Goal: Task Accomplishment & Management: Use online tool/utility

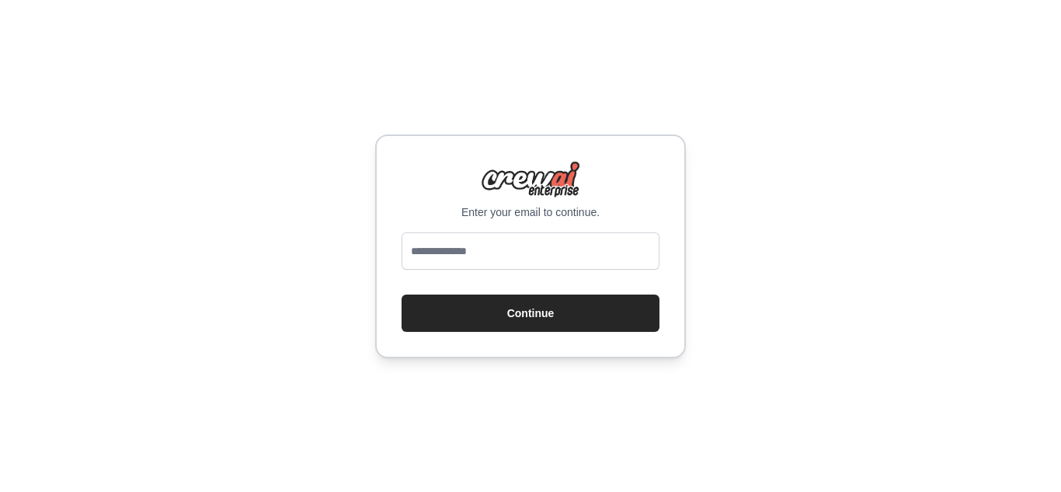
click at [502, 254] on input "email" at bounding box center [530, 250] width 258 height 37
type input "**********"
click at [524, 301] on button "Continue" at bounding box center [530, 312] width 258 height 37
click at [565, 325] on button "Continue" at bounding box center [530, 312] width 258 height 37
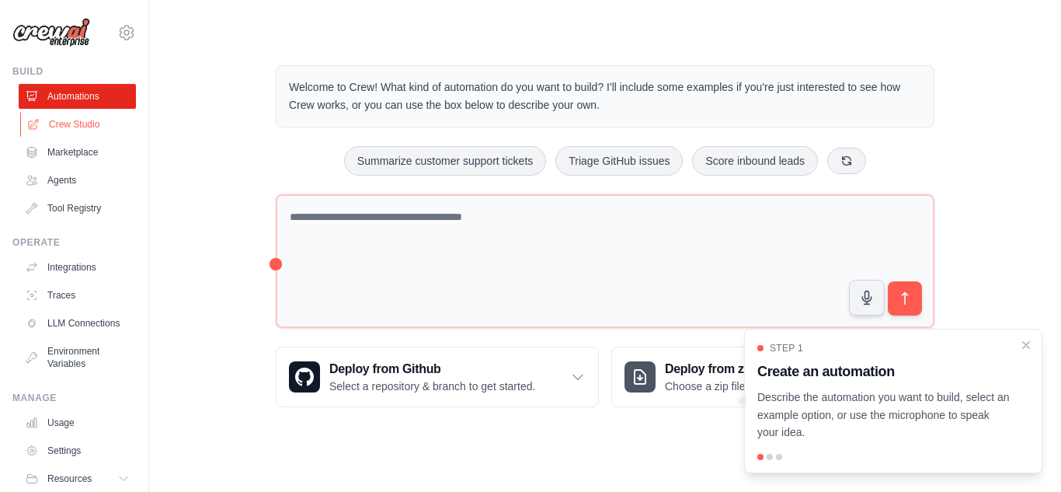
click at [92, 118] on link "Crew Studio" at bounding box center [78, 124] width 117 height 25
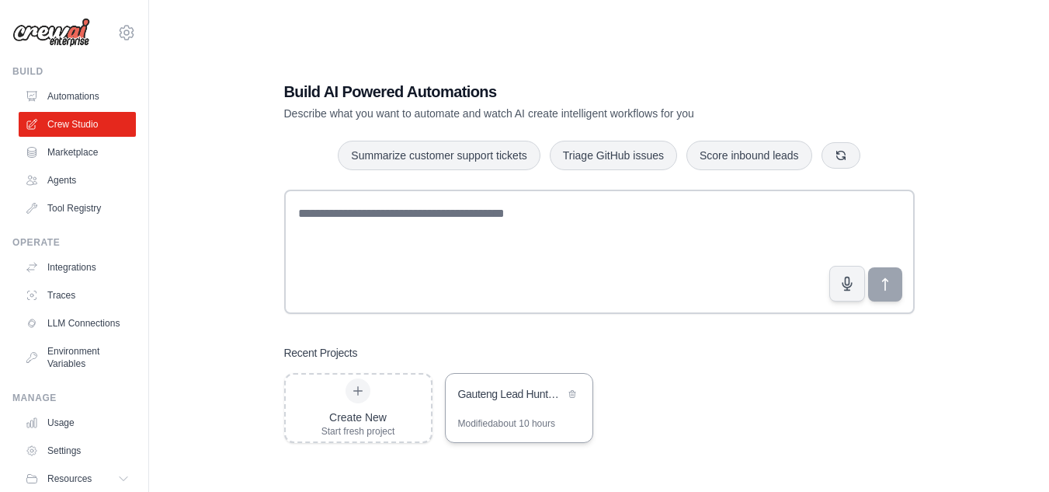
click at [503, 386] on div "Gauteng Lead Hunter Pro" at bounding box center [511, 394] width 106 height 16
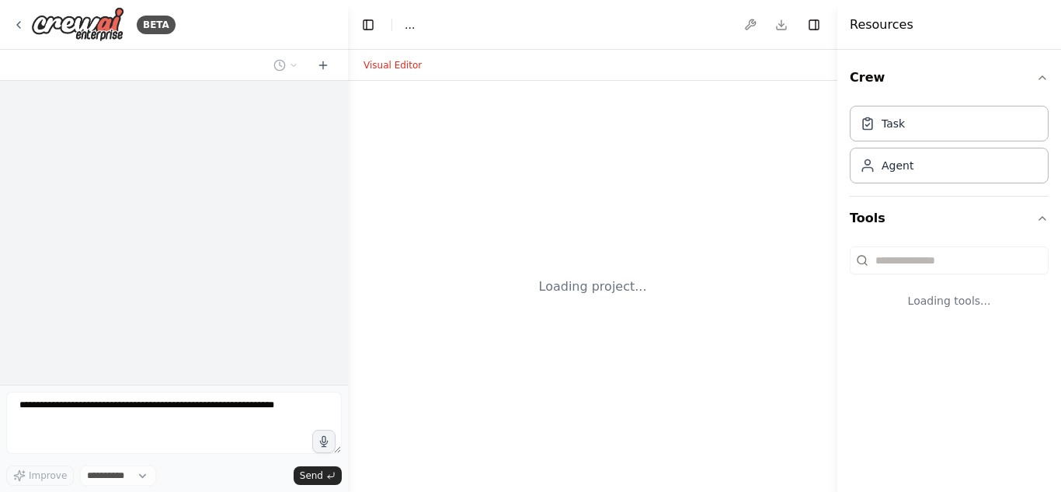
select select "****"
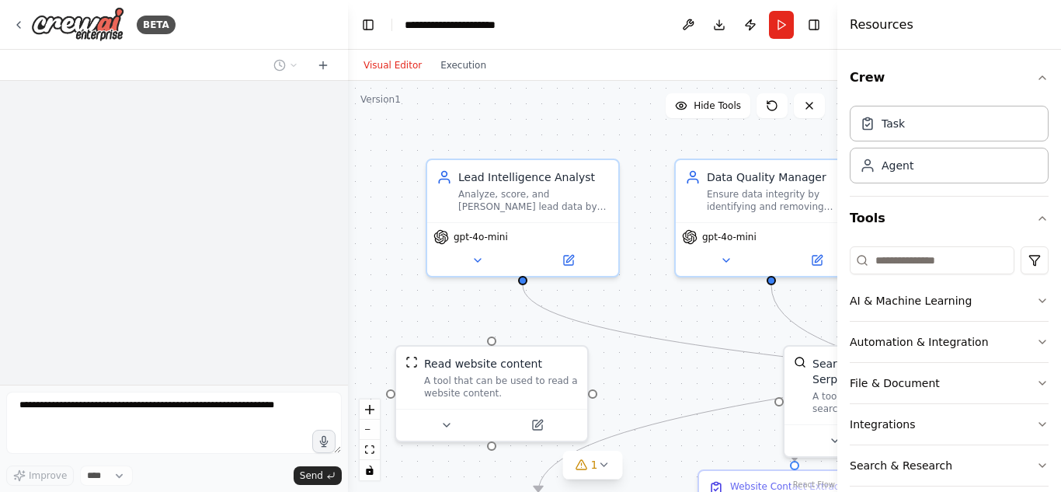
click at [161, 401] on textarea at bounding box center [173, 422] width 335 height 62
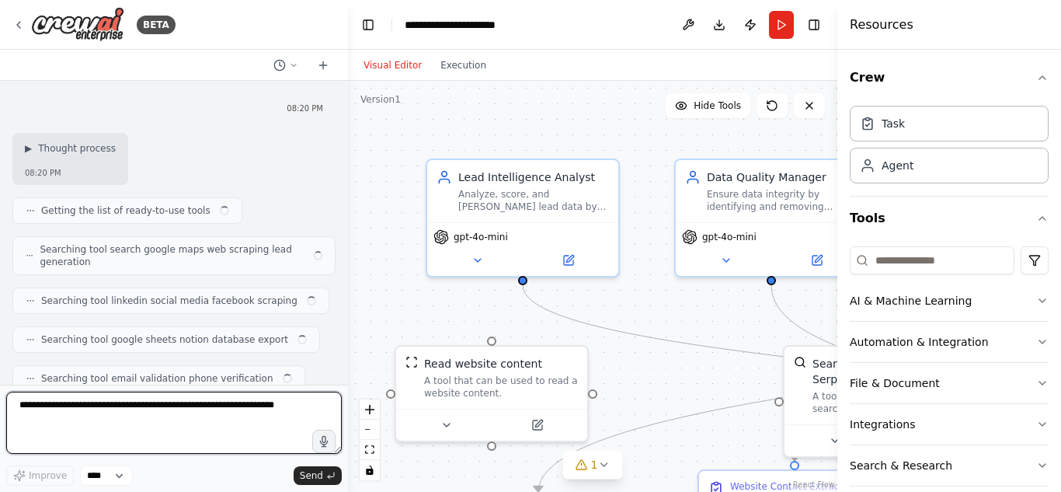
click at [161, 401] on textarea at bounding box center [173, 422] width 335 height 62
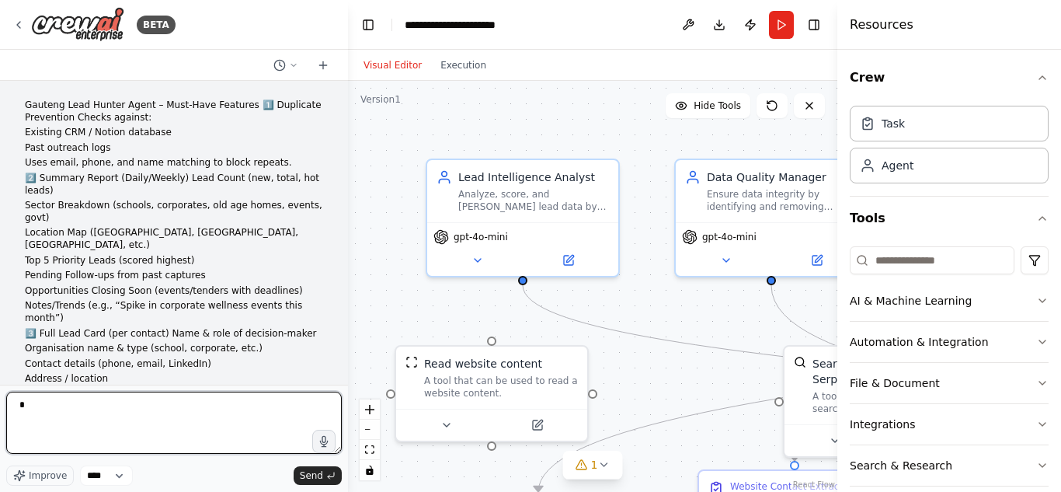
scroll to position [12978, 0]
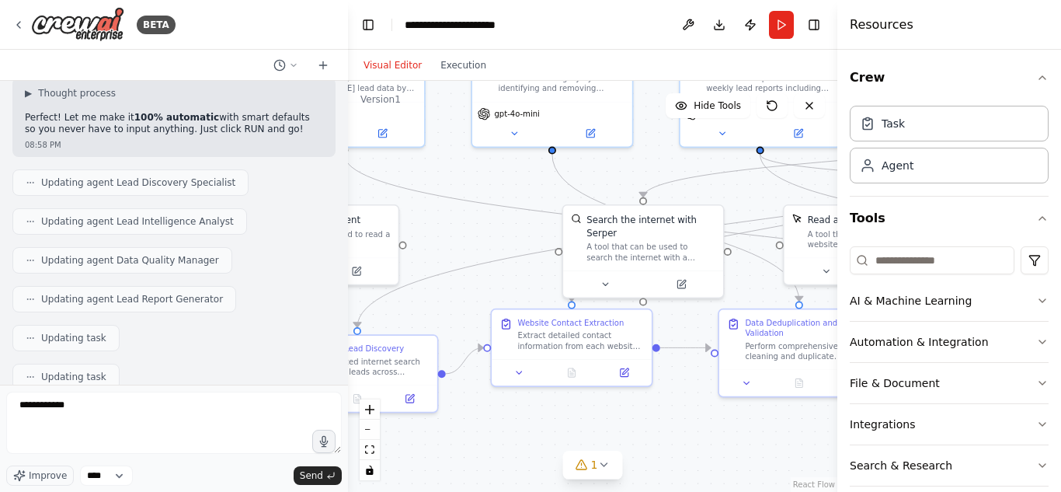
drag, startPoint x: 679, startPoint y: 389, endPoint x: 474, endPoint y: 250, distance: 247.1
click at [474, 250] on div ".deletable-edge-delete-btn { width: 20px; height: 20px; border: 0px solid #ffff…" at bounding box center [592, 286] width 489 height 411
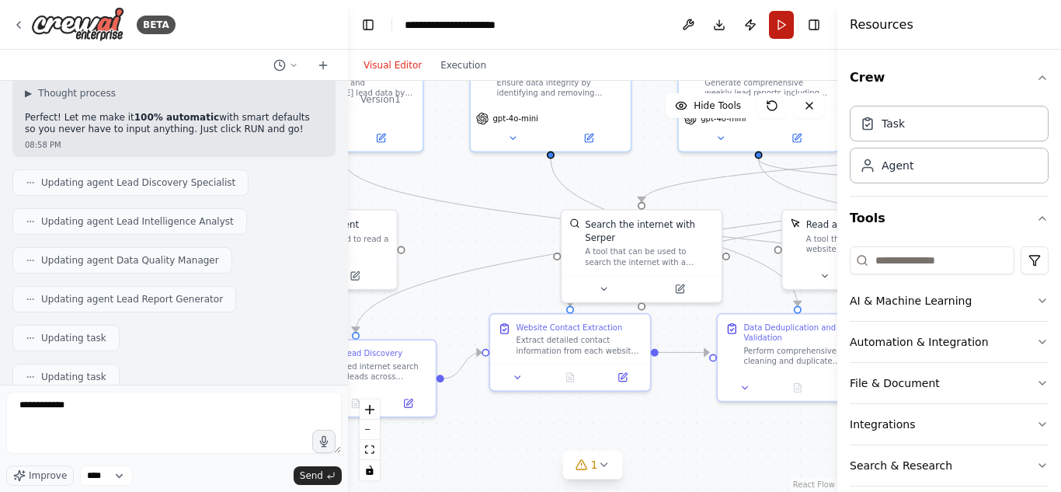
click at [783, 31] on button "Run" at bounding box center [781, 25] width 25 height 28
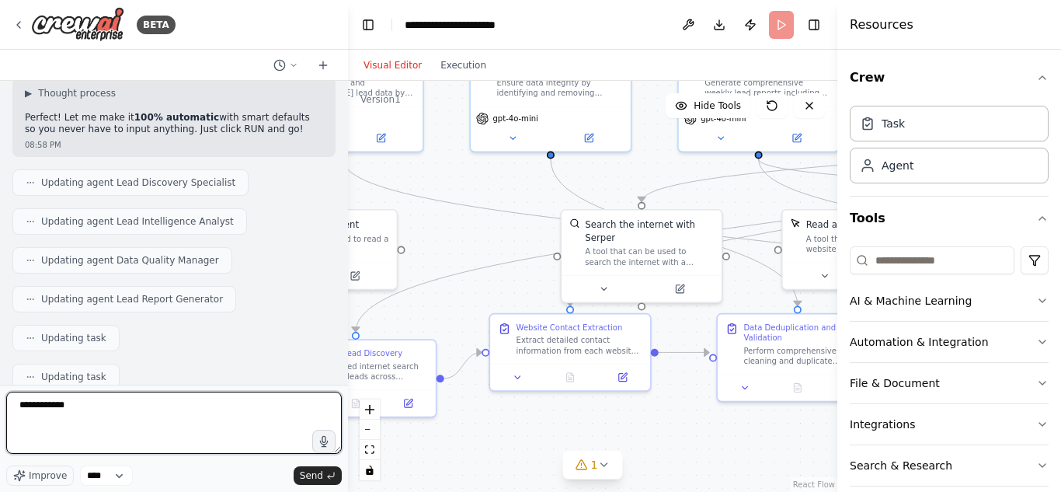
click at [172, 406] on textarea "**********" at bounding box center [173, 422] width 335 height 62
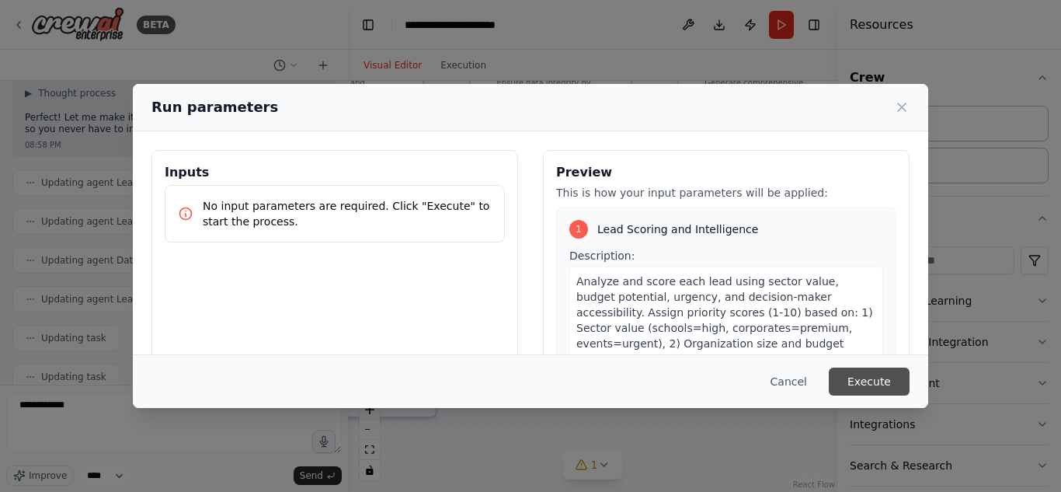
click at [853, 370] on button "Execute" at bounding box center [869, 381] width 81 height 28
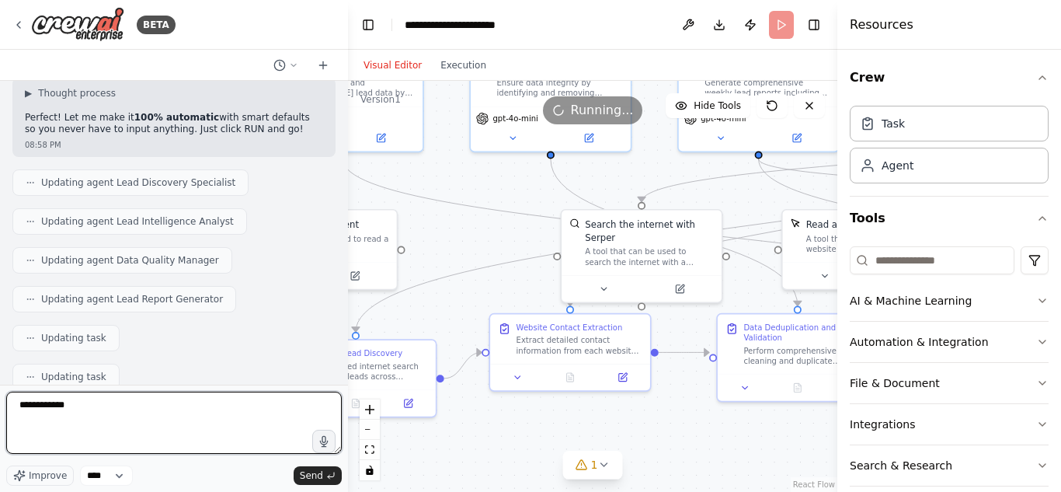
click at [155, 405] on textarea "**********" at bounding box center [173, 422] width 335 height 62
type textarea "**********"
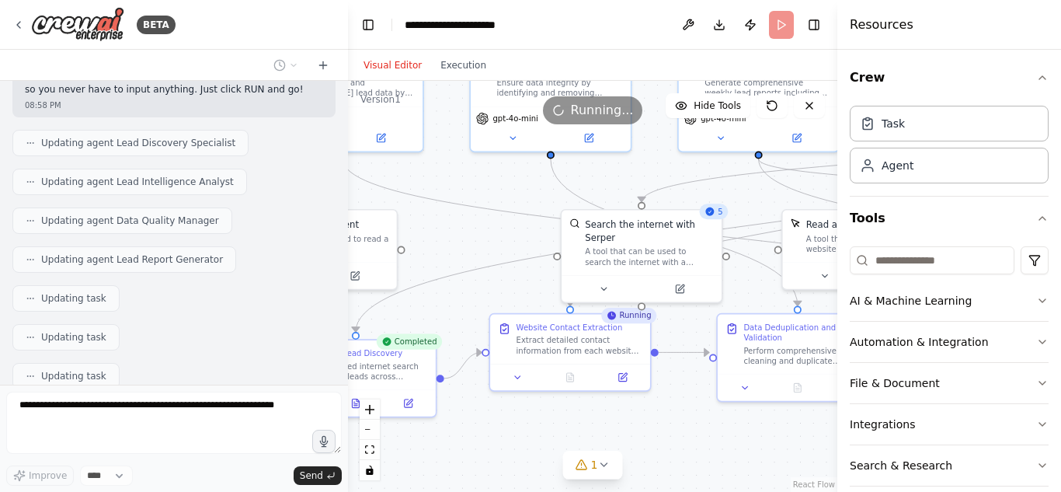
scroll to position [13071, 0]
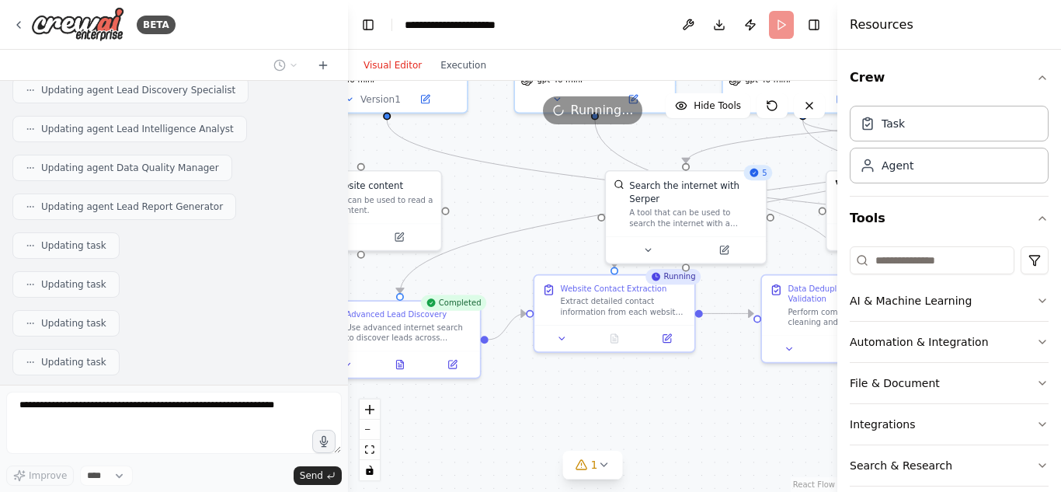
drag, startPoint x: 500, startPoint y: 434, endPoint x: 553, endPoint y: 391, distance: 68.4
click at [553, 391] on div ".deletable-edge-delete-btn { width: 20px; height: 20px; border: 0px solid #ffff…" at bounding box center [592, 286] width 489 height 411
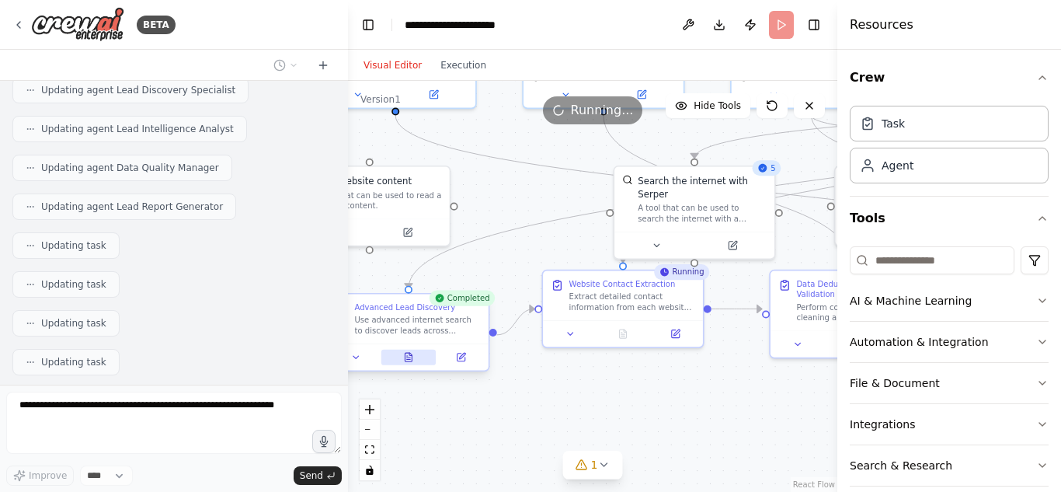
click at [411, 360] on icon at bounding box center [408, 357] width 7 height 9
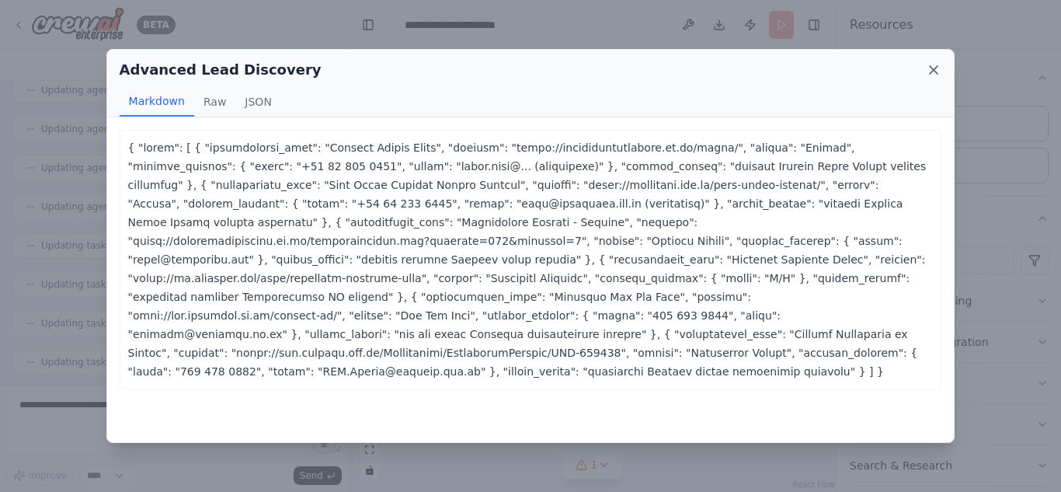
click at [938, 70] on icon at bounding box center [934, 70] width 16 height 16
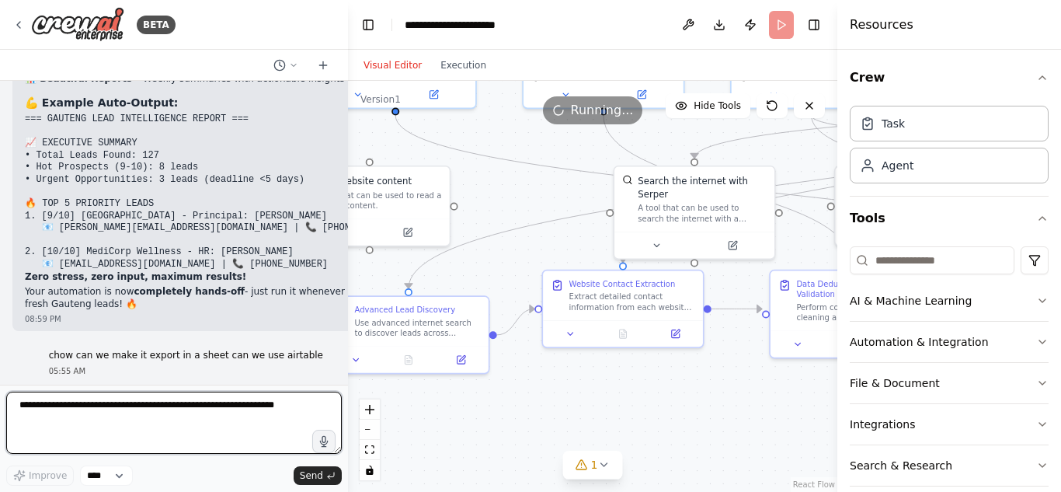
scroll to position [13701, 0]
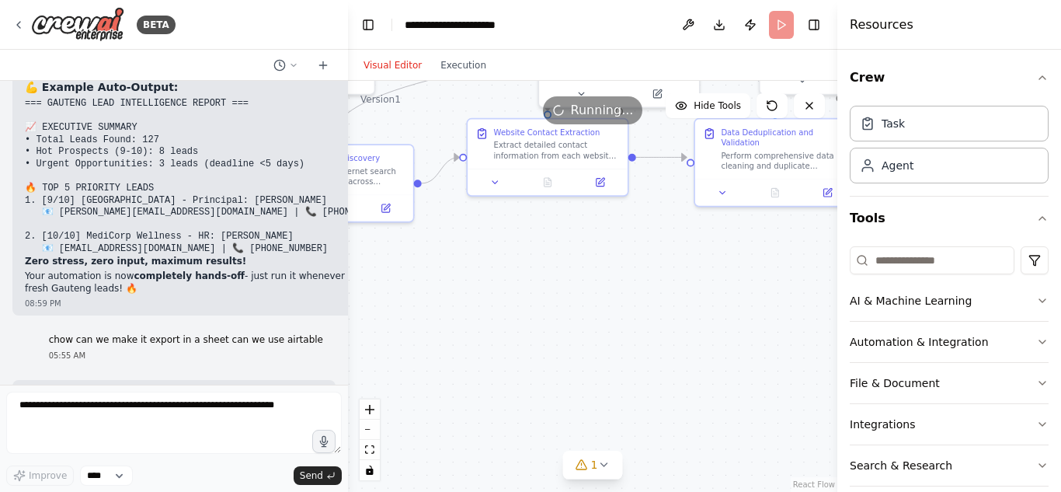
drag, startPoint x: 509, startPoint y: 450, endPoint x: 434, endPoint y: 298, distance: 169.8
click at [434, 298] on div ".deletable-edge-delete-btn { width: 20px; height: 20px; border: 0px solid #ffff…" at bounding box center [592, 286] width 489 height 411
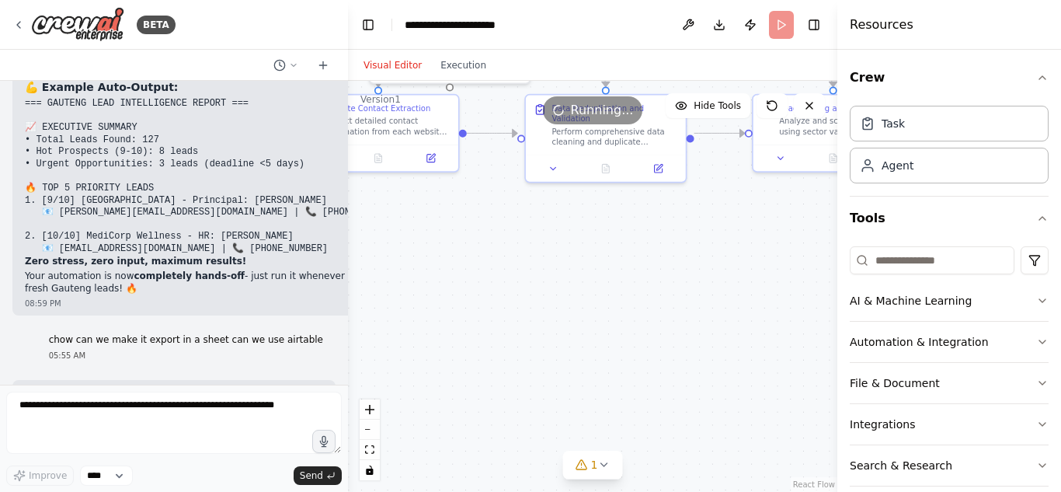
drag, startPoint x: 593, startPoint y: 308, endPoint x: 424, endPoint y: 284, distance: 170.9
click at [424, 284] on div ".deletable-edge-delete-btn { width: 20px; height: 20px; border: 0px solid #ffff…" at bounding box center [592, 286] width 489 height 411
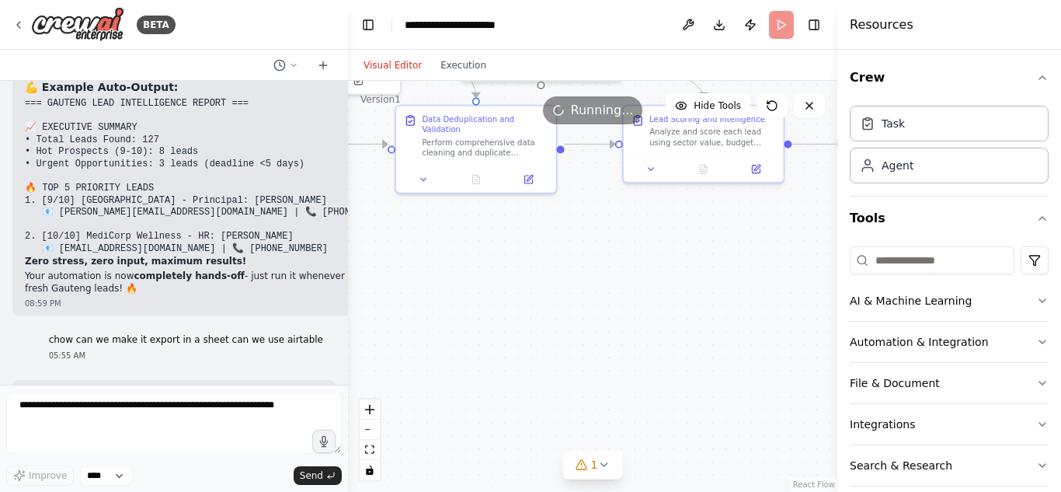
drag, startPoint x: 672, startPoint y: 274, endPoint x: 496, endPoint y: 283, distance: 175.7
click at [496, 283] on div ".deletable-edge-delete-btn { width: 20px; height: 20px; border: 0px solid #ffff…" at bounding box center [592, 286] width 489 height 411
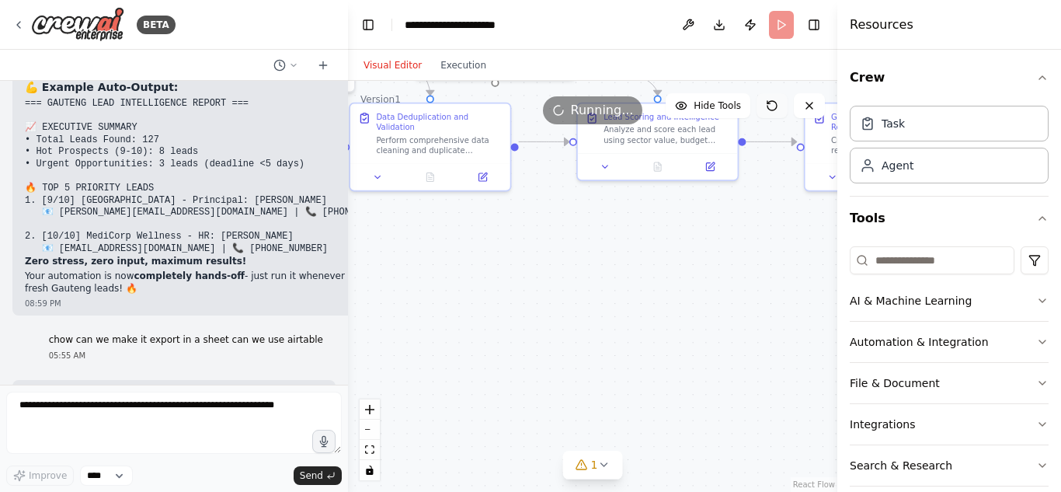
click at [773, 108] on icon at bounding box center [772, 105] width 12 height 12
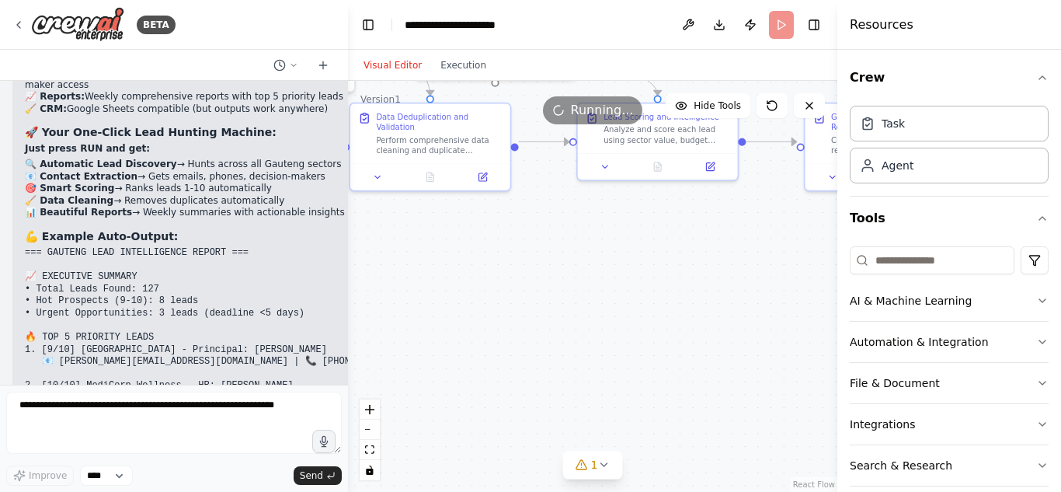
scroll to position [13550, 0]
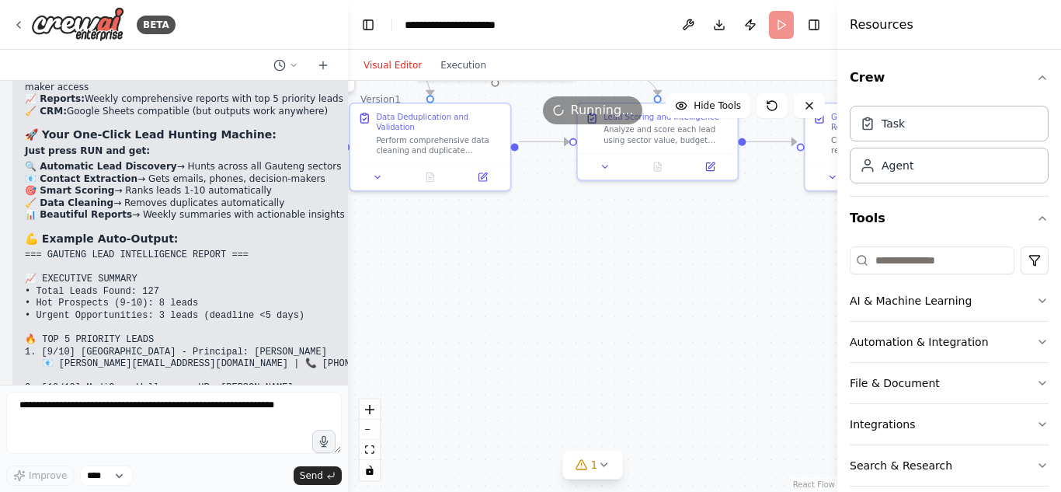
drag, startPoint x: 148, startPoint y: 167, endPoint x: 306, endPoint y: 205, distance: 162.2
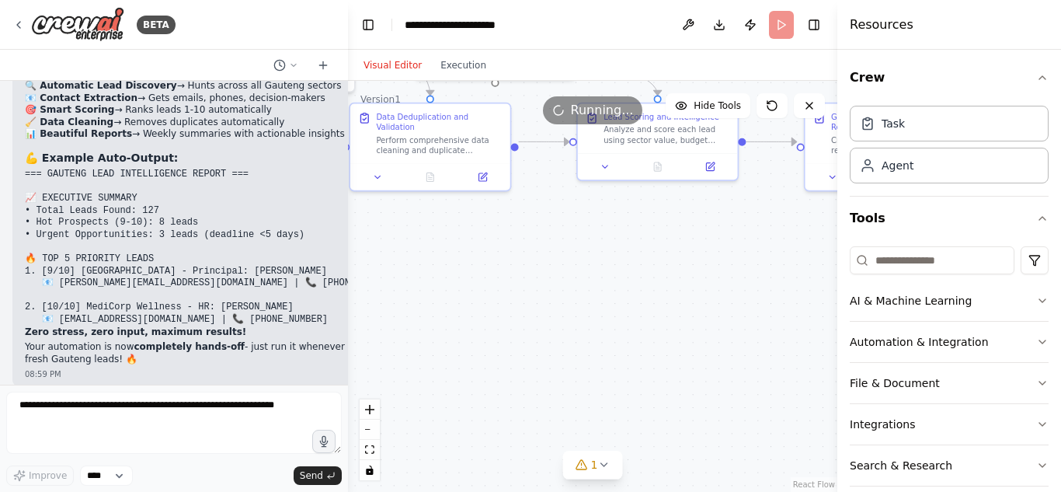
scroll to position [13630, 0]
drag, startPoint x: 103, startPoint y: 166, endPoint x: 209, endPoint y: 189, distance: 108.8
copy strong "Airtable Form/API"
drag, startPoint x: 78, startPoint y: 145, endPoint x: 176, endPoint y: 150, distance: 98.7
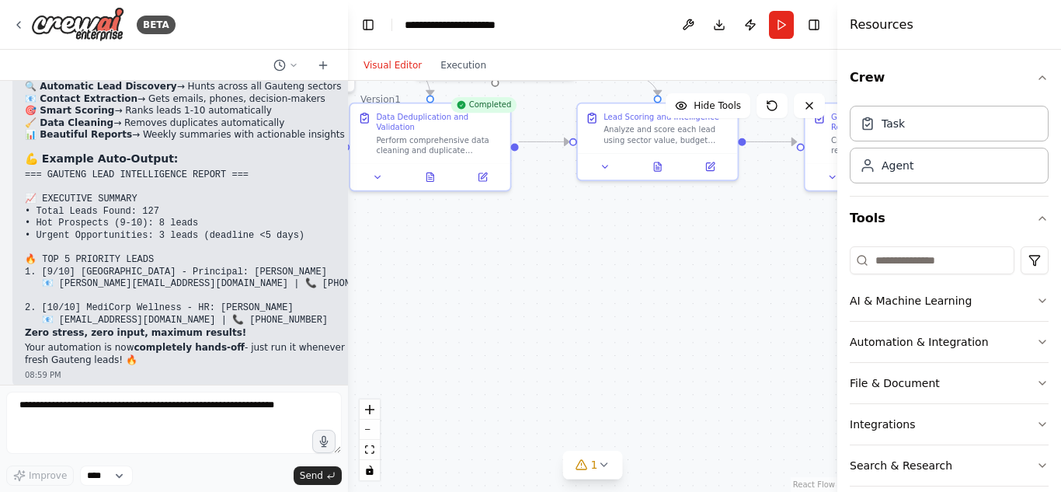
scroll to position [13701, 0]
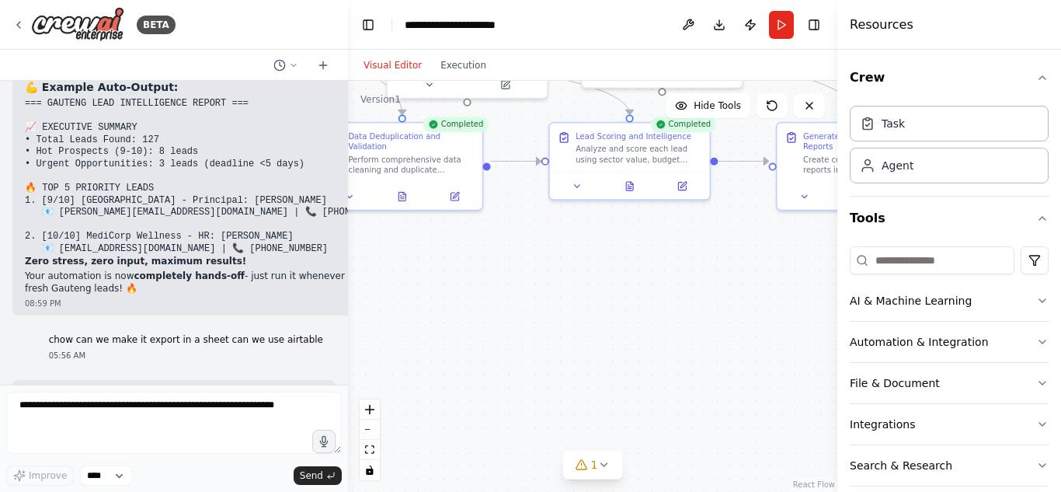
drag, startPoint x: 433, startPoint y: 270, endPoint x: 356, endPoint y: 295, distance: 81.5
click at [356, 295] on div ".deletable-edge-delete-btn { width: 20px; height: 20px; border: 0px solid #ffff…" at bounding box center [592, 286] width 489 height 411
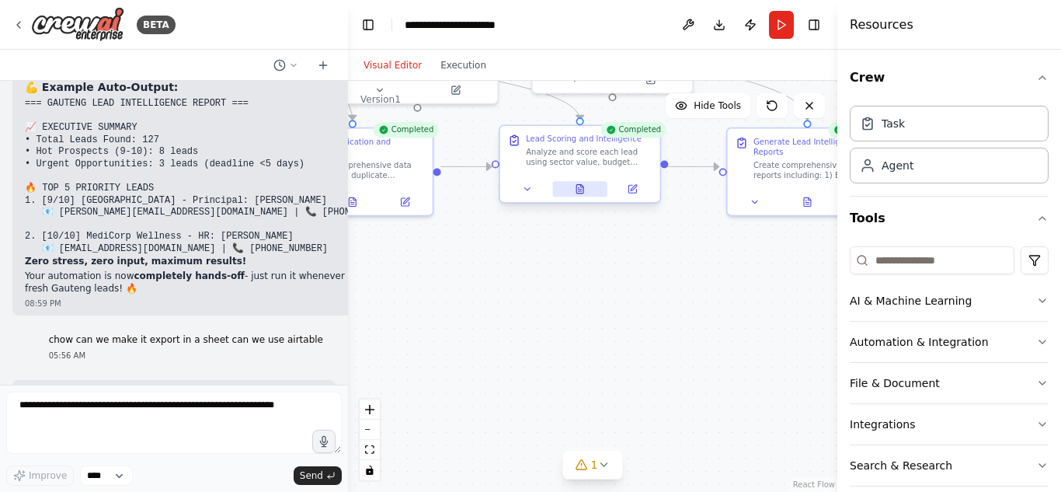
click at [582, 195] on button at bounding box center [579, 189] width 55 height 16
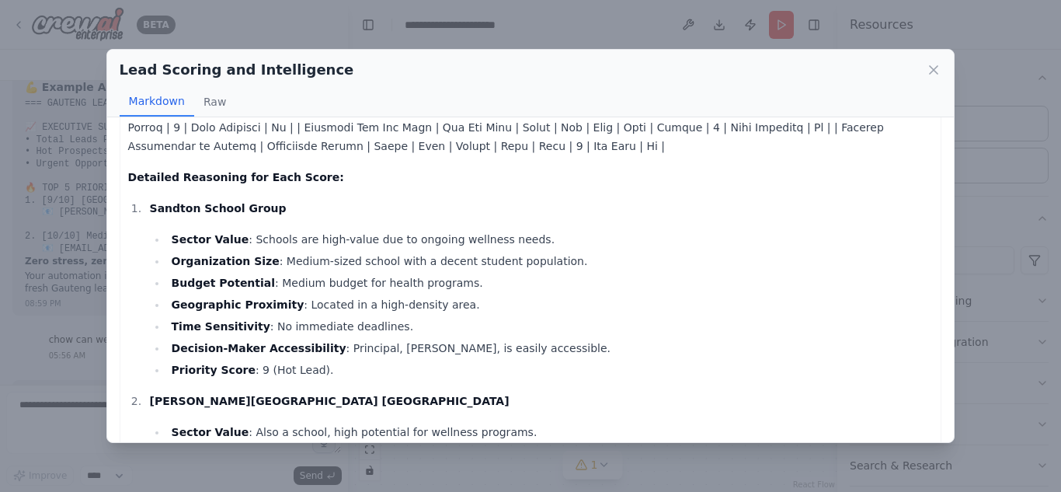
scroll to position [145, 0]
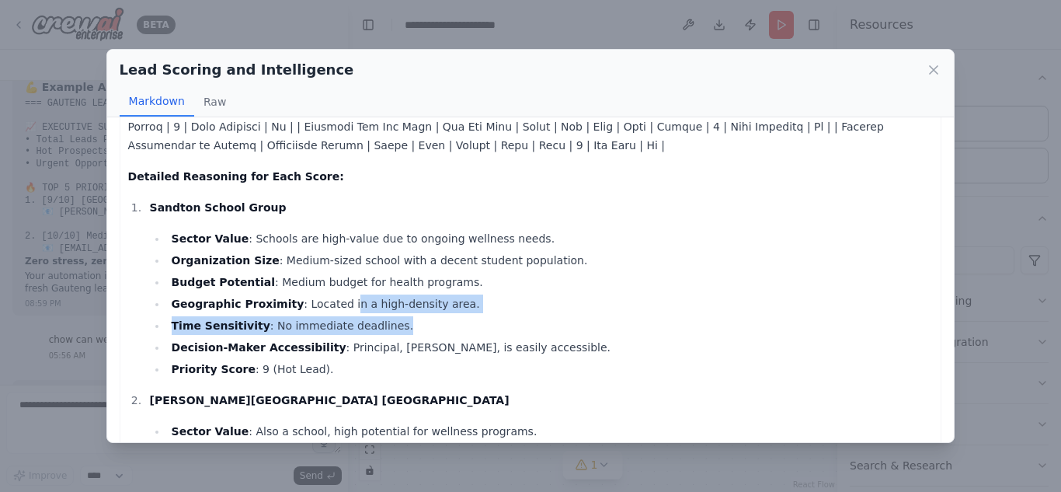
drag, startPoint x: 328, startPoint y: 294, endPoint x: 441, endPoint y: 322, distance: 116.0
click at [441, 322] on ul "Sector Value : Schools are high-value due to ongoing wellness needs. Organizati…" at bounding box center [542, 303] width 784 height 149
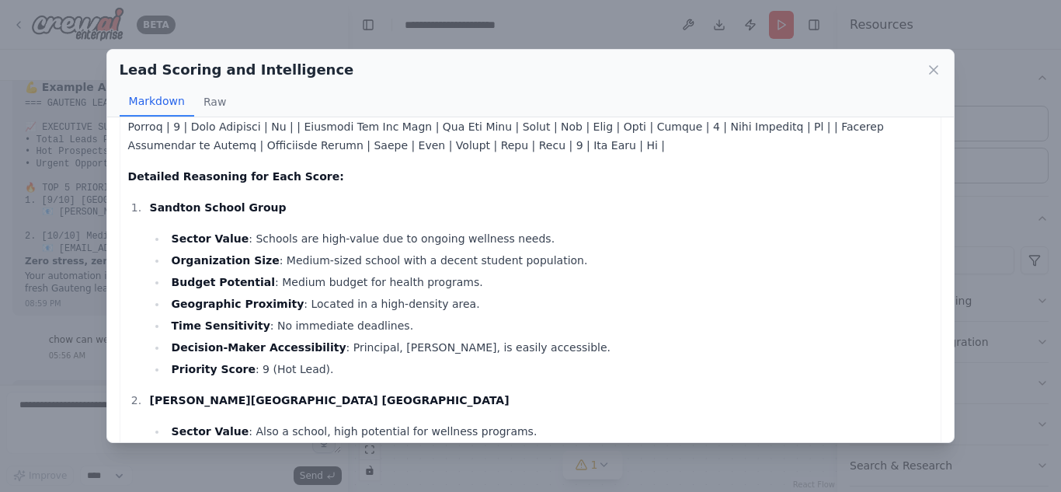
click at [382, 270] on ul "Sector Value : Schools are high-value due to ongoing wellness needs. Organizati…" at bounding box center [542, 303] width 784 height 149
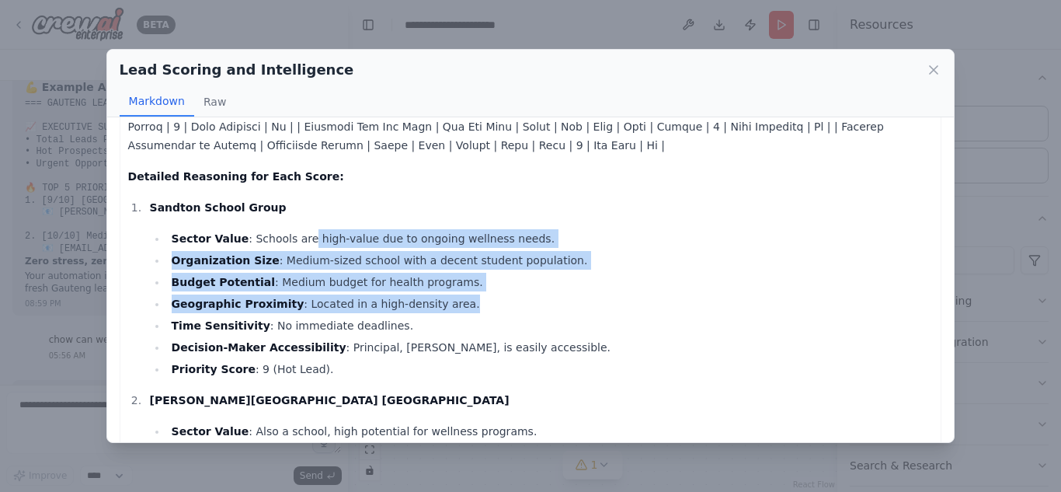
drag, startPoint x: 293, startPoint y: 238, endPoint x: 522, endPoint y: 300, distance: 237.4
click at [522, 300] on ul "Sector Value : Schools are high-value due to ongoing wellness needs. Organizati…" at bounding box center [542, 303] width 784 height 149
click at [522, 300] on li "Geographic Proximity : Located in a high-density area." at bounding box center [550, 303] width 766 height 19
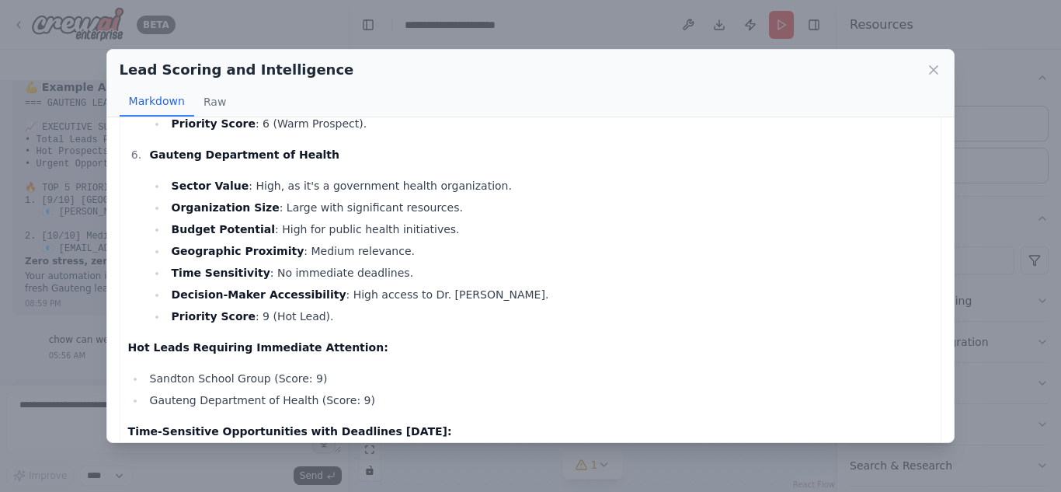
scroll to position [1243, 0]
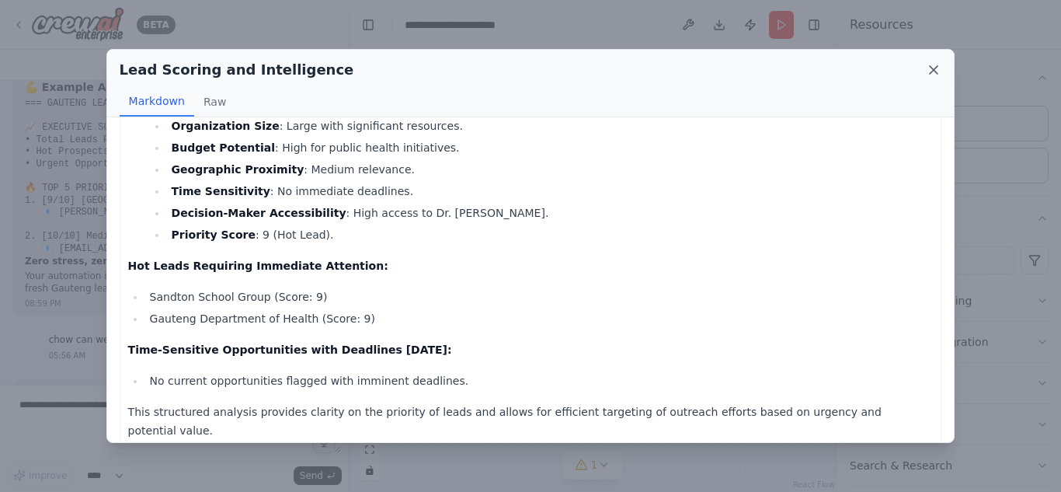
click at [937, 68] on icon at bounding box center [934, 70] width 8 height 8
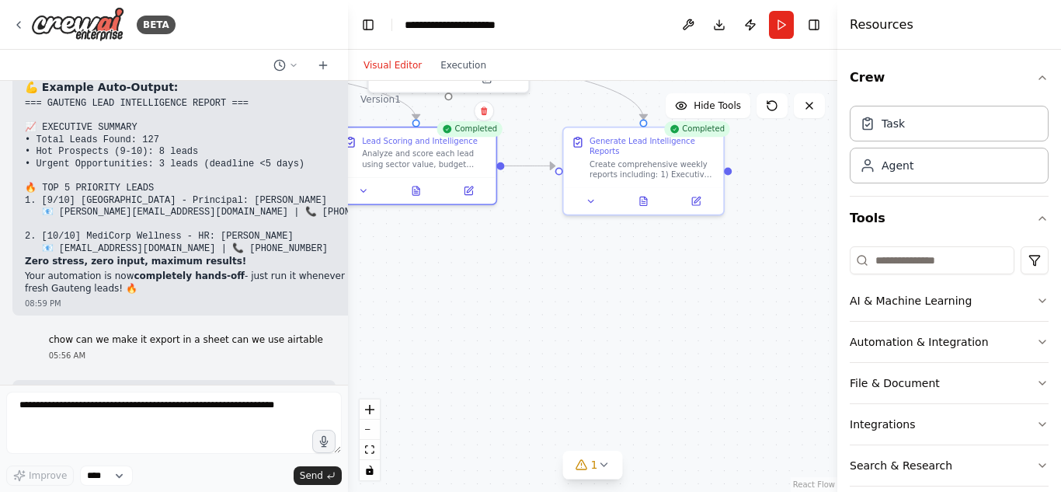
drag, startPoint x: 637, startPoint y: 242, endPoint x: 430, endPoint y: 255, distance: 207.0
click at [430, 255] on div ".deletable-edge-delete-btn { width: 20px; height: 20px; border: 0px solid #ffff…" at bounding box center [592, 286] width 489 height 411
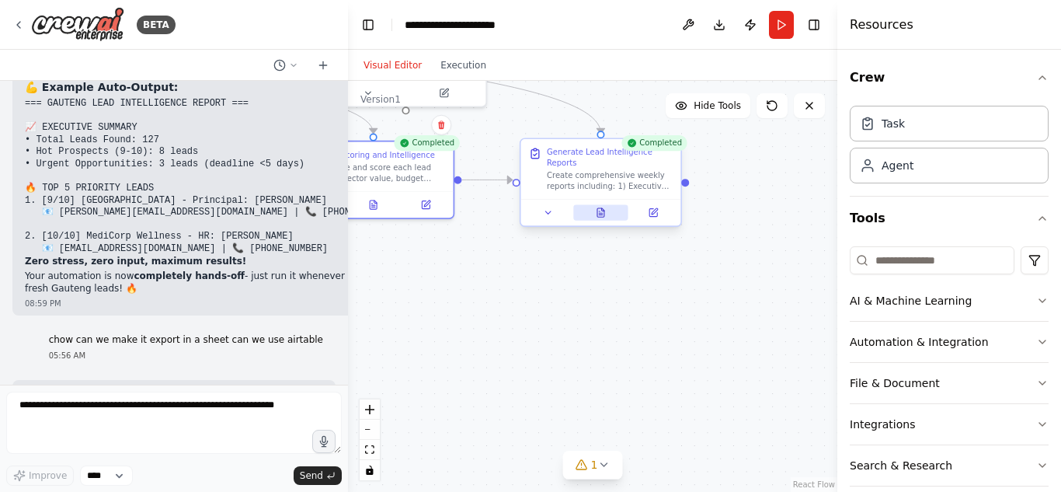
click at [602, 208] on icon at bounding box center [600, 212] width 7 height 9
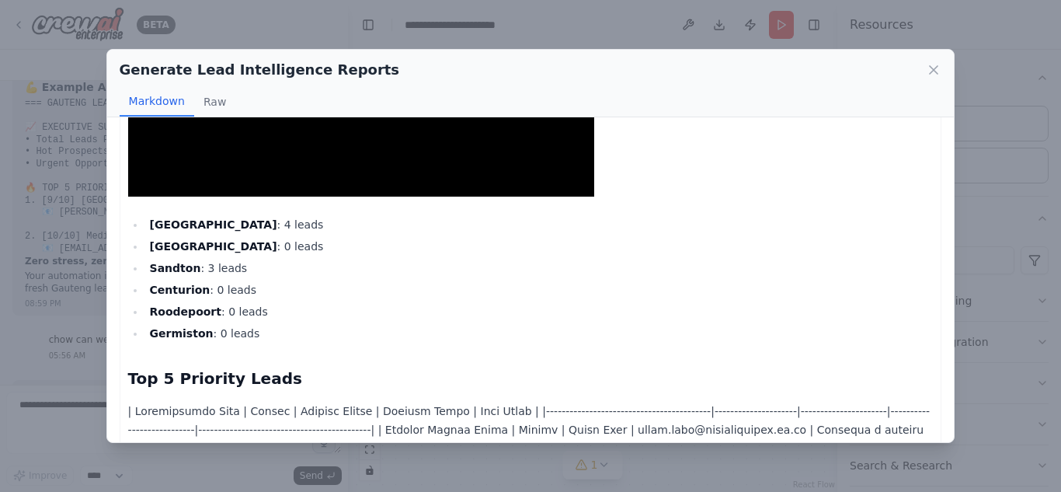
scroll to position [1082, 0]
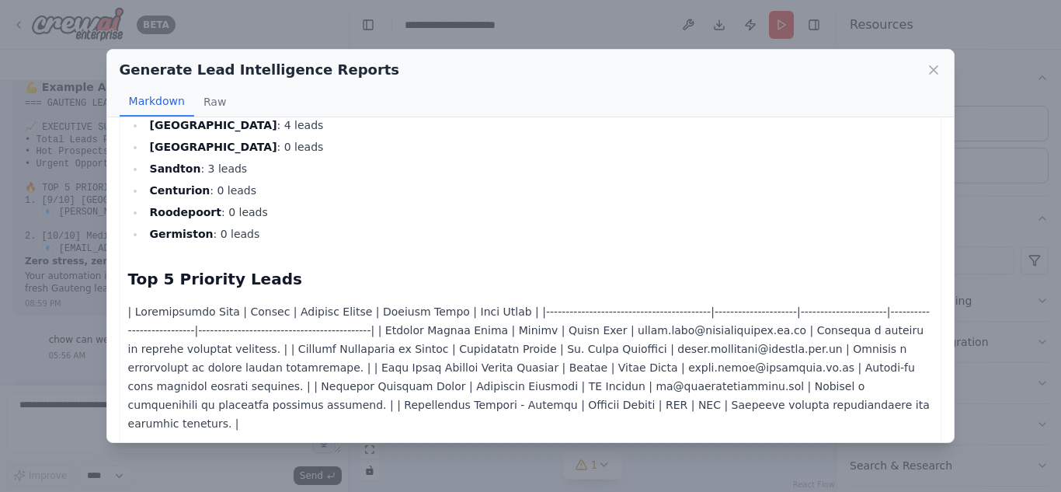
click at [519, 455] on div "Generate Lead Intelligence Reports Markdown Raw Weekly Lead Intelligence Report…" at bounding box center [530, 246] width 1061 height 492
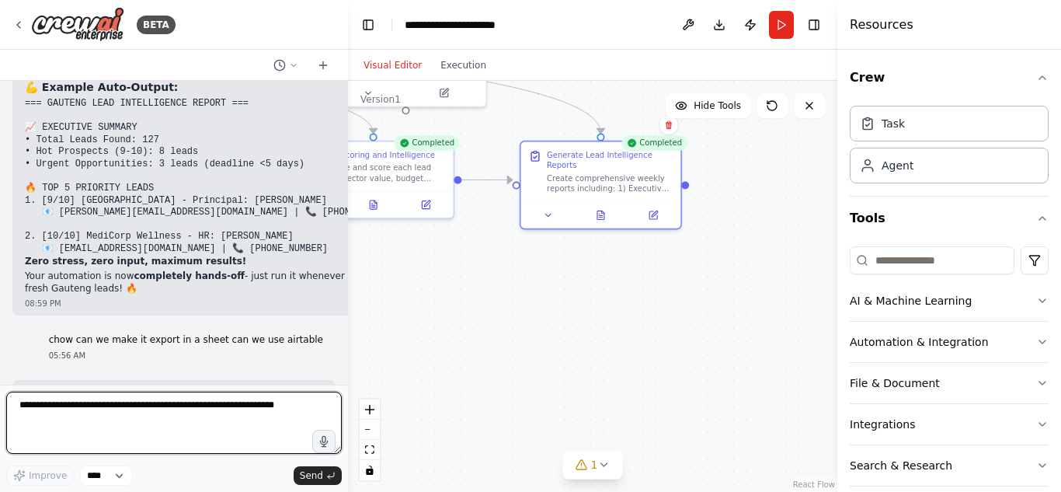
click at [216, 422] on textarea at bounding box center [173, 422] width 335 height 62
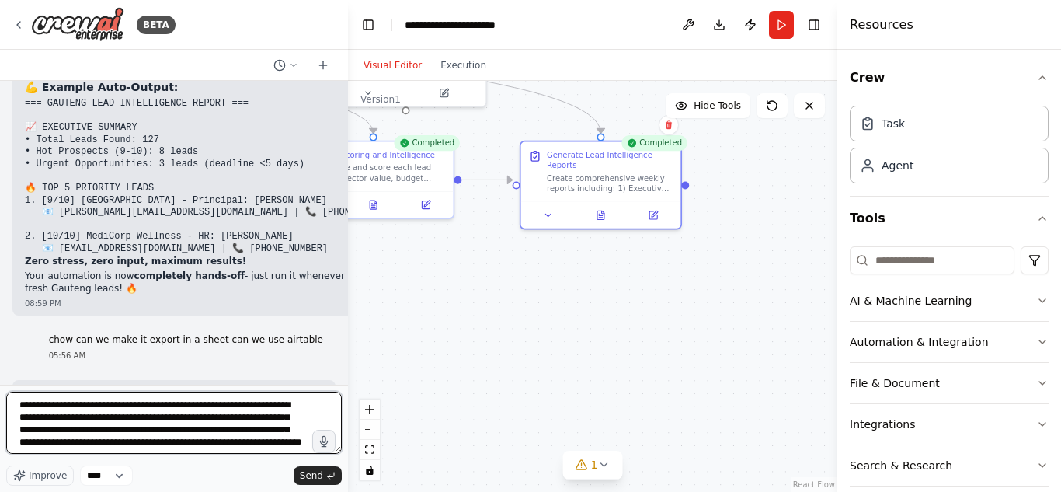
scroll to position [8, 0]
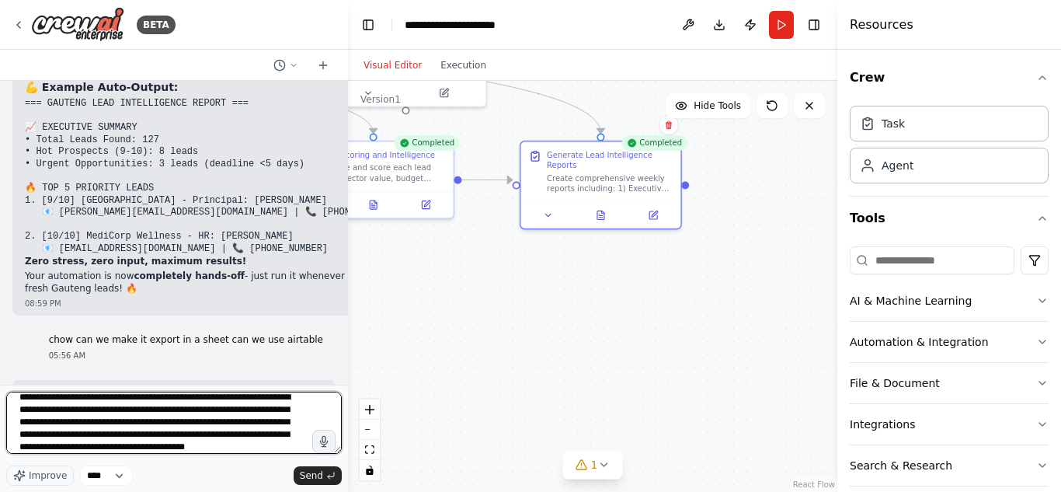
type textarea "**********"
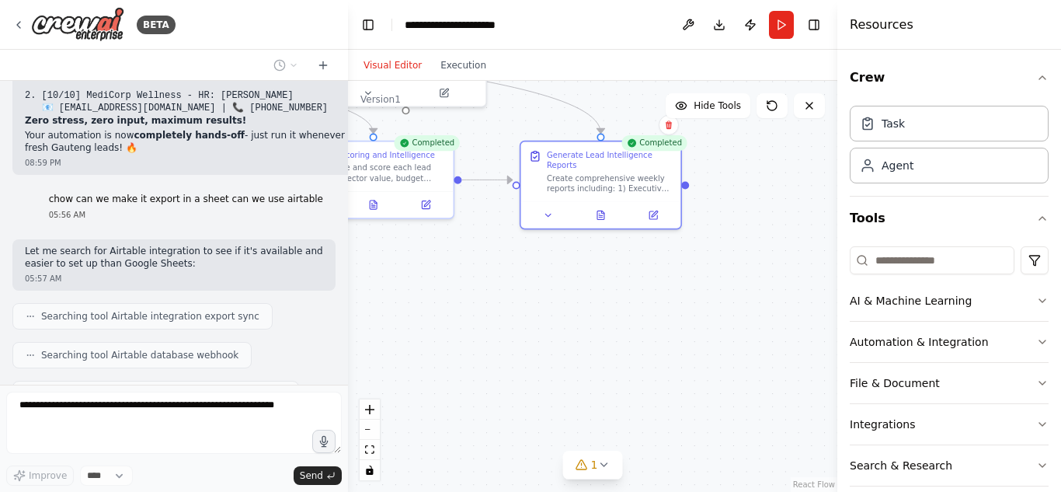
scroll to position [13842, 0]
click at [602, 463] on icon at bounding box center [603, 464] width 12 height 12
click at [696, 383] on icon at bounding box center [696, 382] width 6 height 3
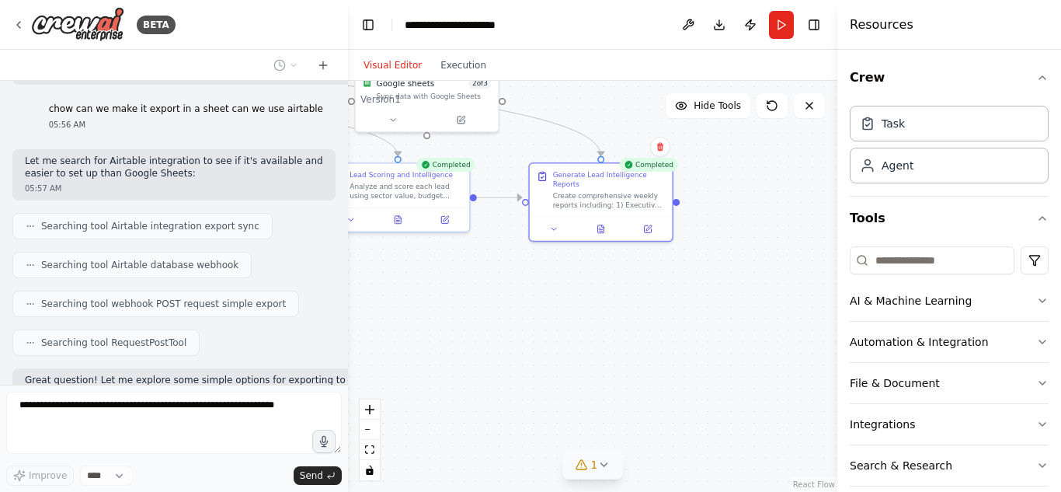
scroll to position [13945, 0]
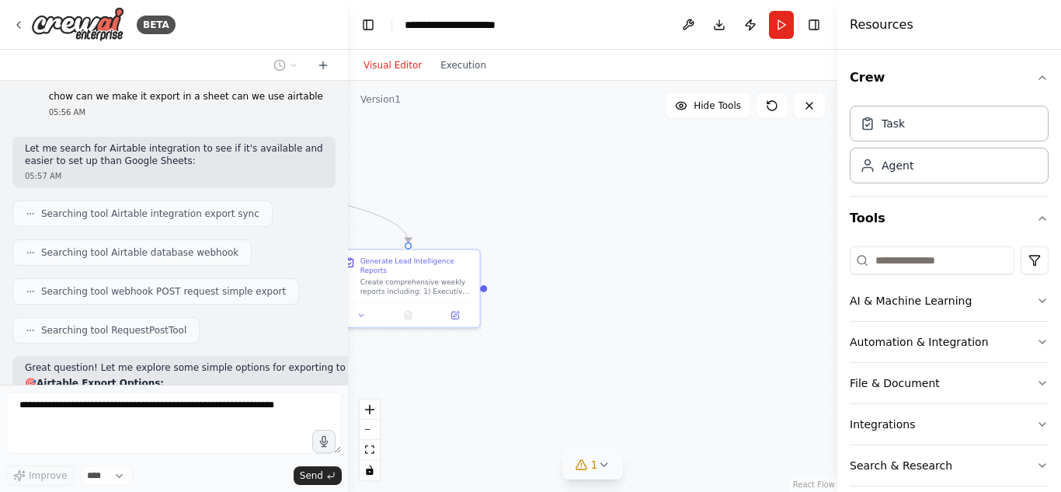
drag, startPoint x: 680, startPoint y: 277, endPoint x: 493, endPoint y: 342, distance: 197.2
click at [477, 367] on div ".deletable-edge-delete-btn { width: 20px; height: 20px; border: 0px solid #ffff…" at bounding box center [592, 286] width 489 height 411
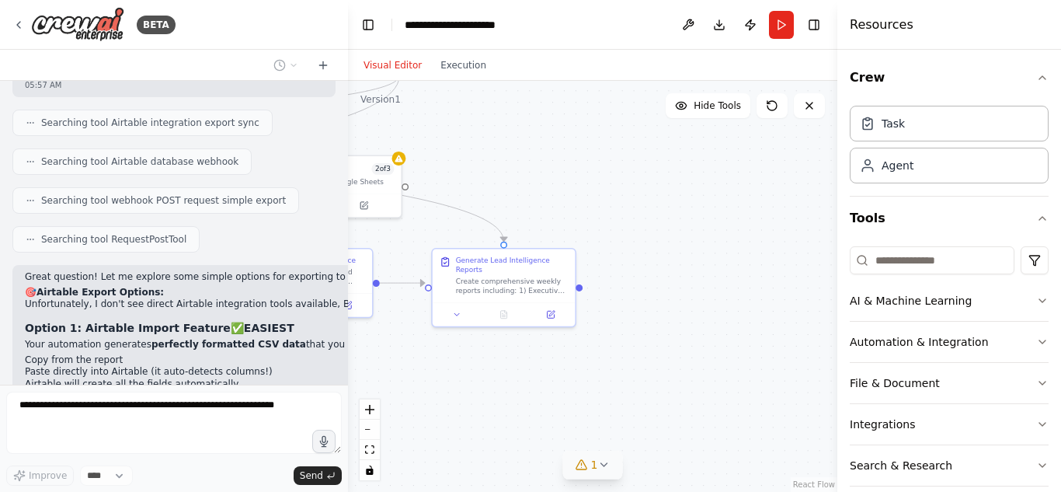
drag, startPoint x: 499, startPoint y: 340, endPoint x: 606, endPoint y: 335, distance: 107.3
click at [606, 335] on div ".deletable-edge-delete-btn { width: 20px; height: 20px; border: 0px solid #ffff…" at bounding box center [592, 286] width 489 height 411
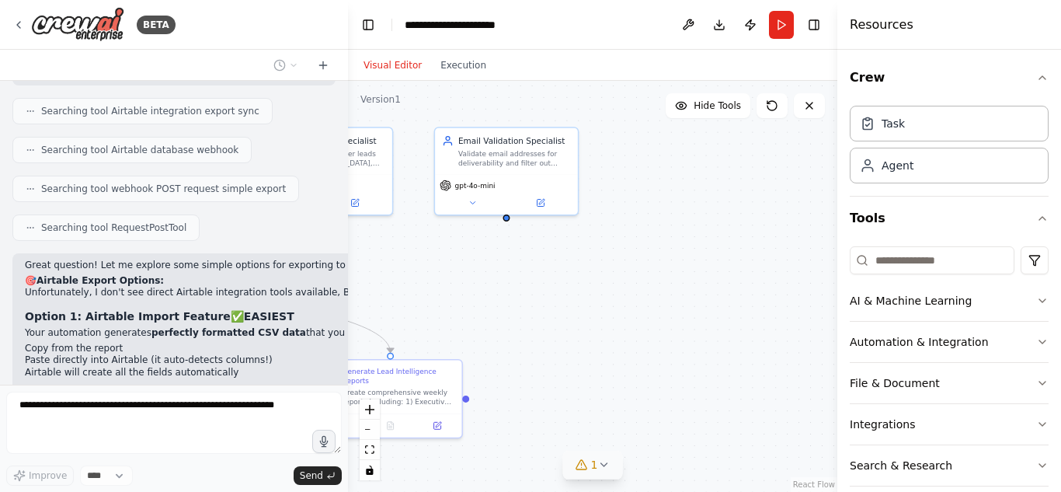
drag, startPoint x: 560, startPoint y: 137, endPoint x: 445, endPoint y: 249, distance: 160.4
click at [445, 249] on div ".deletable-edge-delete-btn { width: 20px; height: 20px; border: 0px solid #ffff…" at bounding box center [592, 286] width 489 height 411
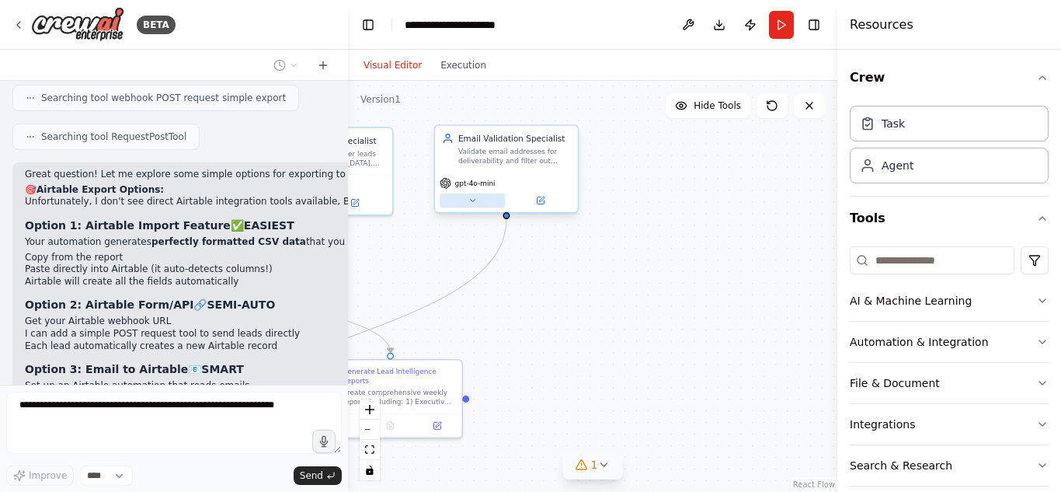
click at [481, 200] on button at bounding box center [472, 200] width 65 height 14
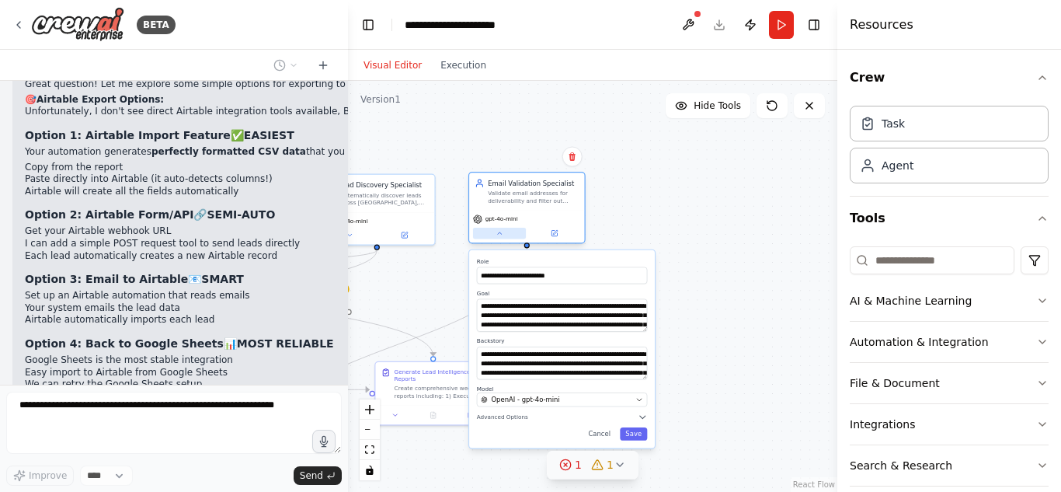
scroll to position [14240, 0]
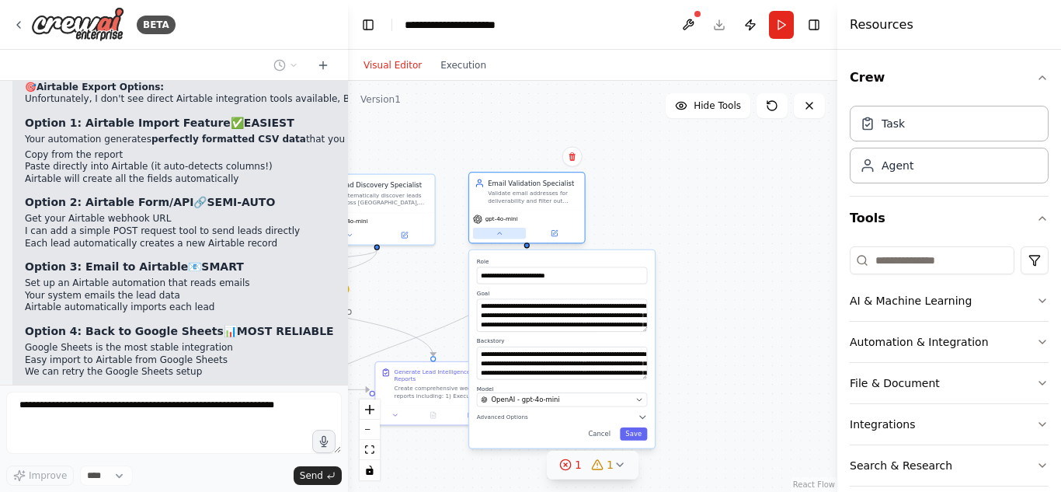
click at [493, 238] on button at bounding box center [499, 233] width 53 height 11
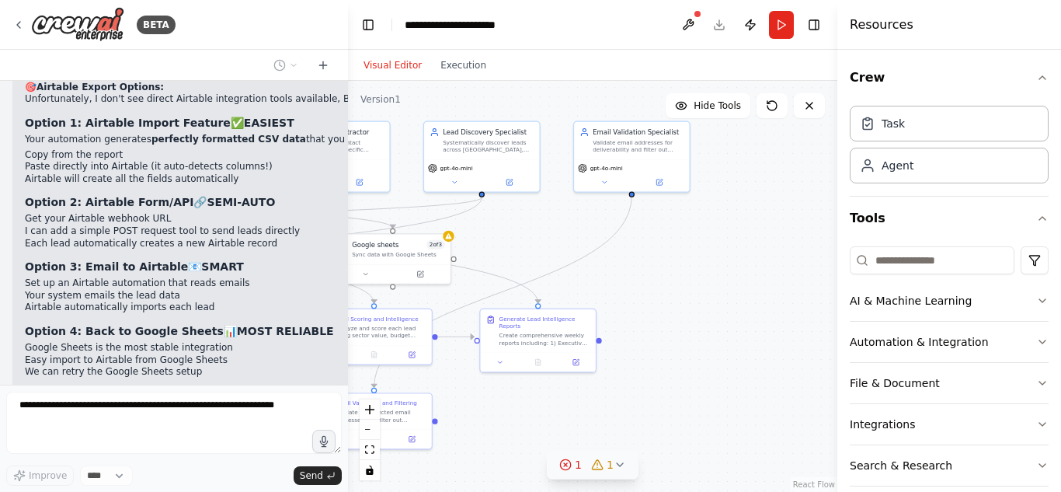
scroll to position [14331, 0]
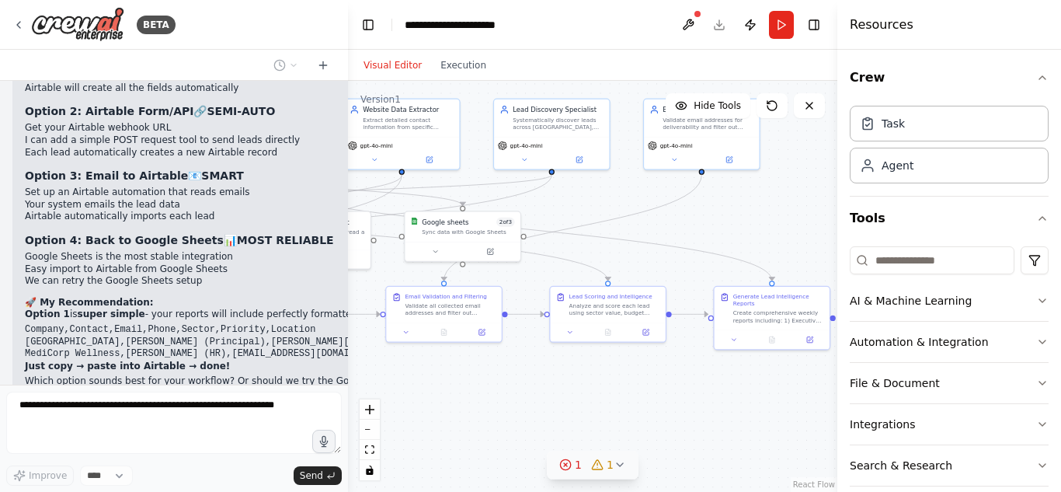
drag, startPoint x: 422, startPoint y: 297, endPoint x: 596, endPoint y: 221, distance: 190.3
click at [596, 221] on div ".deletable-edge-delete-btn { width: 20px; height: 20px; border: 0px solid #ffff…" at bounding box center [592, 286] width 489 height 411
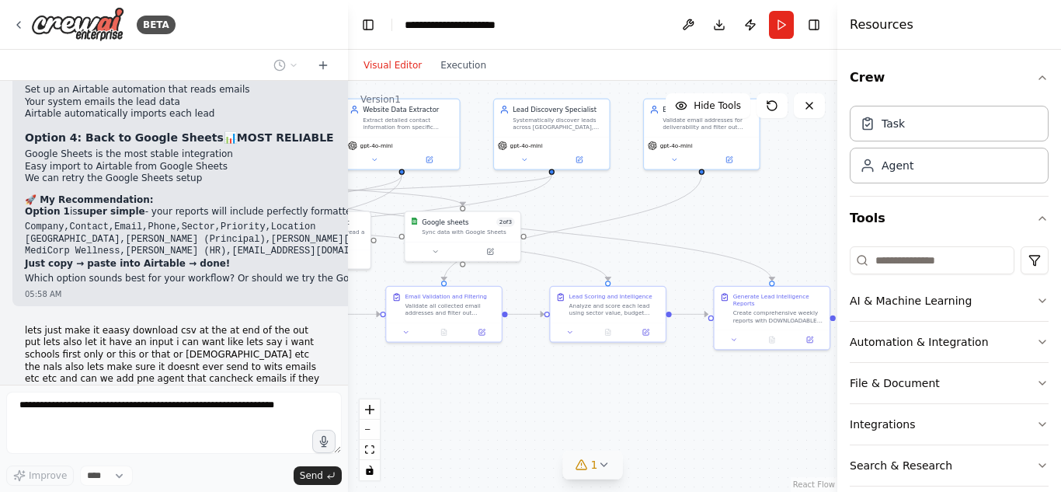
scroll to position [14473, 0]
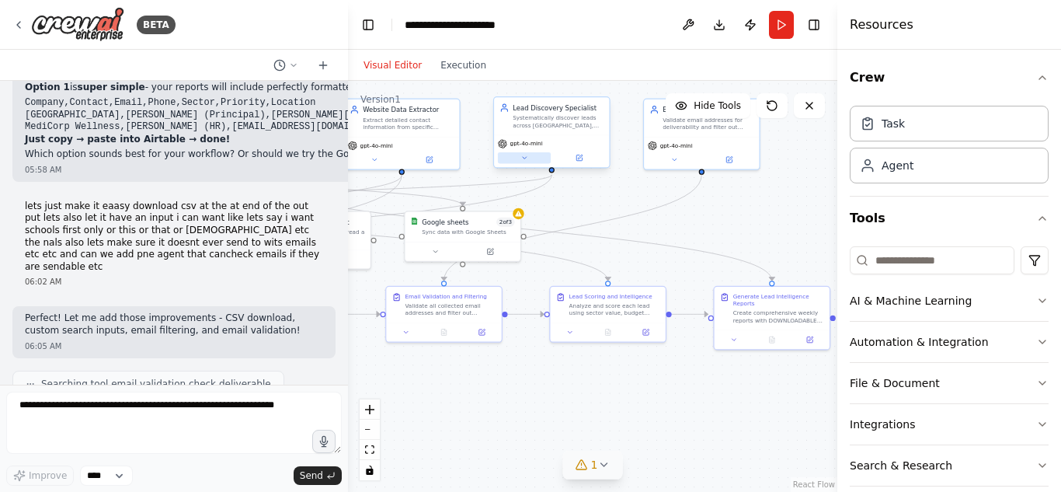
click at [525, 154] on icon at bounding box center [524, 158] width 8 height 8
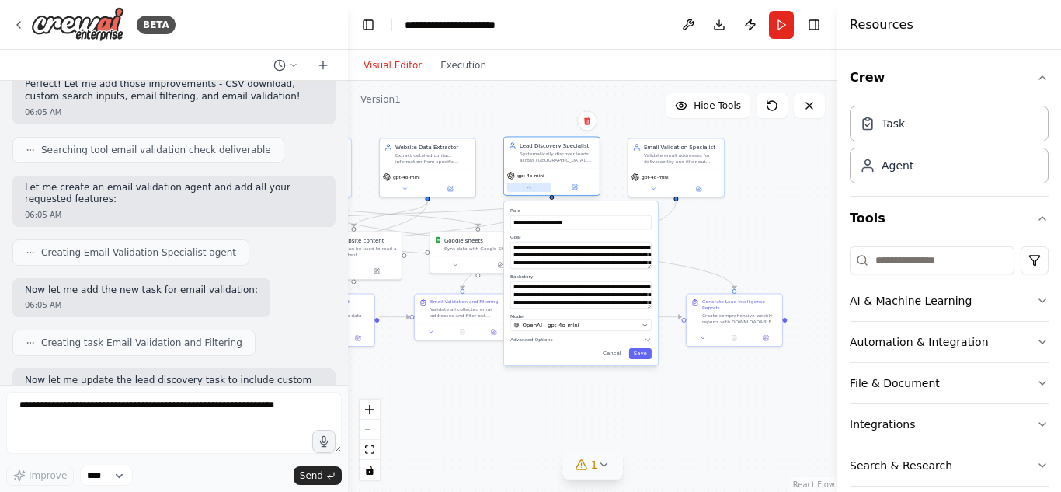
click at [531, 188] on icon at bounding box center [529, 187] width 6 height 6
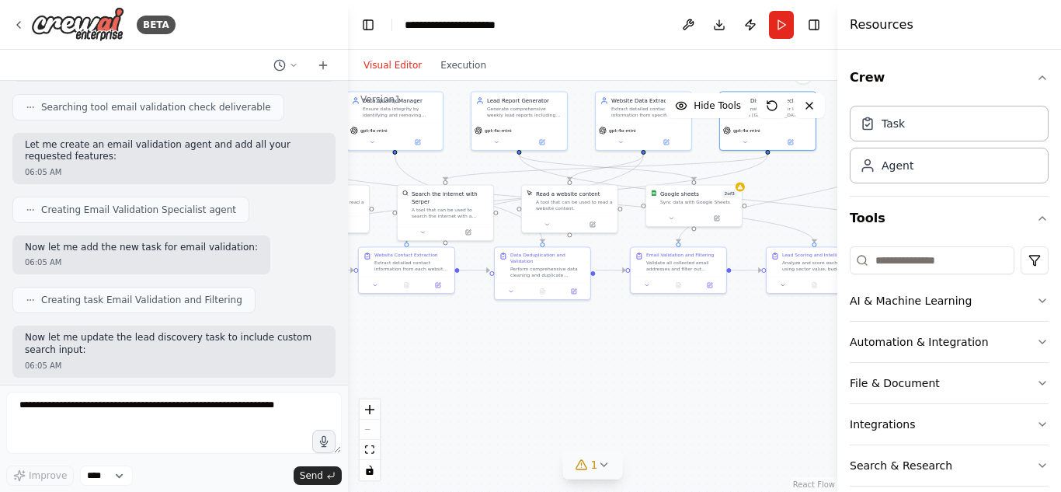
drag, startPoint x: 471, startPoint y: 404, endPoint x: 704, endPoint y: 374, distance: 234.9
click at [704, 374] on div ".deletable-edge-delete-btn { width: 20px; height: 20px; border: 0px solid #ffff…" at bounding box center [592, 286] width 489 height 411
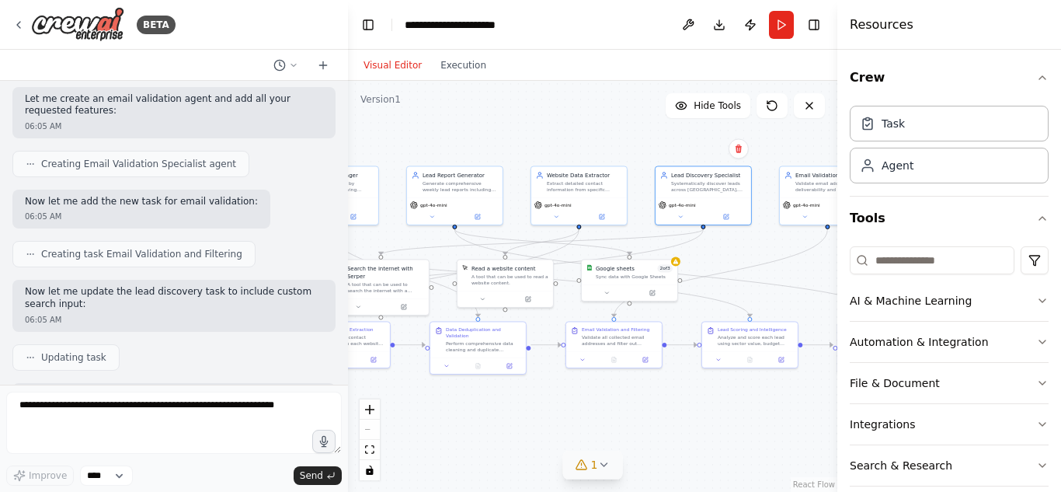
drag, startPoint x: 568, startPoint y: 374, endPoint x: 456, endPoint y: 423, distance: 122.4
click at [456, 423] on div ".deletable-edge-delete-btn { width: 20px; height: 20px; border: 0px solid #ffff…" at bounding box center [592, 286] width 489 height 411
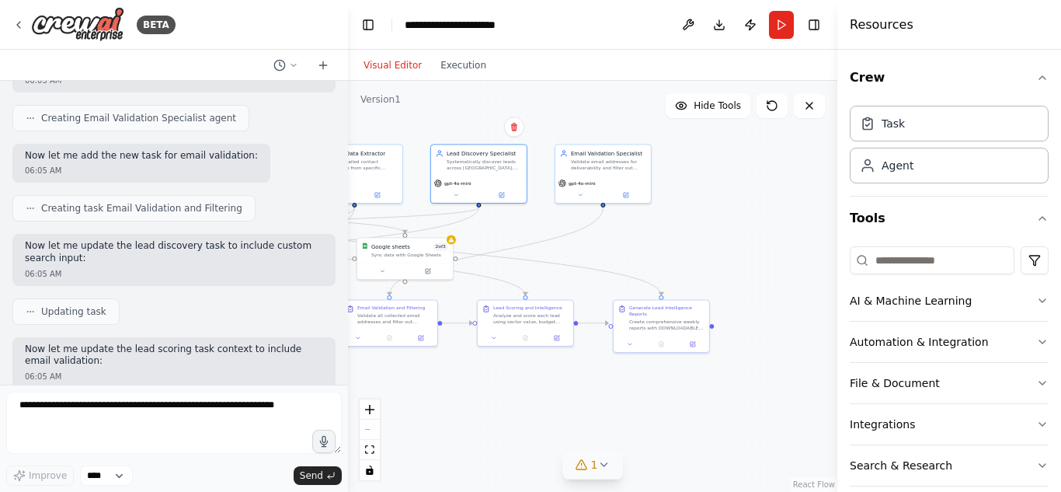
drag, startPoint x: 689, startPoint y: 395, endPoint x: 492, endPoint y: 384, distance: 197.6
click at [492, 384] on div ".deletable-edge-delete-btn { width: 20px; height: 20px; border: 0px solid #ffff…" at bounding box center [592, 286] width 489 height 411
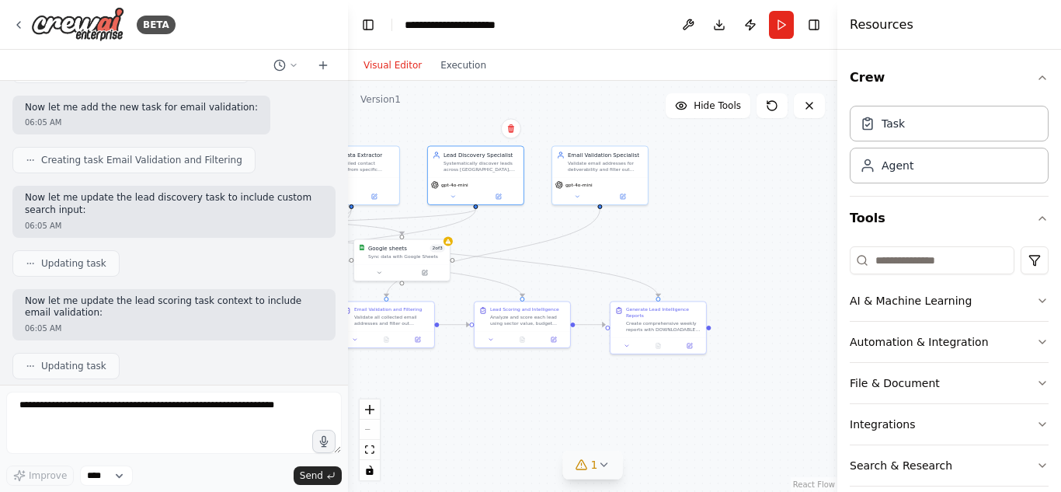
scroll to position [14990, 0]
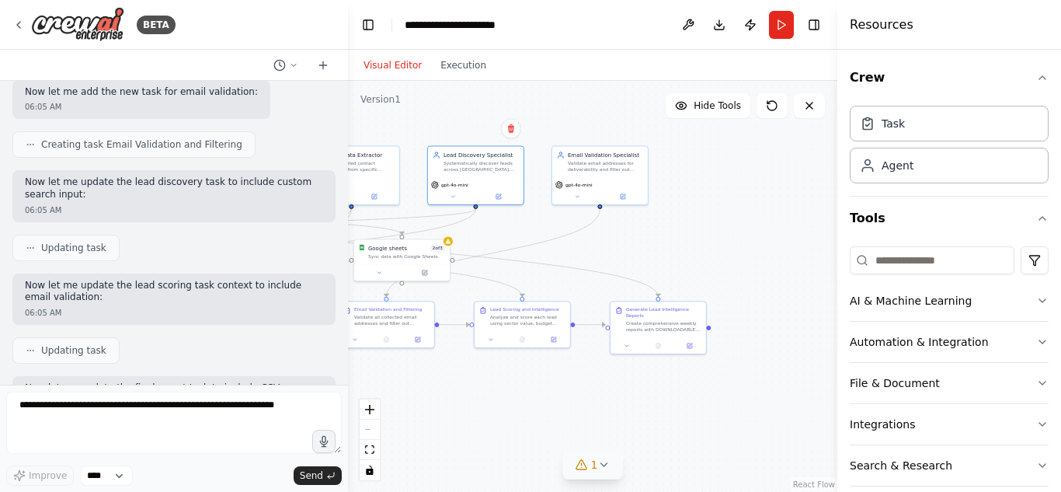
drag, startPoint x: 103, startPoint y: 205, endPoint x: 237, endPoint y: 199, distance: 133.7
drag, startPoint x: 84, startPoint y: 216, endPoint x: 192, endPoint y: 233, distance: 109.3
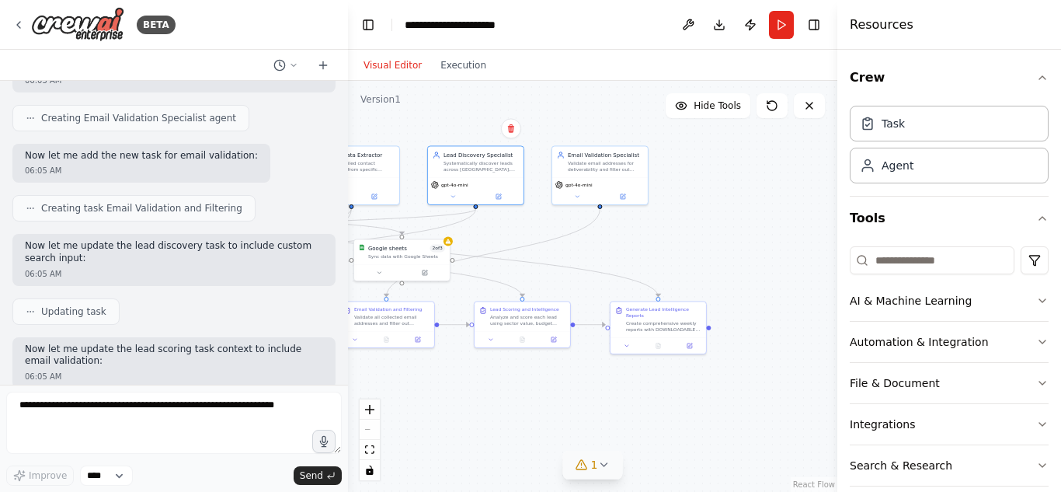
scroll to position [14925, 0]
drag, startPoint x: 192, startPoint y: 233, endPoint x: 184, endPoint y: 243, distance: 12.7
drag, startPoint x: 120, startPoint y: 131, endPoint x: 193, endPoint y: 150, distance: 75.3
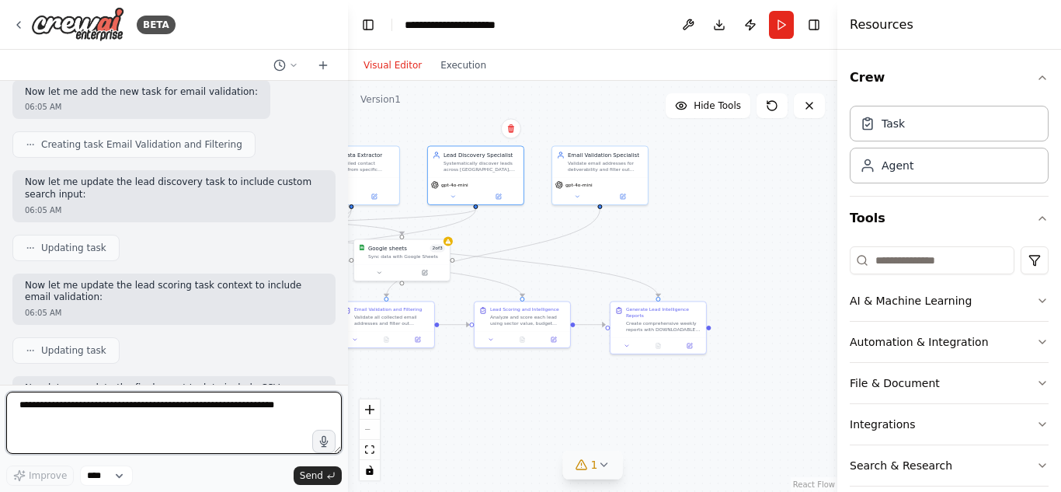
click at [189, 398] on textarea at bounding box center [173, 422] width 335 height 62
type textarea "**********"
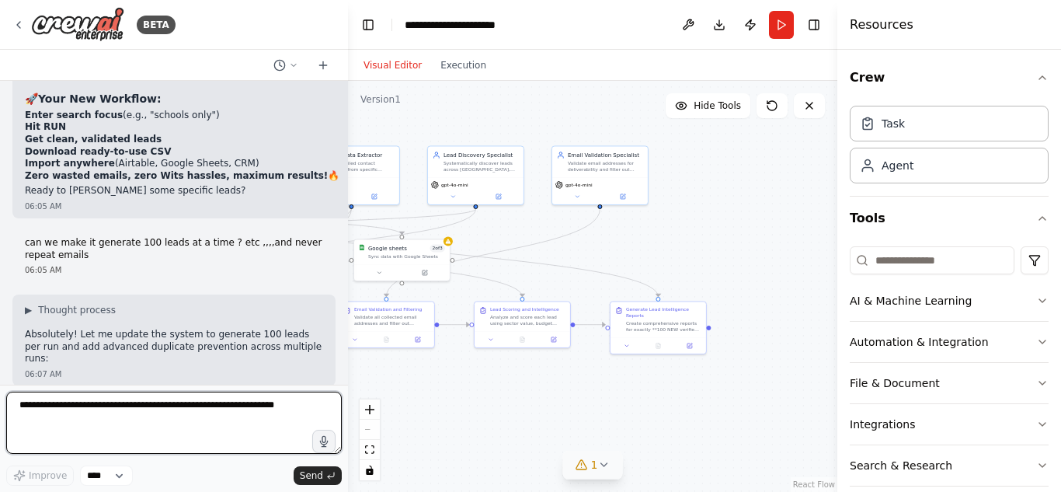
scroll to position [15833, 0]
click at [134, 414] on textarea at bounding box center [173, 422] width 335 height 62
type textarea "**********"
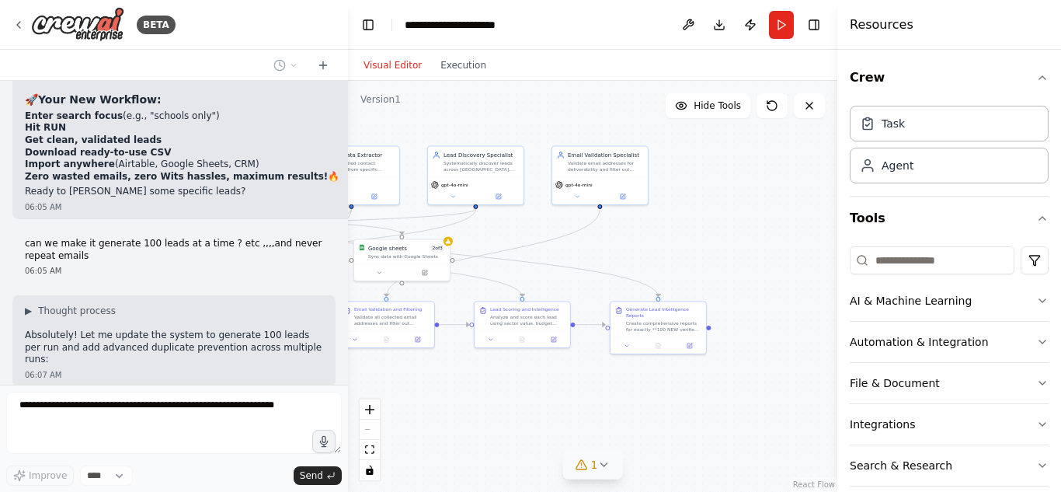
scroll to position [16121, 0]
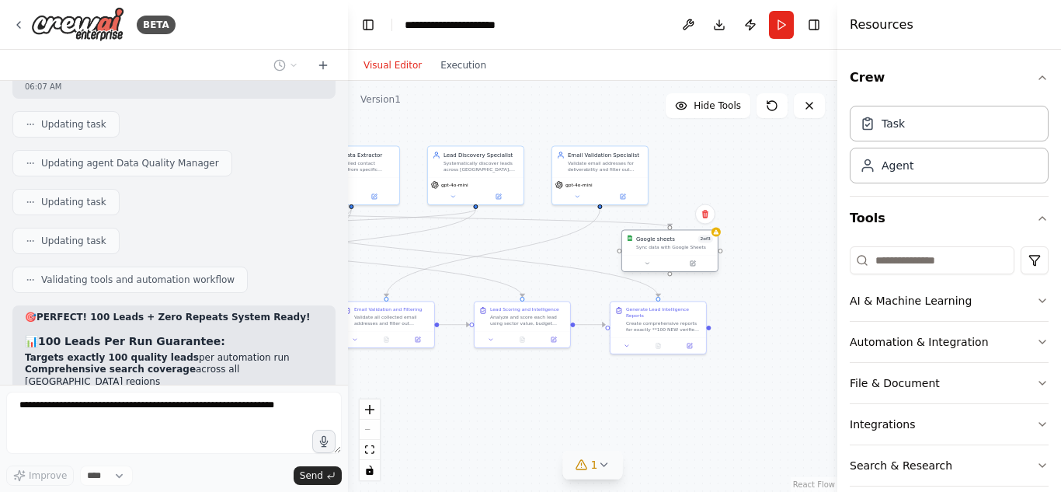
drag, startPoint x: 401, startPoint y: 253, endPoint x: 675, endPoint y: 249, distance: 273.4
click at [675, 249] on div "Sync data with Google Sheets" at bounding box center [674, 247] width 77 height 6
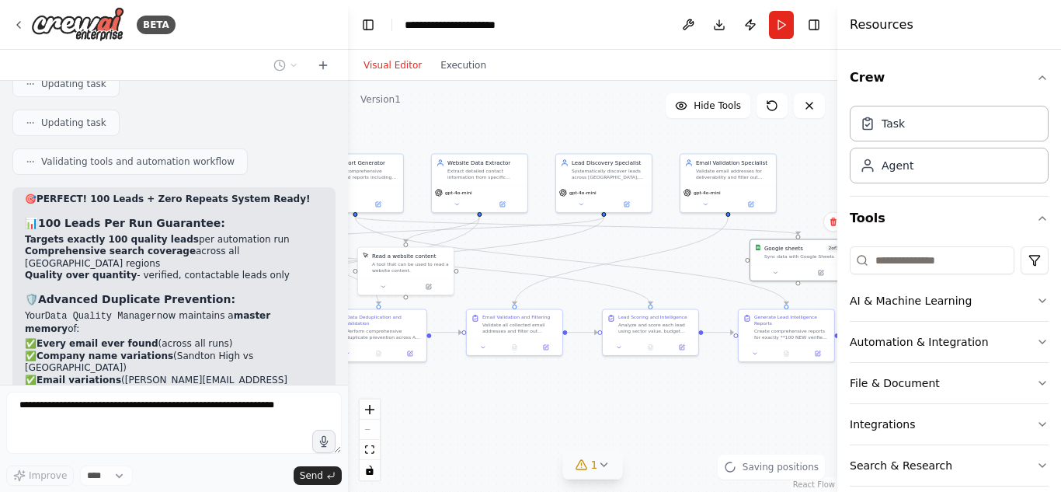
scroll to position [16252, 0]
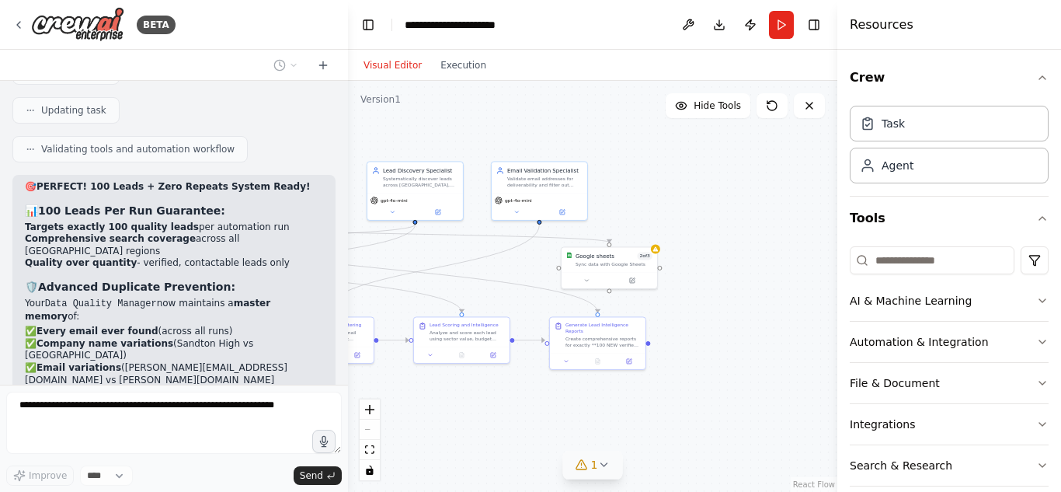
drag, startPoint x: 483, startPoint y: 128, endPoint x: 400, endPoint y: 144, distance: 84.7
click at [400, 144] on div ".deletable-edge-delete-btn { width: 20px; height: 20px; border: 0px solid #ffff…" at bounding box center [592, 286] width 489 height 411
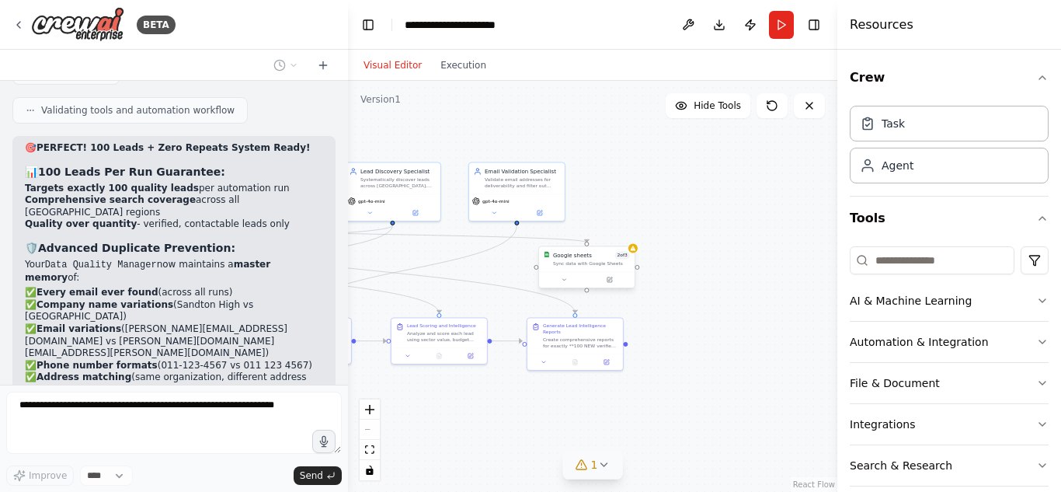
click at [593, 258] on div "Google sheets 2 of 3" at bounding box center [591, 255] width 77 height 8
click at [624, 228] on icon at bounding box center [622, 230] width 6 height 9
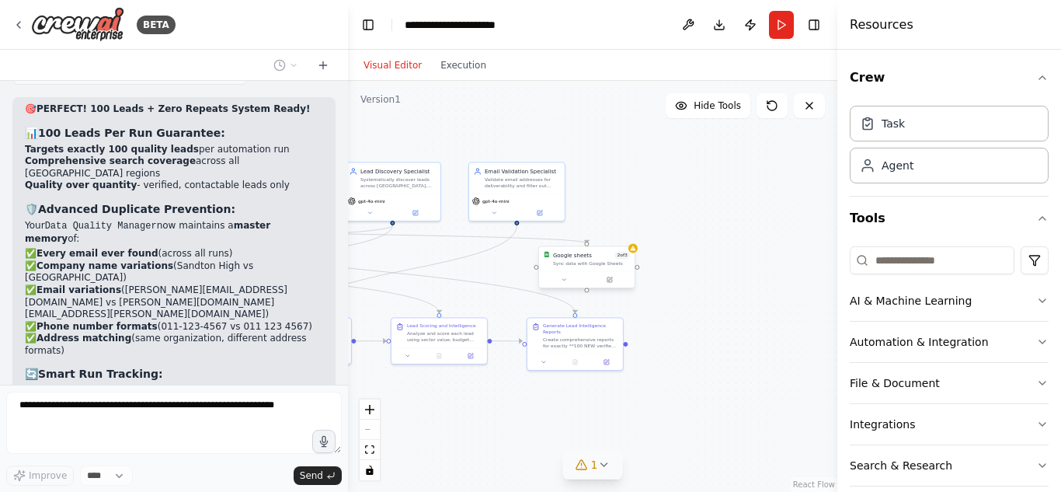
click at [590, 256] on div "Google sheets 2 of 3" at bounding box center [591, 255] width 77 height 8
click at [622, 230] on icon at bounding box center [622, 230] width 6 height 9
click at [579, 227] on button "Confirm" at bounding box center [578, 230] width 55 height 19
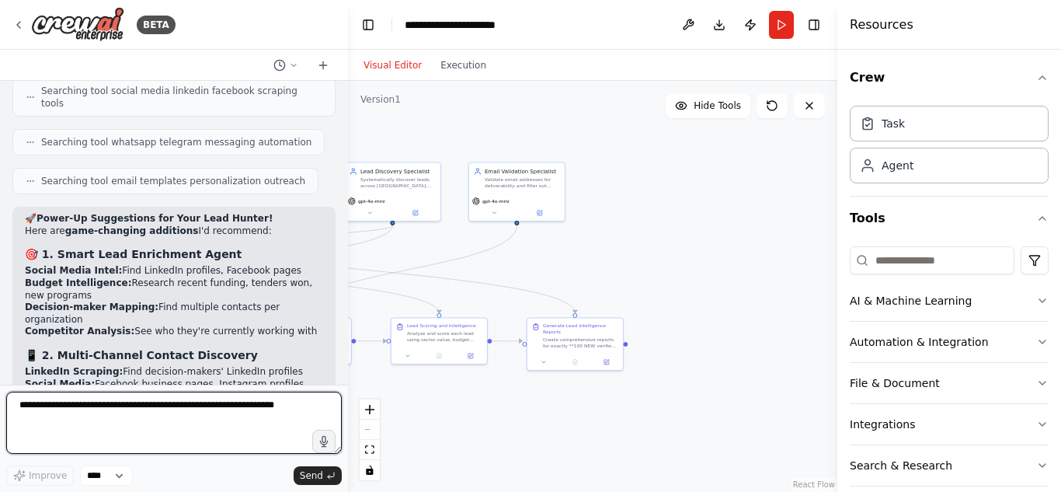
scroll to position [17242, 0]
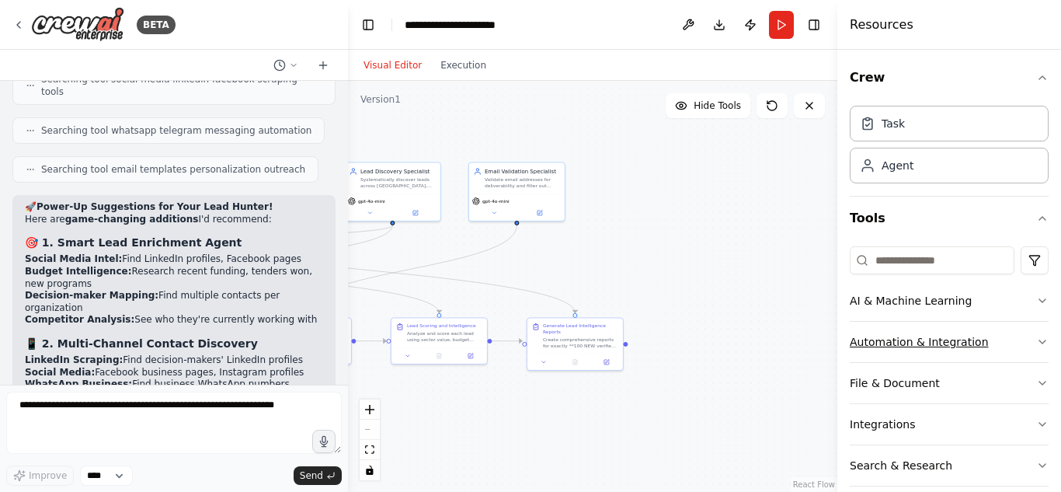
click at [1023, 338] on button "Automation & Integration" at bounding box center [949, 342] width 199 height 40
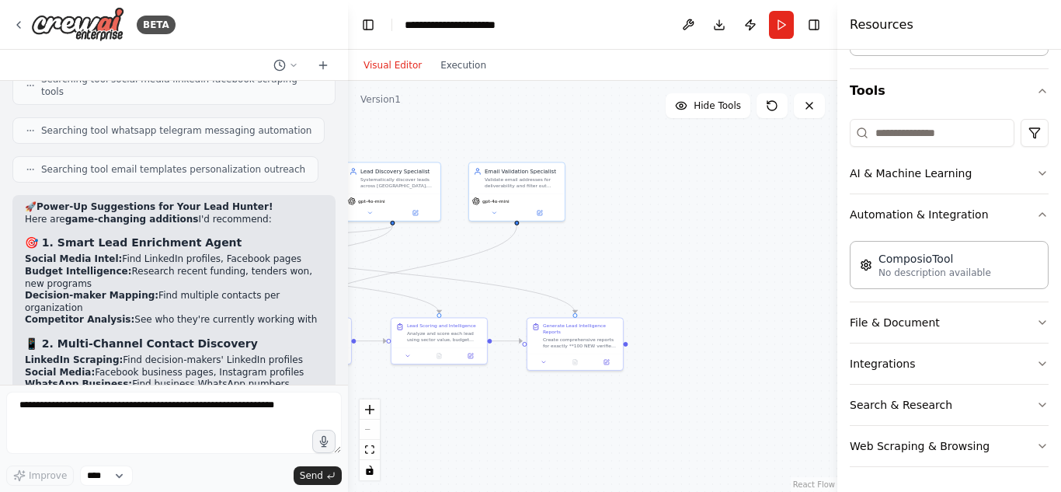
scroll to position [127, 0]
click at [1006, 214] on button "Automation & Integration" at bounding box center [949, 214] width 199 height 40
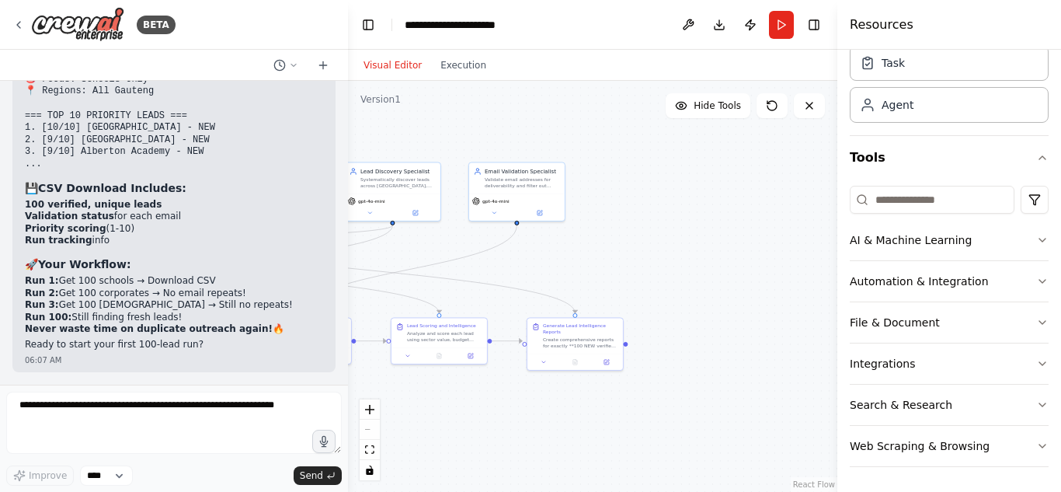
scroll to position [16781, 0]
drag, startPoint x: 139, startPoint y: 232, endPoint x: 280, endPoint y: 296, distance: 155.0
drag, startPoint x: 50, startPoint y: 207, endPoint x: 251, endPoint y: 297, distance: 220.7
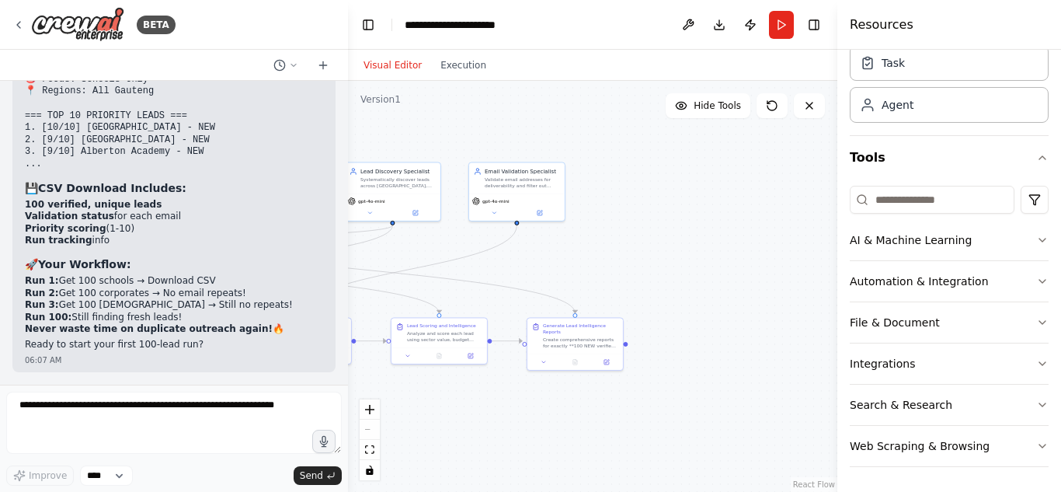
copy div ". Real-Time Opportunity Scanner Tender Alerts: Monitor government tenders for w…"
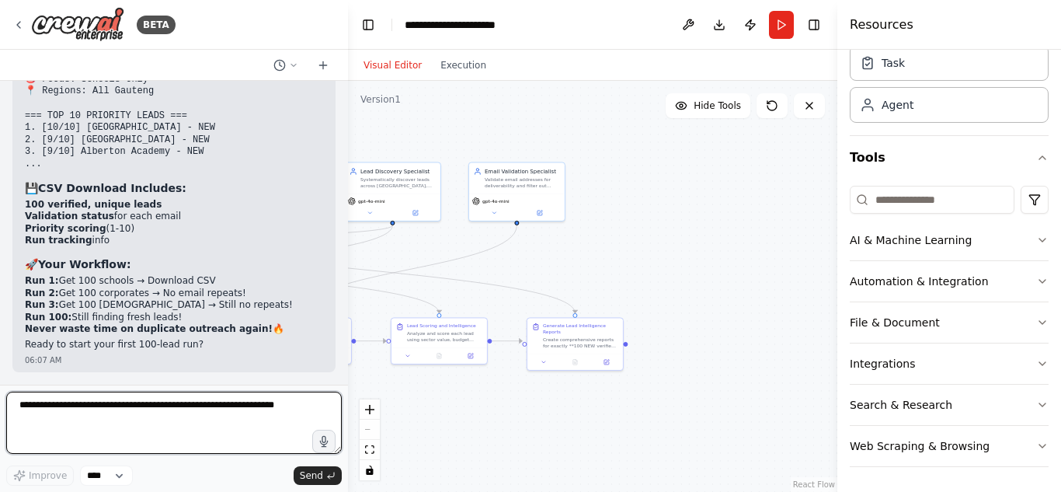
click at [162, 411] on textarea at bounding box center [173, 422] width 335 height 62
paste textarea "**********"
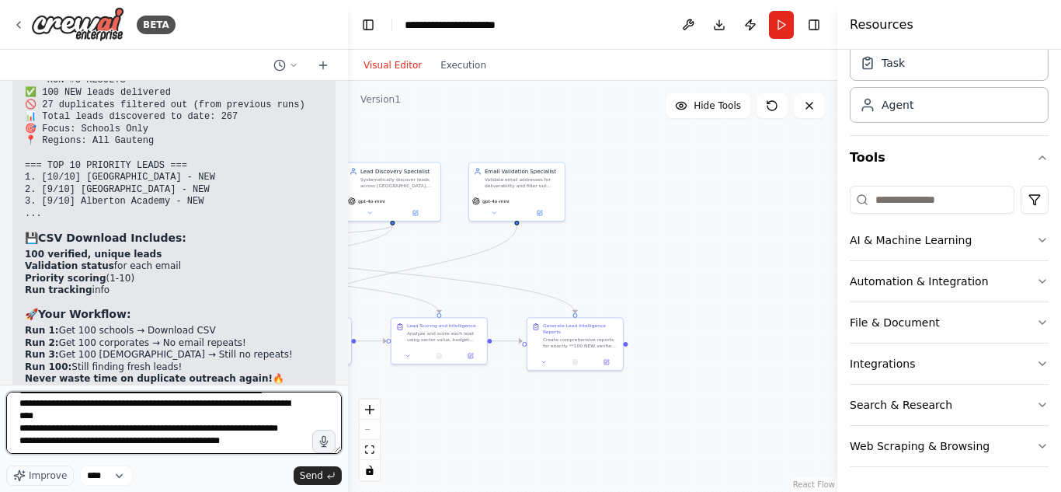
scroll to position [16730, 0]
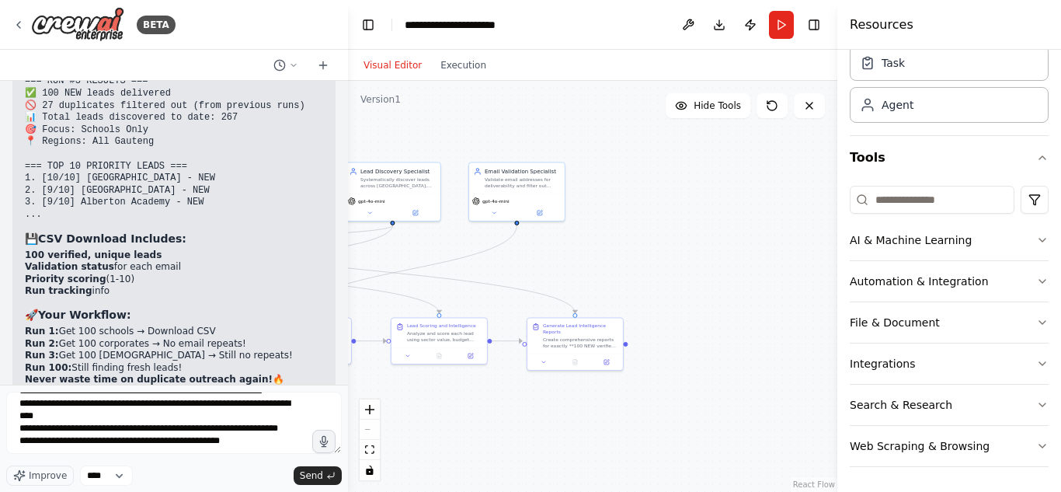
drag, startPoint x: 67, startPoint y: 174, endPoint x: 229, endPoint y: 245, distance: 177.0
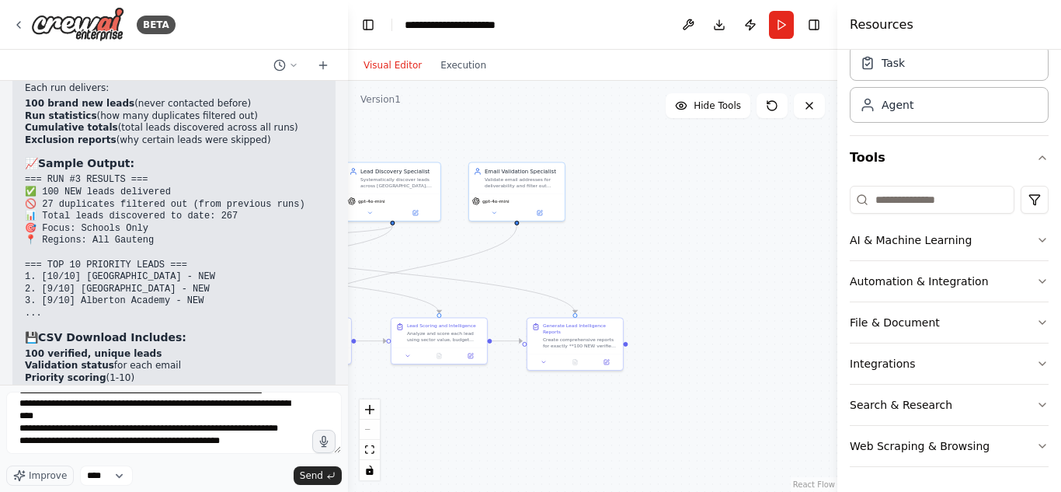
scroll to position [16559, 0]
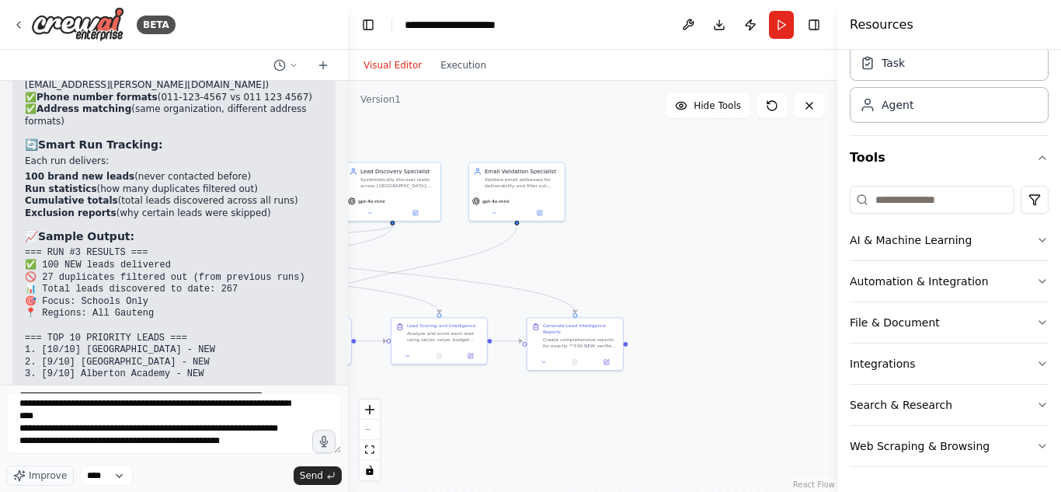
drag, startPoint x: 57, startPoint y: 160, endPoint x: 289, endPoint y: 230, distance: 241.7
copy div "mart Lead Enrichment Agent Social Media Intel: Find LinkedIn profiles, Facebook…"
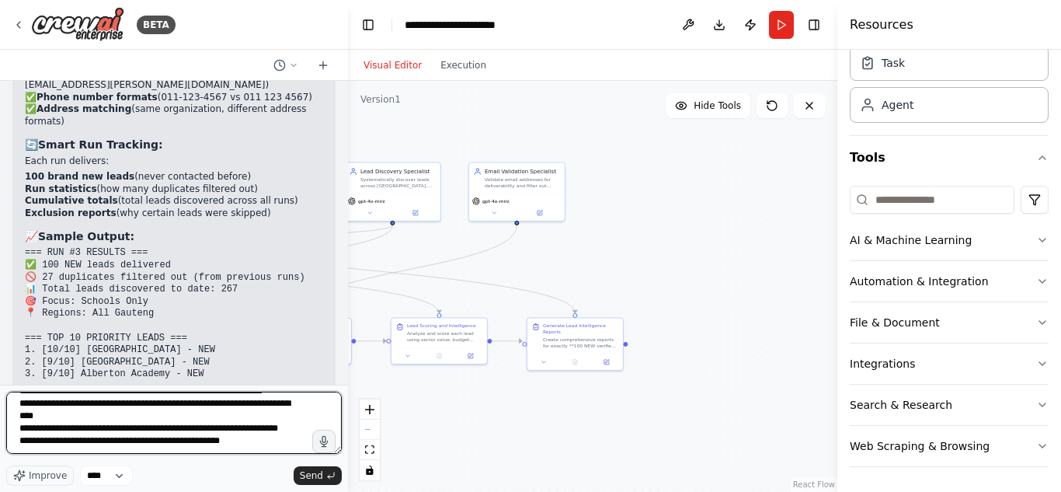
click at [261, 443] on textarea "**********" at bounding box center [173, 422] width 335 height 62
paste textarea "**********"
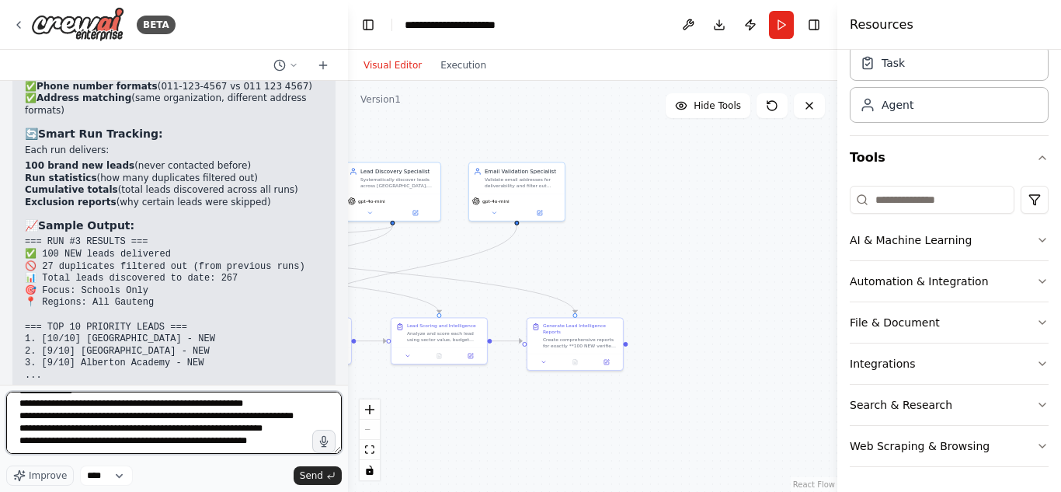
scroll to position [16538, 0]
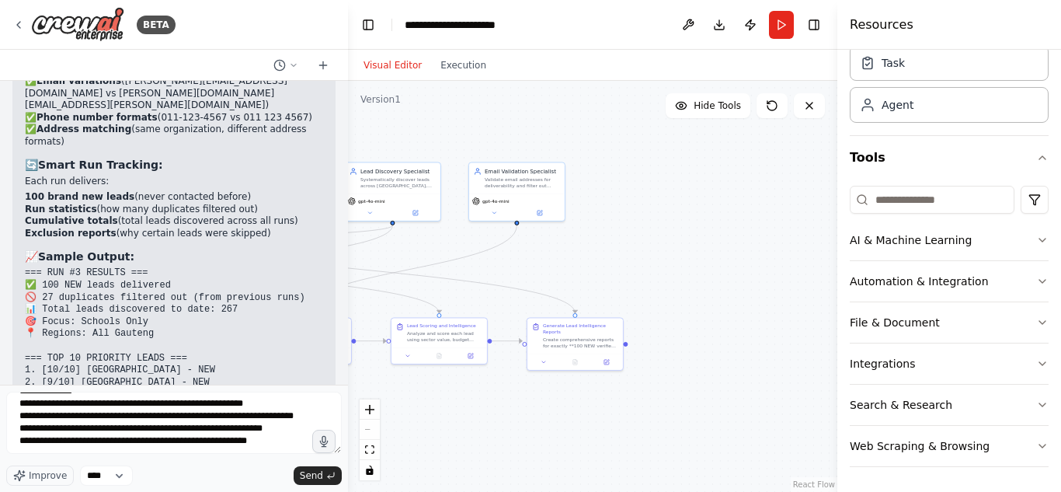
drag, startPoint x: 57, startPoint y: 182, endPoint x: 273, endPoint y: 260, distance: 229.7
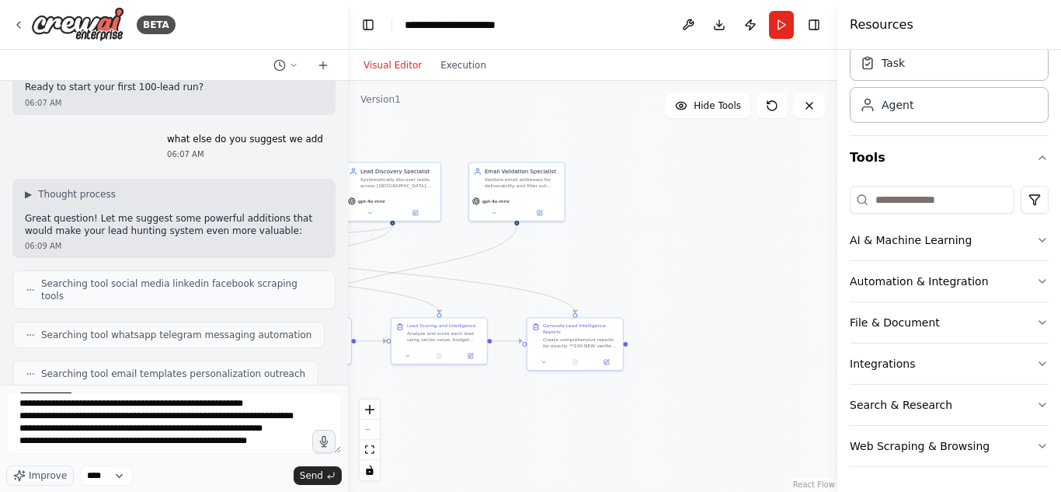
scroll to position [17038, 0]
drag, startPoint x: 84, startPoint y: 211, endPoint x: 155, endPoint y: 229, distance: 72.9
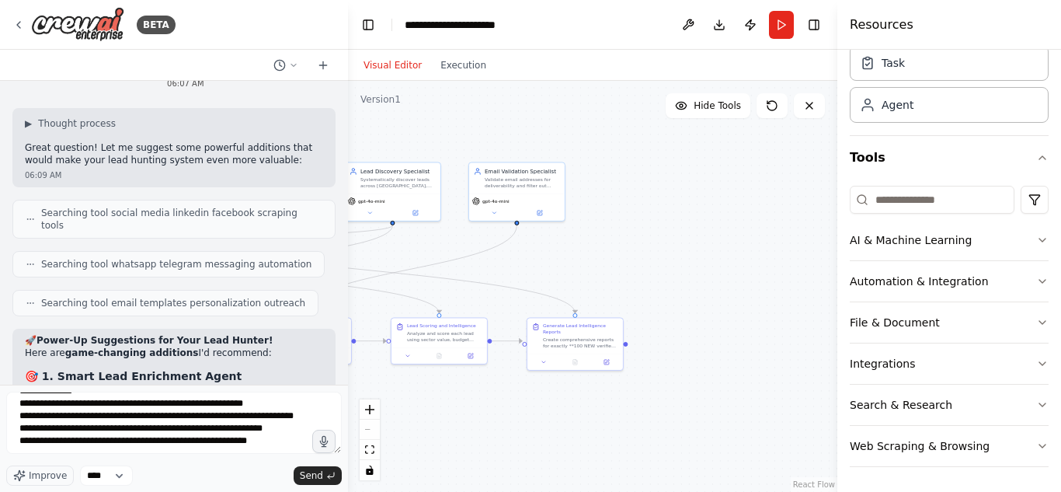
scroll to position [17242, 0]
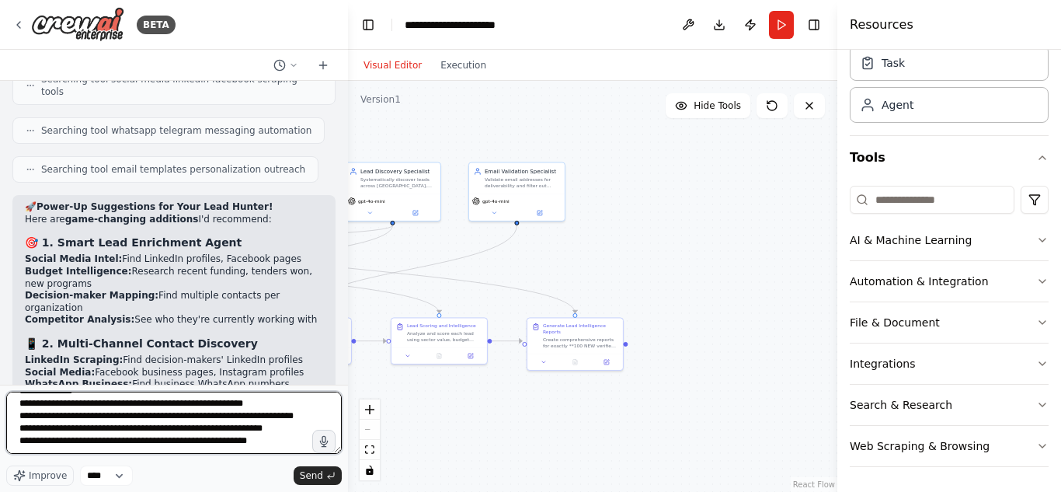
click at [266, 447] on textarea "**********" at bounding box center [173, 422] width 335 height 62
type textarea "**********"
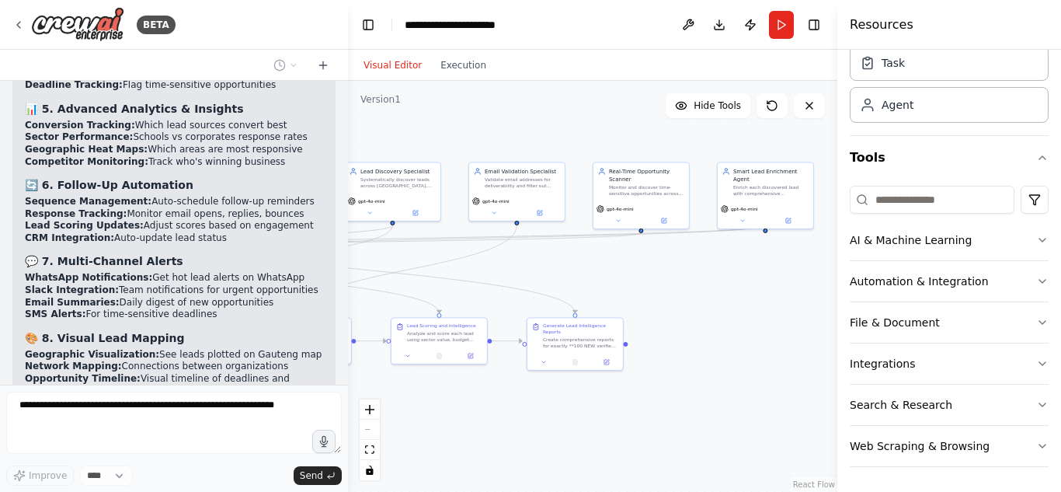
scroll to position [17779, 0]
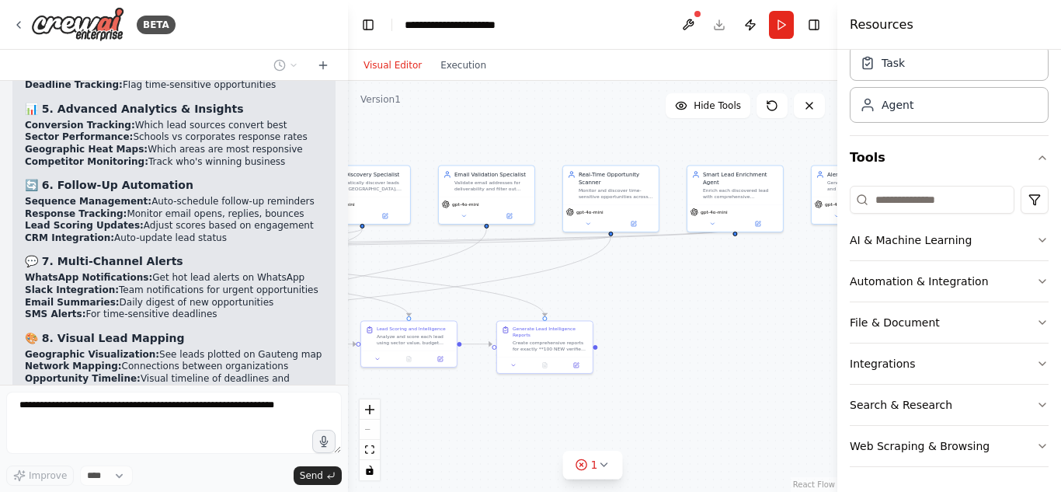
drag, startPoint x: 634, startPoint y: 297, endPoint x: 603, endPoint y: 301, distance: 30.4
click at [603, 301] on div ".deletable-edge-delete-btn { width: 20px; height: 20px; border: 0px solid #ffff…" at bounding box center [592, 286] width 489 height 411
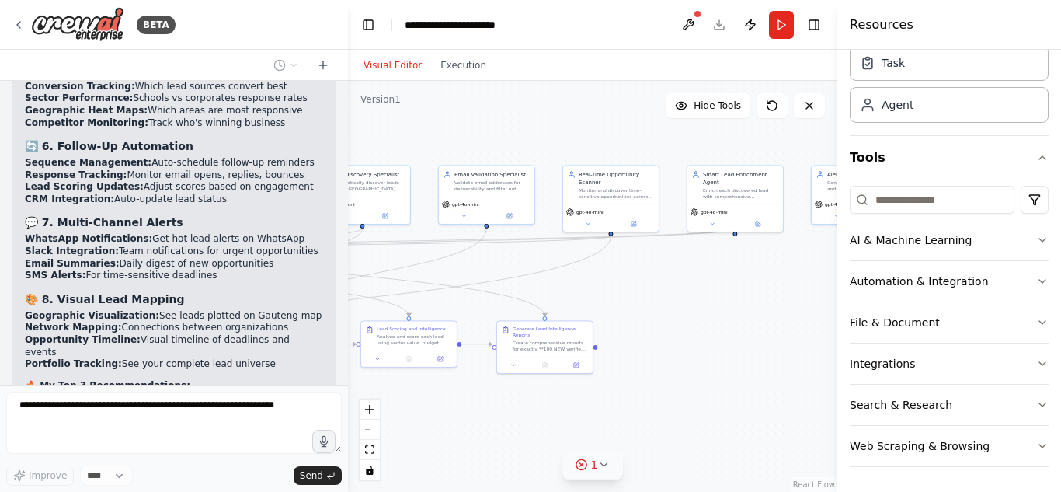
click at [605, 461] on icon at bounding box center [603, 464] width 12 height 12
click at [671, 367] on button "2" at bounding box center [592, 374] width 217 height 29
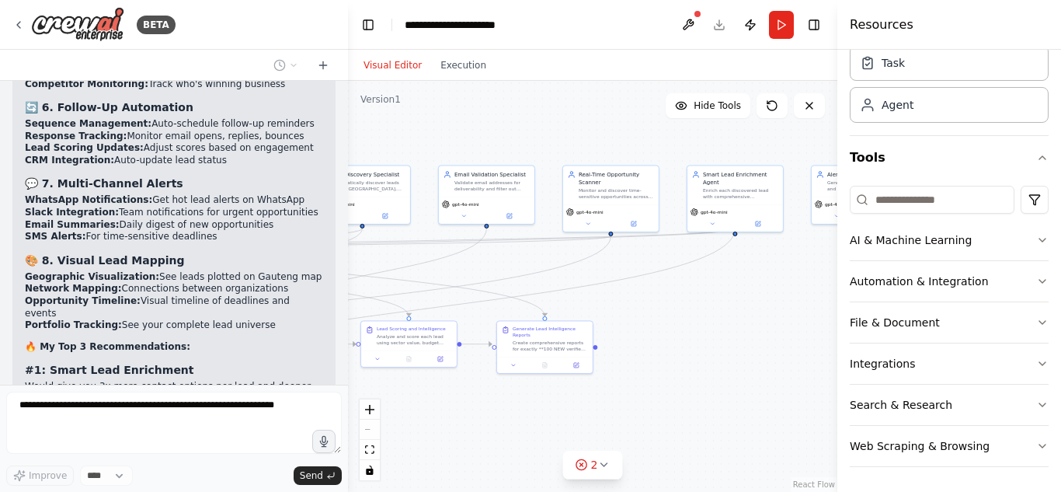
drag, startPoint x: 690, startPoint y: 325, endPoint x: 590, endPoint y: 318, distance: 100.4
click at [590, 318] on div ".deletable-edge-delete-btn { width: 20px; height: 20px; border: 0px solid #ffff…" at bounding box center [592, 286] width 489 height 411
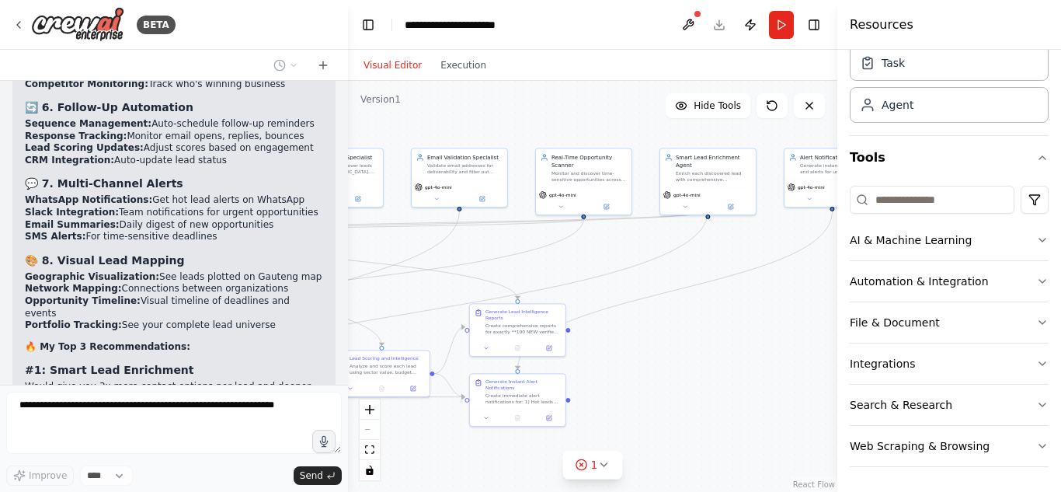
drag, startPoint x: 620, startPoint y: 355, endPoint x: 757, endPoint y: 335, distance: 138.2
click at [757, 335] on div ".deletable-edge-delete-btn { width: 20px; height: 20px; border: 0px solid #ffff…" at bounding box center [592, 286] width 489 height 411
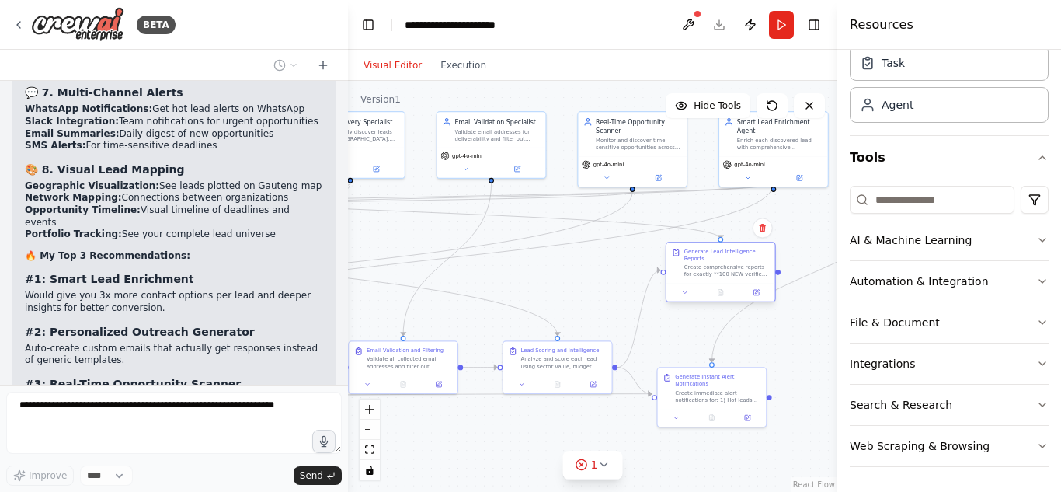
scroll to position [17986, 0]
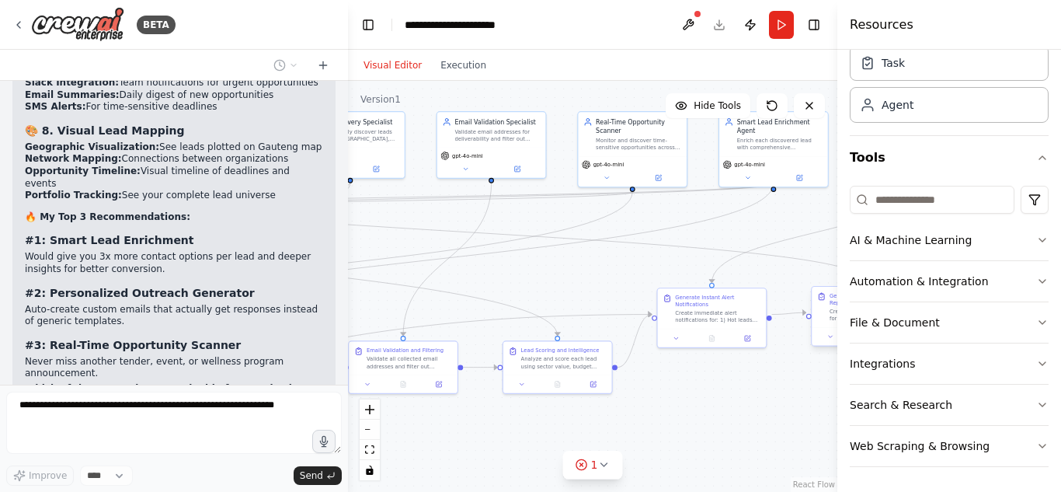
drag, startPoint x: 757, startPoint y: 335, endPoint x: 759, endPoint y: 292, distance: 42.7
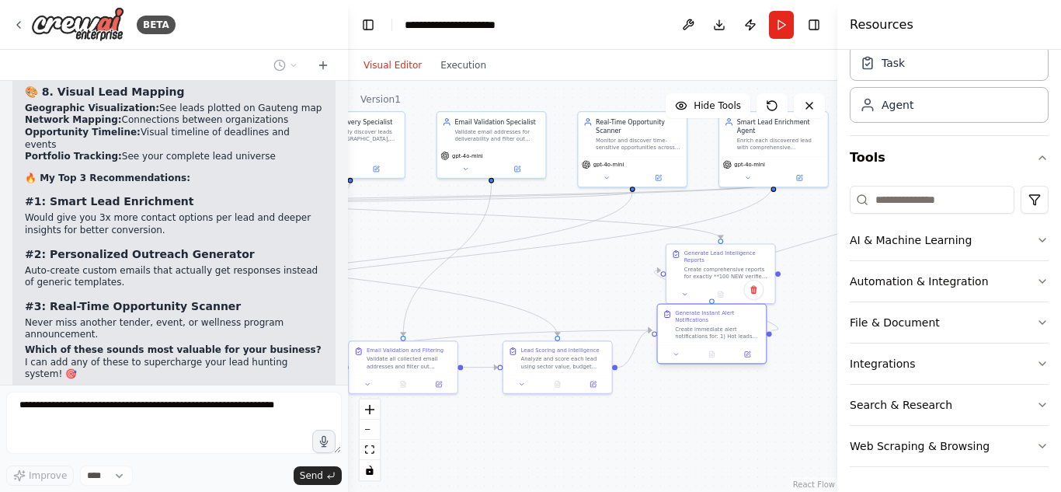
drag, startPoint x: 719, startPoint y: 300, endPoint x: 728, endPoint y: 363, distance: 64.3
click at [728, 363] on div "Generate Instant Alert Notifications Create immediate alert notifications for: …" at bounding box center [711, 334] width 110 height 61
click at [711, 352] on div "Create immediate alert notifications for: 1) Hot leads (priority 9-10) requirin…" at bounding box center [717, 359] width 85 height 14
click at [680, 377] on icon at bounding box center [676, 380] width 7 height 7
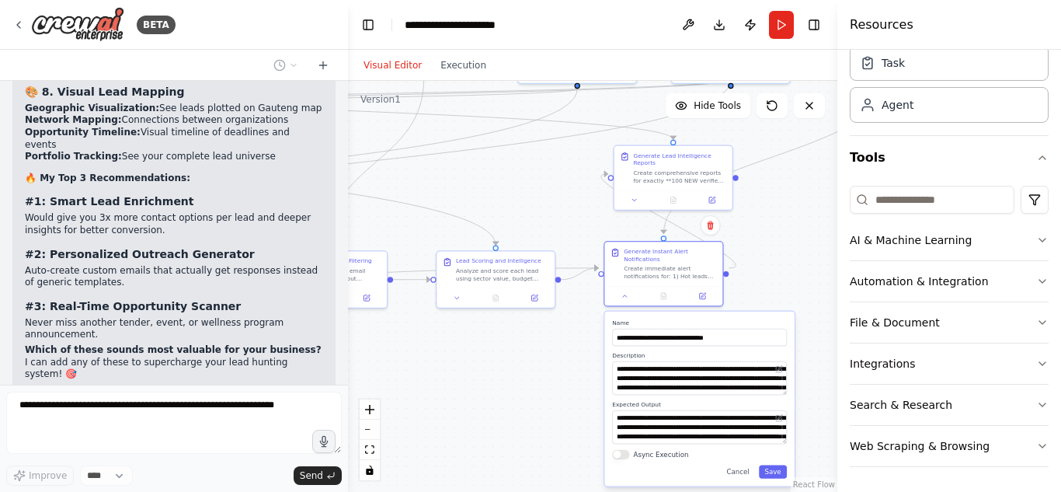
drag, startPoint x: 607, startPoint y: 480, endPoint x: 561, endPoint y: 394, distance: 97.6
click at [561, 394] on div ".deletable-edge-delete-btn { width: 20px; height: 20px; border: 0px solid #ffff…" at bounding box center [592, 286] width 489 height 411
click at [627, 290] on icon at bounding box center [625, 294] width 8 height 8
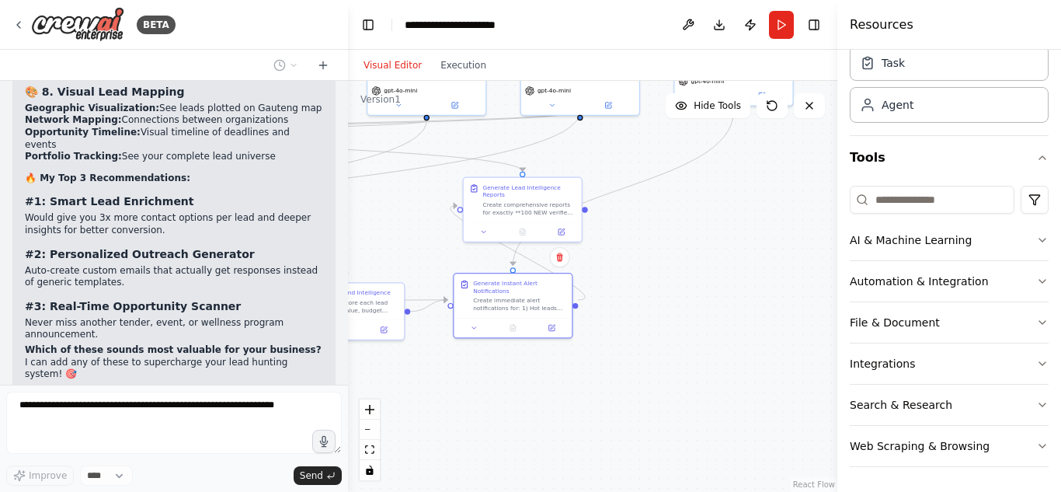
drag, startPoint x: 582, startPoint y: 388, endPoint x: 432, endPoint y: 420, distance: 154.0
click at [432, 420] on div ".deletable-edge-delete-btn { width: 20px; height: 20px; border: 0px solid #ffff…" at bounding box center [592, 286] width 489 height 411
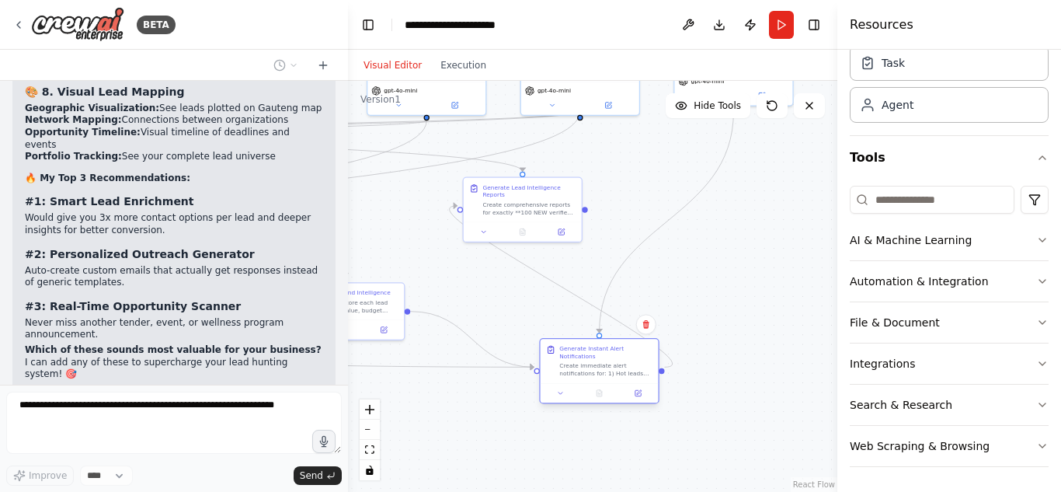
drag, startPoint x: 483, startPoint y: 294, endPoint x: 585, endPoint y: 406, distance: 151.2
click at [585, 377] on div "Create immediate alert notifications for: 1) Hot leads (priority 9-10) requirin…" at bounding box center [605, 370] width 93 height 16
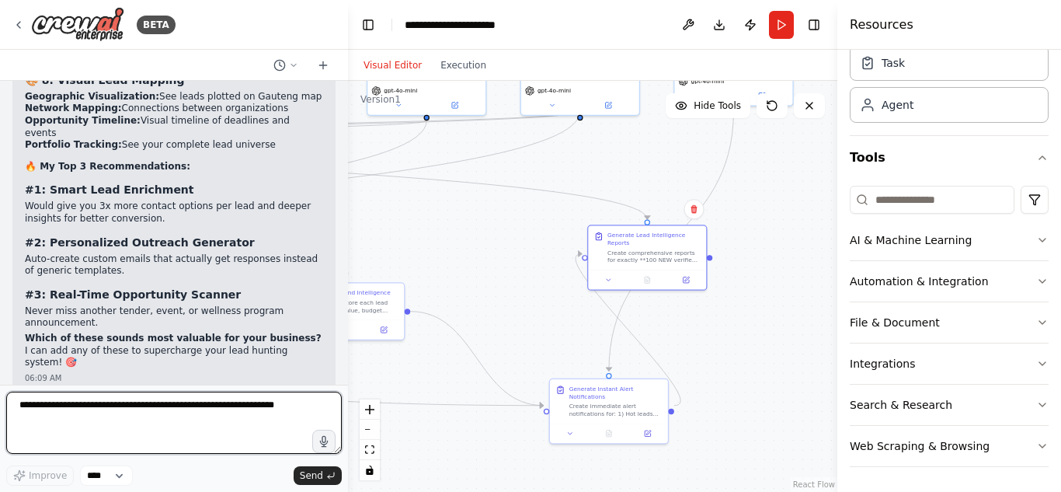
drag, startPoint x: 516, startPoint y: 202, endPoint x: 796, endPoint y: 235, distance: 282.2
click at [796, 235] on div ".deletable-edge-delete-btn { width: 20px; height: 20px; border: 0px solid #ffff…" at bounding box center [592, 286] width 489 height 411
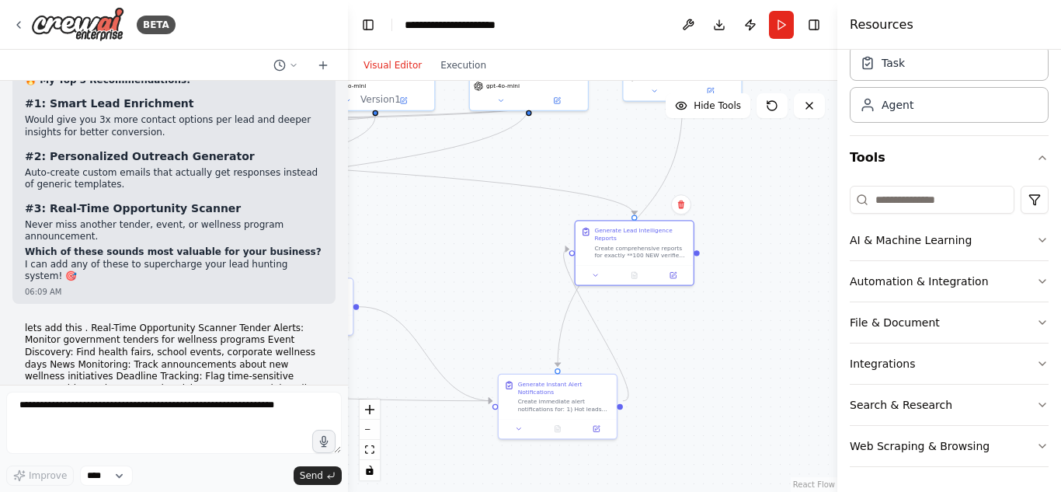
drag, startPoint x: 544, startPoint y: 230, endPoint x: 493, endPoint y: 225, distance: 51.5
click at [493, 225] on div ".deletable-edge-delete-btn { width: 20px; height: 20px; border: 0px solid #ffff…" at bounding box center [592, 286] width 489 height 411
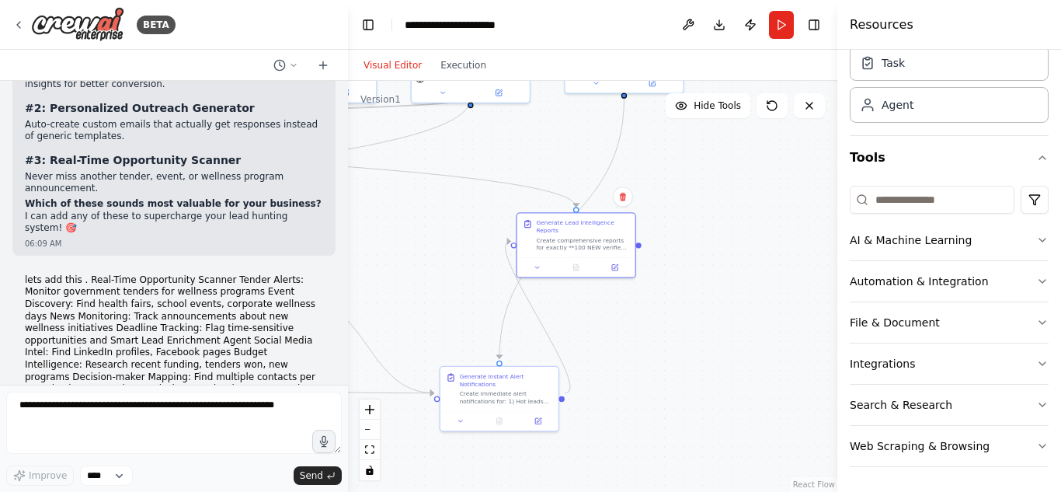
drag, startPoint x: 473, startPoint y: 266, endPoint x: 415, endPoint y: 258, distance: 58.8
click at [415, 258] on div ".deletable-edge-delete-btn { width: 20px; height: 20px; border: 0px solid #ffff…" at bounding box center [592, 286] width 489 height 411
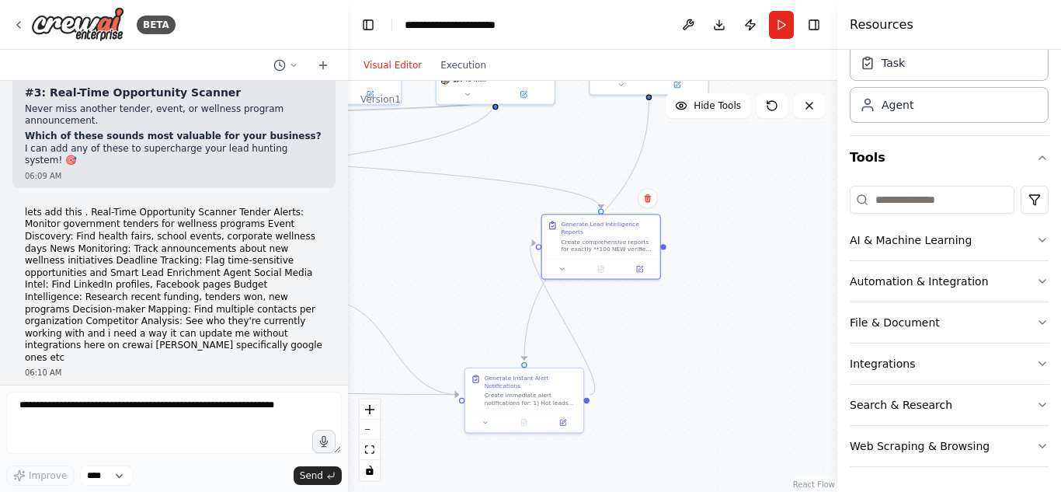
drag, startPoint x: 415, startPoint y: 258, endPoint x: 440, endPoint y: 259, distance: 24.9
click at [440, 259] on div ".deletable-edge-delete-btn { width: 20px; height: 20px; border: 0px solid #ffff…" at bounding box center [592, 286] width 489 height 411
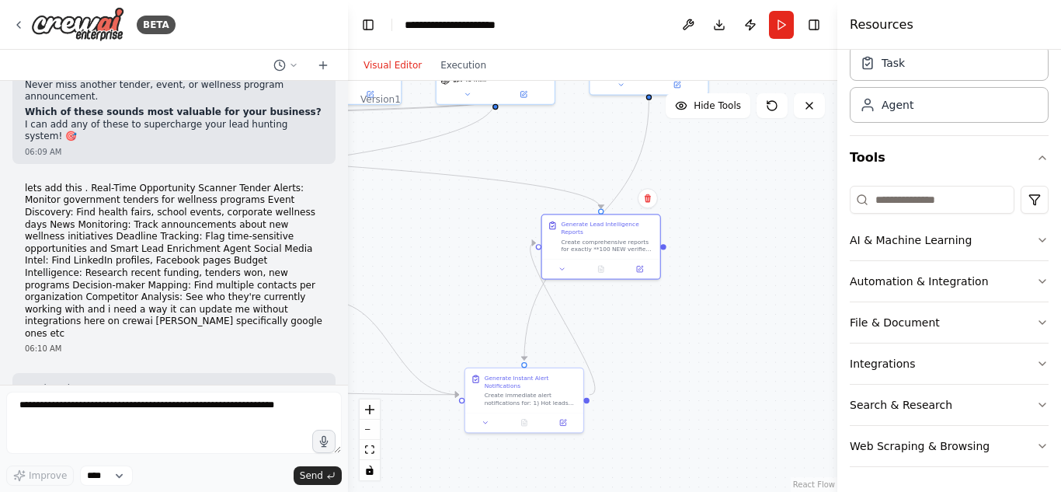
drag, startPoint x: 440, startPoint y: 259, endPoint x: 464, endPoint y: 255, distance: 24.4
click at [464, 255] on div ".deletable-edge-delete-btn { width: 20px; height: 20px; border: 0px solid #ffff…" at bounding box center [592, 286] width 489 height 411
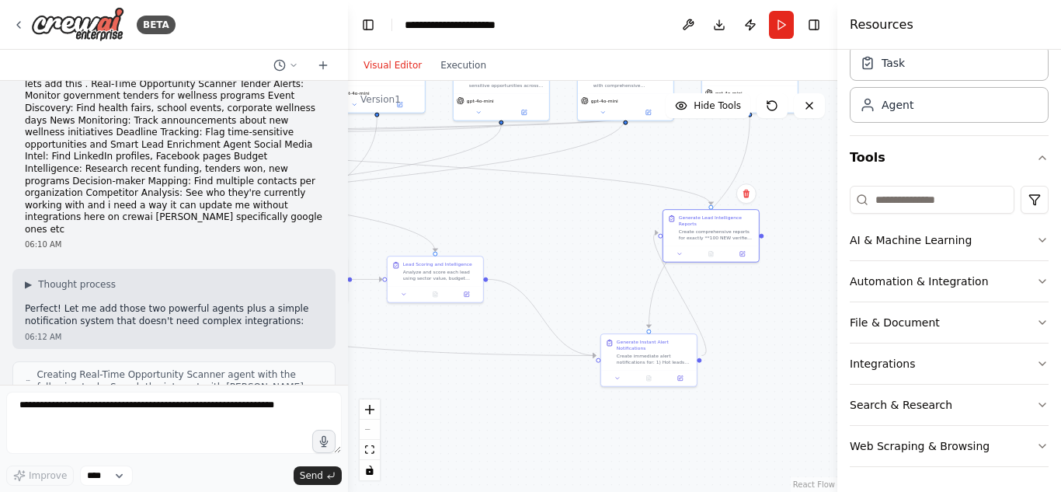
drag, startPoint x: 454, startPoint y: 228, endPoint x: 571, endPoint y: 218, distance: 116.9
click at [571, 218] on div ".deletable-edge-delete-btn { width: 20px; height: 20px; border: 0px solid #ffff…" at bounding box center [592, 286] width 489 height 411
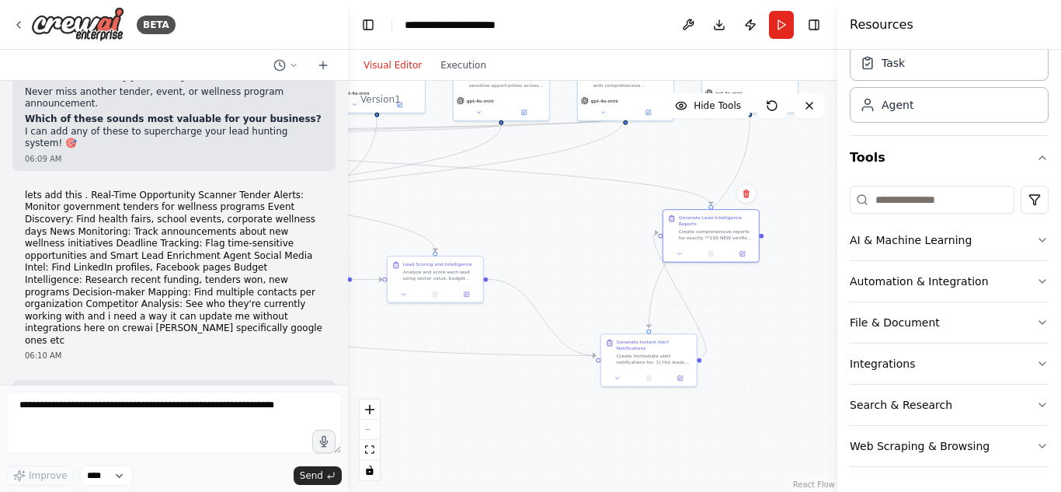
drag, startPoint x: 85, startPoint y: 164, endPoint x: 234, endPoint y: 251, distance: 172.0
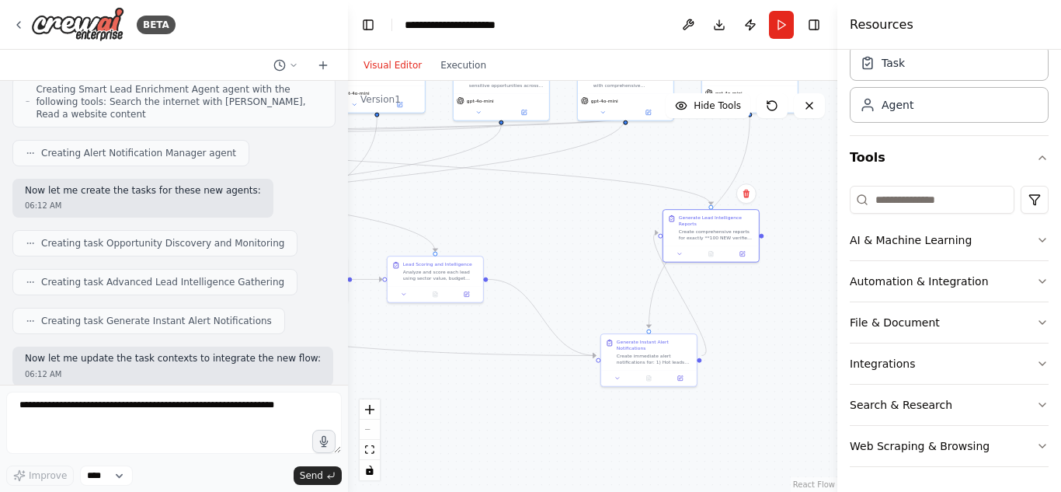
scroll to position [18702, 0]
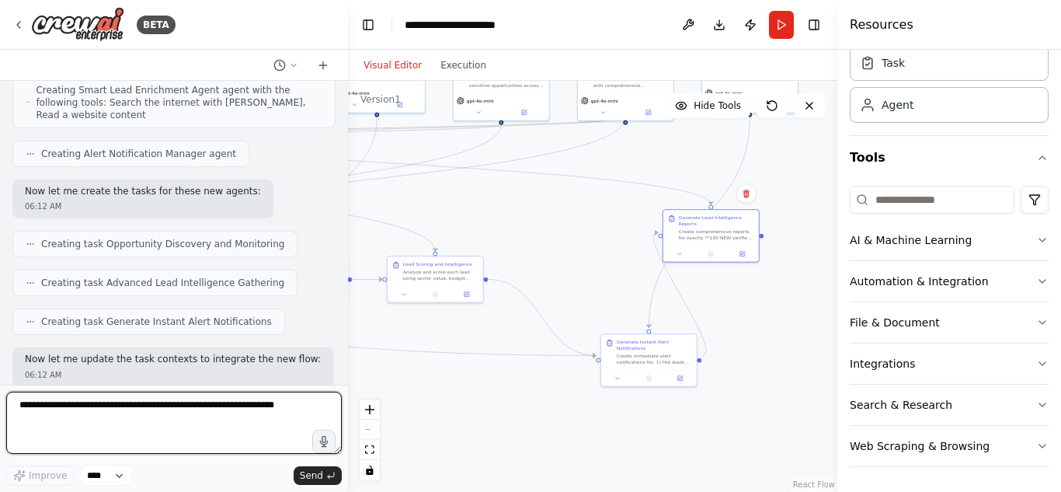
click at [189, 424] on textarea at bounding box center [173, 422] width 335 height 62
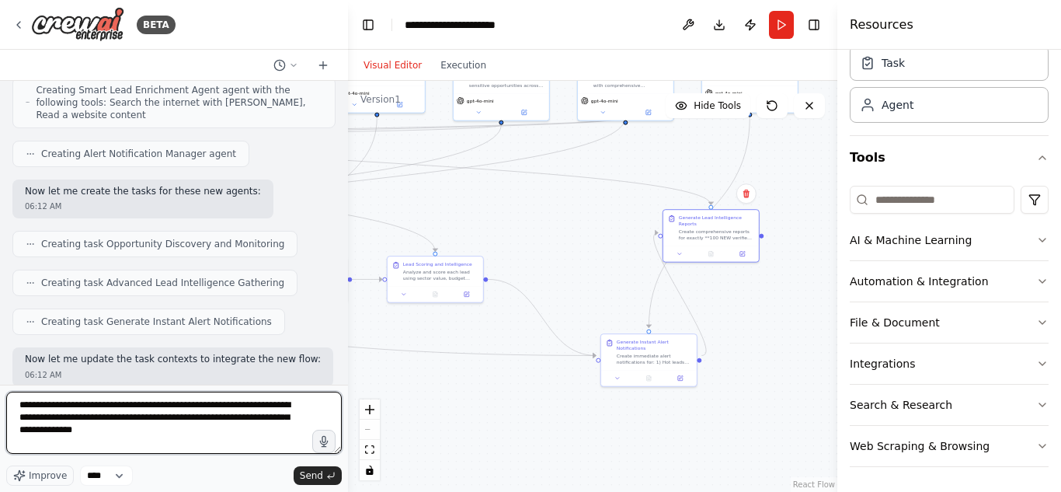
type textarea "**********"
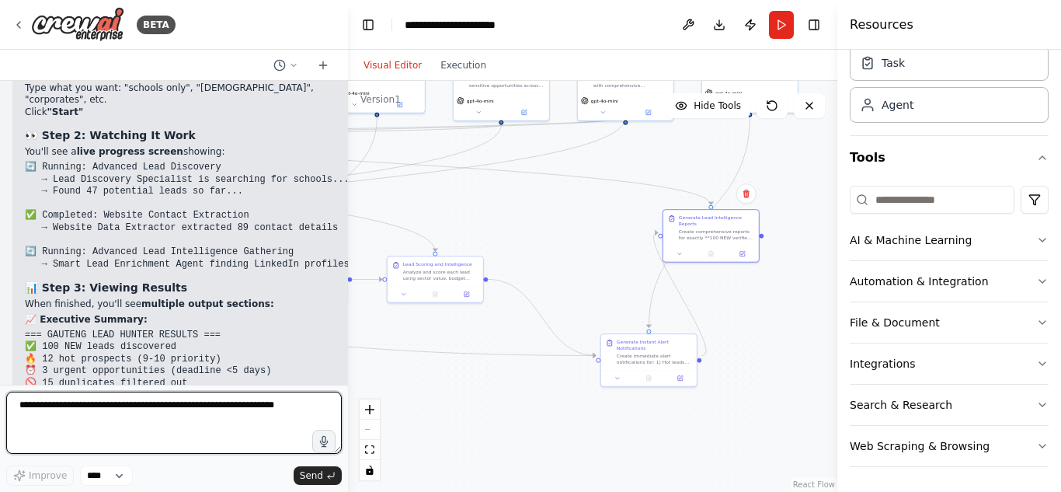
scroll to position [20132, 0]
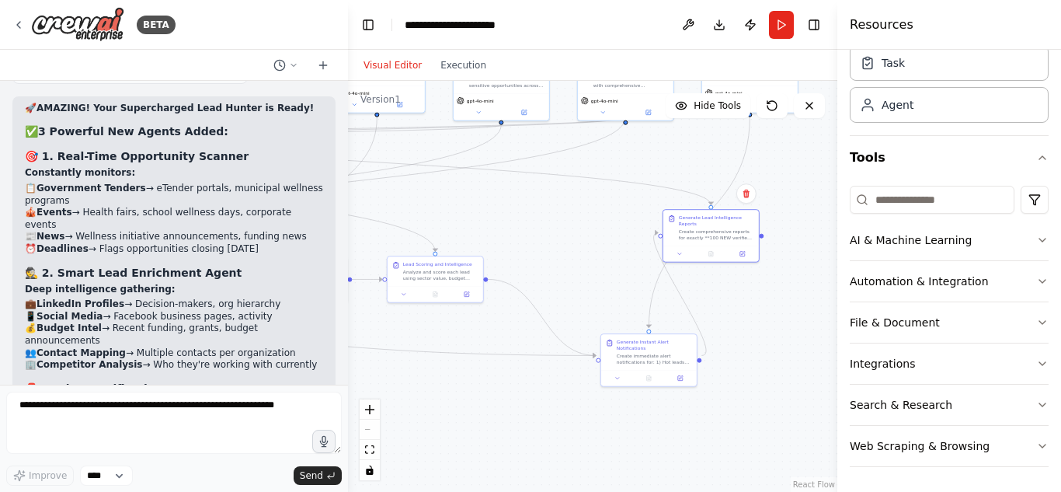
scroll to position [19121, 0]
drag, startPoint x: 82, startPoint y: 233, endPoint x: 207, endPoint y: 277, distance: 132.6
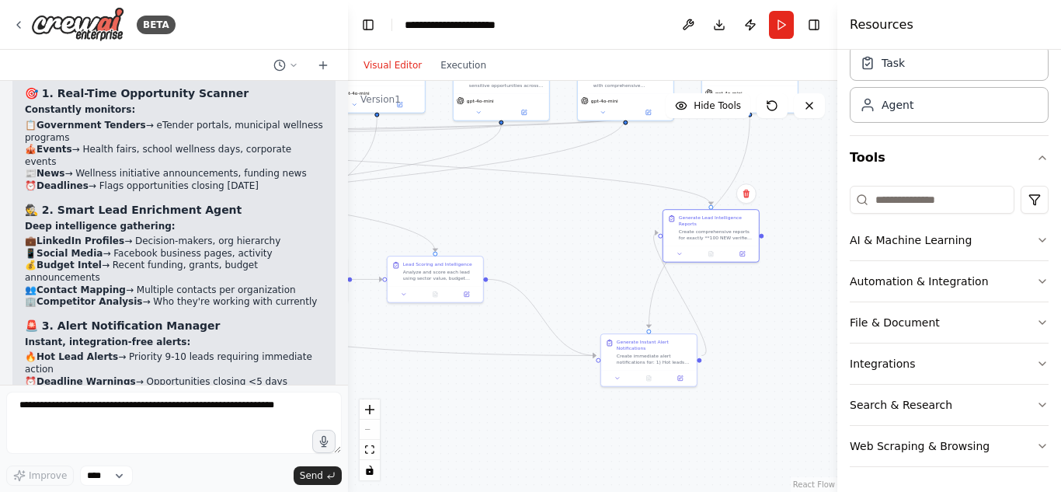
scroll to position [19183, 0]
drag, startPoint x: 124, startPoint y: 241, endPoint x: 303, endPoint y: 254, distance: 179.1
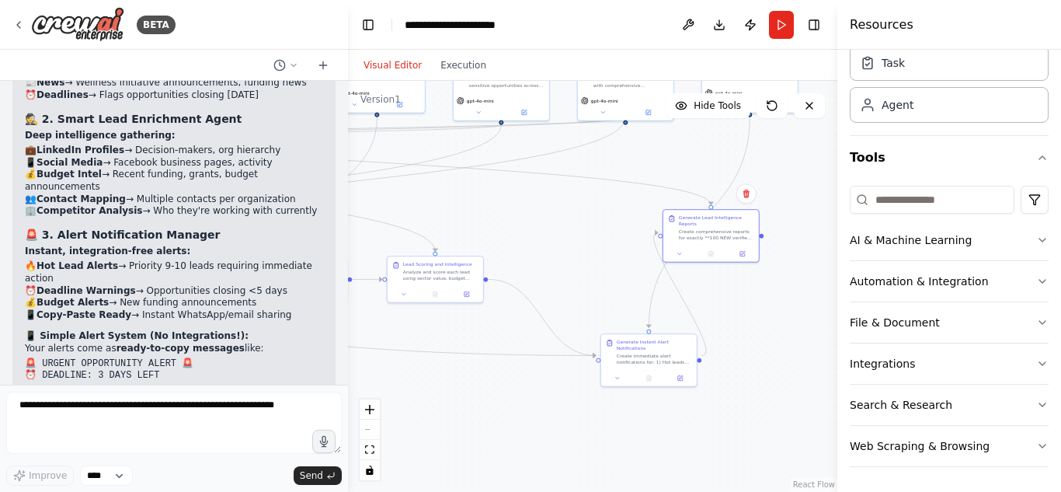
drag, startPoint x: 86, startPoint y: 231, endPoint x: 237, endPoint y: 240, distance: 150.9
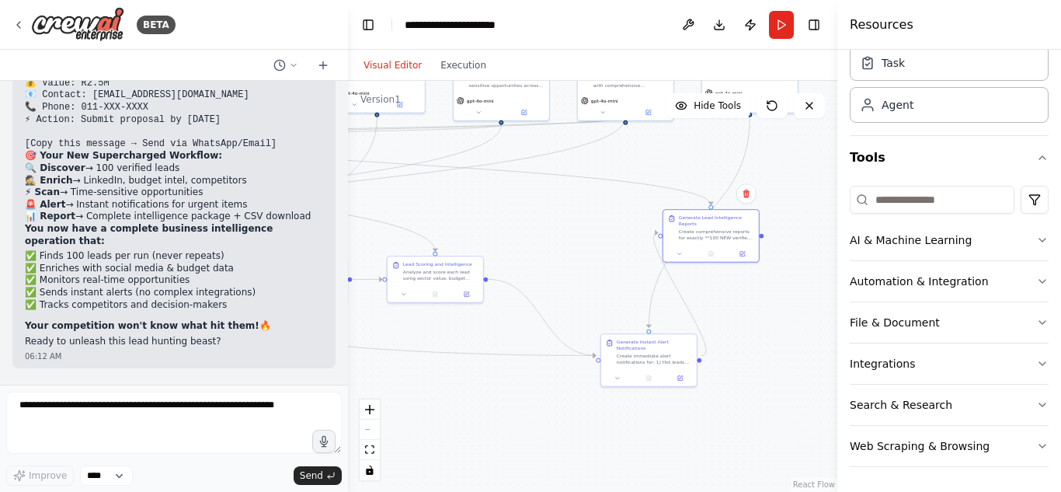
scroll to position [19608, 0]
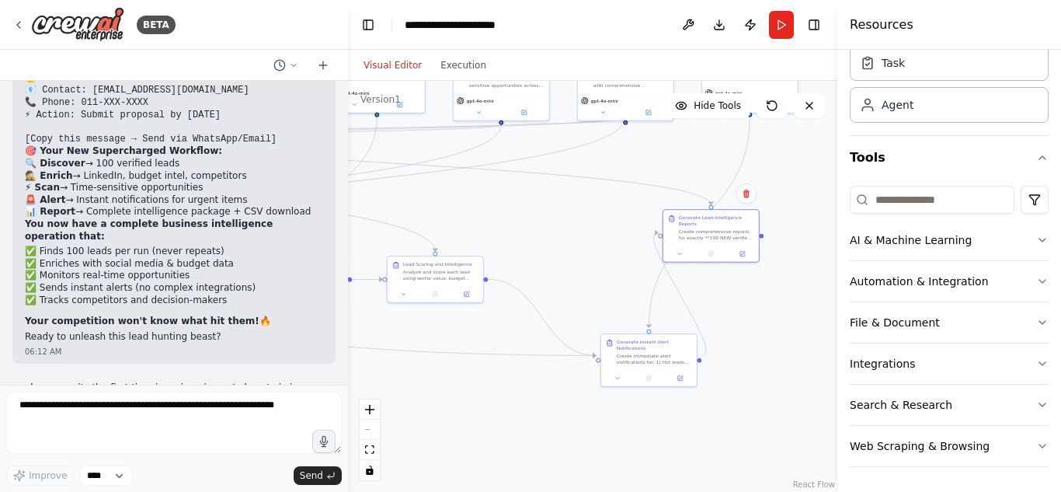
drag, startPoint x: 56, startPoint y: 212, endPoint x: 239, endPoint y: 217, distance: 183.3
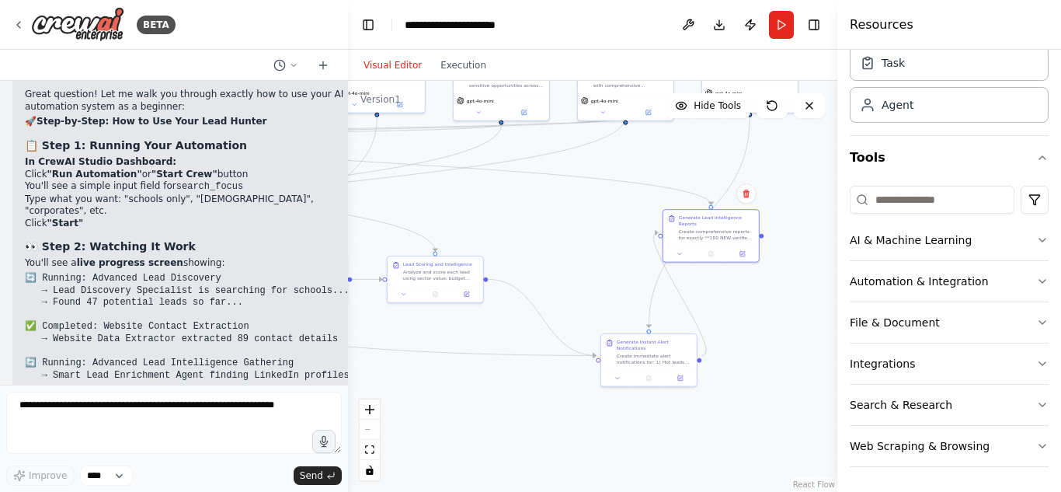
scroll to position [20007, 0]
drag, startPoint x: 54, startPoint y: 182, endPoint x: 97, endPoint y: 213, distance: 53.4
drag, startPoint x: 50, startPoint y: 165, endPoint x: 231, endPoint y: 166, distance: 181.0
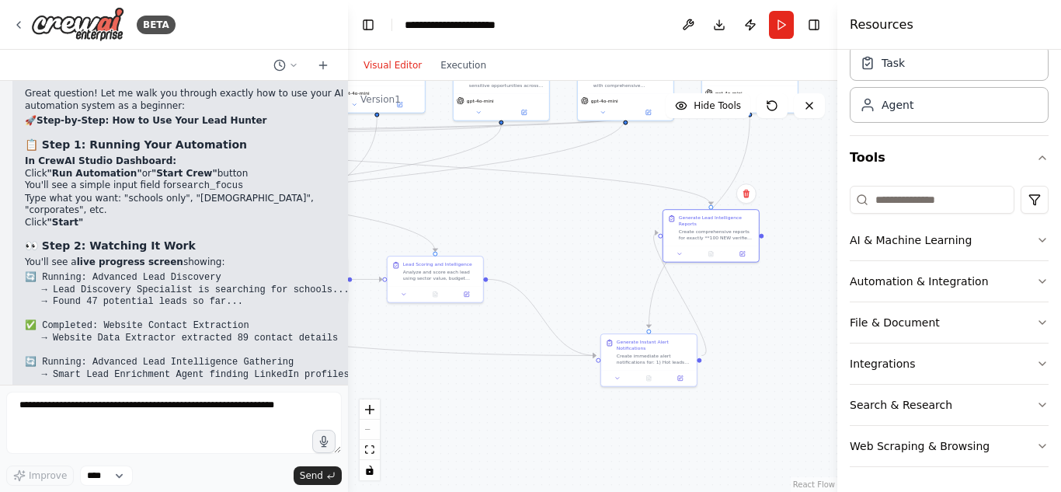
drag, startPoint x: 61, startPoint y: 244, endPoint x: 177, endPoint y: 287, distance: 123.6
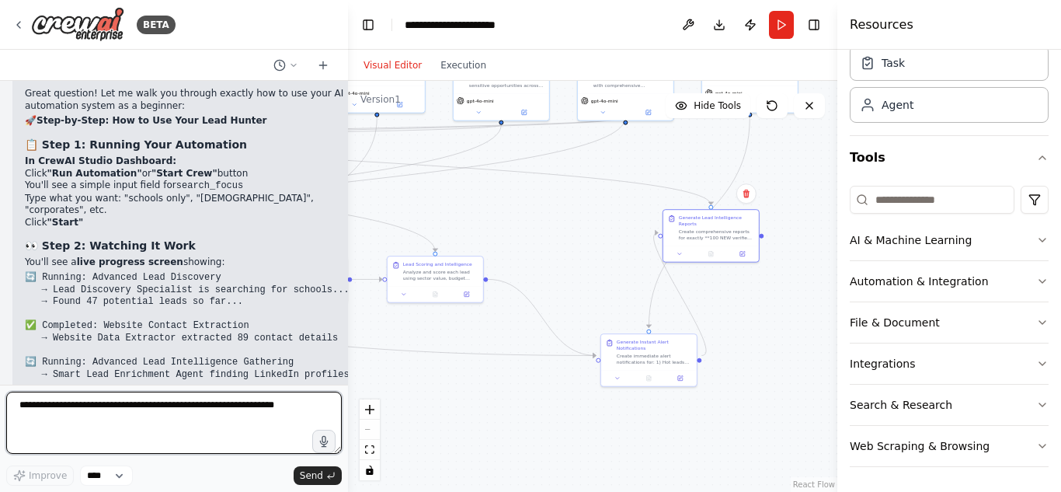
click at [162, 421] on textarea at bounding box center [173, 422] width 335 height 62
click at [162, 421] on textarea "***" at bounding box center [173, 422] width 335 height 62
type textarea "**********"
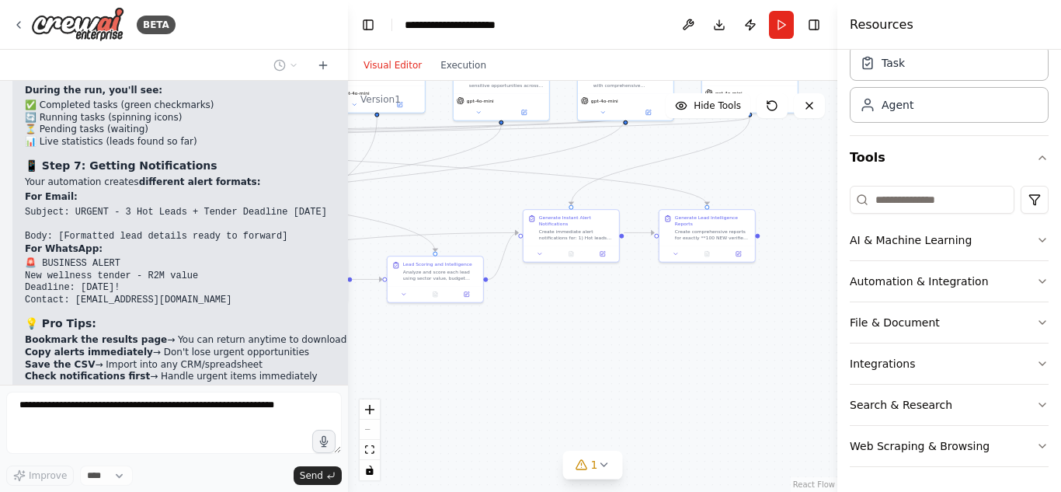
scroll to position [20945, 0]
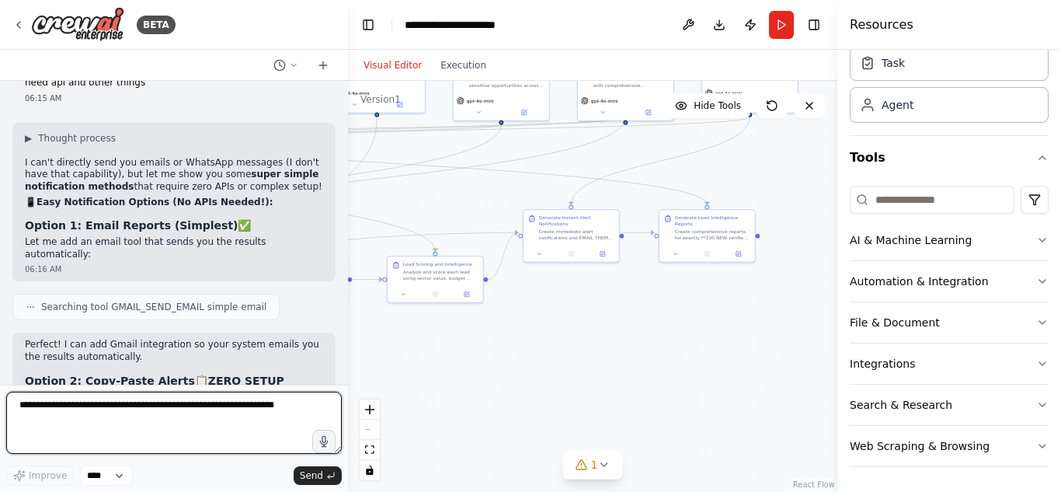
click at [172, 408] on textarea at bounding box center [173, 422] width 335 height 62
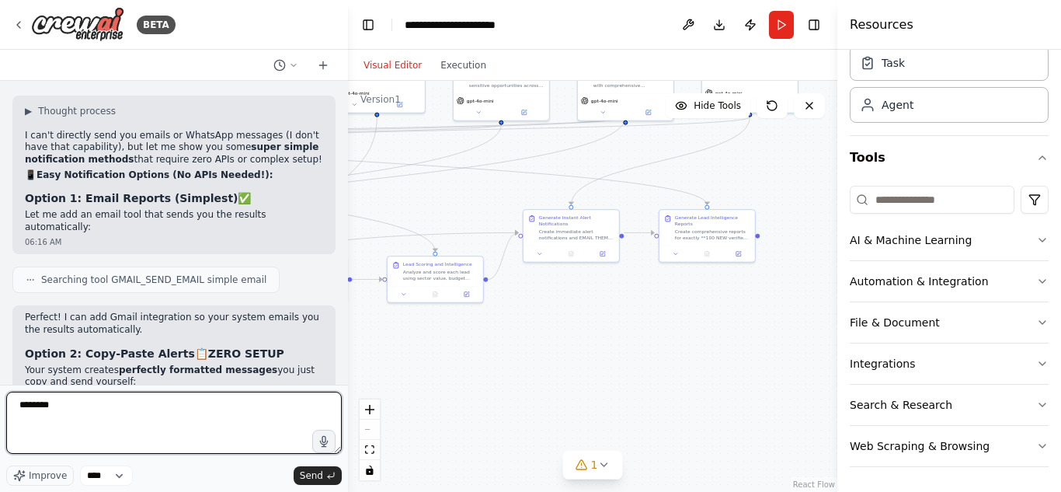
scroll to position [21443, 0]
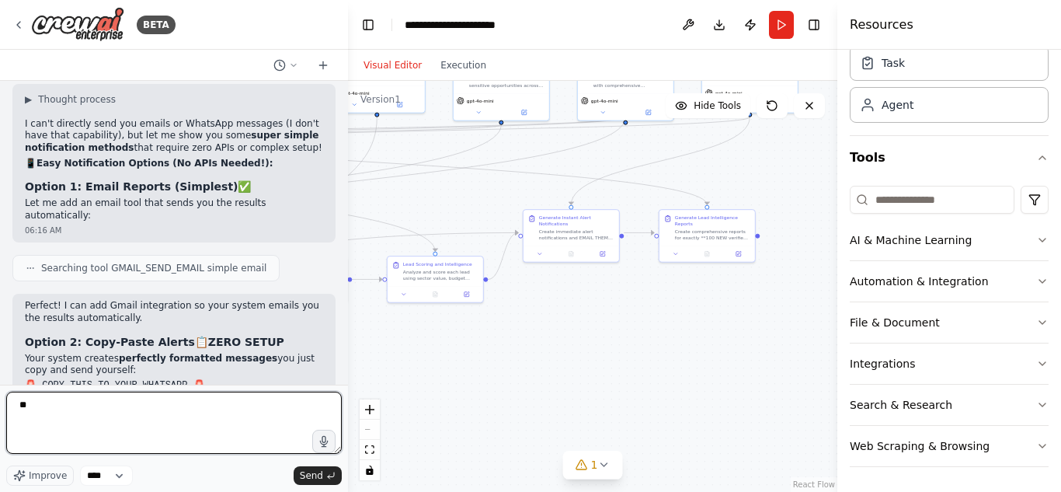
type textarea "*"
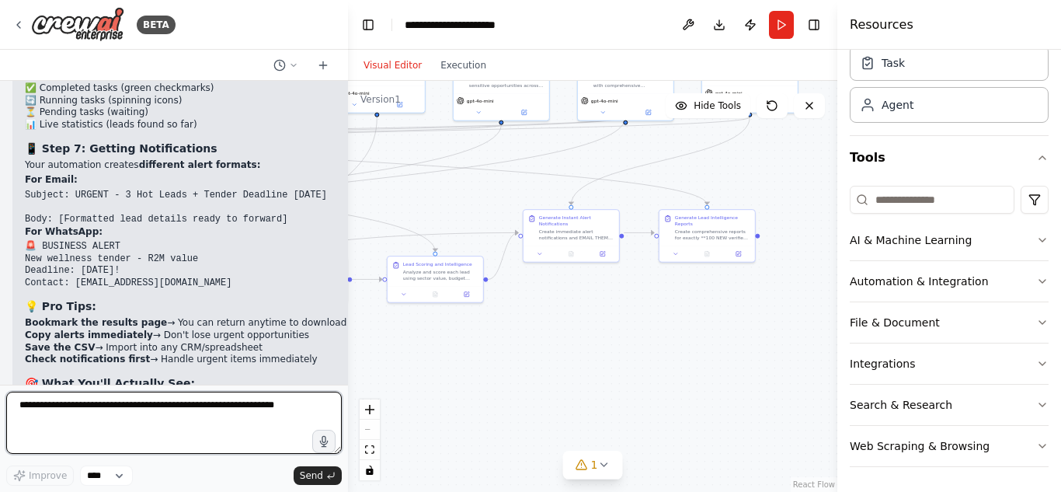
scroll to position [20922, 0]
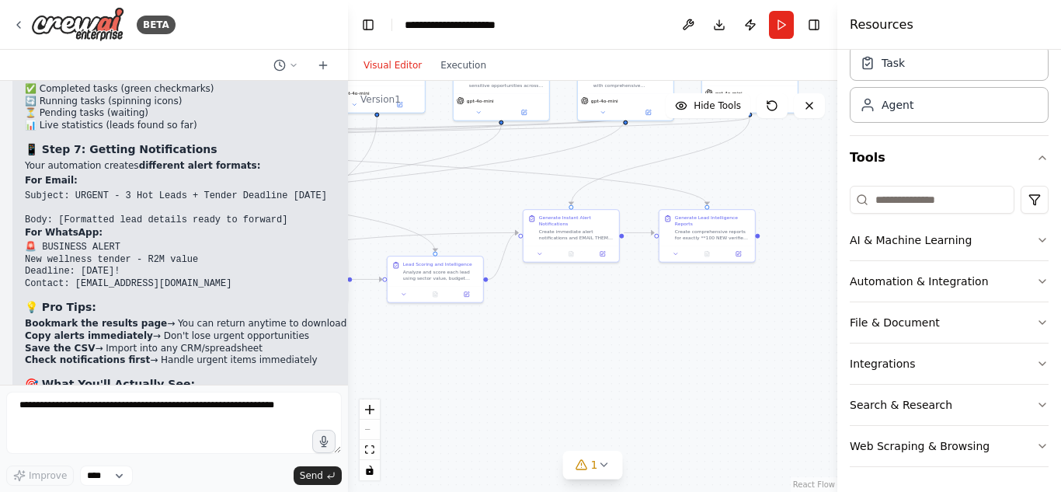
drag, startPoint x: 601, startPoint y: 332, endPoint x: 567, endPoint y: 348, distance: 37.9
click at [567, 348] on div ".deletable-edge-delete-btn { width: 20px; height: 20px; border: 0px solid #ffff…" at bounding box center [592, 286] width 489 height 411
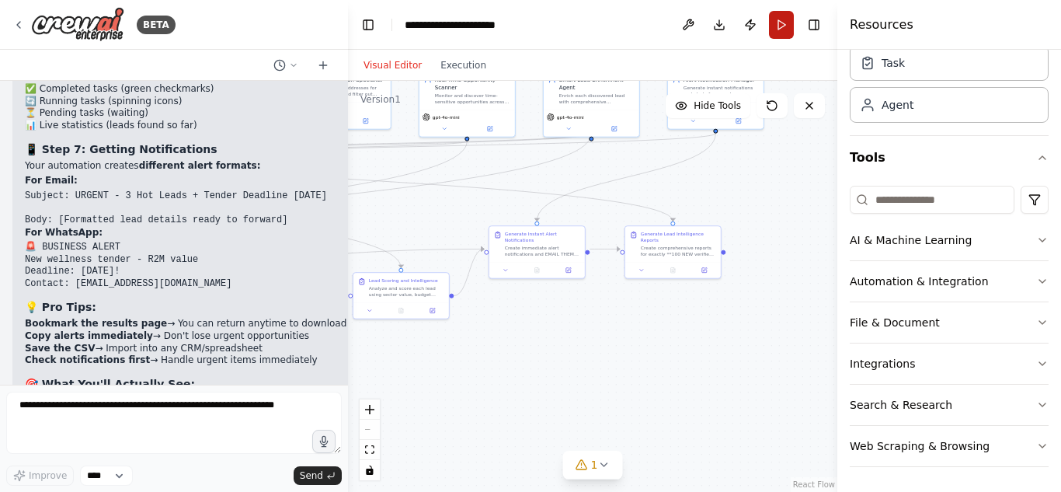
click at [783, 26] on button "Run" at bounding box center [781, 25] width 25 height 28
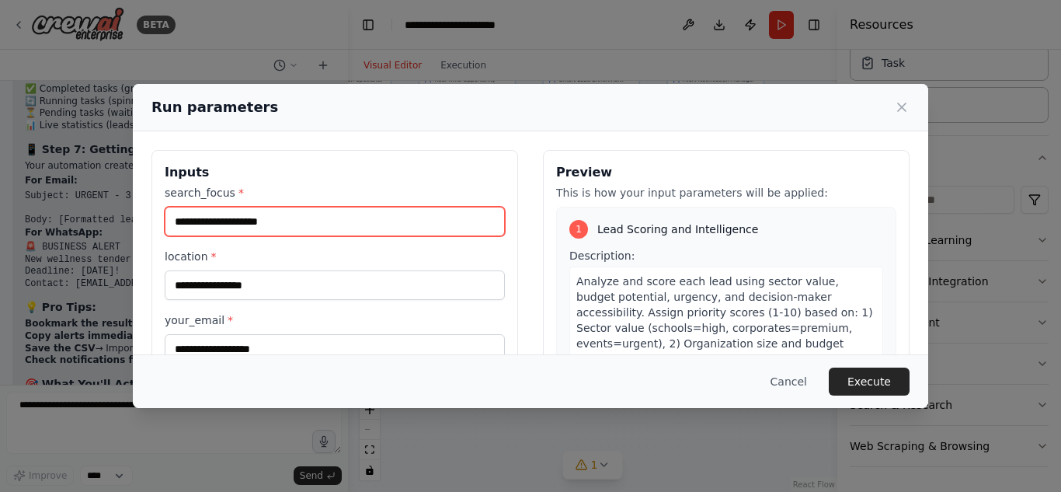
click at [271, 217] on input "search_focus *" at bounding box center [335, 222] width 340 height 30
type input "*"
type input "**********"
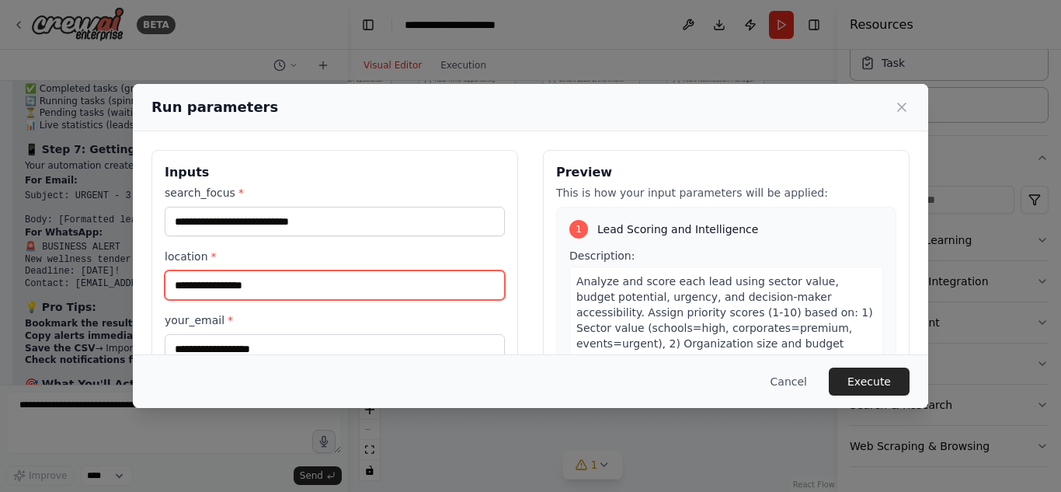
click at [262, 276] on input "location *" at bounding box center [335, 285] width 340 height 30
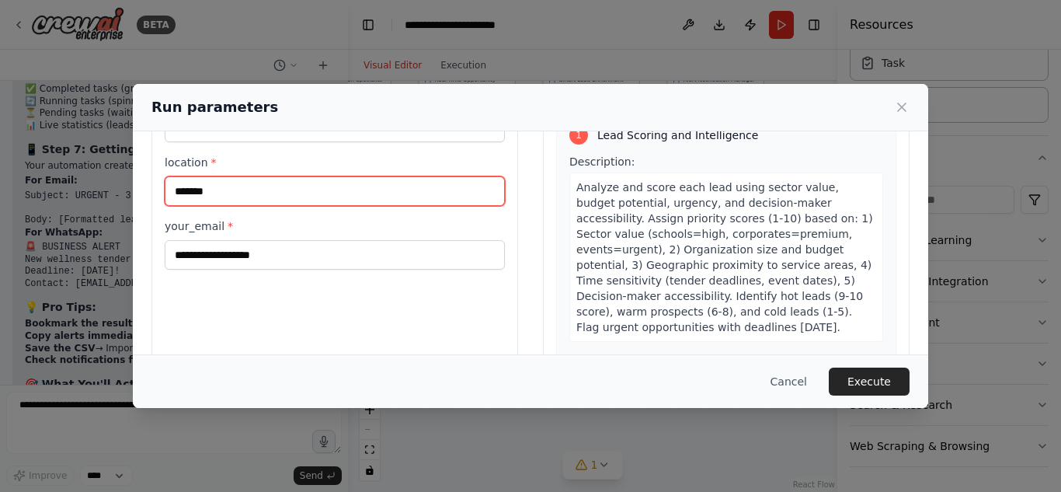
scroll to position [93, 0]
type input "*******"
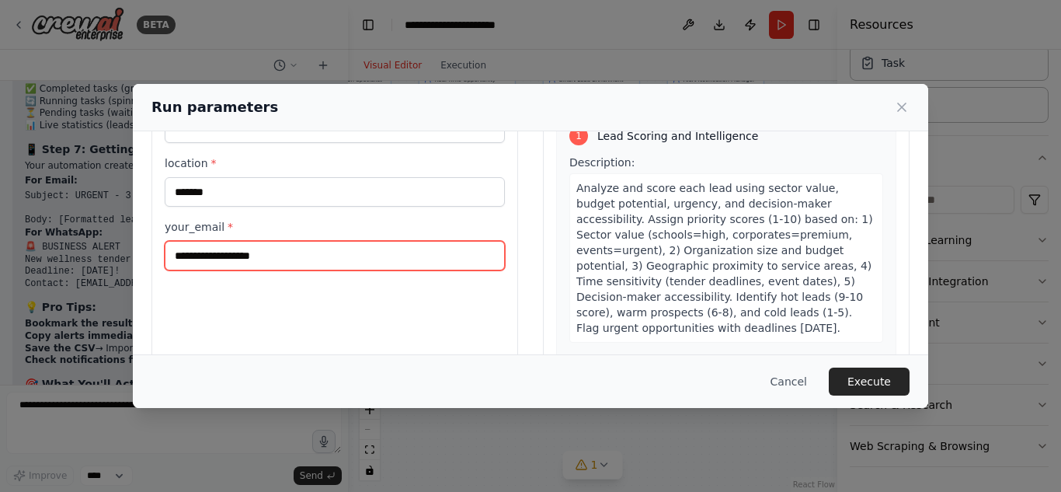
click at [283, 259] on input "your_email *" at bounding box center [335, 256] width 340 height 30
type input "**********"
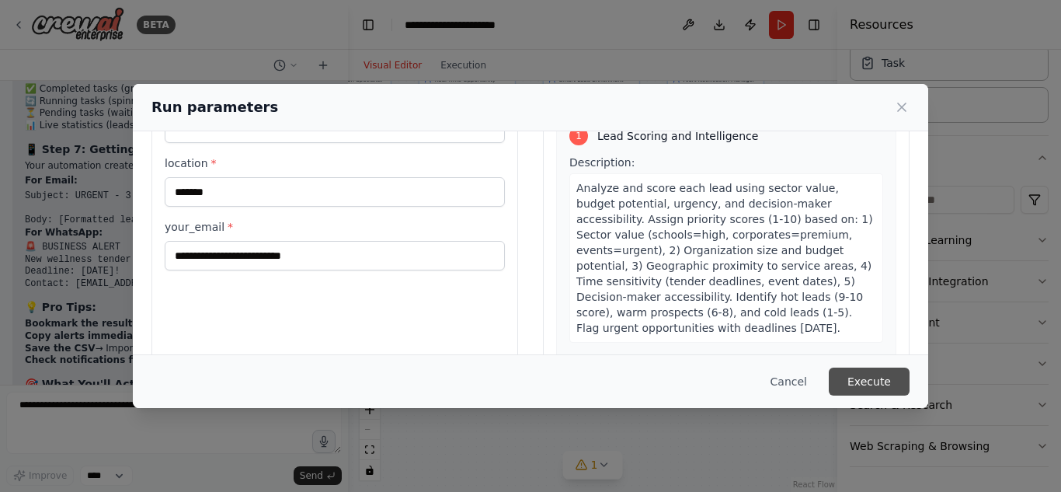
click at [860, 380] on button "Execute" at bounding box center [869, 381] width 81 height 28
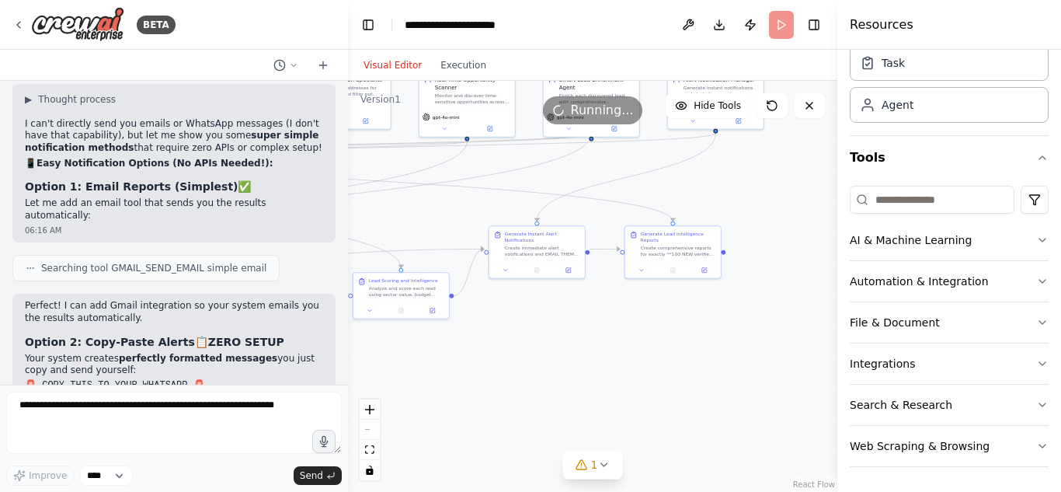
scroll to position [21442, 0]
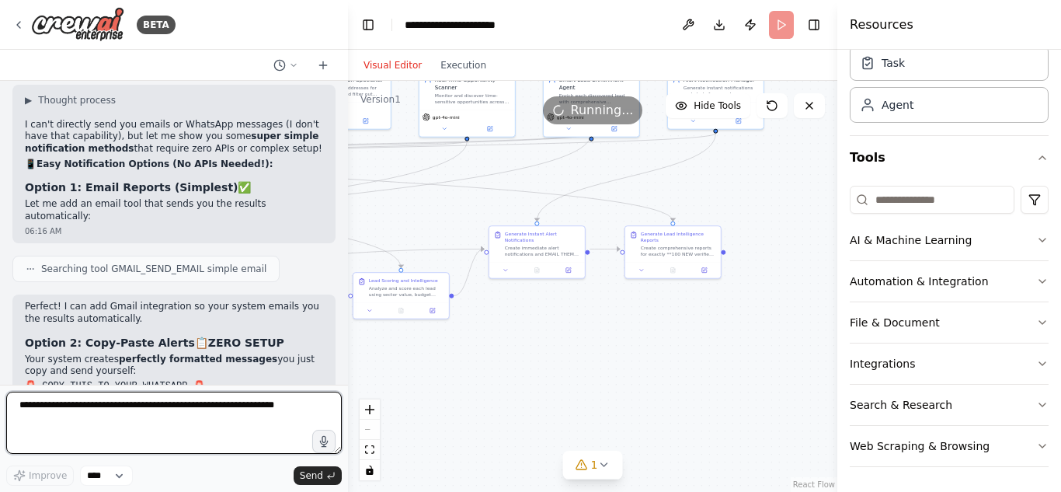
click at [180, 404] on textarea at bounding box center [173, 422] width 335 height 62
type textarea "*"
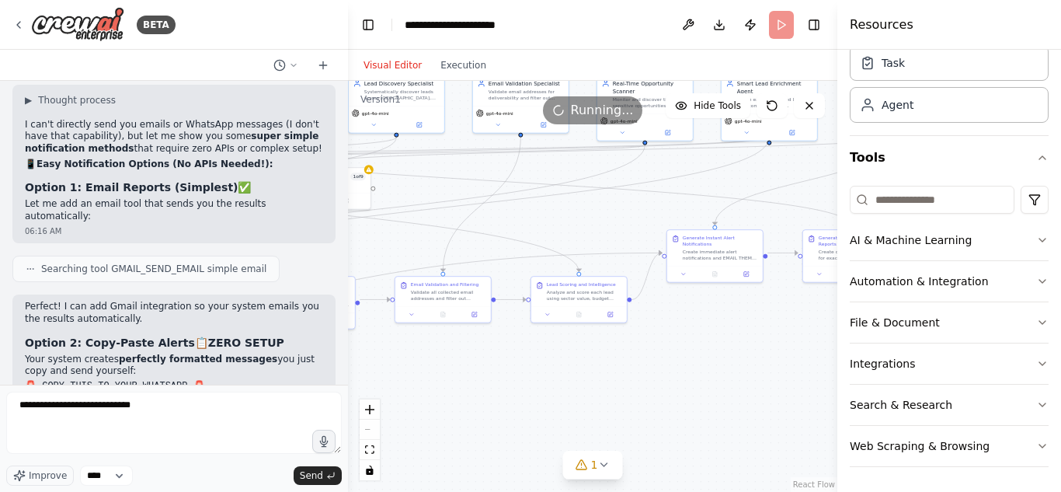
drag, startPoint x: 515, startPoint y: 356, endPoint x: 735, endPoint y: 326, distance: 221.7
click at [735, 326] on div ".deletable-edge-delete-btn { width: 20px; height: 20px; border: 0px solid #ffff…" at bounding box center [592, 286] width 489 height 411
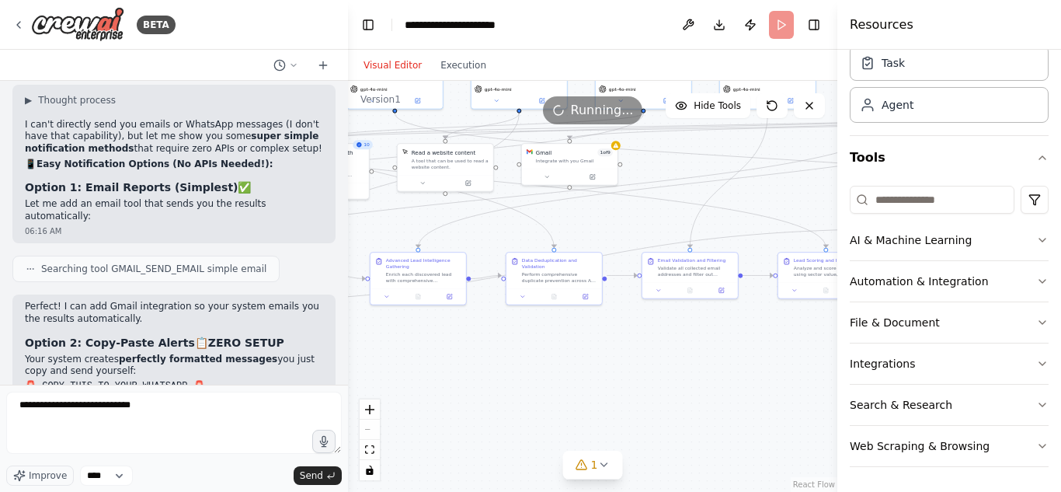
drag, startPoint x: 426, startPoint y: 308, endPoint x: 656, endPoint y: 318, distance: 230.8
click at [656, 318] on div ".deletable-edge-delete-btn { width: 20px; height: 20px; border: 0px solid #ffff…" at bounding box center [592, 286] width 489 height 411
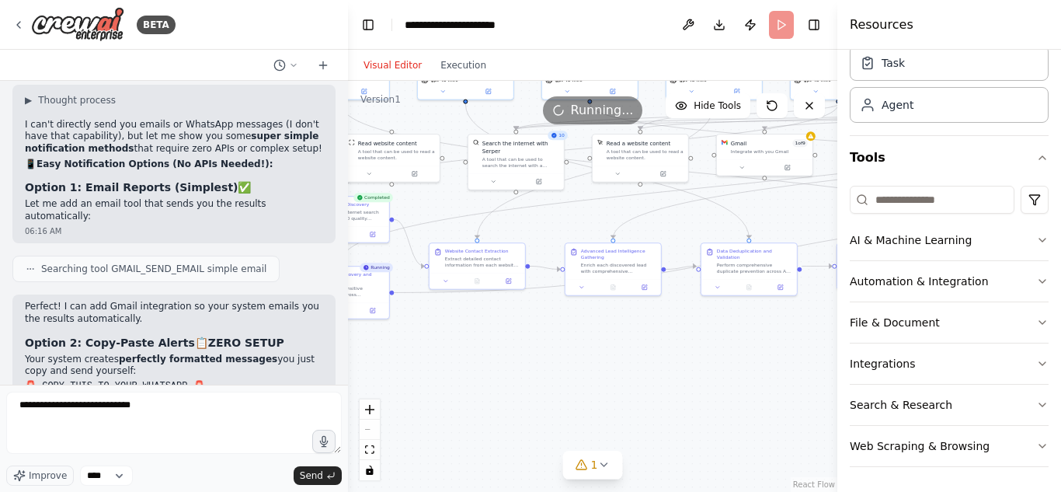
drag, startPoint x: 488, startPoint y: 349, endPoint x: 722, endPoint y: 311, distance: 237.6
click at [722, 311] on div ".deletable-edge-delete-btn { width: 20px; height: 20px; border: 0px solid #ffff…" at bounding box center [592, 286] width 489 height 411
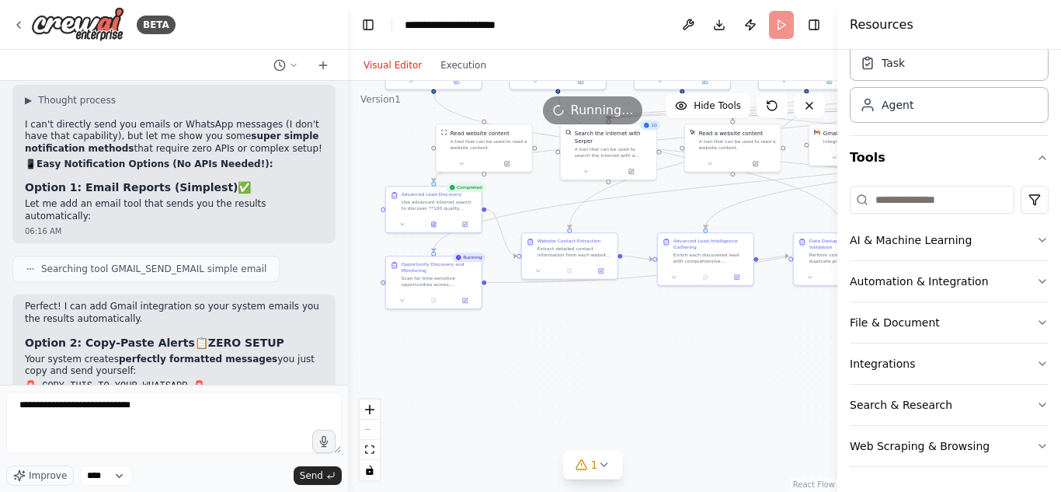
drag, startPoint x: 583, startPoint y: 318, endPoint x: 658, endPoint y: 380, distance: 97.0
click at [658, 380] on div ".deletable-edge-delete-btn { width: 20px; height: 20px; border: 0px solid #ffff…" at bounding box center [592, 286] width 489 height 411
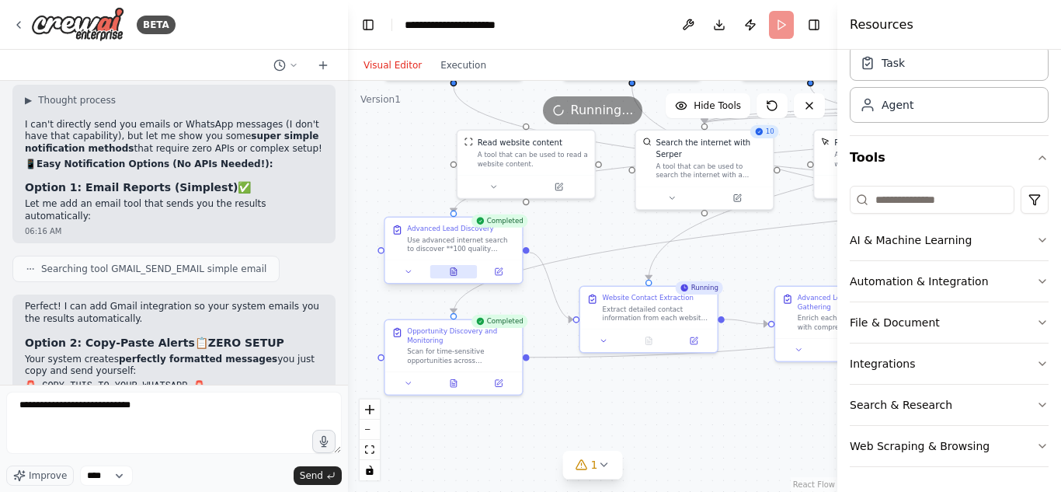
click at [451, 270] on icon at bounding box center [453, 272] width 6 height 8
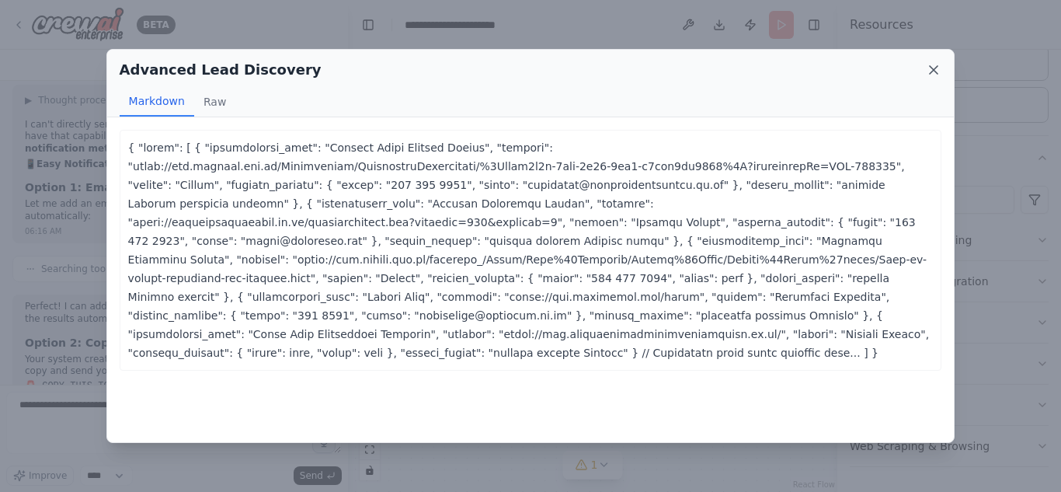
click at [939, 70] on icon at bounding box center [934, 70] width 16 height 16
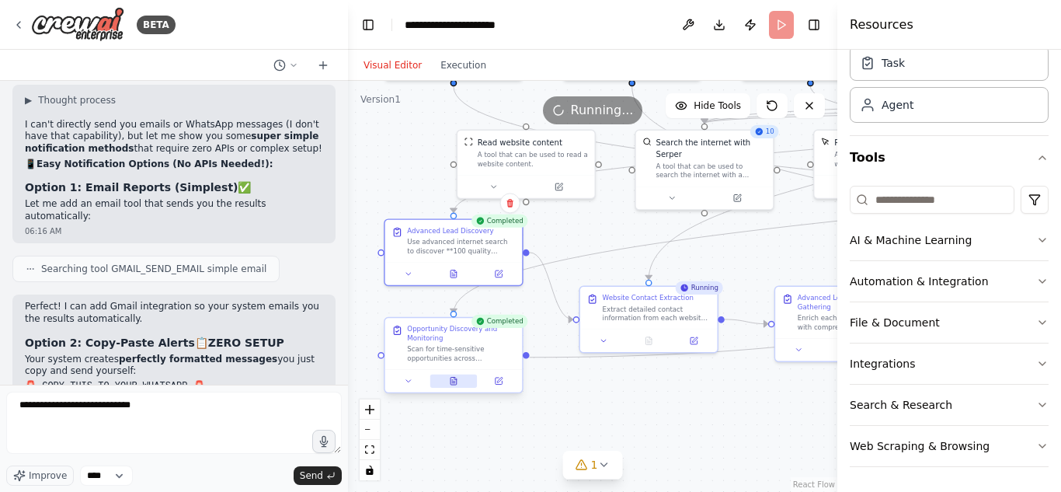
click at [450, 381] on icon at bounding box center [453, 381] width 6 height 8
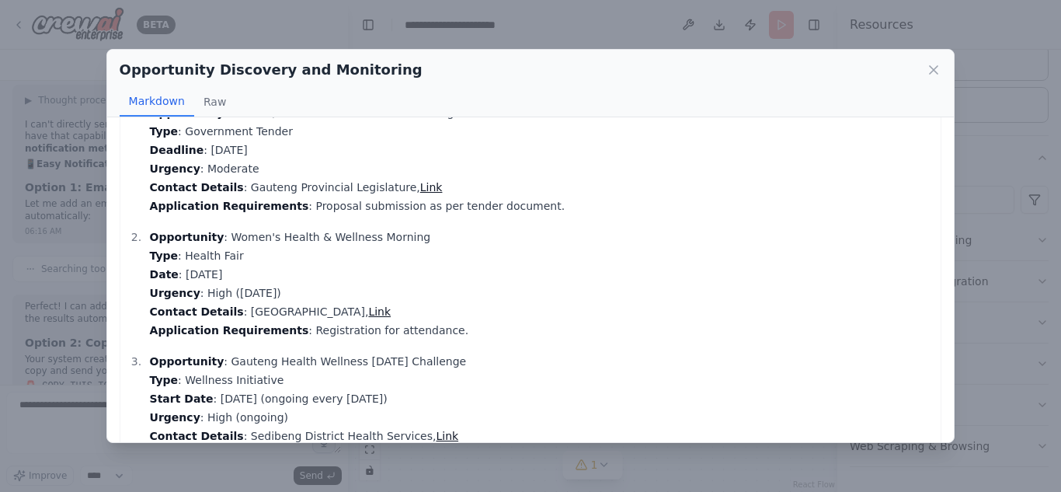
scroll to position [398, 0]
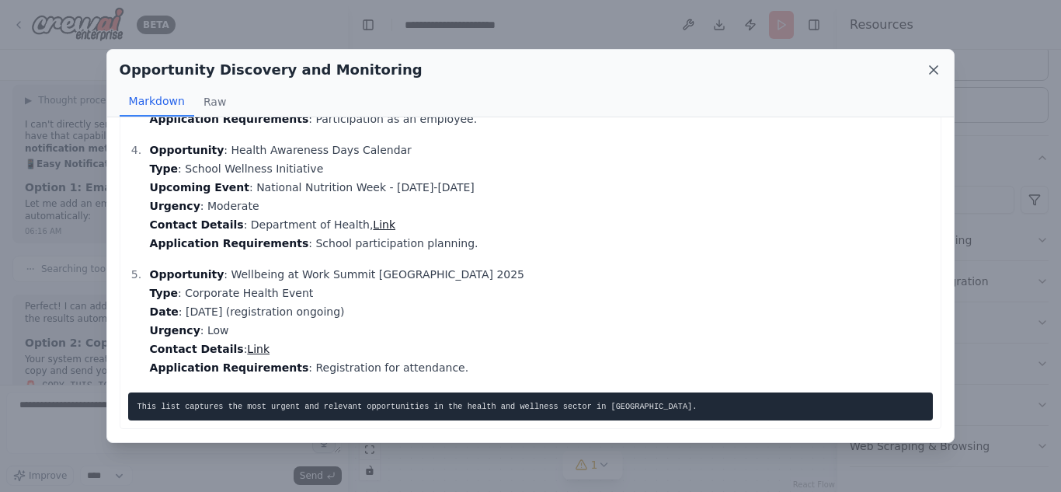
click at [937, 66] on icon at bounding box center [934, 70] width 16 height 16
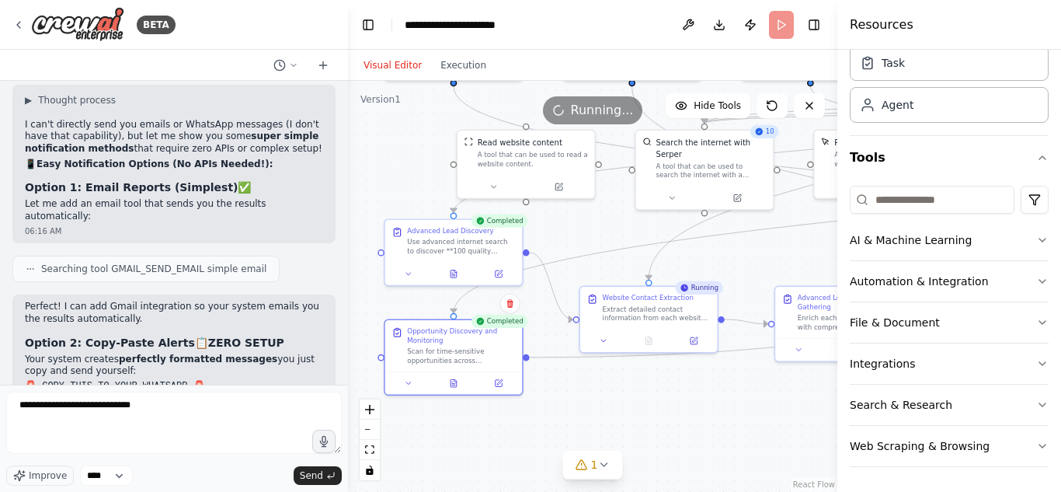
drag, startPoint x: 757, startPoint y: 391, endPoint x: 637, endPoint y: 384, distance: 120.6
click at [637, 384] on div ".deletable-edge-delete-btn { width: 20px; height: 20px; border: 0px solid #ffff…" at bounding box center [592, 286] width 489 height 411
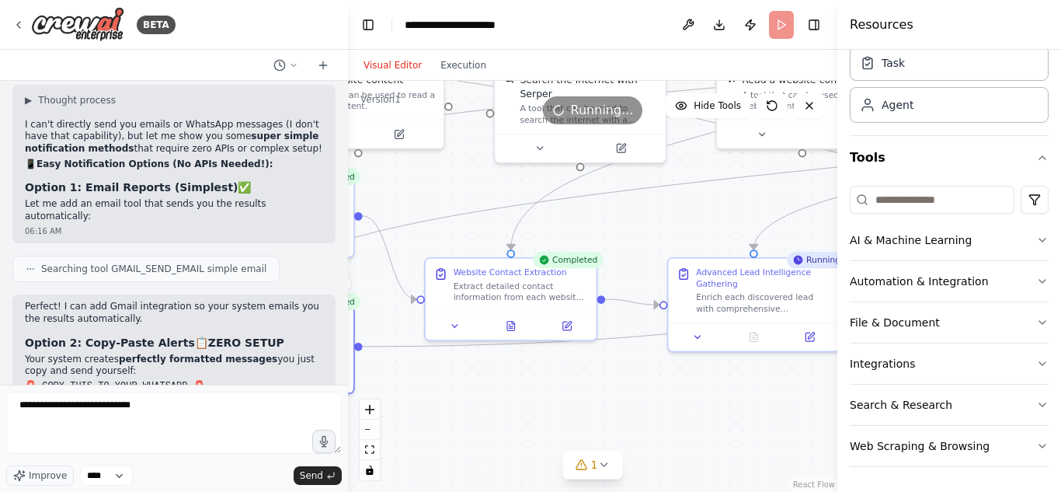
drag, startPoint x: 932, startPoint y: 30, endPoint x: 1012, endPoint y: 13, distance: 81.6
click at [1012, 13] on div "Resources" at bounding box center [949, 25] width 224 height 50
click at [816, 28] on button "Toggle Right Sidebar" at bounding box center [814, 25] width 22 height 22
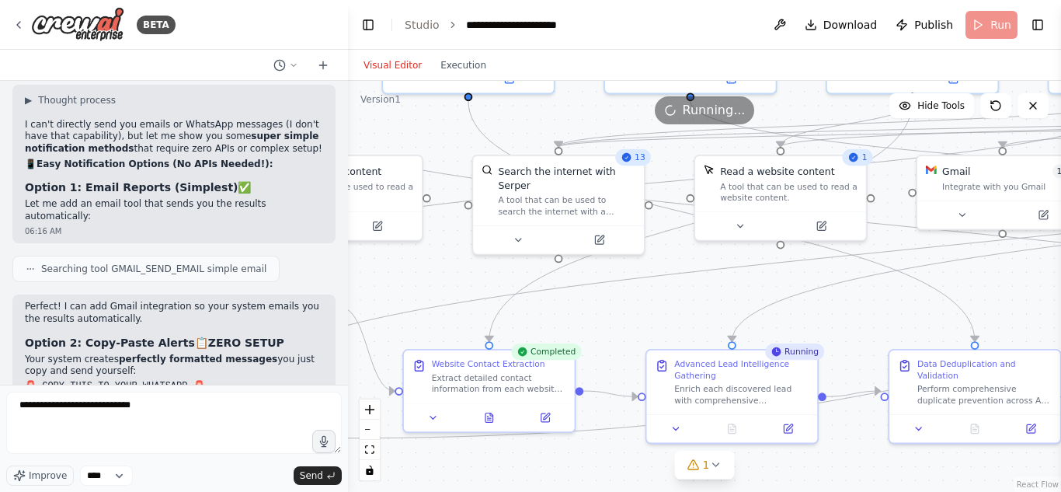
drag, startPoint x: 749, startPoint y: 380, endPoint x: 643, endPoint y: 462, distance: 134.5
click at [643, 462] on div ".deletable-edge-delete-btn { width: 20px; height: 20px; border: 0px solid #ffff…" at bounding box center [704, 286] width 713 height 411
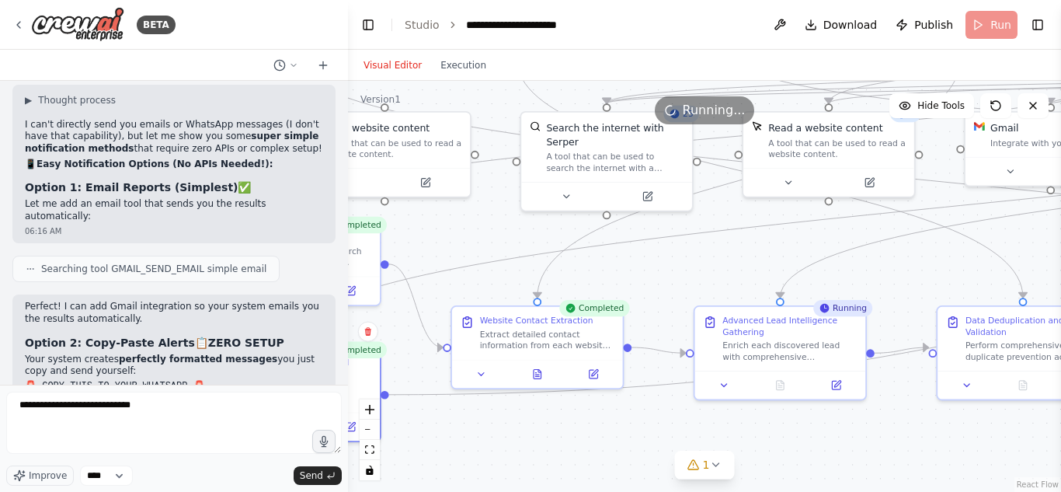
drag, startPoint x: 541, startPoint y: 303, endPoint x: 673, endPoint y: 269, distance: 137.1
click at [673, 269] on div ".deletable-edge-delete-btn { width: 20px; height: 20px; border: 0px solid #ffff…" at bounding box center [704, 286] width 713 height 411
click at [547, 369] on button at bounding box center [537, 371] width 59 height 16
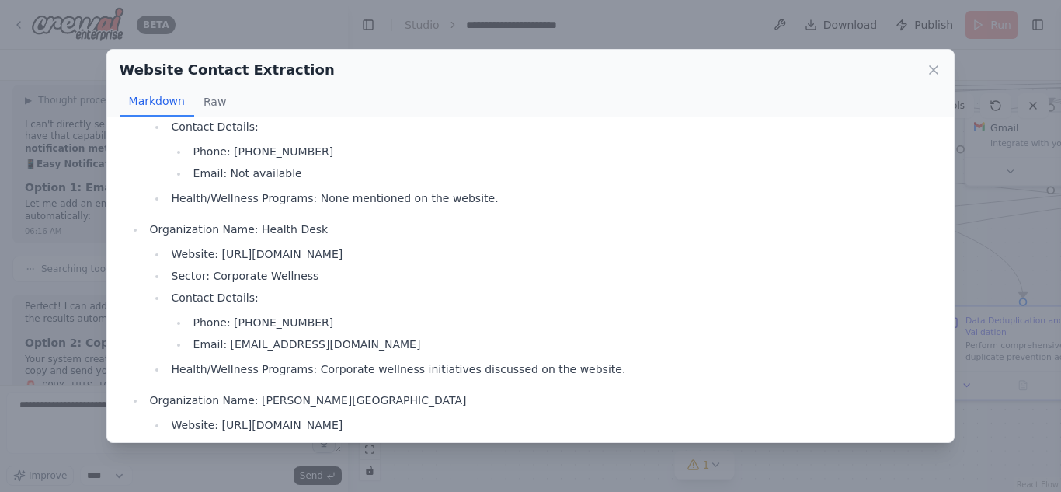
scroll to position [578, 0]
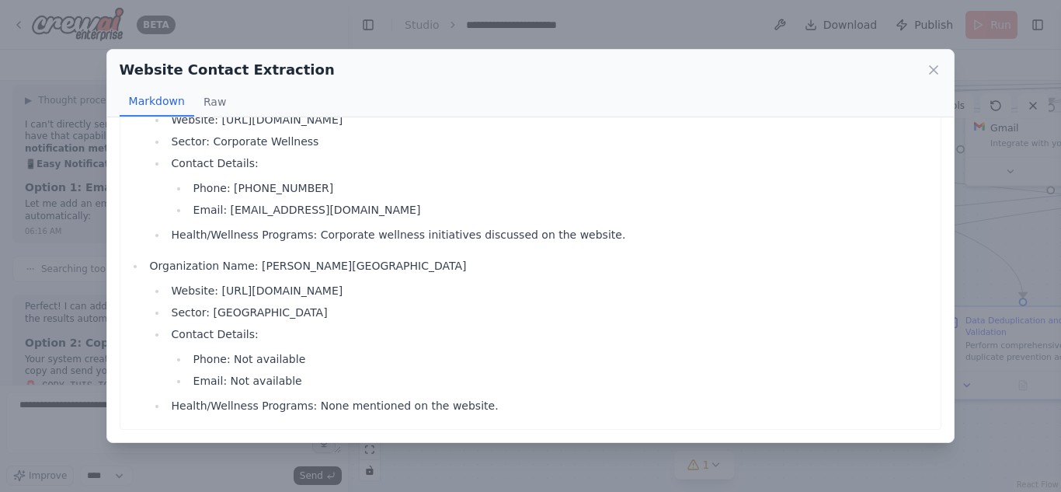
click at [447, 12] on div "Website Contact Extraction Markdown Raw Organization Name: Amazing Grace Privat…" at bounding box center [530, 246] width 1061 height 492
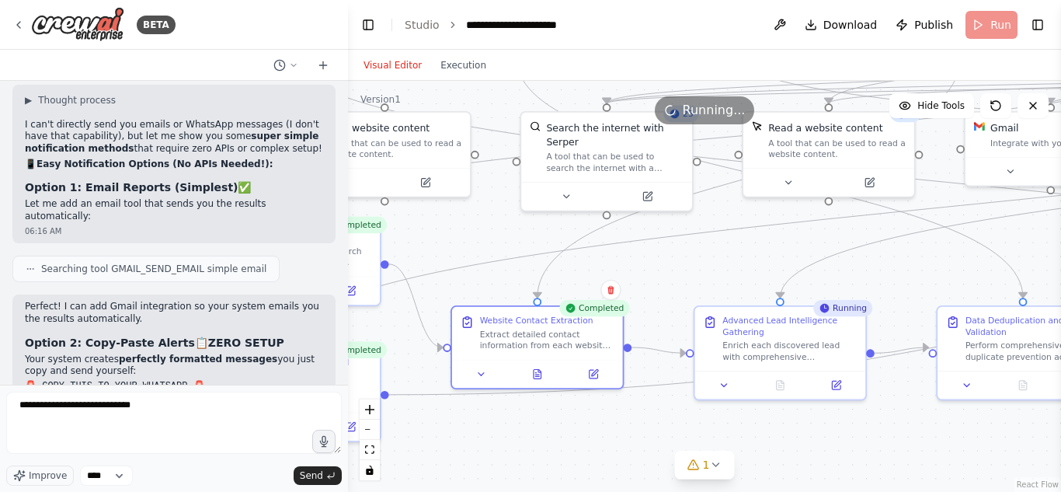
drag, startPoint x: 899, startPoint y: 273, endPoint x: 868, endPoint y: 266, distance: 31.1
click at [868, 266] on div ".deletable-edge-delete-btn { width: 20px; height: 20px; border: 0px solid #ffff…" at bounding box center [704, 286] width 713 height 411
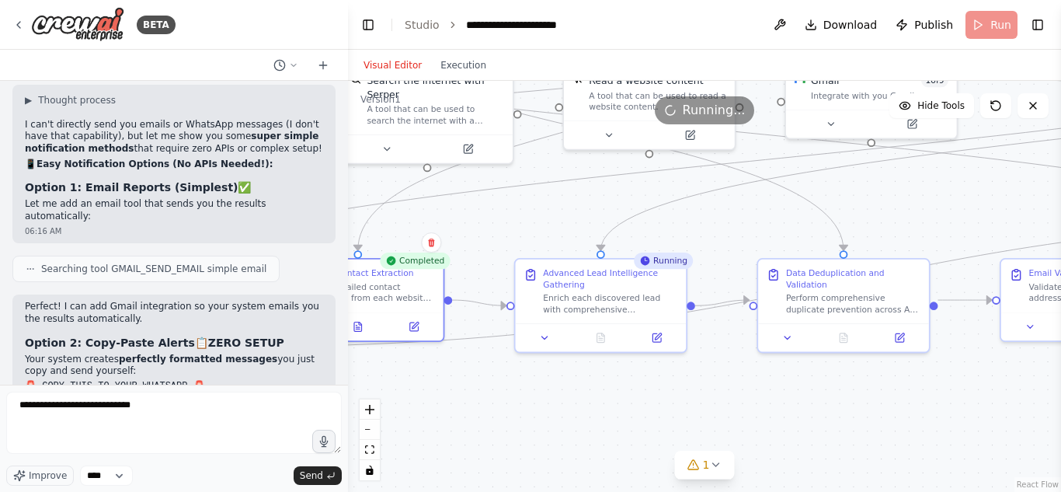
drag, startPoint x: 690, startPoint y: 252, endPoint x: 541, endPoint y: 211, distance: 153.7
click at [541, 211] on div ".deletable-edge-delete-btn { width: 20px; height: 20px; border: 0px solid #ffff…" at bounding box center [704, 286] width 713 height 411
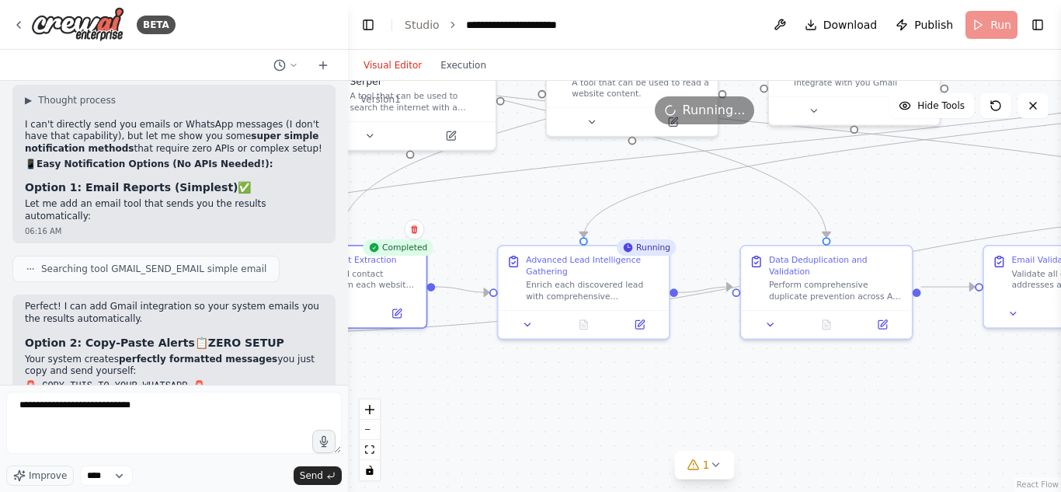
drag, startPoint x: 677, startPoint y: 425, endPoint x: 659, endPoint y: 412, distance: 22.8
click at [659, 412] on div ".deletable-edge-delete-btn { width: 20px; height: 20px; border: 0px solid #ffff…" at bounding box center [704, 286] width 713 height 411
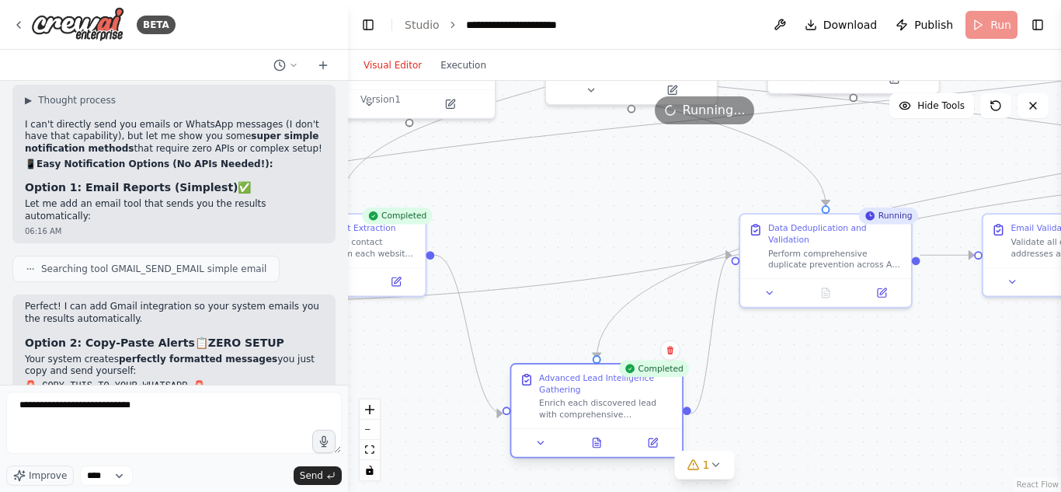
drag, startPoint x: 580, startPoint y: 277, endPoint x: 593, endPoint y: 400, distance: 123.3
click at [593, 400] on div "Enrich each discovered lead with comprehensive intelligence by: 1) Finding Link…" at bounding box center [606, 409] width 134 height 23
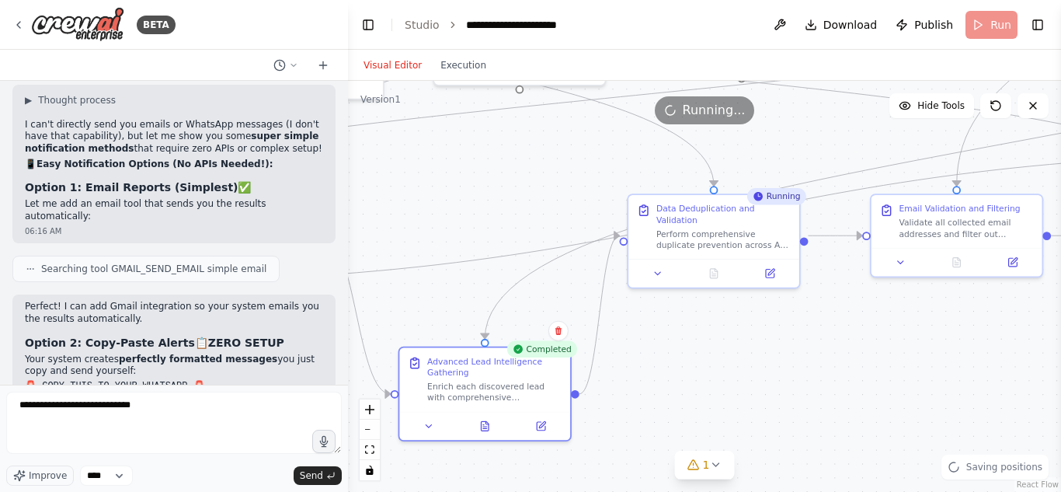
drag, startPoint x: 593, startPoint y: 206, endPoint x: 437, endPoint y: 187, distance: 156.4
click at [437, 187] on div ".deletable-edge-delete-btn { width: 20px; height: 20px; border: 0px solid #ffff…" at bounding box center [704, 286] width 713 height 411
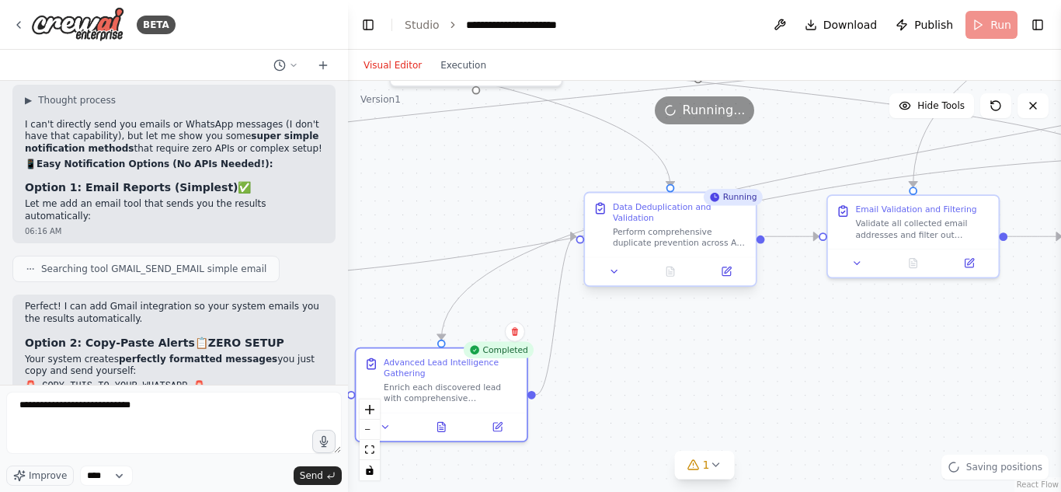
drag, startPoint x: 707, startPoint y: 360, endPoint x: 635, endPoint y: 247, distance: 133.8
click at [654, 335] on div ".deletable-edge-delete-btn { width: 20px; height: 20px; border: 0px solid #ffff…" at bounding box center [704, 286] width 713 height 411
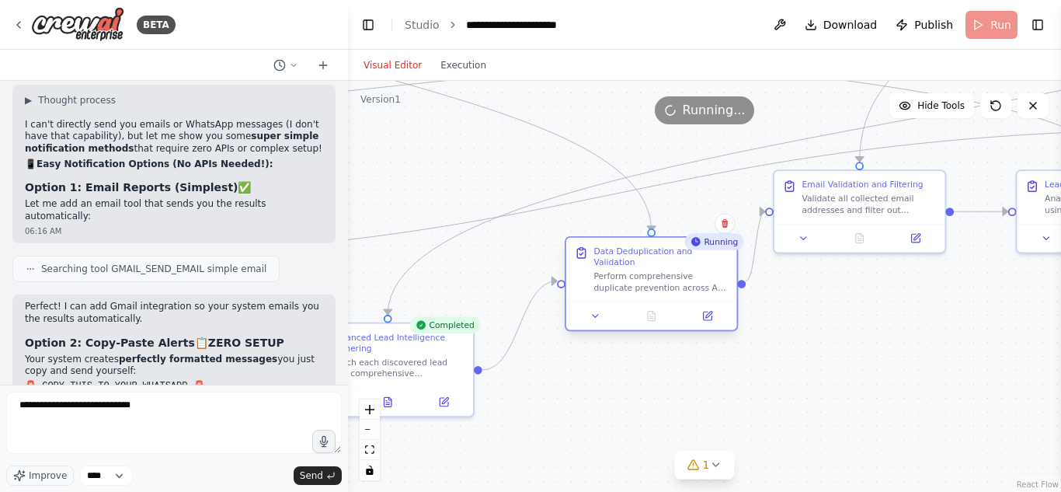
drag, startPoint x: 631, startPoint y: 196, endPoint x: 668, endPoint y: 268, distance: 80.9
click at [668, 271] on div "Perform comprehensive duplicate prevention across ALL automation runs to ensure…" at bounding box center [661, 282] width 134 height 23
drag, startPoint x: 791, startPoint y: 322, endPoint x: 728, endPoint y: 401, distance: 100.1
click at [582, 295] on div ".deletable-edge-delete-btn { width: 20px; height: 20px; border: 0px solid #ffff…" at bounding box center [704, 286] width 713 height 411
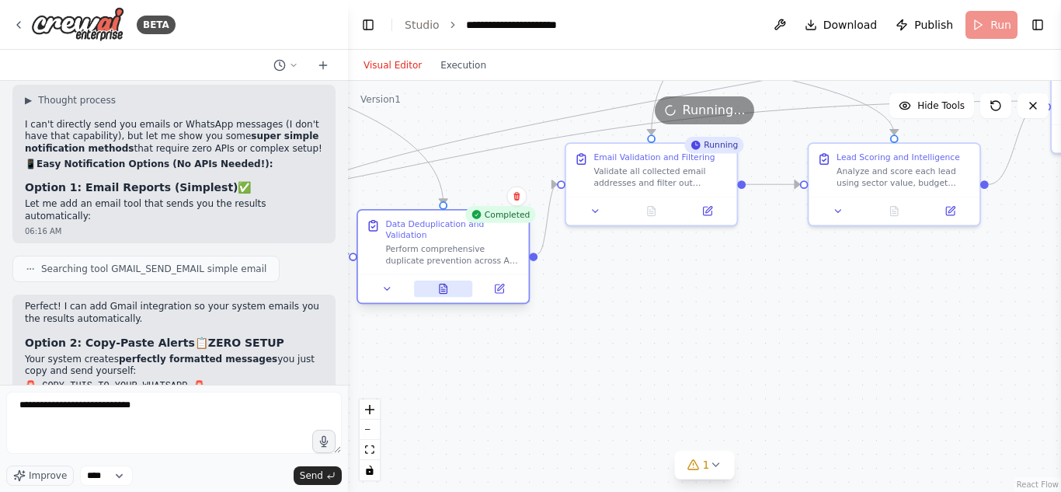
click at [436, 280] on button at bounding box center [443, 288] width 59 height 16
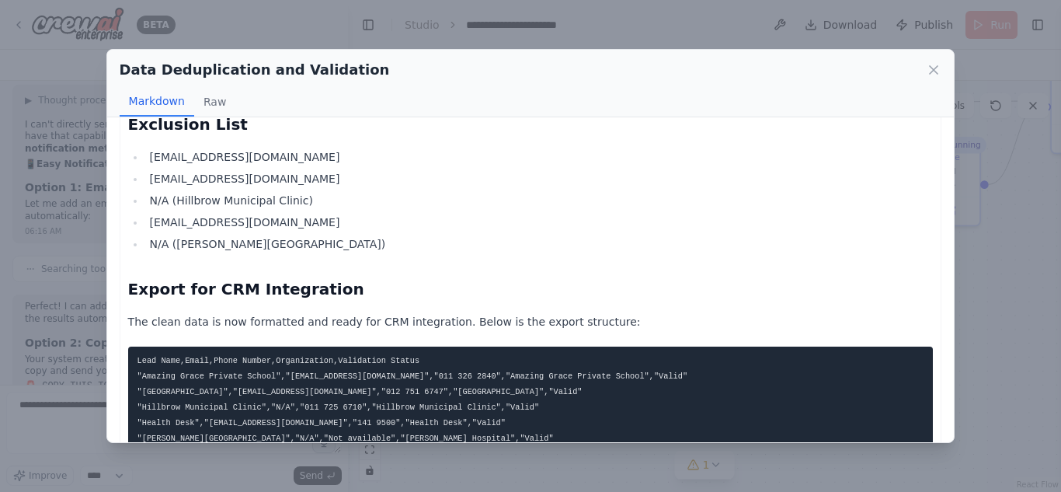
scroll to position [582, 0]
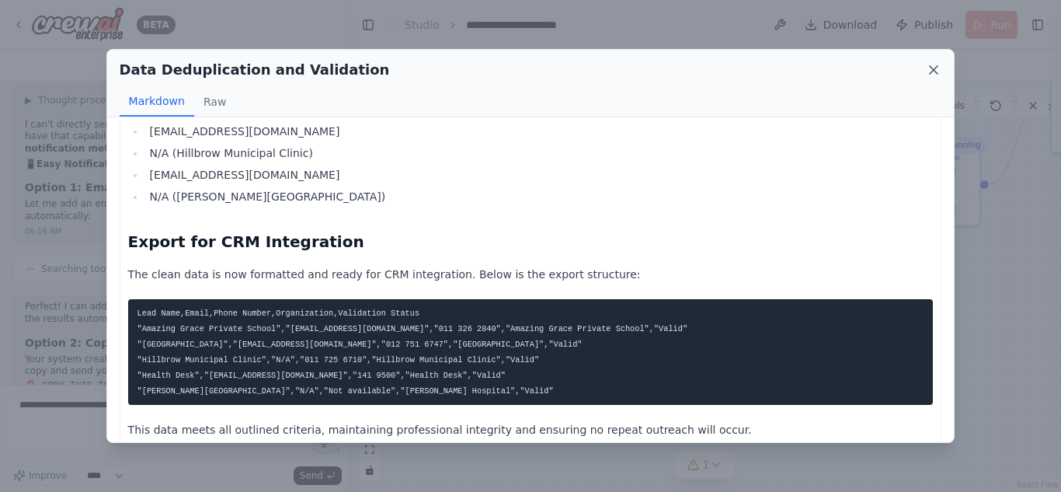
click at [929, 71] on icon at bounding box center [934, 70] width 16 height 16
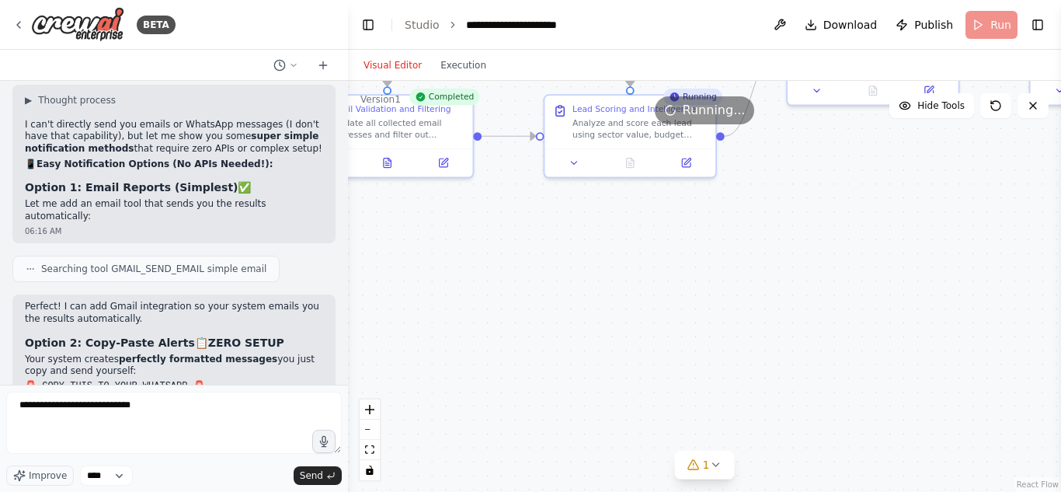
drag, startPoint x: 909, startPoint y: 373, endPoint x: 644, endPoint y: 325, distance: 269.9
click at [644, 325] on div ".deletable-edge-delete-btn { width: 20px; height: 20px; border: 0px solid #ffff…" at bounding box center [704, 286] width 713 height 411
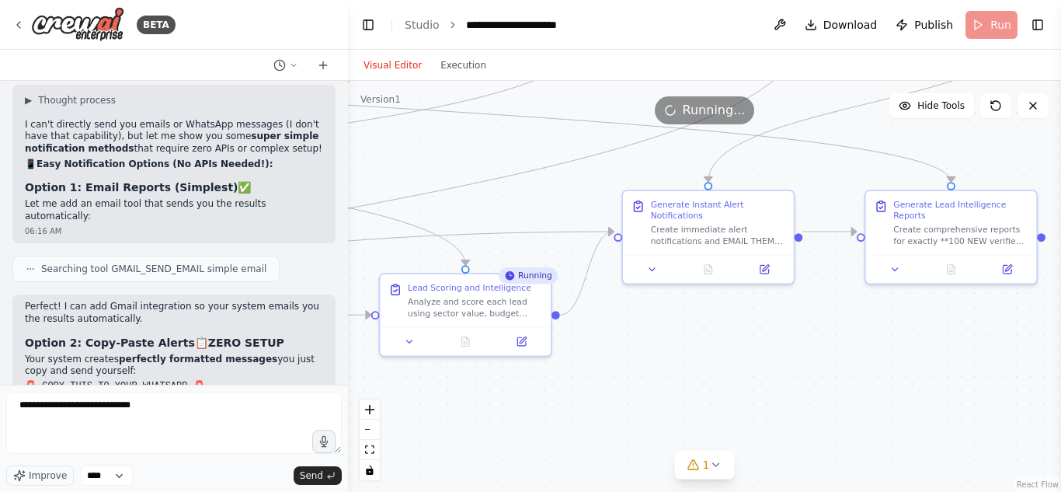
drag, startPoint x: 799, startPoint y: 231, endPoint x: 636, endPoint y: 409, distance: 241.9
click at [636, 409] on div ".deletable-edge-delete-btn { width: 20px; height: 20px; border: 0px solid #ffff…" at bounding box center [704, 286] width 713 height 411
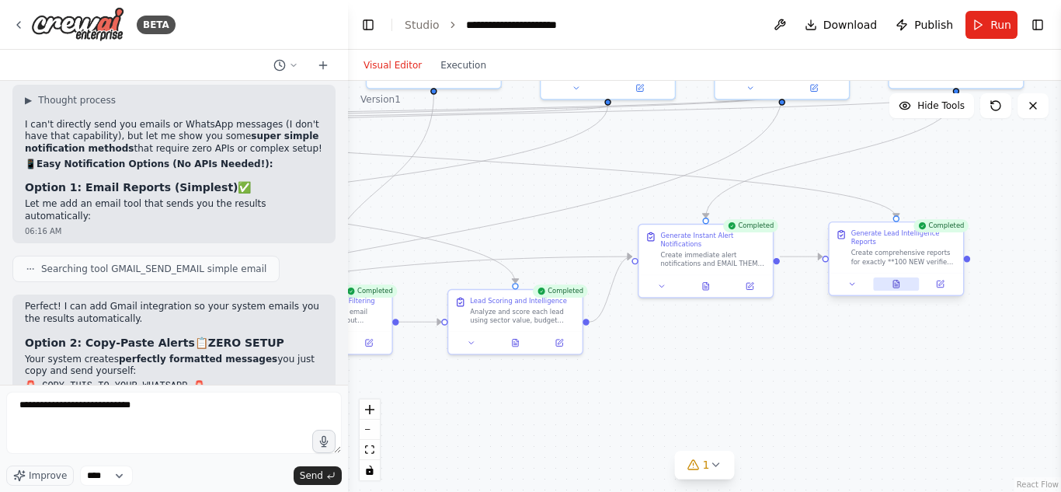
click at [892, 280] on icon at bounding box center [896, 284] width 9 height 9
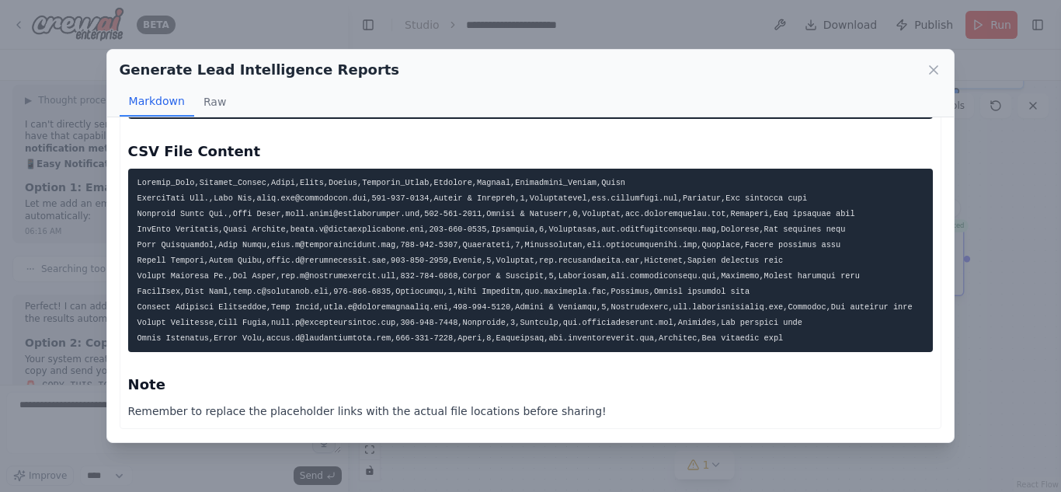
scroll to position [1438, 0]
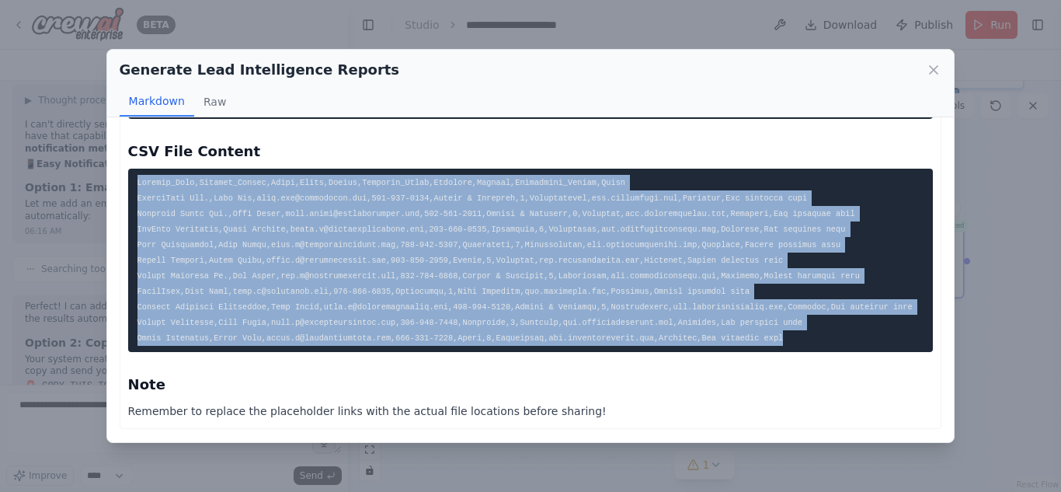
drag, startPoint x: 772, startPoint y: 339, endPoint x: 102, endPoint y: 177, distance: 689.4
click at [102, 177] on div "Generate Lead Intelligence Reports Markdown Raw CSV File Content Note Remember …" at bounding box center [530, 246] width 1061 height 492
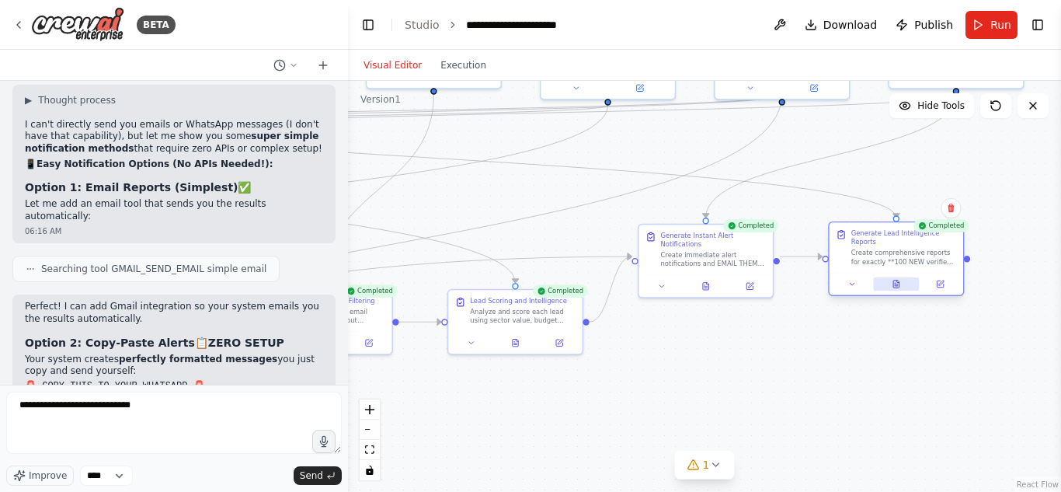
click at [892, 280] on icon at bounding box center [896, 284] width 9 height 9
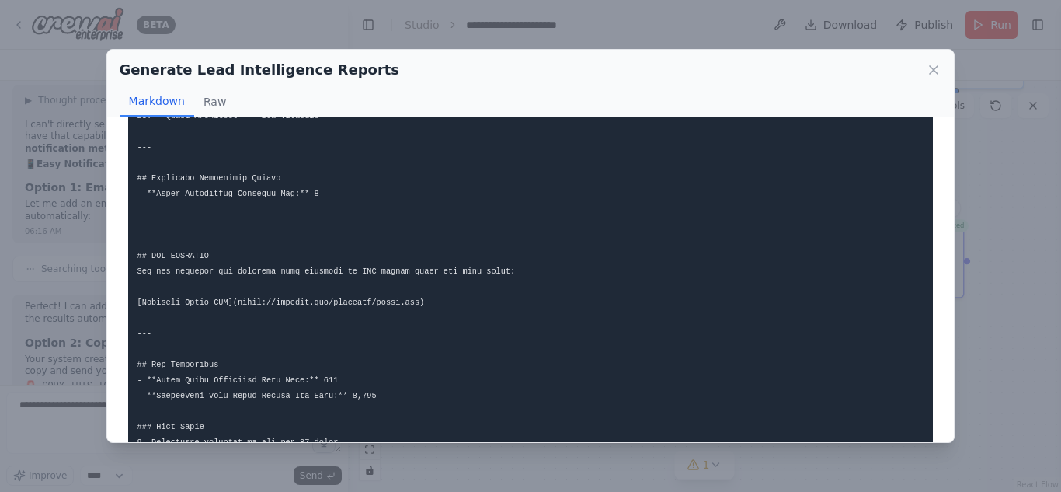
scroll to position [1439, 0]
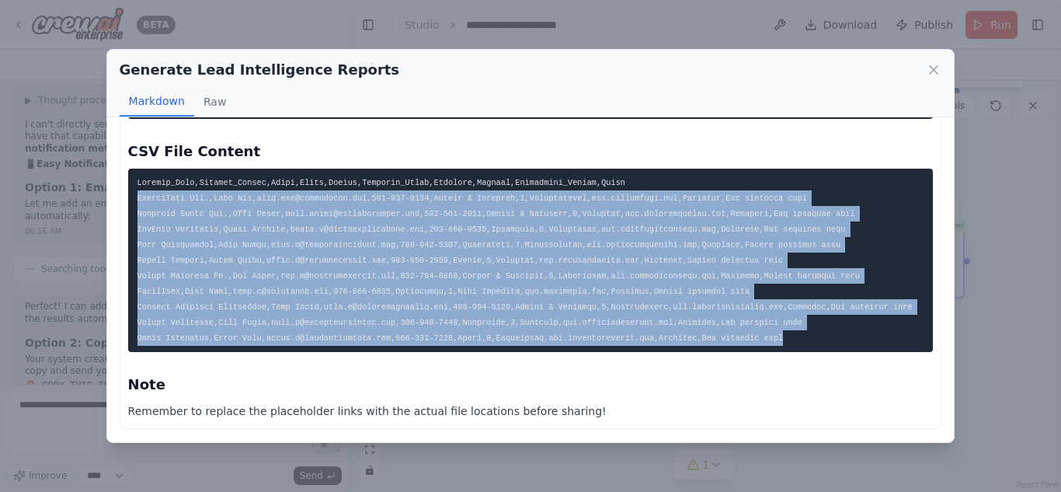
drag, startPoint x: 135, startPoint y: 199, endPoint x: 815, endPoint y: 336, distance: 693.3
click at [815, 336] on pre at bounding box center [530, 260] width 805 height 183
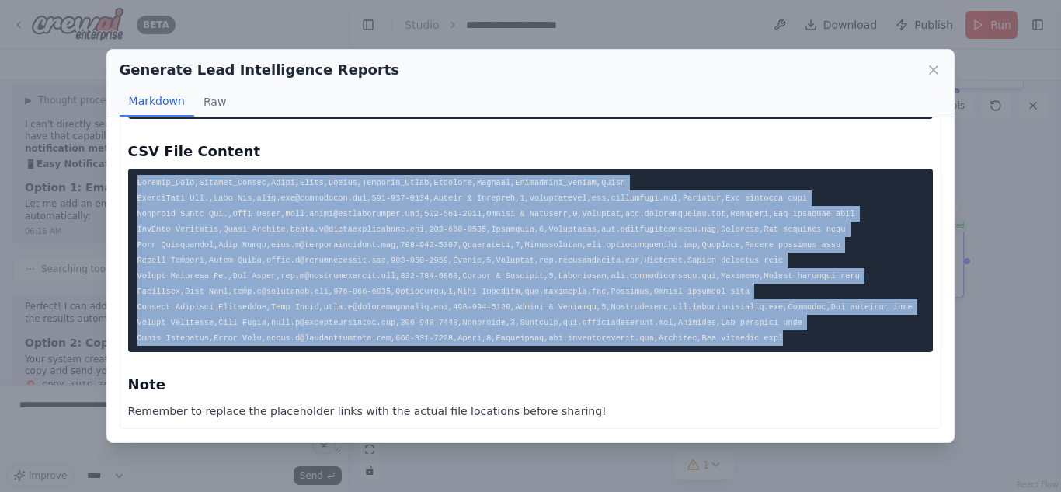
drag, startPoint x: 135, startPoint y: 179, endPoint x: 818, endPoint y: 333, distance: 699.9
click at [818, 333] on pre at bounding box center [530, 260] width 805 height 183
copy code "Company_Name,Contact_Person,Email,Phone,Sector,Priority_Score,Location,Website,…"
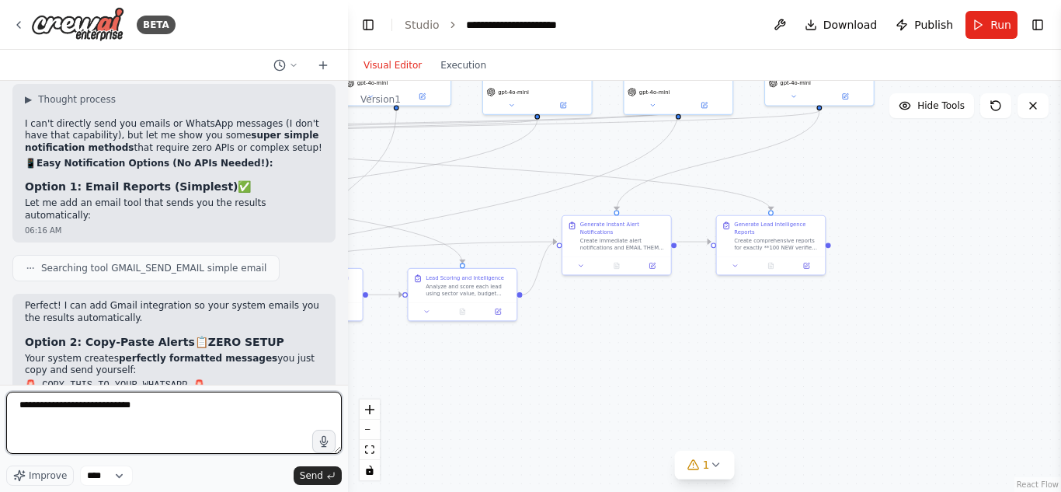
click at [183, 415] on textarea "**********" at bounding box center [173, 422] width 335 height 62
drag, startPoint x: 183, startPoint y: 415, endPoint x: 0, endPoint y: 431, distance: 184.0
click at [0, 431] on div "BETA Gauteng Lead Hunter Agent – Must-Have Features 1️⃣ Duplicate Prevention Ch…" at bounding box center [174, 246] width 348 height 492
click at [194, 409] on textarea "**********" at bounding box center [173, 422] width 335 height 62
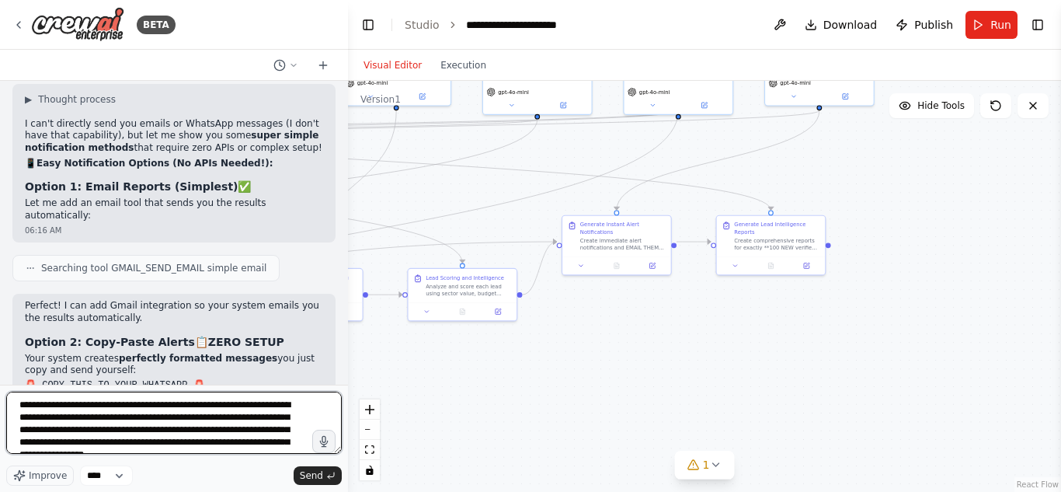
scroll to position [8, 0]
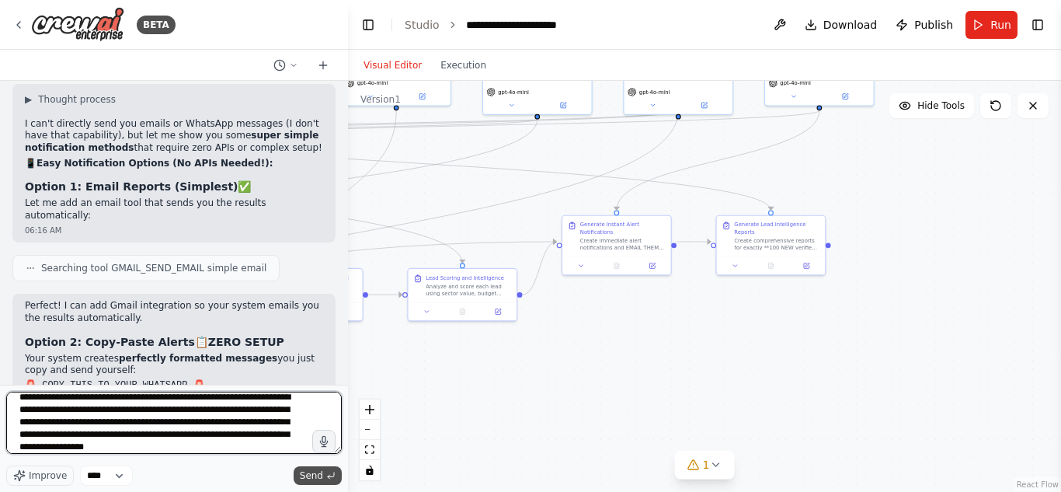
type textarea "**********"
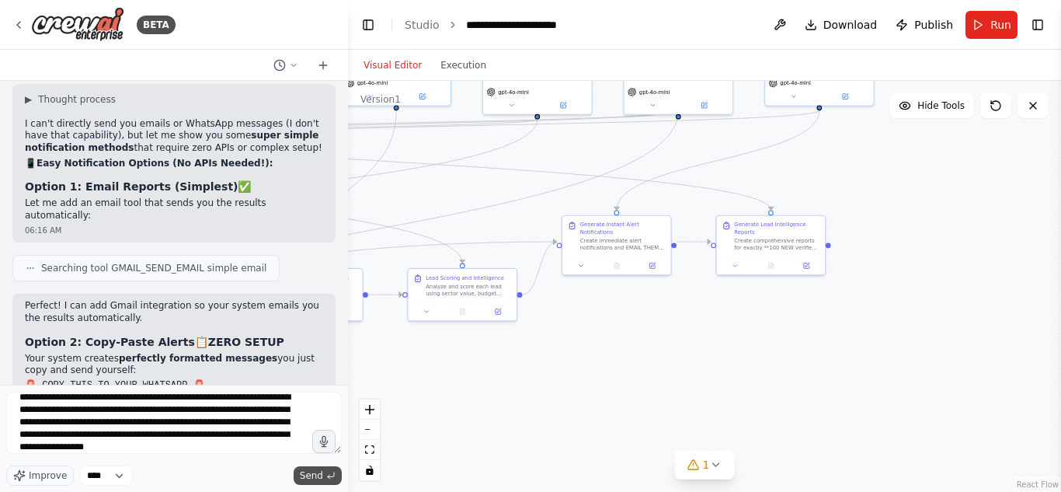
click at [311, 472] on span "Send" at bounding box center [311, 475] width 23 height 12
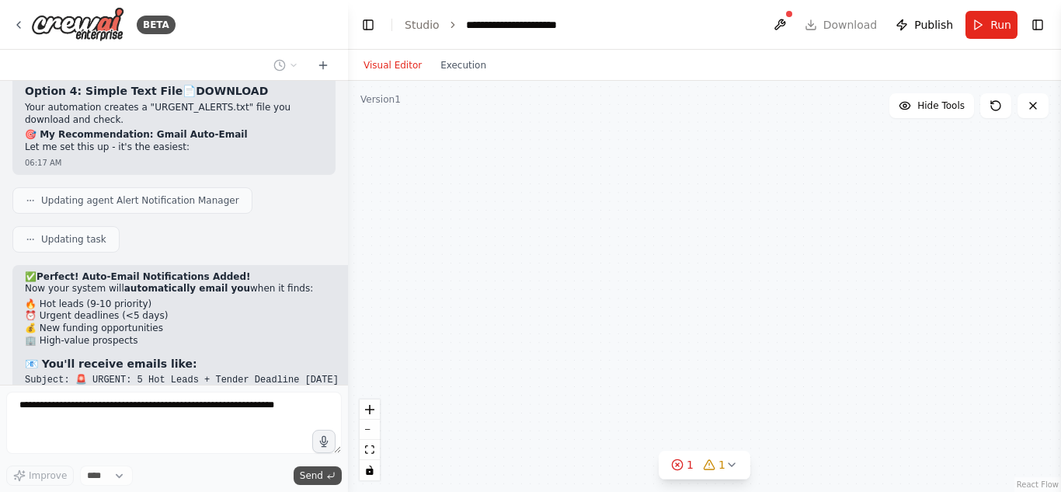
scroll to position [22009, 0]
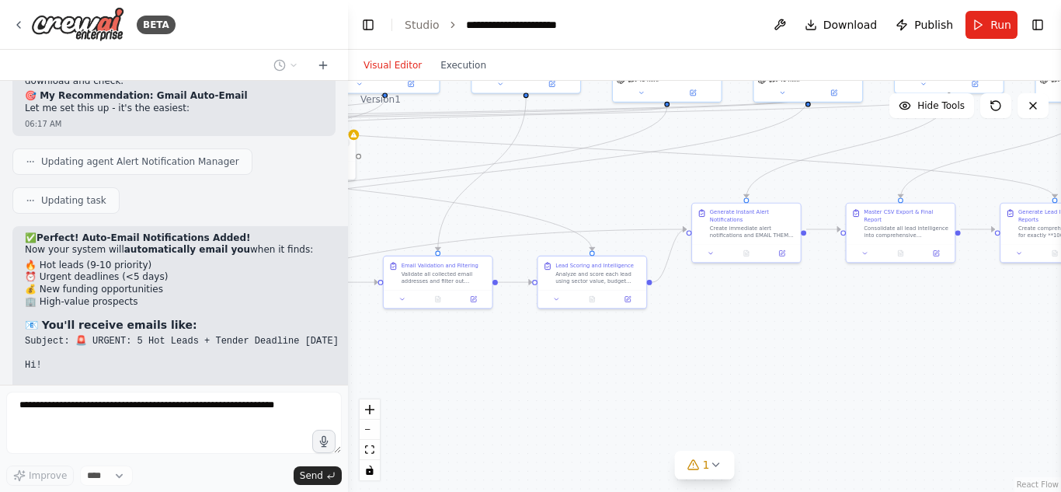
drag, startPoint x: 453, startPoint y: 402, endPoint x: 638, endPoint y: 384, distance: 186.5
click at [638, 384] on div ".deletable-edge-delete-btn { width: 20px; height: 20px; border: 0px solid #ffff…" at bounding box center [704, 286] width 713 height 411
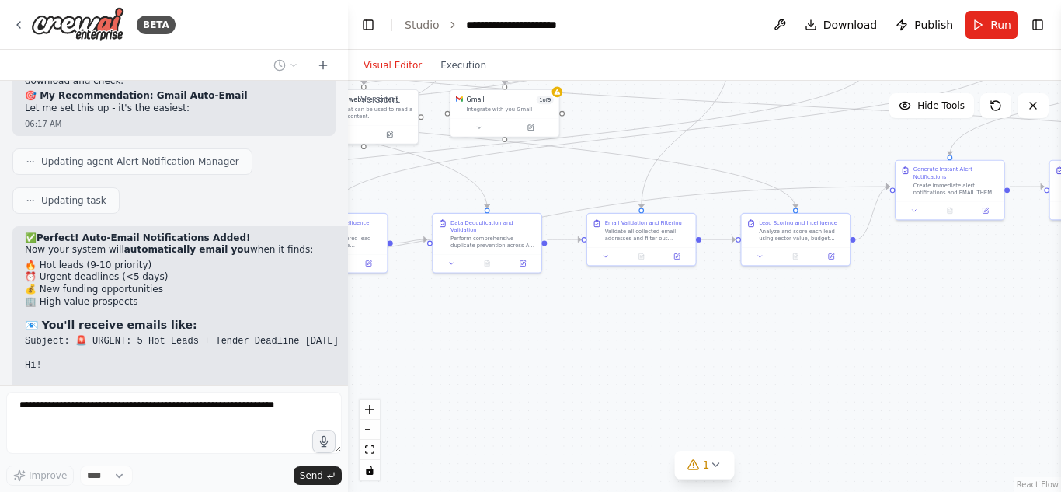
drag, startPoint x: 507, startPoint y: 362, endPoint x: 746, endPoint y: 306, distance: 245.6
click at [746, 306] on div ".deletable-edge-delete-btn { width: 20px; height: 20px; border: 0px solid #ffff…" at bounding box center [704, 286] width 713 height 411
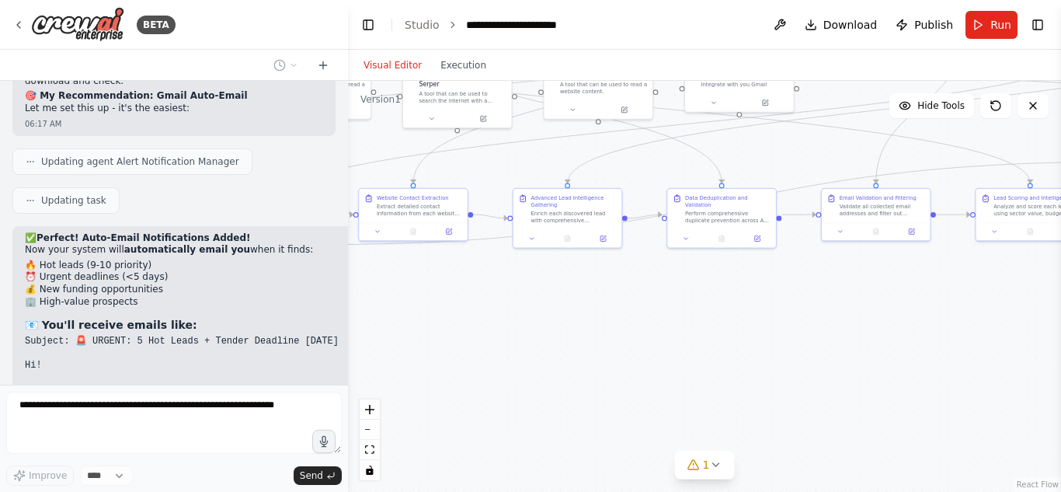
drag, startPoint x: 582, startPoint y: 304, endPoint x: 798, endPoint y: 297, distance: 216.0
click at [798, 297] on div ".deletable-edge-delete-btn { width: 20px; height: 20px; border: 0px solid #ffff…" at bounding box center [704, 286] width 713 height 411
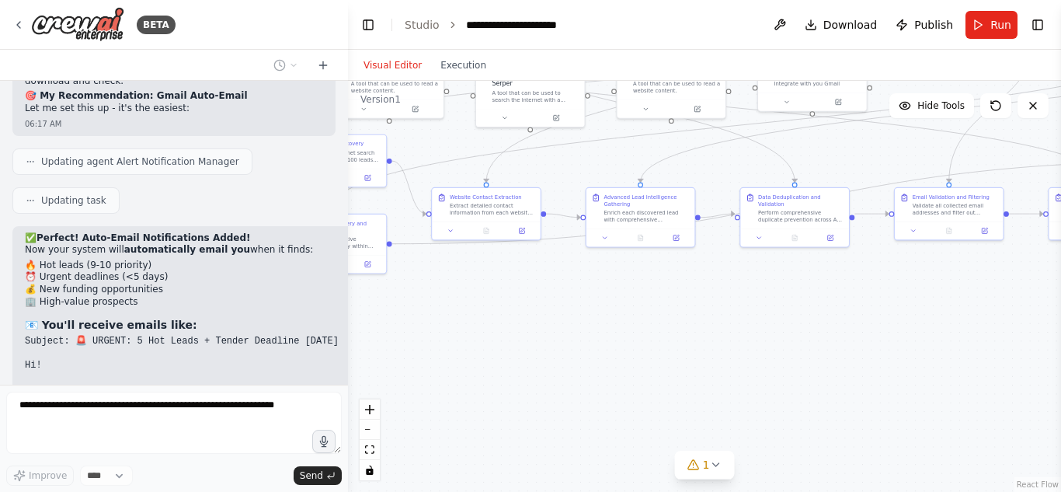
drag, startPoint x: 592, startPoint y: 318, endPoint x: 790, endPoint y: 322, distance: 198.1
click at [790, 322] on div ".deletable-edge-delete-btn { width: 20px; height: 20px; border: 0px solid #ffff…" at bounding box center [704, 286] width 713 height 411
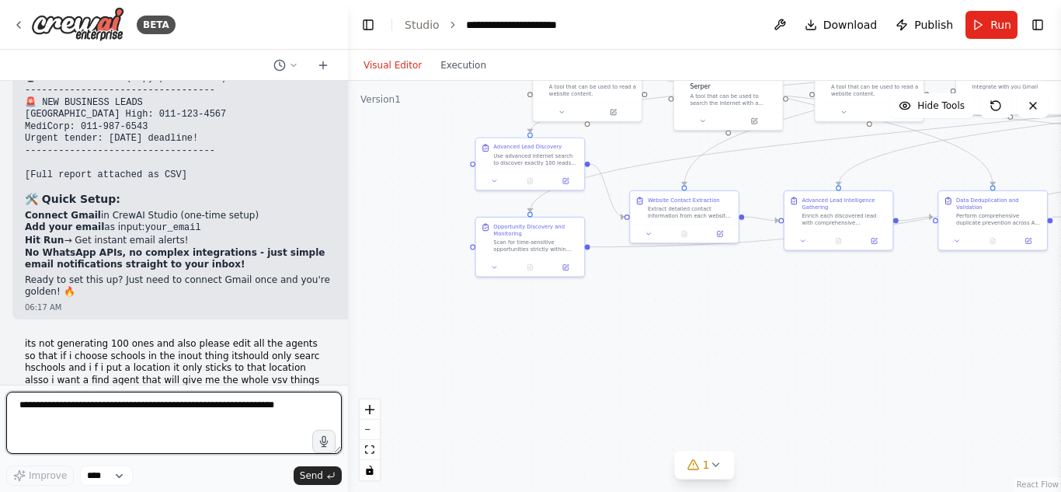
click at [180, 414] on textarea at bounding box center [173, 422] width 335 height 62
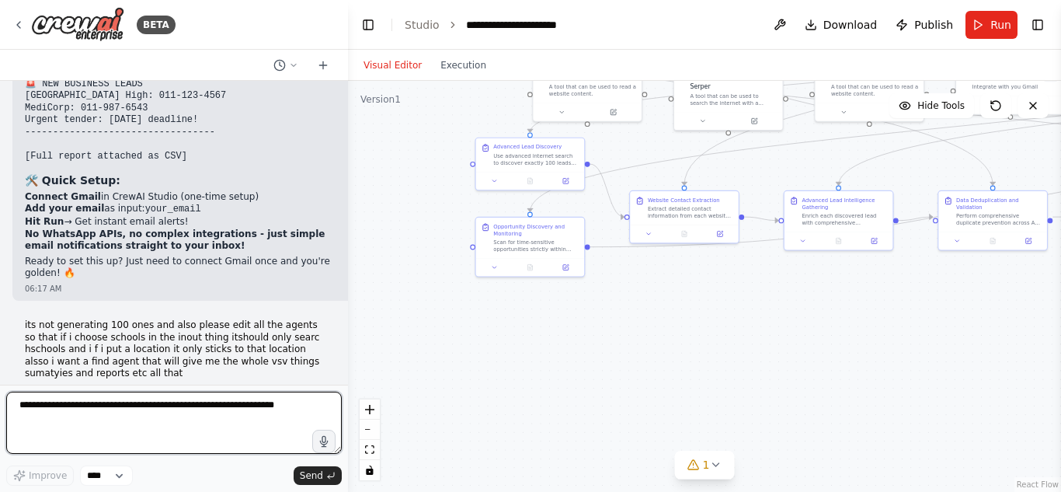
scroll to position [22426, 0]
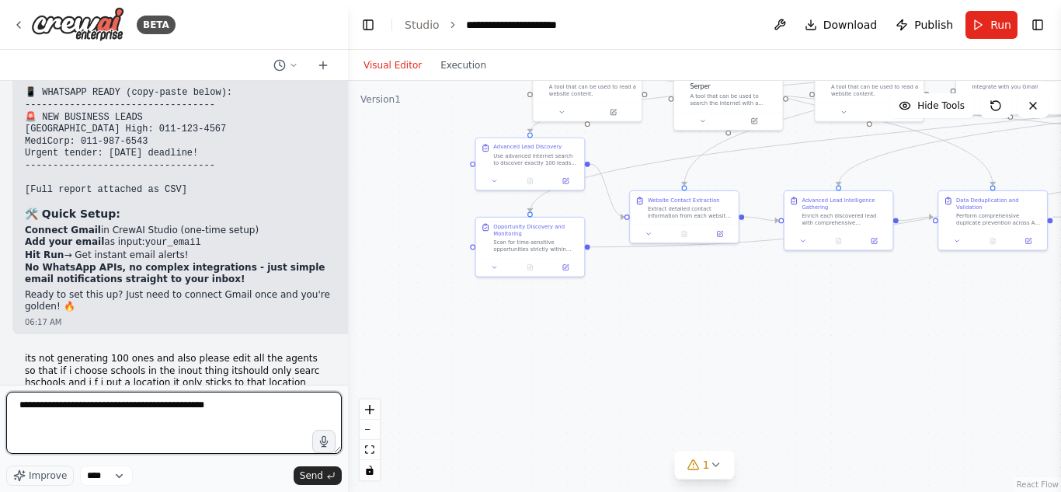
type textarea "**********"
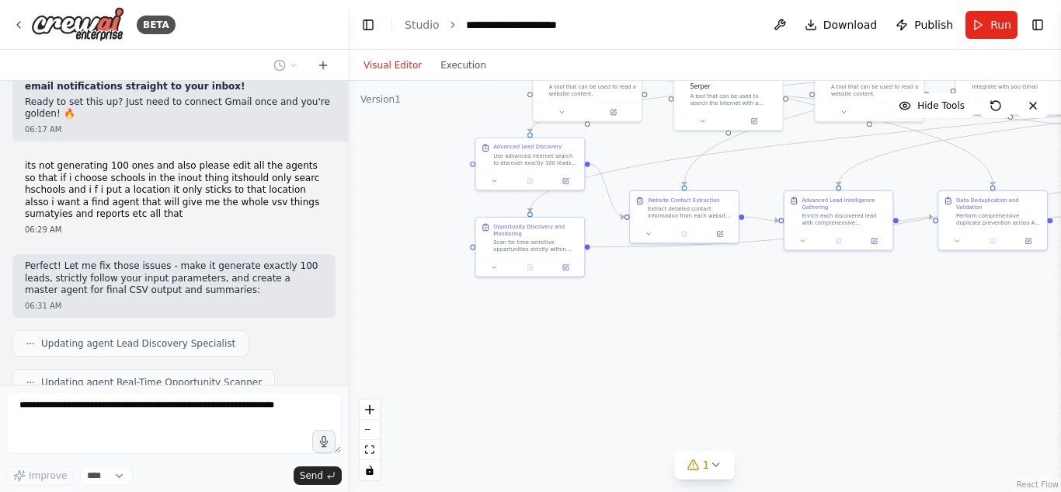
scroll to position [22635, 0]
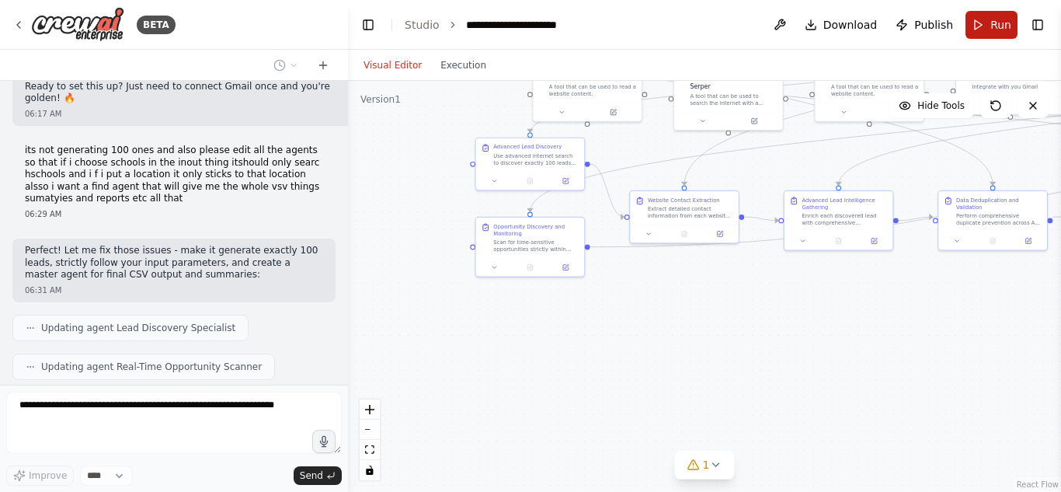
click at [993, 33] on button "Run" at bounding box center [991, 25] width 52 height 28
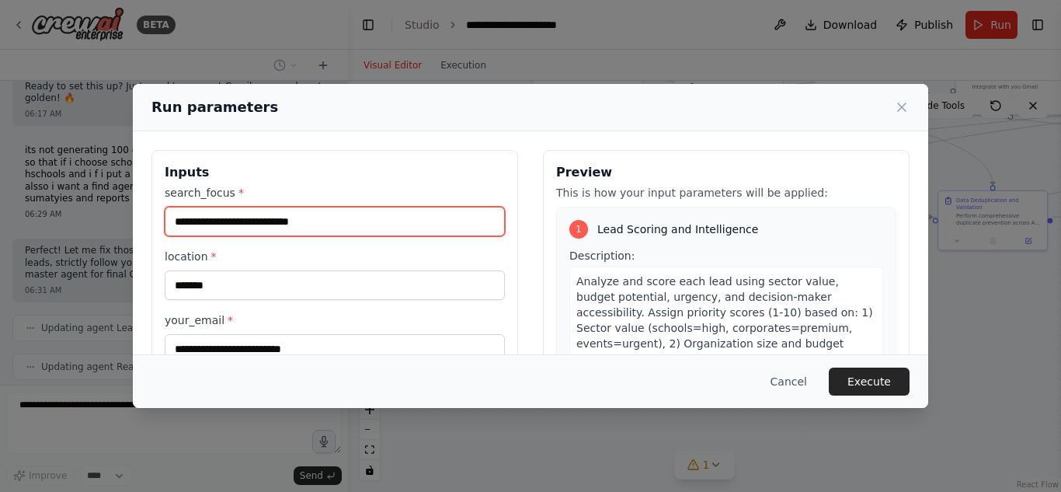
click at [378, 233] on input "**********" at bounding box center [335, 222] width 340 height 30
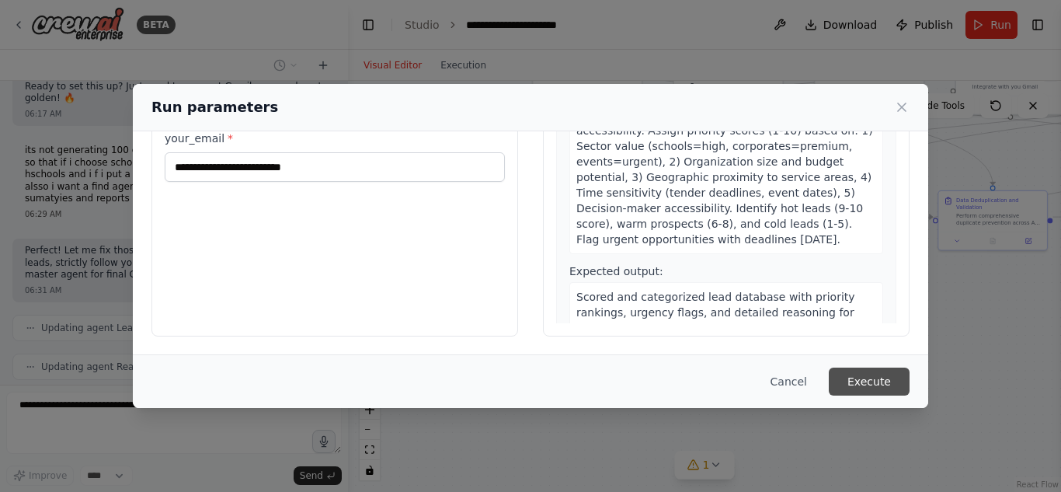
type input "*******"
click at [866, 384] on button "Execute" at bounding box center [869, 381] width 81 height 28
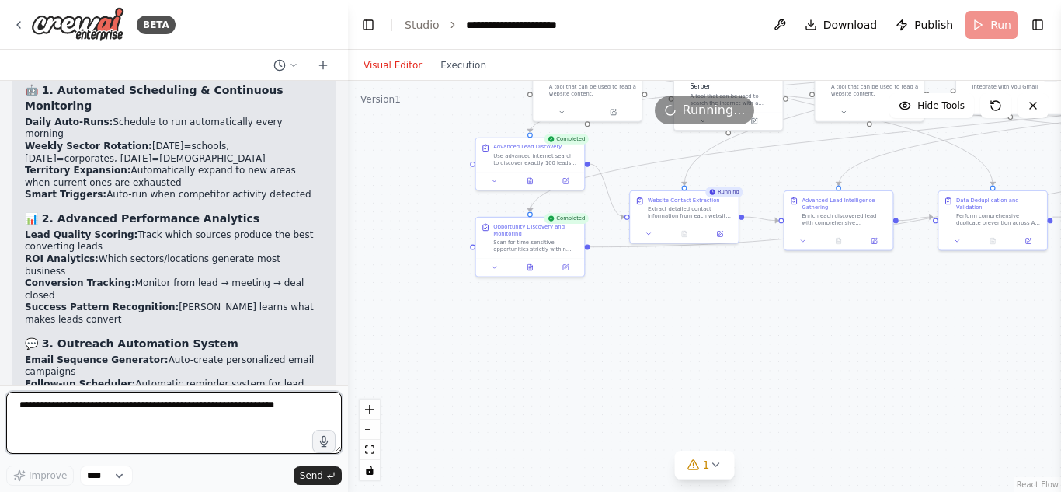
scroll to position [23939, 0]
click at [173, 417] on textarea at bounding box center [173, 422] width 335 height 62
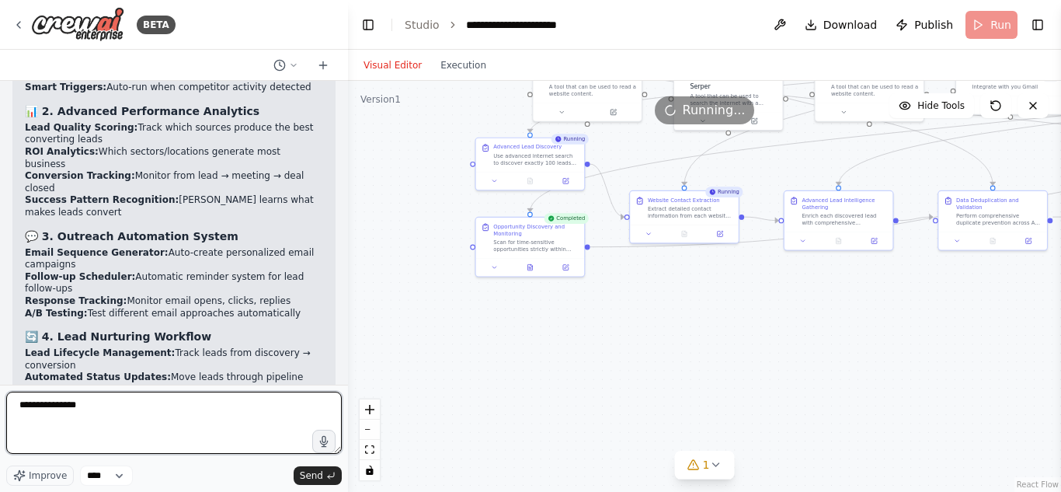
scroll to position [24060, 0]
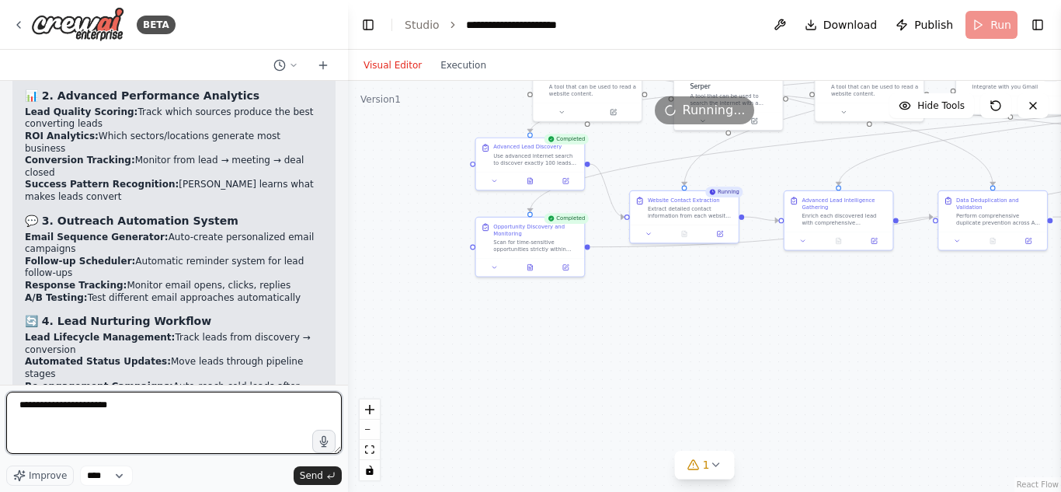
type textarea "**********"
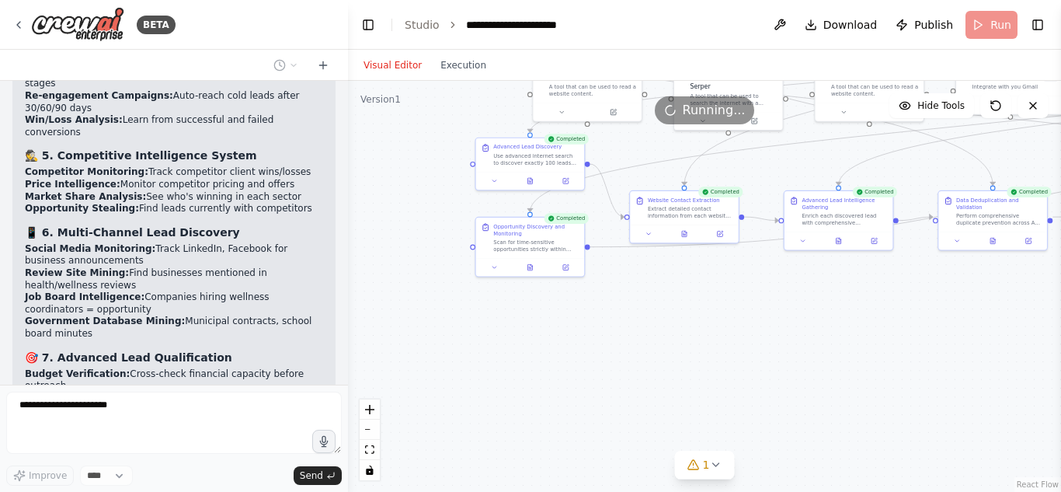
scroll to position [25916, 0]
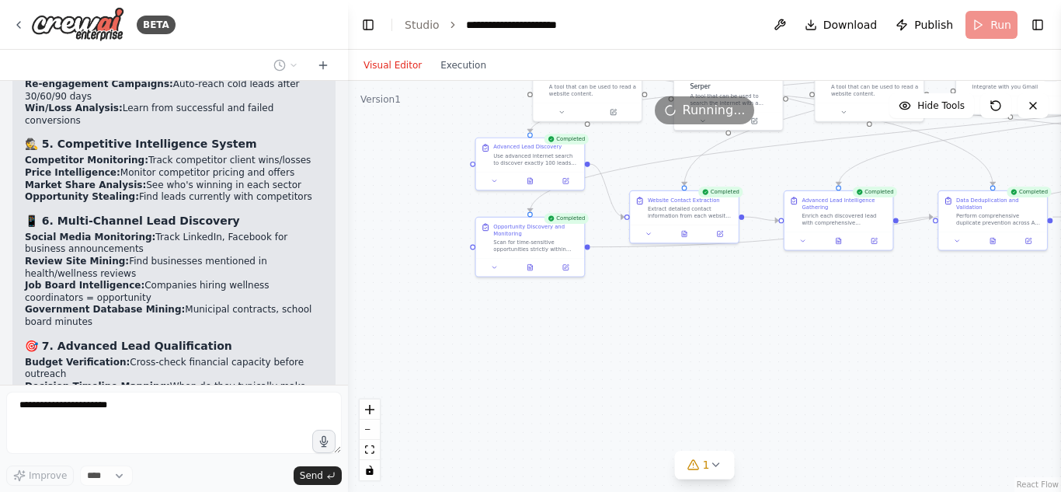
click at [491, 355] on div ".deletable-edge-delete-btn { width: 20px; height: 20px; border: 0px solid #ffff…" at bounding box center [704, 286] width 713 height 411
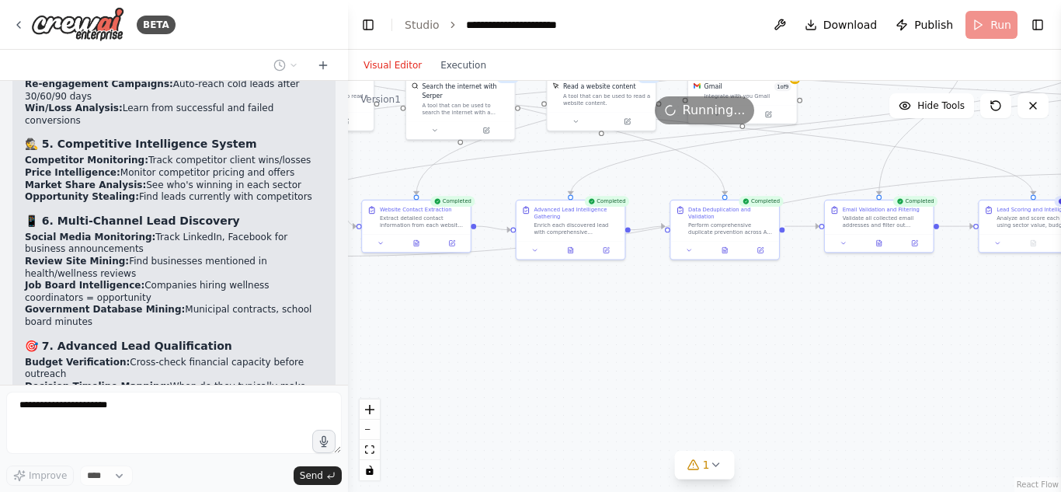
scroll to position [25957, 0]
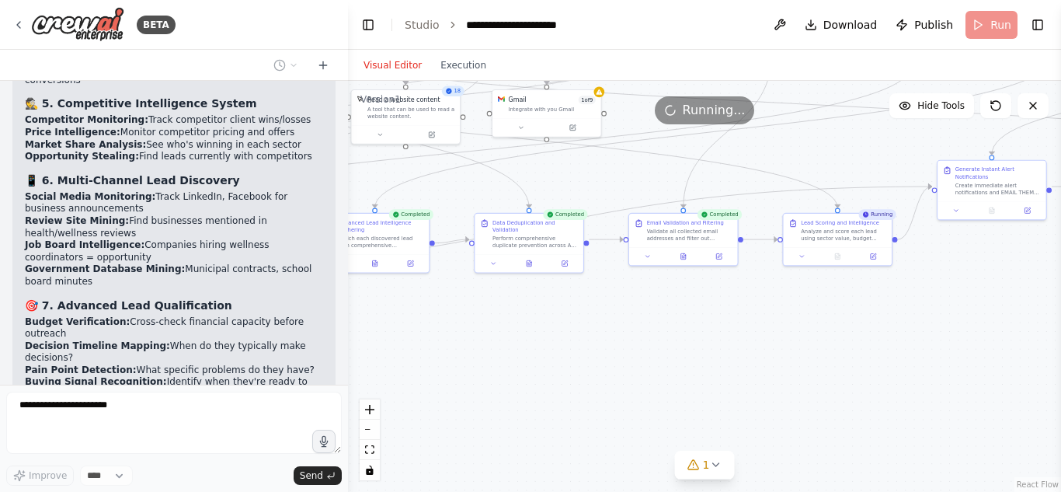
drag, startPoint x: 751, startPoint y: 272, endPoint x: 555, endPoint y: 285, distance: 196.1
click at [555, 285] on div ".deletable-edge-delete-btn { width: 20px; height: 20px; border: 0px solid #ffff…" at bounding box center [704, 286] width 713 height 411
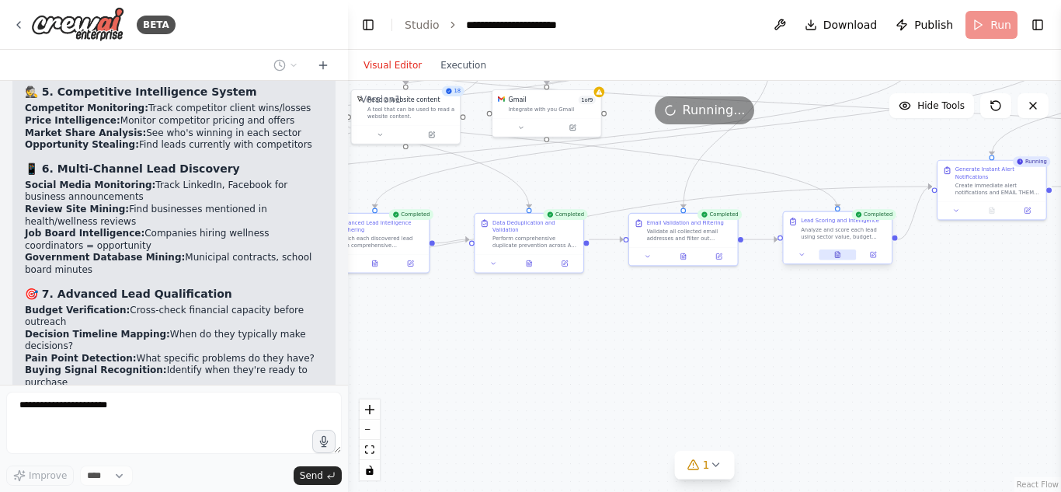
scroll to position [25981, 0]
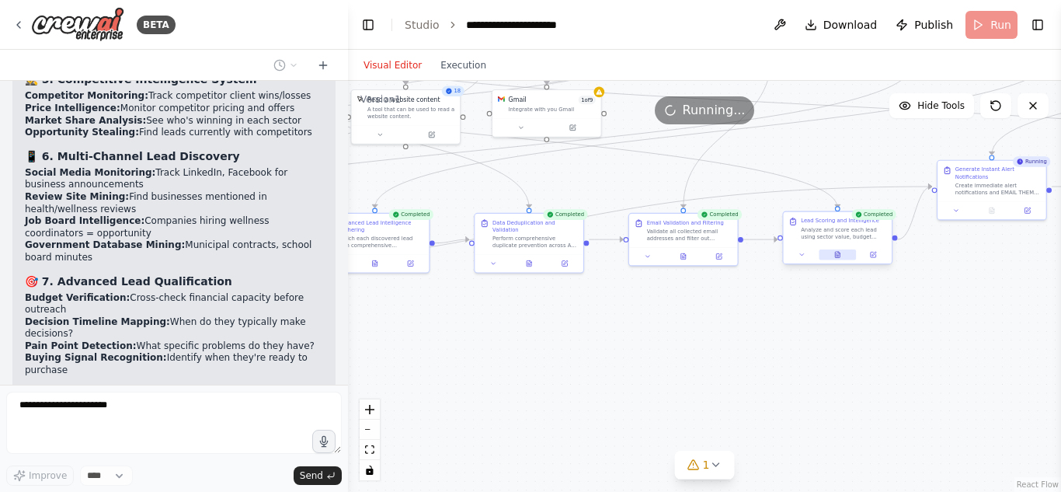
click at [843, 259] on button at bounding box center [837, 254] width 37 height 11
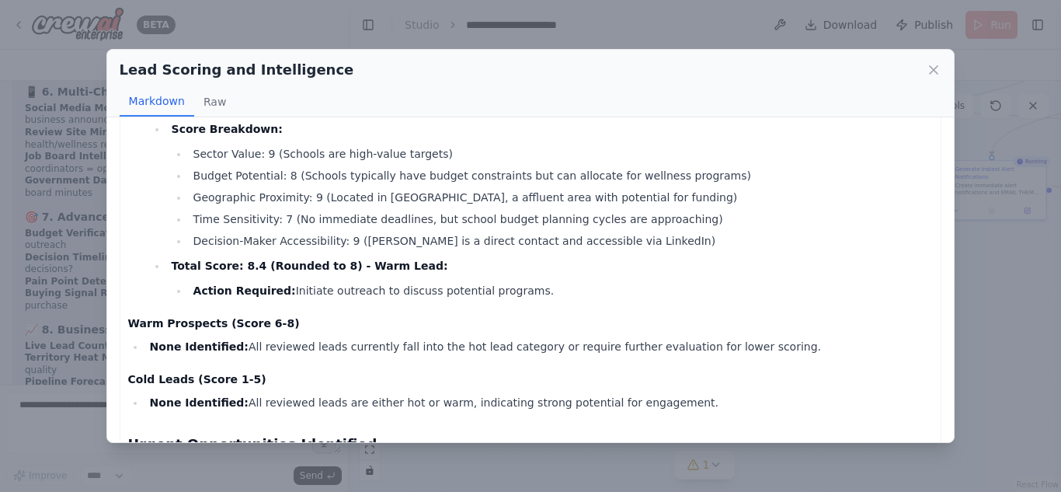
scroll to position [26057, 0]
click at [1042, 266] on div "Lead Scoring and Intelligence Markdown Raw Scored and Categorized Lead Database…" at bounding box center [530, 246] width 1061 height 492
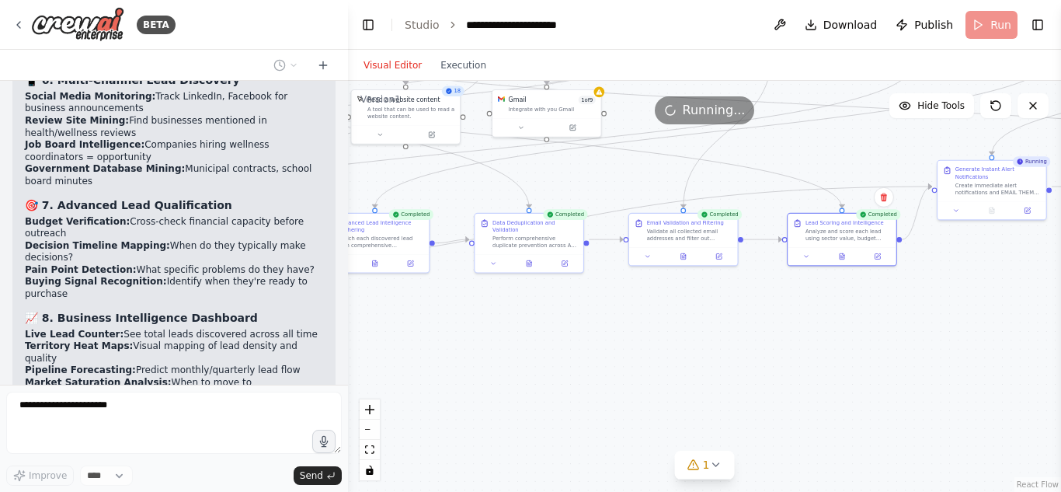
scroll to position [26069, 0]
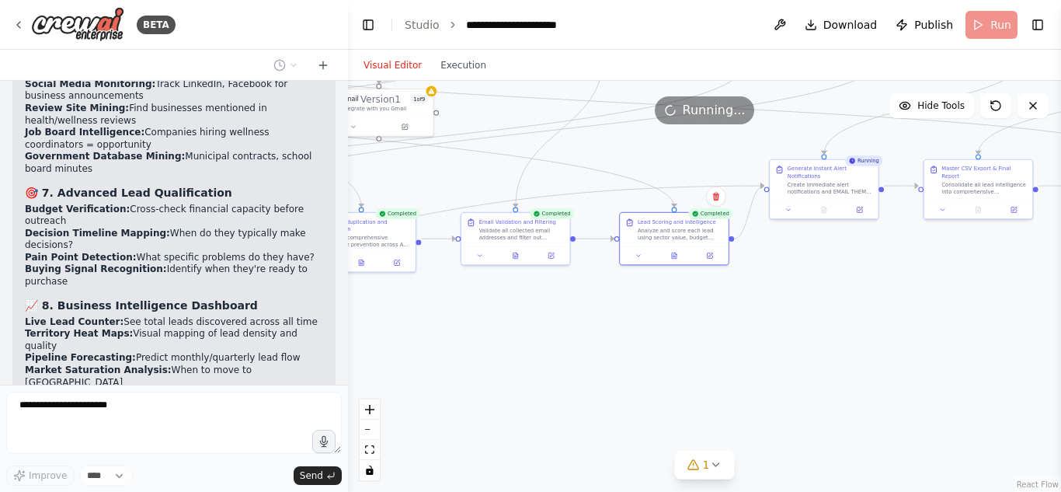
drag, startPoint x: 909, startPoint y: 315, endPoint x: 719, endPoint y: 308, distance: 190.4
click at [719, 308] on div ".deletable-edge-delete-btn { width: 20px; height: 20px; border: 0px solid #ffff…" at bounding box center [704, 286] width 713 height 411
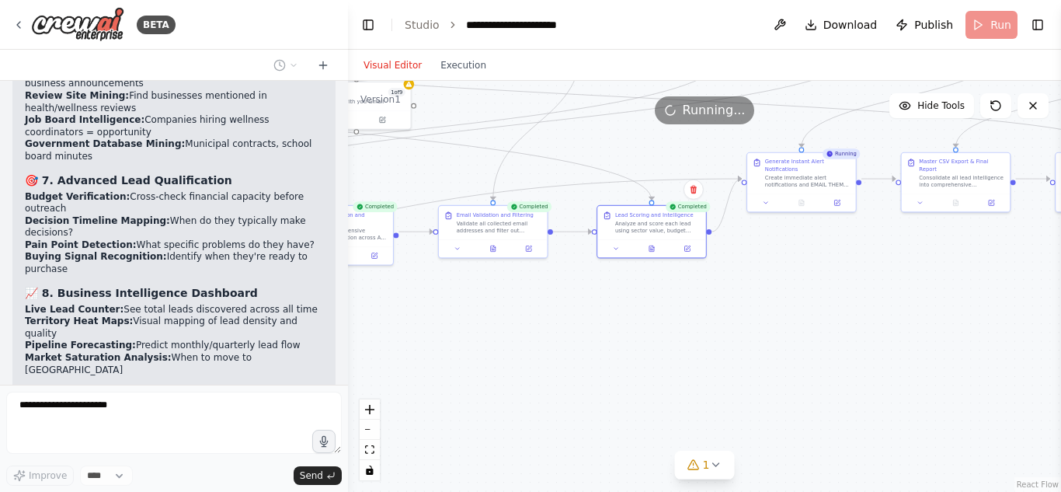
scroll to position [26097, 0]
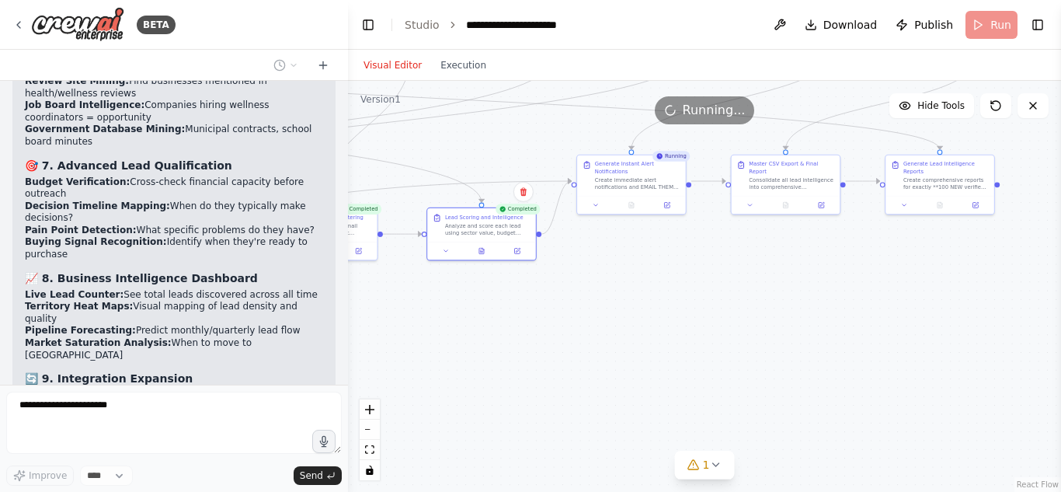
drag, startPoint x: 708, startPoint y: 322, endPoint x: 538, endPoint y: 324, distance: 170.1
click at [538, 324] on div ".deletable-edge-delete-btn { width: 20px; height: 20px; border: 0px solid #ffff…" at bounding box center [704, 286] width 713 height 411
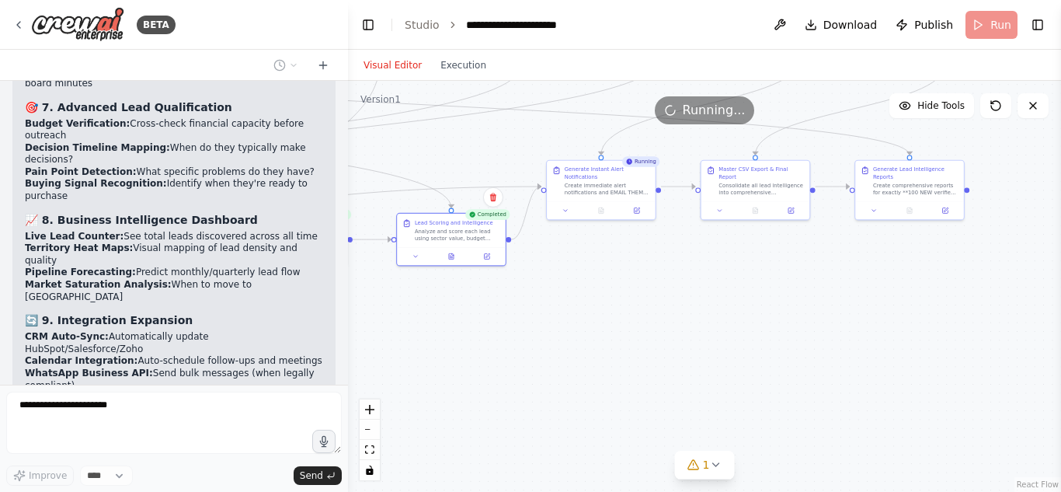
scroll to position [26174, 0]
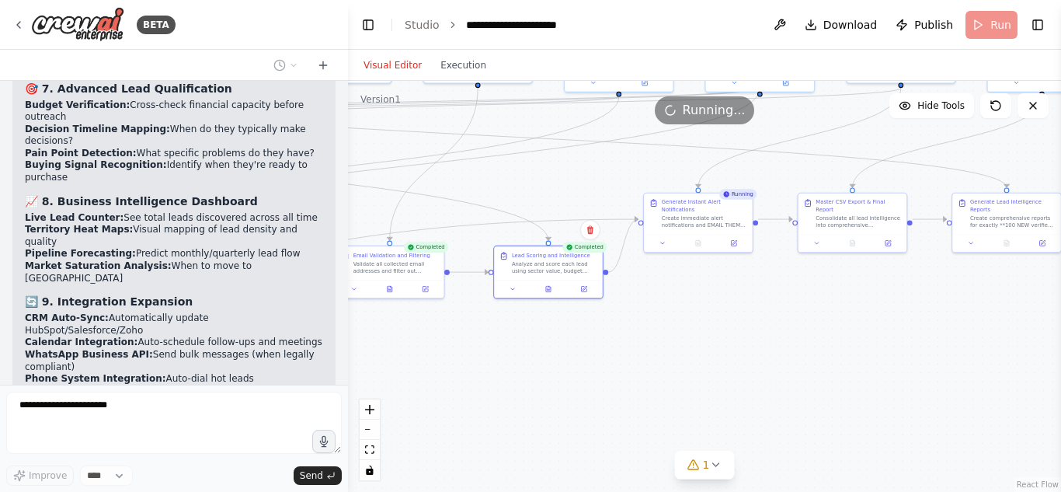
drag, startPoint x: 660, startPoint y: 284, endPoint x: 780, endPoint y: 334, distance: 130.2
click at [780, 334] on div ".deletable-edge-delete-btn { width: 20px; height: 20px; border: 0px solid #ffff…" at bounding box center [704, 286] width 713 height 411
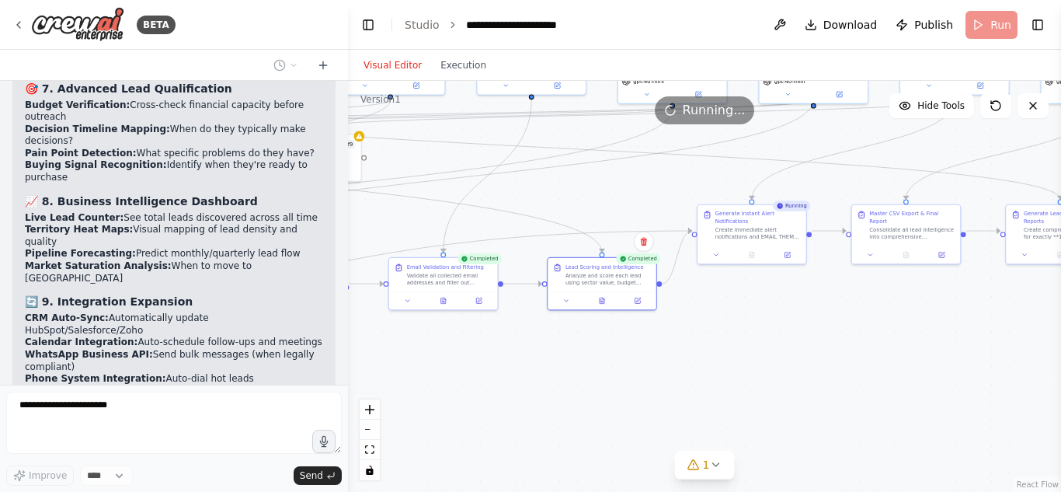
scroll to position [26189, 0]
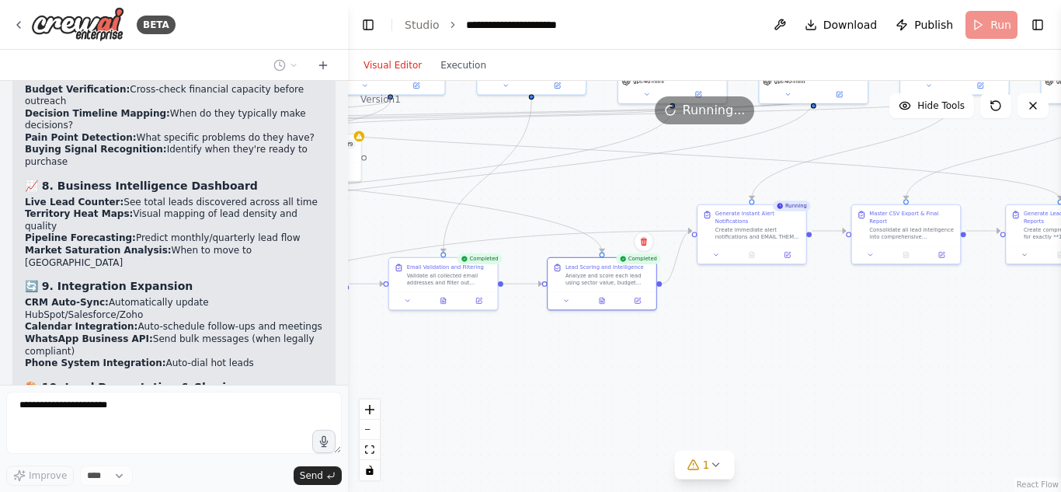
drag, startPoint x: 625, startPoint y: 330, endPoint x: 870, endPoint y: 298, distance: 246.7
click at [870, 298] on div ".deletable-edge-delete-btn { width: 20px; height: 20px; border: 0px solid #ffff…" at bounding box center [704, 286] width 713 height 411
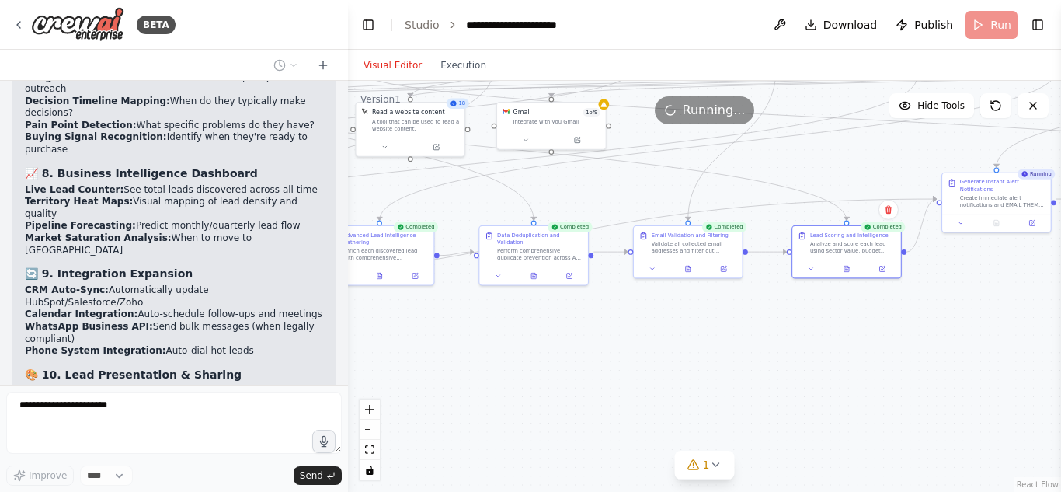
drag, startPoint x: 658, startPoint y: 353, endPoint x: 705, endPoint y: 362, distance: 48.3
click at [705, 362] on div ".deletable-edge-delete-btn { width: 20px; height: 20px; border: 0px solid #ffff…" at bounding box center [704, 286] width 713 height 411
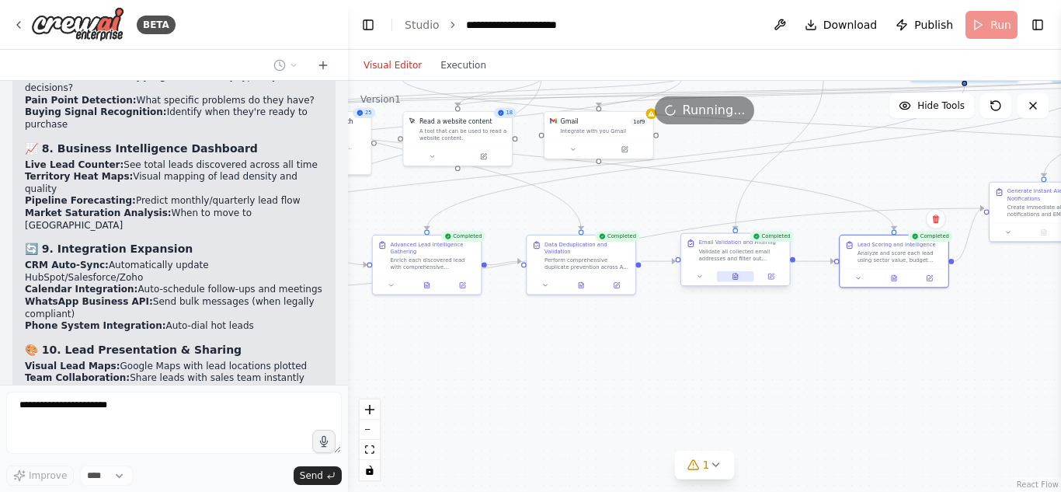
scroll to position [26241, 0]
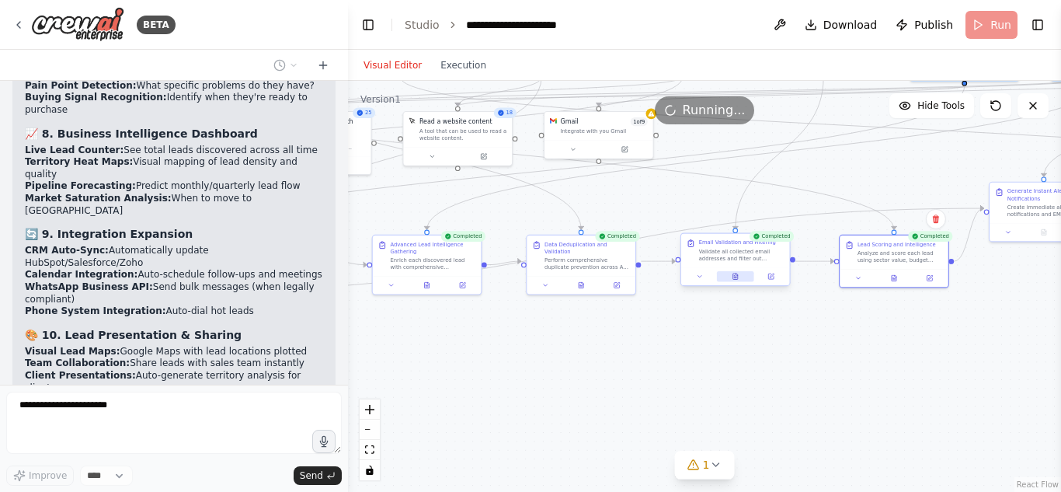
click at [749, 280] on button at bounding box center [735, 276] width 37 height 11
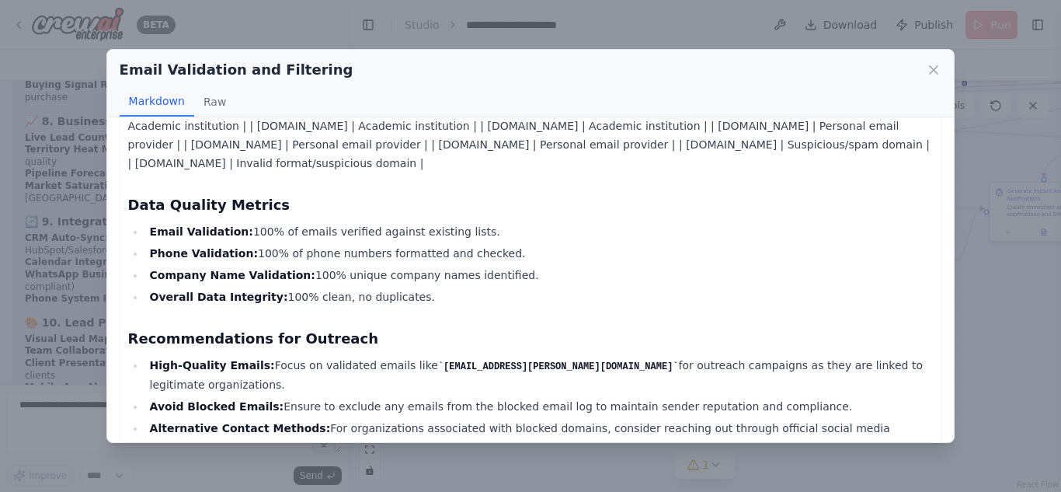
scroll to position [0, 0]
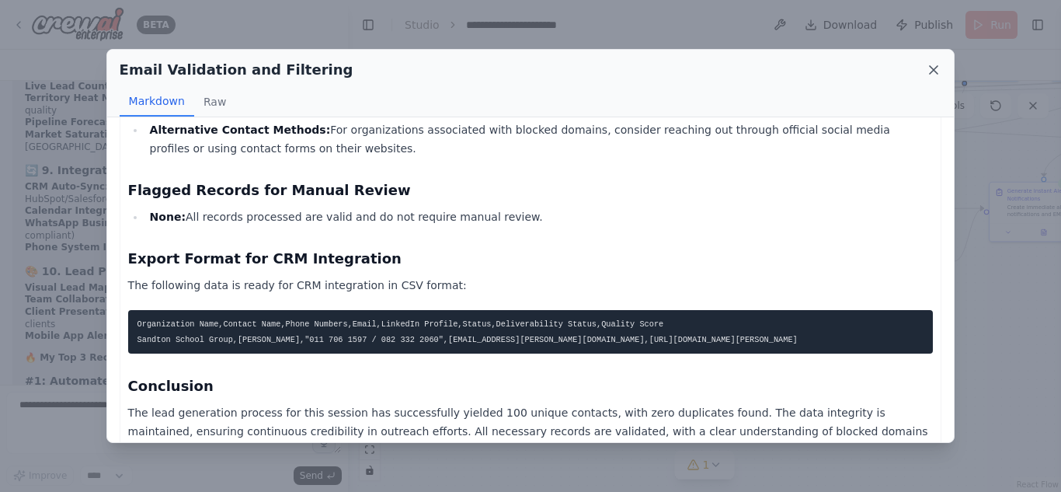
click at [930, 69] on icon at bounding box center [934, 70] width 16 height 16
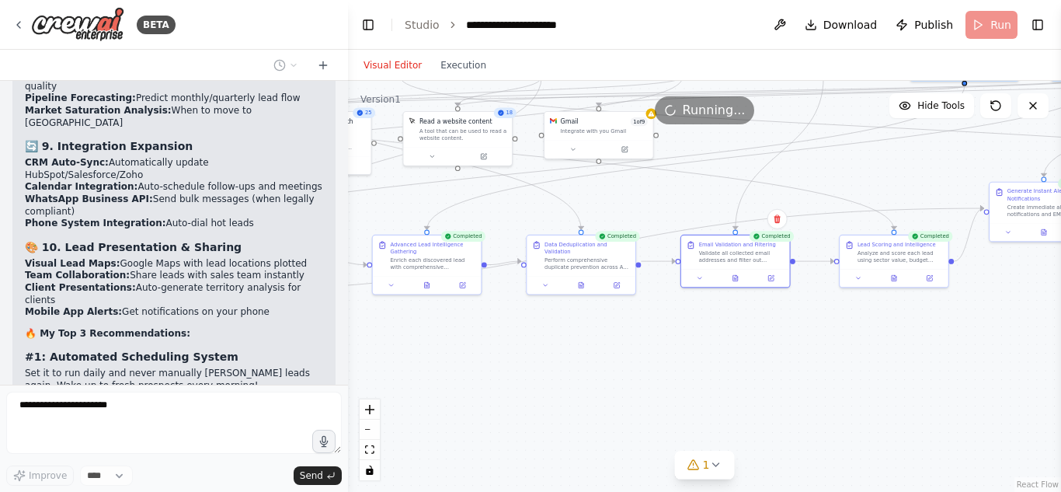
drag, startPoint x: 611, startPoint y: 341, endPoint x: 800, endPoint y: 338, distance: 188.7
click at [800, 338] on div ".deletable-edge-delete-btn { width: 20px; height: 20px; border: 0px solid #ffff…" at bounding box center [704, 286] width 713 height 411
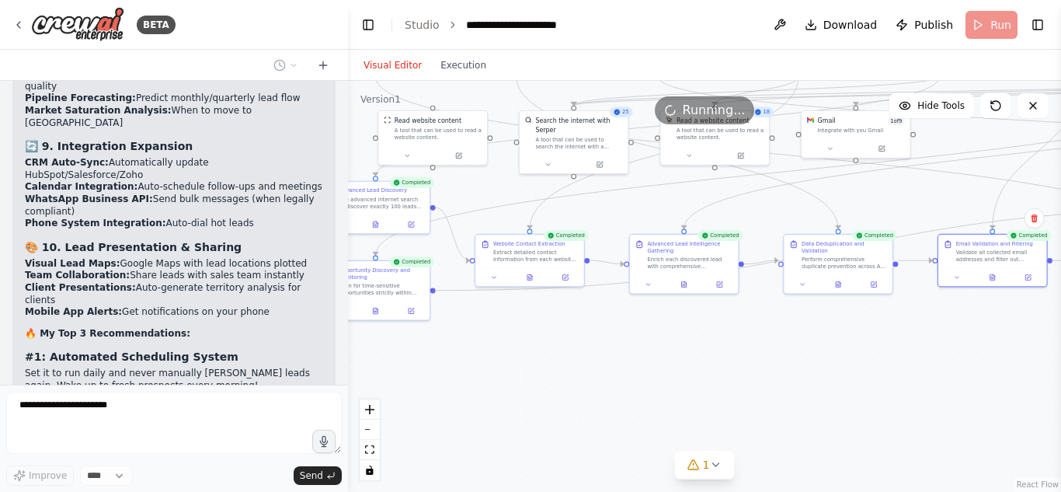
drag, startPoint x: 506, startPoint y: 360, endPoint x: 687, endPoint y: 356, distance: 181.8
click at [687, 356] on div ".deletable-edge-delete-btn { width: 20px; height: 20px; border: 0px solid #ffff…" at bounding box center [704, 286] width 713 height 411
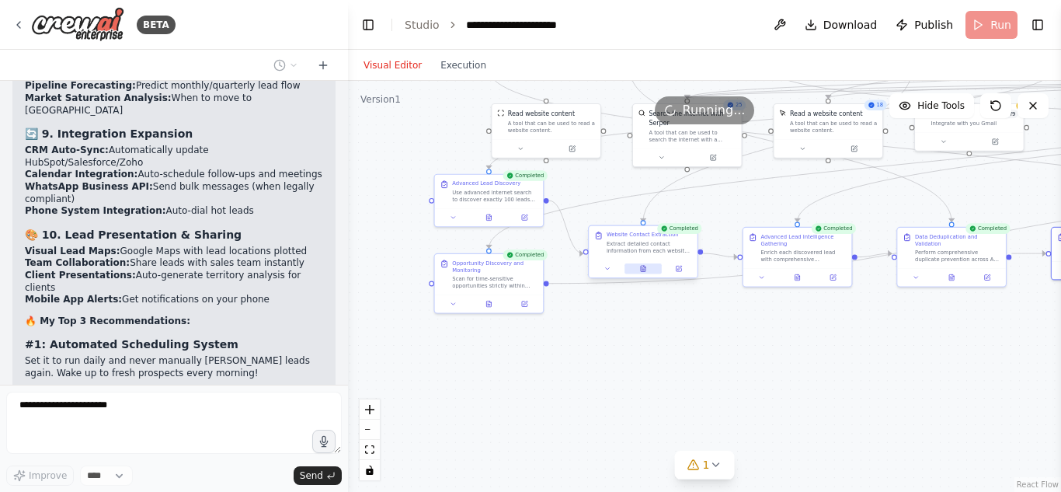
click at [641, 271] on icon at bounding box center [643, 269] width 5 height 6
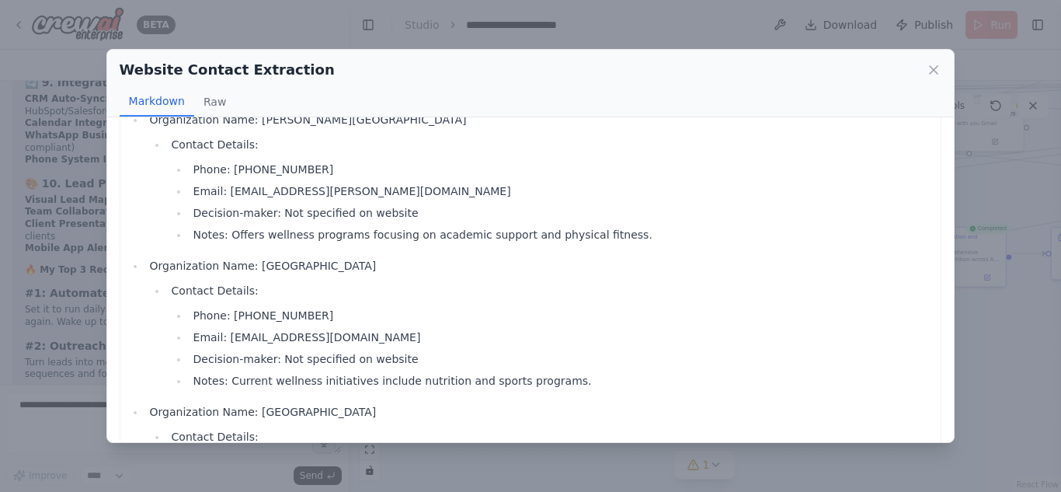
click at [1025, 346] on div "Website Contact Extraction Markdown Raw Organization Name: Sandton School Group…" at bounding box center [530, 246] width 1061 height 492
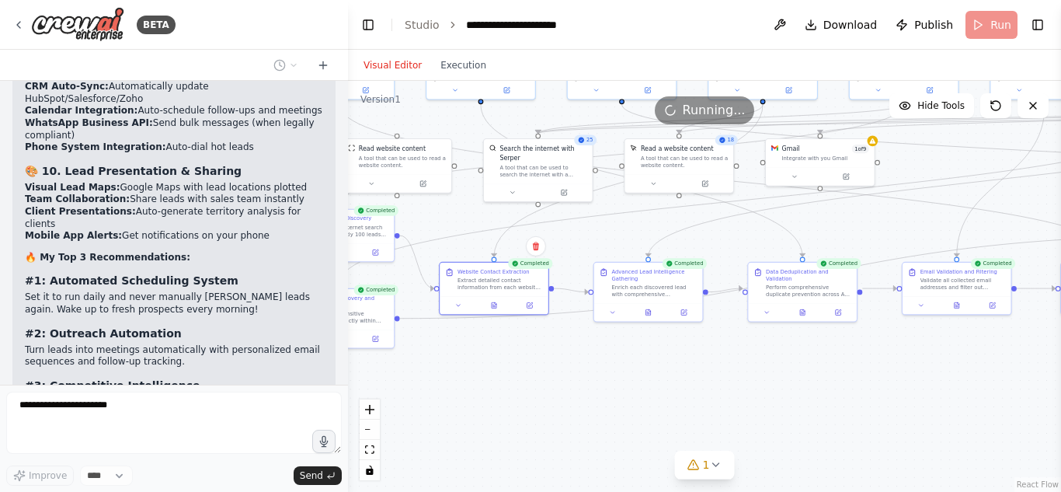
drag, startPoint x: 640, startPoint y: 349, endPoint x: 393, endPoint y: 364, distance: 247.4
click at [393, 364] on div ".deletable-edge-delete-btn { width: 20px; height: 20px; border: 0px solid #ffff…" at bounding box center [704, 286] width 713 height 411
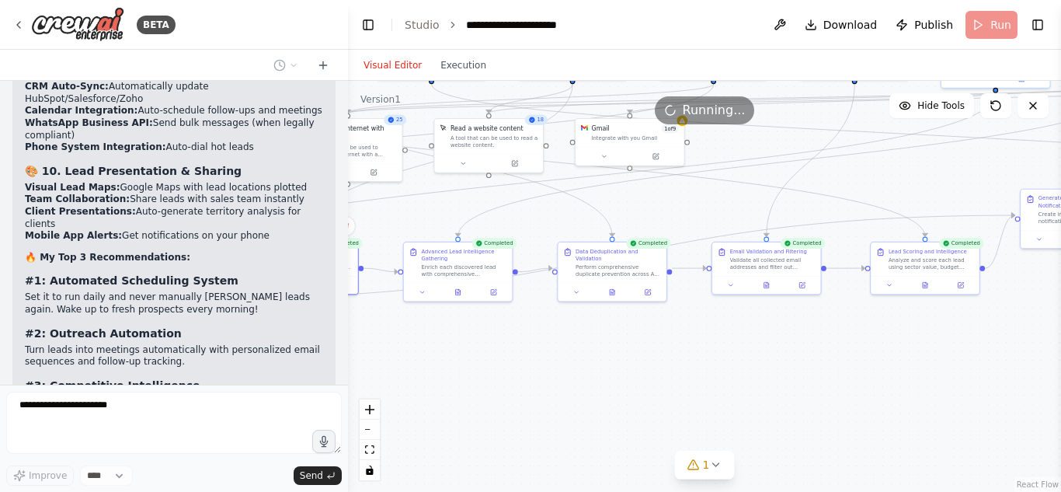
drag, startPoint x: 654, startPoint y: 360, endPoint x: 346, endPoint y: 377, distance: 308.8
click at [346, 377] on div "BETA Gauteng Lead Hunter Agent – Must-Have Features 1️⃣ Duplicate Prevention Ch…" at bounding box center [530, 246] width 1061 height 492
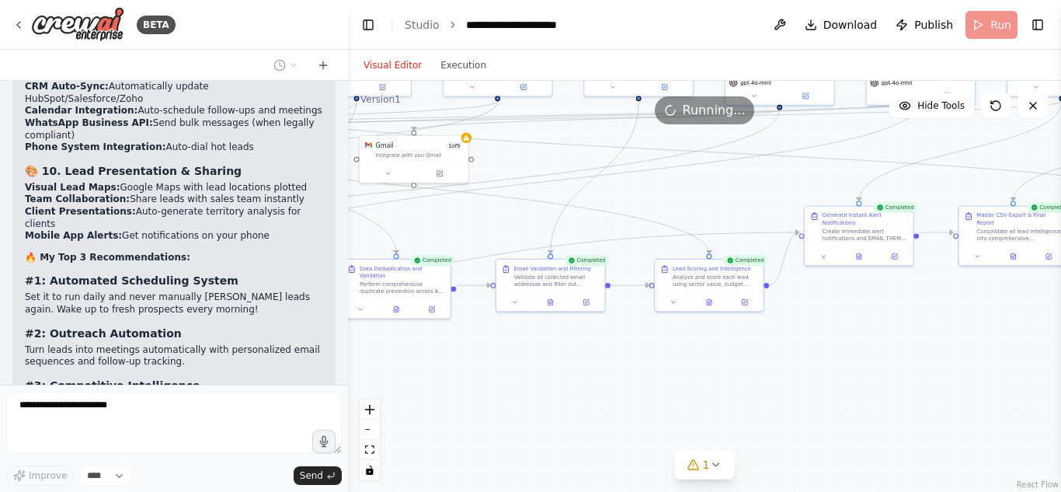
drag, startPoint x: 644, startPoint y: 346, endPoint x: 412, endPoint y: 377, distance: 233.5
click at [412, 377] on div ".deletable-edge-delete-btn { width: 20px; height: 20px; border: 0px solid #ffff…" at bounding box center [704, 286] width 713 height 411
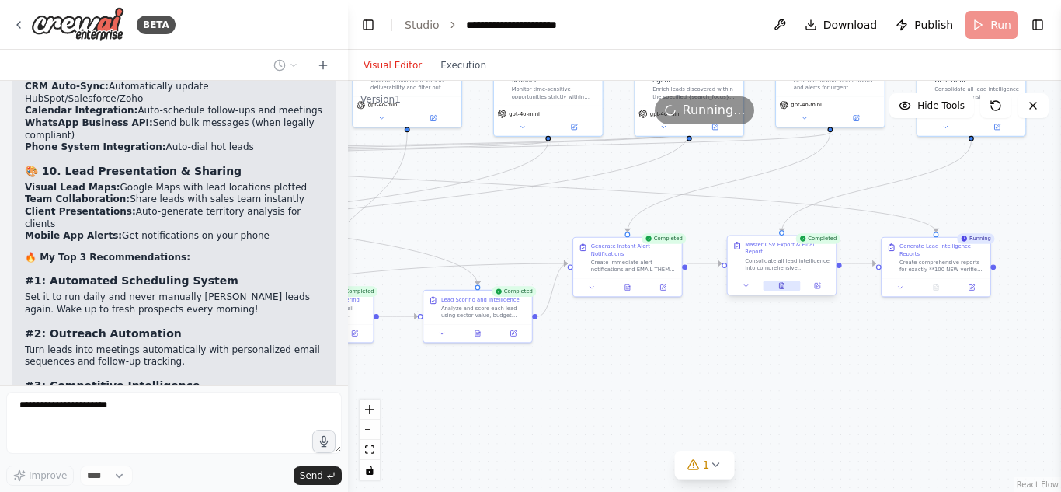
click at [784, 282] on icon at bounding box center [781, 285] width 7 height 7
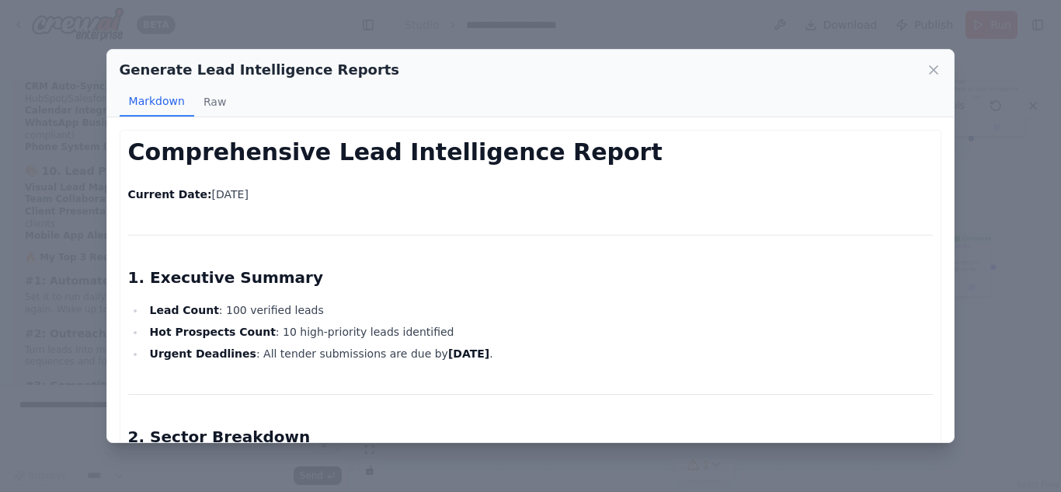
click at [1046, 343] on div "Generate Lead Intelligence Reports Markdown Raw Comprehensive Lead Intelligence…" at bounding box center [530, 246] width 1061 height 492
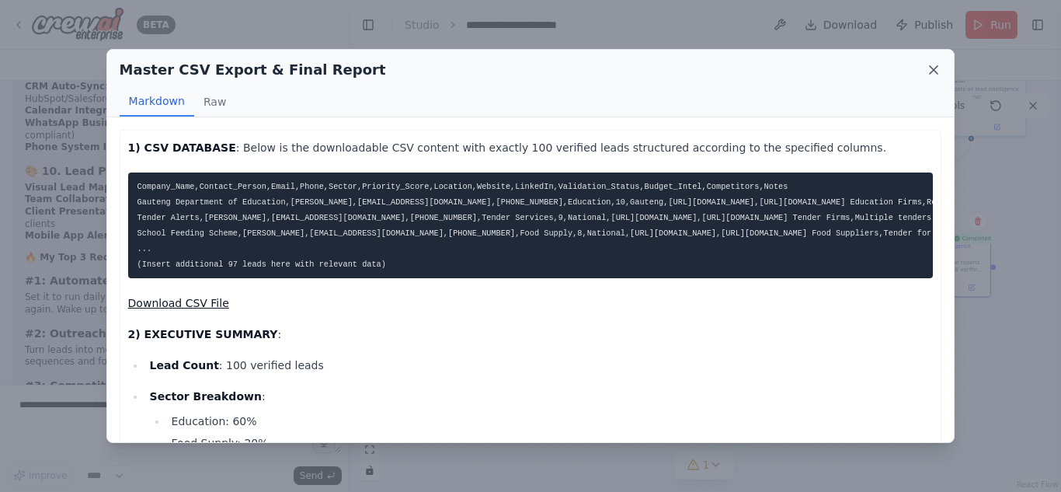
click at [940, 67] on icon at bounding box center [934, 70] width 16 height 16
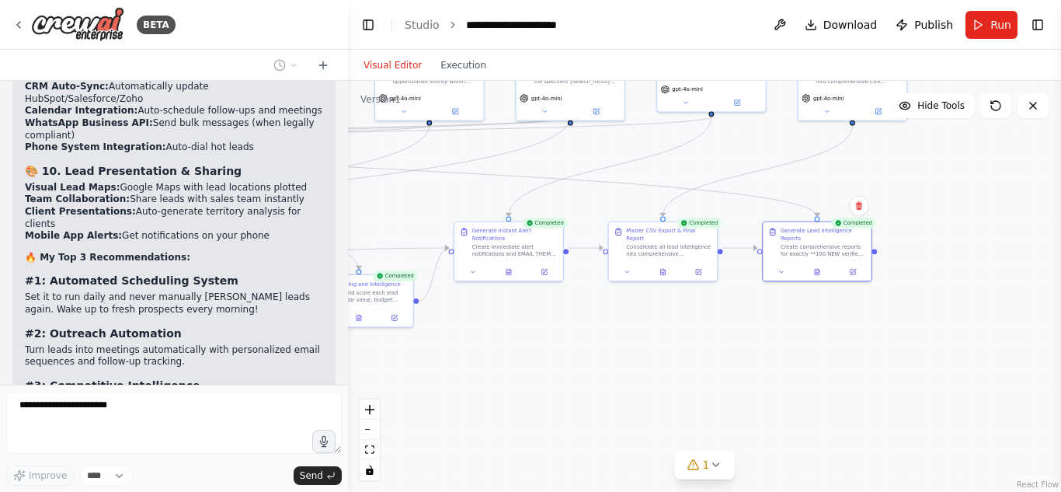
drag, startPoint x: 923, startPoint y: 329, endPoint x: 768, endPoint y: 308, distance: 156.1
click at [768, 308] on div ".deletable-edge-delete-btn { width: 20px; height: 20px; border: 0px solid #ffff…" at bounding box center [704, 286] width 713 height 411
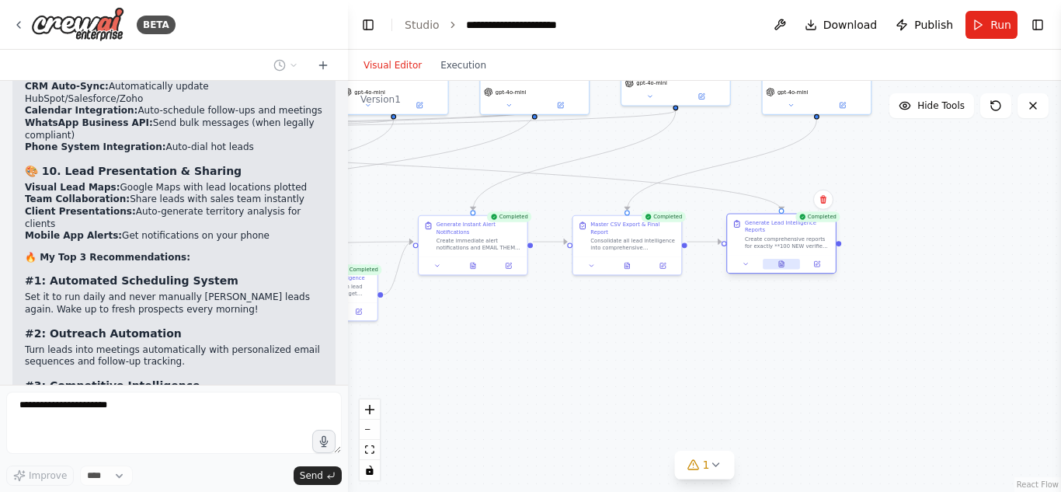
click at [784, 260] on icon at bounding box center [780, 263] width 7 height 7
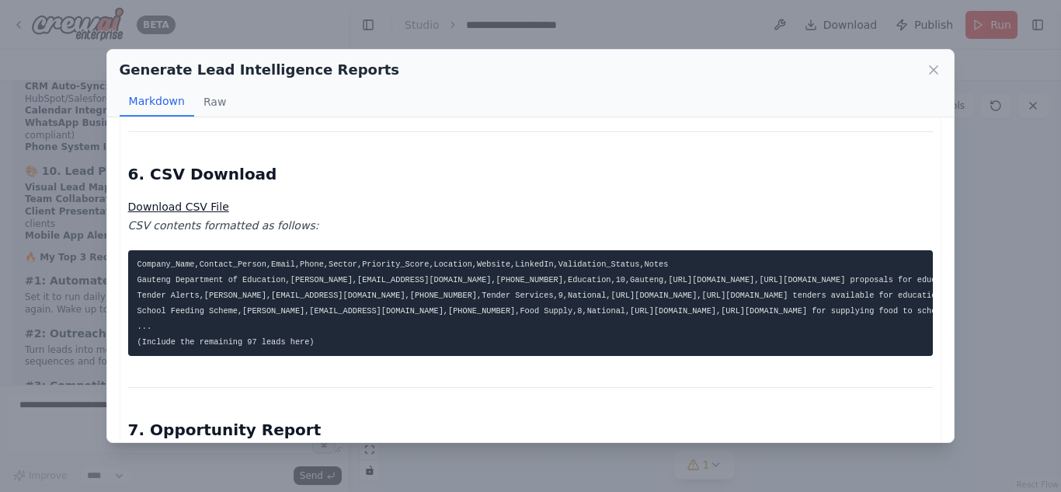
scroll to position [846, 0]
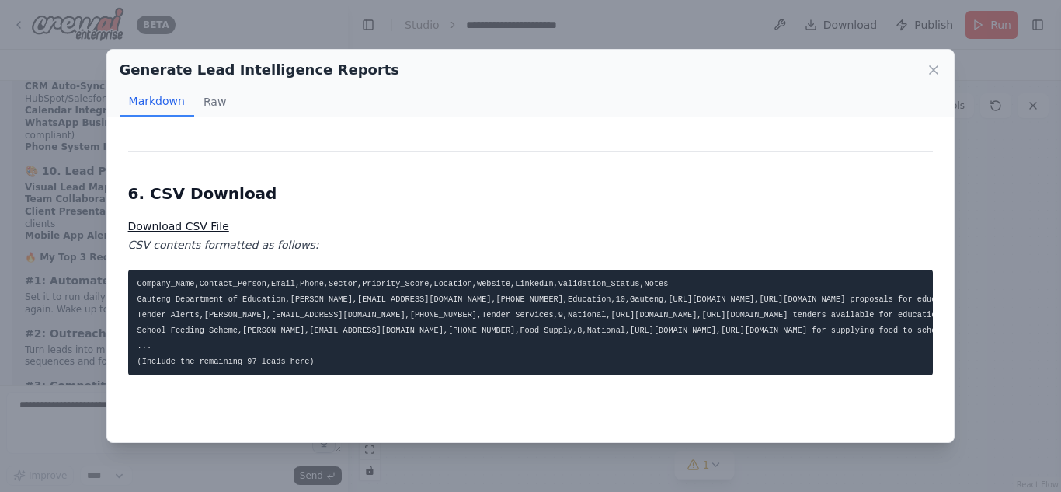
click at [202, 220] on link "Download CSV File" at bounding box center [178, 226] width 101 height 12
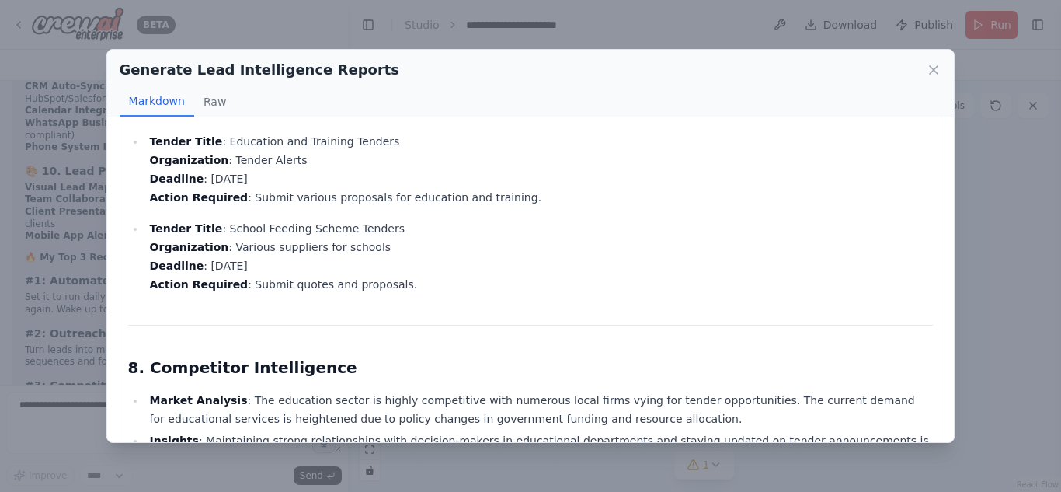
scroll to position [1398, 0]
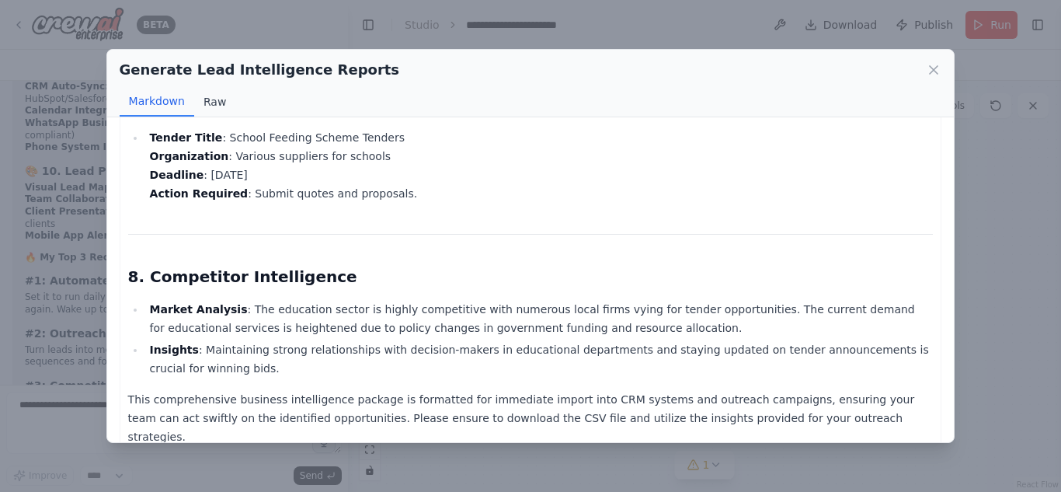
click at [210, 92] on button "Raw" at bounding box center [214, 102] width 41 height 30
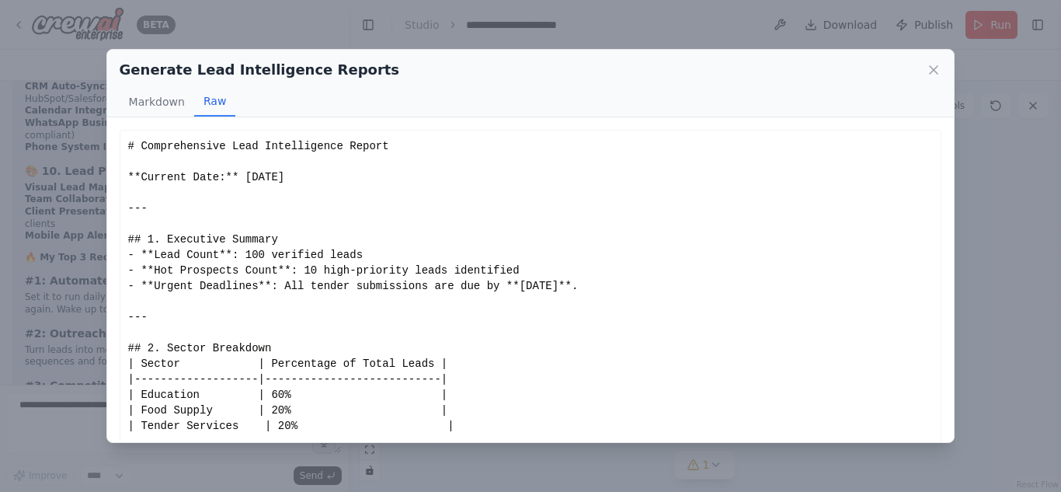
scroll to position [214, 0]
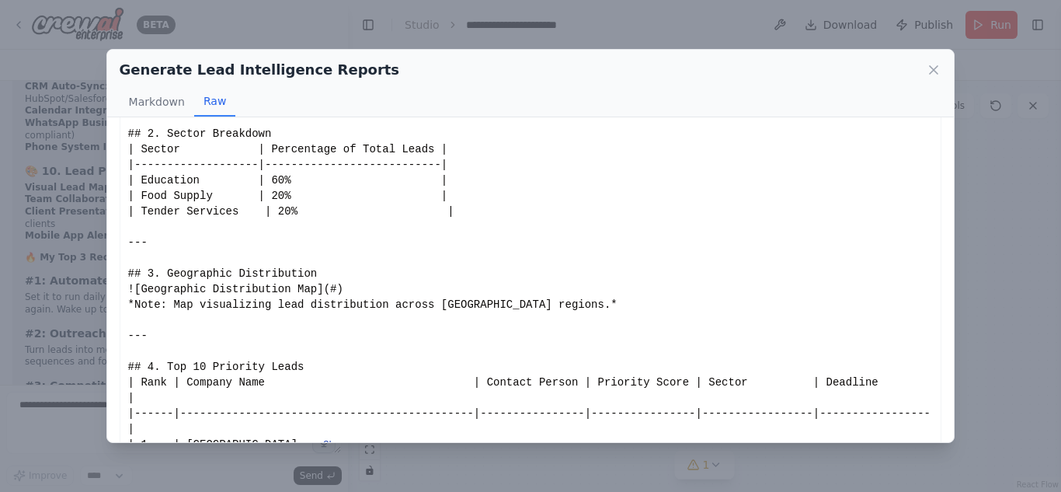
click at [323, 439] on button "Show more" at bounding box center [348, 445] width 50 height 12
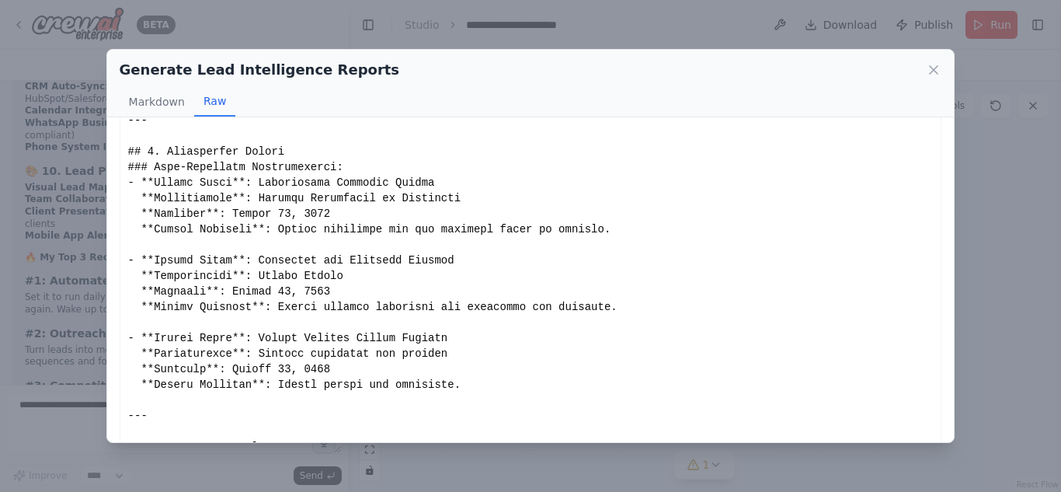
scroll to position [1189, 0]
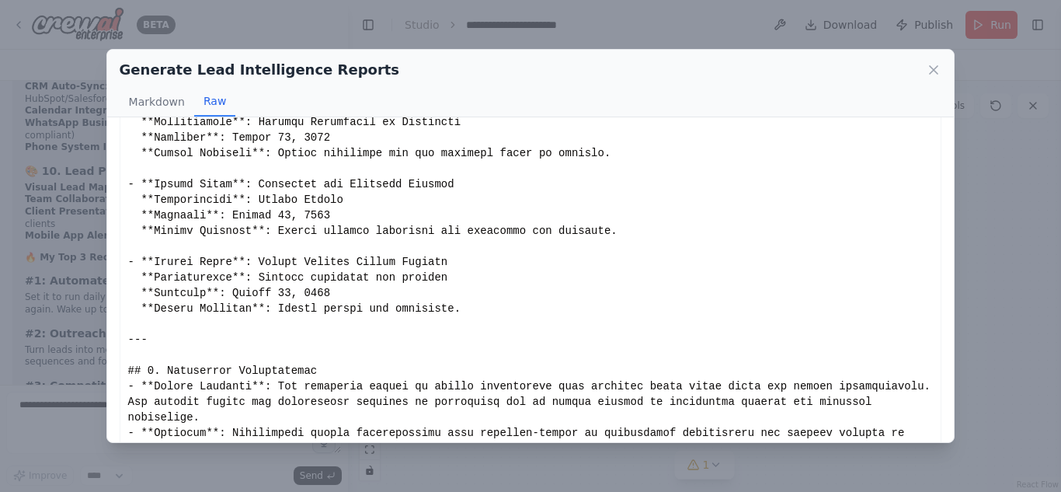
click at [929, 58] on div "Generate Lead Intelligence Reports Markdown Raw" at bounding box center [530, 84] width 847 height 68
click at [930, 64] on icon at bounding box center [934, 70] width 16 height 16
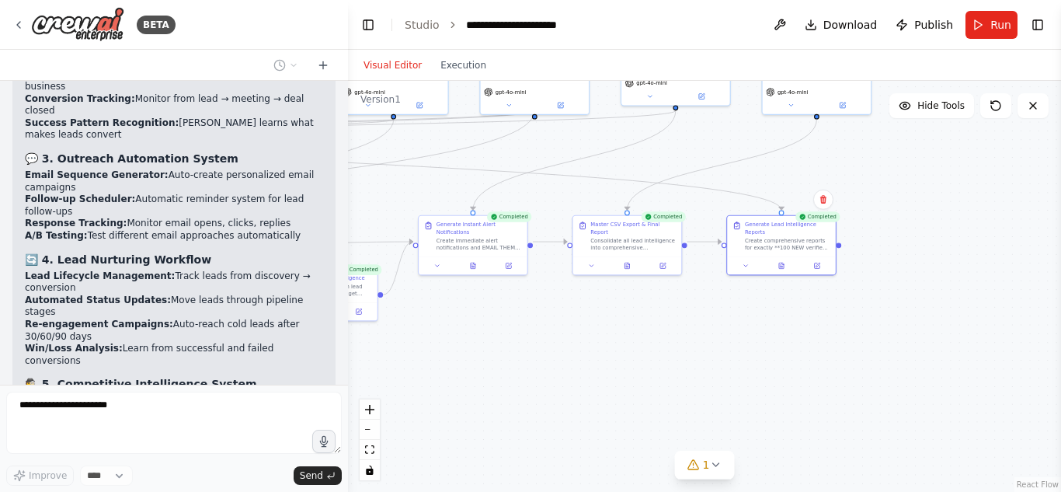
scroll to position [24043, 0]
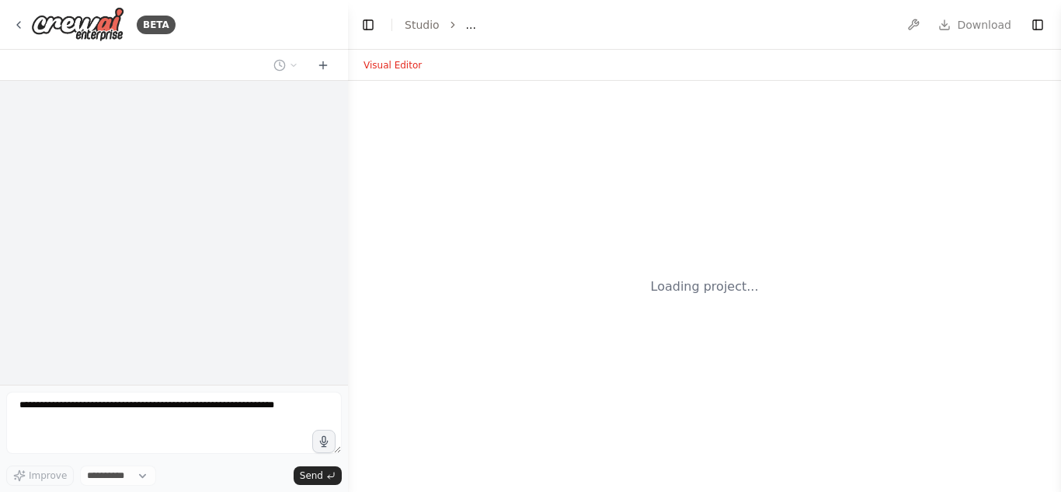
select select "****"
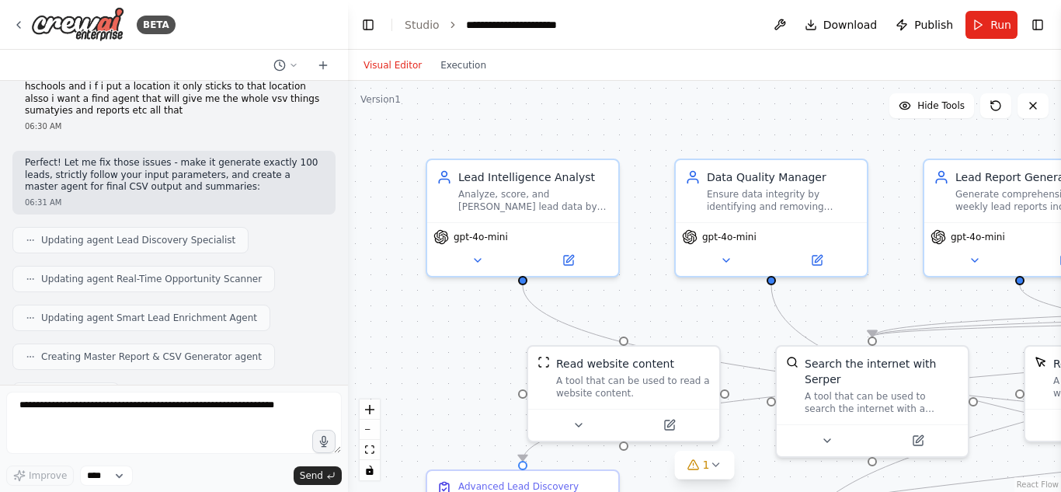
scroll to position [22723, 0]
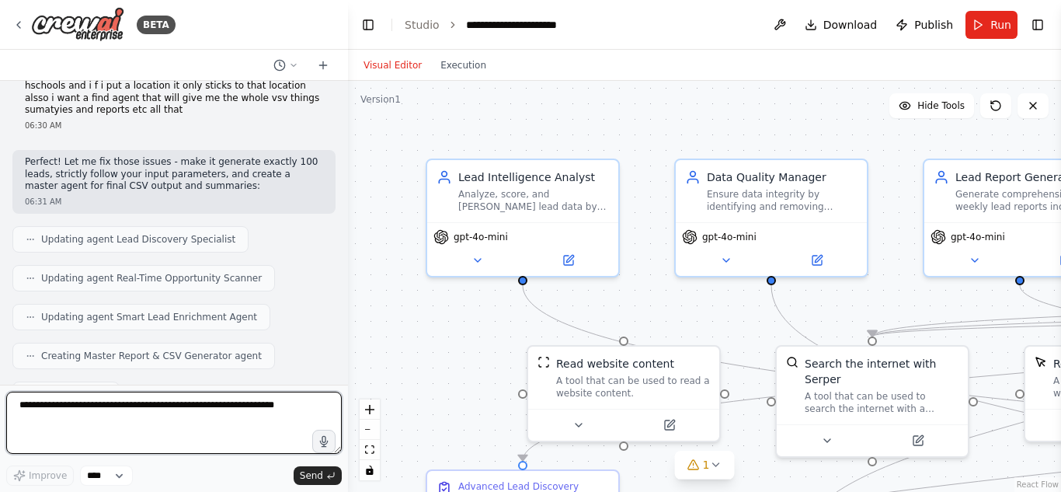
click at [148, 421] on textarea at bounding box center [173, 422] width 335 height 62
type textarea "*"
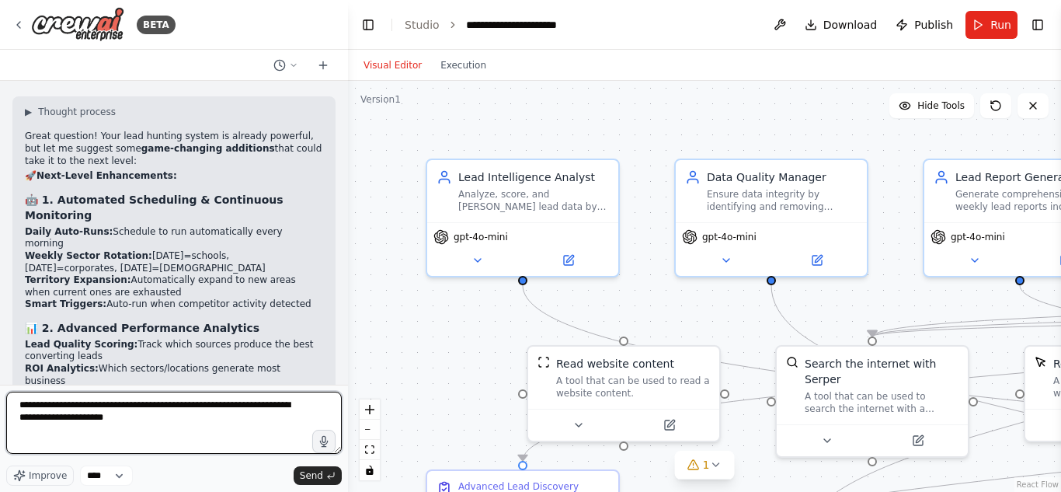
scroll to position [23827, 0]
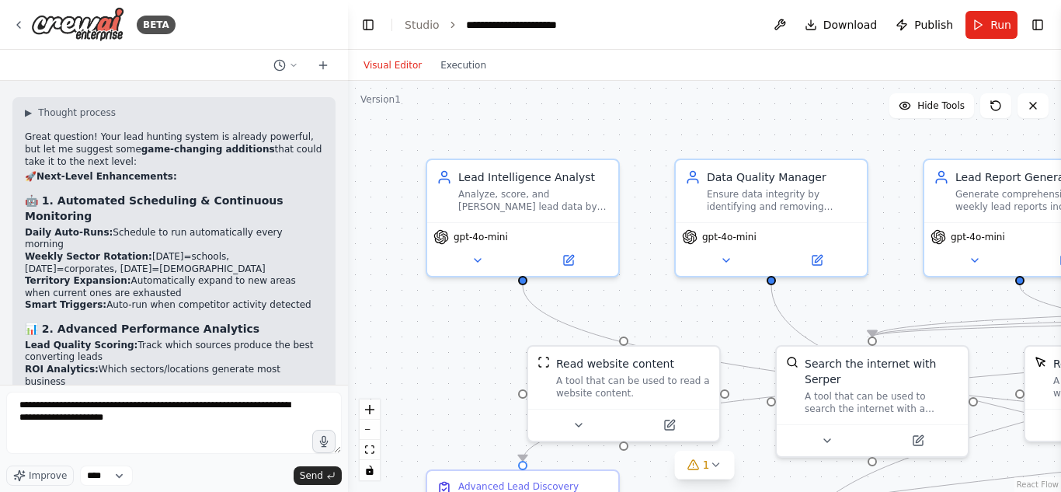
drag, startPoint x: 48, startPoint y: 214, endPoint x: 161, endPoint y: 243, distance: 116.4
copy div "utomated Scheduling System Set it to run daily and never manually hunt leads ag…"
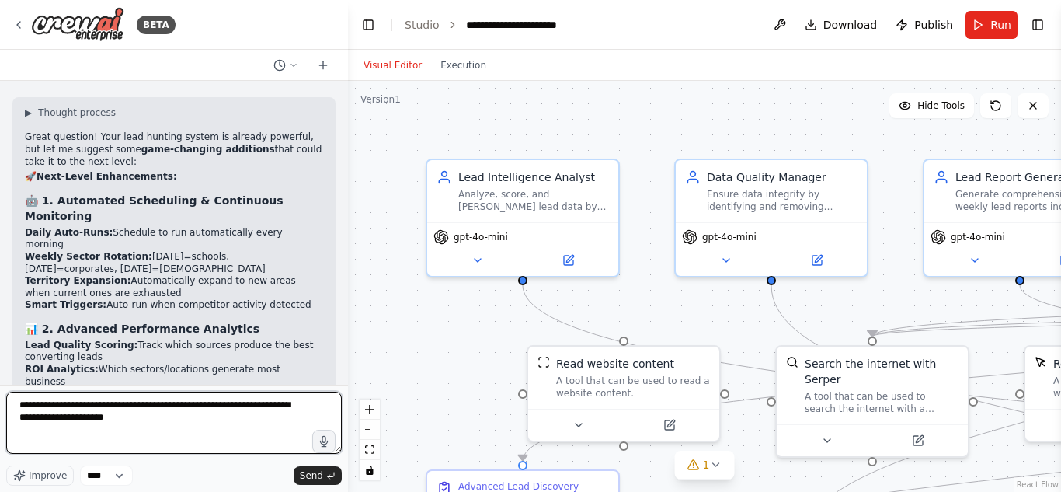
click at [131, 431] on textarea "**********" at bounding box center [173, 422] width 335 height 62
paste textarea "**********"
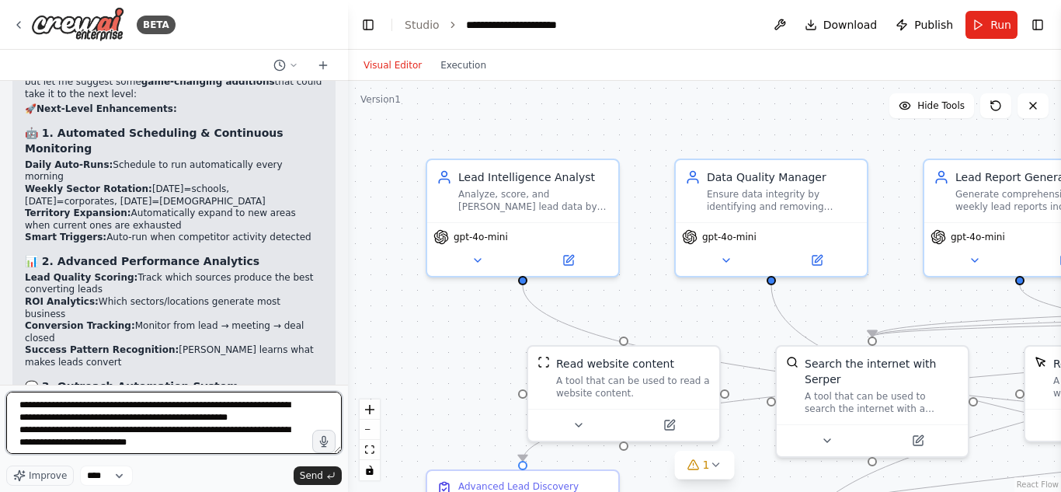
scroll to position [23895, 0]
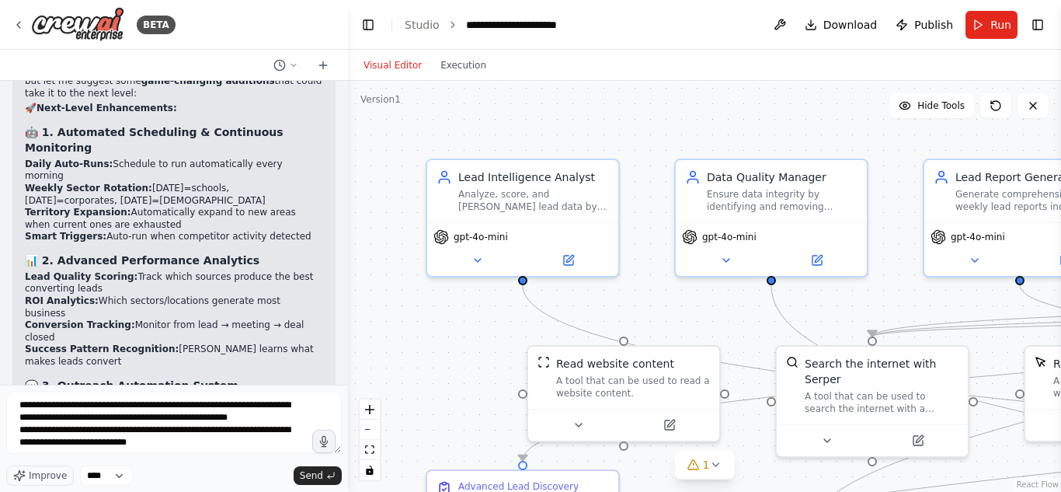
drag, startPoint x: 33, startPoint y: 245, endPoint x: 138, endPoint y: 271, distance: 107.9
copy div "3: Competitive Intelligence Know exactly who your com"
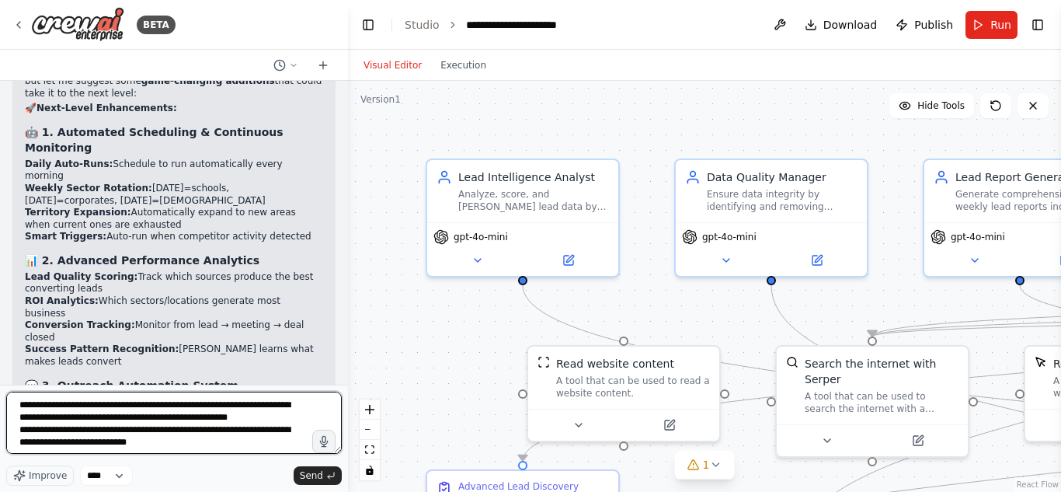
click at [200, 438] on textarea "**********" at bounding box center [173, 422] width 335 height 62
paste textarea "**********"
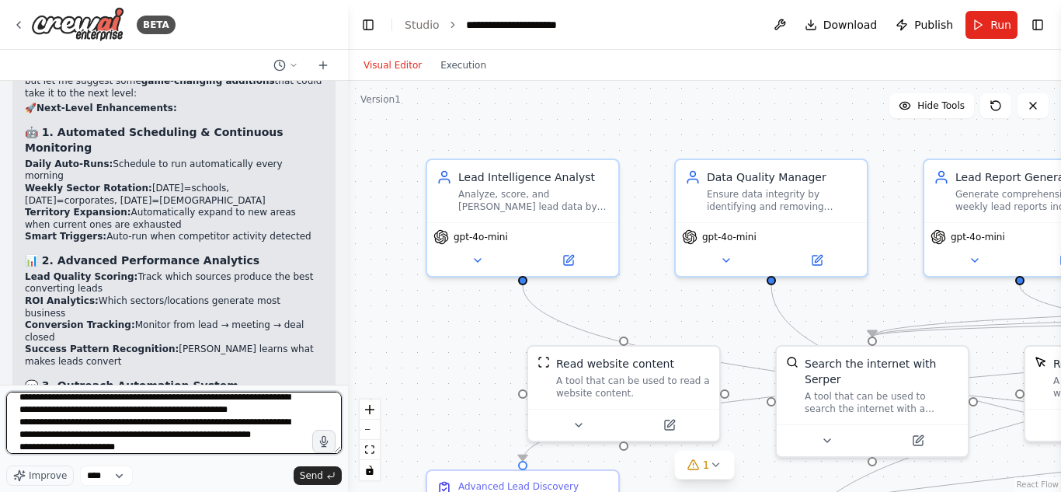
scroll to position [23980, 0]
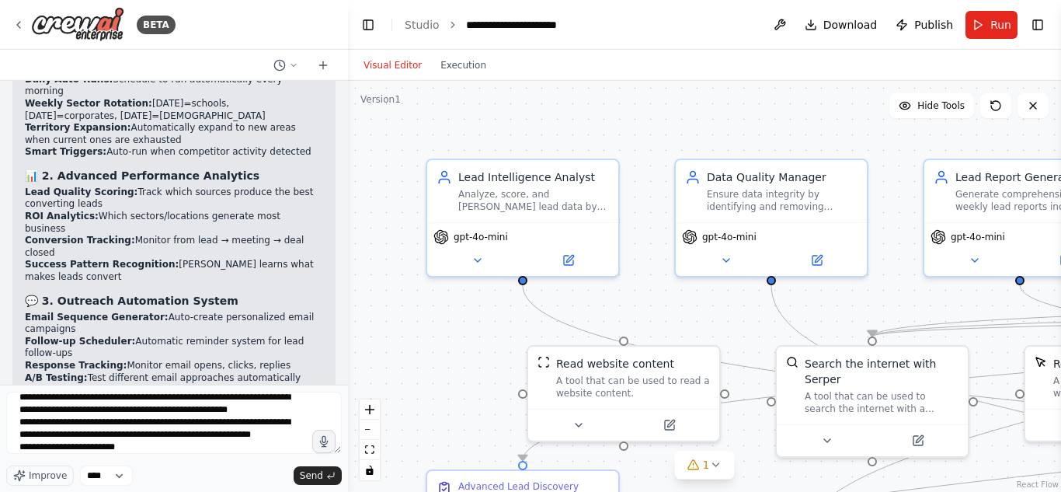
drag, startPoint x: 26, startPoint y: 273, endPoint x: 308, endPoint y: 268, distance: 282.7
copy li "Hot Lead Phone Scripts - AI-generated talking points for each lead"
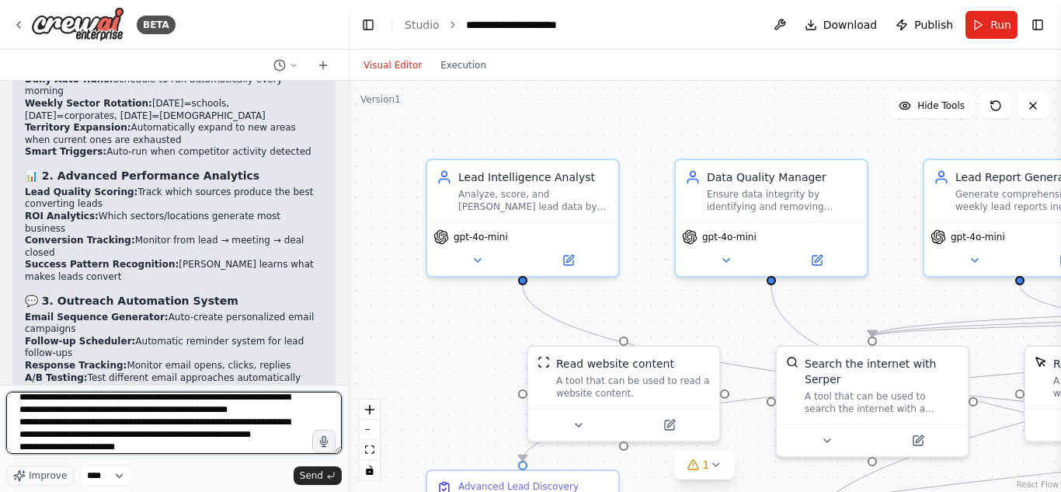
click at [170, 451] on textarea "**********" at bounding box center [173, 422] width 335 height 62
paste textarea "**********"
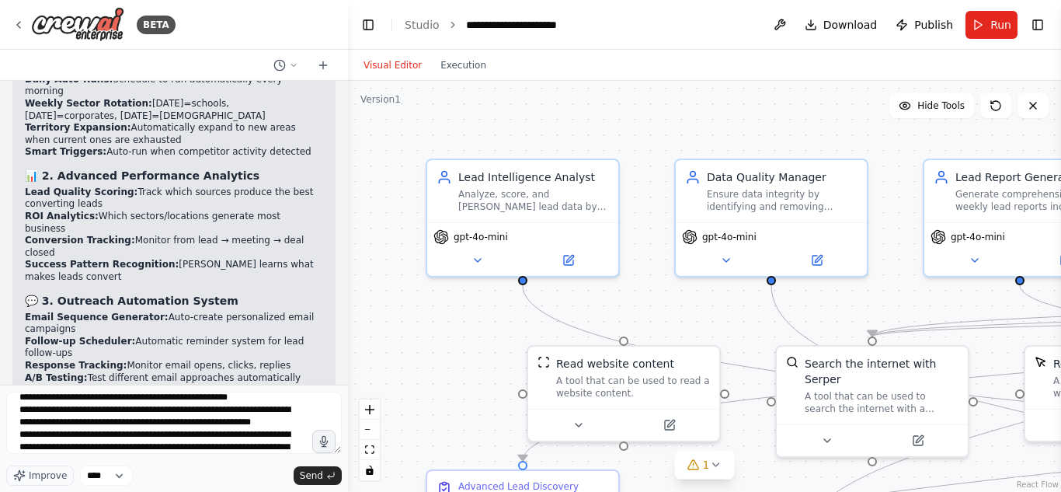
drag, startPoint x: 26, startPoint y: 244, endPoint x: 128, endPoint y: 259, distance: 102.8
copy li "Territory Expansion Logic - When Sandton is exhausted, auto-expand to Randburg"
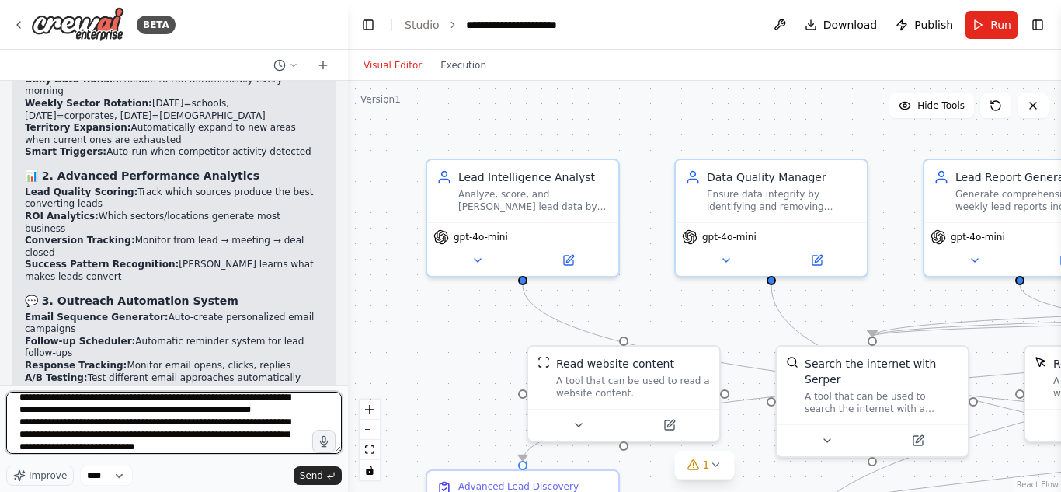
click at [238, 450] on textarea "**********" at bounding box center [173, 422] width 335 height 62
paste textarea "**********"
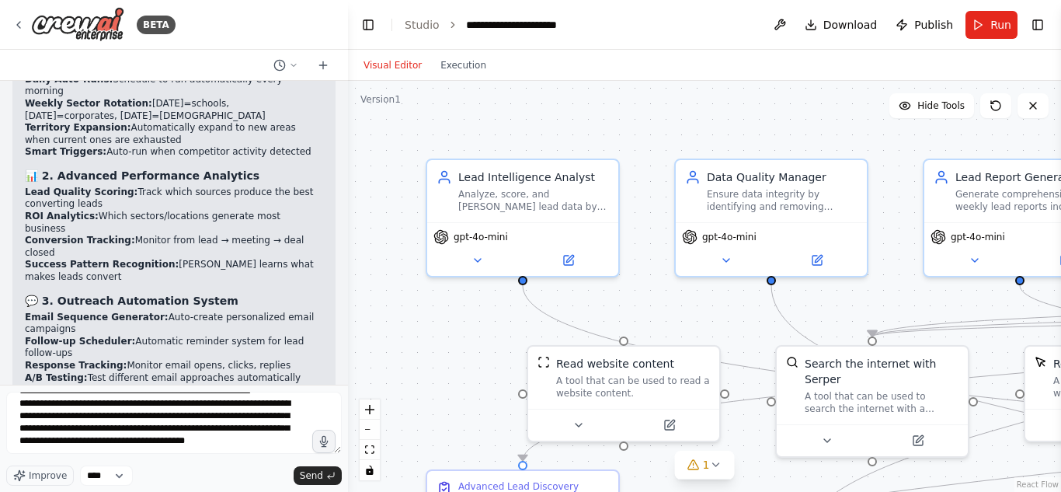
drag, startPoint x: 33, startPoint y: 224, endPoint x: 119, endPoint y: 231, distance: 86.6
copy li "Lead Scoring Refinement - Learn from your actual conversions"
drag, startPoint x: 25, startPoint y: 295, endPoint x: 293, endPoint y: 298, distance: 267.9
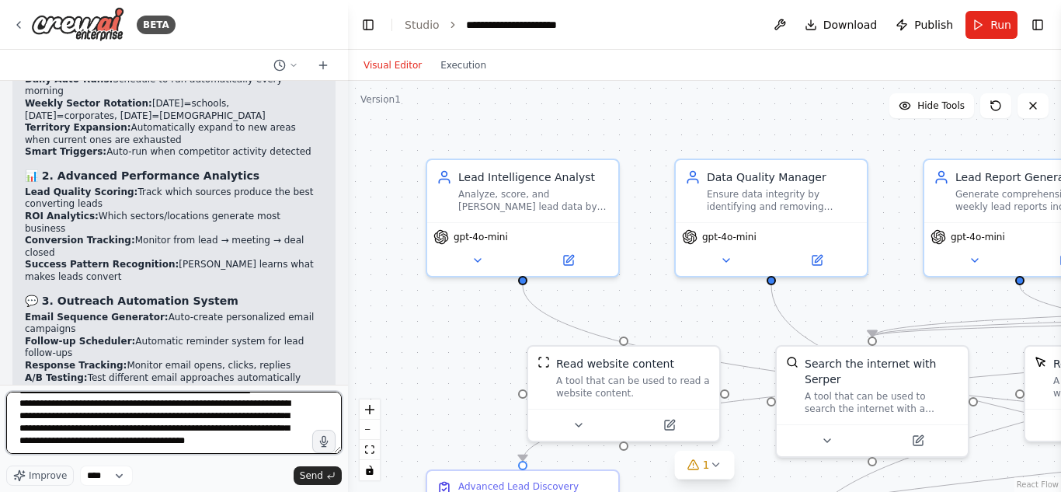
click at [193, 451] on textarea "**********" at bounding box center [173, 422] width 335 height 62
paste textarea "**********"
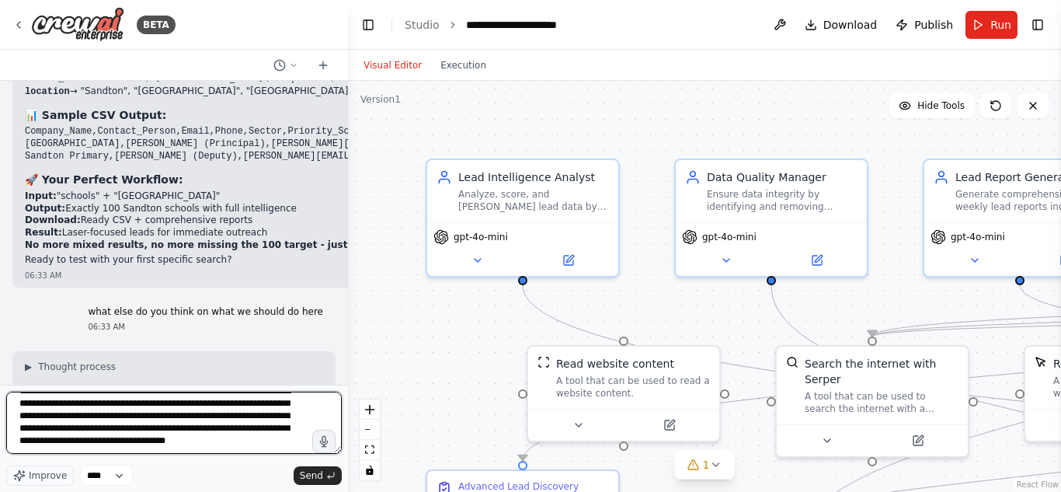
scroll to position [23572, 0]
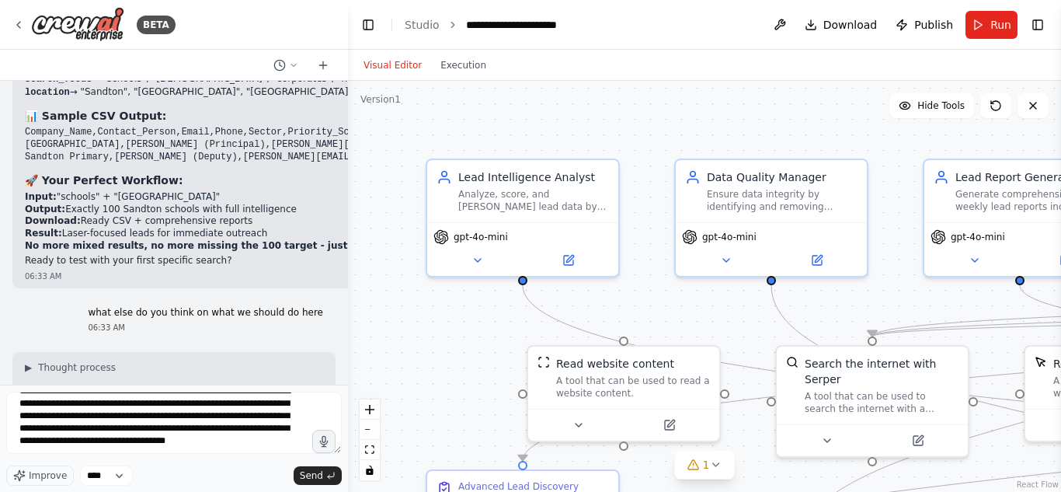
drag, startPoint x: 57, startPoint y: 117, endPoint x: 323, endPoint y: 194, distance: 277.2
drag, startPoint x: 50, startPoint y: 116, endPoint x: 311, endPoint y: 177, distance: 267.1
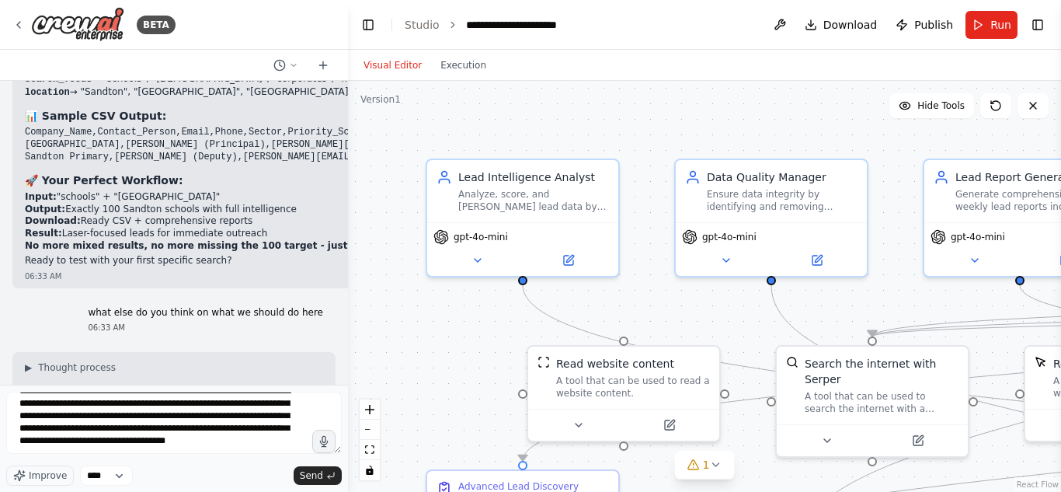
copy div "Advanced Lead Qualification Budget Verification: Cross-check financial capacity…"
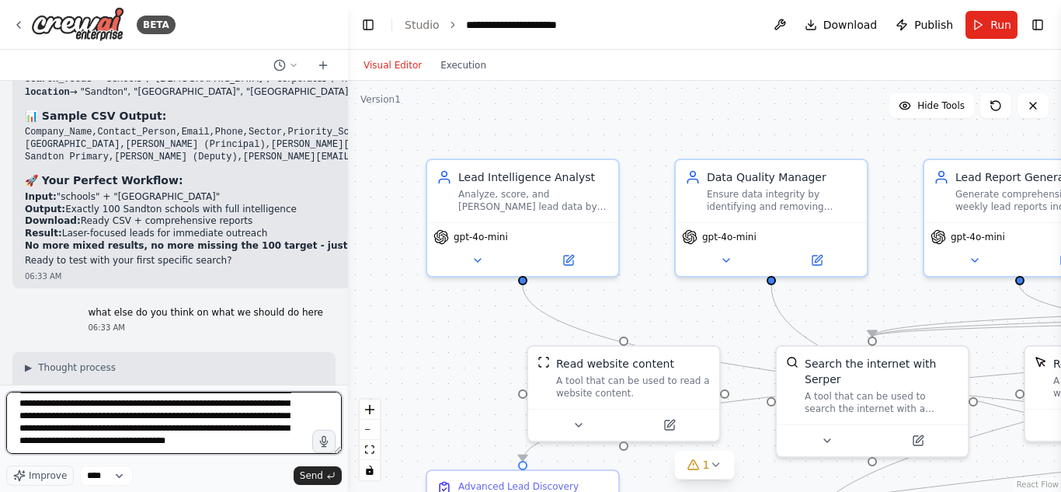
click at [153, 444] on textarea "**********" at bounding box center [173, 422] width 335 height 62
paste textarea "**********"
type textarea "**********"
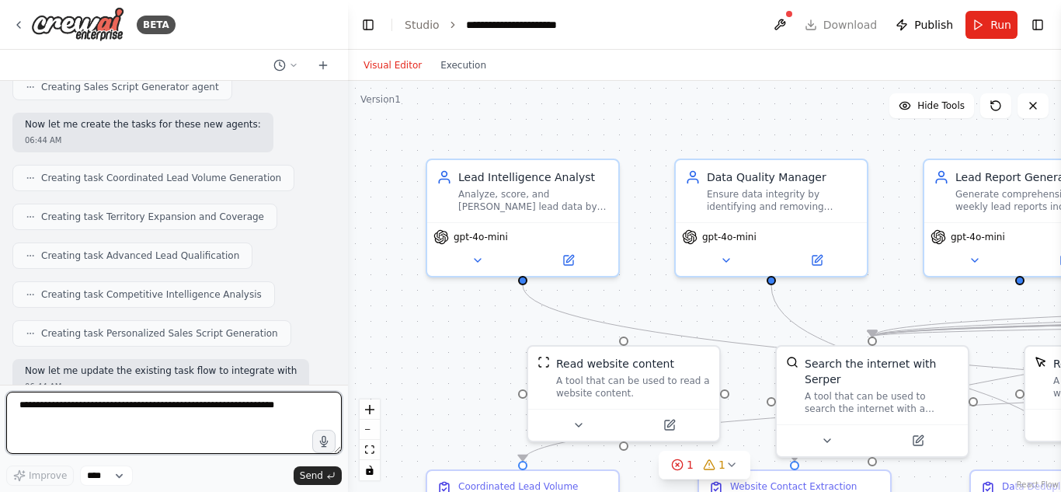
scroll to position [25996, 0]
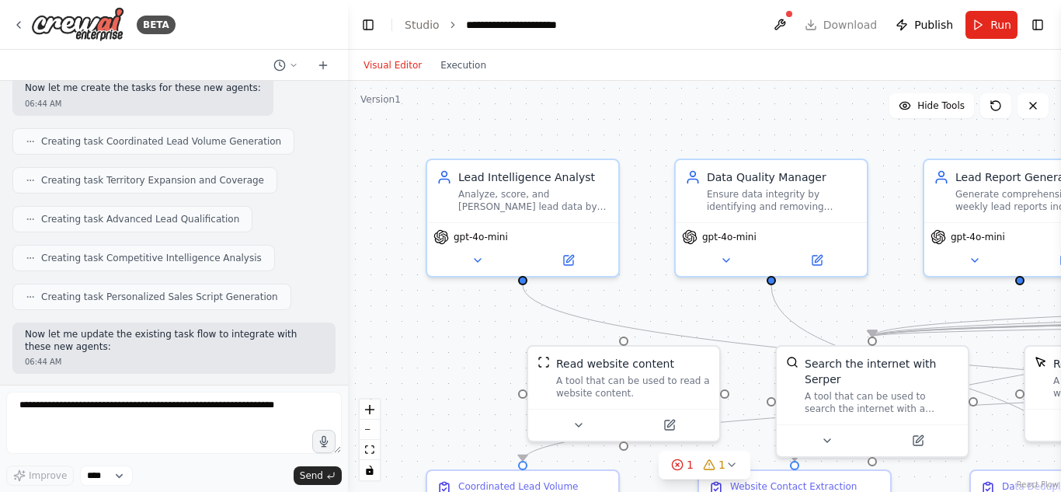
drag, startPoint x: 184, startPoint y: 332, endPoint x: 221, endPoint y: 362, distance: 47.5
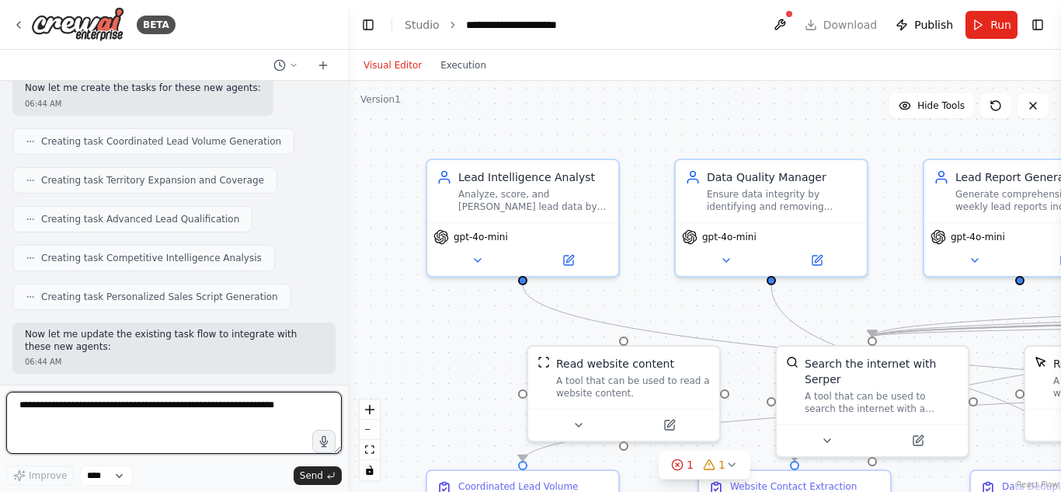
click at [203, 420] on textarea at bounding box center [173, 422] width 335 height 62
type textarea "********"
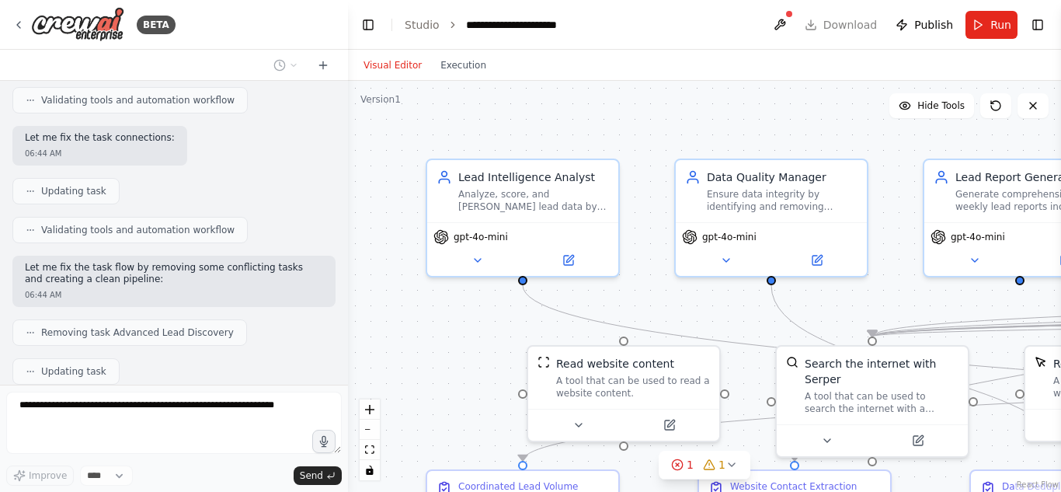
scroll to position [26424, 0]
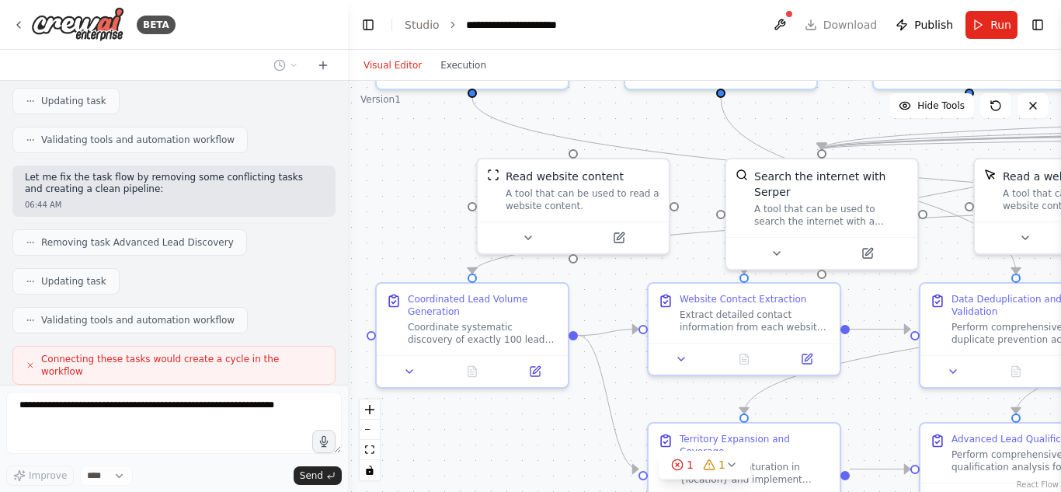
drag, startPoint x: 443, startPoint y: 324, endPoint x: 468, endPoint y: 408, distance: 88.0
click at [391, 134] on div ".deletable-edge-delete-btn { width: 20px; height: 20px; border: 0px solid #ffff…" at bounding box center [704, 286] width 713 height 411
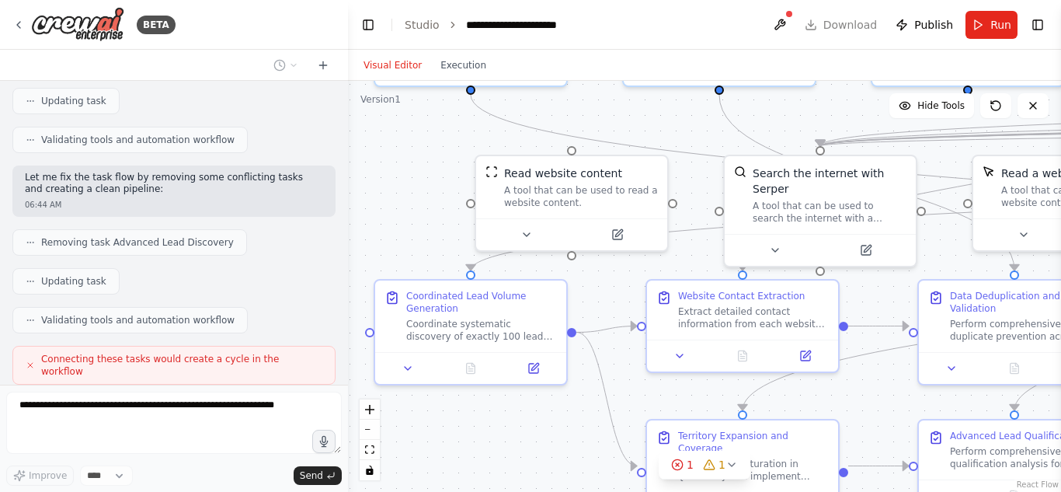
scroll to position [26463, 0]
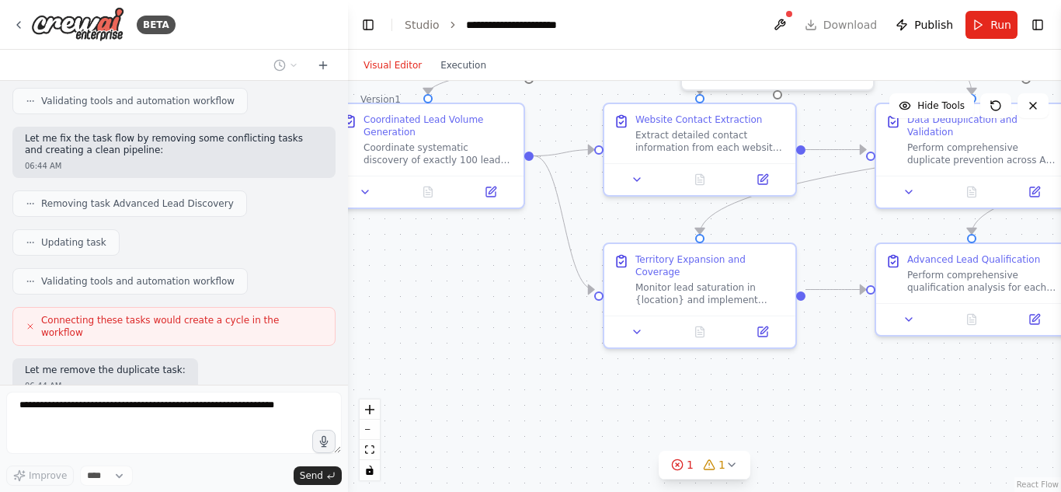
drag, startPoint x: 470, startPoint y: 430, endPoint x: 450, endPoint y: 255, distance: 175.9
click at [450, 255] on div ".deletable-edge-delete-btn { width: 20px; height: 20px; border: 0px solid #ffff…" at bounding box center [704, 286] width 713 height 411
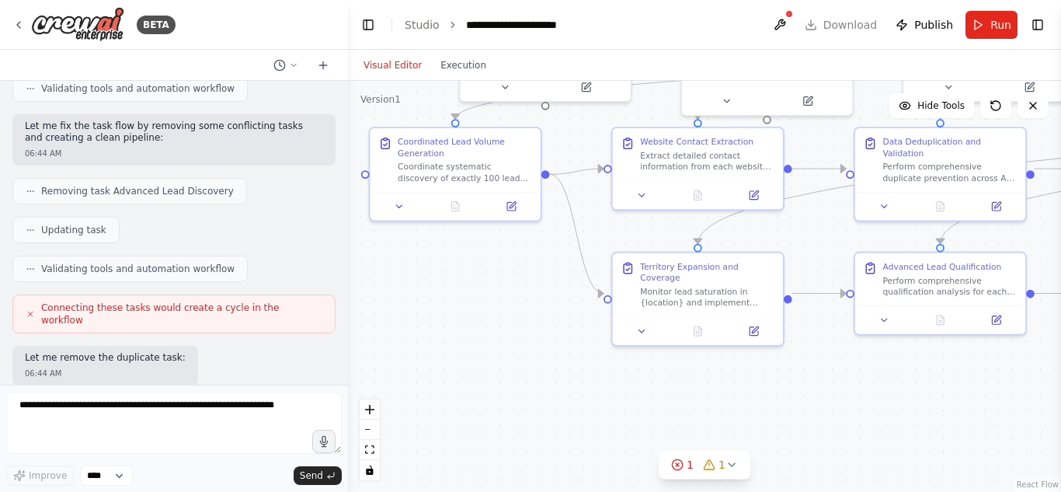
scroll to position [26566, 0]
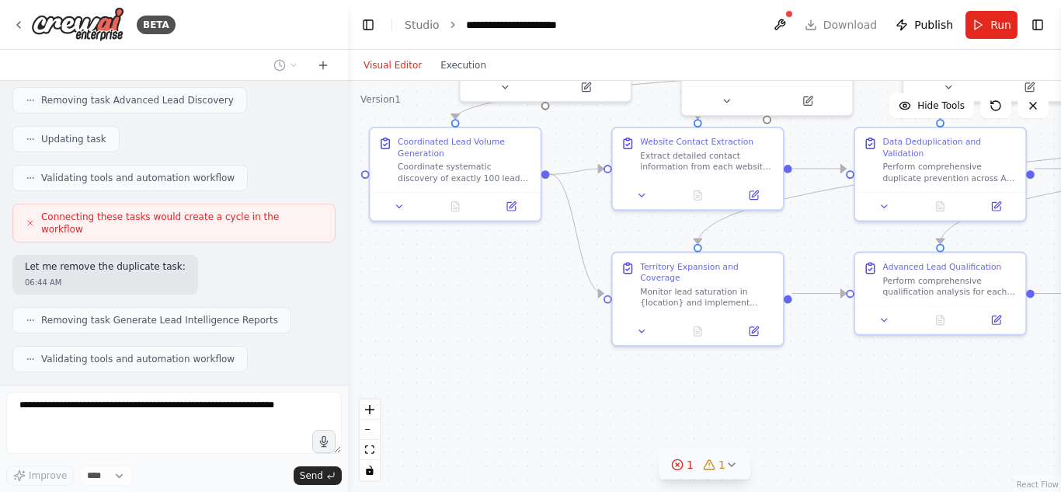
click at [725, 470] on icon at bounding box center [731, 464] width 12 height 12
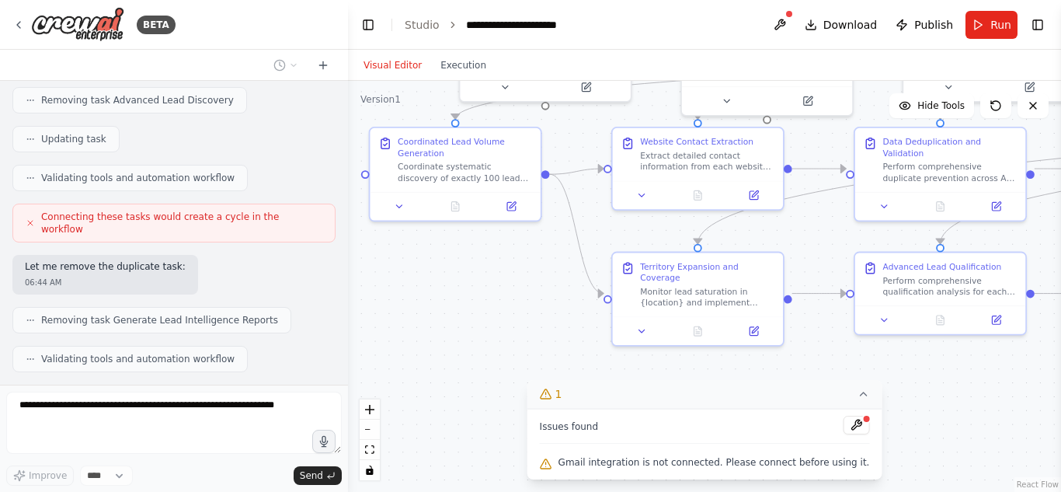
scroll to position [26605, 0]
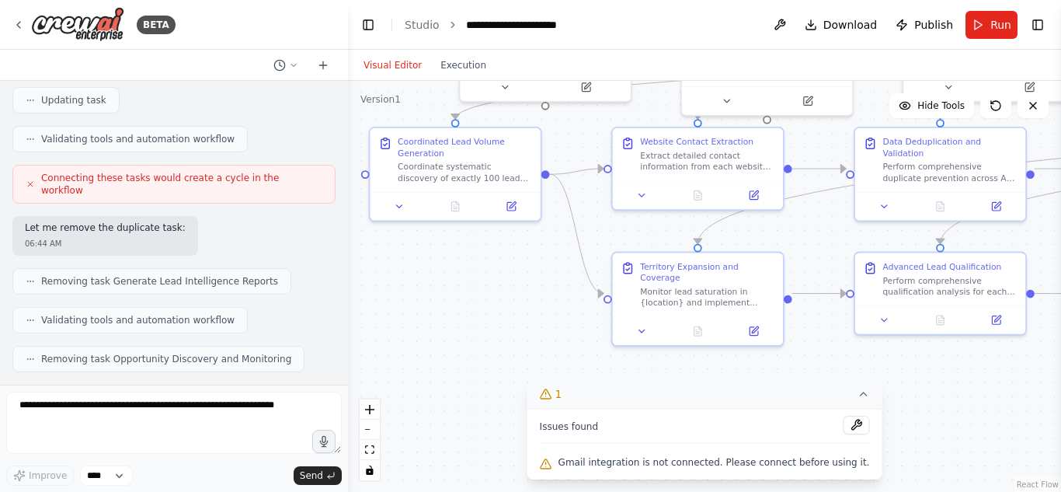
click at [857, 397] on icon at bounding box center [863, 394] width 12 height 12
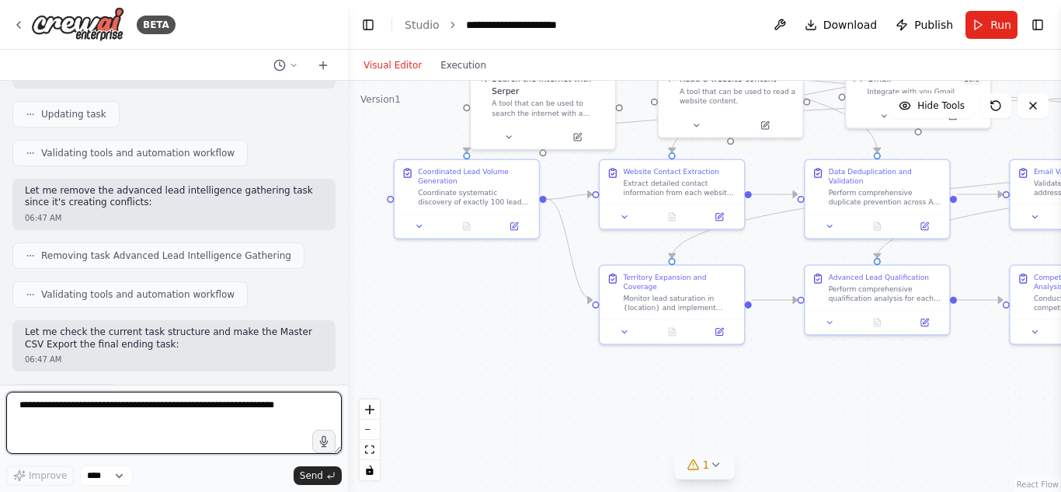
scroll to position [27689, 0]
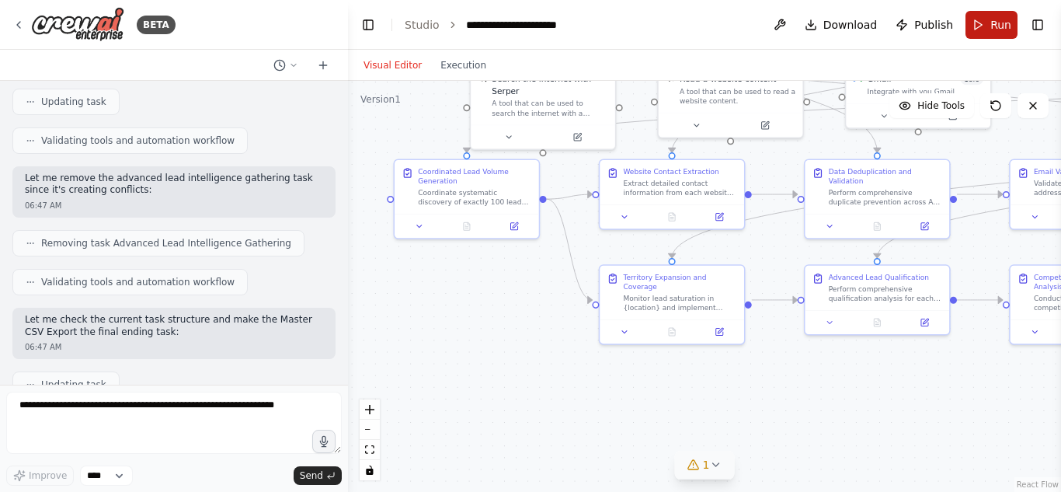
click at [987, 32] on button "Run" at bounding box center [991, 25] width 52 height 28
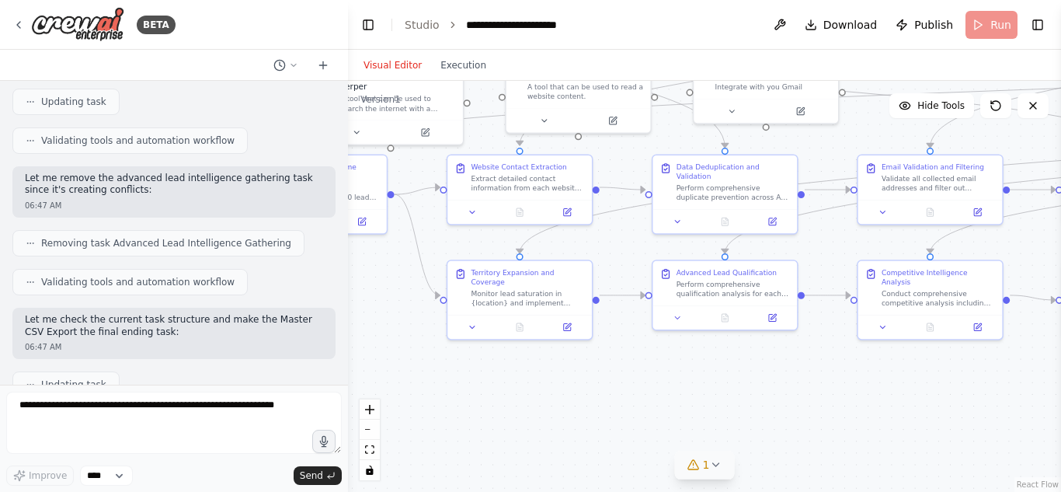
drag, startPoint x: 743, startPoint y: 384, endPoint x: 577, endPoint y: 381, distance: 166.2
click at [577, 381] on div ".deletable-edge-delete-btn { width: 20px; height: 20px; border: 0px solid #ffff…" at bounding box center [704, 286] width 713 height 411
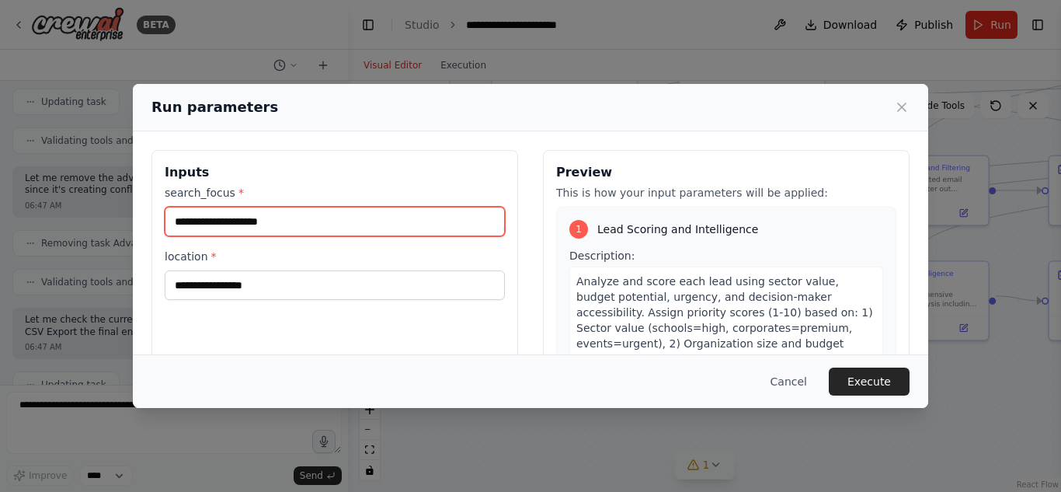
click at [370, 222] on input "search_focus *" at bounding box center [335, 222] width 340 height 30
type input "*******"
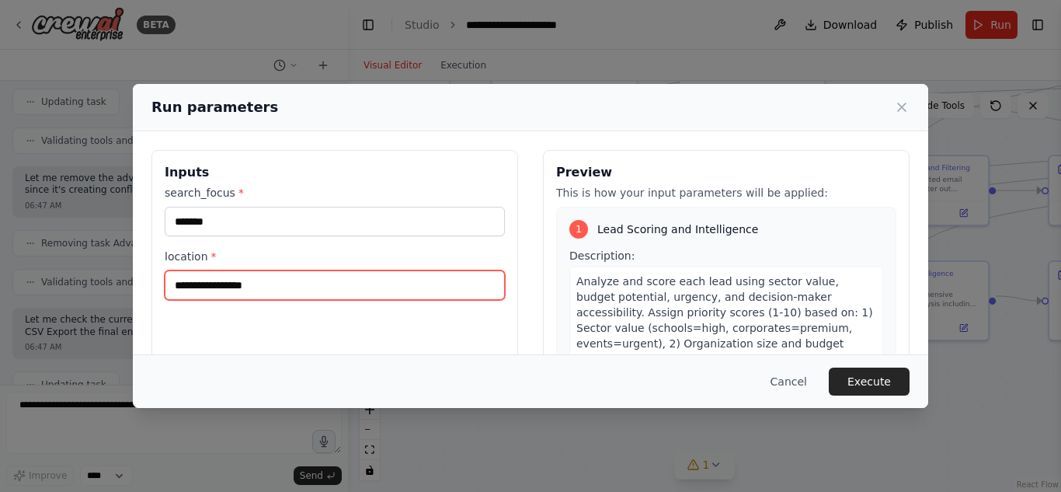
click at [342, 277] on input "location *" at bounding box center [335, 285] width 340 height 30
type input "*"
type input "**********"
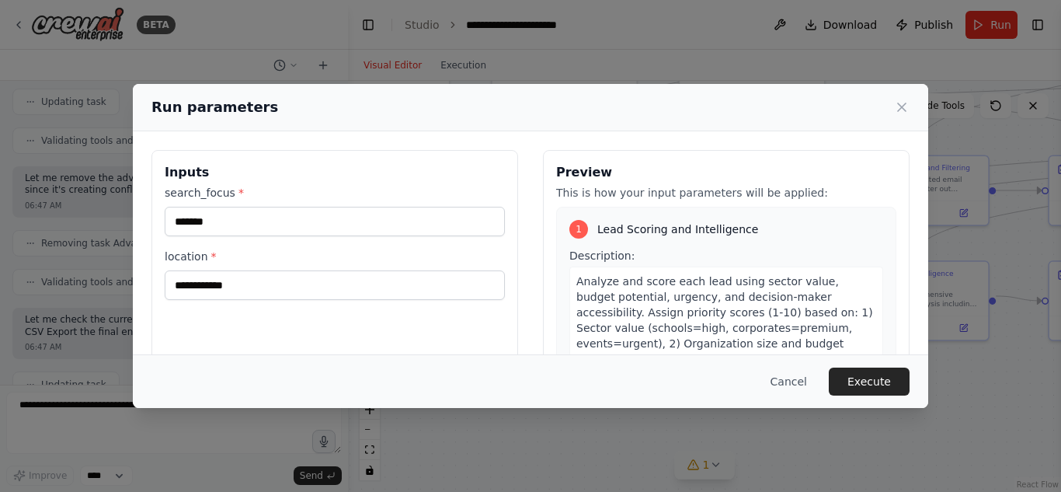
click at [886, 397] on div "Cancel Execute" at bounding box center [530, 381] width 795 height 54
click at [887, 376] on button "Execute" at bounding box center [869, 381] width 81 height 28
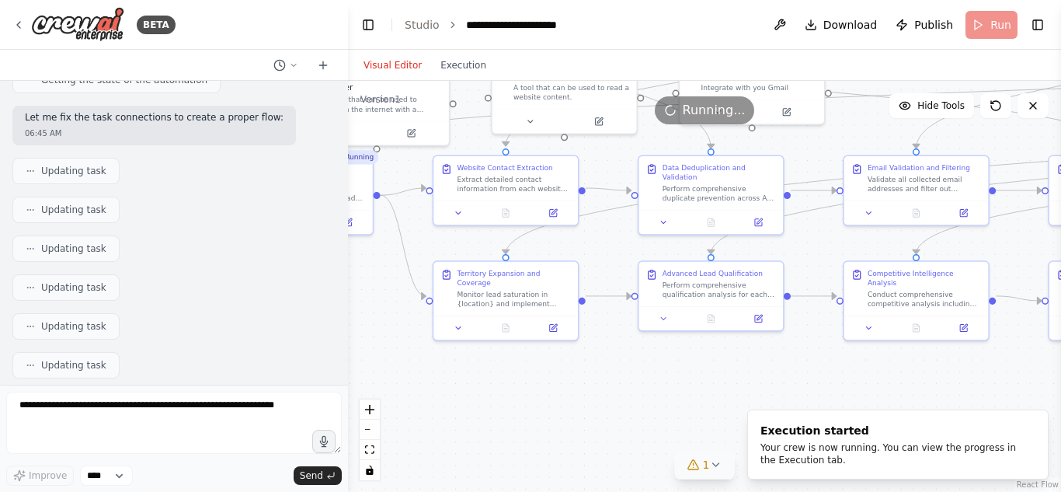
scroll to position [26959, 0]
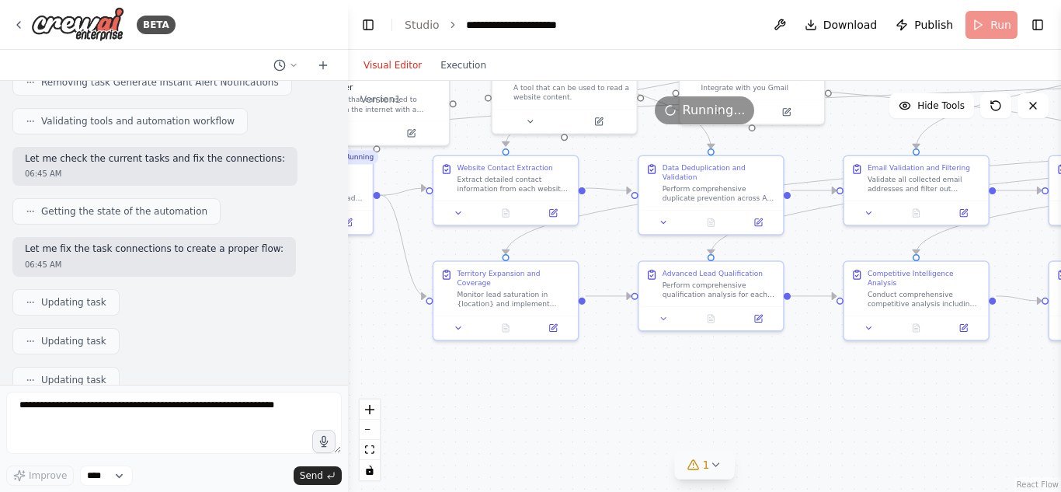
drag, startPoint x: 191, startPoint y: 290, endPoint x: 230, endPoint y: 255, distance: 52.8
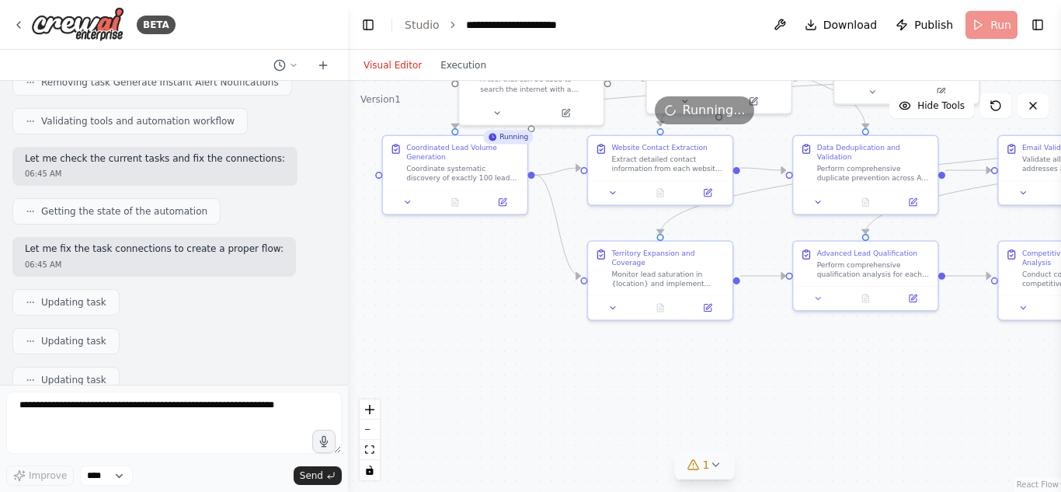
drag, startPoint x: 488, startPoint y: 391, endPoint x: 644, endPoint y: 370, distance: 156.6
click at [644, 370] on div ".deletable-edge-delete-btn { width: 20px; height: 20px; border: 0px solid #ffff…" at bounding box center [704, 286] width 713 height 411
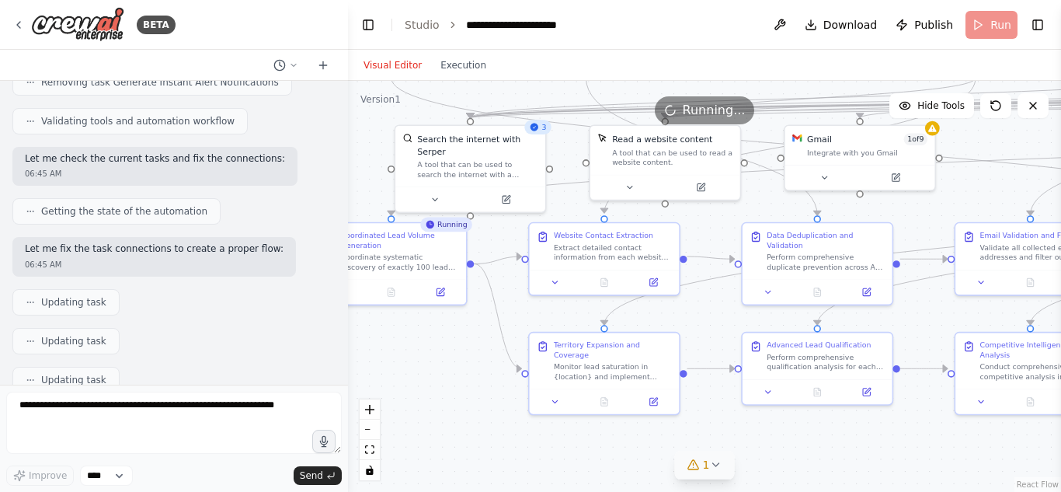
drag, startPoint x: 644, startPoint y: 370, endPoint x: 586, endPoint y: 467, distance: 112.1
click at [586, 467] on div ".deletable-edge-delete-btn { width: 20px; height: 20px; border: 0px solid #ffff…" at bounding box center [704, 286] width 713 height 411
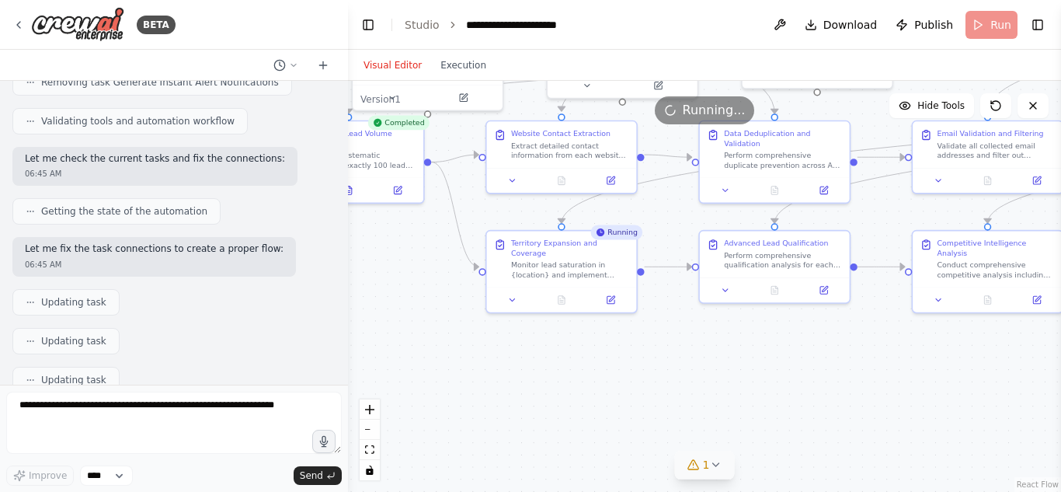
drag, startPoint x: 485, startPoint y: 451, endPoint x: 433, endPoint y: 346, distance: 117.0
click at [433, 346] on div ".deletable-edge-delete-btn { width: 20px; height: 20px; border: 0px solid #ffff…" at bounding box center [704, 286] width 713 height 411
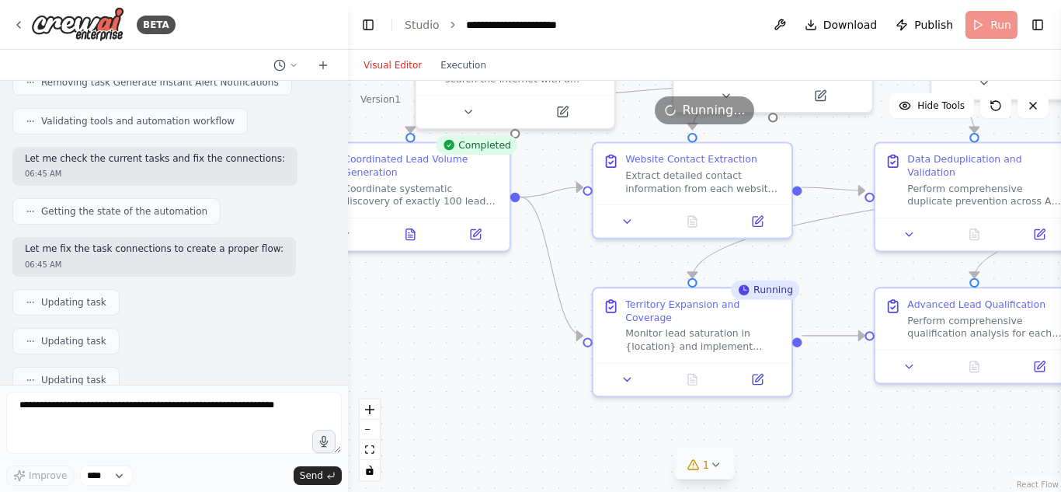
drag, startPoint x: 431, startPoint y: 303, endPoint x: 540, endPoint y: 388, distance: 138.3
click at [540, 388] on div ".deletable-edge-delete-btn { width: 20px; height: 20px; border: 0px solid #ffff…" at bounding box center [704, 286] width 713 height 411
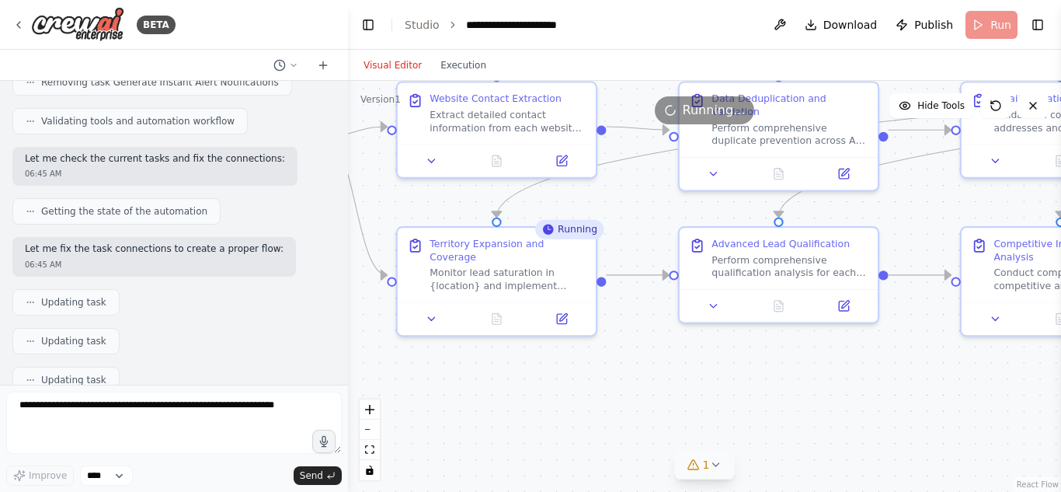
drag, startPoint x: 703, startPoint y: 450, endPoint x: 499, endPoint y: 388, distance: 212.5
click at [499, 388] on div ".deletable-edge-delete-btn { width: 20px; height: 20px; border: 0px solid #ffff…" at bounding box center [704, 286] width 713 height 411
drag, startPoint x: 568, startPoint y: 370, endPoint x: 519, endPoint y: 384, distance: 51.6
click at [519, 384] on div ".deletable-edge-delete-btn { width: 20px; height: 20px; border: 0px solid #ffff…" at bounding box center [704, 286] width 713 height 411
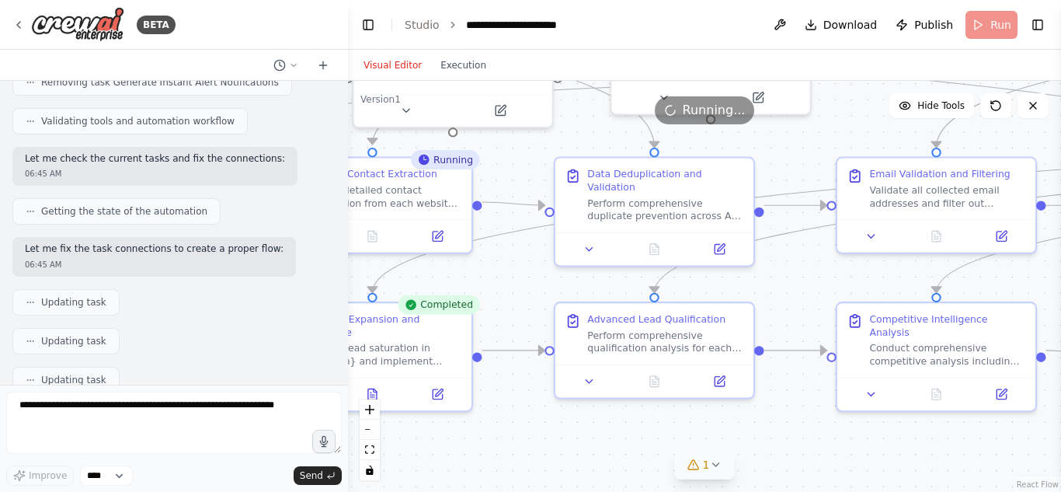
drag, startPoint x: 588, startPoint y: 356, endPoint x: 488, endPoint y: 401, distance: 110.2
click at [488, 401] on div ".deletable-edge-delete-btn { width: 20px; height: 20px; border: 0px solid #ffff…" at bounding box center [704, 286] width 713 height 411
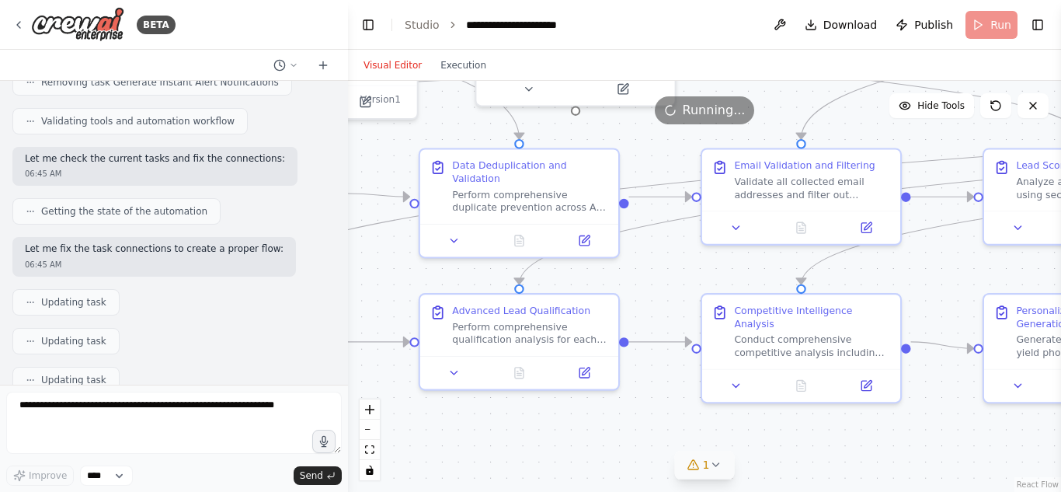
drag, startPoint x: 611, startPoint y: 407, endPoint x: 440, endPoint y: 401, distance: 171.7
click at [440, 401] on div ".deletable-edge-delete-btn { width: 20px; height: 20px; border: 0px solid #ffff…" at bounding box center [704, 286] width 713 height 411
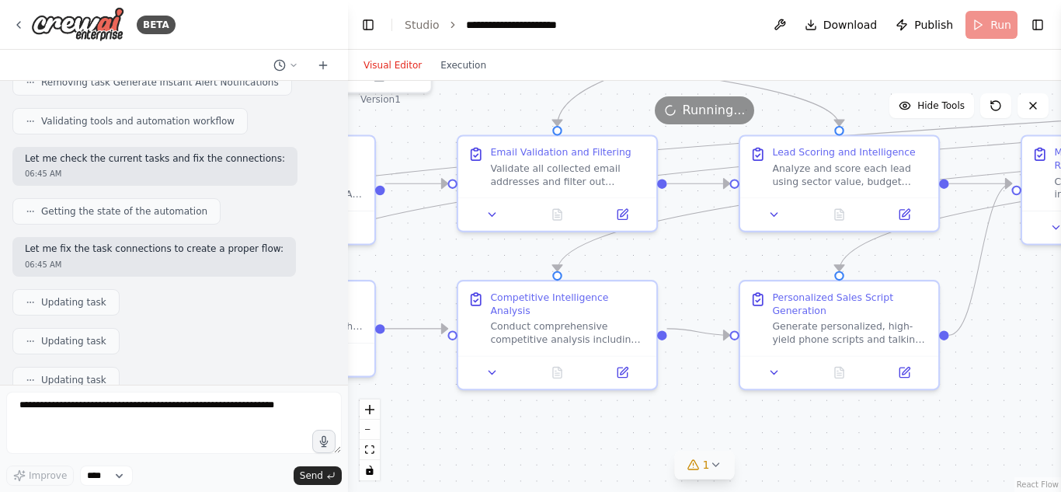
drag, startPoint x: 709, startPoint y: 426, endPoint x: 527, endPoint y: 426, distance: 181.7
click at [527, 426] on div ".deletable-edge-delete-btn { width: 20px; height: 20px; border: 0px solid #ffff…" at bounding box center [704, 286] width 713 height 411
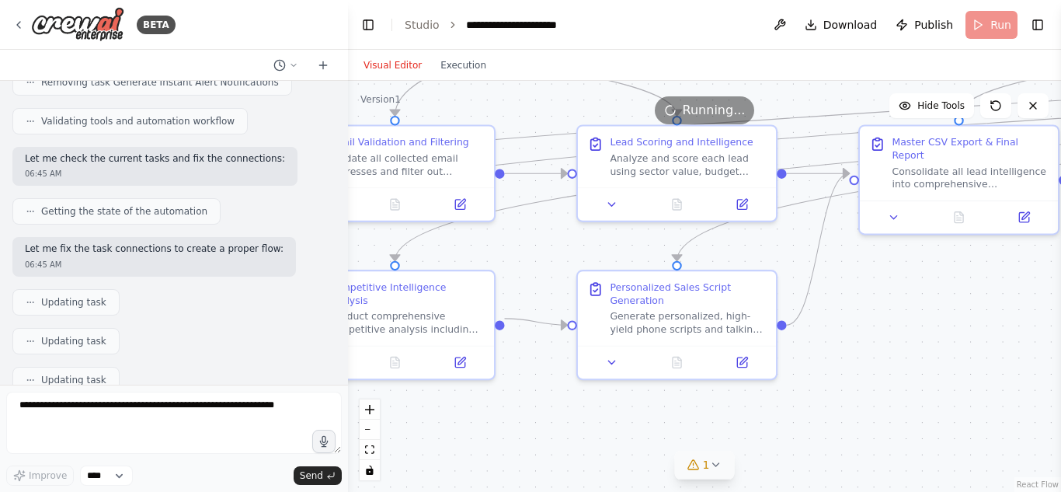
drag, startPoint x: 735, startPoint y: 433, endPoint x: 833, endPoint y: 356, distance: 124.0
click at [509, 430] on div ".deletable-edge-delete-btn { width: 20px; height: 20px; border: 0px solid #ffff…" at bounding box center [704, 286] width 713 height 411
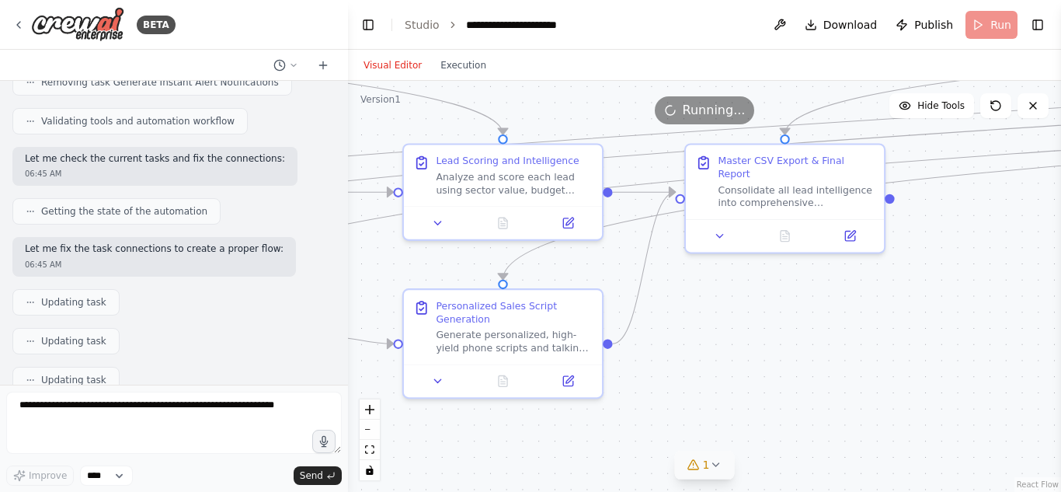
drag, startPoint x: 895, startPoint y: 330, endPoint x: 770, endPoint y: 342, distance: 125.6
click at [770, 342] on div ".deletable-edge-delete-btn { width: 20px; height: 20px; border: 0px solid #ffff…" at bounding box center [704, 286] width 713 height 411
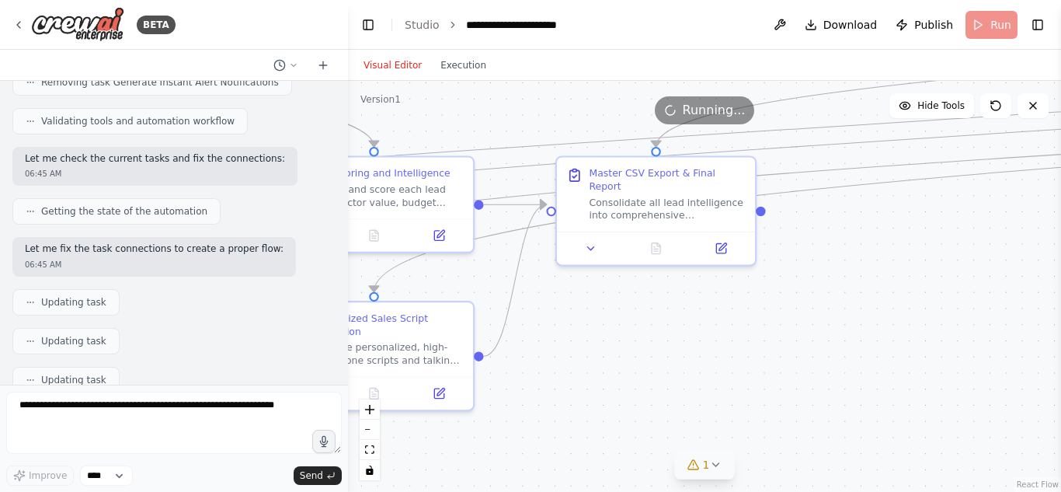
drag, startPoint x: 770, startPoint y: 342, endPoint x: 509, endPoint y: 463, distance: 287.4
click at [509, 463] on div ".deletable-edge-delete-btn { width: 20px; height: 20px; border: 0px solid #ffff…" at bounding box center [704, 286] width 713 height 411
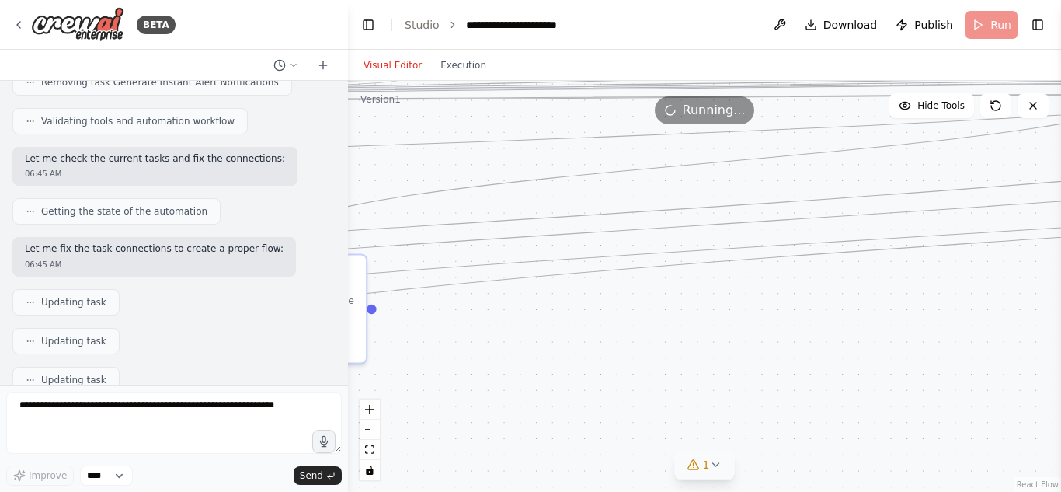
drag, startPoint x: 748, startPoint y: 358, endPoint x: 495, endPoint y: 346, distance: 252.7
click at [495, 346] on div ".deletable-edge-delete-btn { width: 20px; height: 20px; border: 0px solid #ffff…" at bounding box center [704, 286] width 713 height 411
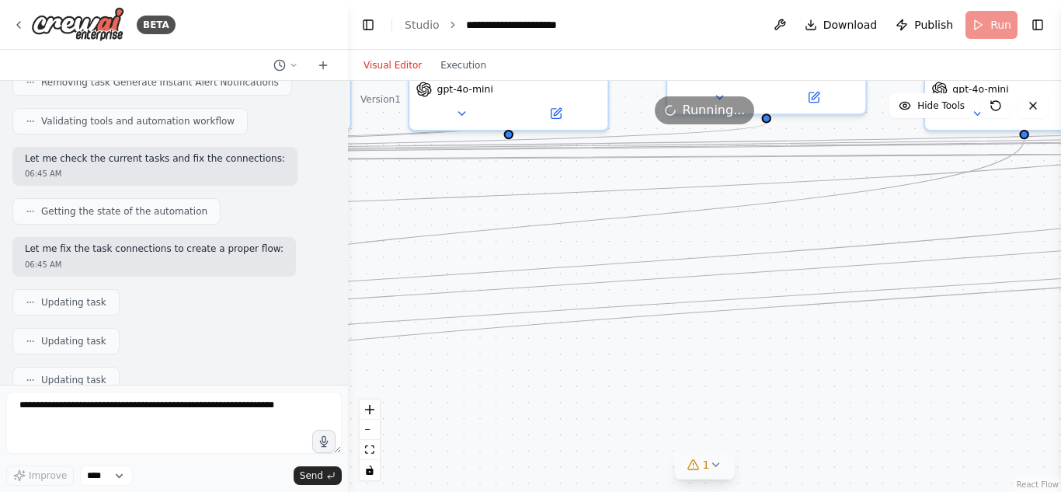
drag, startPoint x: 753, startPoint y: 285, endPoint x: 891, endPoint y: 273, distance: 138.8
click at [891, 273] on div ".deletable-edge-delete-btn { width: 20px; height: 20px; border: 0px solid #ffff…" at bounding box center [704, 286] width 713 height 411
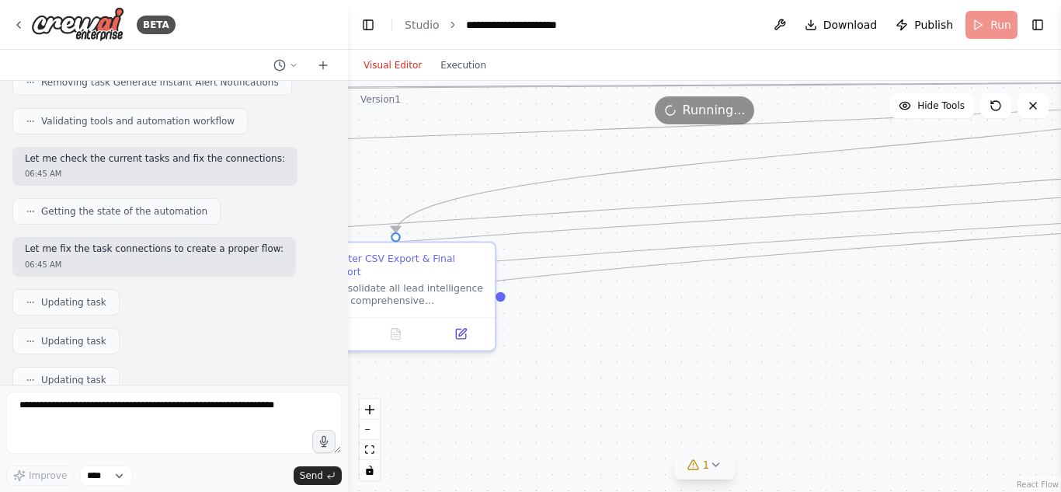
drag, startPoint x: 809, startPoint y: 392, endPoint x: 882, endPoint y: 375, distance: 75.0
click at [882, 375] on div ".deletable-edge-delete-btn { width: 20px; height: 20px; border: 0px solid #ffff…" at bounding box center [704, 286] width 713 height 411
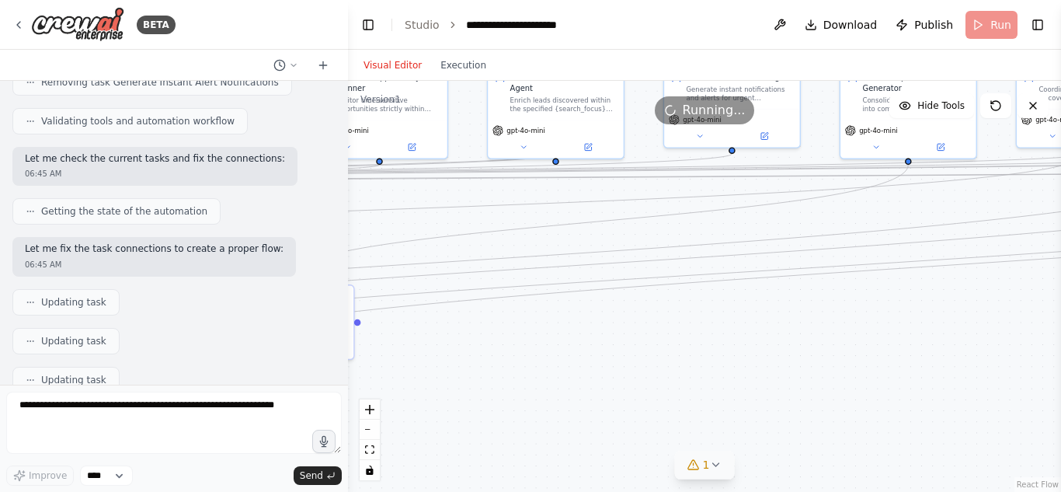
drag, startPoint x: 882, startPoint y: 375, endPoint x: 554, endPoint y: 391, distance: 328.1
click at [554, 391] on div ".deletable-edge-delete-btn { width: 20px; height: 20px; border: 0px solid #ffff…" at bounding box center [704, 286] width 713 height 411
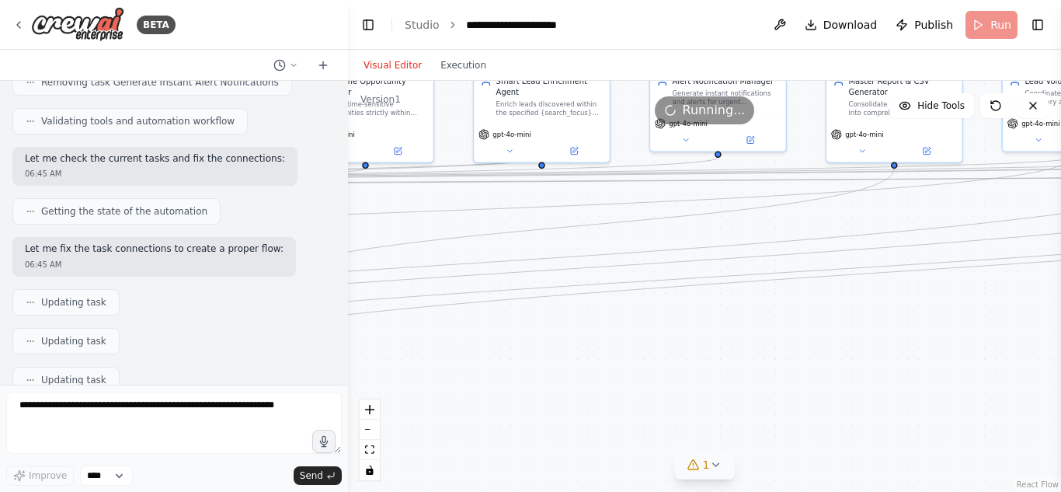
drag, startPoint x: 864, startPoint y: 328, endPoint x: 517, endPoint y: 313, distance: 346.7
click at [517, 313] on div ".deletable-edge-delete-btn { width: 20px; height: 20px; border: 0px solid #ffff…" at bounding box center [704, 286] width 713 height 411
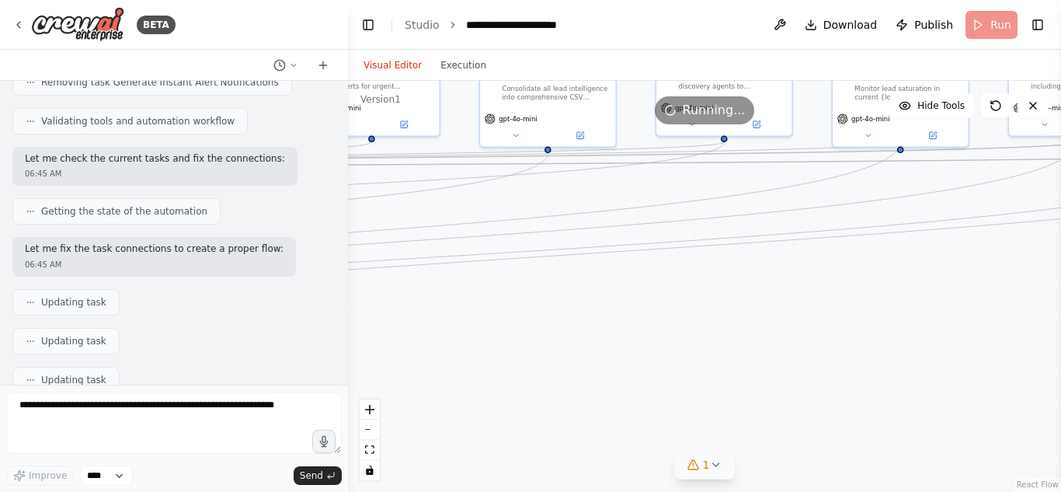
drag, startPoint x: 730, startPoint y: 305, endPoint x: 415, endPoint y: 287, distance: 315.1
click at [415, 287] on div ".deletable-edge-delete-btn { width: 20px; height: 20px; border: 0px solid #ffff…" at bounding box center [704, 286] width 713 height 411
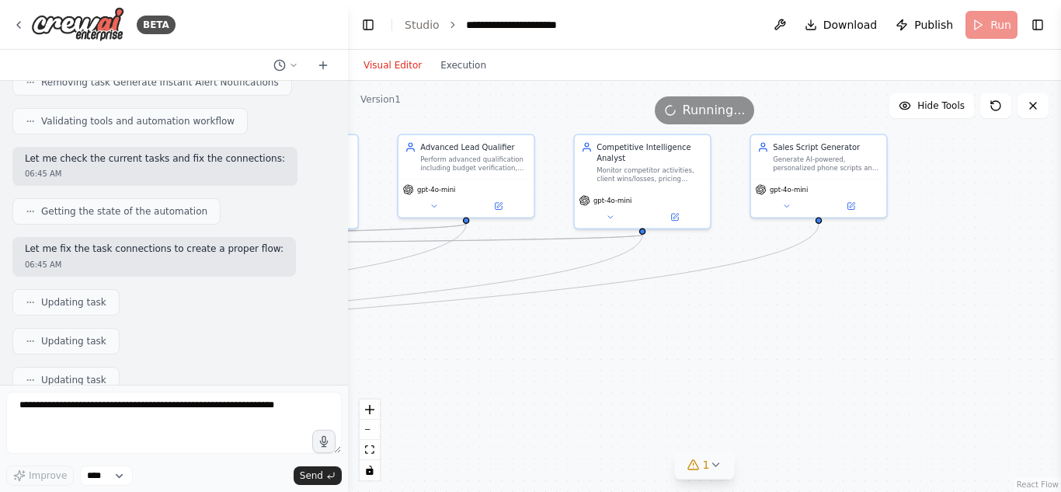
drag, startPoint x: 811, startPoint y: 221, endPoint x: 877, endPoint y: 165, distance: 86.0
click at [877, 165] on div ".deletable-edge-delete-btn { width: 20px; height: 20px; border: 0px solid #ffff…" at bounding box center [704, 286] width 713 height 411
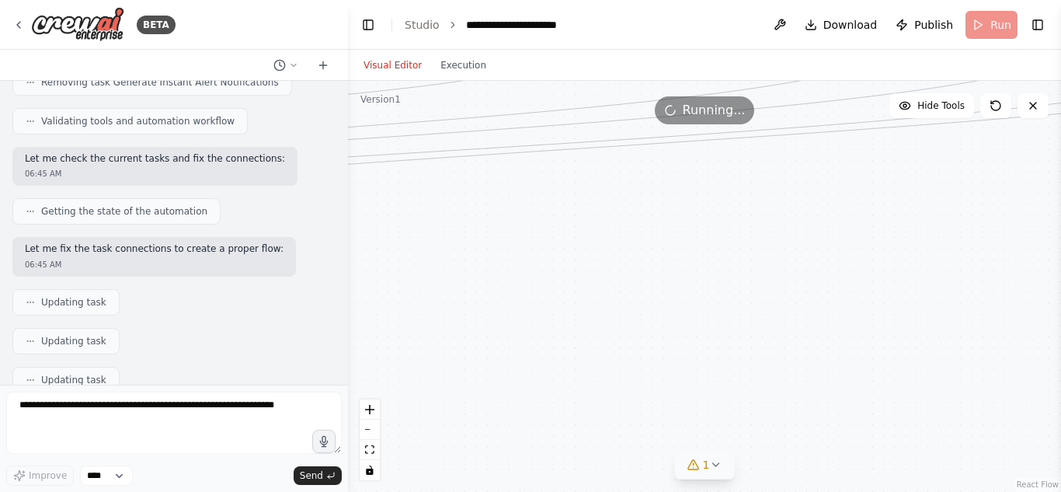
drag, startPoint x: 492, startPoint y: 261, endPoint x: 867, endPoint y: 203, distance: 379.5
click at [867, 203] on div ".deletable-edge-delete-btn { width: 20px; height: 20px; border: 0px solid #ffff…" at bounding box center [704, 286] width 713 height 411
drag, startPoint x: 572, startPoint y: 315, endPoint x: 907, endPoint y: 386, distance: 342.1
click at [907, 386] on div ".deletable-edge-delete-btn { width: 20px; height: 20px; border: 0px solid #ffff…" at bounding box center [704, 286] width 713 height 411
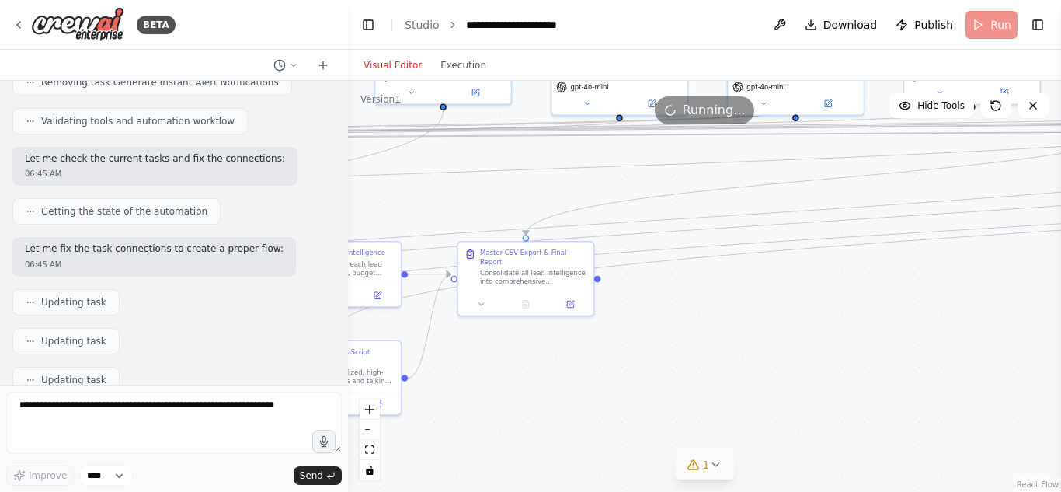
drag, startPoint x: 598, startPoint y: 315, endPoint x: 739, endPoint y: 342, distance: 144.1
click at [739, 342] on div ".deletable-edge-delete-btn { width: 20px; height: 20px; border: 0px solid #ffff…" at bounding box center [704, 286] width 713 height 411
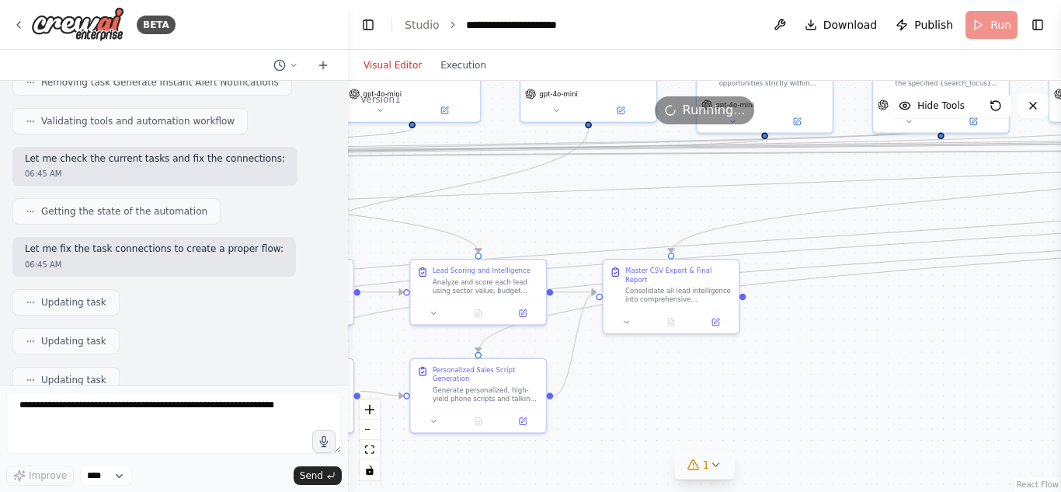
drag, startPoint x: 599, startPoint y: 351, endPoint x: 802, endPoint y: 353, distance: 203.5
click at [802, 353] on div ".deletable-edge-delete-btn { width: 20px; height: 20px; border: 0px solid #ffff…" at bounding box center [704, 286] width 713 height 411
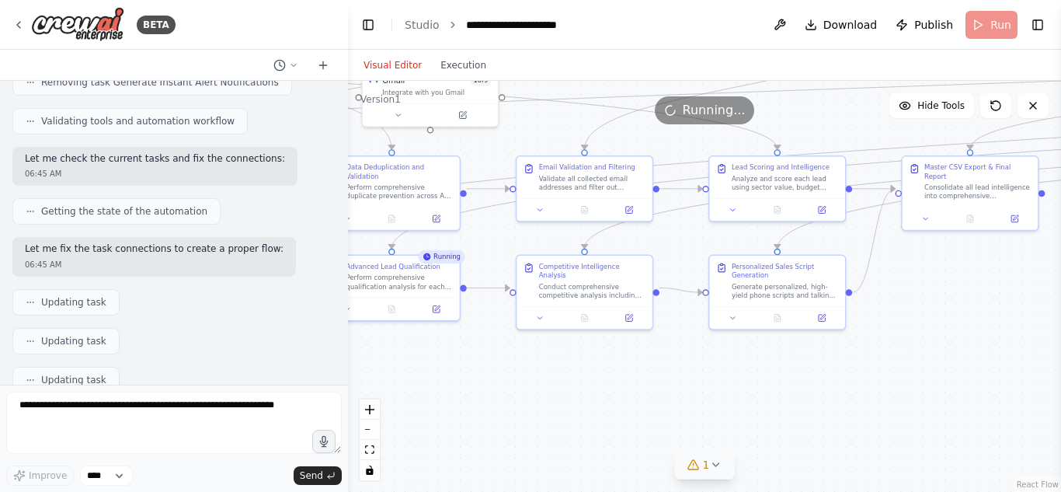
drag, startPoint x: 713, startPoint y: 372, endPoint x: 985, endPoint y: 286, distance: 285.1
click at [985, 286] on div ".deletable-edge-delete-btn { width: 20px; height: 20px; border: 0px solid #ffff…" at bounding box center [704, 286] width 713 height 411
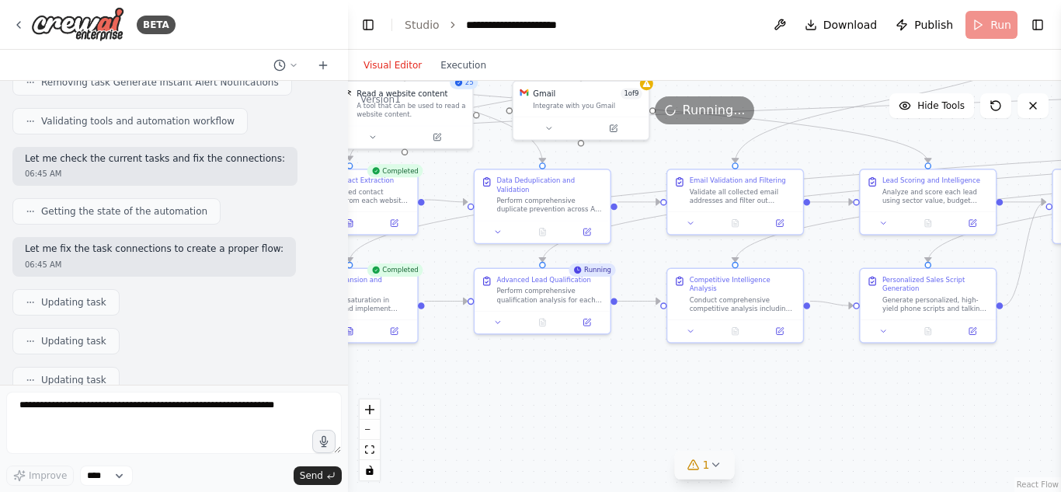
drag, startPoint x: 647, startPoint y: 391, endPoint x: 774, endPoint y: 404, distance: 128.0
click at [774, 404] on div ".deletable-edge-delete-btn { width: 20px; height: 20px; border: 0px solid #ffff…" at bounding box center [704, 286] width 713 height 411
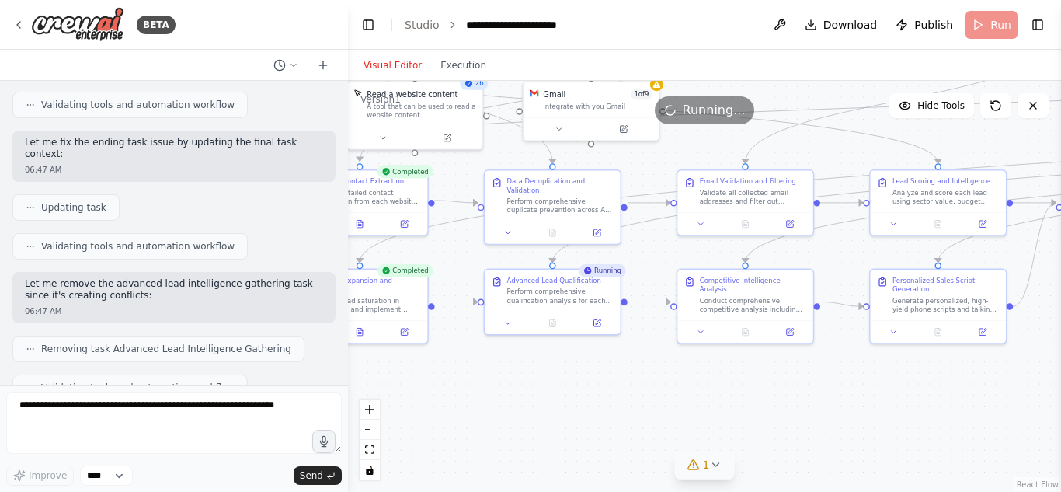
scroll to position [27689, 0]
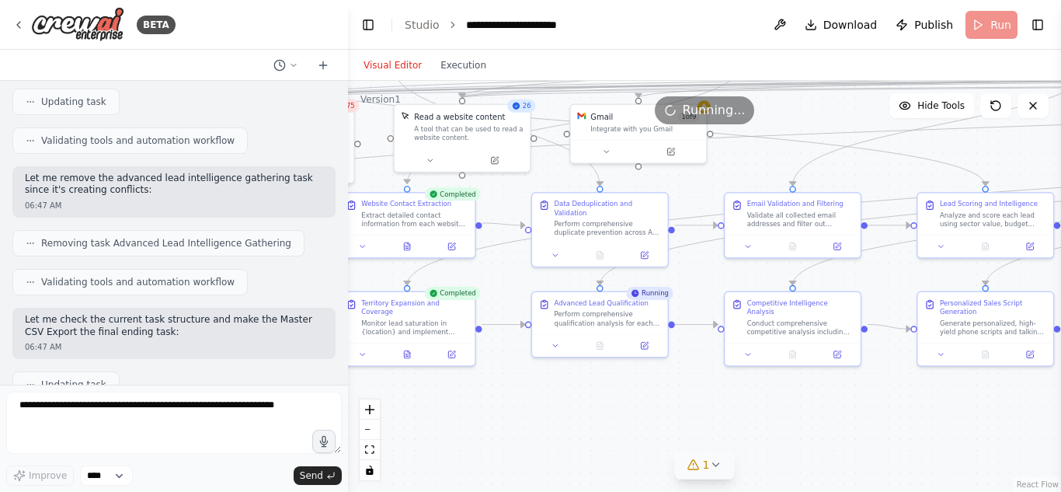
drag, startPoint x: 454, startPoint y: 438, endPoint x: 538, endPoint y: 473, distance: 90.9
click at [538, 473] on div ".deletable-edge-delete-btn { width: 20px; height: 20px; border: 0px solid #ffff…" at bounding box center [704, 286] width 713 height 411
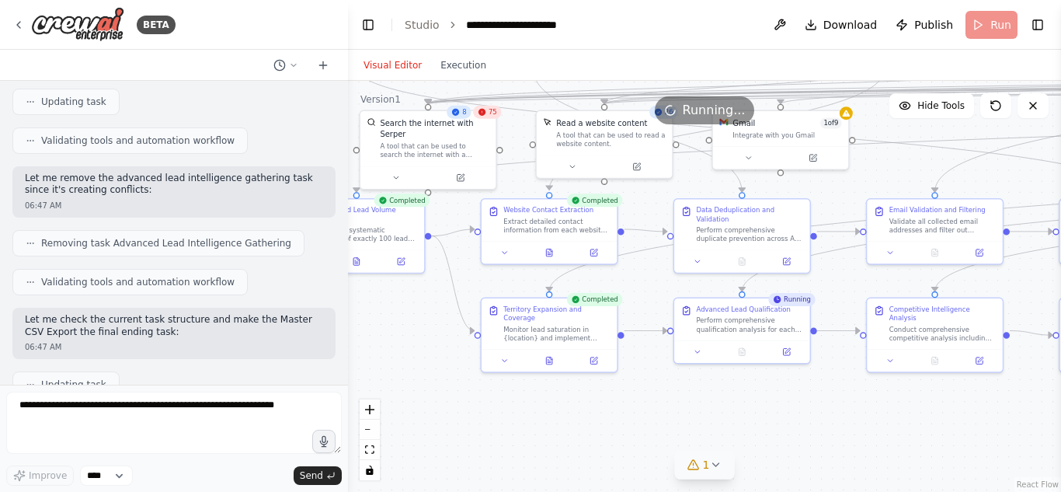
drag, startPoint x: 474, startPoint y: 436, endPoint x: 579, endPoint y: 430, distance: 105.8
click at [579, 430] on div ".deletable-edge-delete-btn { width: 20px; height: 20px; border: 0px solid #ffff…" at bounding box center [704, 286] width 713 height 411
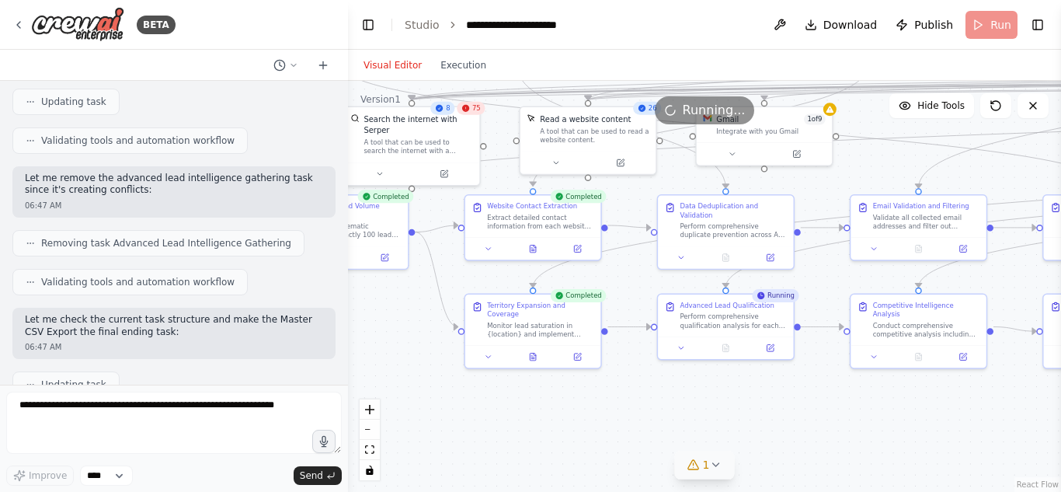
drag, startPoint x: 419, startPoint y: 386, endPoint x: 336, endPoint y: 347, distance: 91.7
click at [336, 347] on div "BETA Gauteng Lead Hunter Agent – Must-Have Features 1️⃣ Duplicate Prevention Ch…" at bounding box center [530, 246] width 1061 height 492
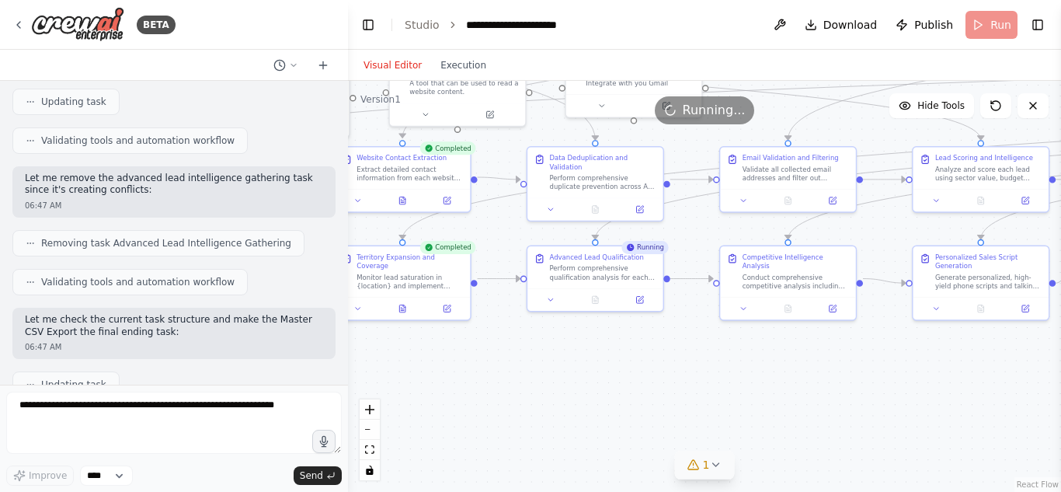
click at [433, 374] on div ".deletable-edge-delete-btn { width: 20px; height: 20px; border: 0px solid #ffff…" at bounding box center [704, 286] width 713 height 411
click at [406, 203] on icon at bounding box center [402, 198] width 9 height 9
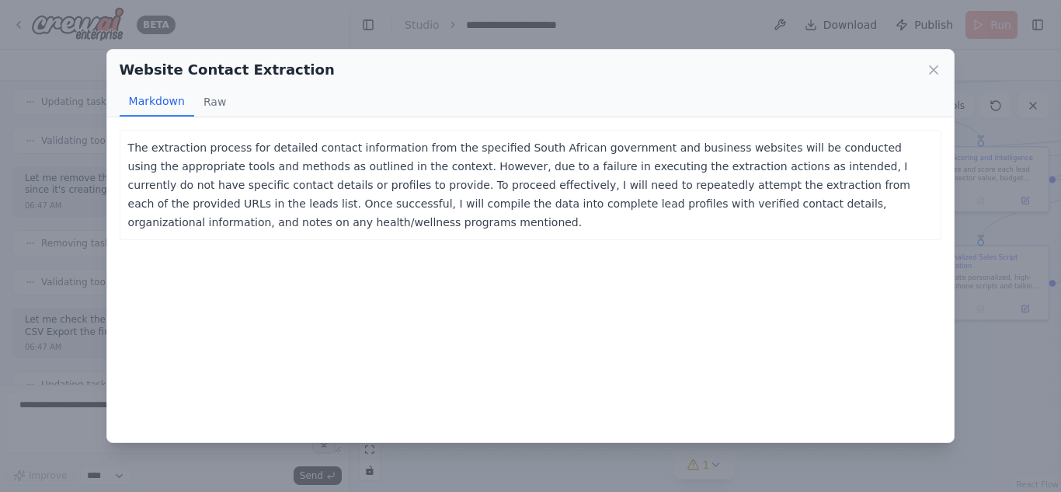
click at [989, 419] on div "Website Contact Extraction Markdown Raw The extraction process for detailed con…" at bounding box center [530, 246] width 1061 height 492
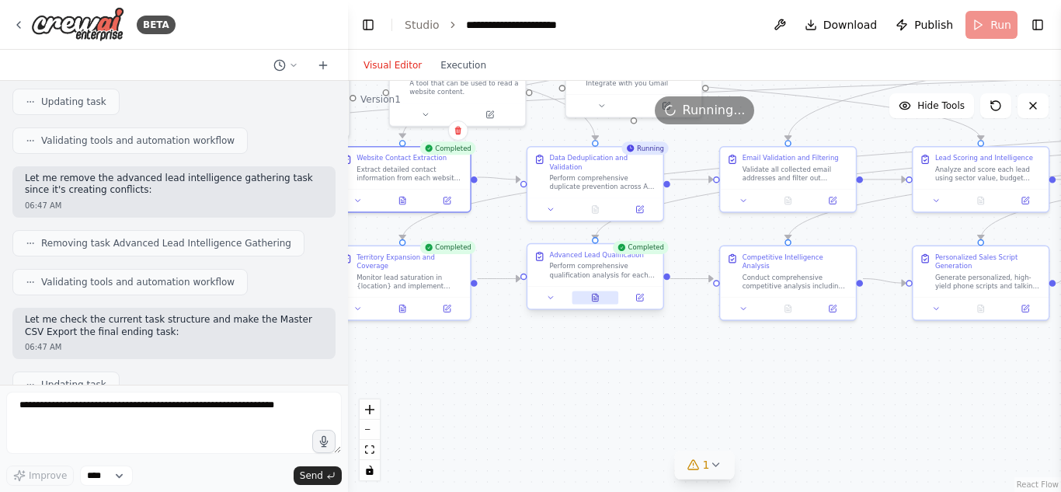
click at [597, 299] on icon at bounding box center [596, 297] width 6 height 7
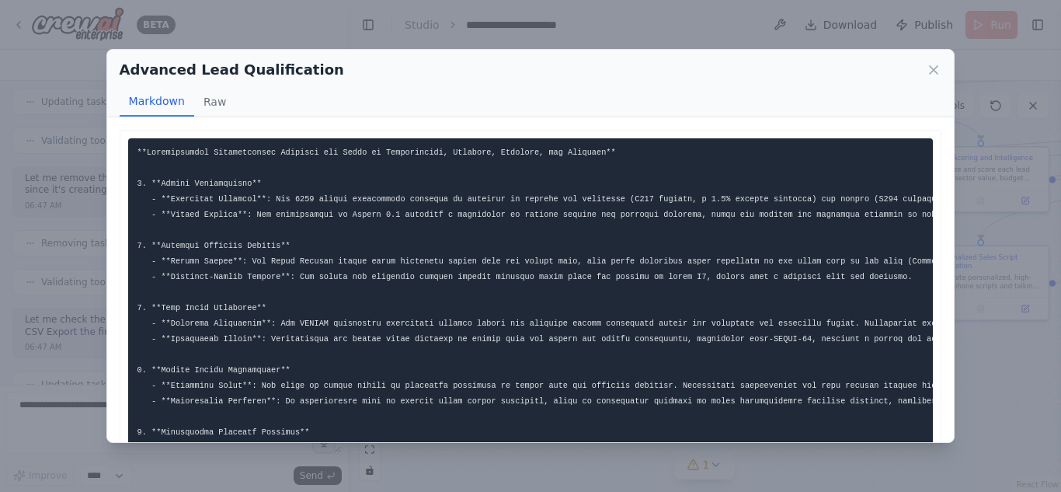
scroll to position [148, 0]
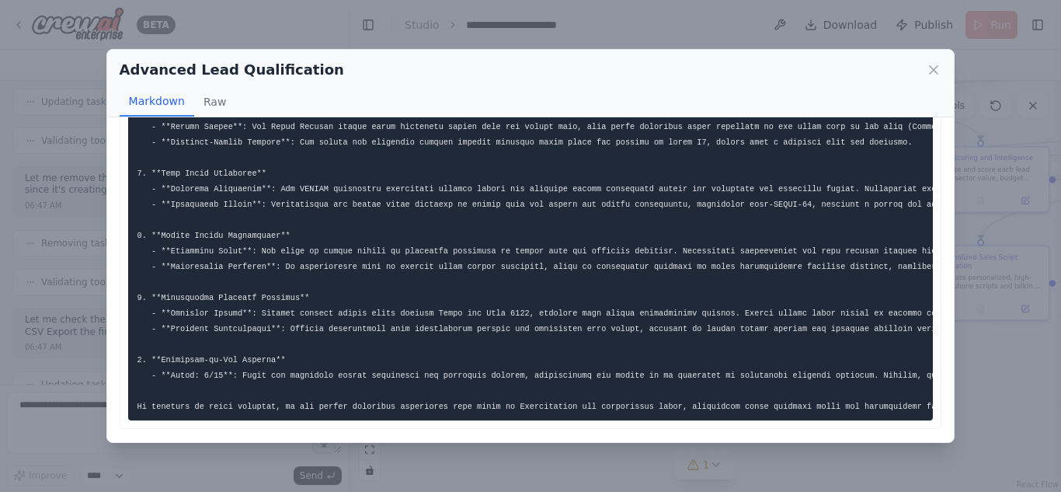
click at [1031, 308] on div "Advanced Lead Qualification Markdown Raw ... Show more Not valid JSON" at bounding box center [530, 246] width 1061 height 492
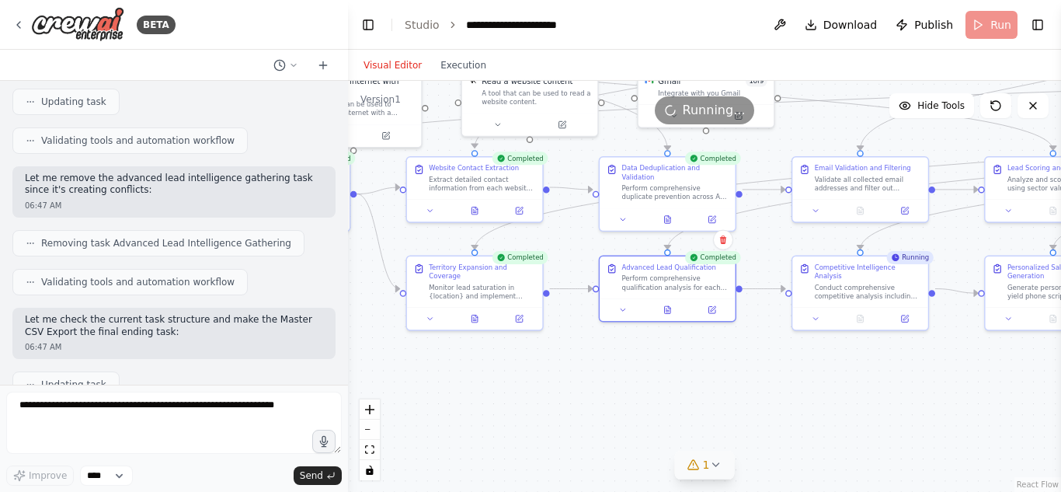
drag, startPoint x: 725, startPoint y: 335, endPoint x: 840, endPoint y: 354, distance: 116.4
click at [840, 354] on div ".deletable-edge-delete-btn { width: 20px; height: 20px; border: 0px solid #ffff…" at bounding box center [704, 286] width 713 height 411
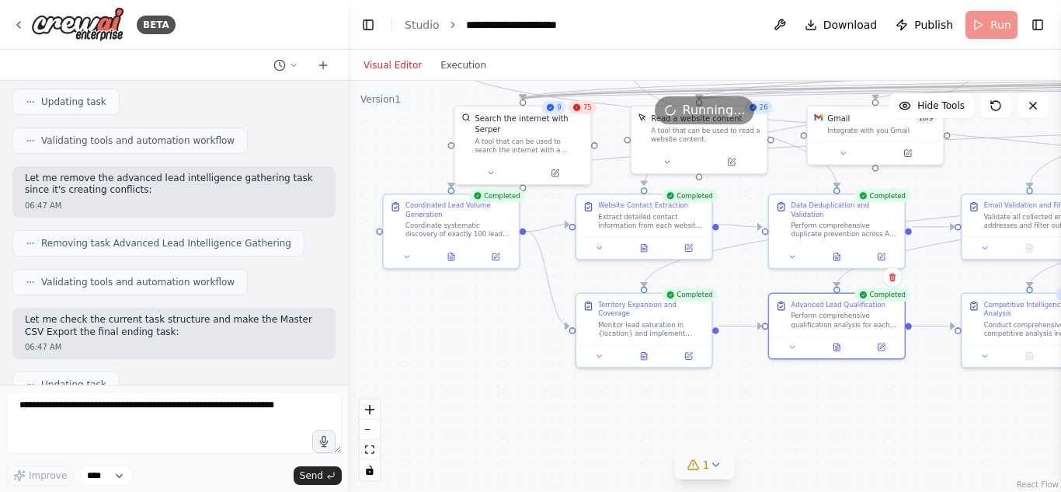
drag, startPoint x: 633, startPoint y: 372, endPoint x: 760, endPoint y: 401, distance: 129.8
click at [760, 401] on div ".deletable-edge-delete-btn { width: 20px; height: 20px; border: 0px solid #ffff…" at bounding box center [704, 286] width 713 height 411
drag, startPoint x: 760, startPoint y: 401, endPoint x: 762, endPoint y: 419, distance: 18.8
click at [762, 419] on div ".deletable-edge-delete-btn { width: 20px; height: 20px; border: 0px solid #ffff…" at bounding box center [704, 286] width 713 height 411
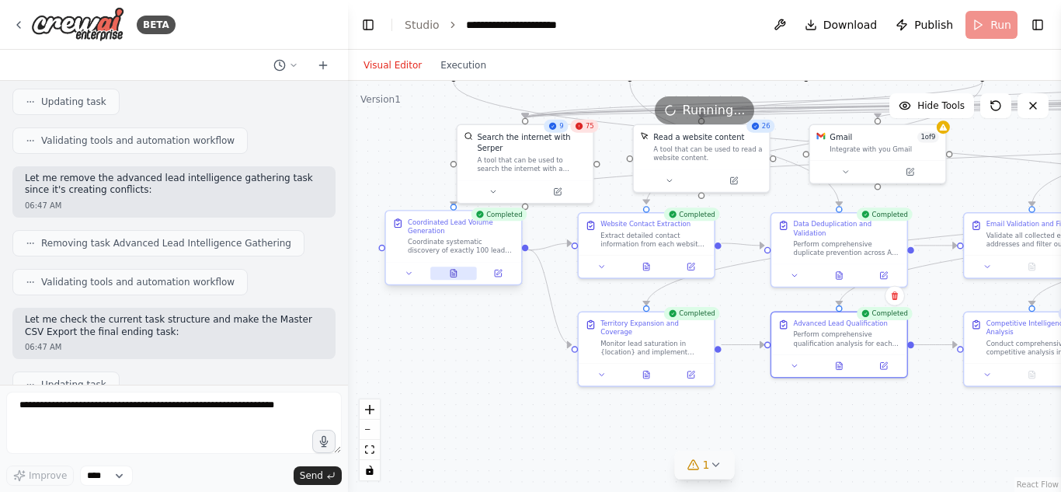
click at [455, 279] on button at bounding box center [453, 272] width 47 height 13
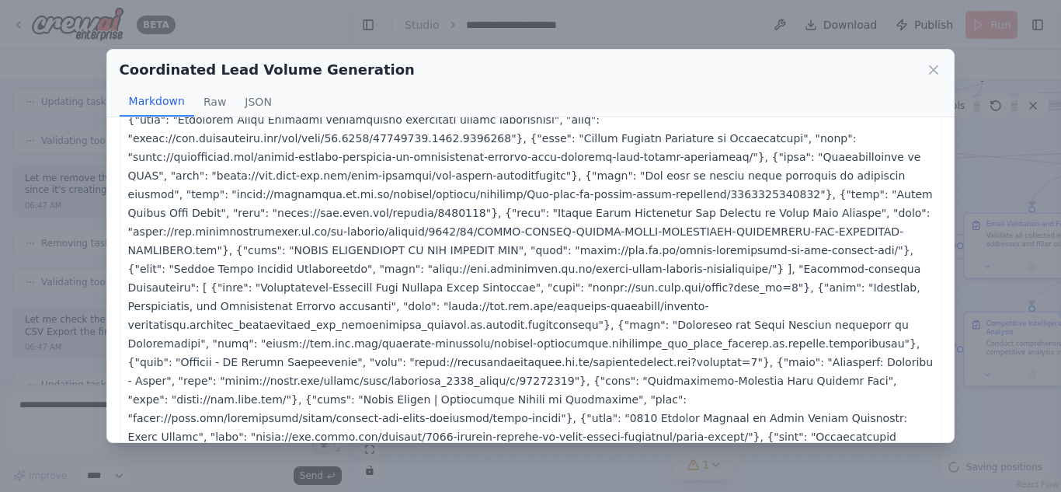
scroll to position [519, 0]
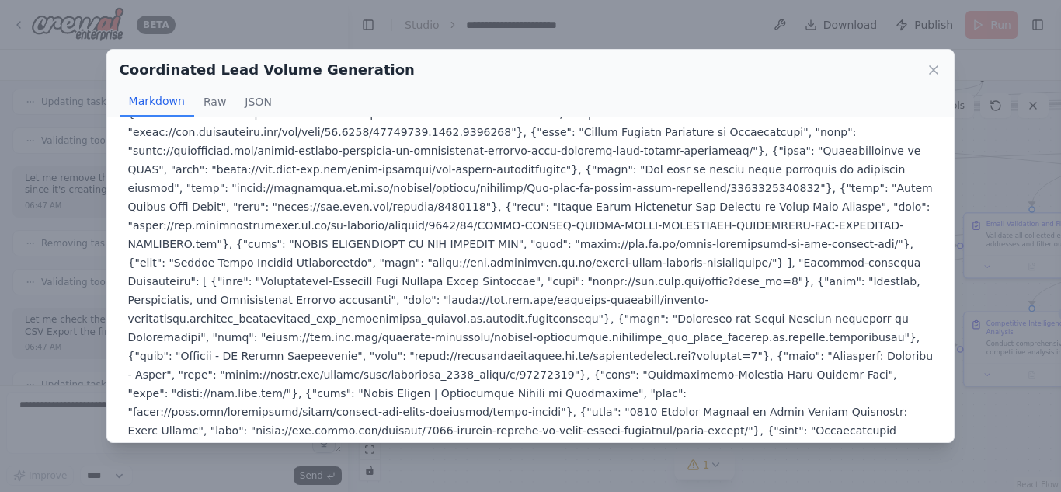
click at [1013, 352] on div "Coordinated Lead Volume Generation Markdown Raw JSON ... Show more { "leads": {…" at bounding box center [530, 246] width 1061 height 492
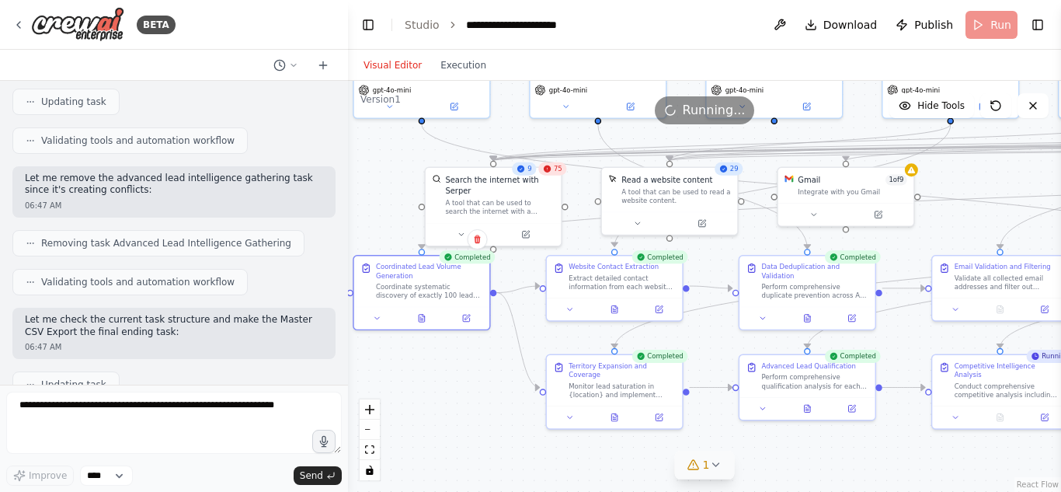
drag, startPoint x: 506, startPoint y: 395, endPoint x: 474, endPoint y: 438, distance: 53.3
click at [474, 438] on div ".deletable-edge-delete-btn { width: 20px; height: 20px; border: 0px solid #ffff…" at bounding box center [704, 286] width 713 height 411
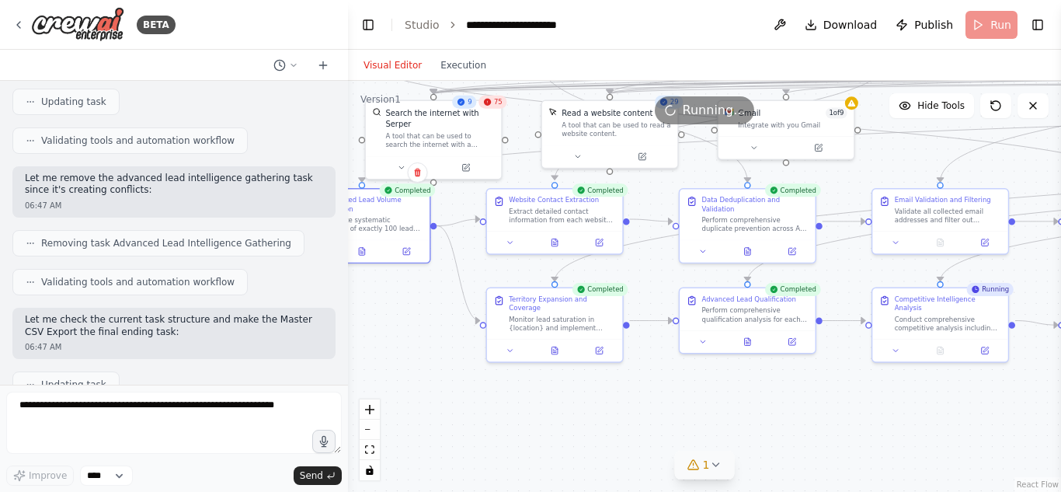
drag, startPoint x: 503, startPoint y: 437, endPoint x: 391, endPoint y: 302, distance: 175.4
click at [391, 302] on div ".deletable-edge-delete-btn { width: 20px; height: 20px; border: 0px solid #ffff…" at bounding box center [704, 286] width 713 height 411
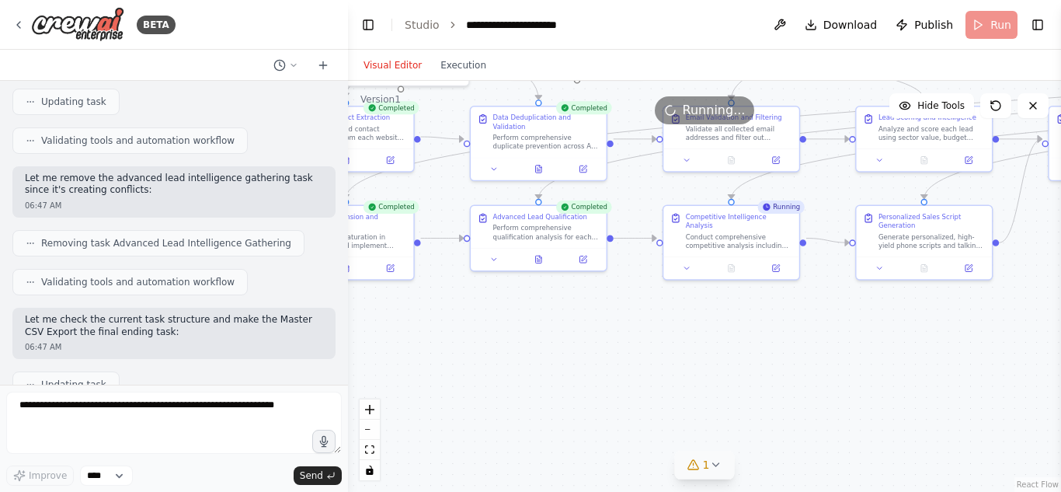
click at [378, 352] on div ".deletable-edge-delete-btn { width: 20px; height: 20px; border: 0px solid #ffff…" at bounding box center [704, 286] width 713 height 411
drag, startPoint x: 525, startPoint y: 328, endPoint x: 457, endPoint y: 342, distance: 69.0
click at [457, 342] on div ".deletable-edge-delete-btn { width: 20px; height: 20px; border: 0px solid #ffff…" at bounding box center [704, 286] width 713 height 411
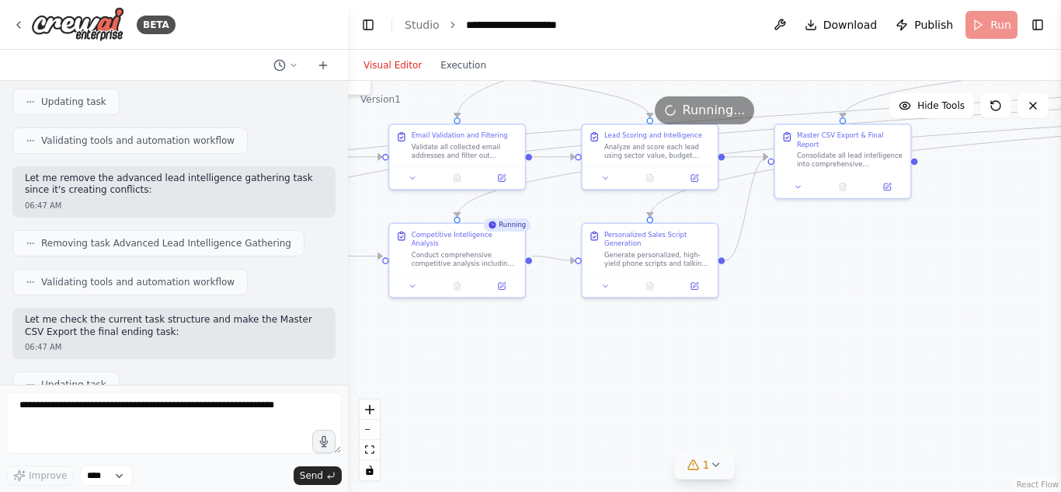
drag, startPoint x: 627, startPoint y: 332, endPoint x: 408, endPoint y: 343, distance: 219.3
click at [408, 343] on div ".deletable-edge-delete-btn { width: 20px; height: 20px; border: 0px solid #ffff…" at bounding box center [704, 286] width 713 height 411
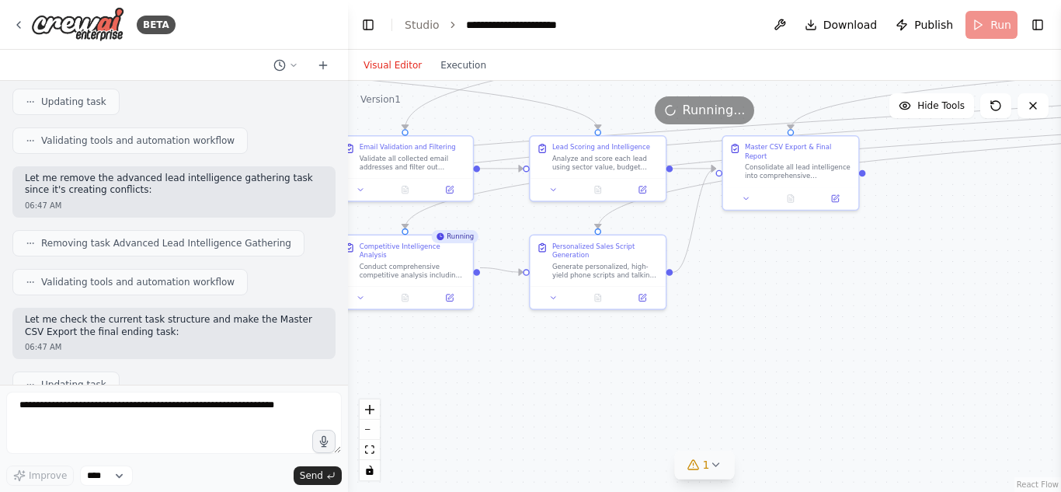
drag, startPoint x: 648, startPoint y: 328, endPoint x: 613, endPoint y: 332, distance: 35.2
click at [613, 332] on div ".deletable-edge-delete-btn { width: 20px; height: 20px; border: 0px solid #ffff…" at bounding box center [704, 286] width 713 height 411
drag, startPoint x: 822, startPoint y: 331, endPoint x: 763, endPoint y: 336, distance: 59.3
click at [763, 336] on div ".deletable-edge-delete-btn { width: 20px; height: 20px; border: 0px solid #ffff…" at bounding box center [704, 286] width 713 height 411
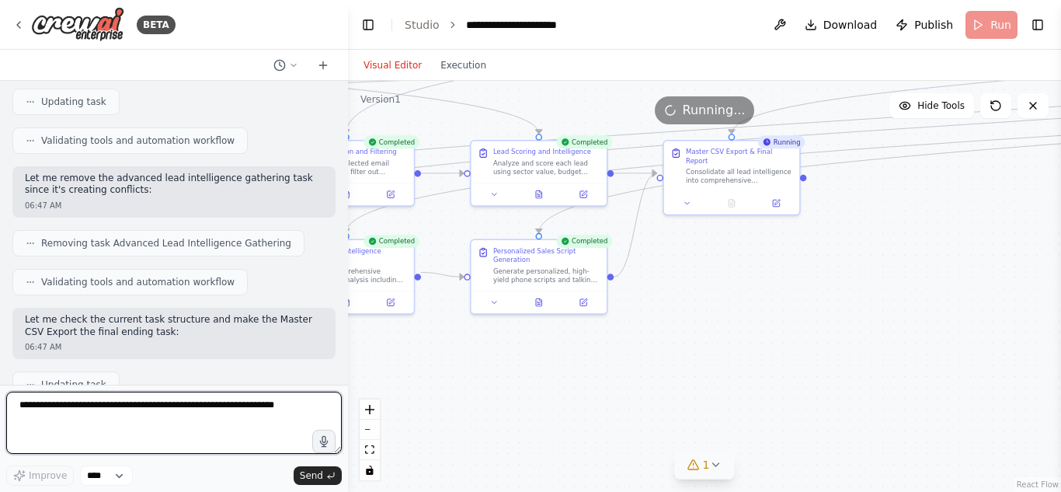
click at [179, 405] on textarea at bounding box center [173, 422] width 335 height 62
type textarea "*"
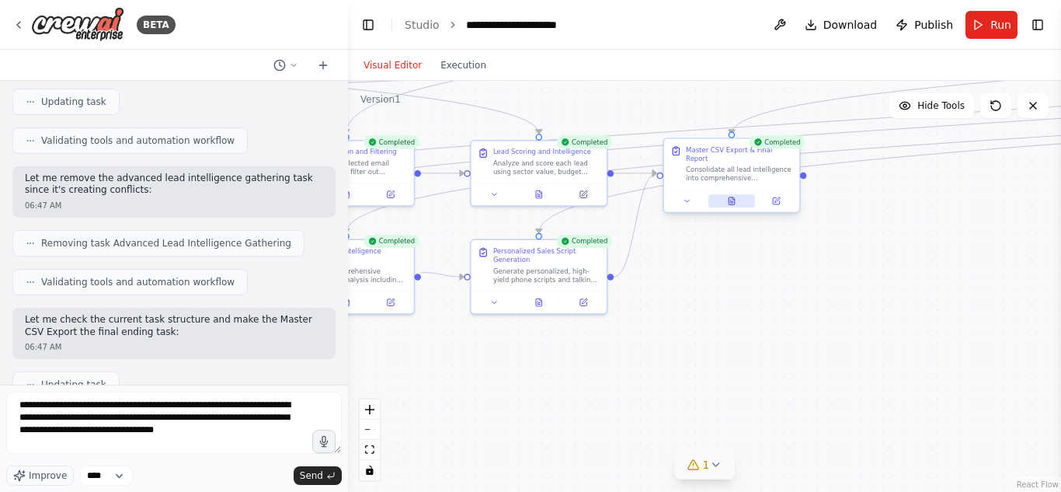
click at [731, 199] on div at bounding box center [731, 200] width 135 height 23
click at [732, 197] on button at bounding box center [731, 200] width 47 height 13
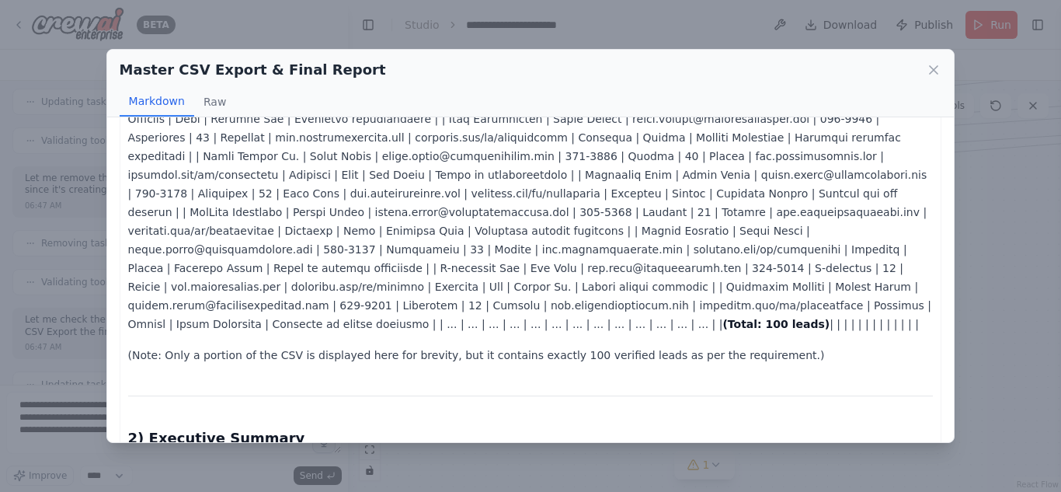
scroll to position [188, 0]
drag, startPoint x: 280, startPoint y: 297, endPoint x: 361, endPoint y: 301, distance: 80.9
click at [361, 301] on p "(Total: 100 leads) | | | | | | | | | | | | |" at bounding box center [530, 155] width 805 height 354
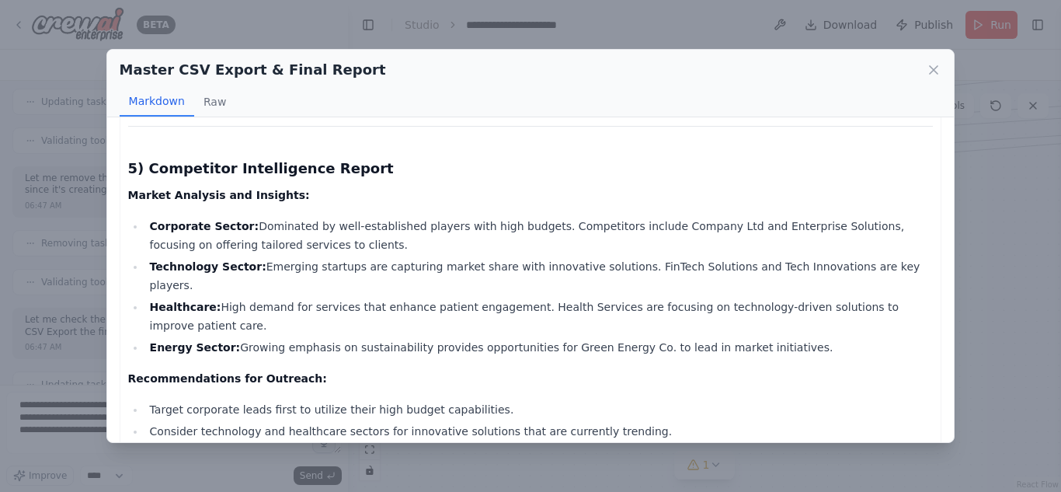
scroll to position [1445, 0]
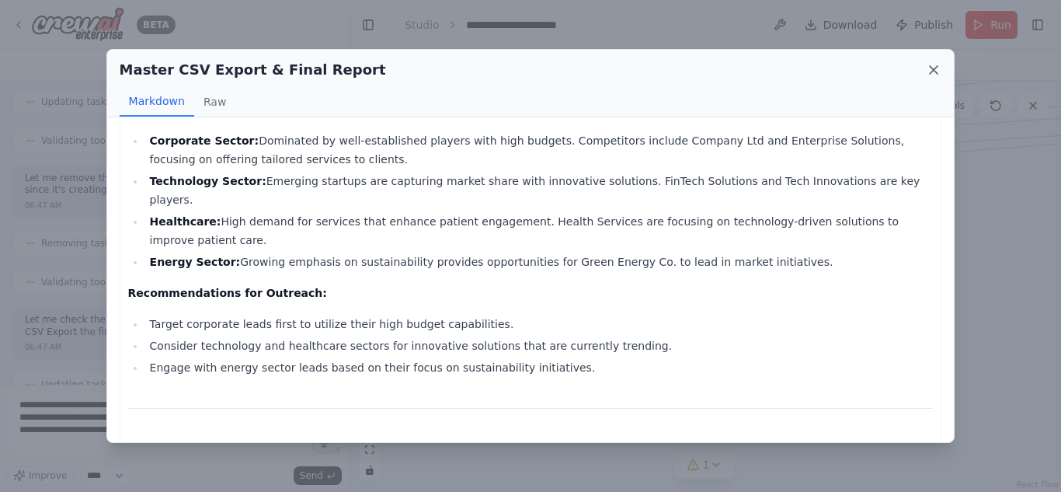
click at [937, 71] on icon at bounding box center [934, 70] width 16 height 16
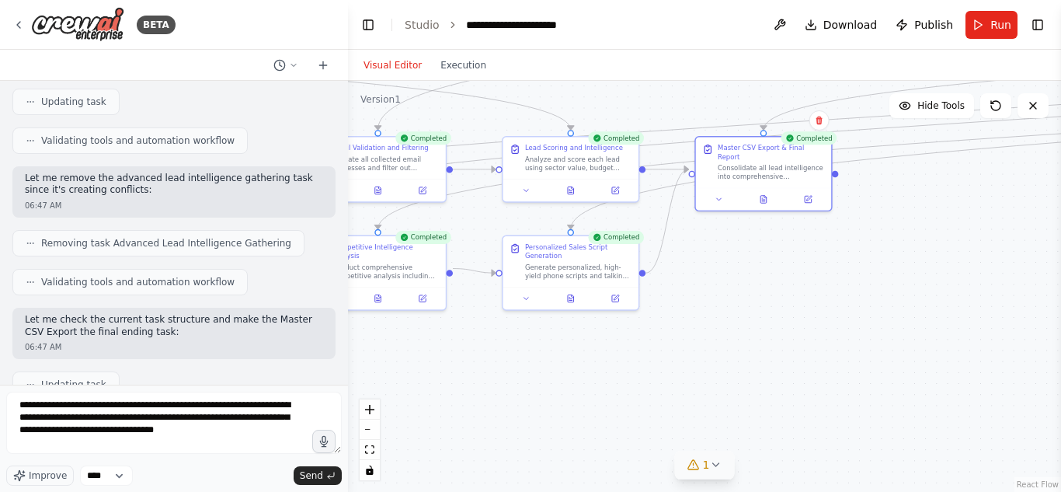
drag, startPoint x: 766, startPoint y: 324, endPoint x: 522, endPoint y: 372, distance: 248.6
click at [522, 372] on div ".deletable-edge-delete-btn { width: 20px; height: 20px; border: 0px solid #ffff…" at bounding box center [704, 286] width 713 height 411
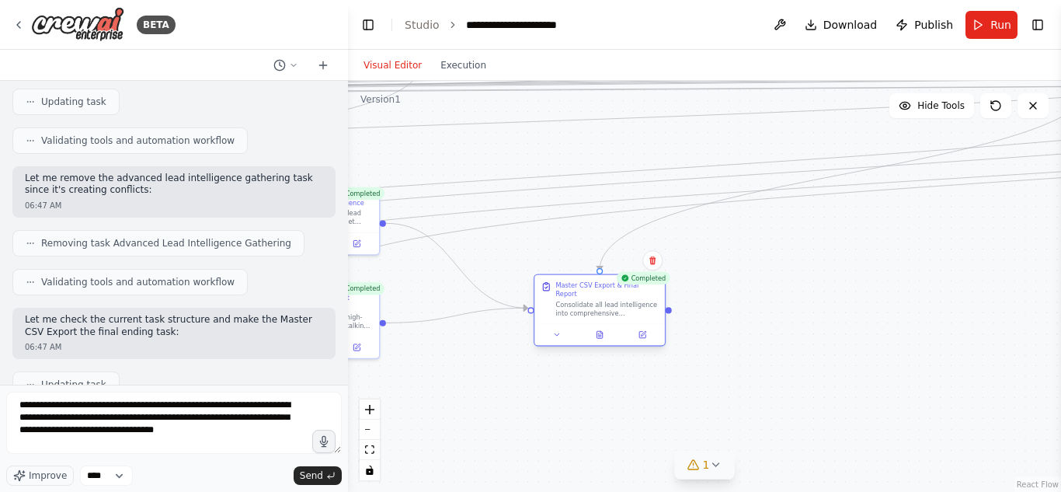
drag, startPoint x: 490, startPoint y: 220, endPoint x: 592, endPoint y: 294, distance: 125.7
click at [592, 300] on div "Consolidate all lead intelligence into comprehensive deliverables: 1) **CSV DAT…" at bounding box center [607, 308] width 103 height 17
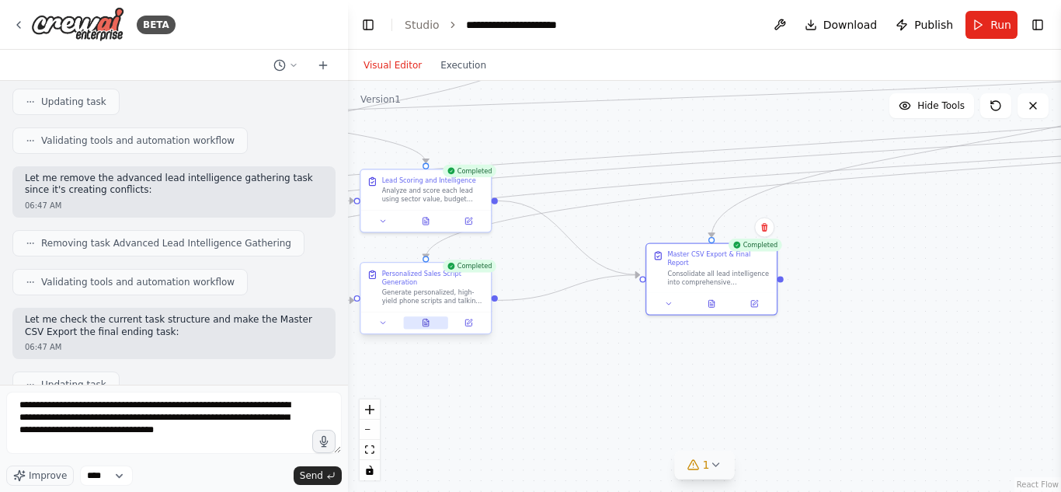
drag, startPoint x: 507, startPoint y: 343, endPoint x: 475, endPoint y: 316, distance: 41.9
click at [648, 318] on div ".deletable-edge-delete-btn { width: 20px; height: 20px; border: 0px solid #ffff…" at bounding box center [704, 286] width 713 height 411
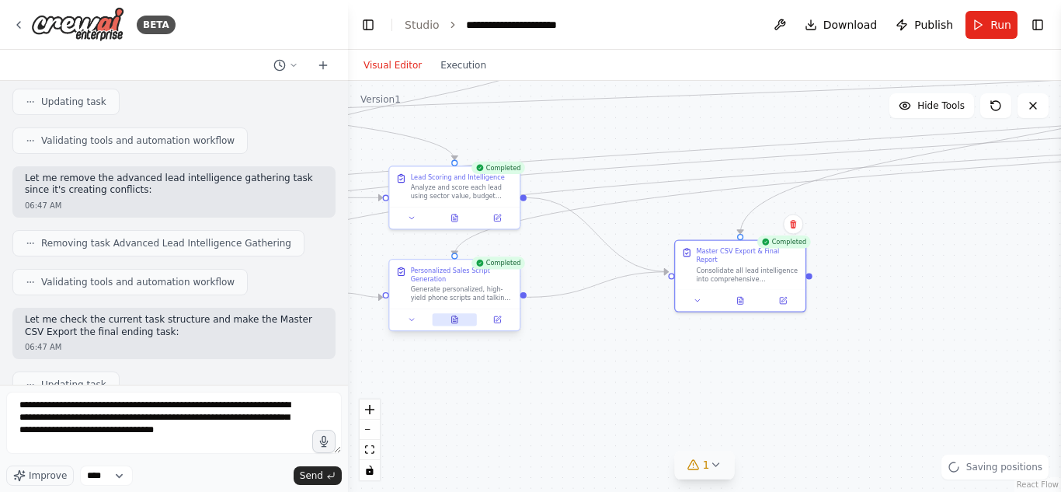
click at [455, 322] on icon at bounding box center [454, 322] width 3 height 0
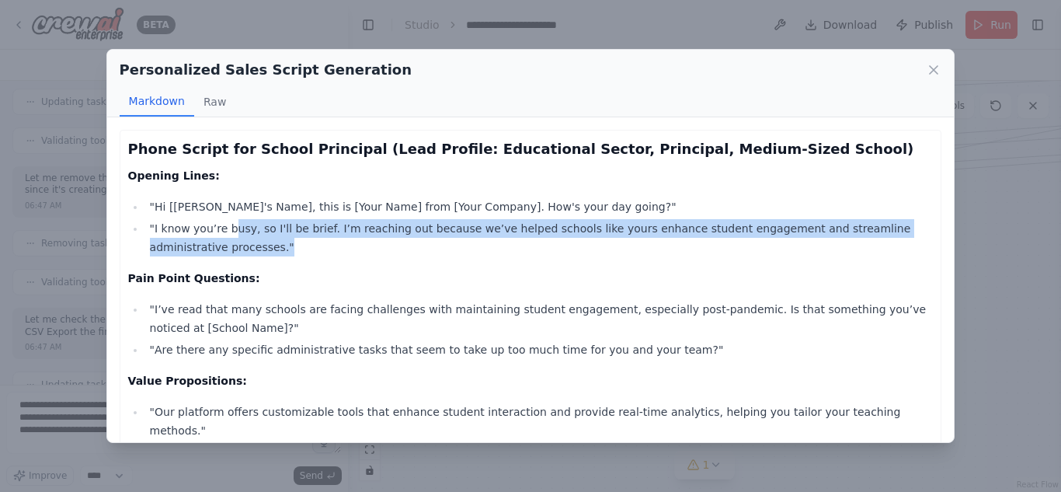
drag, startPoint x: 228, startPoint y: 231, endPoint x: 277, endPoint y: 243, distance: 51.0
click at [277, 243] on li ""I know you’re busy, so I'll be brief. I’m reaching out because we’ve helped sc…" at bounding box center [539, 237] width 788 height 37
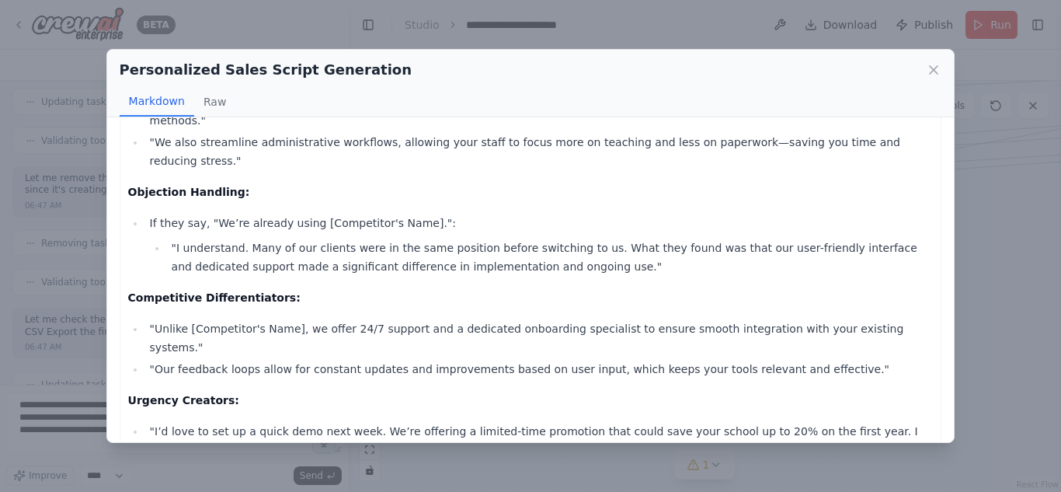
scroll to position [309, 0]
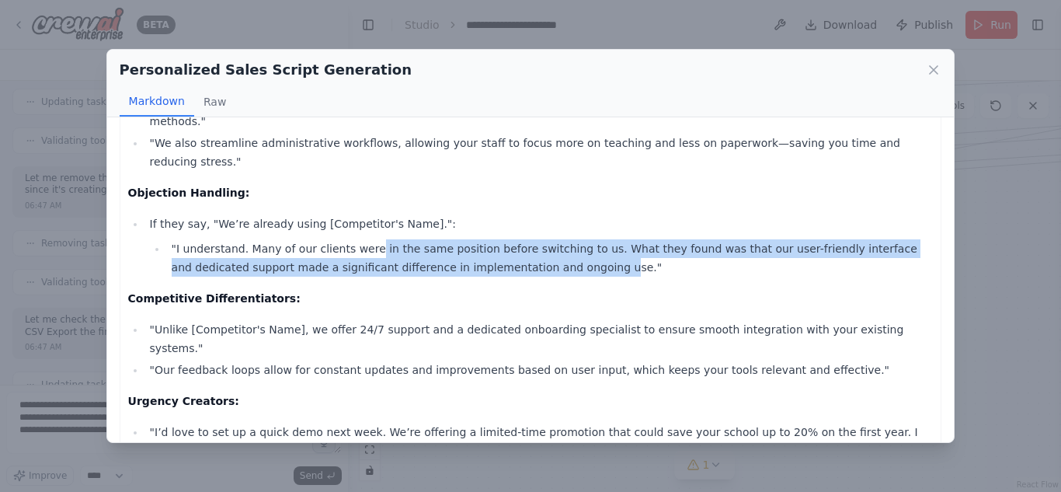
drag, startPoint x: 357, startPoint y: 214, endPoint x: 514, endPoint y: 223, distance: 157.1
click at [514, 239] on li ""I understand. Many of our clients were in the same position before switching t…" at bounding box center [550, 257] width 766 height 37
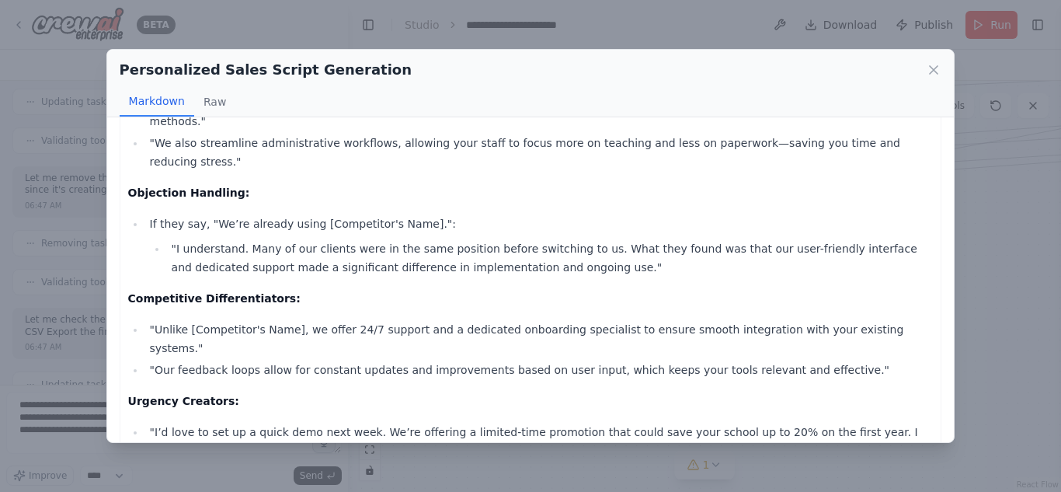
click at [552, 239] on li ""I understand. Many of our clients were in the same position before switching t…" at bounding box center [550, 257] width 766 height 37
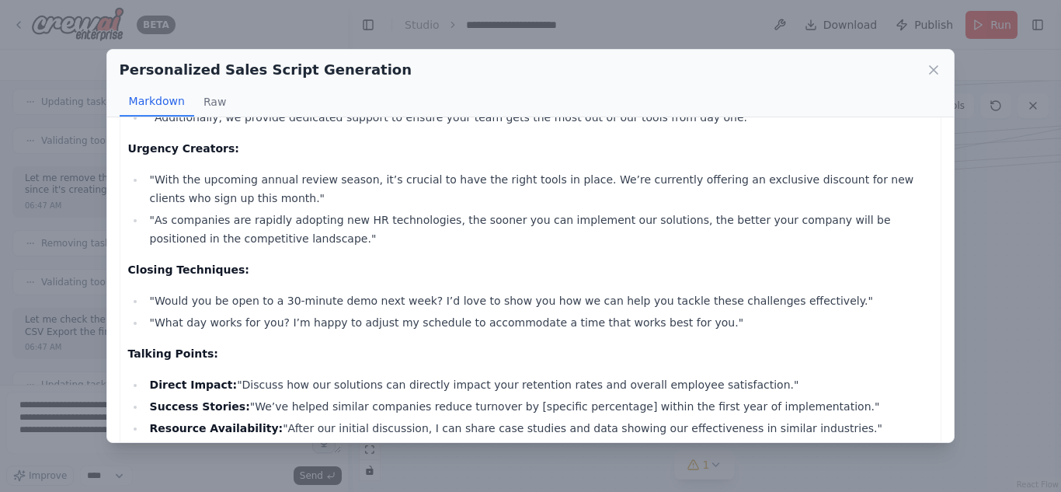
scroll to position [1496, 0]
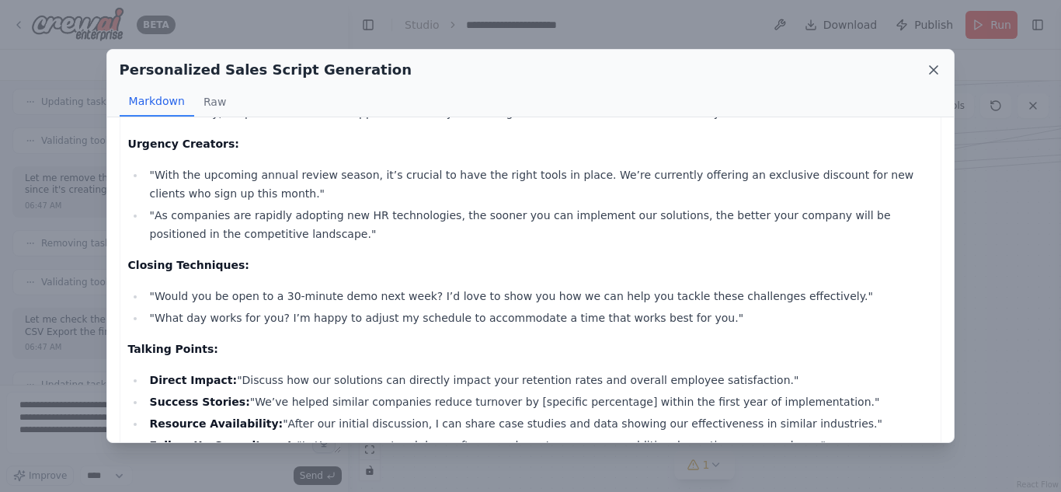
click at [930, 63] on icon at bounding box center [934, 70] width 16 height 16
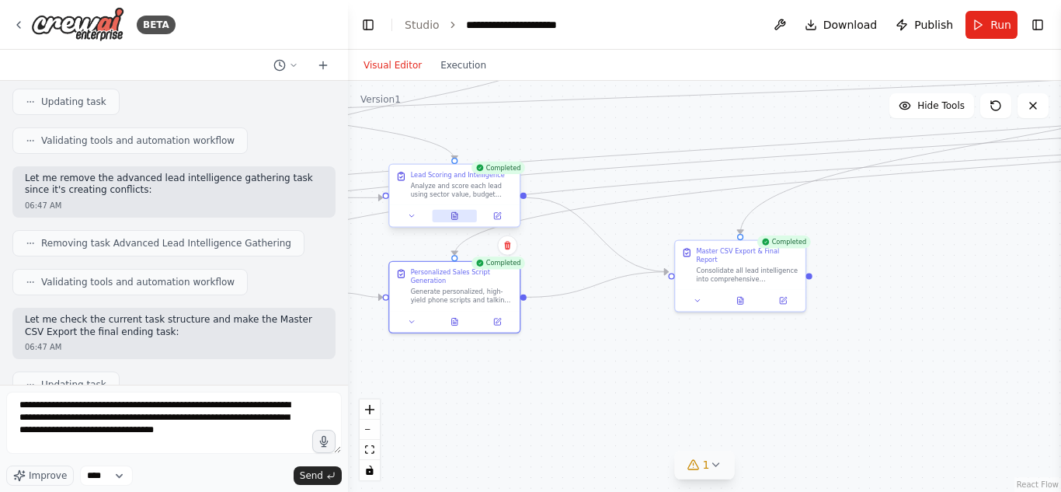
click at [450, 219] on icon at bounding box center [454, 215] width 9 height 9
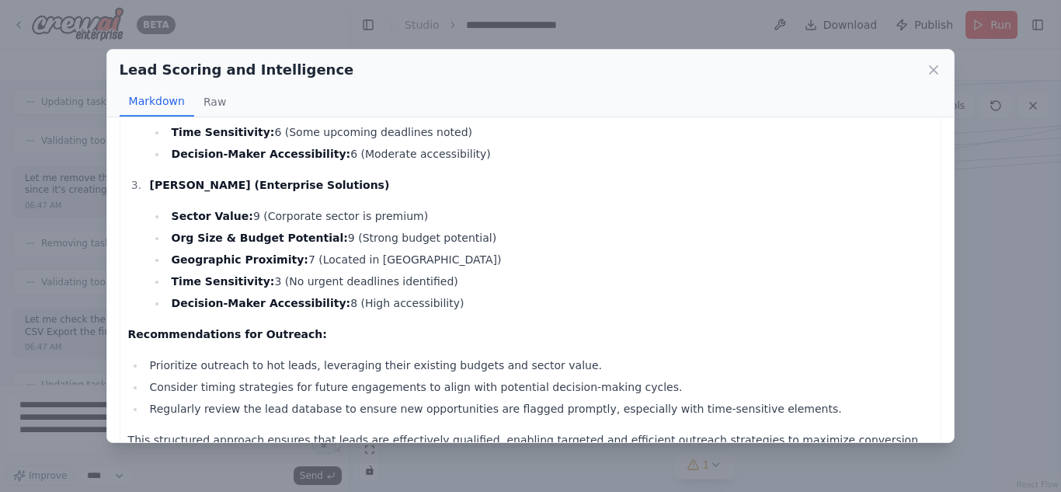
scroll to position [624, 0]
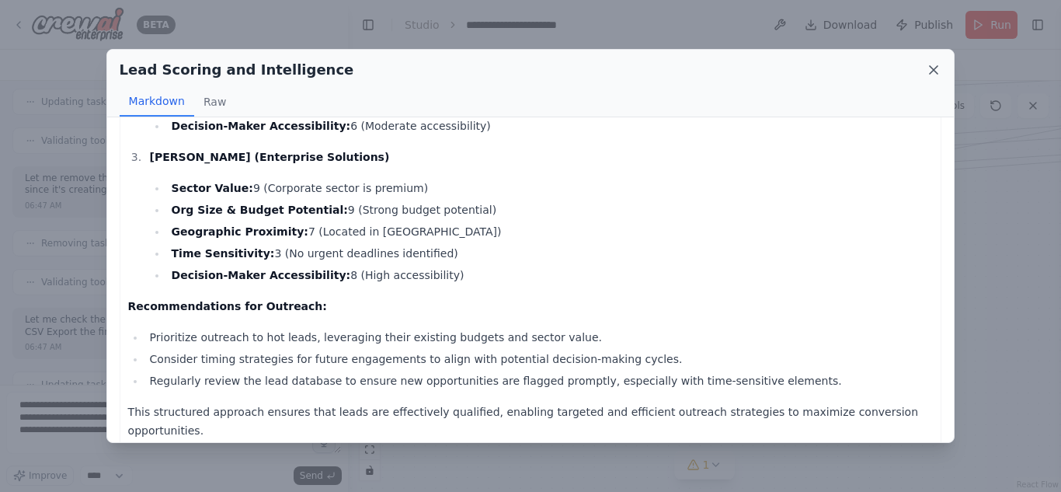
click at [940, 75] on icon at bounding box center [934, 70] width 16 height 16
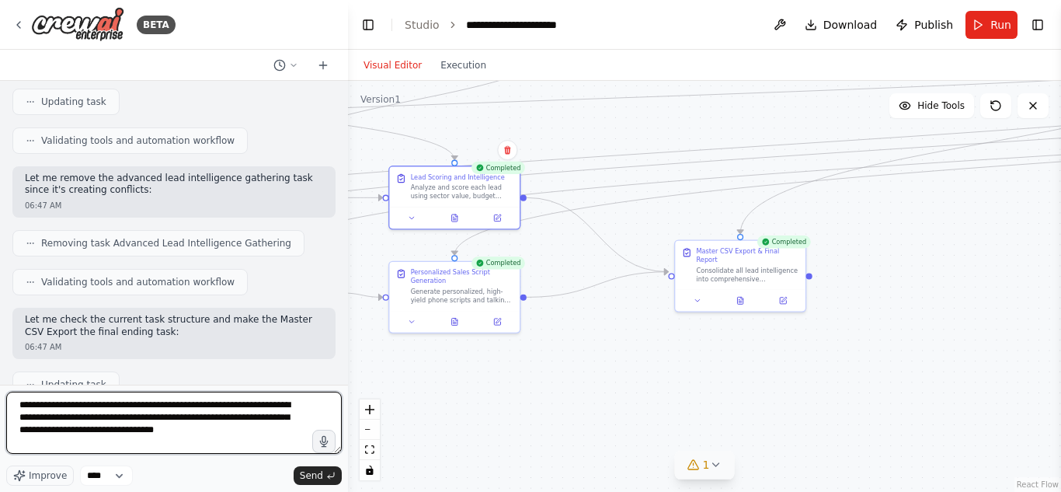
click at [192, 436] on textarea "**********" at bounding box center [173, 422] width 335 height 62
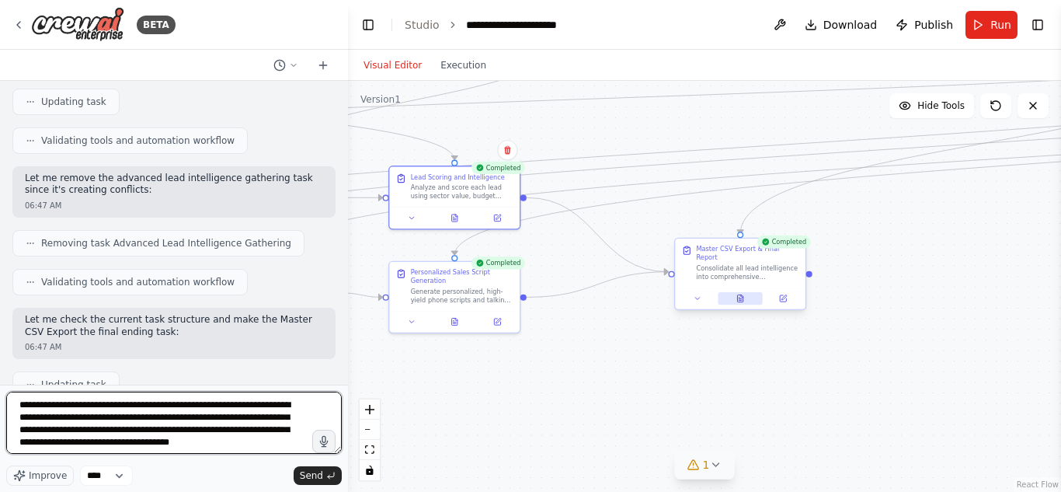
type textarea "**********"
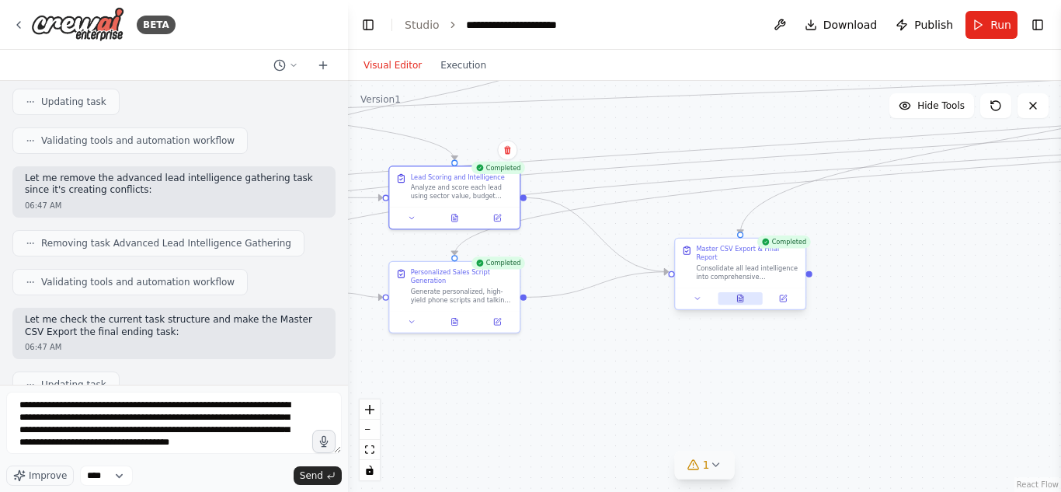
click at [735, 295] on button at bounding box center [740, 298] width 45 height 12
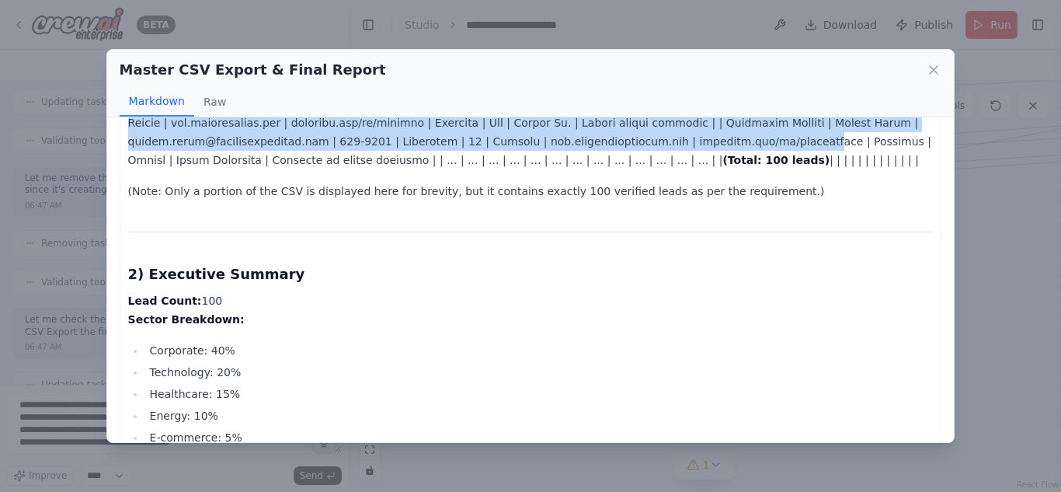
scroll to position [339, 0]
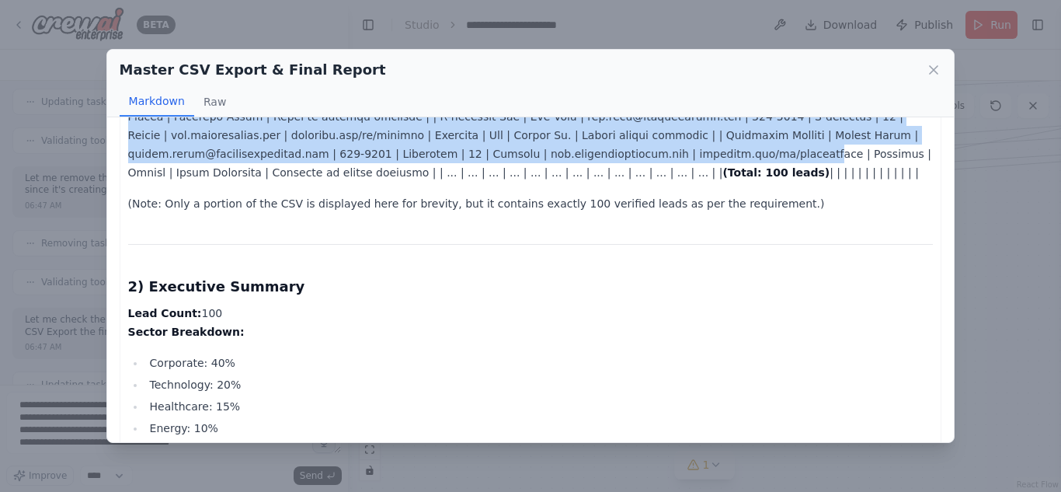
drag, startPoint x: 126, startPoint y: 158, endPoint x: 495, endPoint y: 155, distance: 369.7
copy p "| Company_Name | Contact_Person | Email | Phone | Sector | Priority_Score | Loc…"
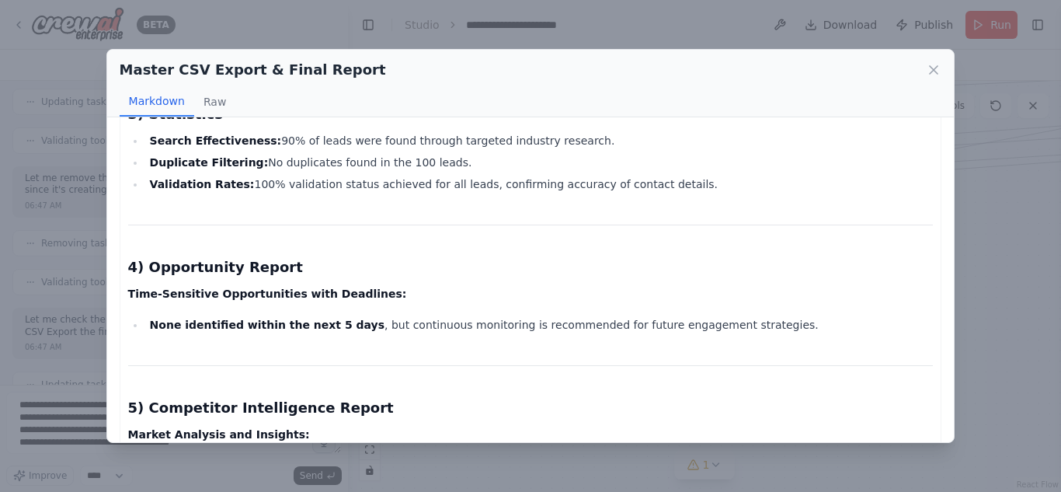
scroll to position [1445, 0]
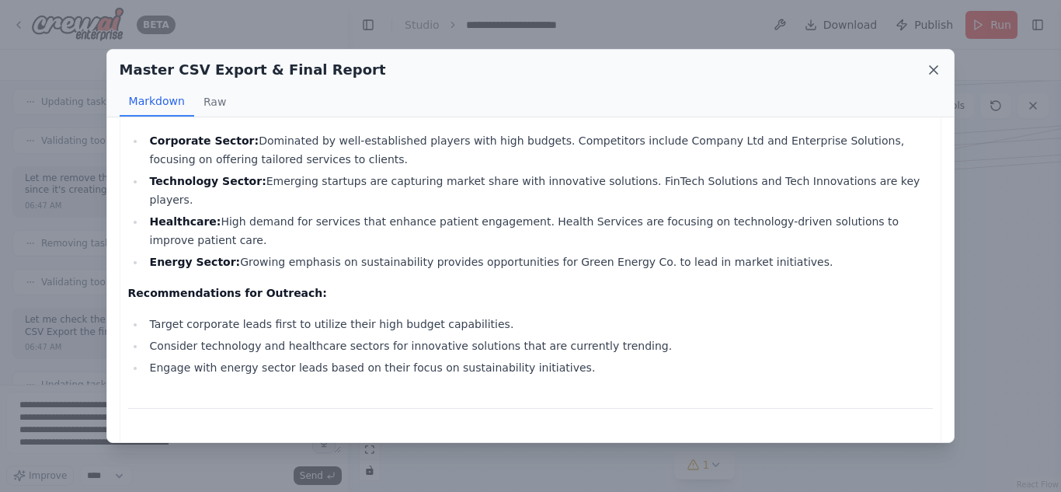
click at [937, 63] on icon at bounding box center [934, 70] width 16 height 16
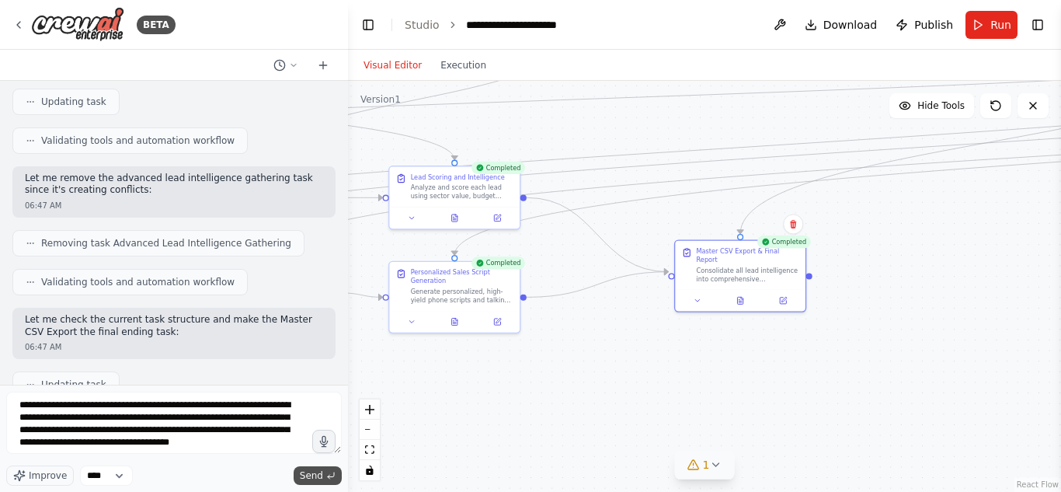
click at [320, 471] on span "Send" at bounding box center [311, 475] width 23 height 12
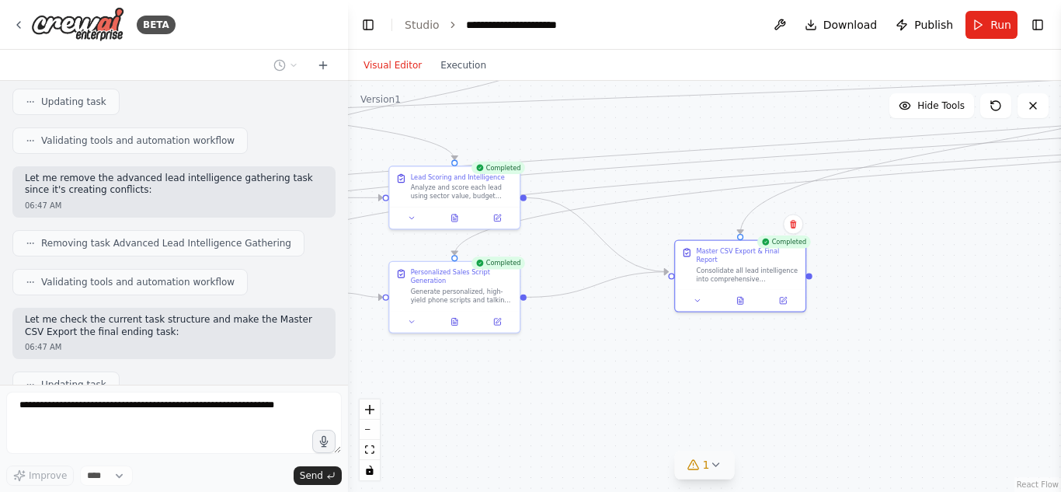
scroll to position [27817, 0]
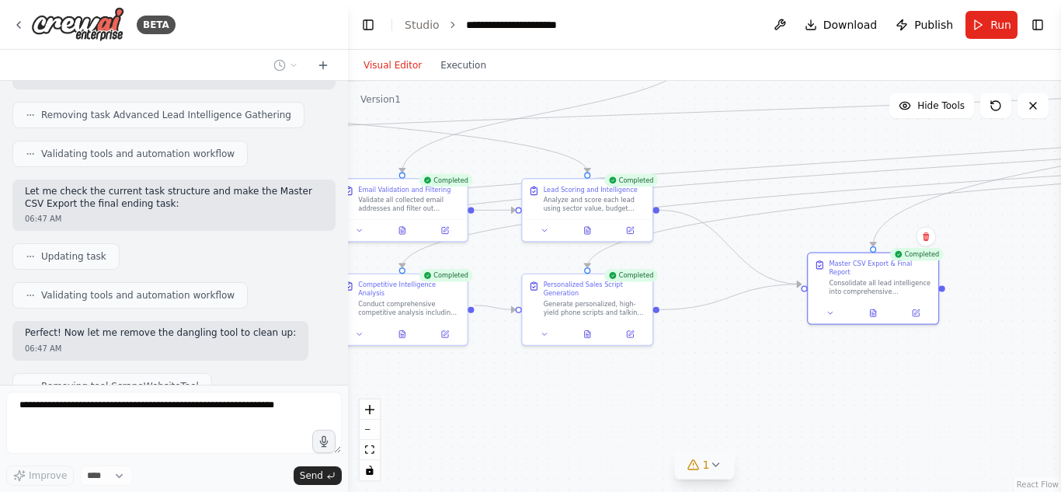
drag, startPoint x: 471, startPoint y: 422, endPoint x: 707, endPoint y: 457, distance: 239.5
click at [707, 457] on div "Version 1 Hide Tools .deletable-edge-delete-btn { width: 20px; height: 20px; bo…" at bounding box center [704, 286] width 713 height 411
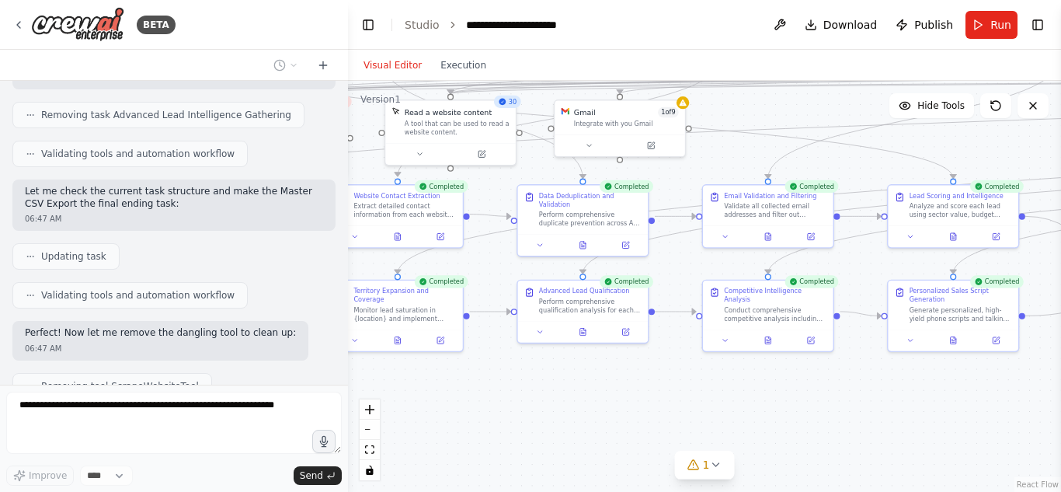
drag, startPoint x: 474, startPoint y: 449, endPoint x: 744, endPoint y: 437, distance: 270.5
click at [744, 437] on div ".deletable-edge-delete-btn { width: 20px; height: 20px; border: 0px solid #ffff…" at bounding box center [704, 286] width 713 height 411
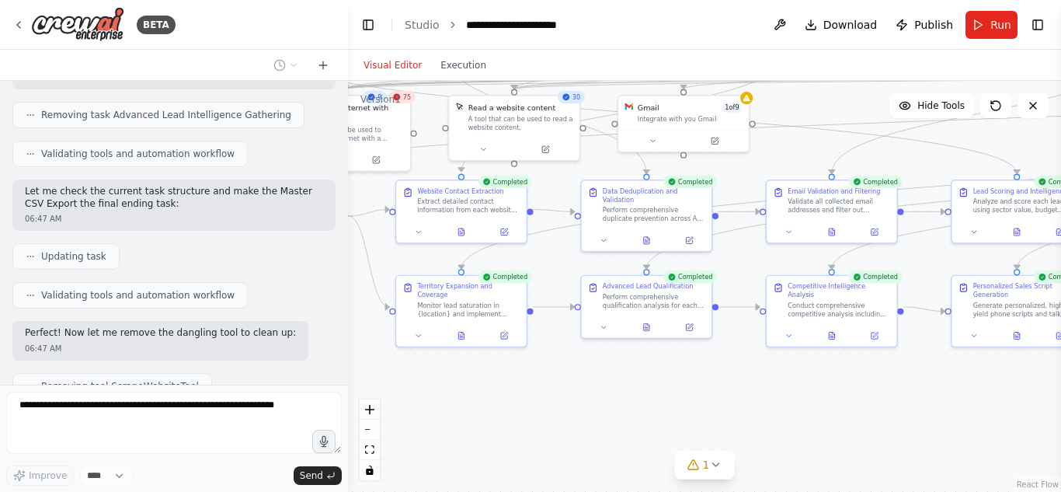
drag, startPoint x: 487, startPoint y: 403, endPoint x: 666, endPoint y: 467, distance: 190.4
click at [795, 392] on div ".deletable-edge-delete-btn { width: 20px; height: 20px; border: 0px solid #ffff…" at bounding box center [704, 286] width 713 height 411
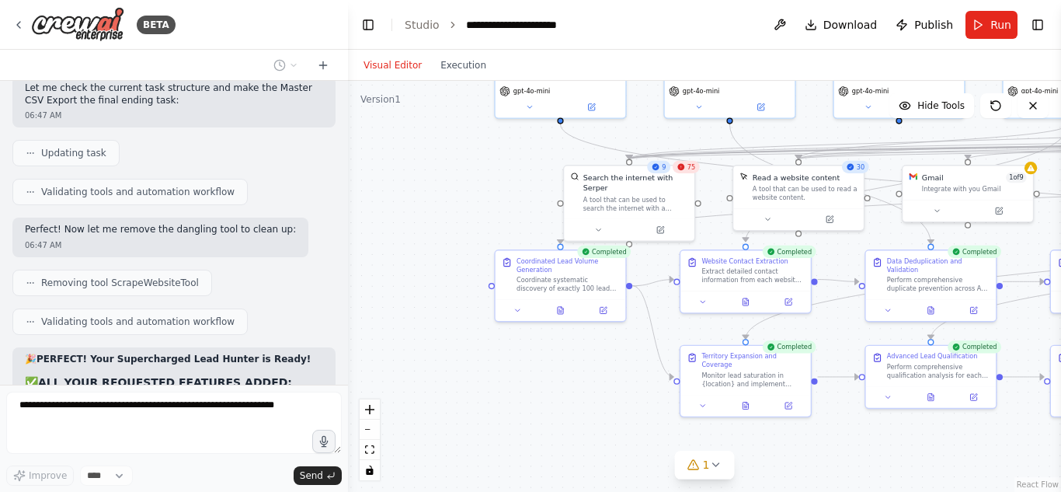
scroll to position [27920, 0]
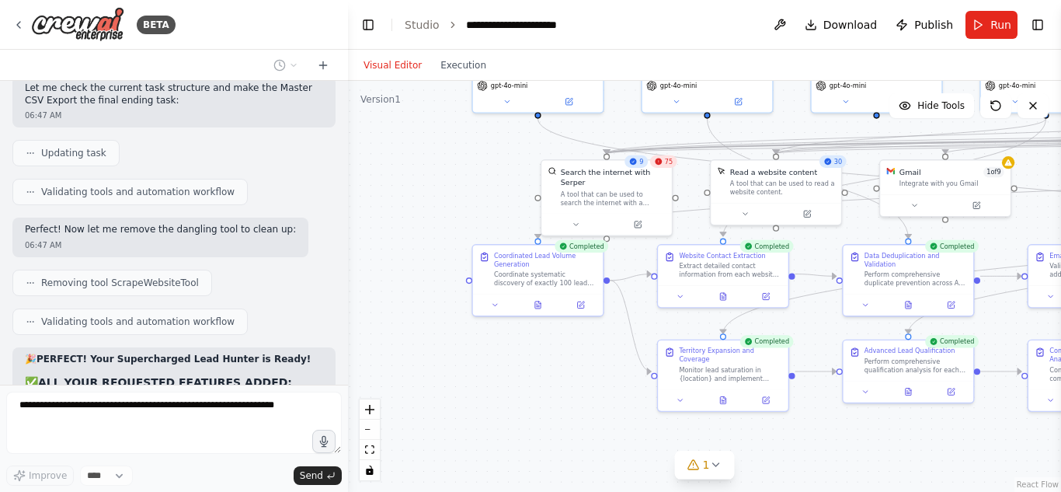
drag, startPoint x: 666, startPoint y: 467, endPoint x: 644, endPoint y: 461, distance: 23.2
click at [644, 461] on div ".deletable-edge-delete-btn { width: 20px; height: 20px; border: 0px solid #ffff…" at bounding box center [704, 286] width 713 height 411
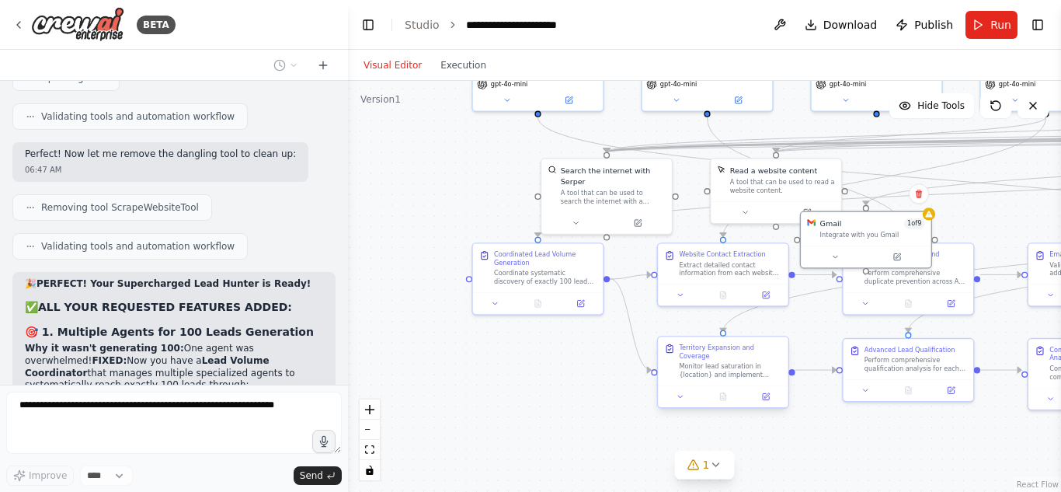
scroll to position [28047, 0]
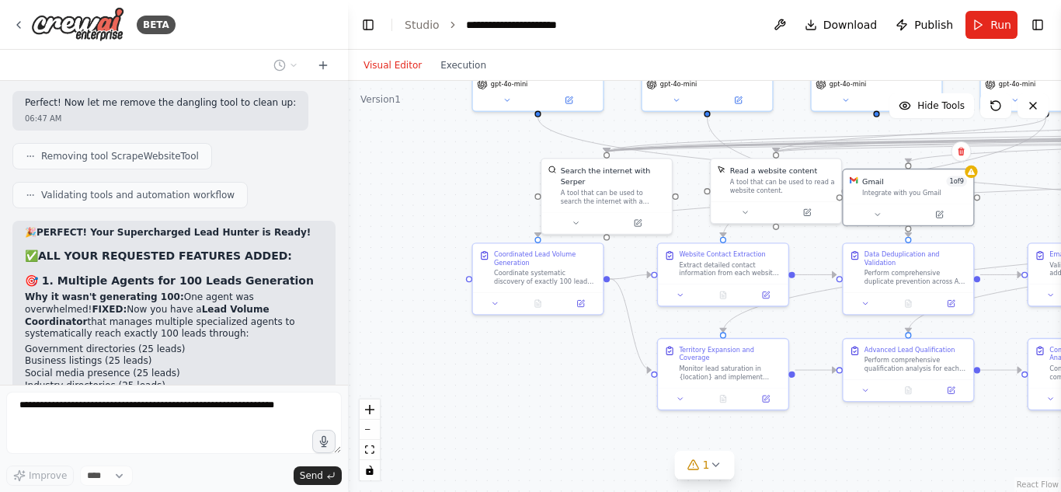
drag, startPoint x: 944, startPoint y: 184, endPoint x: 798, endPoint y: 277, distance: 173.2
click at [749, 322] on div ".deletable-edge-delete-btn { width: 20px; height: 20px; border: 0px solid #ffff…" at bounding box center [704, 286] width 713 height 411
drag, startPoint x: 929, startPoint y: 208, endPoint x: 912, endPoint y: 211, distance: 16.6
click at [912, 211] on div ".deletable-edge-delete-btn { width: 20px; height: 20px; border: 0px solid #ffff…" at bounding box center [704, 286] width 713 height 411
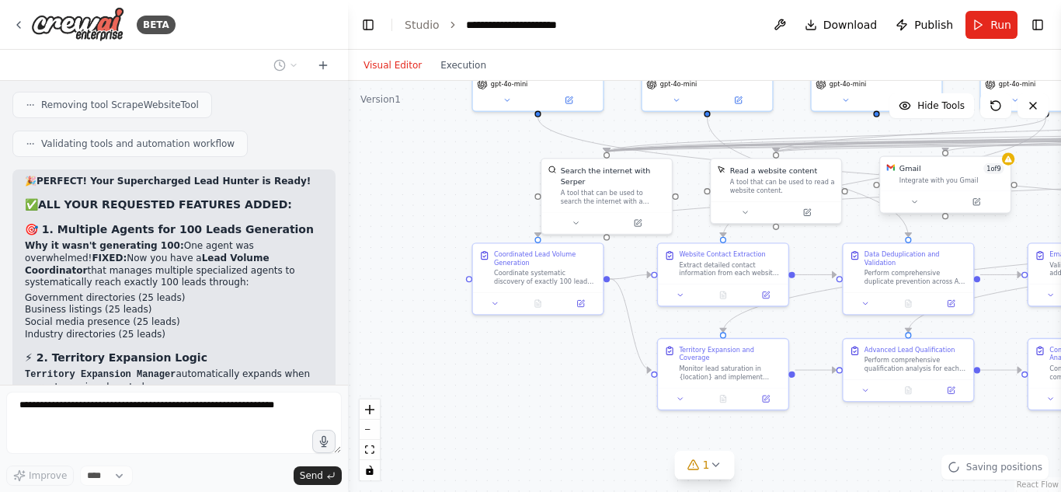
click at [960, 174] on div "Gmail 1 of 9 Integrate with you Gmail" at bounding box center [951, 173] width 105 height 21
click at [995, 144] on icon at bounding box center [997, 140] width 9 height 9
click at [954, 137] on button "Confirm" at bounding box center [953, 140] width 55 height 19
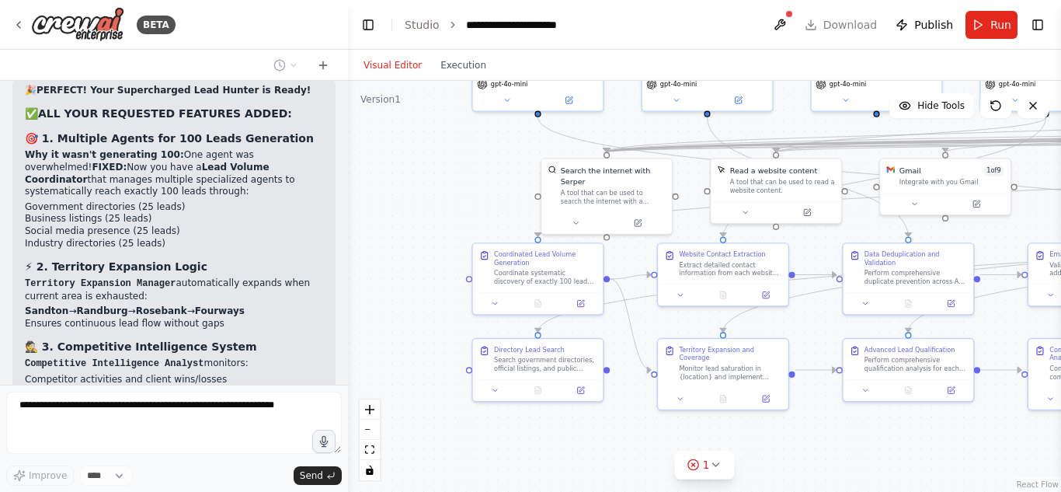
scroll to position [28228, 0]
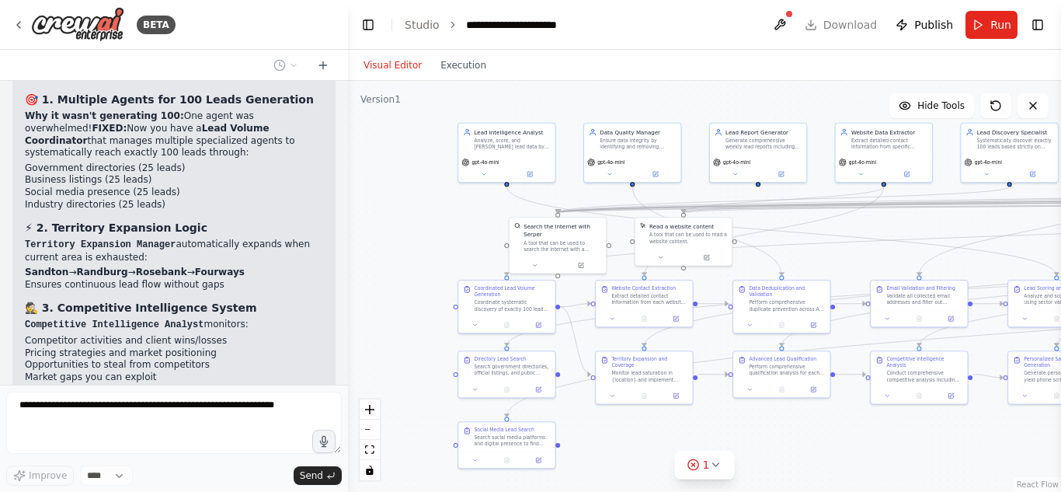
drag, startPoint x: 416, startPoint y: 372, endPoint x: 266, endPoint y: 339, distance: 154.1
click at [414, 249] on div ".deletable-edge-delete-btn { width: 20px; height: 20px; border: 0px solid #ffff…" at bounding box center [704, 286] width 713 height 411
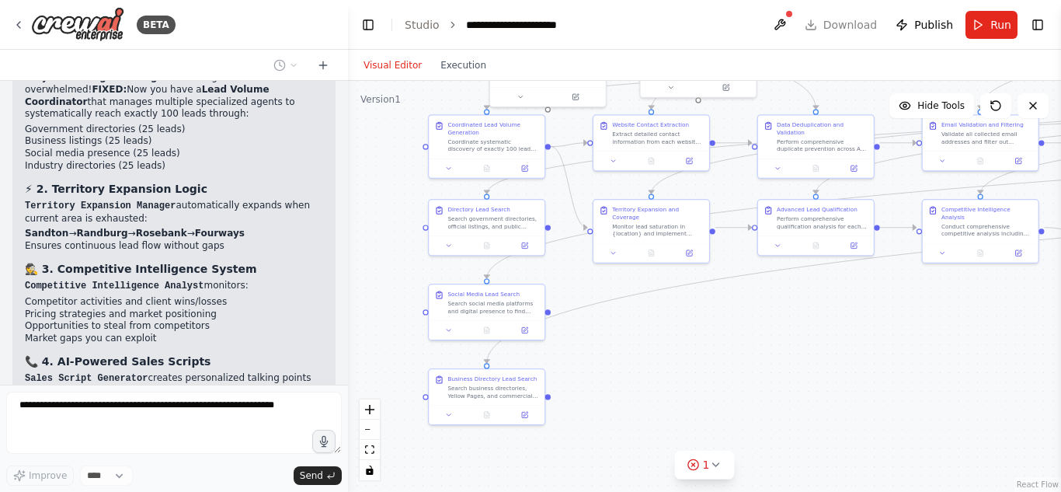
scroll to position [28305, 0]
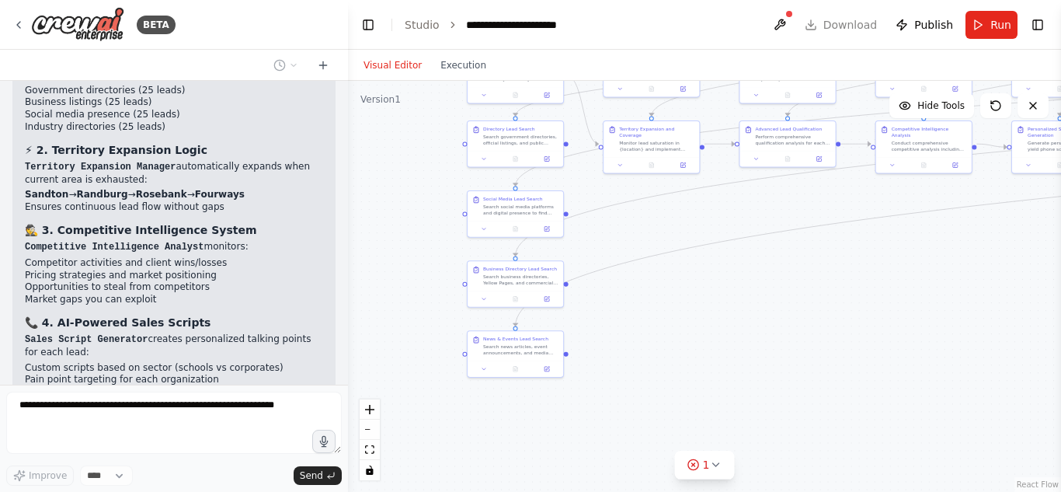
drag, startPoint x: 631, startPoint y: 419, endPoint x: 641, endPoint y: 311, distance: 108.4
click at [641, 311] on div ".deletable-edge-delete-btn { width: 20px; height: 20px; border: 0px solid #ffff…" at bounding box center [704, 286] width 713 height 411
drag, startPoint x: 514, startPoint y: 148, endPoint x: 484, endPoint y: 148, distance: 30.3
click at [484, 149] on div at bounding box center [516, 157] width 96 height 16
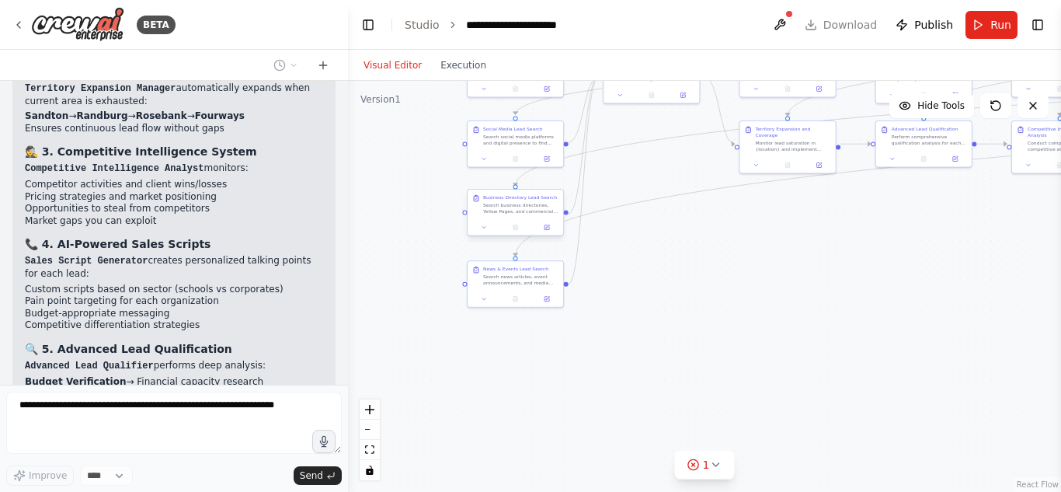
scroll to position [28395, 0]
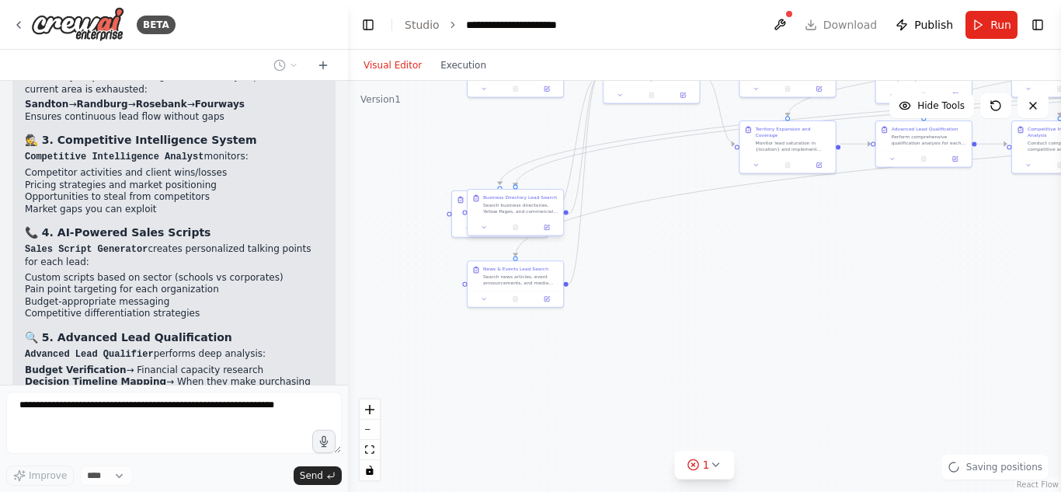
drag, startPoint x: 518, startPoint y: 208, endPoint x: 482, endPoint y: 204, distance: 35.9
click at [436, 146] on div ".deletable-edge-delete-btn { width: 20px; height: 20px; border: 0px solid #ffff…" at bounding box center [704, 286] width 713 height 411
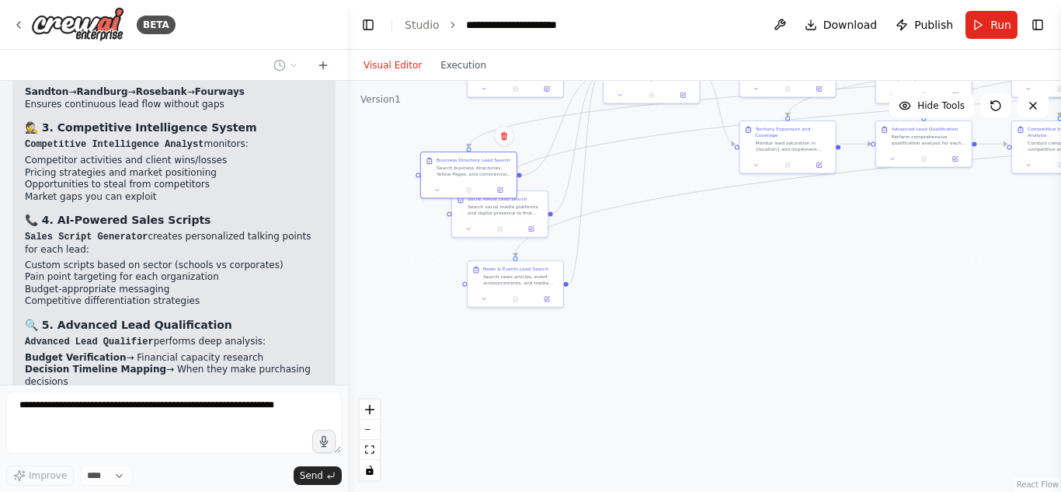
drag, startPoint x: 494, startPoint y: 188, endPoint x: 450, endPoint y: 151, distance: 57.4
click at [450, 152] on div "Business Directory Lead Search Search business directories, Yellow Pages, and c…" at bounding box center [469, 167] width 96 height 30
drag, startPoint x: 485, startPoint y: 179, endPoint x: 685, endPoint y: 276, distance: 221.9
click at [429, 149] on div "Business Directory Lead Search Search business directories, Yellow Pages, and c…" at bounding box center [430, 152] width 96 height 30
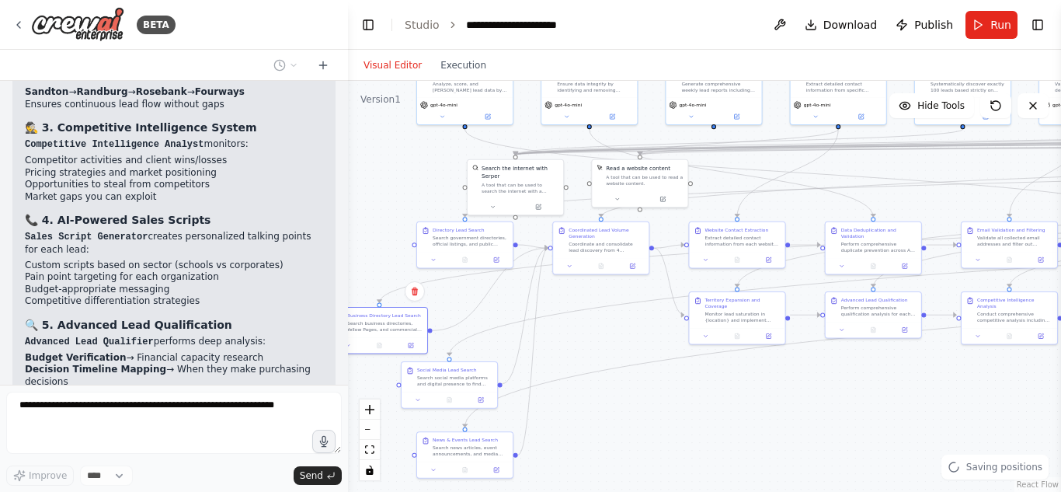
drag, startPoint x: 728, startPoint y: 336, endPoint x: 717, endPoint y: 455, distance: 119.3
click at [717, 455] on div ".deletable-edge-delete-btn { width: 20px; height: 20px; border: 0px solid #ffff…" at bounding box center [704, 286] width 713 height 411
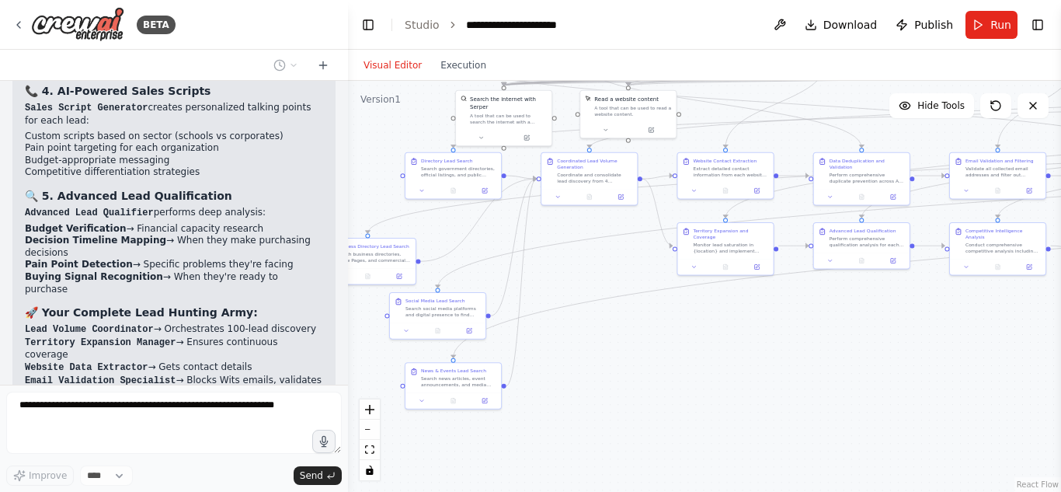
scroll to position [28549, 0]
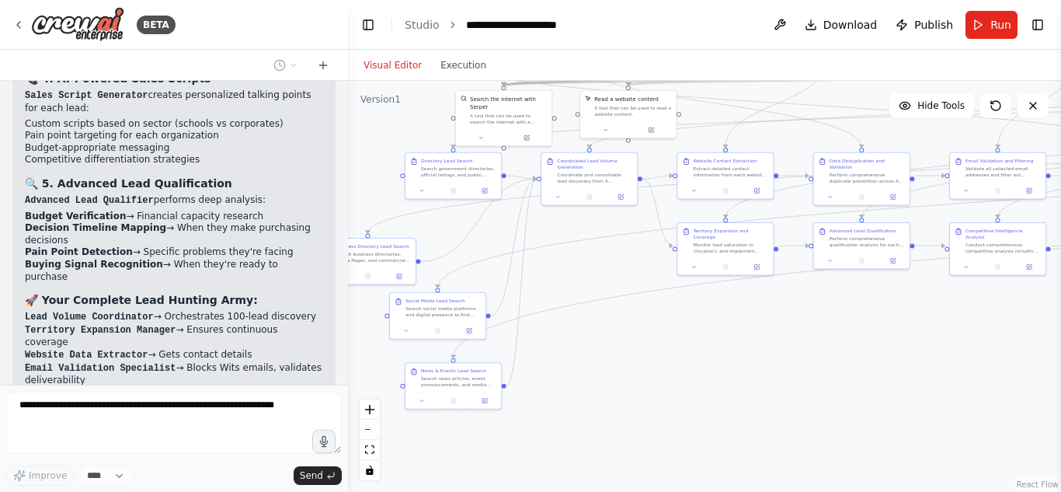
drag, startPoint x: 695, startPoint y: 397, endPoint x: 539, endPoint y: 374, distance: 157.8
click at [539, 374] on div ".deletable-edge-delete-btn { width: 20px; height: 20px; border: 0px solid #ffff…" at bounding box center [704, 286] width 713 height 411
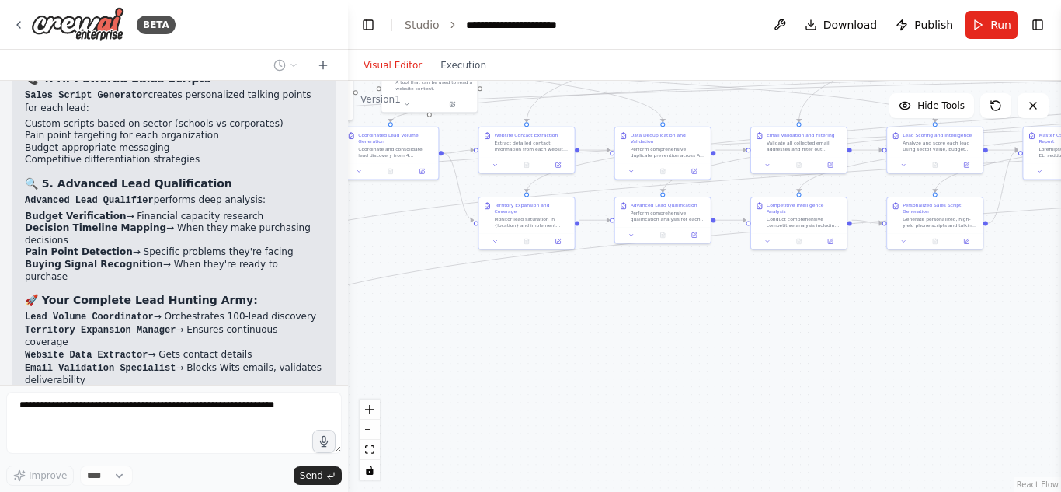
drag, startPoint x: 675, startPoint y: 352, endPoint x: 522, endPoint y: 328, distance: 154.9
click at [522, 328] on div ".deletable-edge-delete-btn { width: 20px; height: 20px; border: 0px solid #ffff…" at bounding box center [704, 286] width 713 height 411
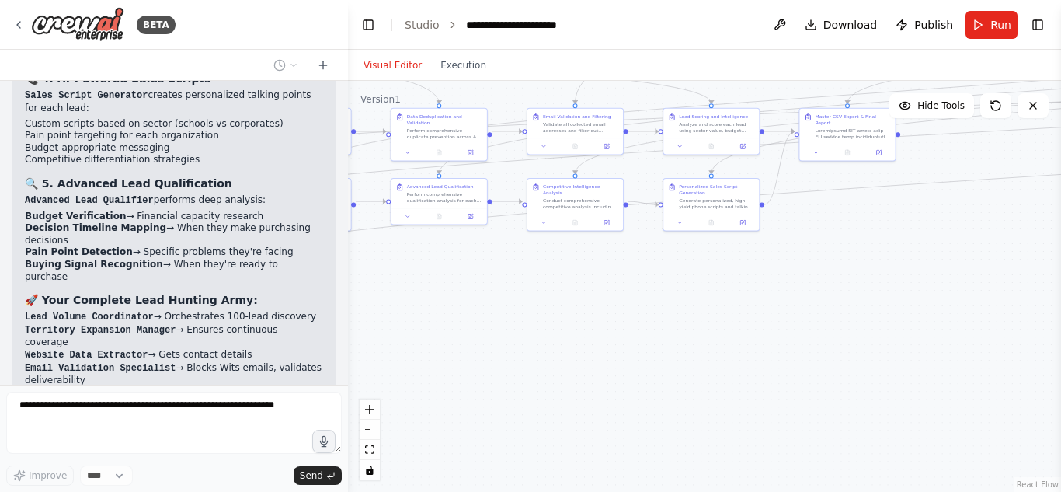
drag, startPoint x: 634, startPoint y: 322, endPoint x: 463, endPoint y: 308, distance: 171.4
click at [463, 308] on div ".deletable-edge-delete-btn { width: 20px; height: 20px; border: 0px solid #ffff…" at bounding box center [704, 286] width 713 height 411
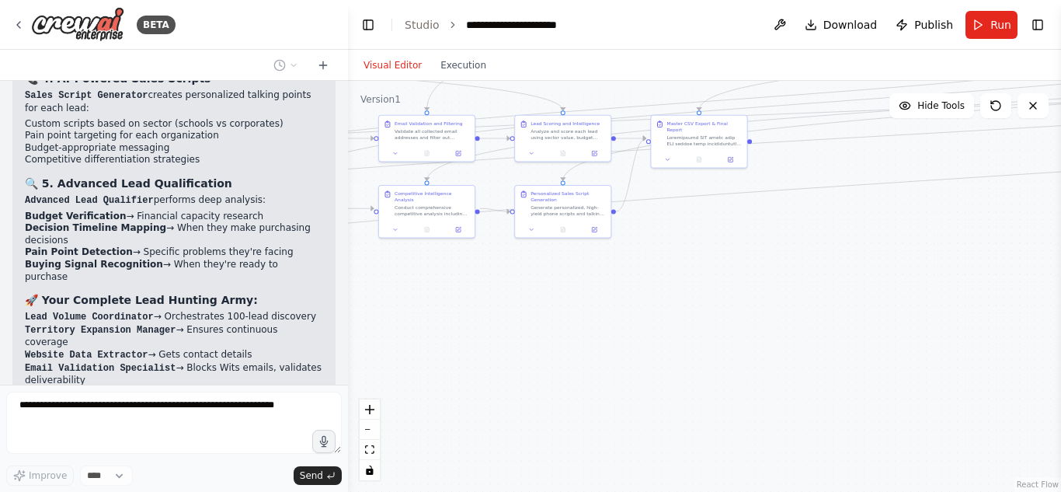
drag, startPoint x: 593, startPoint y: 308, endPoint x: 447, endPoint y: 317, distance: 145.5
click at [447, 317] on div ".deletable-edge-delete-btn { width: 20px; height: 20px; border: 0px solid #ffff…" at bounding box center [704, 286] width 713 height 411
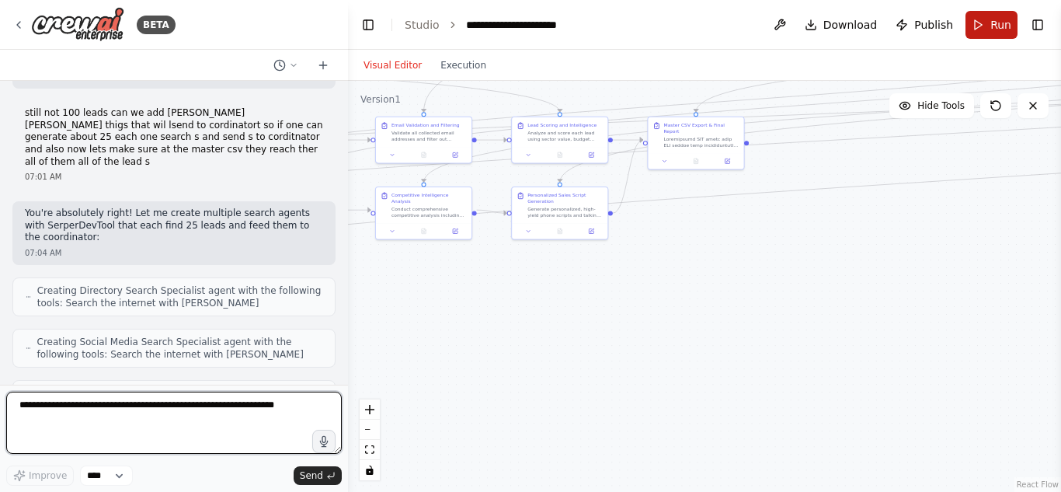
scroll to position [29212, 0]
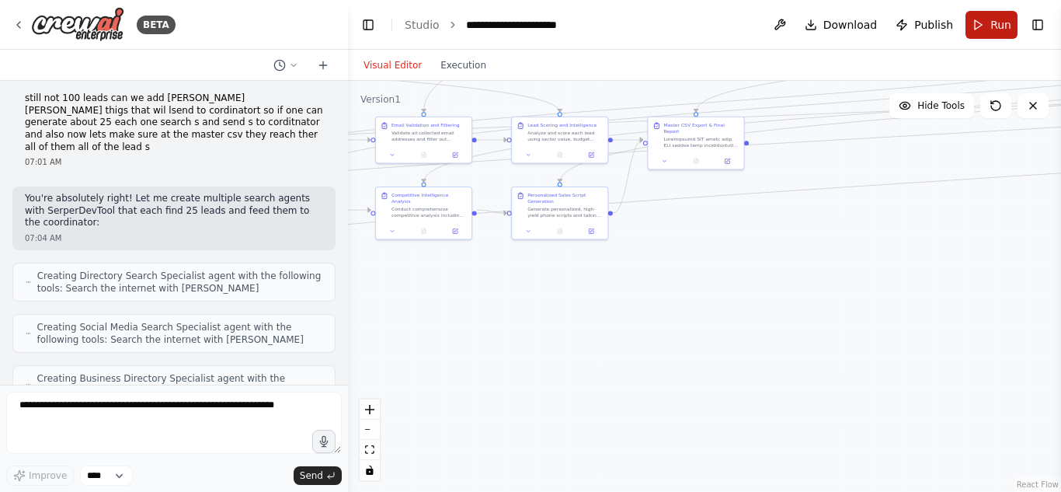
click at [989, 28] on button "Run" at bounding box center [991, 25] width 52 height 28
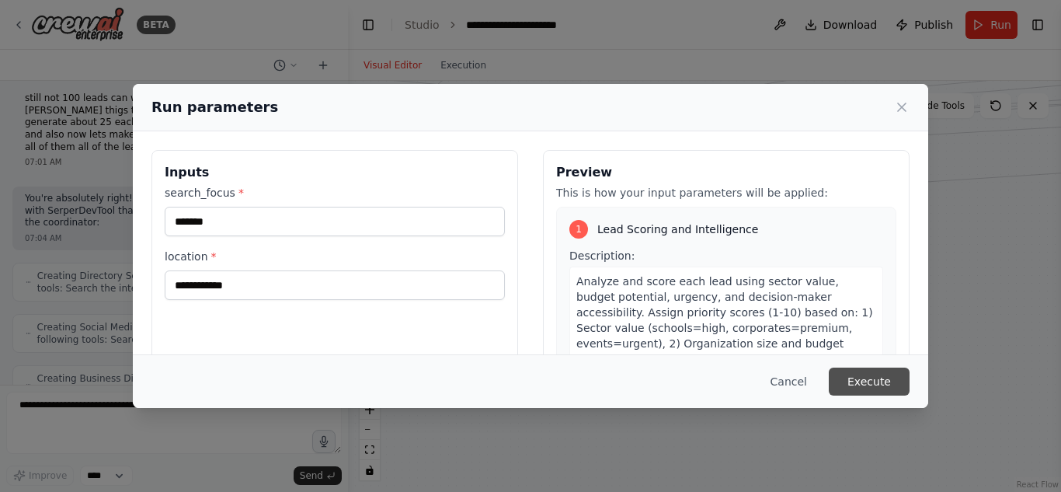
click at [870, 378] on button "Execute" at bounding box center [869, 381] width 81 height 28
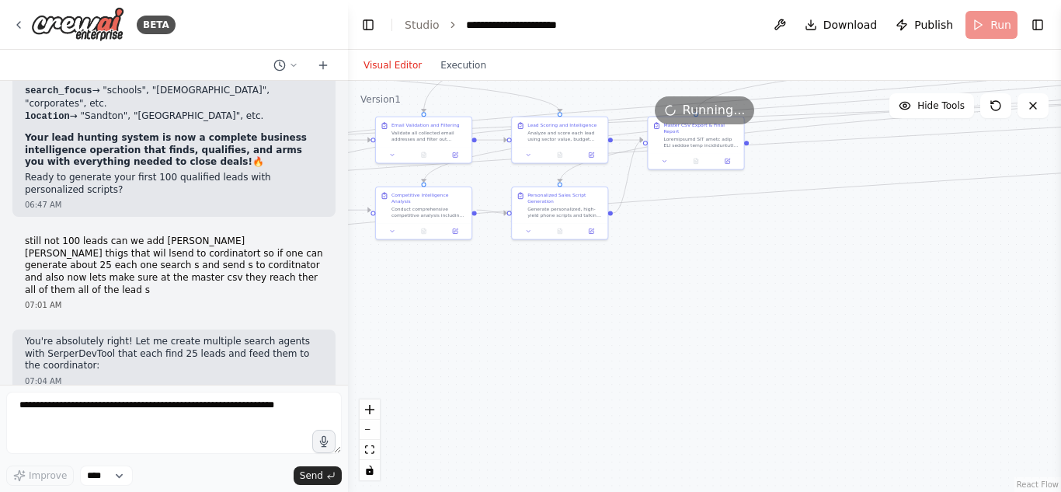
scroll to position [29052, 0]
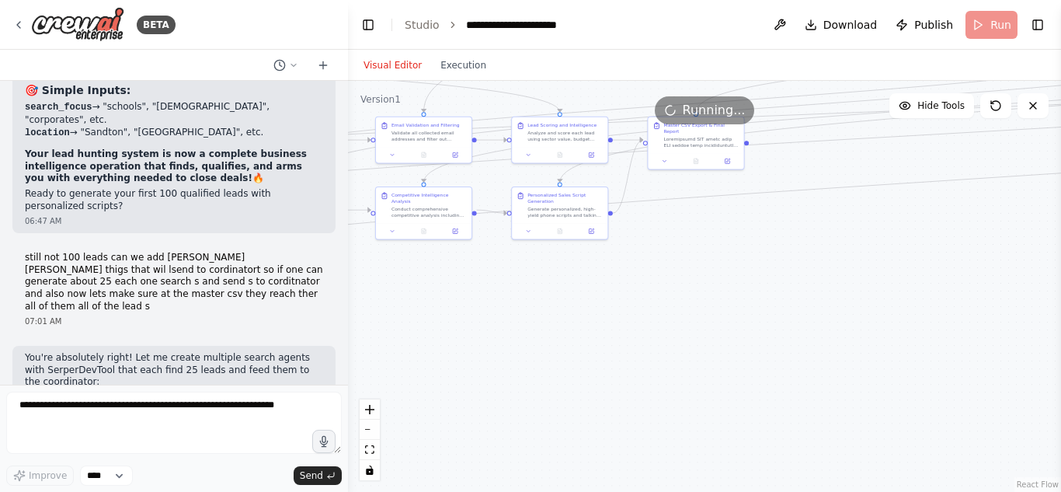
drag, startPoint x: 584, startPoint y: 315, endPoint x: 634, endPoint y: 354, distance: 63.1
click at [869, 304] on div ".deletable-edge-delete-btn { width: 20px; height: 20px; border: 0px solid #ffff…" at bounding box center [704, 286] width 713 height 411
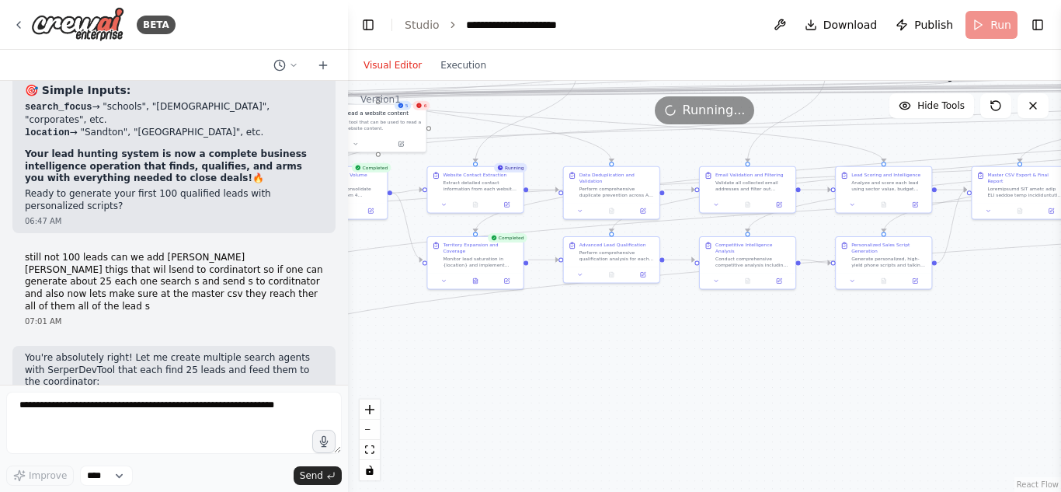
drag, startPoint x: 602, startPoint y: 362, endPoint x: 640, endPoint y: 424, distance: 72.9
click at [640, 424] on div ".deletable-edge-delete-btn { width: 20px; height: 20px; border: 0px solid #ffff…" at bounding box center [704, 286] width 713 height 411
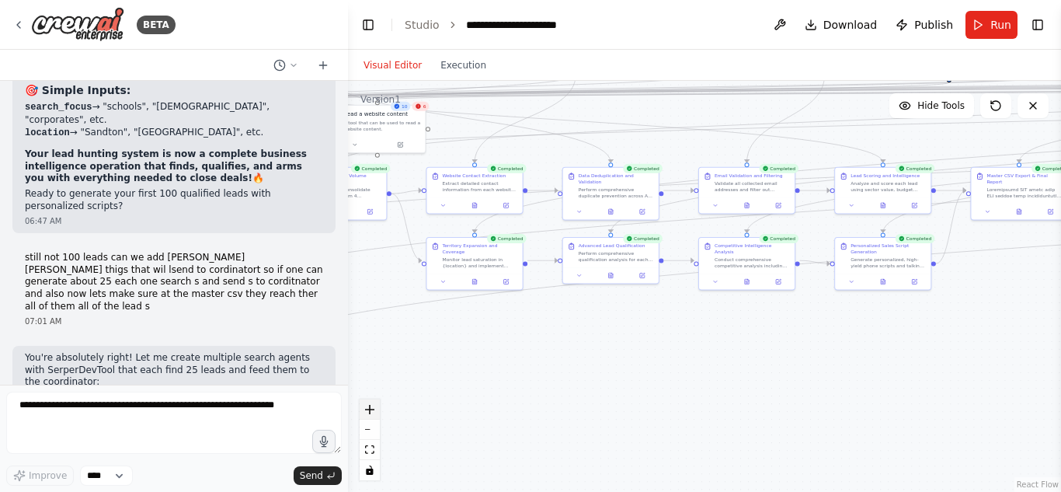
drag, startPoint x: 714, startPoint y: 410, endPoint x: 367, endPoint y: 401, distance: 347.2
click at [367, 401] on div ".deletable-edge-delete-btn { width: 20px; height: 20px; border: 0px solid #ffff…" at bounding box center [704, 286] width 713 height 411
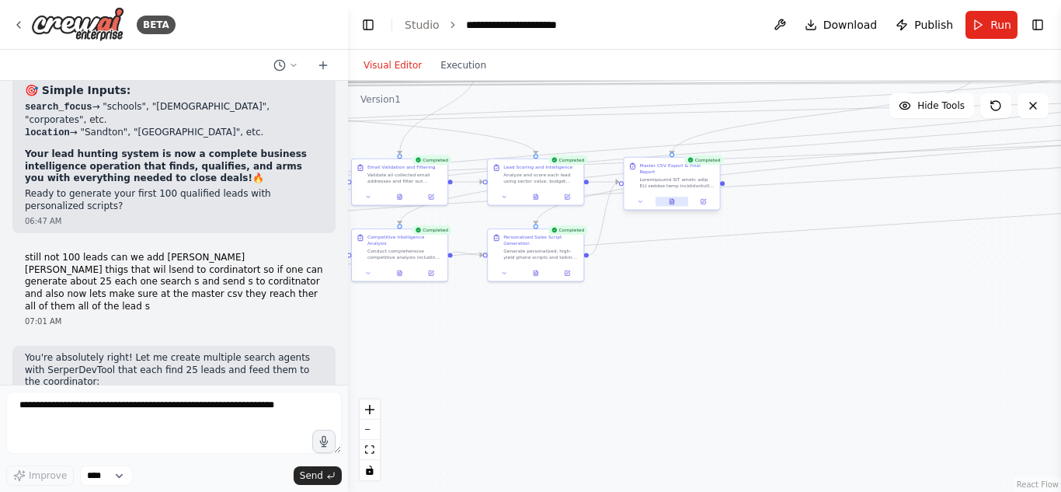
click at [666, 197] on button at bounding box center [671, 200] width 33 height 9
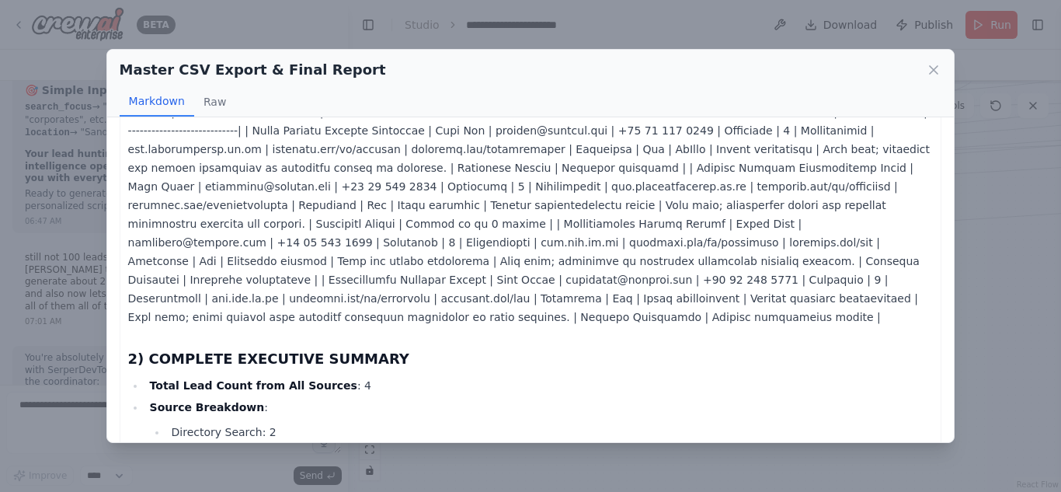
scroll to position [0, 0]
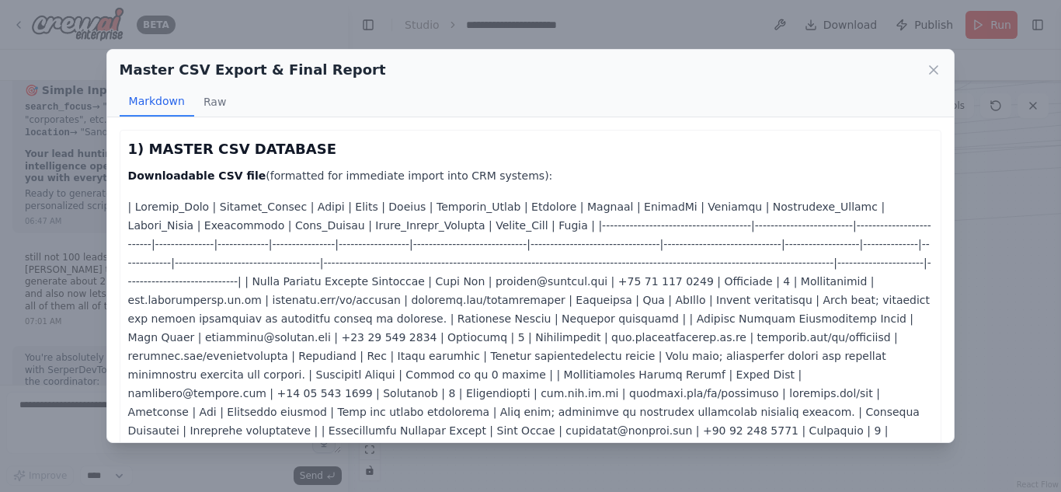
click at [151, 153] on h3 "1) MASTER CSV DATABASE" at bounding box center [530, 149] width 805 height 22
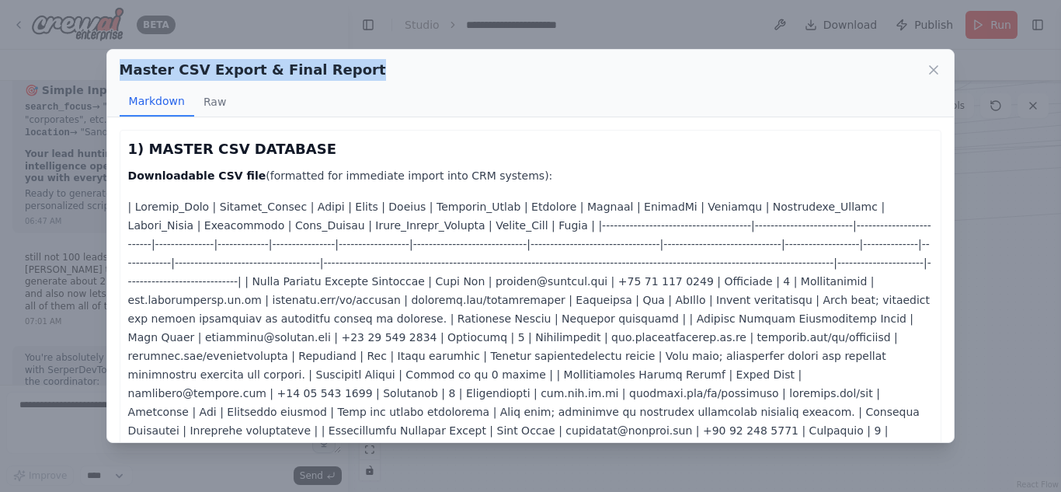
drag, startPoint x: 342, startPoint y: 63, endPoint x: 106, endPoint y: 63, distance: 236.1
click at [106, 63] on div "Master CSV Export & Final Report Markdown Raw 1) MASTER CSV DATABASE Downloadab…" at bounding box center [530, 245] width 849 height 393
copy h2 "Master CSV Export & Final Report"
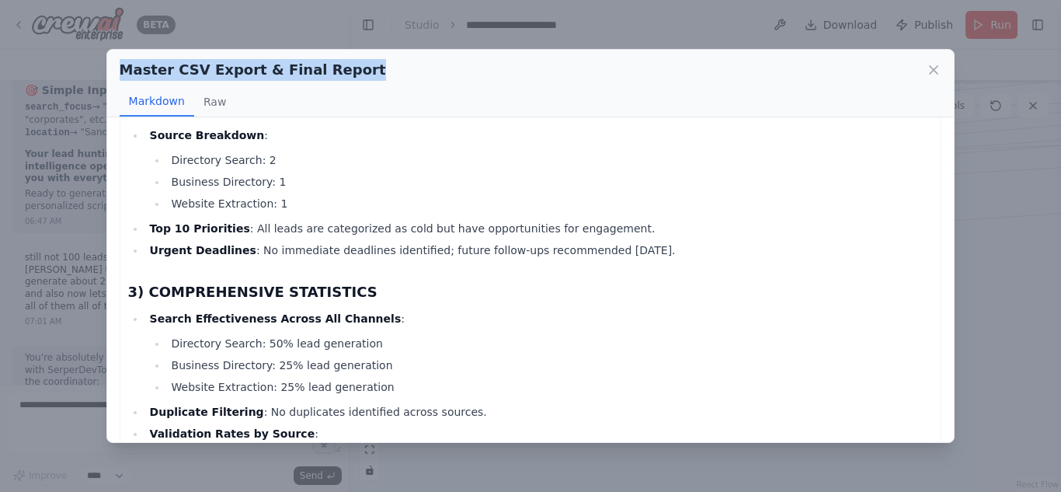
scroll to position [789, 0]
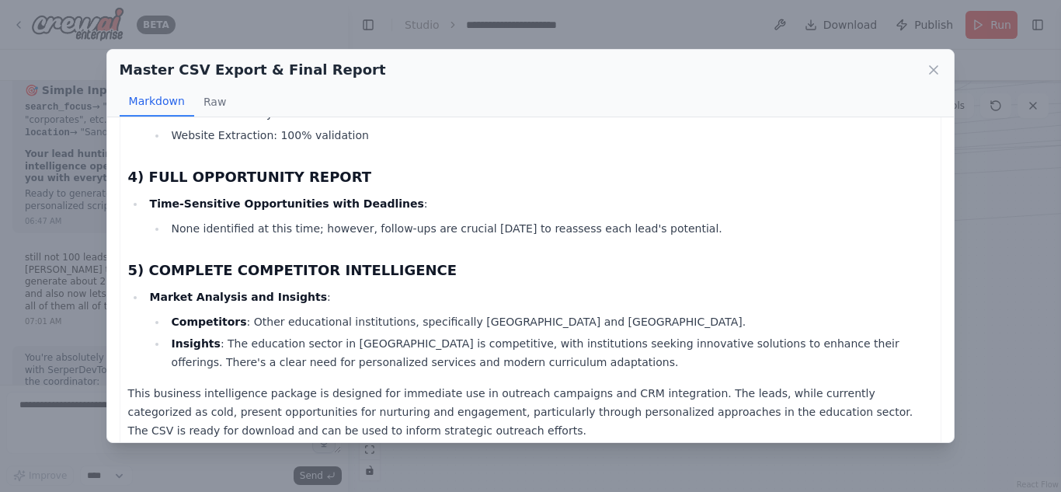
click at [931, 59] on div "Master CSV Export & Final Report" at bounding box center [531, 70] width 822 height 22
click at [932, 69] on icon at bounding box center [934, 70] width 8 height 8
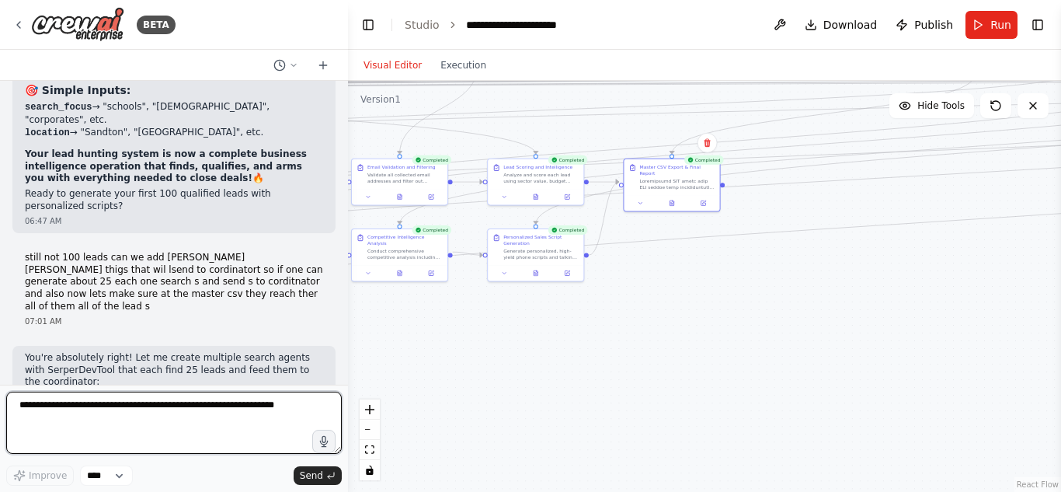
click at [139, 399] on textarea at bounding box center [173, 422] width 335 height 62
click at [130, 431] on textarea "*******" at bounding box center [173, 422] width 335 height 62
paste textarea "**********"
type textarea "**********"
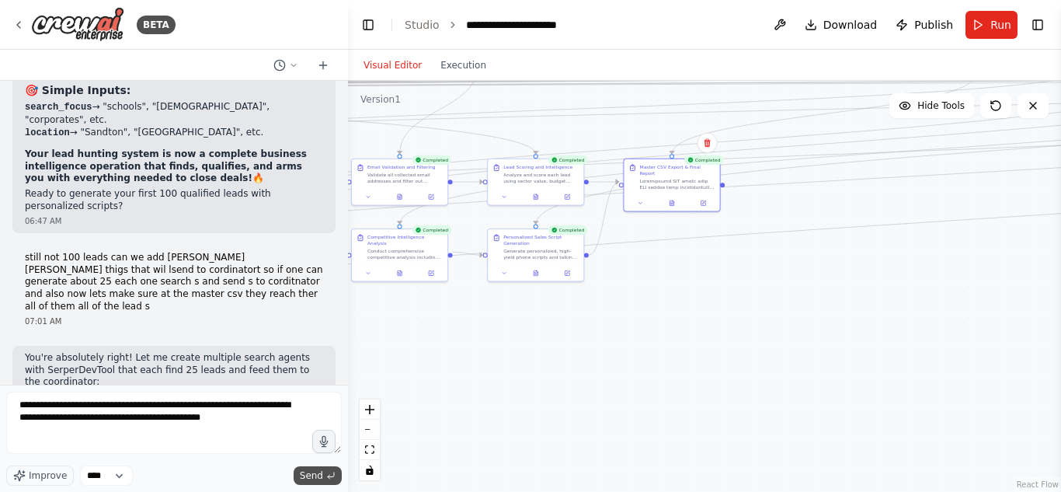
click at [321, 471] on span "Send" at bounding box center [311, 475] width 23 height 12
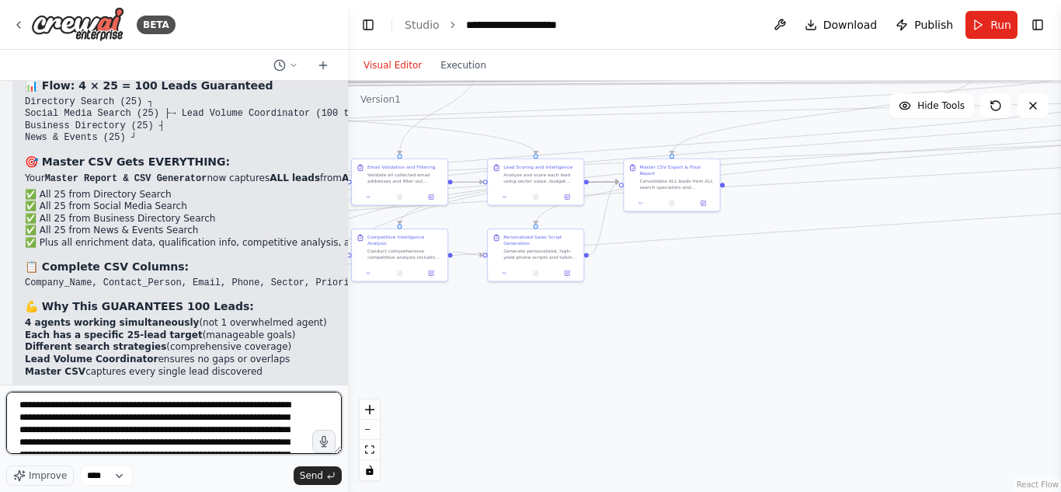
scroll to position [20, 0]
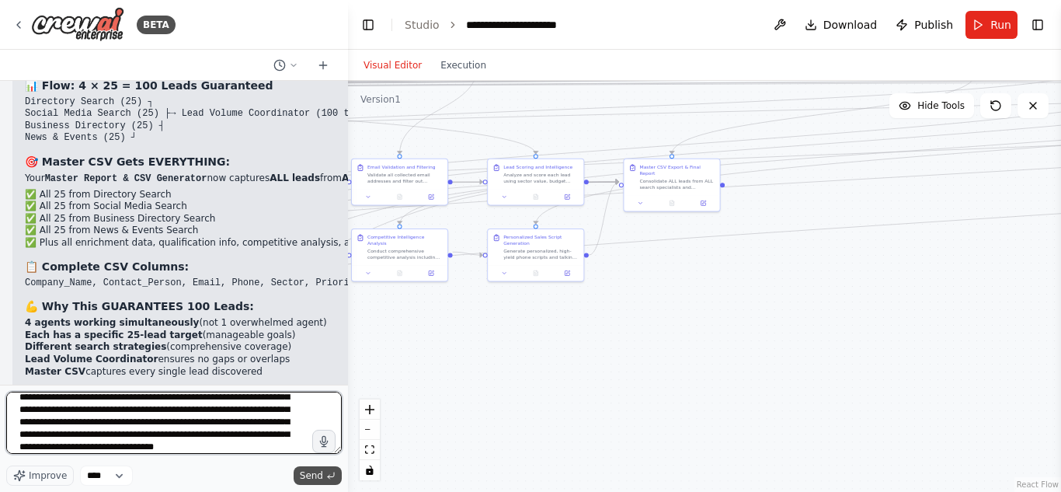
type textarea "**********"
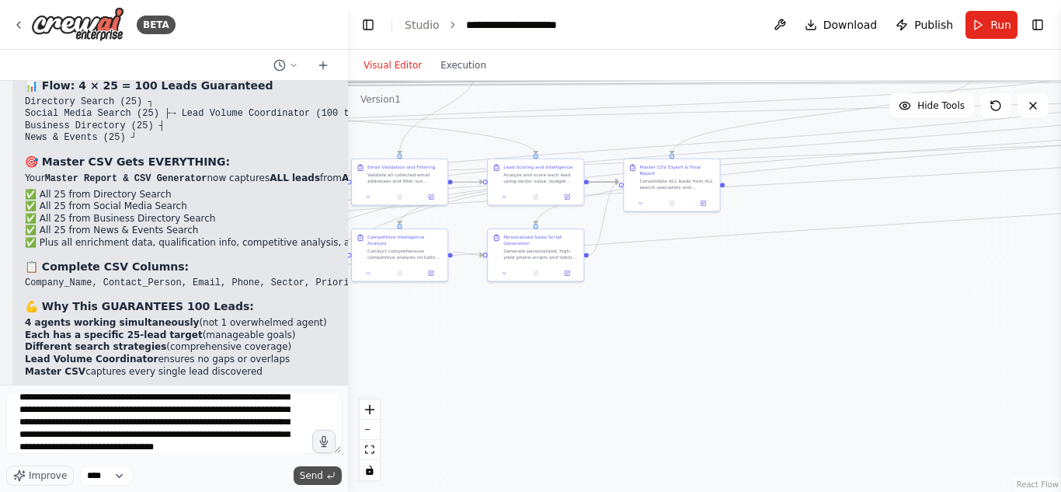
click at [328, 481] on button "Send" at bounding box center [318, 475] width 48 height 19
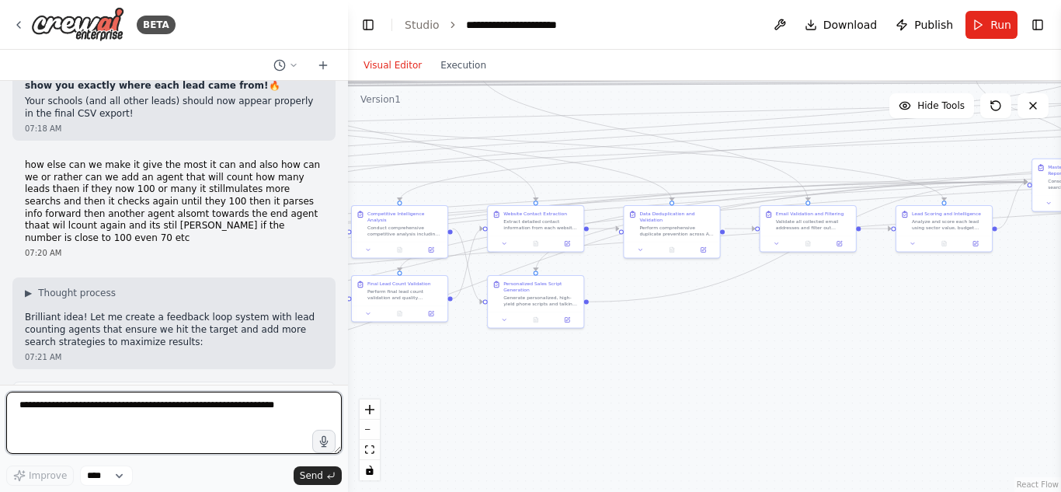
scroll to position [31906, 0]
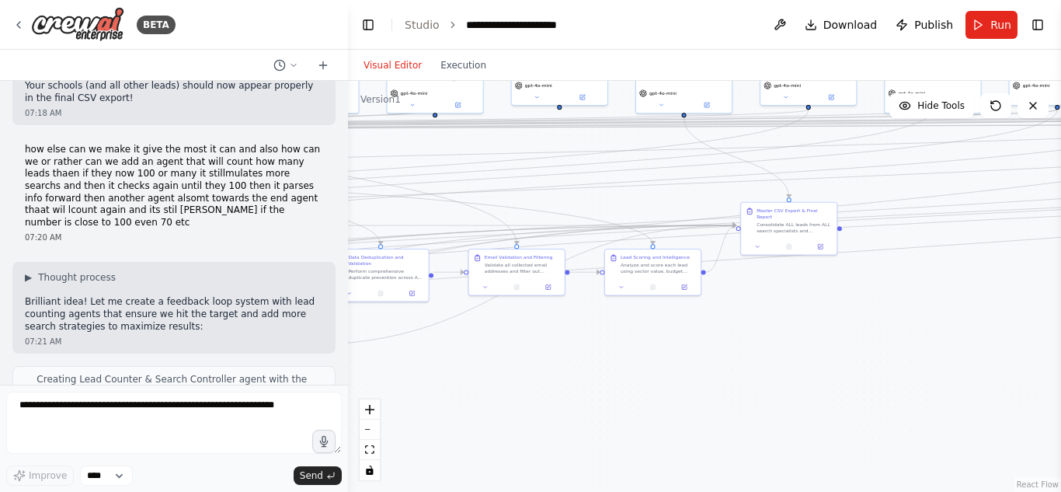
drag, startPoint x: 760, startPoint y: 333, endPoint x: 423, endPoint y: 392, distance: 341.4
click at [423, 392] on div ".deletable-edge-delete-btn { width: 20px; height: 20px; border: 0px solid #ffff…" at bounding box center [704, 286] width 713 height 411
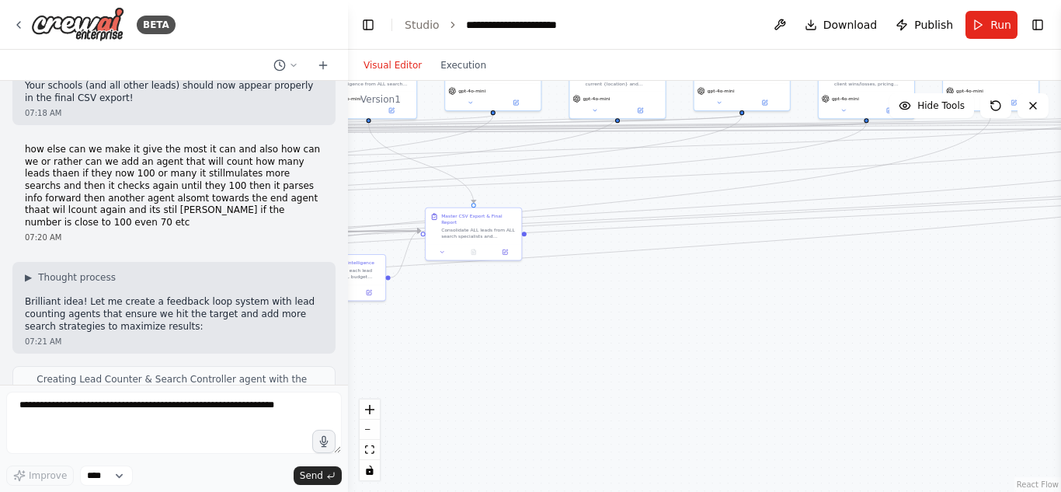
drag, startPoint x: 718, startPoint y: 366, endPoint x: 417, endPoint y: 356, distance: 301.5
click at [417, 356] on div ".deletable-edge-delete-btn { width: 20px; height: 20px; border: 0px solid #ffff…" at bounding box center [704, 286] width 713 height 411
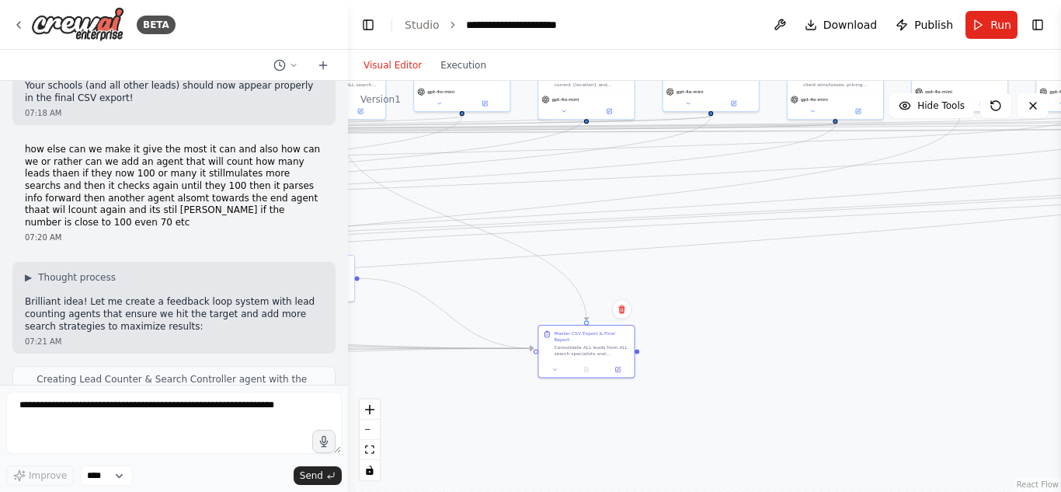
drag, startPoint x: 449, startPoint y: 230, endPoint x: 595, endPoint y: 345, distance: 185.8
click at [595, 345] on div "Consolidate ALL leads from ALL search specialists and processing agents into co…" at bounding box center [591, 350] width 75 height 12
click at [990, 16] on button "Run" at bounding box center [991, 25] width 52 height 28
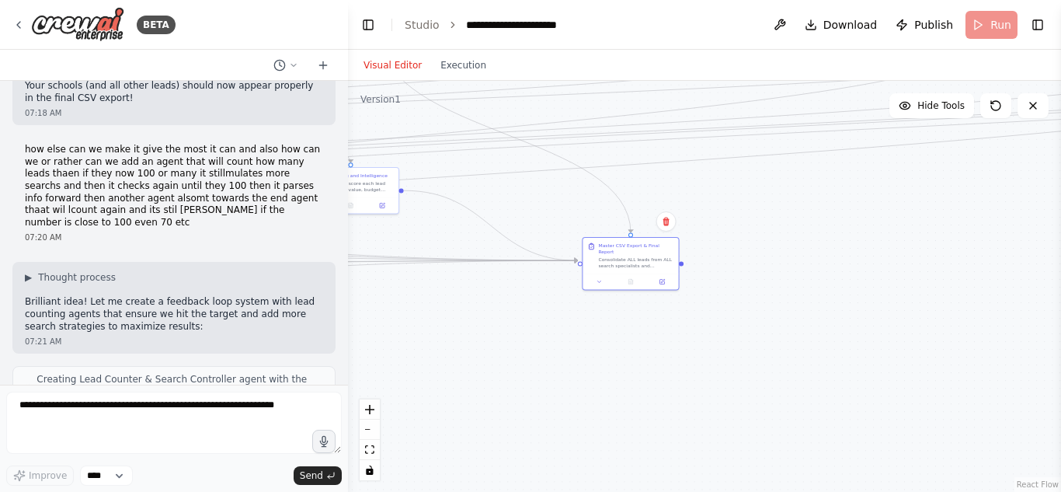
drag, startPoint x: 890, startPoint y: 259, endPoint x: 734, endPoint y: 351, distance: 181.4
click at [1027, 99] on div "Version 1 Hide Tools .deletable-edge-delete-btn { width: 20px; height: 20px; bo…" at bounding box center [704, 286] width 713 height 411
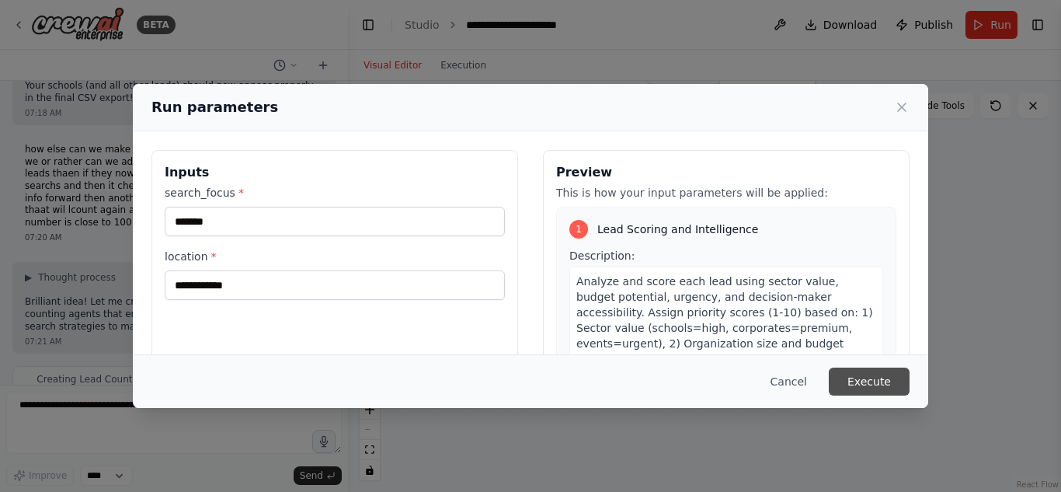
click at [895, 384] on button "Execute" at bounding box center [869, 381] width 81 height 28
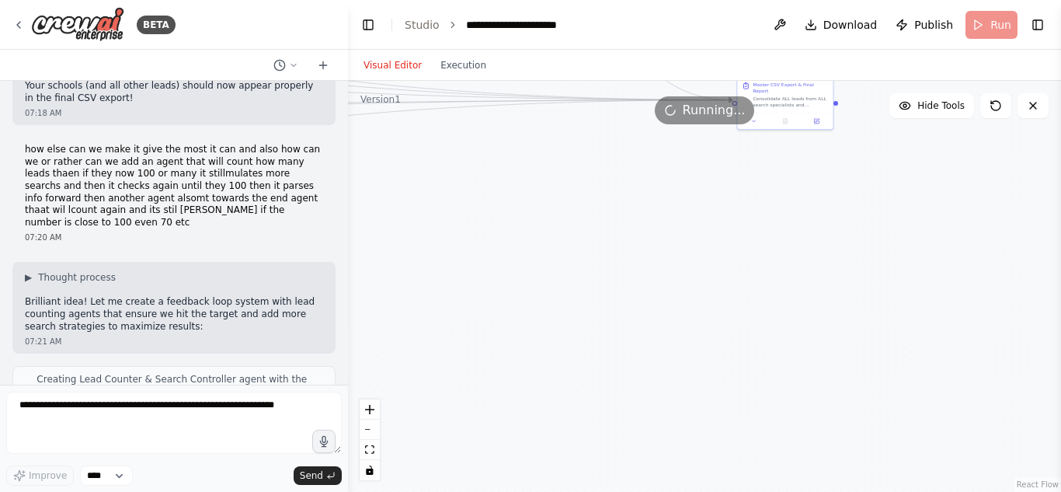
drag, startPoint x: 509, startPoint y: 297, endPoint x: 587, endPoint y: 303, distance: 77.9
click at [753, 306] on div ".deletable-edge-delete-btn { width: 20px; height: 20px; border: 0px solid #ffff…" at bounding box center [704, 286] width 713 height 411
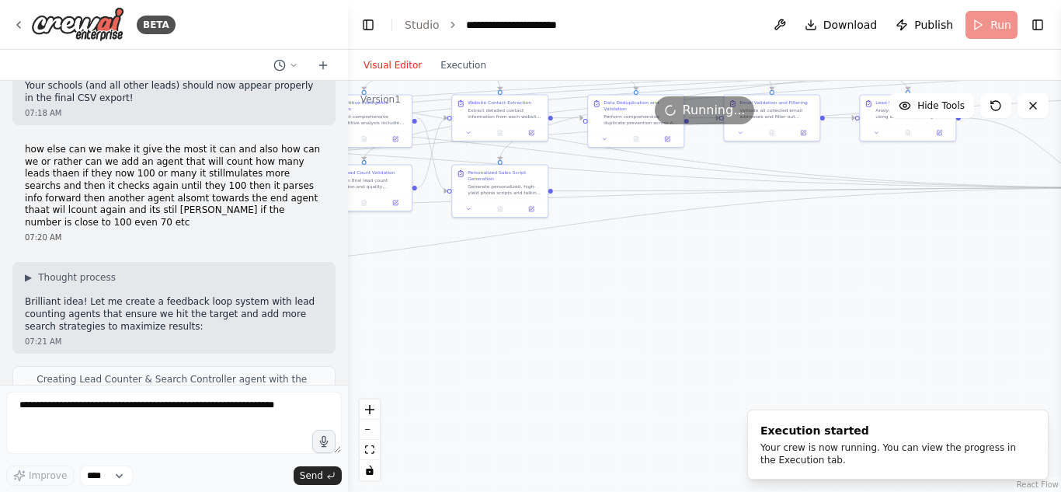
drag, startPoint x: 390, startPoint y: 233, endPoint x: 579, endPoint y: 320, distance: 207.8
click at [579, 320] on div ".deletable-edge-delete-btn { width: 20px; height: 20px; border: 0px solid #ffff…" at bounding box center [704, 286] width 713 height 411
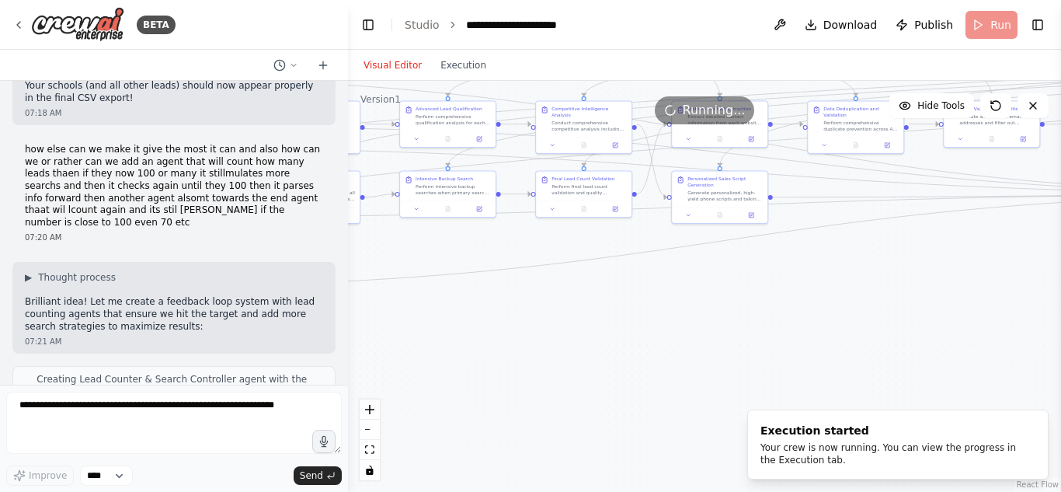
drag, startPoint x: 470, startPoint y: 324, endPoint x: 755, endPoint y: 339, distance: 285.4
click at [755, 339] on div ".deletable-edge-delete-btn { width: 20px; height: 20px; border: 0px solid #ffff…" at bounding box center [704, 286] width 713 height 411
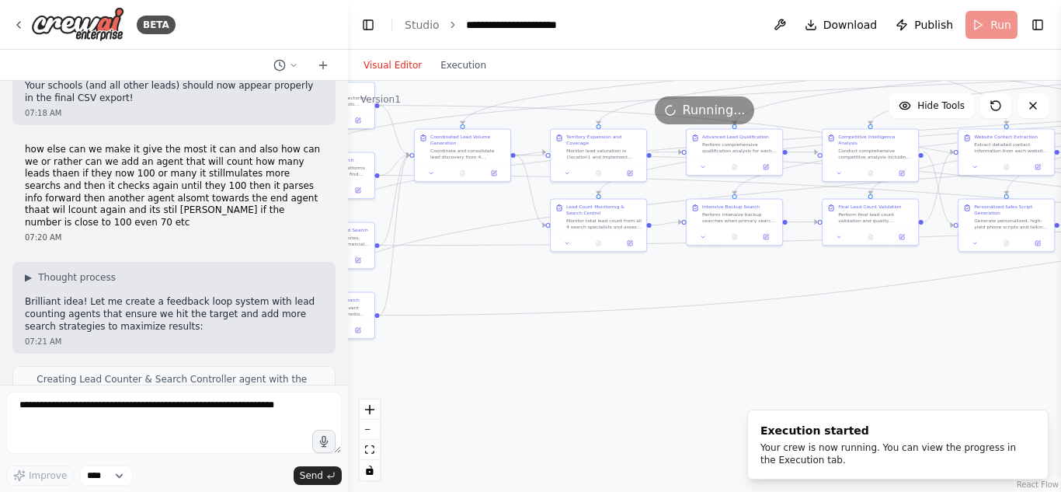
drag, startPoint x: 503, startPoint y: 345, endPoint x: 773, endPoint y: 363, distance: 270.8
click at [773, 363] on div ".deletable-edge-delete-btn { width: 20px; height: 20px; border: 0px solid #ffff…" at bounding box center [704, 286] width 713 height 411
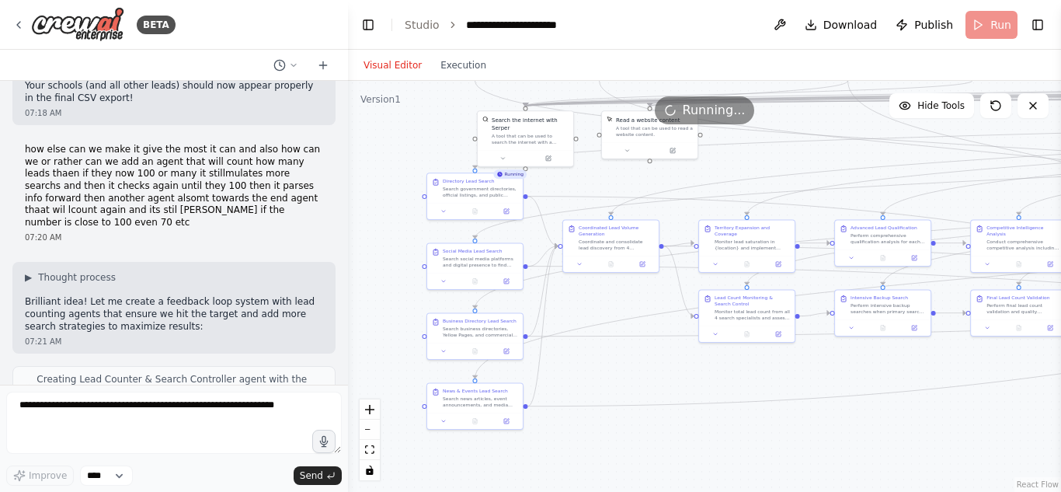
drag, startPoint x: 609, startPoint y: 377, endPoint x: 617, endPoint y: 443, distance: 65.8
click at [617, 443] on div ".deletable-edge-delete-btn { width: 20px; height: 20px; border: 0px solid #ffff…" at bounding box center [704, 286] width 713 height 411
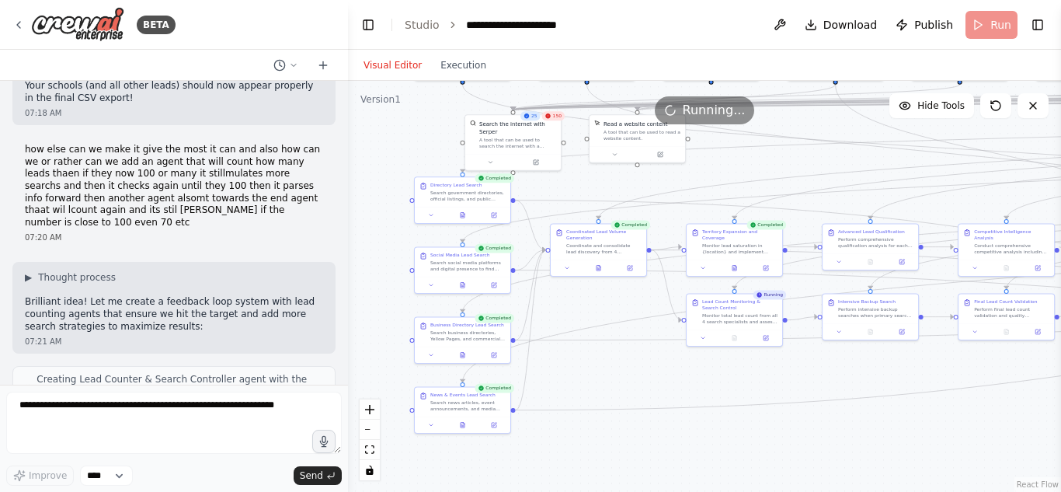
drag, startPoint x: 683, startPoint y: 388, endPoint x: 543, endPoint y: 414, distance: 142.3
click at [543, 414] on div ".deletable-edge-delete-btn { width: 20px; height: 20px; border: 0px solid #ffff…" at bounding box center [704, 286] width 713 height 411
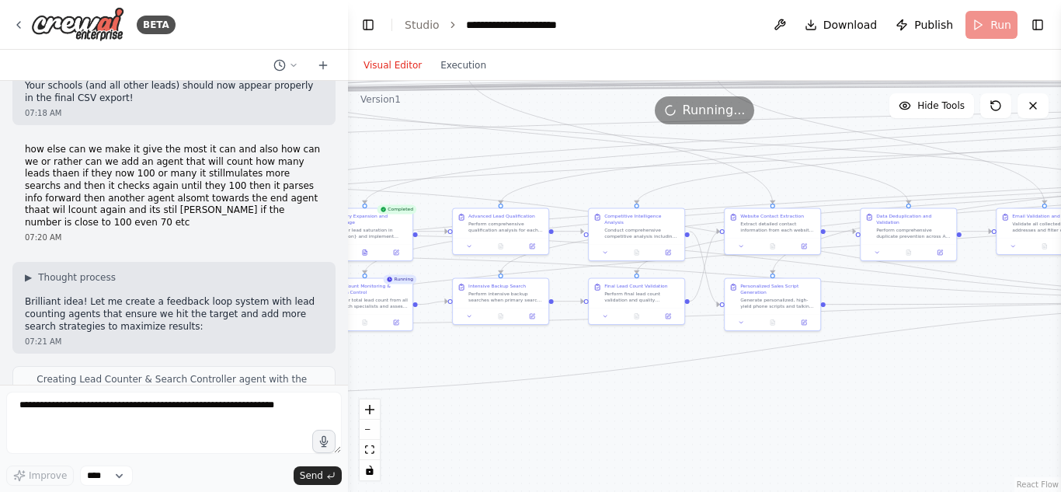
drag, startPoint x: 656, startPoint y: 391, endPoint x: 408, endPoint y: 354, distance: 251.3
click at [408, 354] on div ".deletable-edge-delete-btn { width: 20px; height: 20px; border: 0px solid #ffff…" at bounding box center [704, 286] width 713 height 411
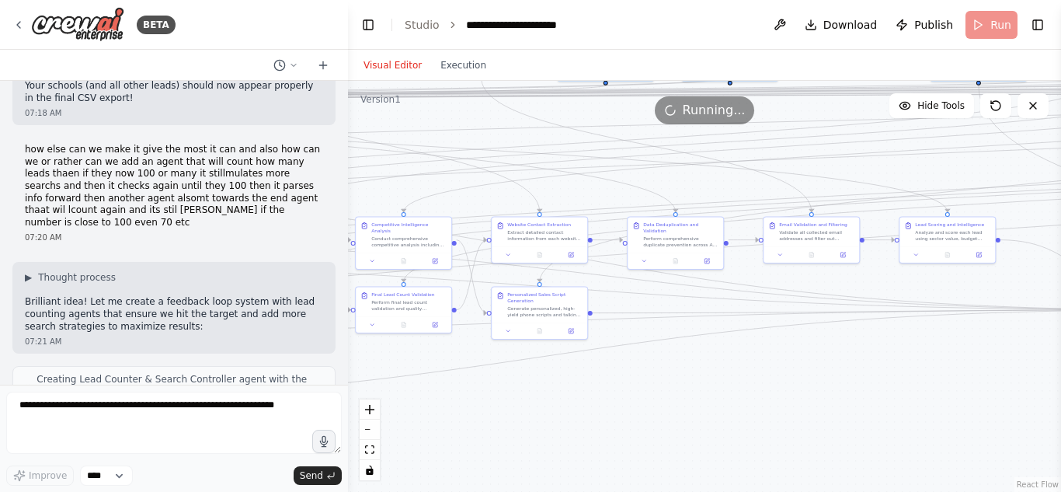
drag, startPoint x: 782, startPoint y: 405, endPoint x: 555, endPoint y: 413, distance: 226.9
click at [555, 413] on div ".deletable-edge-delete-btn { width: 20px; height: 20px; border: 0px solid #ffff…" at bounding box center [704, 286] width 713 height 411
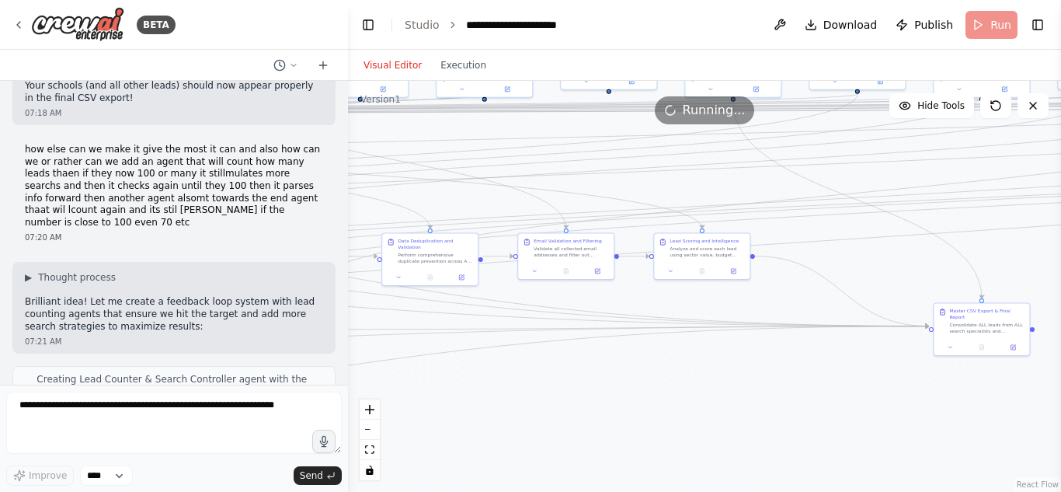
drag, startPoint x: 756, startPoint y: 398, endPoint x: 502, endPoint y: 413, distance: 255.2
click at [502, 413] on div ".deletable-edge-delete-btn { width: 20px; height: 20px; border: 0px solid #ffff…" at bounding box center [704, 286] width 713 height 411
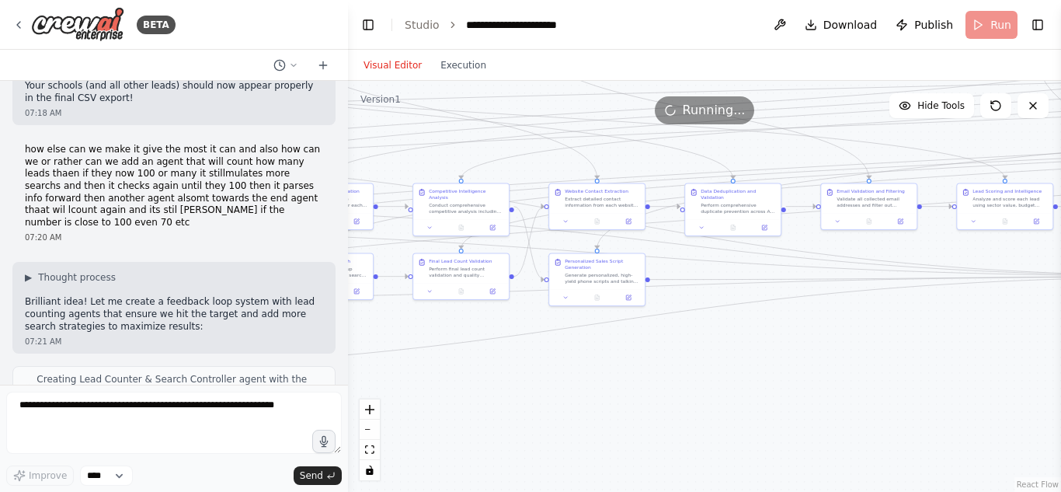
drag, startPoint x: 502, startPoint y: 413, endPoint x: 841, endPoint y: 366, distance: 342.7
click at [841, 366] on div ".deletable-edge-delete-btn { width: 20px; height: 20px; border: 0px solid #ffff…" at bounding box center [704, 286] width 713 height 411
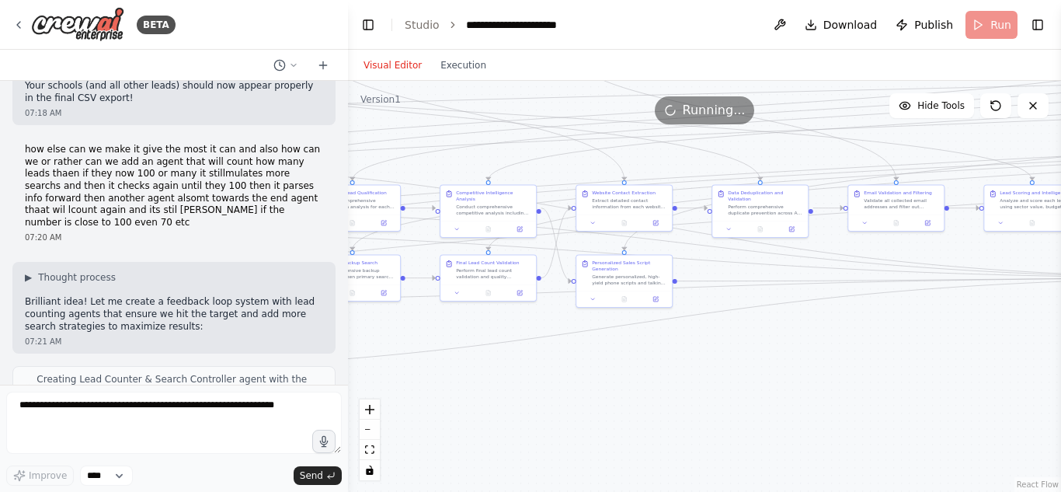
drag, startPoint x: 841, startPoint y: 366, endPoint x: 1060, endPoint y: 324, distance: 223.0
click at [1060, 324] on div "BETA Gauteng Lead Hunter Agent – Must-Have Features 1️⃣ Duplicate Prevention Ch…" at bounding box center [530, 246] width 1061 height 492
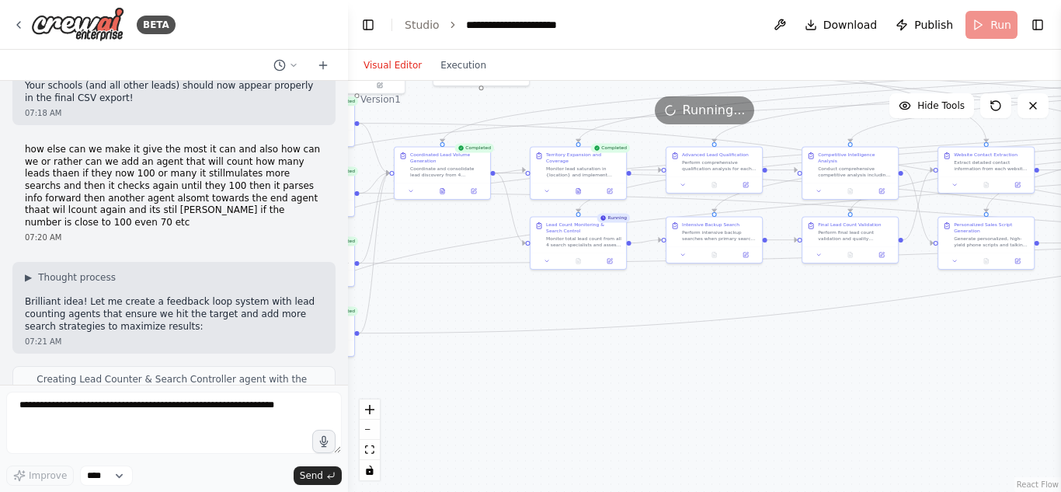
drag, startPoint x: 615, startPoint y: 352, endPoint x: 846, endPoint y: 374, distance: 232.4
click at [846, 374] on div ".deletable-edge-delete-btn { width: 20px; height: 20px; border: 0px solid #ffff…" at bounding box center [704, 286] width 713 height 411
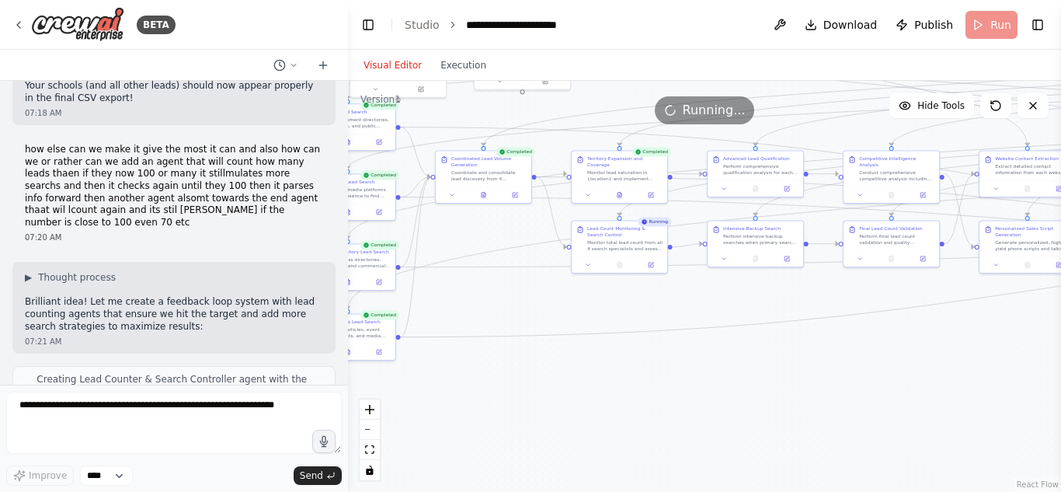
drag, startPoint x: 723, startPoint y: 384, endPoint x: 676, endPoint y: 370, distance: 49.4
click at [676, 370] on div ".deletable-edge-delete-btn { width: 20px; height: 20px; border: 0px solid #ffff…" at bounding box center [704, 286] width 713 height 411
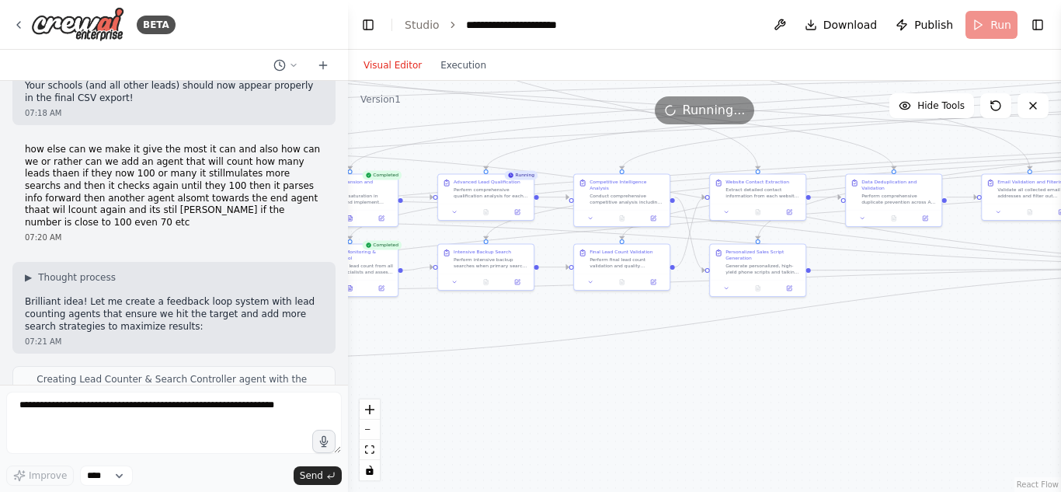
drag, startPoint x: 763, startPoint y: 349, endPoint x: 495, endPoint y: 373, distance: 268.9
click at [495, 373] on div ".deletable-edge-delete-btn { width: 20px; height: 20px; border: 0px solid #ffff…" at bounding box center [704, 286] width 713 height 411
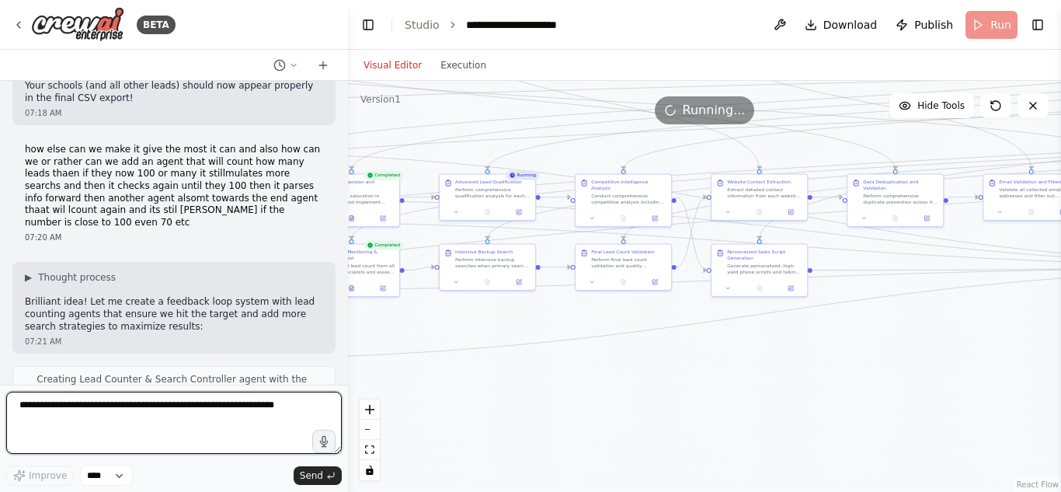
click at [158, 410] on textarea at bounding box center [173, 422] width 335 height 62
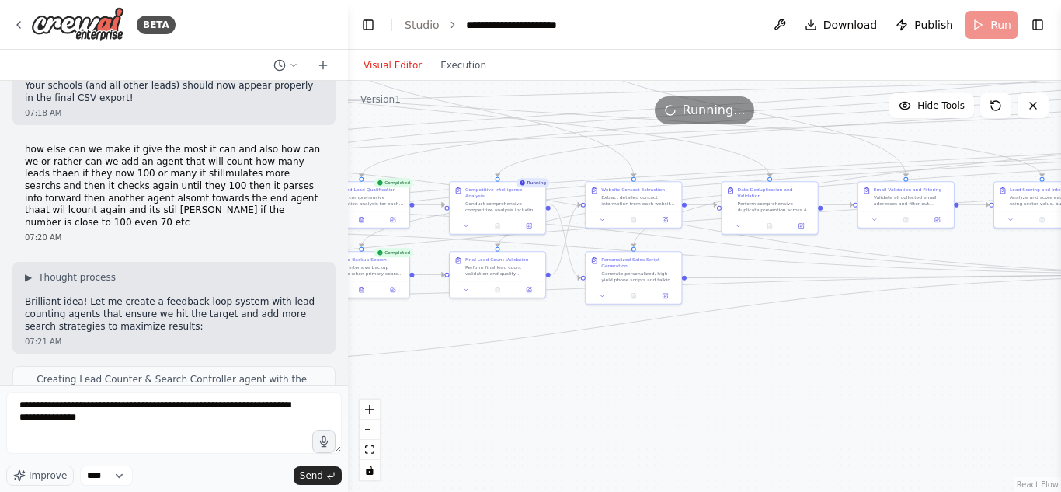
drag, startPoint x: 675, startPoint y: 346, endPoint x: 530, endPoint y: 356, distance: 145.5
click at [530, 356] on div ".deletable-edge-delete-btn { width: 20px; height: 20px; border: 0px solid #ffff…" at bounding box center [704, 286] width 713 height 411
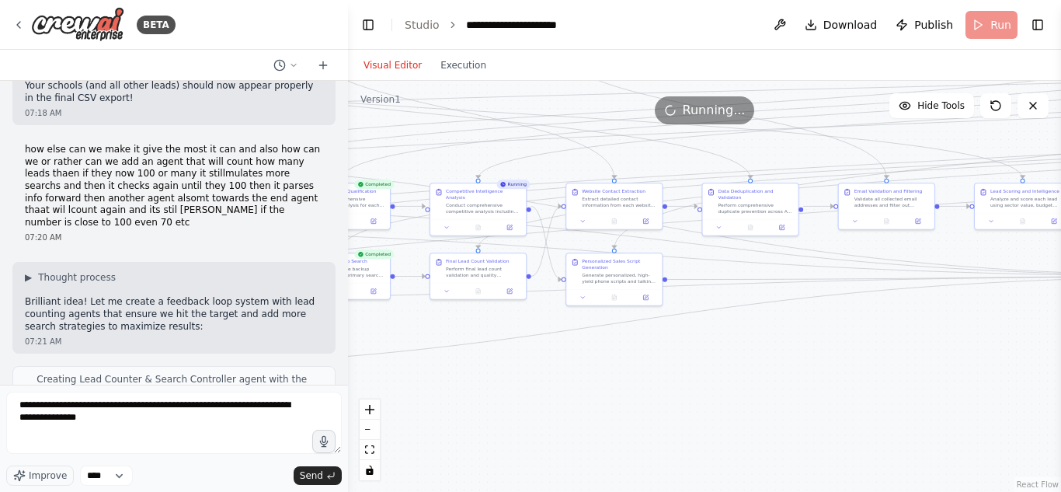
drag, startPoint x: 789, startPoint y: 333, endPoint x: 474, endPoint y: 394, distance: 320.3
click at [474, 394] on div ".deletable-edge-delete-btn { width: 20px; height: 20px; border: 0px solid #ffff…" at bounding box center [704, 286] width 713 height 411
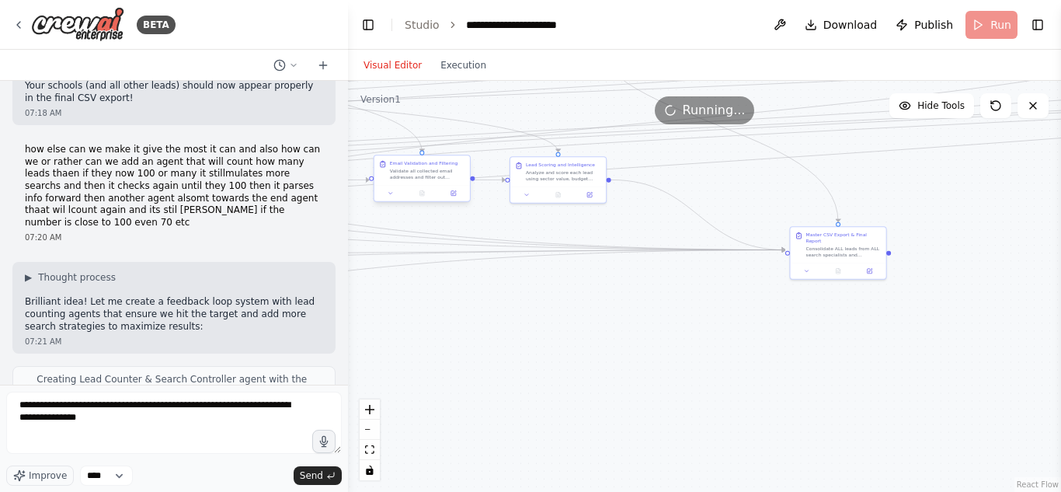
drag, startPoint x: 721, startPoint y: 347, endPoint x: 571, endPoint y: 260, distance: 173.3
click at [571, 260] on div ".deletable-edge-delete-btn { width: 20px; height: 20px; border: 0px solid #ffff…" at bounding box center [704, 286] width 713 height 411
click at [471, 288] on div "BETA Gauteng Lead Hunter Agent – Must-Have Features 1️⃣ Duplicate Prevention Ch…" at bounding box center [530, 246] width 1061 height 492
click at [749, 321] on div ".deletable-edge-delete-btn { width: 20px; height: 20px; border: 0px solid #ffff…" at bounding box center [704, 286] width 713 height 411
click at [511, 341] on div ".deletable-edge-delete-btn { width: 20px; height: 20px; border: 0px solid #ffff…" at bounding box center [704, 286] width 713 height 411
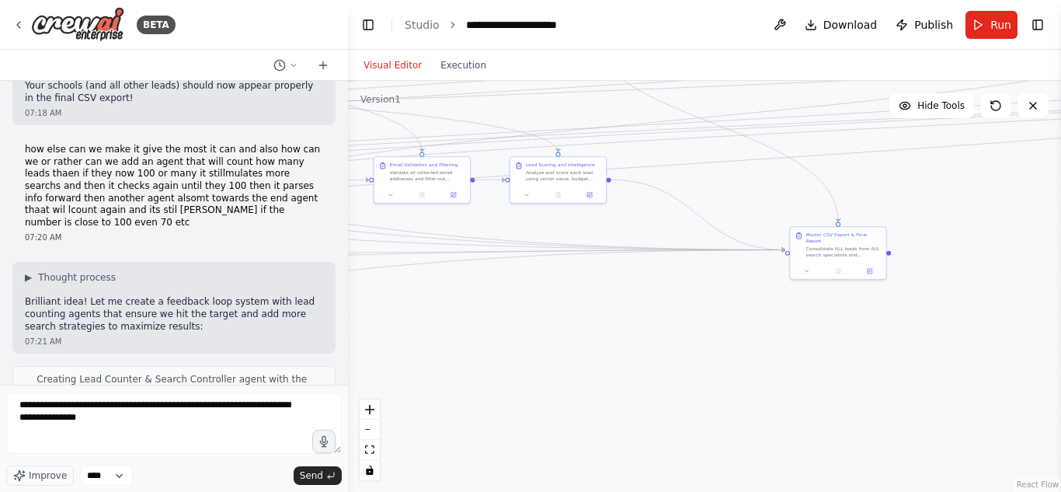
click at [511, 341] on div ".deletable-edge-delete-btn { width: 20px; height: 20px; border: 0px solid #ffff…" at bounding box center [704, 286] width 713 height 411
click at [668, 320] on div ".deletable-edge-delete-btn { width: 20px; height: 20px; border: 0px solid #ffff…" at bounding box center [704, 286] width 713 height 411
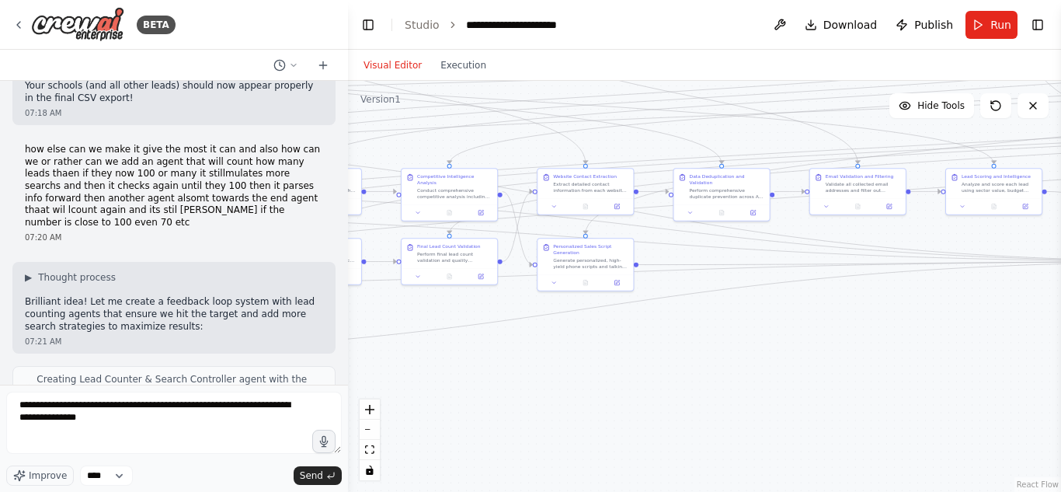
click at [903, 383] on div ".deletable-edge-delete-btn { width: 20px; height: 20px; border: 0px solid #ffff…" at bounding box center [704, 286] width 713 height 411
click at [673, 24] on header "**********" at bounding box center [704, 25] width 713 height 50
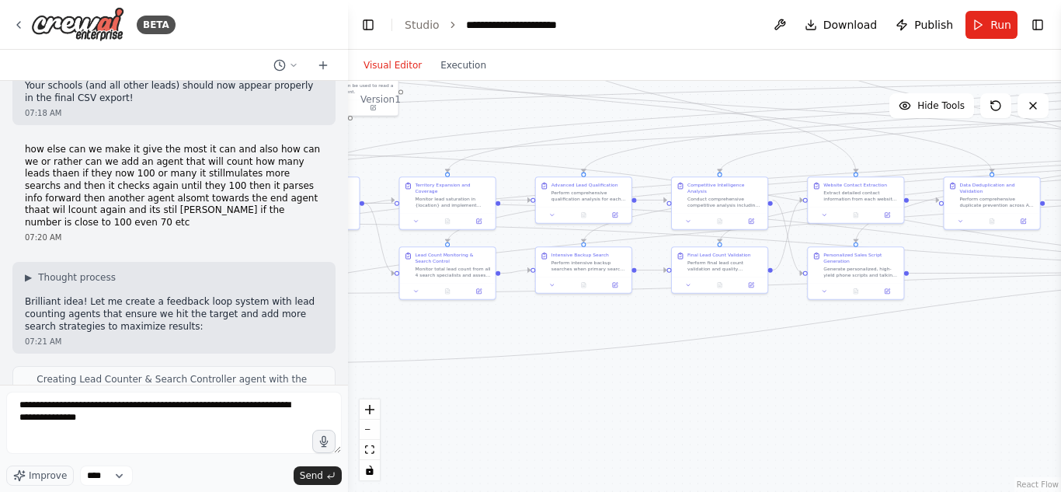
drag, startPoint x: 561, startPoint y: 395, endPoint x: 884, endPoint y: 401, distance: 322.3
click at [884, 401] on div ".deletable-edge-delete-btn { width: 20px; height: 20px; border: 0px solid #ffff…" at bounding box center [704, 286] width 713 height 411
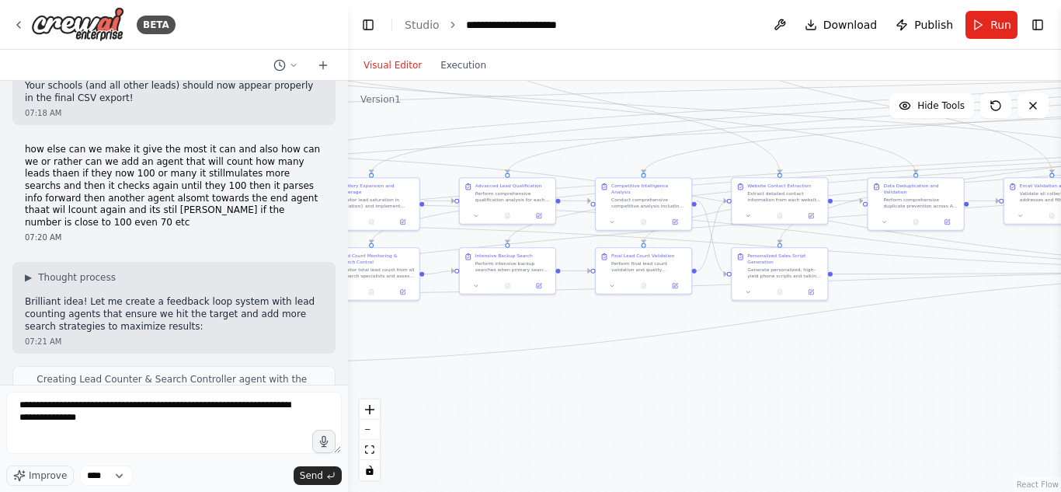
drag, startPoint x: 884, startPoint y: 401, endPoint x: 1060, endPoint y: 355, distance: 182.1
click at [1060, 355] on div "BETA Gauteng Lead Hunter Agent – Must-Have Features 1️⃣ Duplicate Prevention Ch…" at bounding box center [530, 246] width 1061 height 492
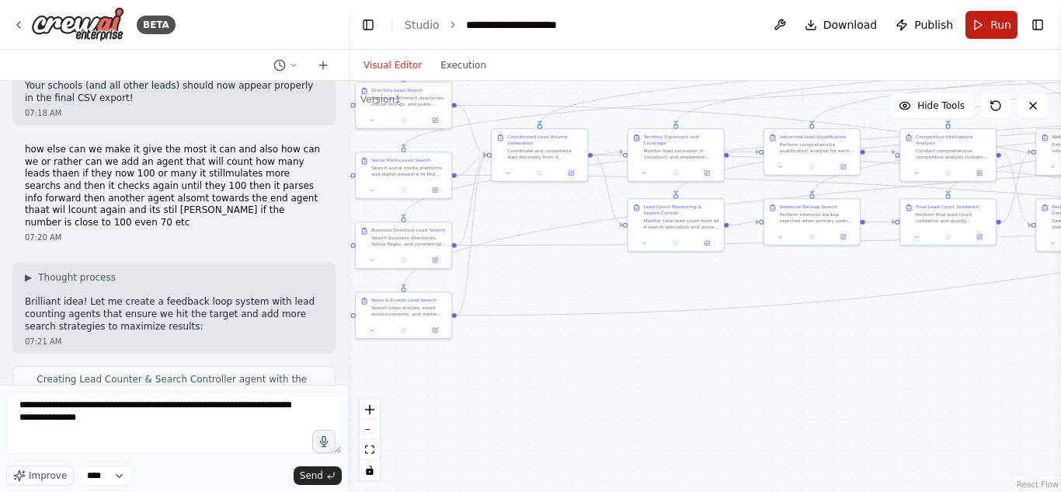
click at [981, 29] on button "Run" at bounding box center [991, 25] width 52 height 28
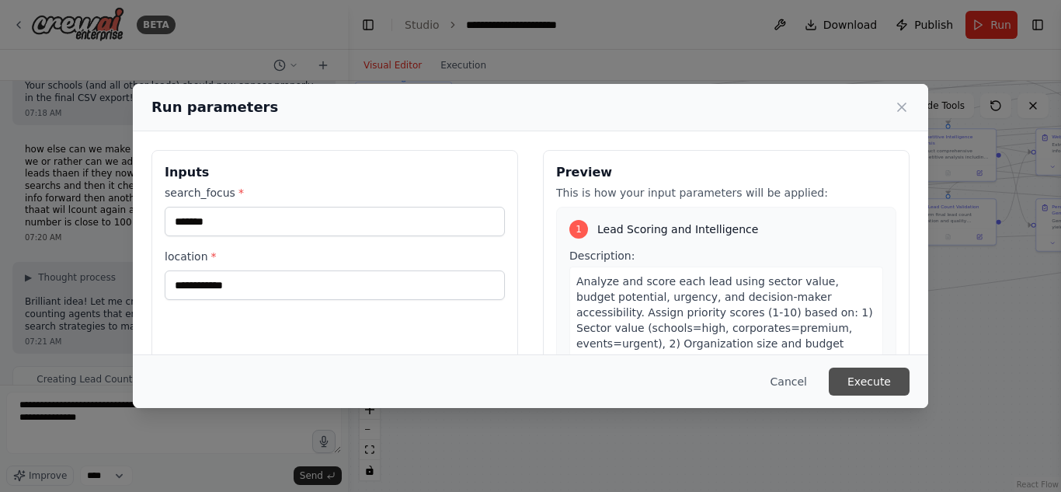
click at [861, 375] on button "Execute" at bounding box center [869, 381] width 81 height 28
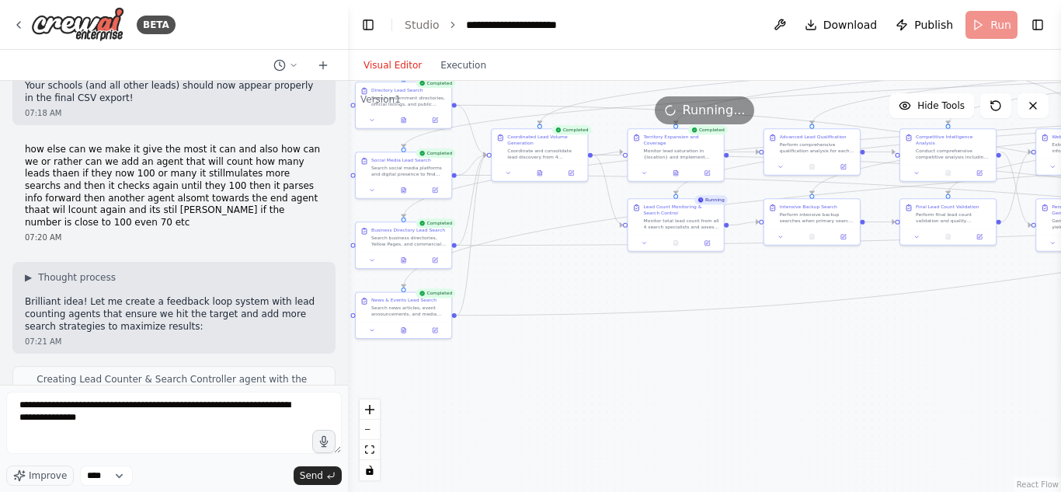
drag, startPoint x: 596, startPoint y: 279, endPoint x: 419, endPoint y: 239, distance: 180.7
click at [419, 239] on div ".deletable-edge-delete-btn { width: 20px; height: 20px; border: 0px solid #ffff…" at bounding box center [704, 286] width 713 height 411
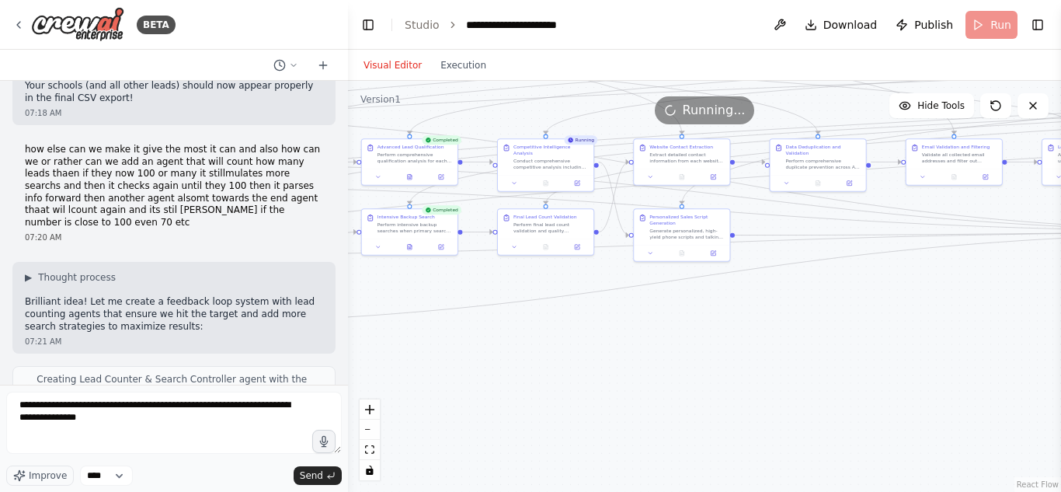
drag, startPoint x: 567, startPoint y: 246, endPoint x: 342, endPoint y: 296, distance: 229.9
click at [342, 296] on div "BETA Gauteng Lead Hunter Agent – Must-Have Features 1️⃣ Duplicate Prevention Ch…" at bounding box center [530, 246] width 1061 height 492
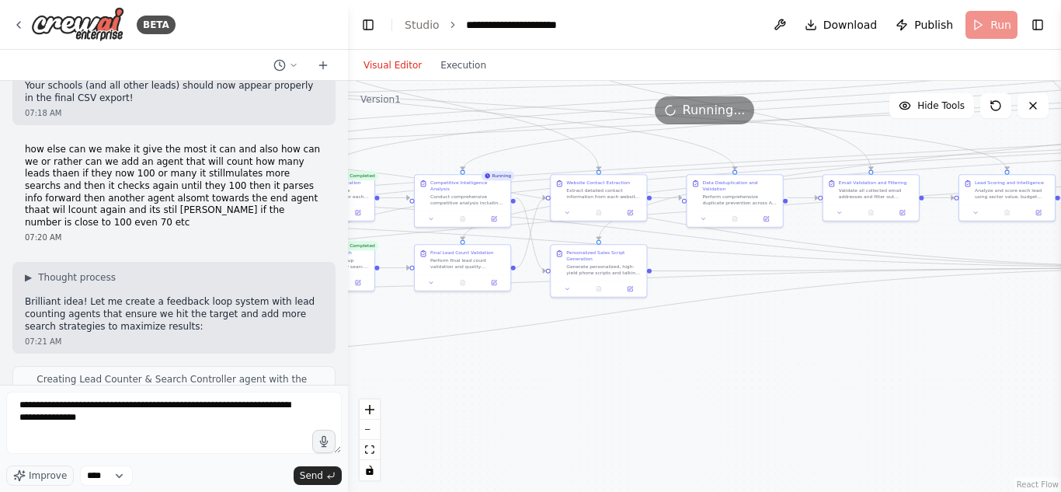
drag, startPoint x: 585, startPoint y: 309, endPoint x: 499, endPoint y: 345, distance: 92.6
click at [499, 345] on div ".deletable-edge-delete-btn { width: 20px; height: 20px; border: 0px solid #ffff…" at bounding box center [704, 286] width 713 height 411
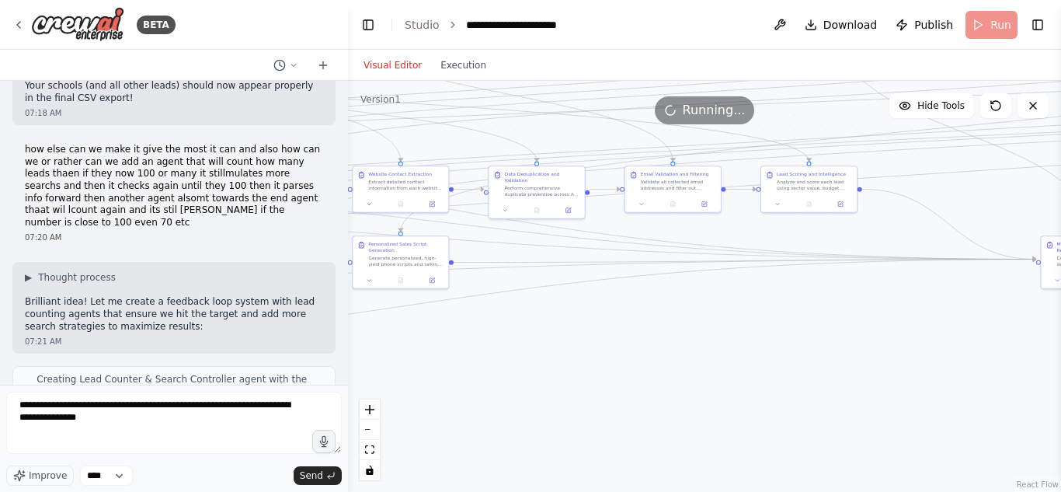
drag, startPoint x: 681, startPoint y: 315, endPoint x: 456, endPoint y: 311, distance: 225.2
click at [456, 311] on div ".deletable-edge-delete-btn { width: 20px; height: 20px; border: 0px solid #ffff…" at bounding box center [704, 286] width 713 height 411
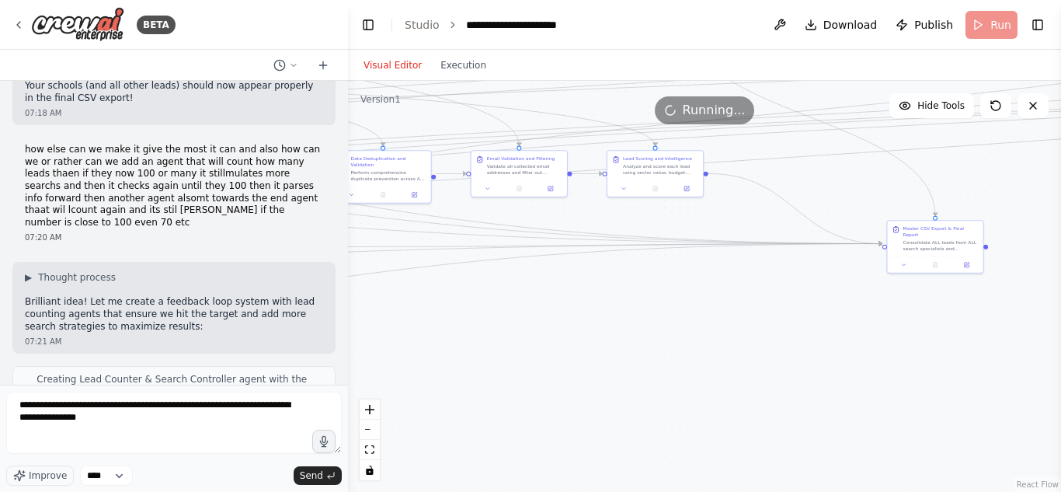
drag, startPoint x: 746, startPoint y: 306, endPoint x: 705, endPoint y: 260, distance: 61.6
click at [481, 266] on div ".deletable-edge-delete-btn { width: 20px; height: 20px; border: 0px solid #ffff…" at bounding box center [704, 286] width 713 height 411
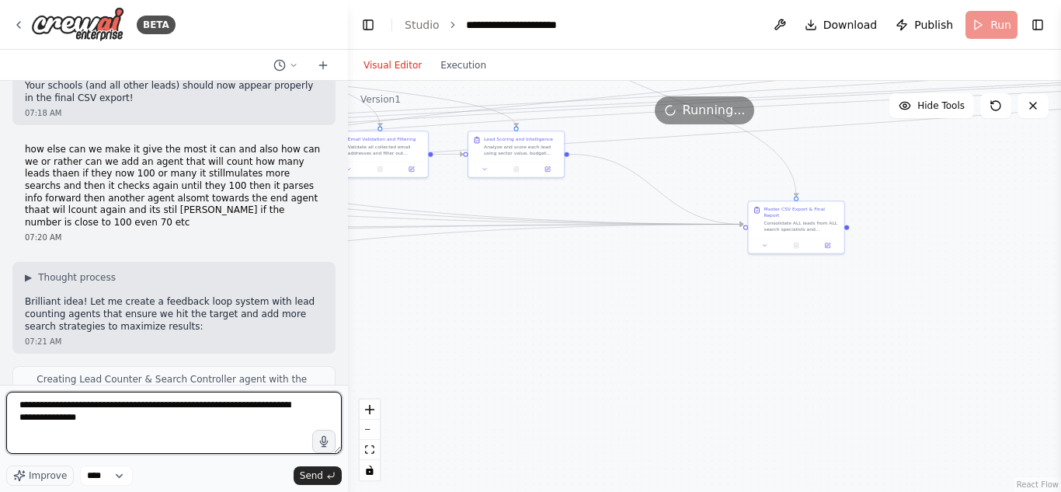
click at [156, 415] on textarea "**********" at bounding box center [173, 422] width 335 height 62
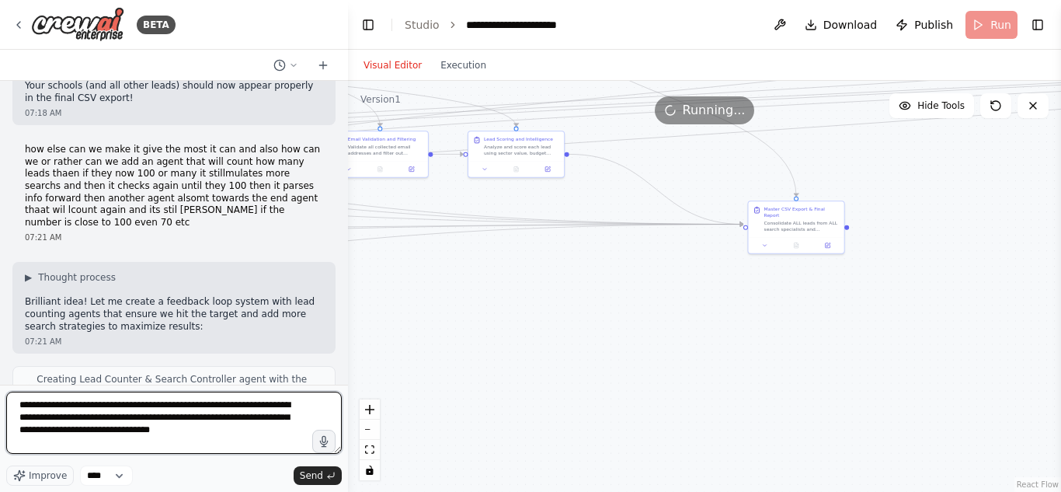
type textarea "**********"
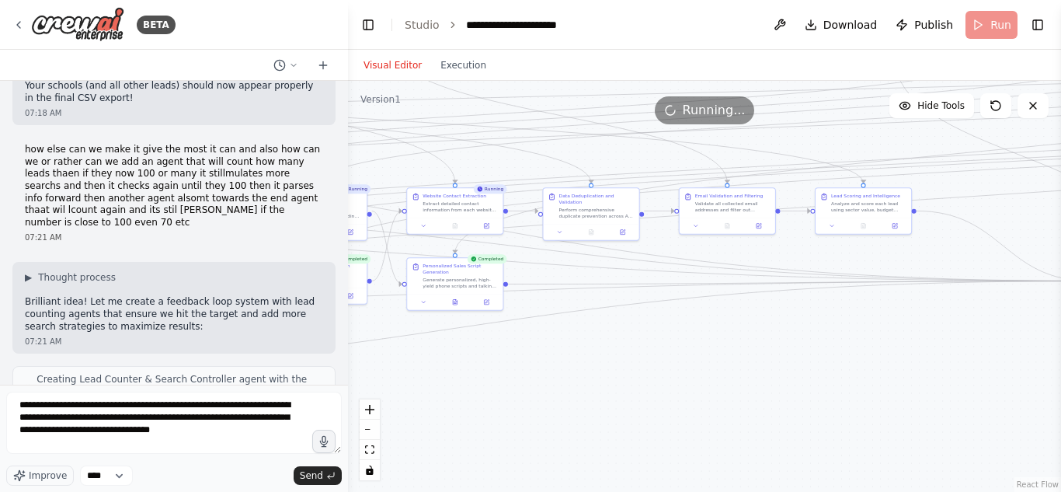
drag, startPoint x: 523, startPoint y: 368, endPoint x: 813, endPoint y: 435, distance: 297.3
click at [813, 435] on div ".deletable-edge-delete-btn { width: 20px; height: 20px; border: 0px solid #ffff…" at bounding box center [704, 286] width 713 height 411
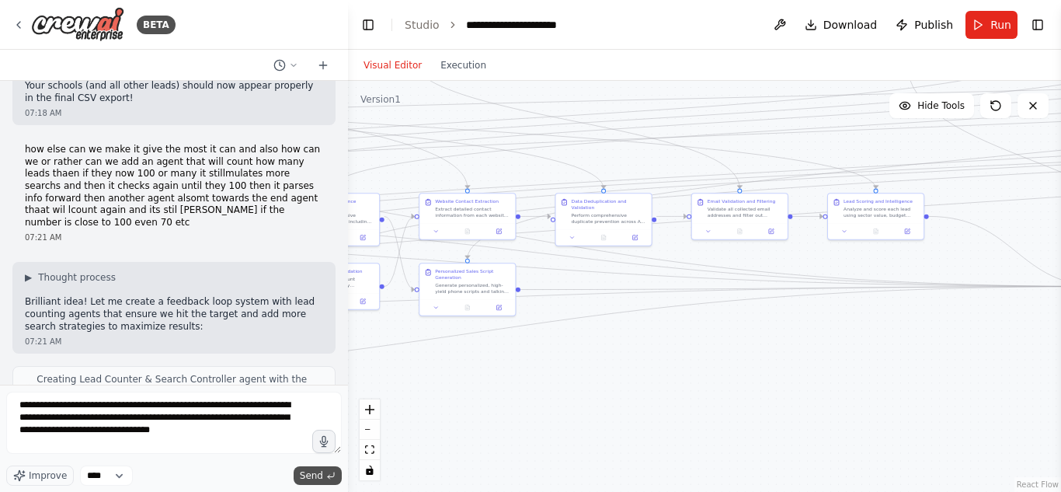
click at [315, 477] on span "Send" at bounding box center [311, 475] width 23 height 12
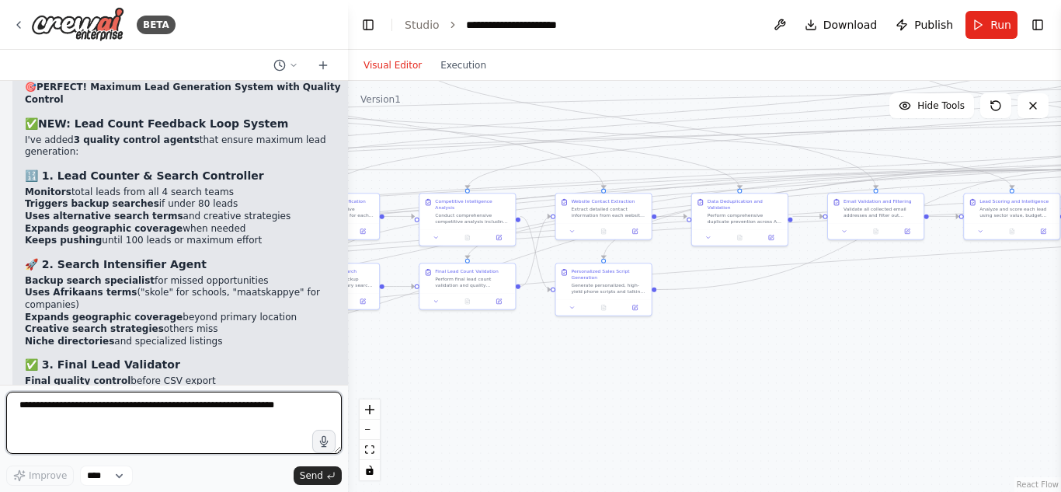
scroll to position [32705, 0]
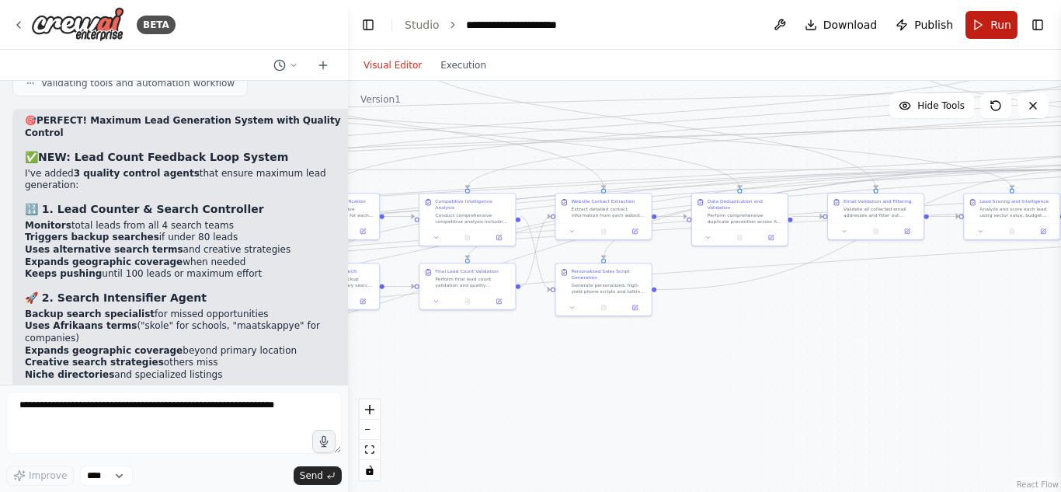
click at [994, 32] on span "Run" at bounding box center [1000, 25] width 21 height 16
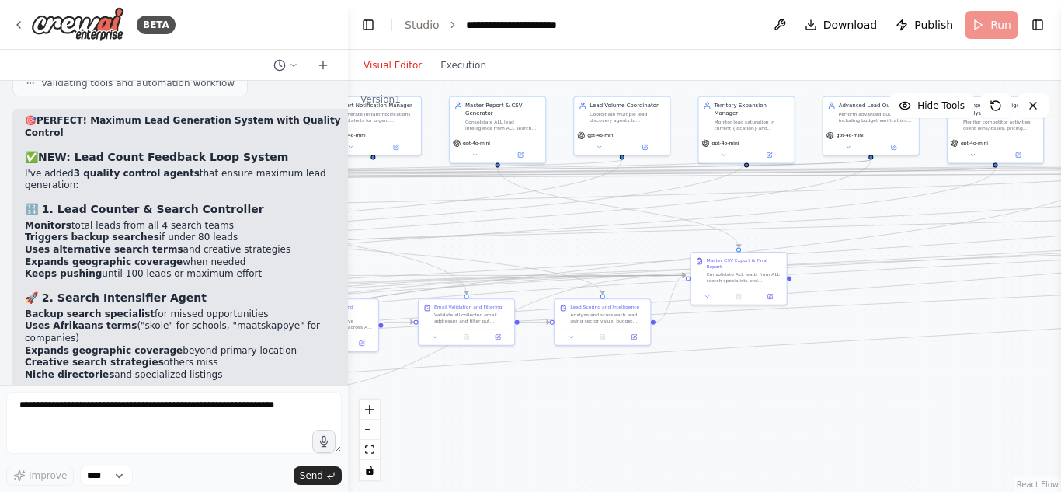
drag, startPoint x: 895, startPoint y: 281, endPoint x: 840, endPoint y: 395, distance: 126.4
click at [903, 431] on div ".deletable-edge-delete-btn { width: 20px; height: 20px; border: 0px solid #ffff…" at bounding box center [704, 286] width 713 height 411
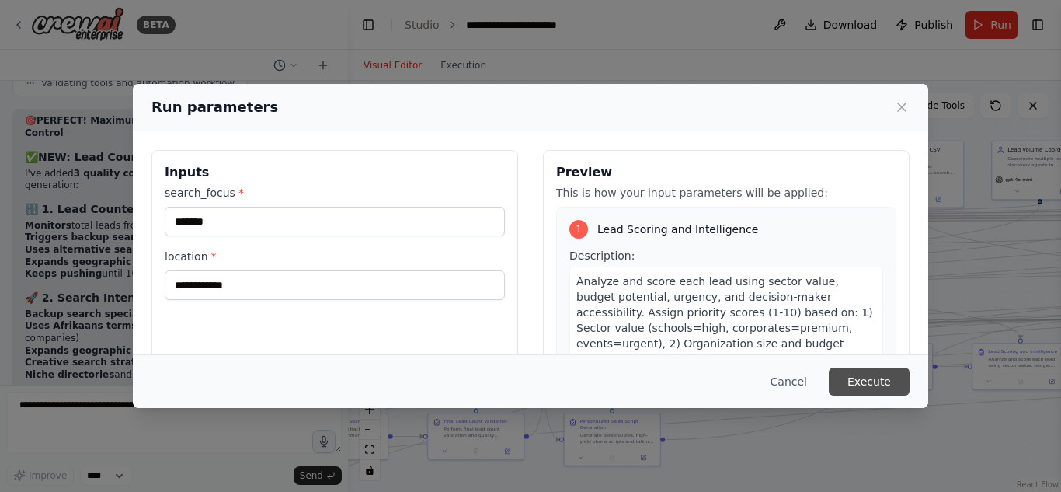
click at [885, 386] on button "Execute" at bounding box center [869, 381] width 81 height 28
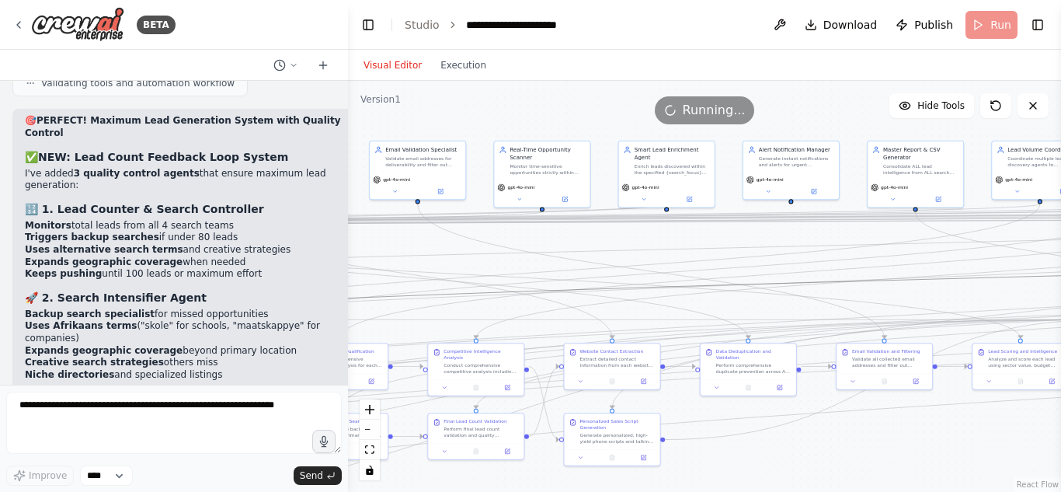
drag, startPoint x: 486, startPoint y: 290, endPoint x: 558, endPoint y: 109, distance: 194.1
click at [558, 109] on div "Version 1 Hide Tools .deletable-edge-delete-btn { width: 20px; height: 20px; bo…" at bounding box center [704, 286] width 713 height 411
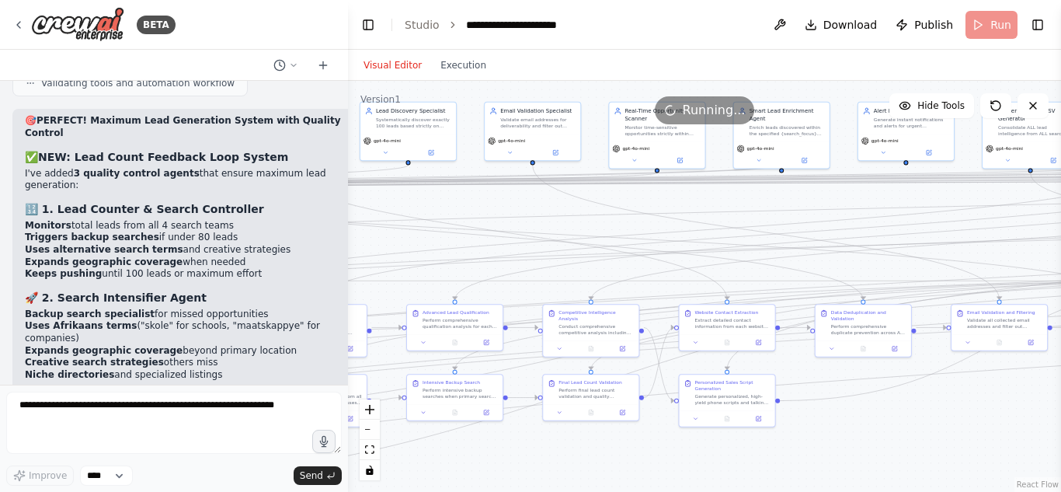
drag, startPoint x: 721, startPoint y: 444, endPoint x: 878, endPoint y: 393, distance: 165.8
click at [878, 393] on div ".deletable-edge-delete-btn { width: 20px; height: 20px; border: 0px solid #ffff…" at bounding box center [704, 286] width 713 height 411
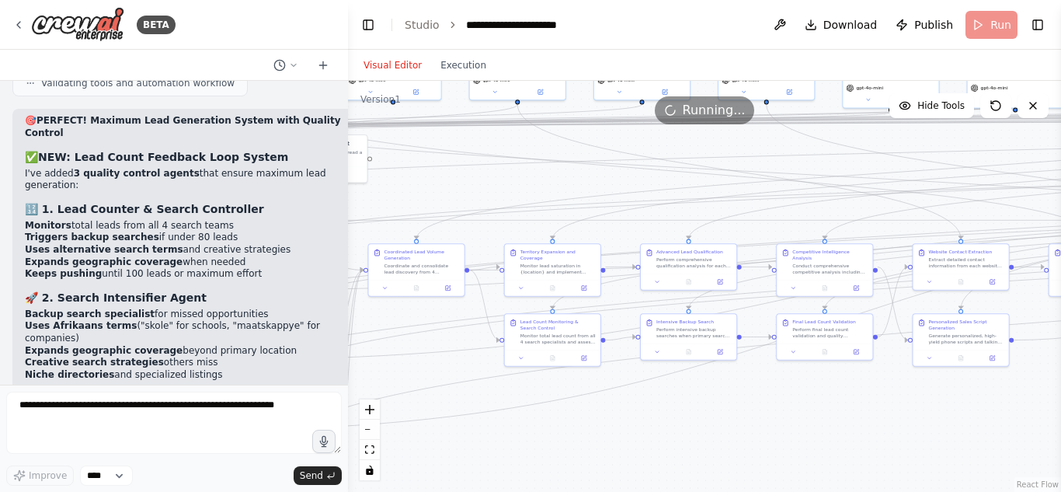
drag, startPoint x: 579, startPoint y: 459, endPoint x: 779, endPoint y: 405, distance: 206.9
click at [779, 405] on div ".deletable-edge-delete-btn { width: 20px; height: 20px; border: 0px solid #ffff…" at bounding box center [704, 286] width 713 height 411
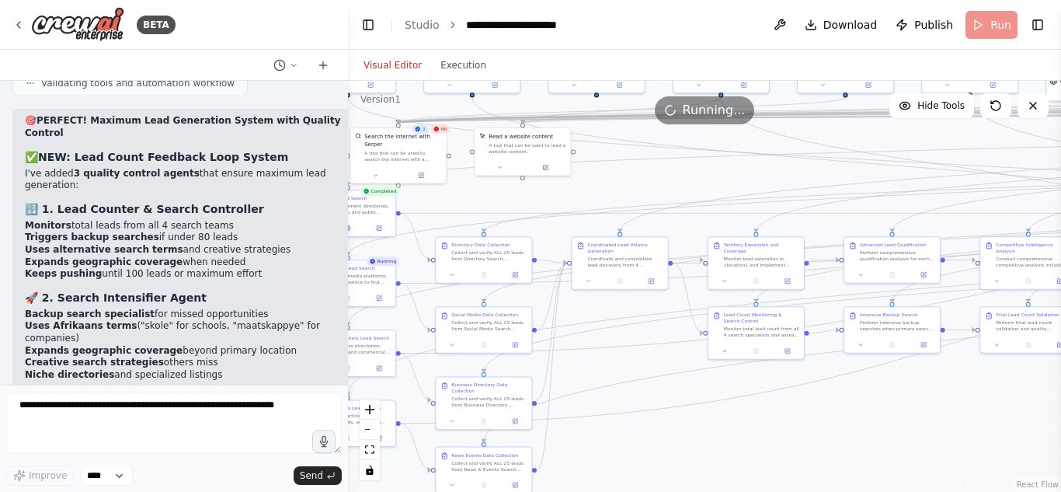
drag, startPoint x: 499, startPoint y: 434, endPoint x: 693, endPoint y: 433, distance: 194.9
click at [693, 433] on div ".deletable-edge-delete-btn { width: 20px; height: 20px; border: 0px solid #ffff…" at bounding box center [704, 286] width 713 height 411
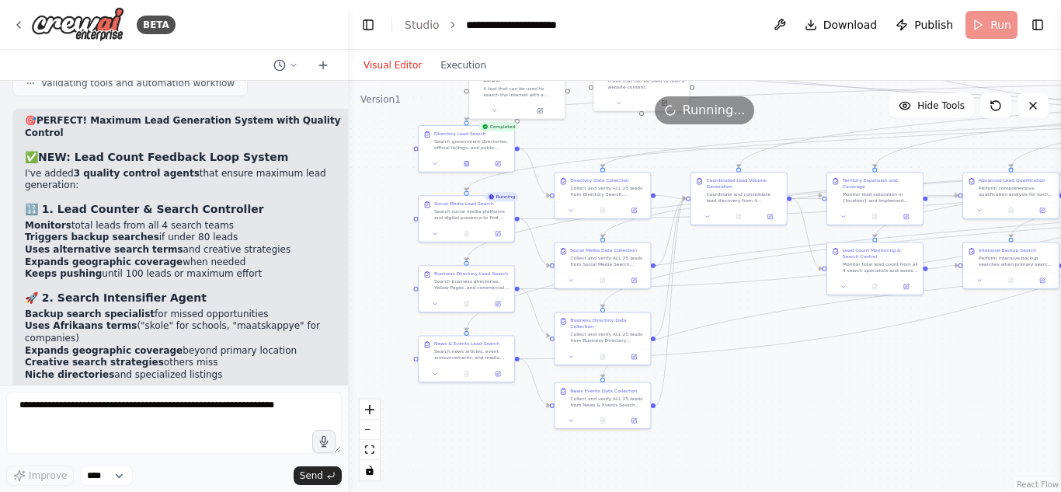
drag, startPoint x: 631, startPoint y: 426, endPoint x: 749, endPoint y: 362, distance: 134.5
click at [749, 362] on div ".deletable-edge-delete-btn { width: 20px; height: 20px; border: 0px solid #ffff…" at bounding box center [704, 286] width 713 height 411
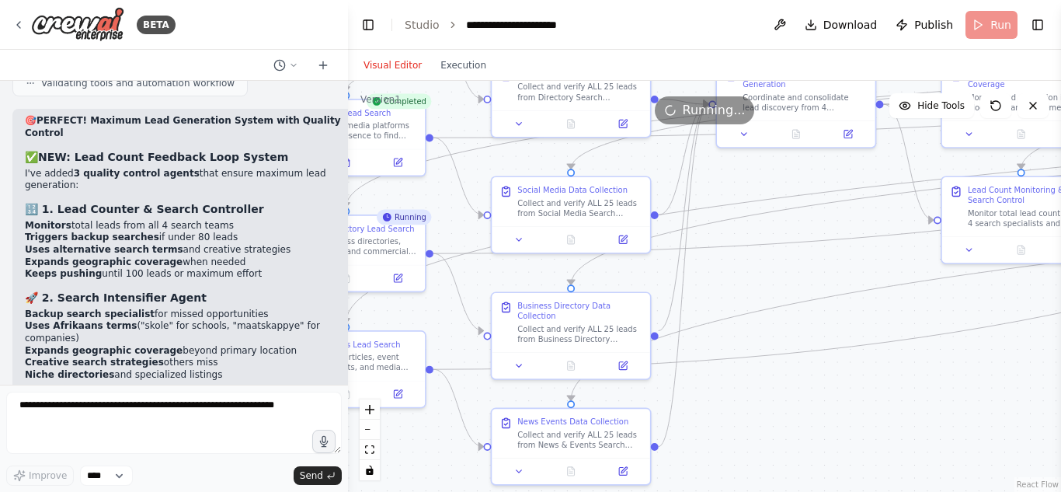
drag, startPoint x: 770, startPoint y: 433, endPoint x: 759, endPoint y: 318, distance: 115.4
click at [759, 318] on div ".deletable-edge-delete-btn { width: 20px; height: 20px; border: 0px solid #ffff…" at bounding box center [704, 286] width 713 height 411
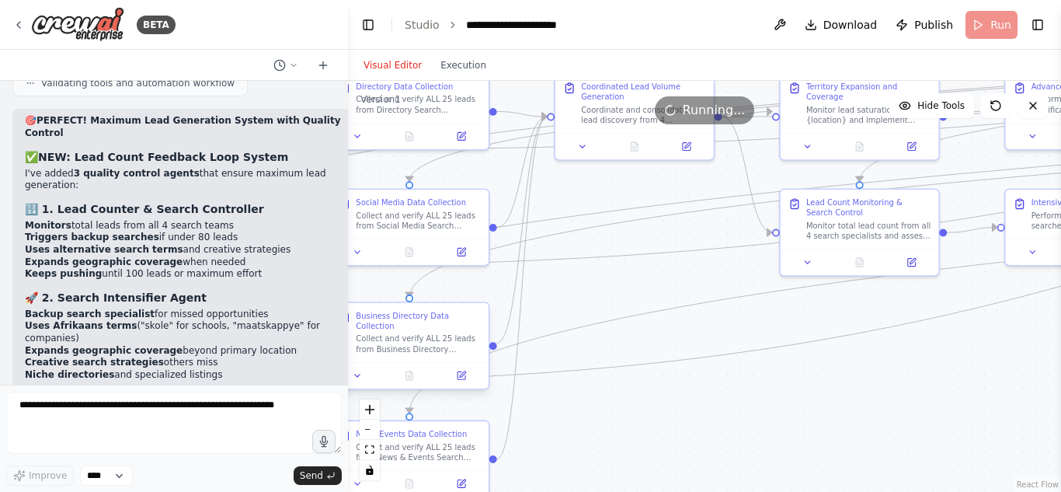
drag, startPoint x: 759, startPoint y: 318, endPoint x: 597, endPoint y: 332, distance: 162.1
click at [597, 332] on div ".deletable-edge-delete-btn { width: 20px; height: 20px; border: 0px solid #ffff…" at bounding box center [704, 286] width 713 height 411
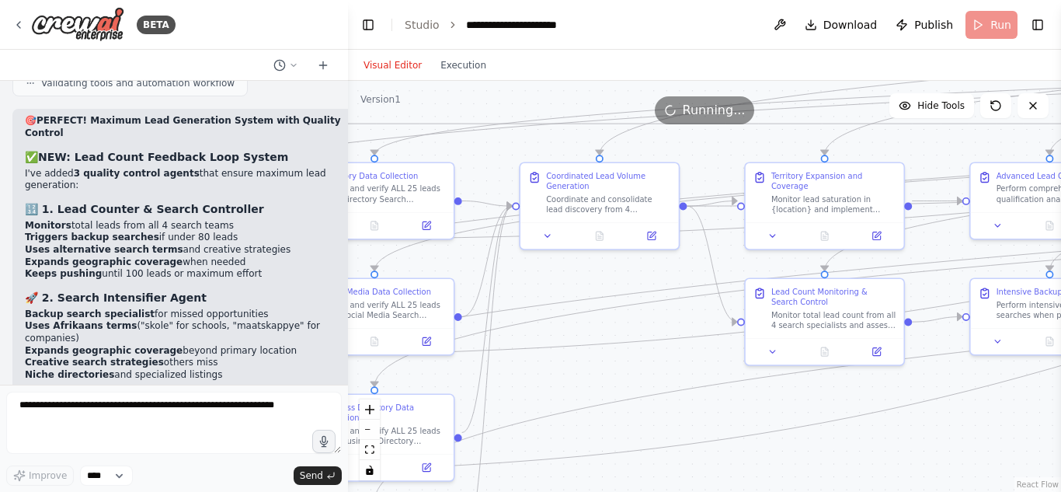
click at [623, 382] on div ".deletable-edge-delete-btn { width: 20px; height: 20px; border: 0px solid #ffff…" at bounding box center [704, 286] width 713 height 411
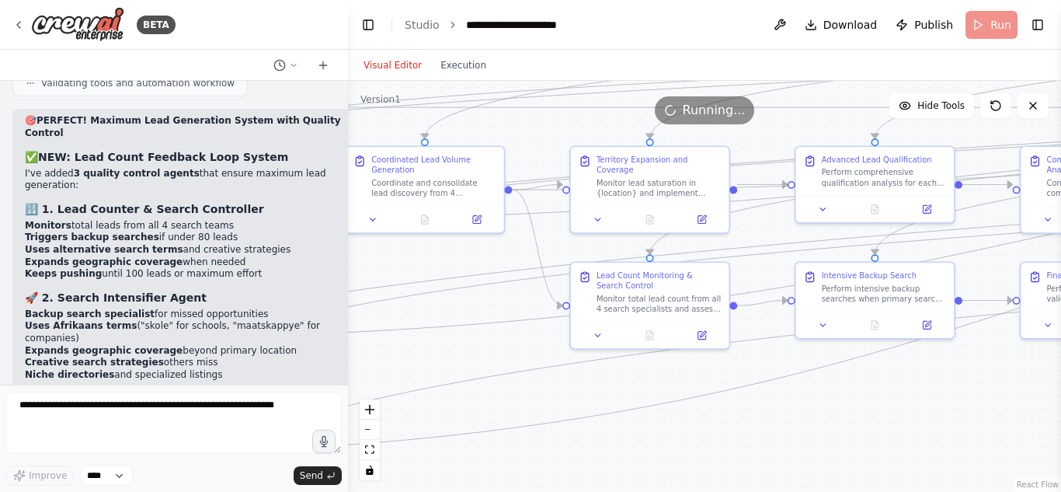
click at [499, 349] on div ".deletable-edge-delete-btn { width: 20px; height: 20px; border: 0px solid #ffff…" at bounding box center [704, 286] width 713 height 411
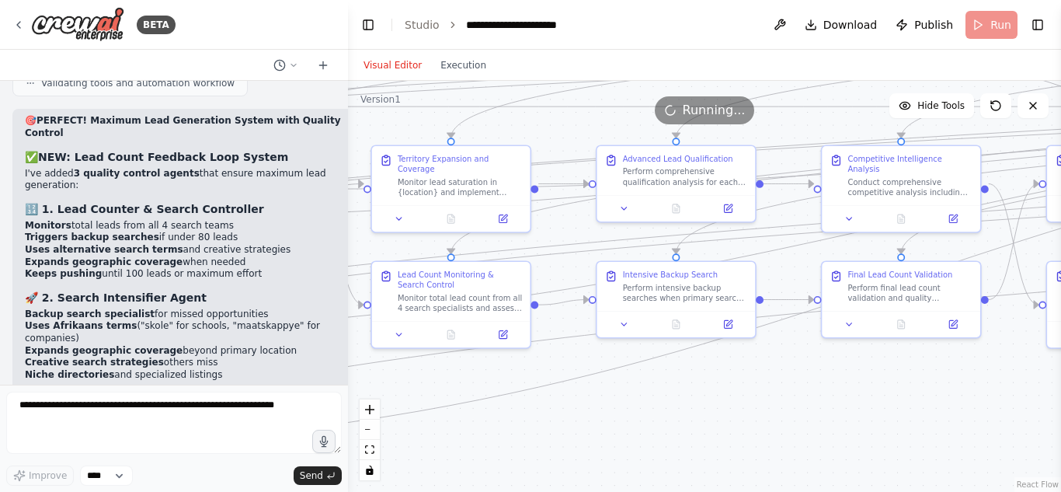
drag, startPoint x: 901, startPoint y: 399, endPoint x: 702, endPoint y: 398, distance: 198.8
click at [702, 398] on div ".deletable-edge-delete-btn { width: 20px; height: 20px; border: 0px solid #ffff…" at bounding box center [704, 286] width 713 height 411
drag, startPoint x: 823, startPoint y: 369, endPoint x: 722, endPoint y: 384, distance: 102.0
click at [722, 384] on div ".deletable-edge-delete-btn { width: 20px; height: 20px; border: 0px solid #ffff…" at bounding box center [704, 286] width 713 height 411
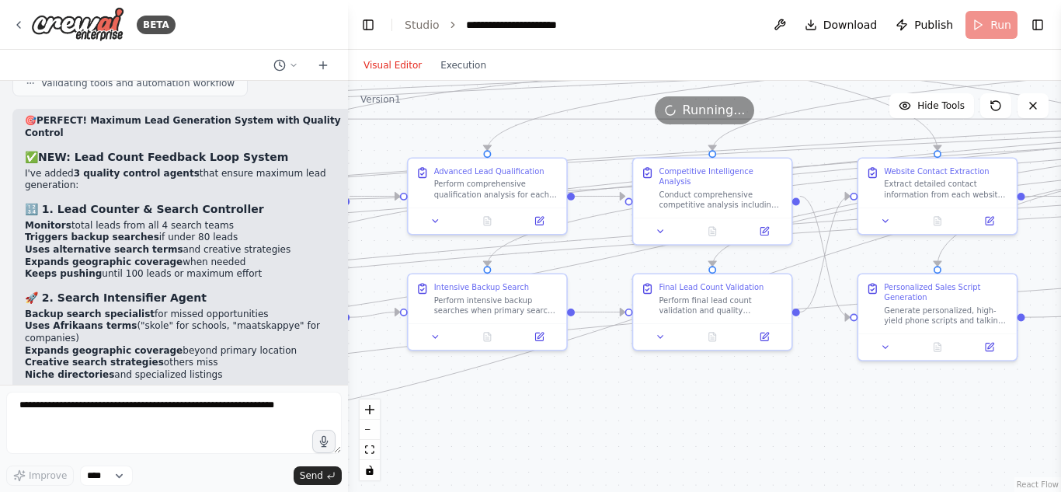
drag, startPoint x: 722, startPoint y: 384, endPoint x: 626, endPoint y: 379, distance: 96.4
click at [626, 379] on div ".deletable-edge-delete-btn { width: 20px; height: 20px; border: 0px solid #ffff…" at bounding box center [704, 286] width 713 height 411
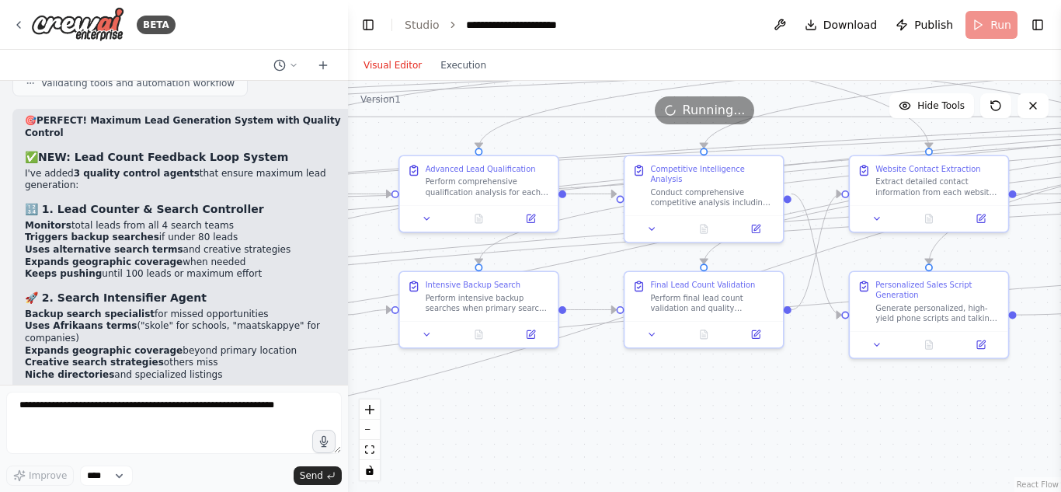
drag, startPoint x: 626, startPoint y: 379, endPoint x: 763, endPoint y: 349, distance: 140.0
click at [763, 349] on div ".deletable-edge-delete-btn { width: 20px; height: 20px; border: 0px solid #ffff…" at bounding box center [704, 286] width 713 height 411
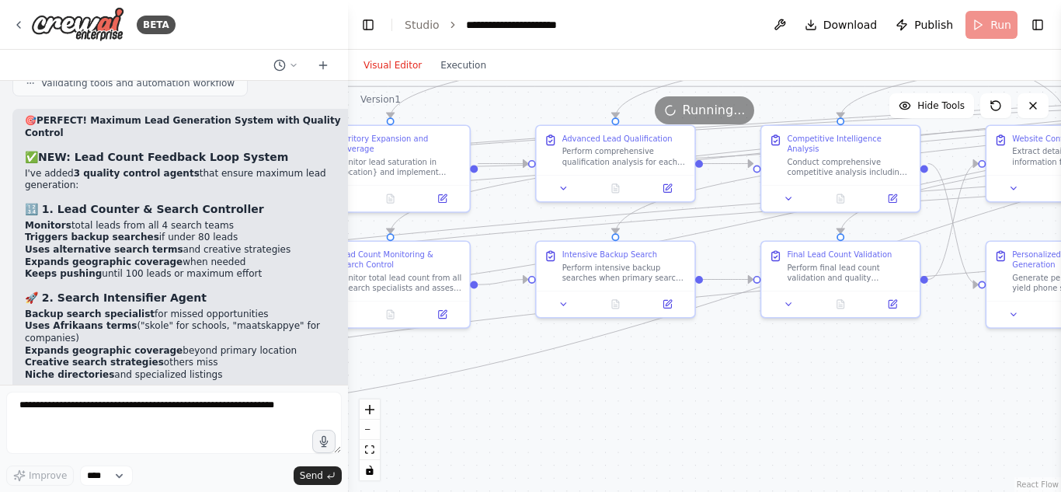
drag, startPoint x: 577, startPoint y: 363, endPoint x: 940, endPoint y: 391, distance: 364.6
click at [940, 391] on div ".deletable-edge-delete-btn { width: 20px; height: 20px; border: 0px solid #ffff…" at bounding box center [704, 286] width 713 height 411
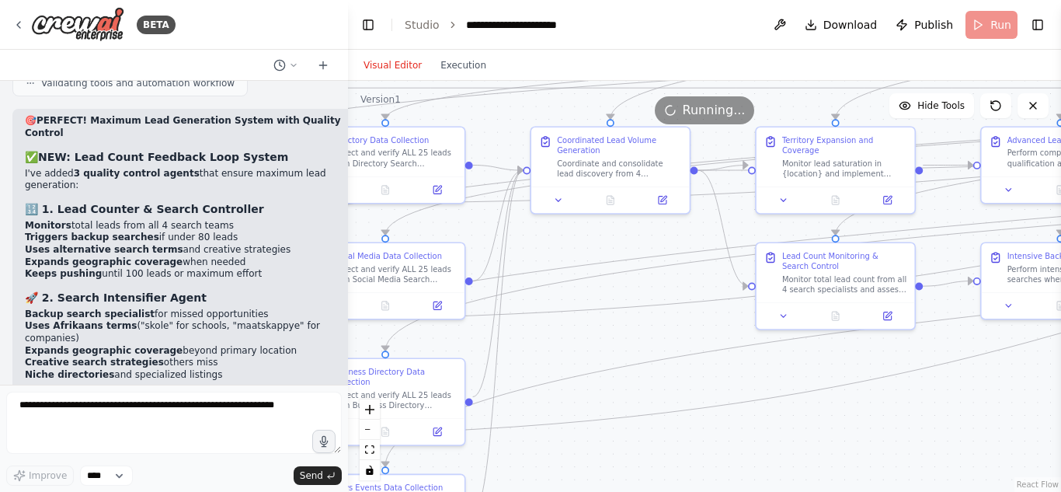
drag, startPoint x: 620, startPoint y: 457, endPoint x: 800, endPoint y: 395, distance: 190.6
click at [800, 395] on div ".deletable-edge-delete-btn { width: 20px; height: 20px; border: 0px solid #ffff…" at bounding box center [704, 286] width 713 height 411
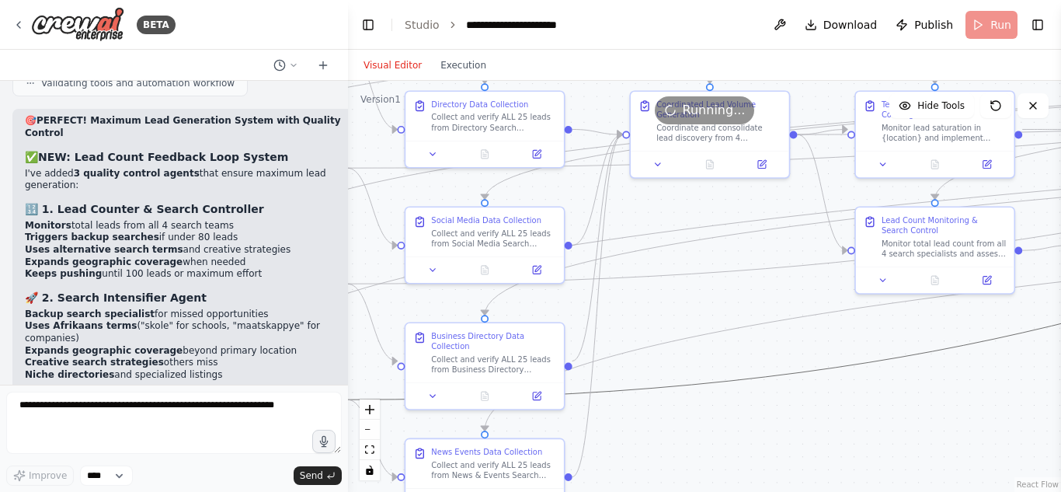
drag, startPoint x: 640, startPoint y: 391, endPoint x: 857, endPoint y: 351, distance: 221.0
click at [857, 351] on div ".deletable-edge-delete-btn { width: 20px; height: 20px; border: 0px solid #ffff…" at bounding box center [704, 286] width 713 height 411
drag, startPoint x: 697, startPoint y: 351, endPoint x: 883, endPoint y: 360, distance: 186.6
click at [883, 360] on div ".deletable-edge-delete-btn { width: 20px; height: 20px; border: 0px solid #ffff…" at bounding box center [704, 286] width 713 height 411
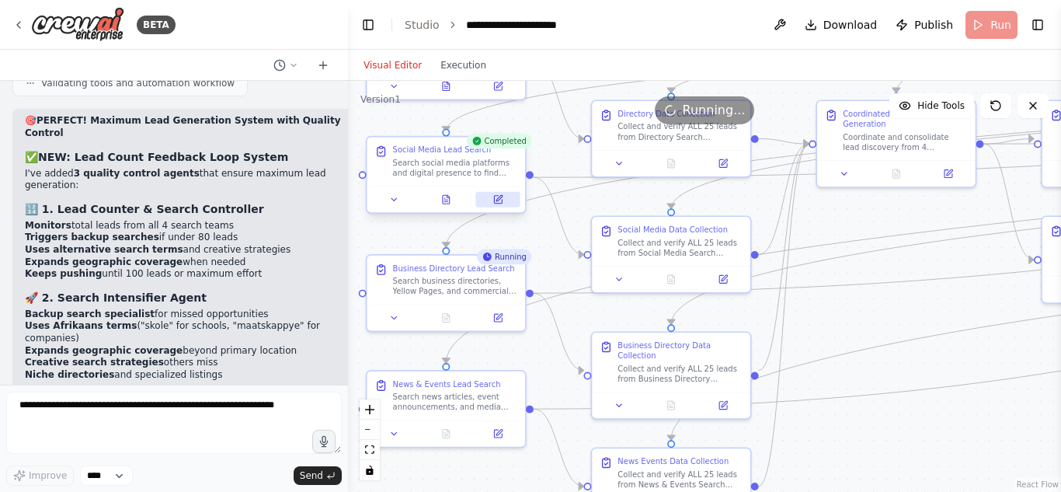
click at [502, 198] on icon at bounding box center [497, 199] width 10 height 10
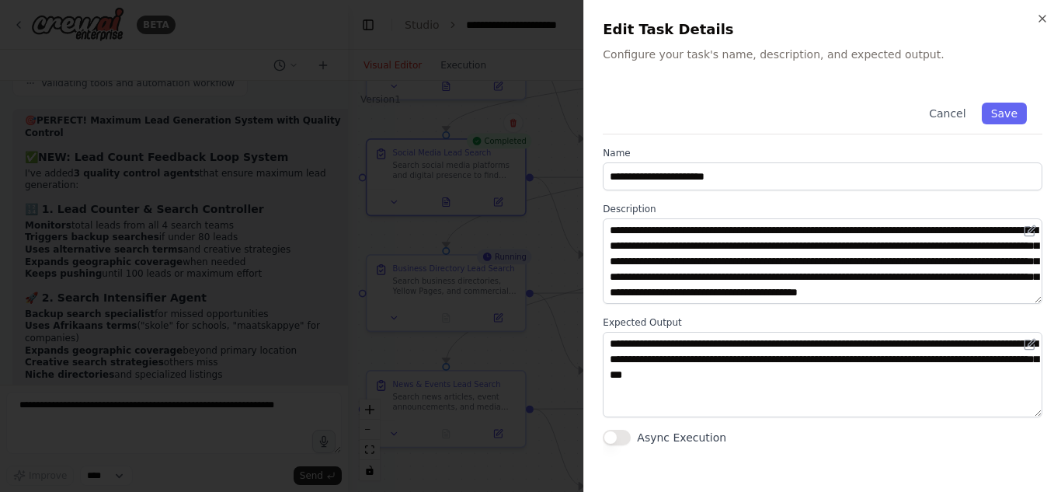
scroll to position [0, 0]
click at [524, 274] on div at bounding box center [530, 246] width 1061 height 492
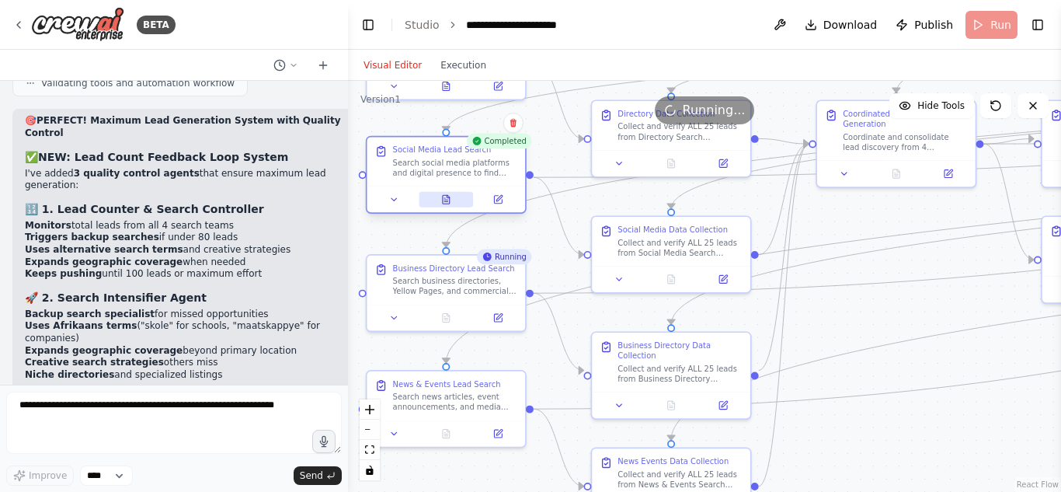
click at [443, 198] on icon at bounding box center [446, 199] width 7 height 9
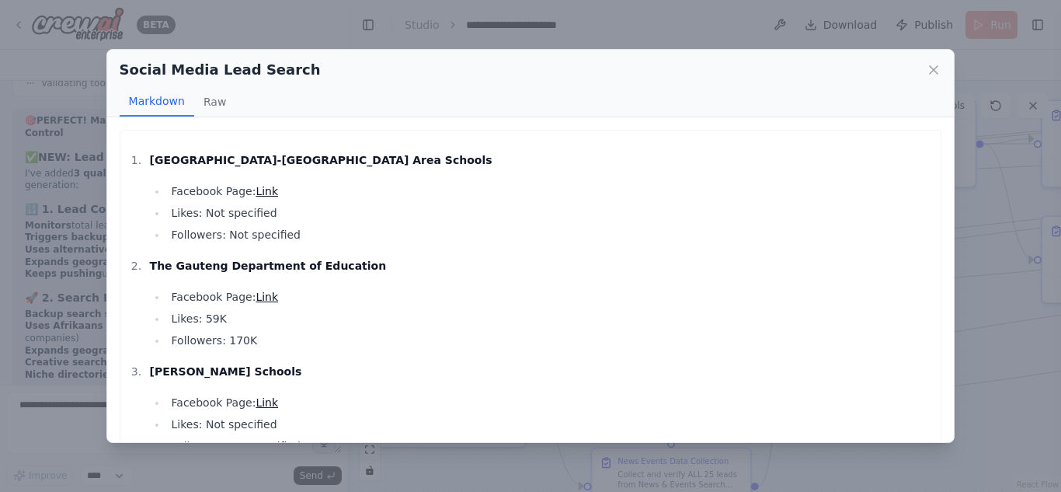
click at [443, 198] on li "Facebook Page: Link" at bounding box center [550, 191] width 766 height 19
click at [940, 70] on icon at bounding box center [934, 70] width 16 height 16
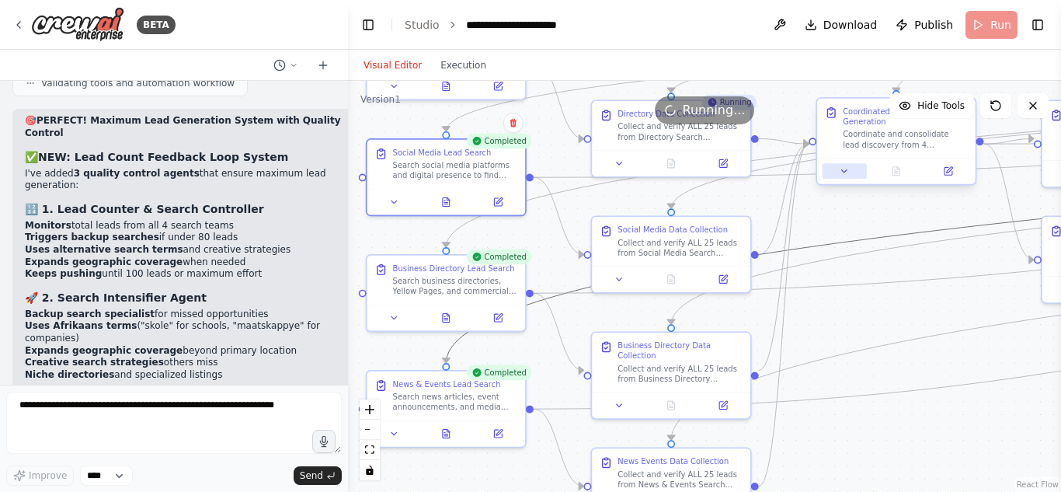
drag, startPoint x: 903, startPoint y: 237, endPoint x: 848, endPoint y: 169, distance: 87.2
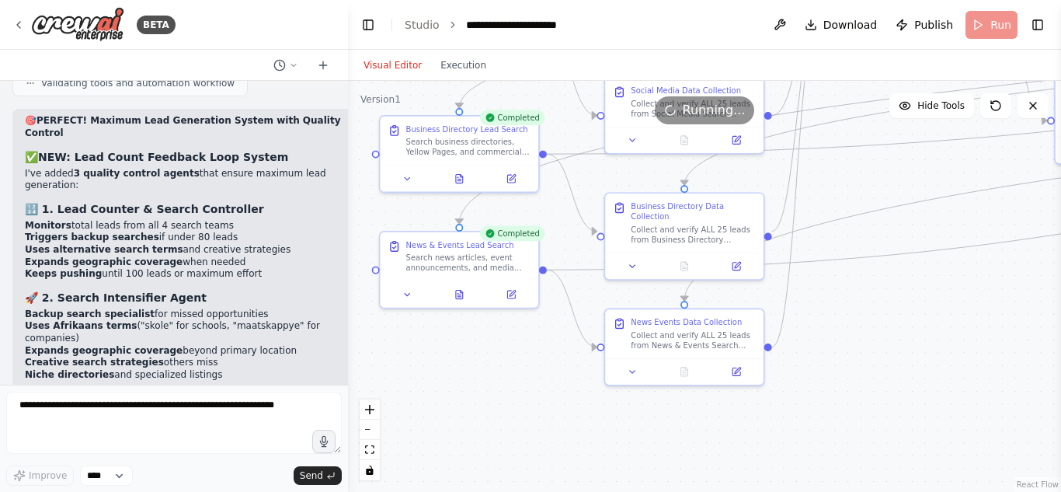
drag, startPoint x: 907, startPoint y: 333, endPoint x: 920, endPoint y: 194, distance: 139.6
click at [920, 194] on div ".deletable-edge-delete-btn { width: 20px; height: 20px; border: 0px solid #ffff…" at bounding box center [704, 286] width 713 height 411
click at [455, 290] on icon at bounding box center [459, 292] width 10 height 10
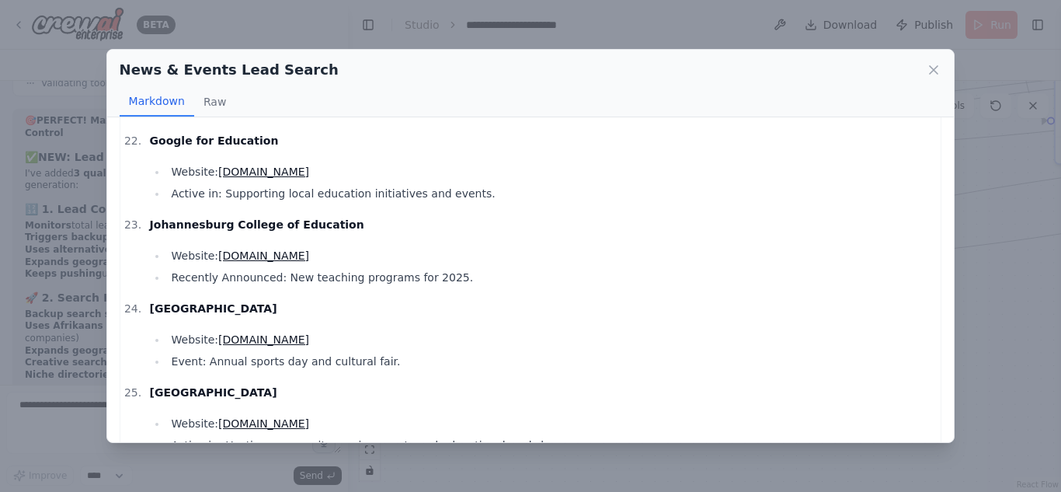
scroll to position [1820, 0]
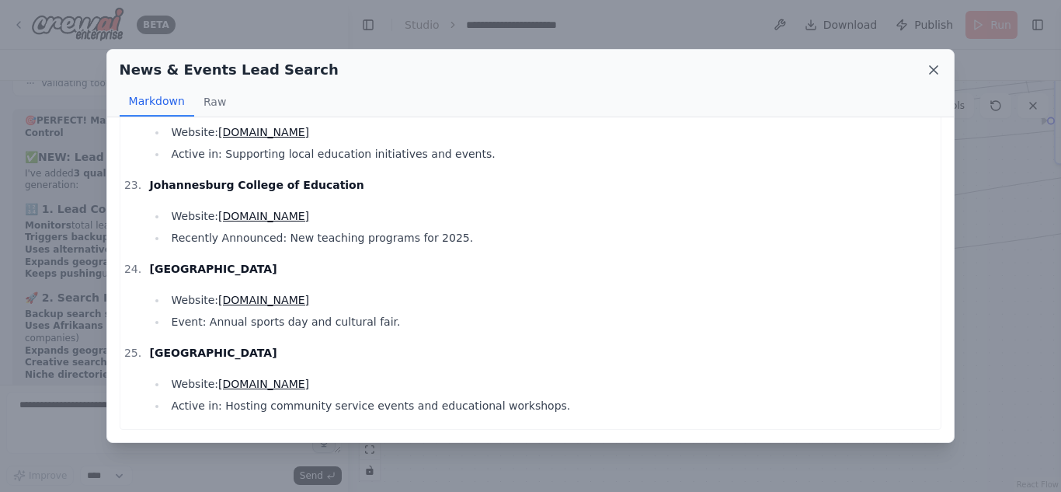
drag, startPoint x: 945, startPoint y: 70, endPoint x: 933, endPoint y: 71, distance: 12.5
click at [933, 71] on div "News & Events Lead Search Markdown Raw" at bounding box center [530, 84] width 847 height 68
click at [933, 71] on icon at bounding box center [934, 70] width 8 height 8
click at [933, 71] on div "Visual Editor Execution" at bounding box center [704, 65] width 713 height 31
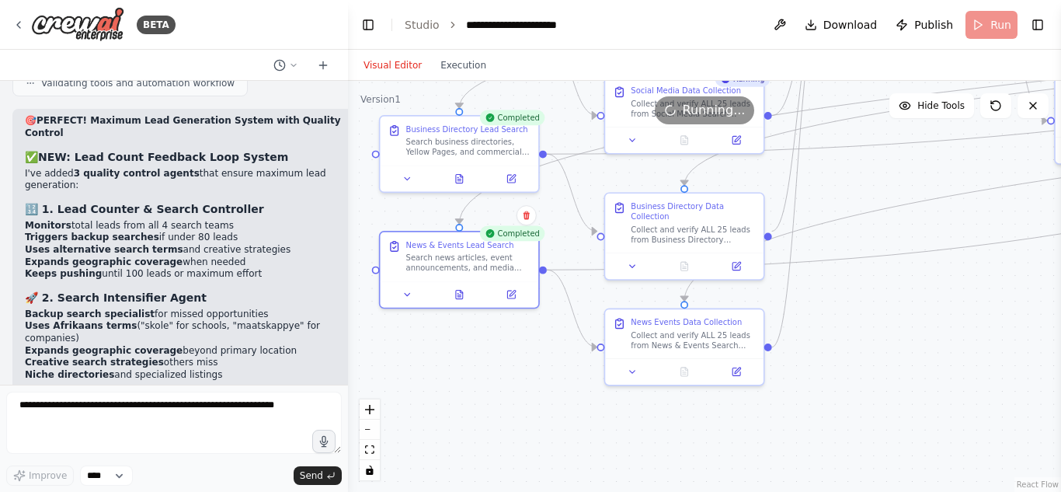
drag, startPoint x: 920, startPoint y: 280, endPoint x: 454, endPoint y: 234, distance: 468.2
click at [454, 234] on div ".deletable-edge-delete-btn { width: 20px; height: 20px; border: 0px solid #ffff…" at bounding box center [704, 286] width 713 height 411
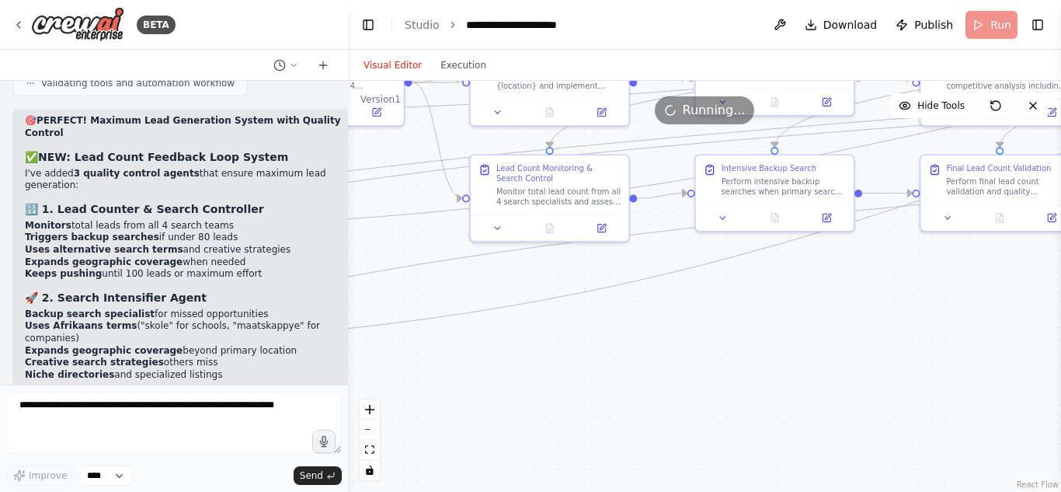
drag, startPoint x: 714, startPoint y: 205, endPoint x: 545, endPoint y: 350, distance: 223.1
click at [545, 350] on div ".deletable-edge-delete-btn { width: 20px; height: 20px; border: 0px solid #ffff…" at bounding box center [704, 286] width 713 height 411
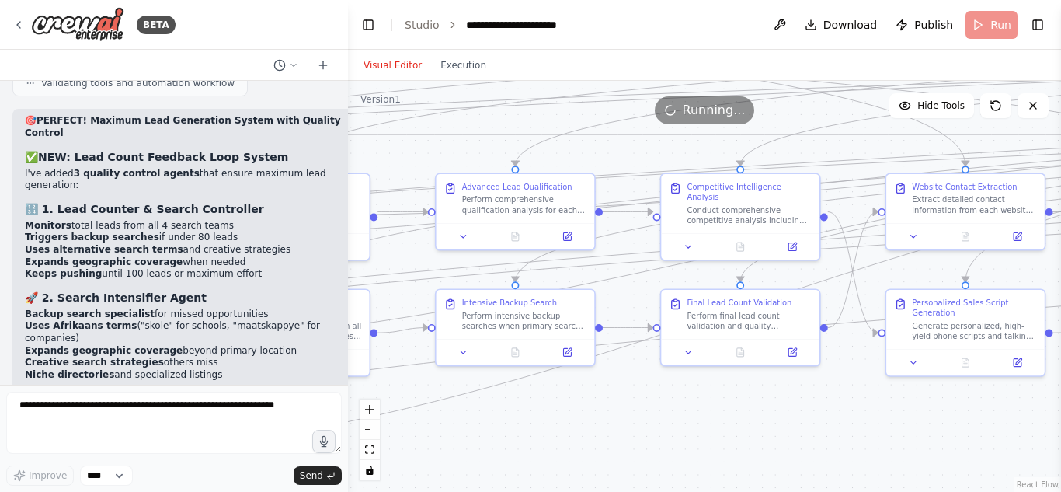
drag, startPoint x: 708, startPoint y: 301, endPoint x: 447, endPoint y: 396, distance: 278.6
click at [447, 396] on div ".deletable-edge-delete-btn { width: 20px; height: 20px; border: 0px solid #ffff…" at bounding box center [704, 286] width 713 height 411
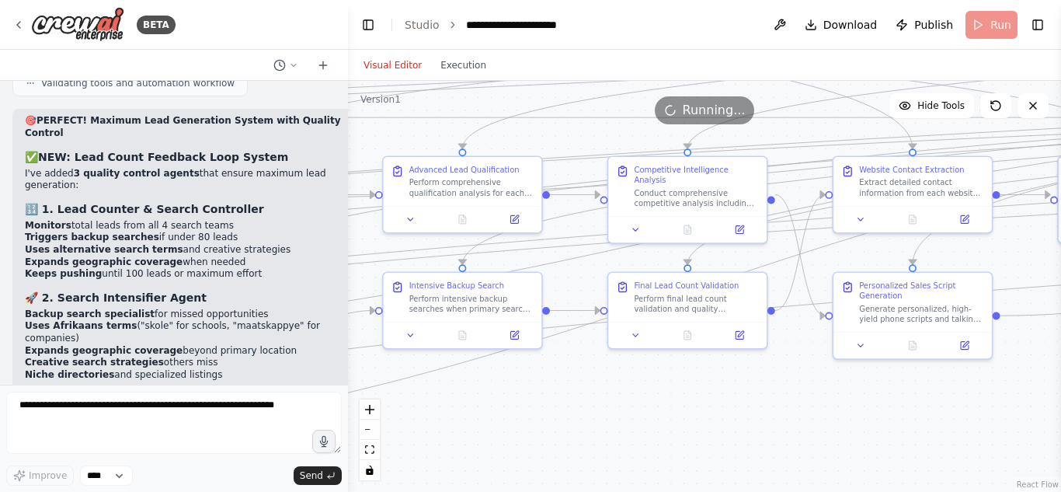
drag, startPoint x: 585, startPoint y: 388, endPoint x: 766, endPoint y: 353, distance: 184.9
click at [766, 353] on div ".deletable-edge-delete-btn { width: 20px; height: 20px; border: 0px solid #ffff…" at bounding box center [704, 286] width 713 height 411
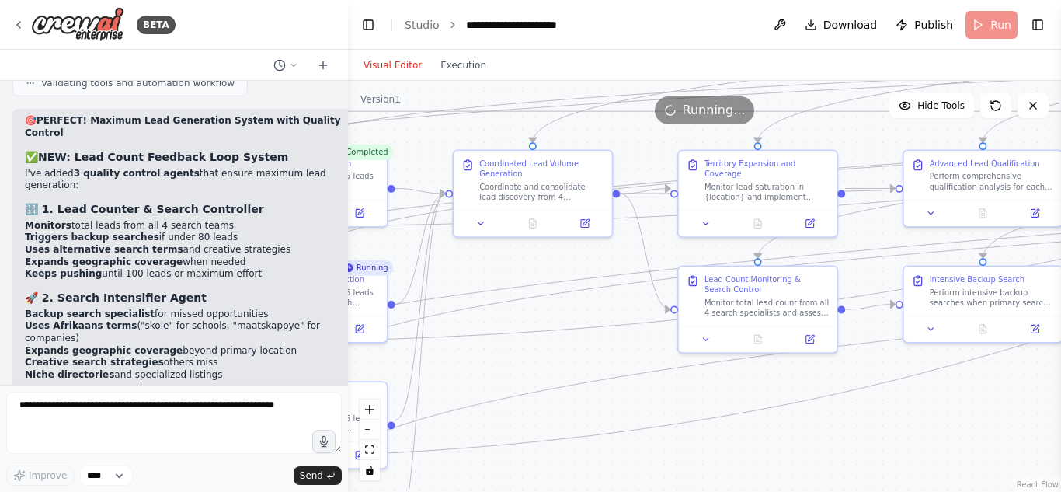
drag, startPoint x: 525, startPoint y: 371, endPoint x: 882, endPoint y: 406, distance: 358.9
click at [882, 406] on div ".deletable-edge-delete-btn { width: 20px; height: 20px; border: 0px solid #ffff…" at bounding box center [704, 286] width 713 height 411
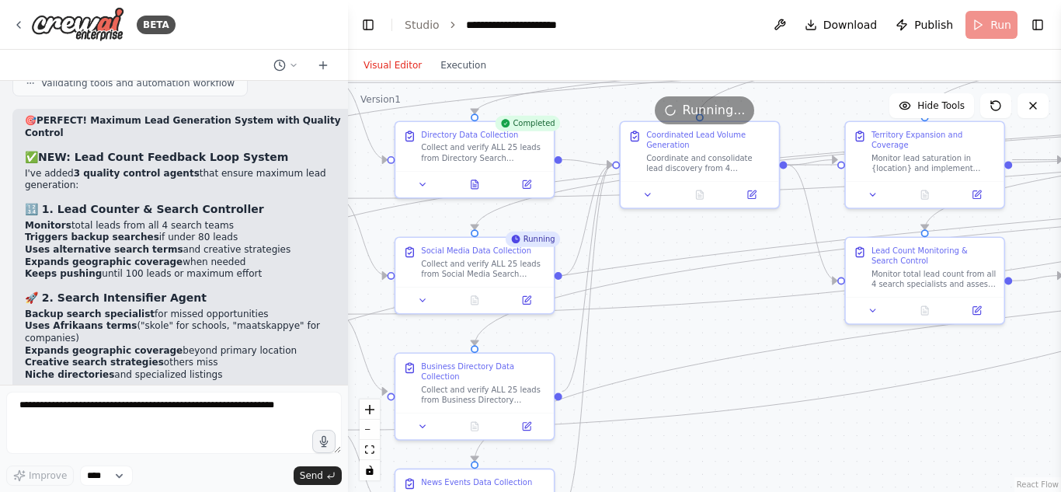
drag, startPoint x: 603, startPoint y: 327, endPoint x: 754, endPoint y: 290, distance: 155.2
click at [754, 290] on div ".deletable-edge-delete-btn { width: 20px; height: 20px; border: 0px solid #ffff…" at bounding box center [704, 286] width 713 height 411
click at [484, 183] on button at bounding box center [477, 180] width 54 height 16
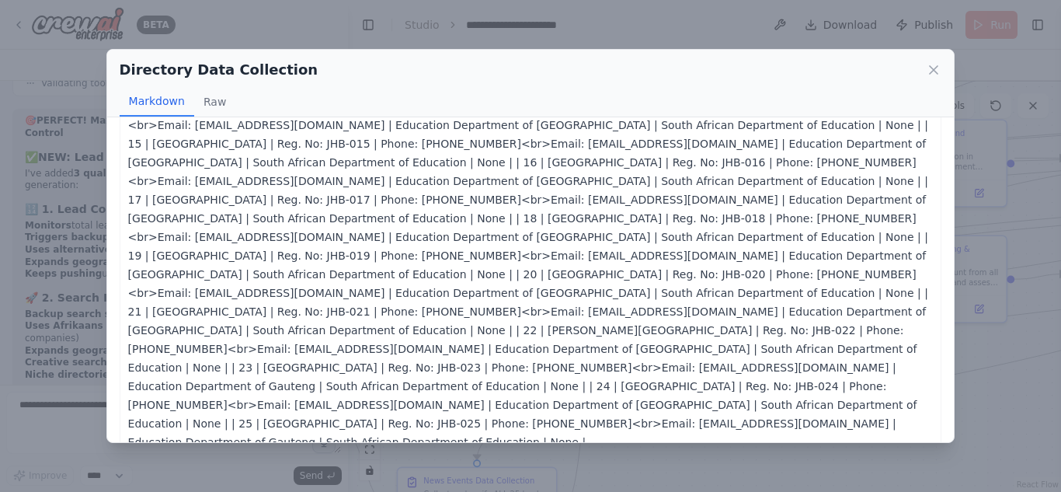
scroll to position [534, 0]
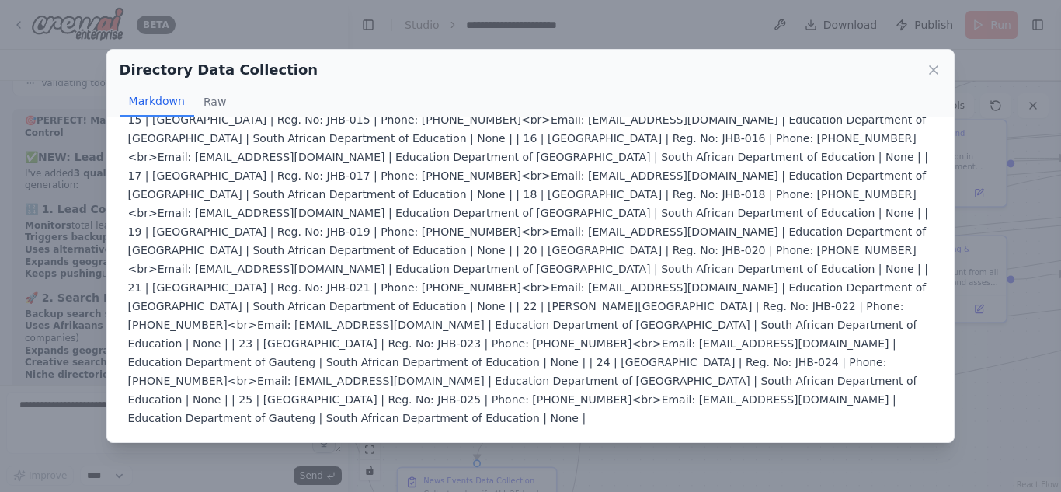
click at [995, 376] on div "Directory Data Collection Markdown Raw Directory-Sourced Leads Collection Total…" at bounding box center [530, 246] width 1061 height 492
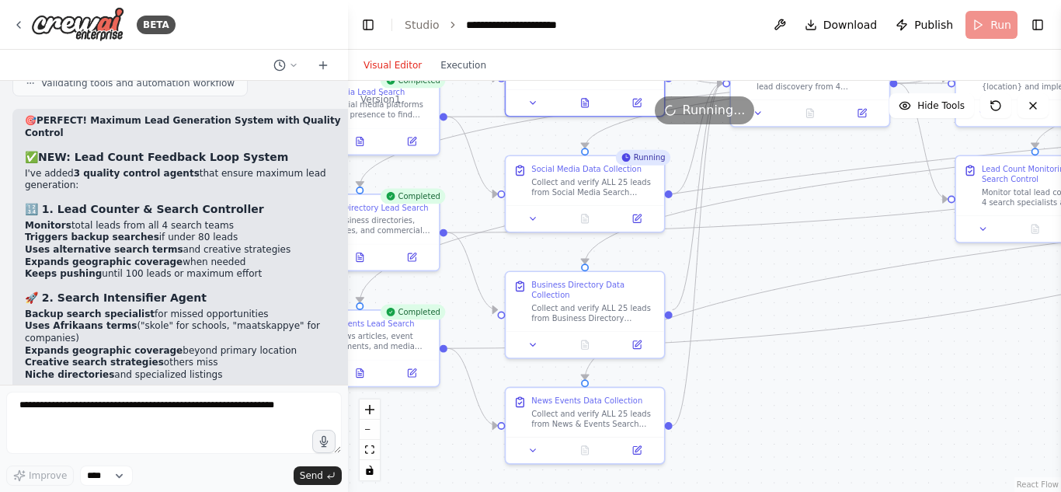
drag, startPoint x: 705, startPoint y: 342, endPoint x: 813, endPoint y: 262, distance: 134.4
click at [813, 262] on div ".deletable-edge-delete-btn { width: 20px; height: 20px; border: 0px solid #ffff…" at bounding box center [704, 286] width 713 height 411
click at [581, 337] on icon at bounding box center [584, 342] width 10 height 10
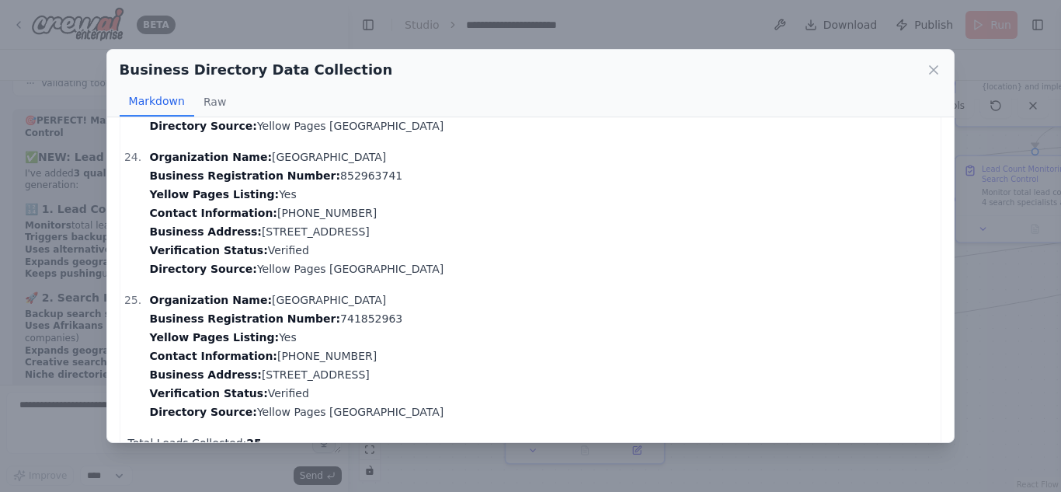
scroll to position [3377, 0]
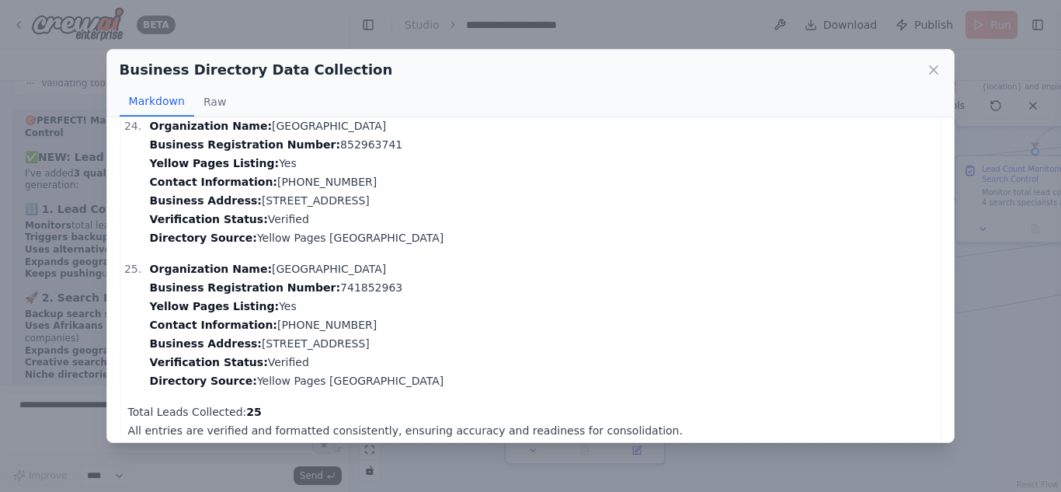
click at [981, 322] on div "Business Directory Data Collection Markdown Raw Here is the verified collection…" at bounding box center [530, 246] width 1061 height 492
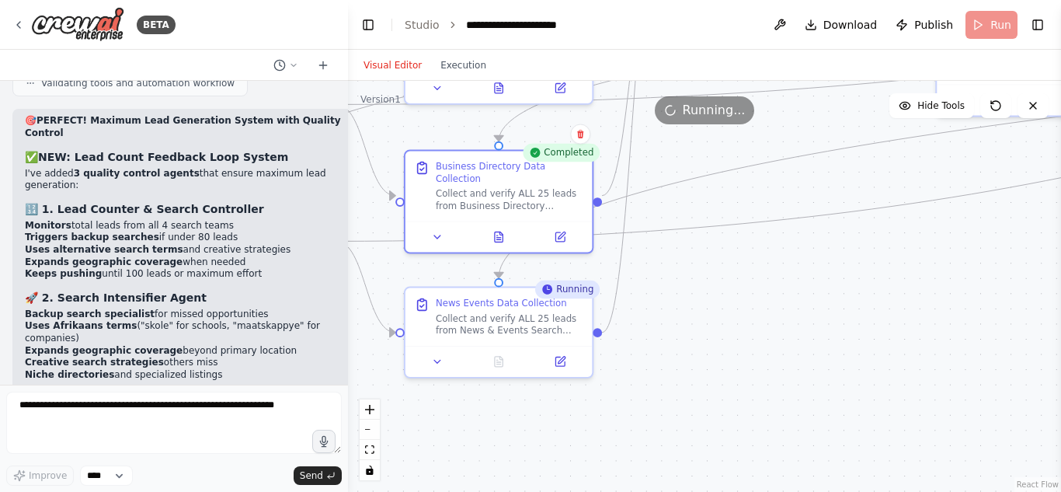
drag, startPoint x: 760, startPoint y: 371, endPoint x: 676, endPoint y: 238, distance: 157.7
click at [676, 238] on div ".deletable-edge-delete-btn { width: 20px; height: 20px; border: 0px solid #ffff…" at bounding box center [704, 286] width 713 height 411
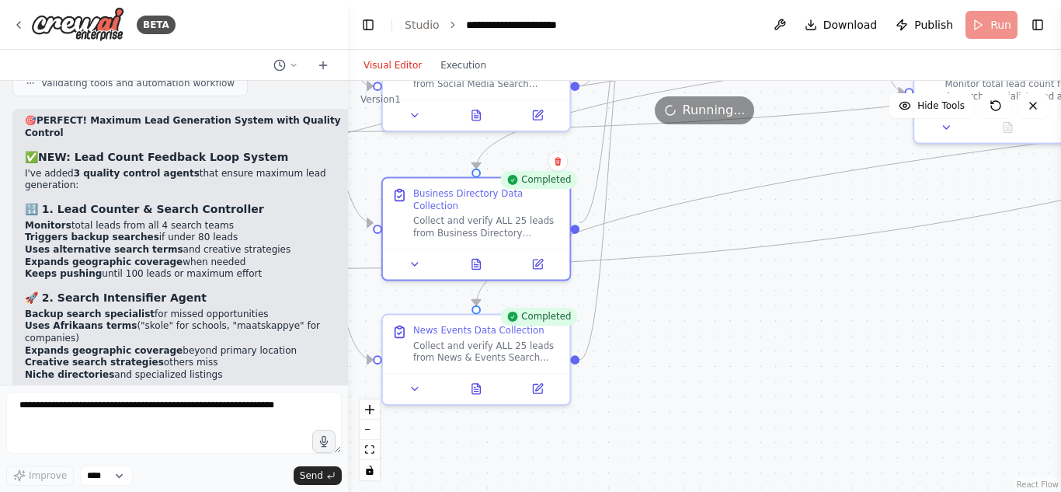
drag, startPoint x: 726, startPoint y: 281, endPoint x: 553, endPoint y: 470, distance: 256.1
click at [553, 470] on div ".deletable-edge-delete-btn { width: 20px; height: 20px; border: 0px solid #ffff…" at bounding box center [704, 286] width 713 height 411
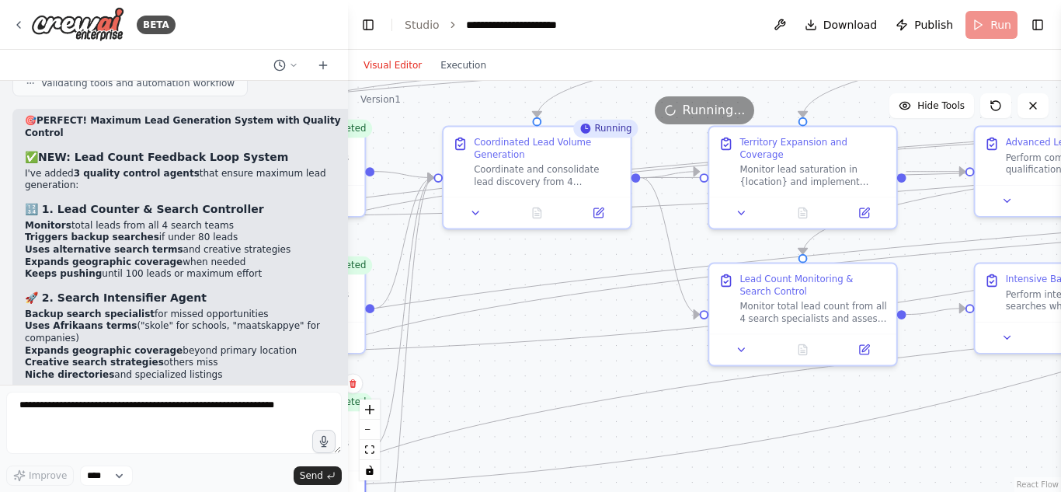
drag, startPoint x: 715, startPoint y: 254, endPoint x: 654, endPoint y: 329, distance: 97.2
click at [654, 329] on div ".deletable-edge-delete-btn { width: 20px; height: 20px; border: 0px solid #ffff…" at bounding box center [704, 286] width 713 height 411
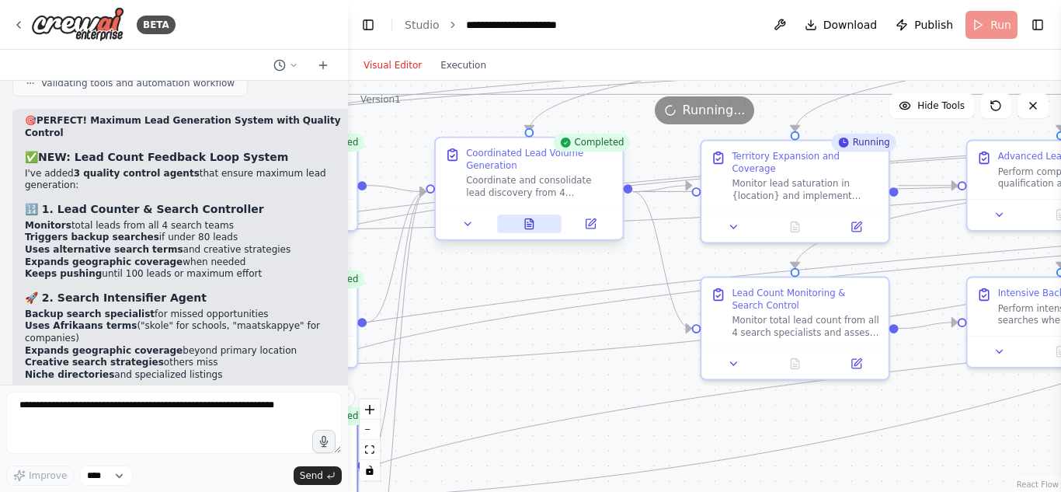
click at [532, 225] on icon at bounding box center [529, 224] width 8 height 10
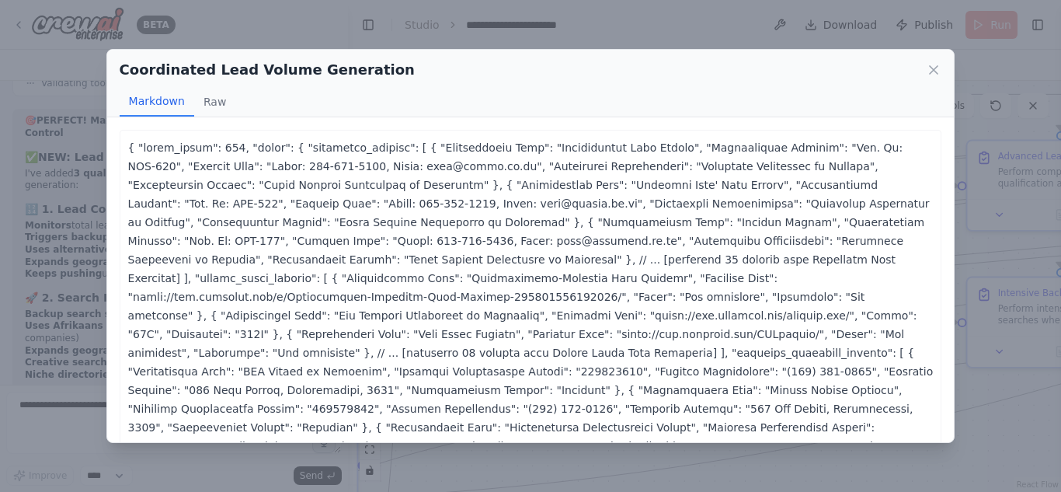
scroll to position [1, 0]
click at [290, 186] on p at bounding box center [530, 370] width 805 height 466
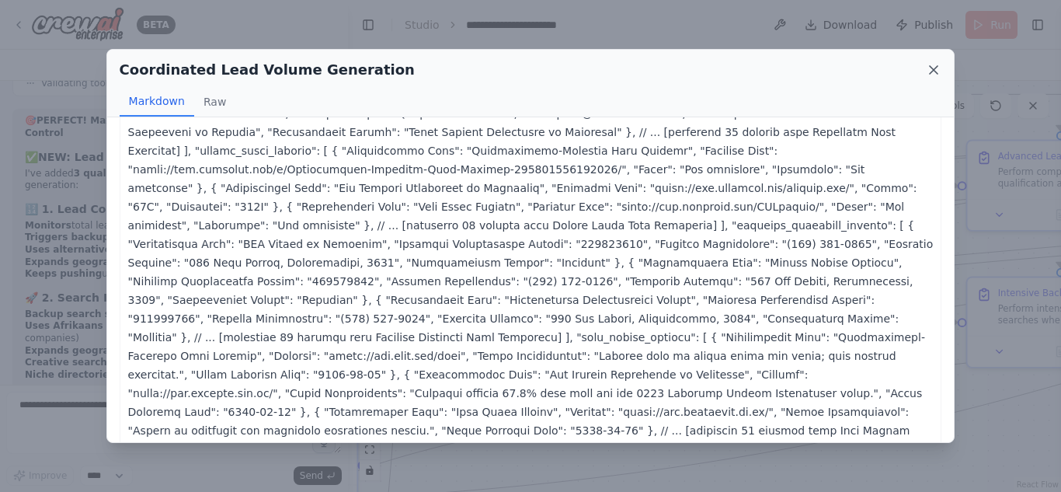
click at [926, 64] on icon at bounding box center [934, 70] width 16 height 16
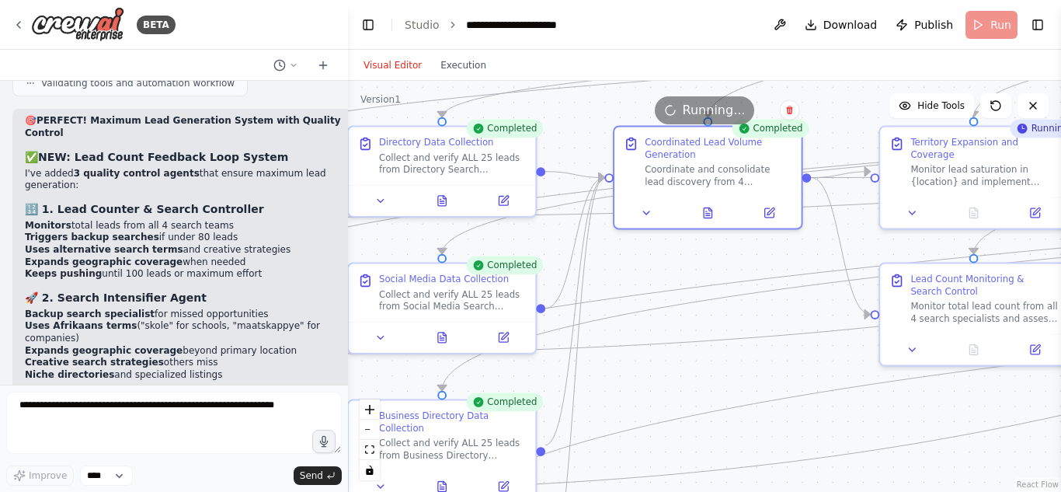
drag, startPoint x: 631, startPoint y: 327, endPoint x: 810, endPoint y: 314, distance: 179.1
click at [810, 314] on div ".deletable-edge-delete-btn { width: 20px; height: 20px; border: 0px solid #ffff…" at bounding box center [704, 286] width 713 height 411
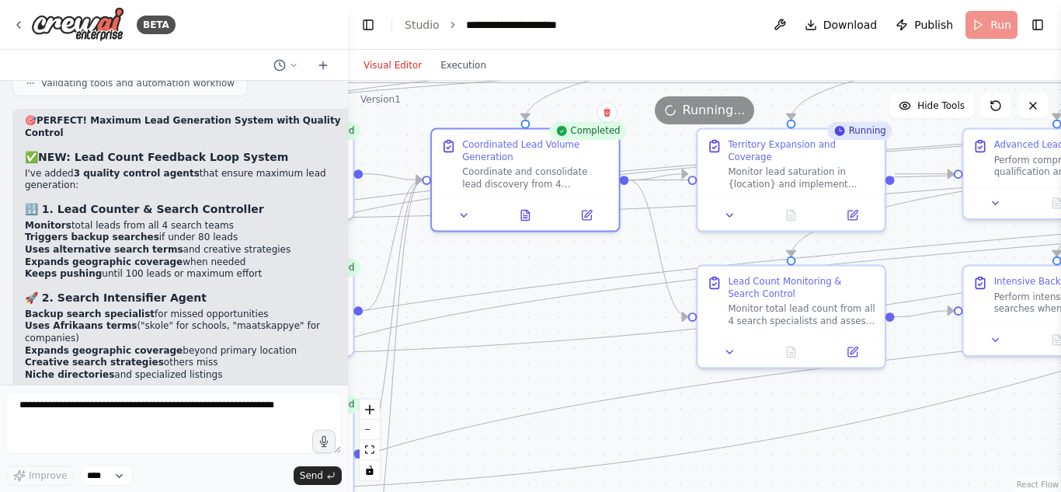
drag, startPoint x: 862, startPoint y: 363, endPoint x: 680, endPoint y: 365, distance: 181.7
click at [680, 365] on div ".deletable-edge-delete-btn { width: 20px; height: 20px; border: 0px solid #ffff…" at bounding box center [704, 286] width 713 height 411
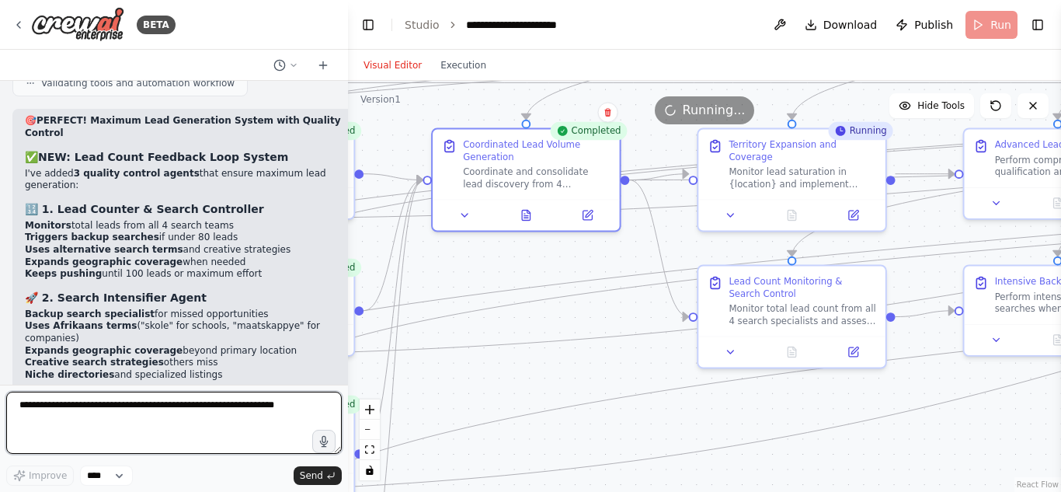
click at [203, 408] on textarea at bounding box center [173, 422] width 335 height 62
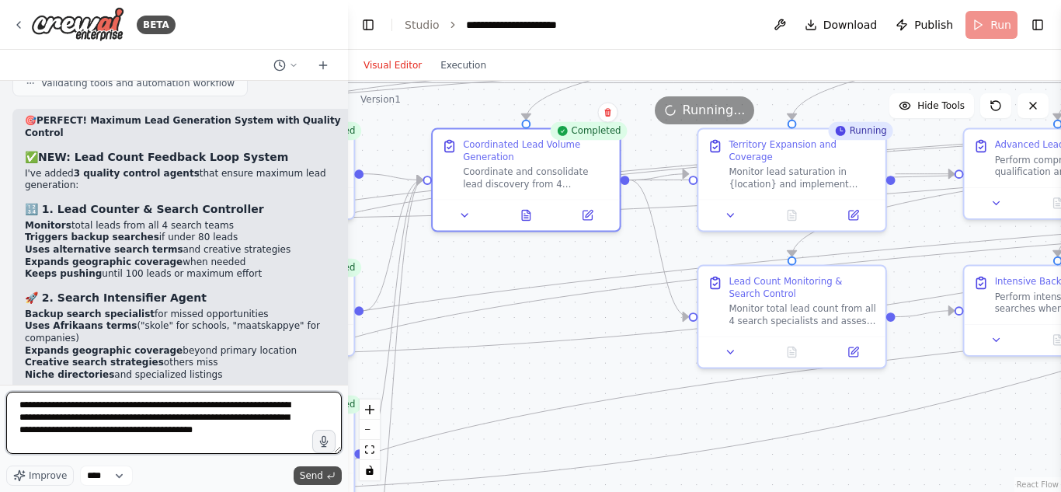
type textarea "**********"
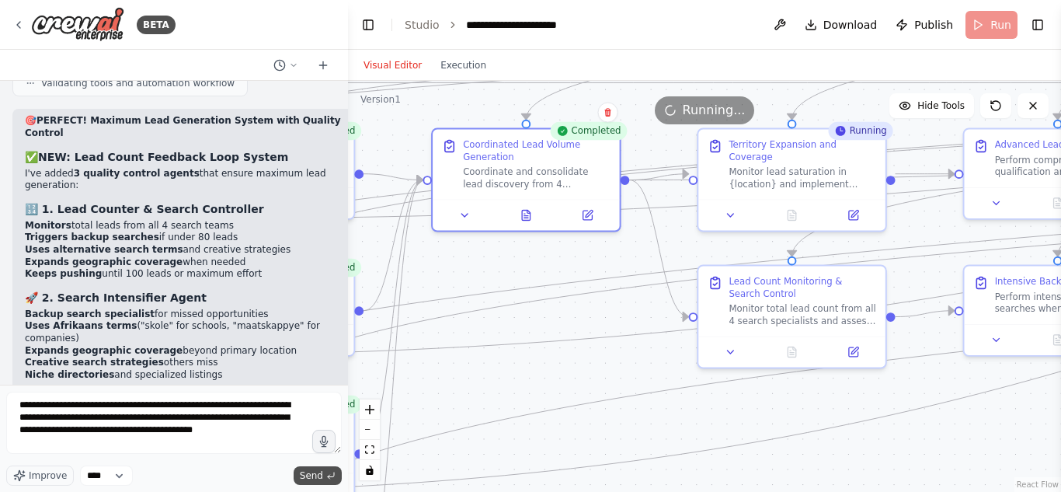
click at [315, 473] on span "Send" at bounding box center [311, 475] width 23 height 12
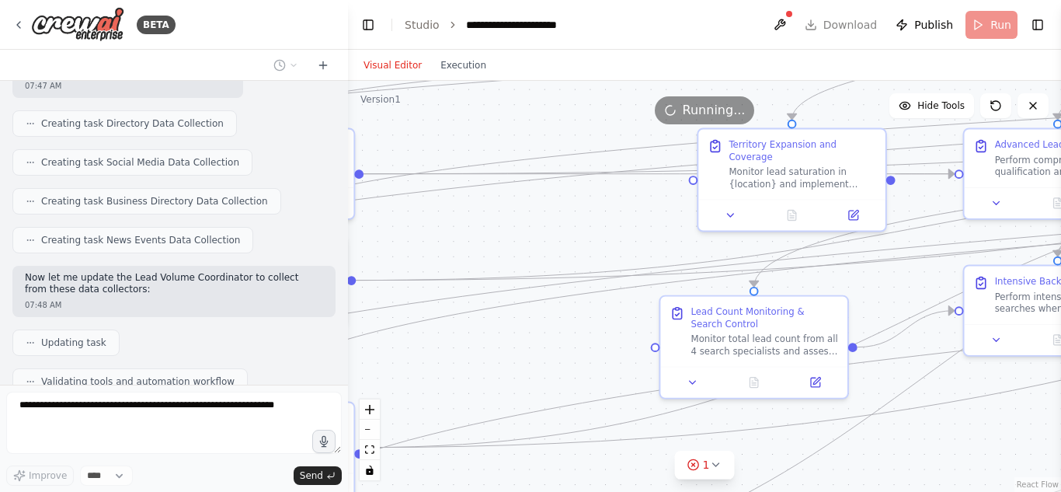
scroll to position [33898, 0]
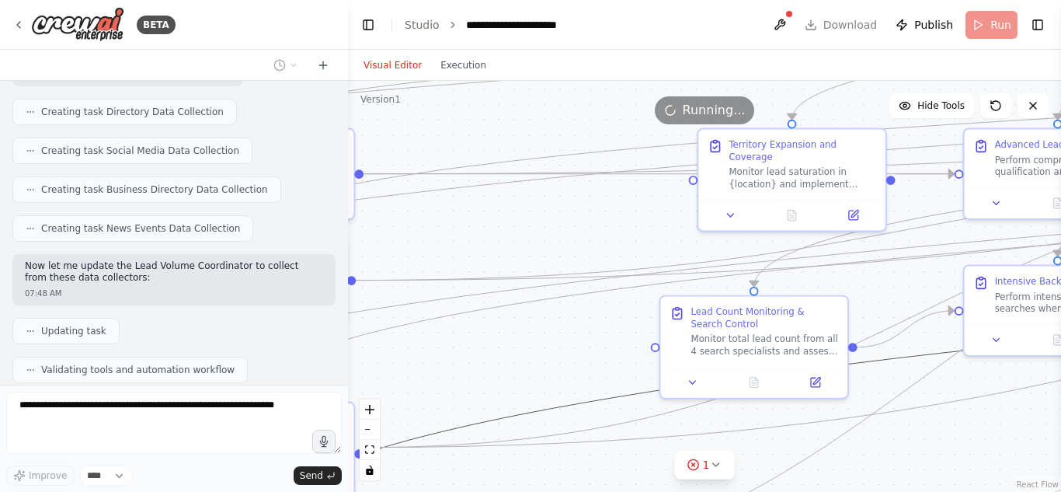
drag, startPoint x: 578, startPoint y: 398, endPoint x: 535, endPoint y: 379, distance: 46.6
click at [535, 379] on div ".deletable-edge-delete-btn { width: 20px; height: 20px; border: 0px solid #ffff…" at bounding box center [704, 286] width 713 height 411
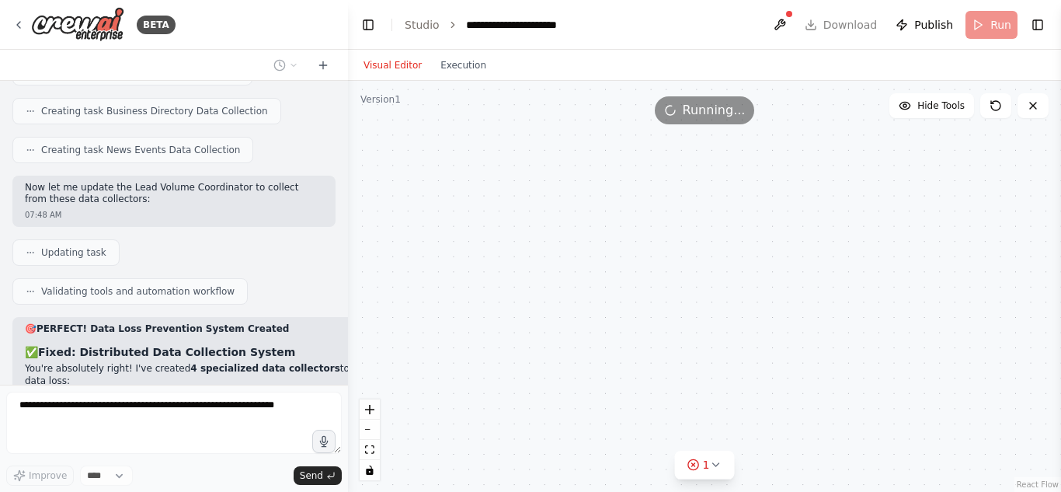
click at [450, 303] on div "Lead Intelligence Analyst Analyze, score, and enrich lead data by evaluating or…" at bounding box center [704, 286] width 713 height 411
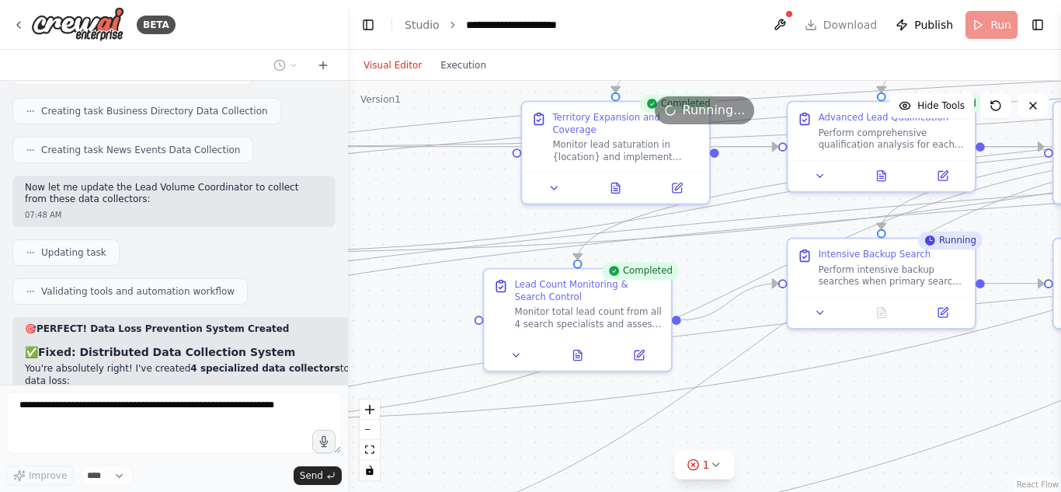
scroll to position [34067, 0]
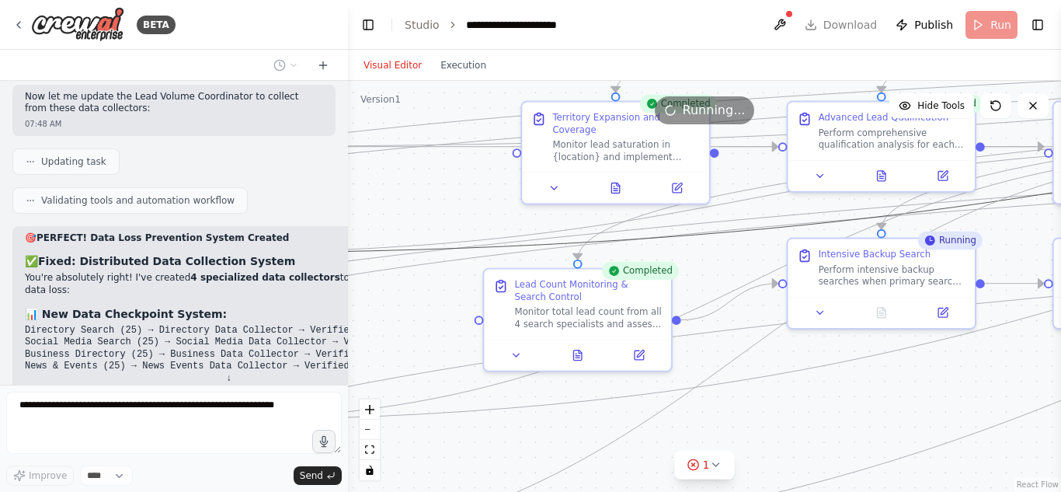
drag, startPoint x: 627, startPoint y: 330, endPoint x: 450, endPoint y: 232, distance: 202.3
click at [450, 232] on div ".deletable-edge-delete-btn { width: 20px; height: 20px; border: 0px solid #ffff…" at bounding box center [704, 286] width 713 height 411
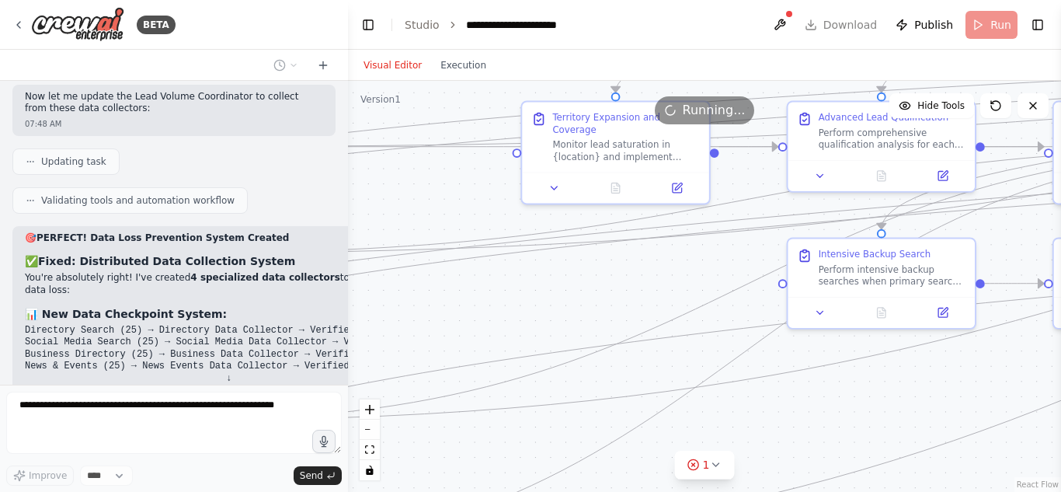
scroll to position [34117, 0]
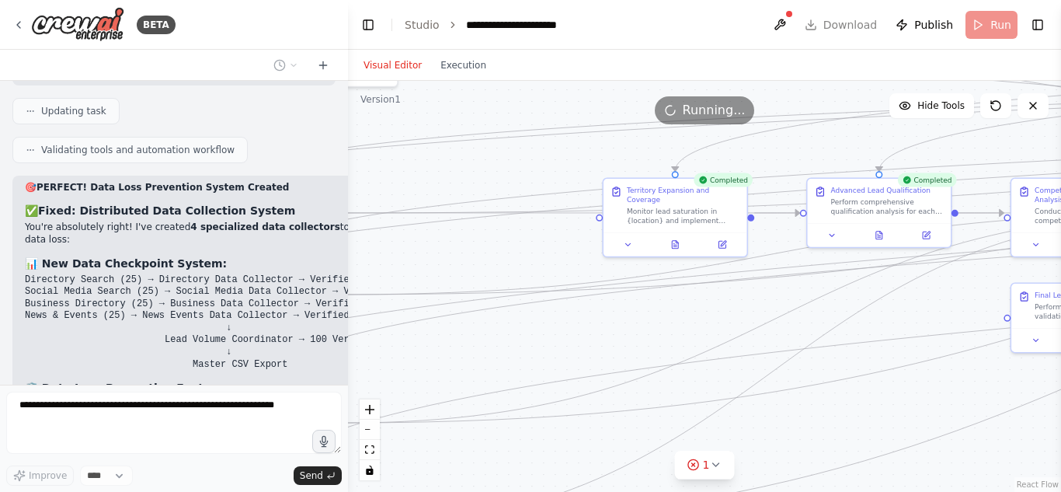
drag, startPoint x: 871, startPoint y: 431, endPoint x: 745, endPoint y: 428, distance: 126.6
click at [745, 428] on div ".deletable-edge-delete-btn { width: 20px; height: 20px; border: 0px solid #ffff…" at bounding box center [704, 286] width 713 height 411
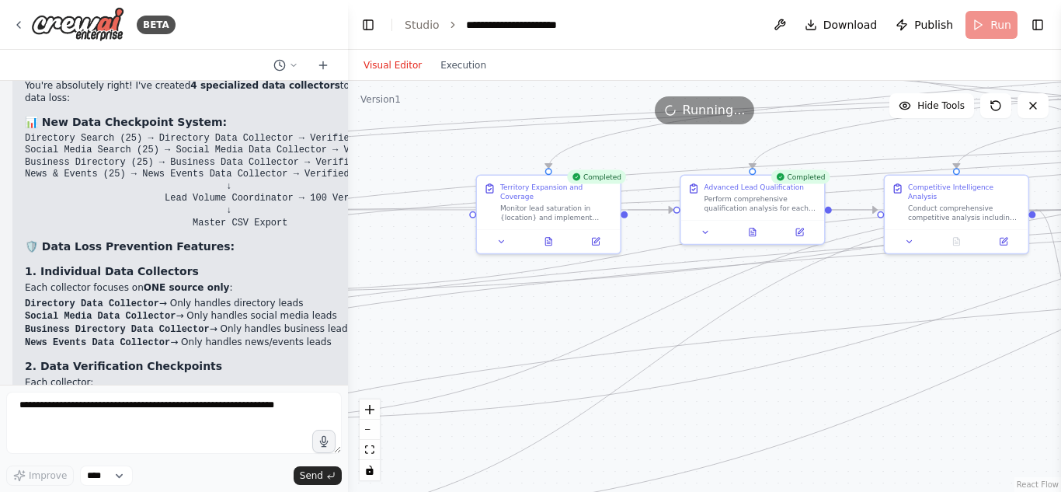
scroll to position [34284, 0]
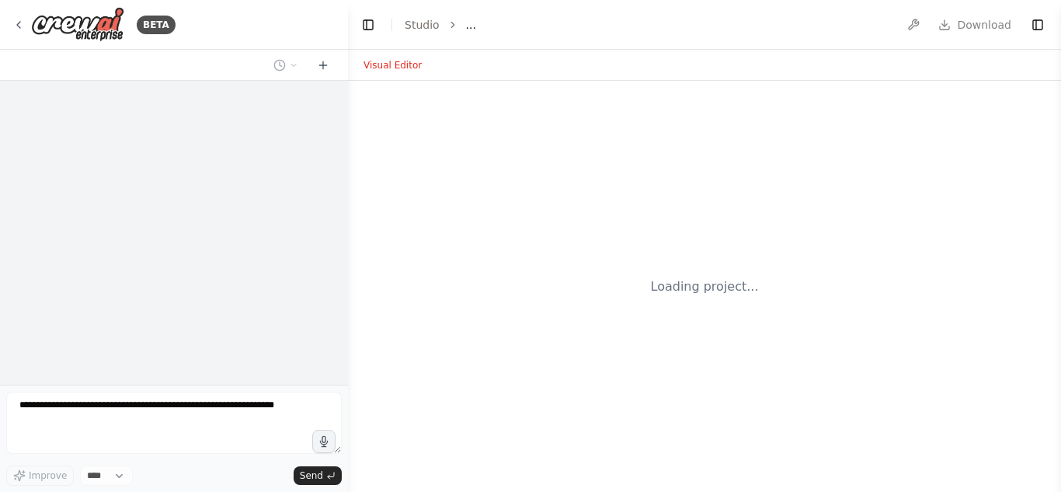
select select "****"
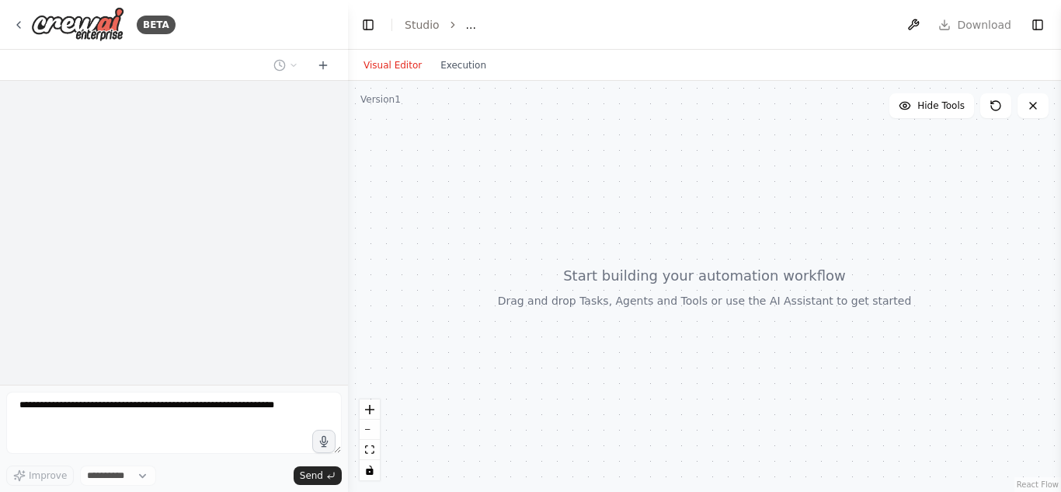
select select "****"
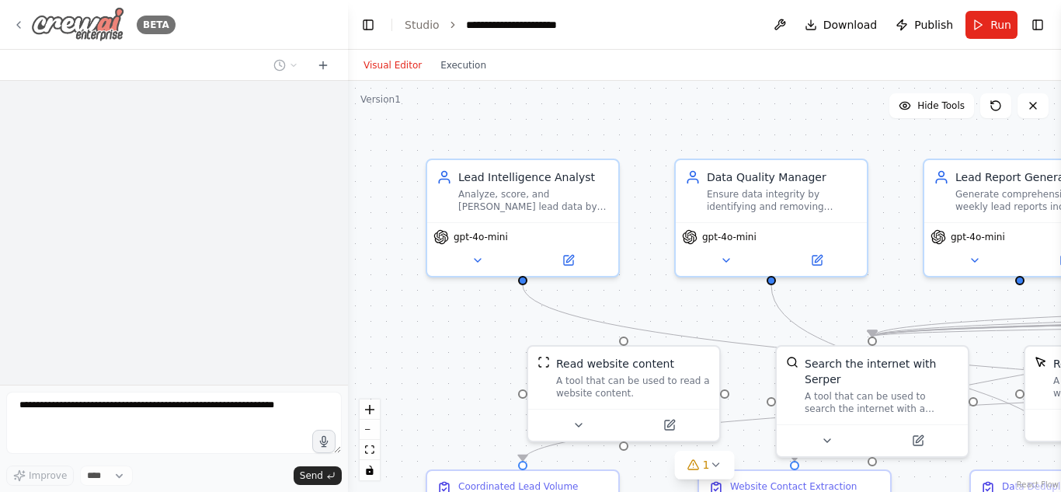
click at [20, 20] on icon at bounding box center [18, 25] width 12 height 12
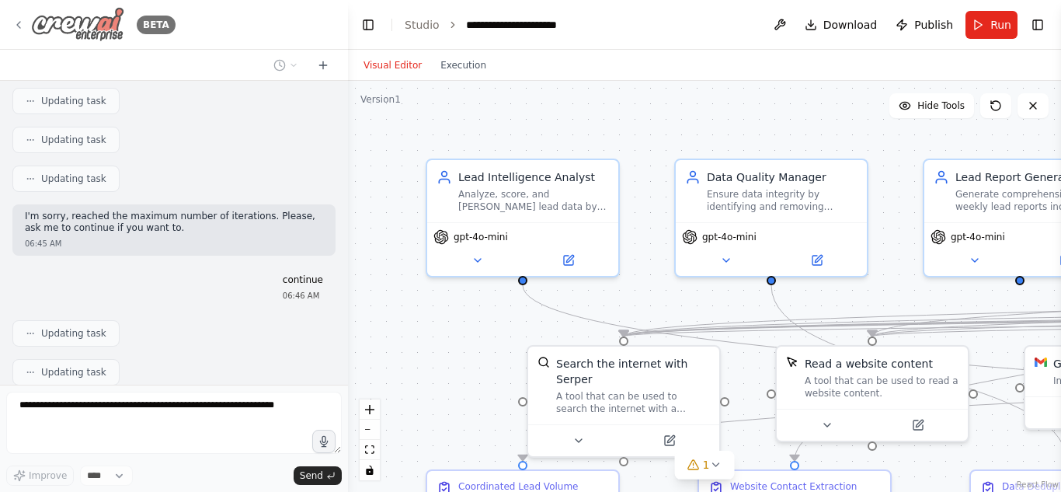
click at [16, 25] on icon at bounding box center [18, 25] width 12 height 12
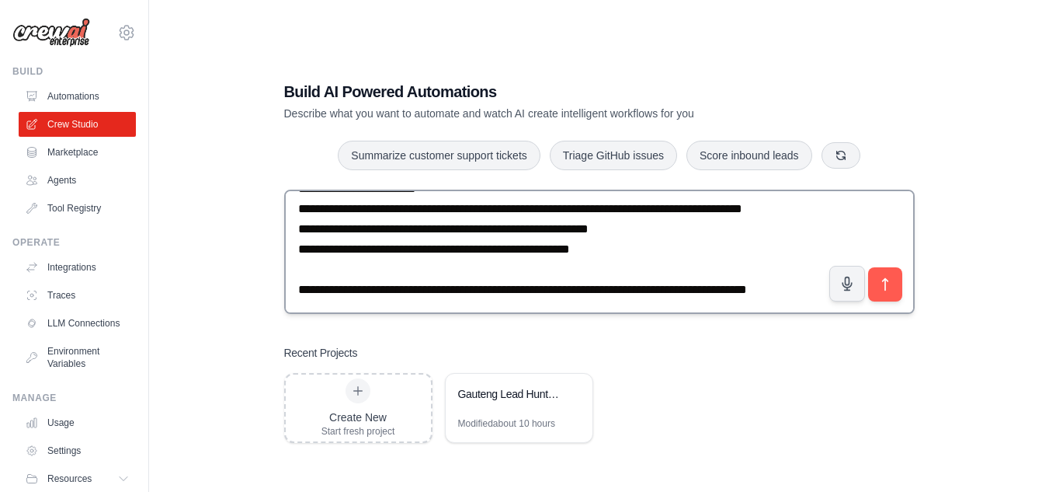
scroll to position [1297, 0]
drag, startPoint x: 301, startPoint y: 277, endPoint x: 381, endPoint y: 311, distance: 86.7
click at [381, 311] on textarea at bounding box center [599, 251] width 631 height 124
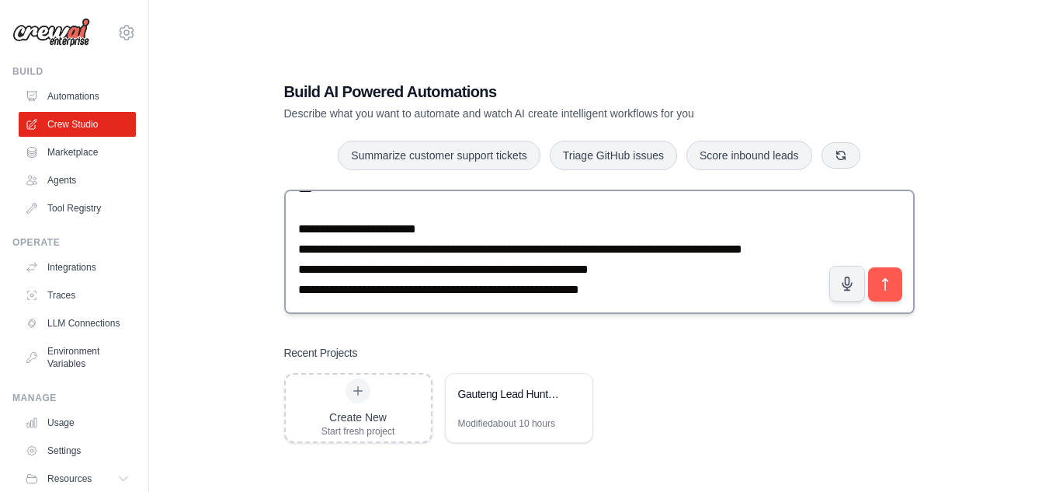
scroll to position [1277, 0]
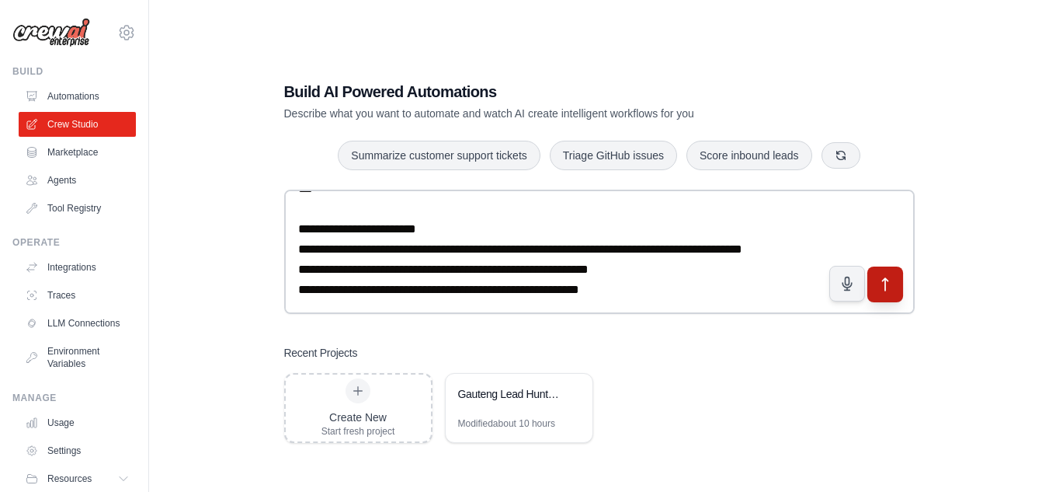
type textarea "**********"
click at [890, 290] on icon "submit" at bounding box center [885, 284] width 16 height 16
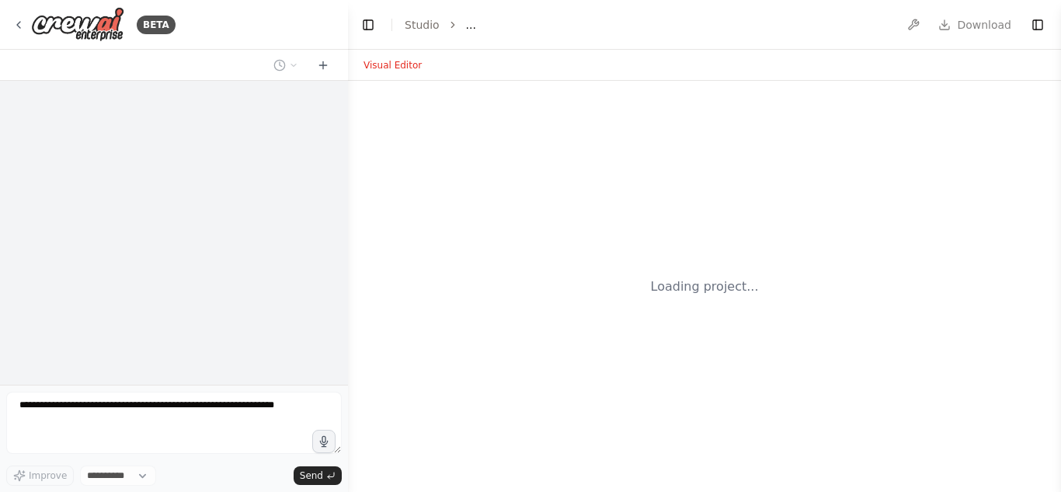
select select "****"
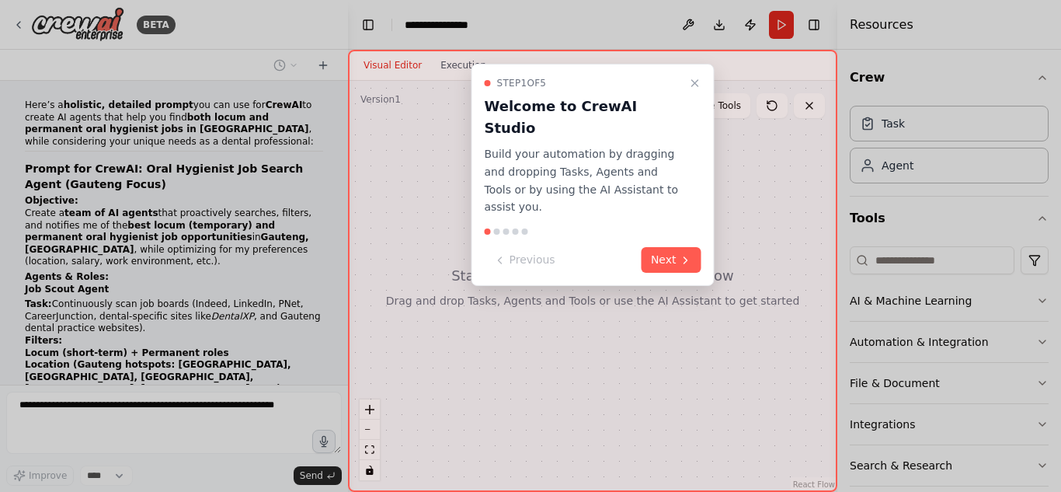
scroll to position [660, 0]
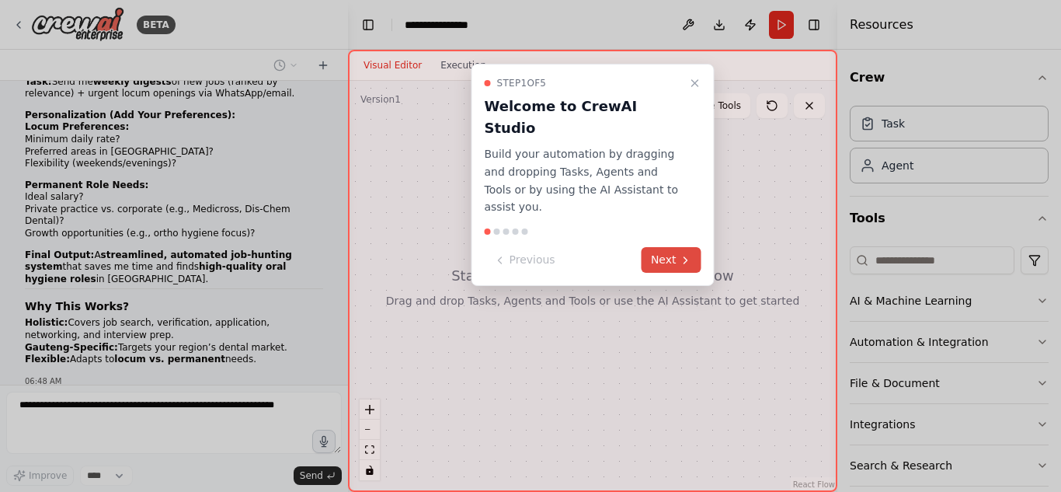
click at [666, 247] on button "Next" at bounding box center [671, 260] width 60 height 26
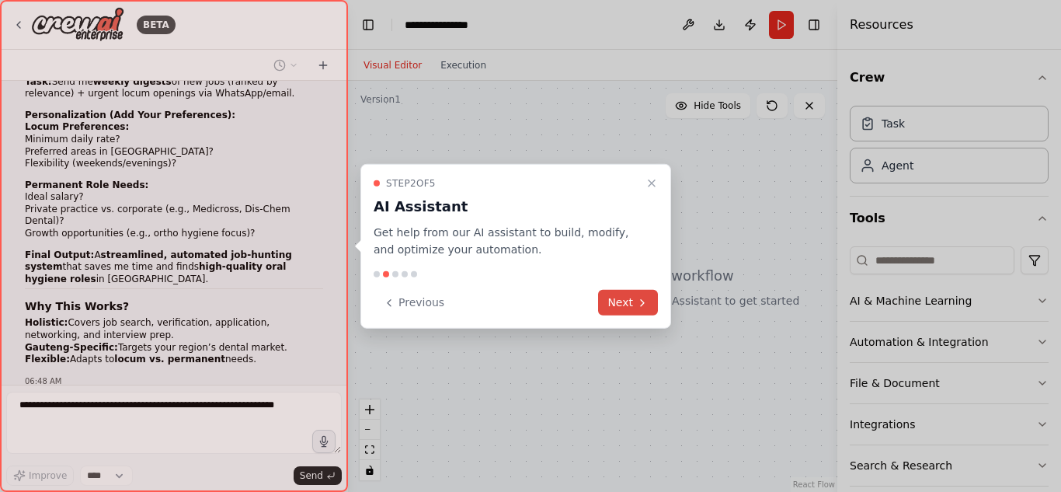
click at [624, 293] on button "Next" at bounding box center [628, 303] width 60 height 26
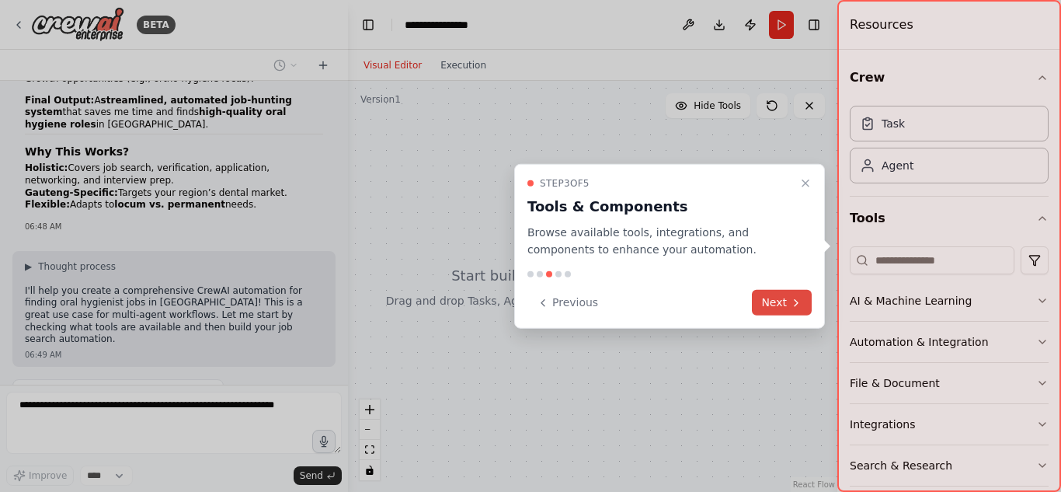
scroll to position [853, 0]
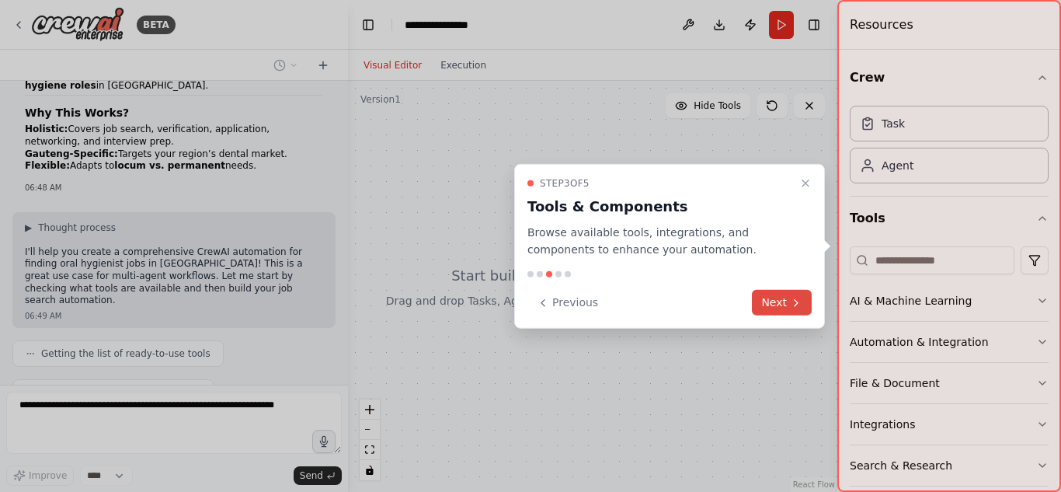
click at [782, 295] on button "Next" at bounding box center [782, 303] width 60 height 26
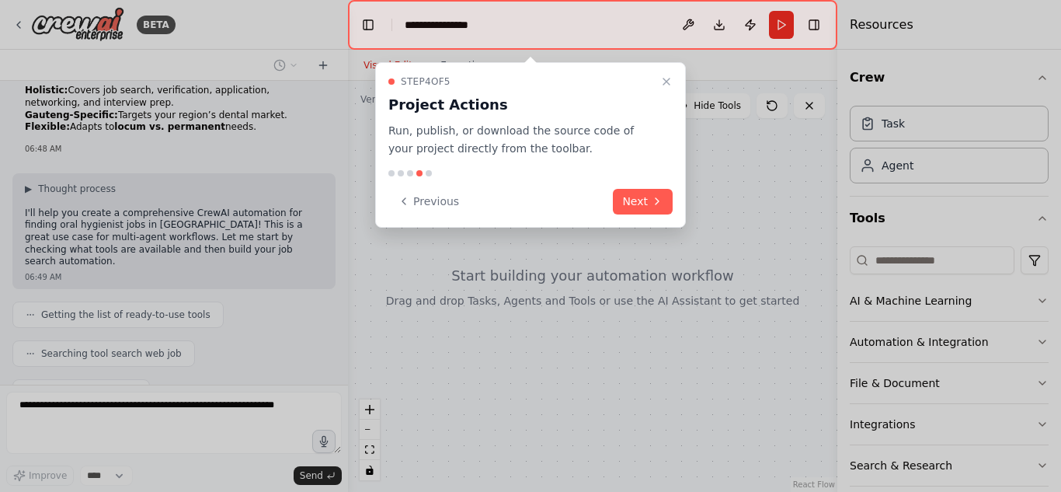
scroll to position [931, 0]
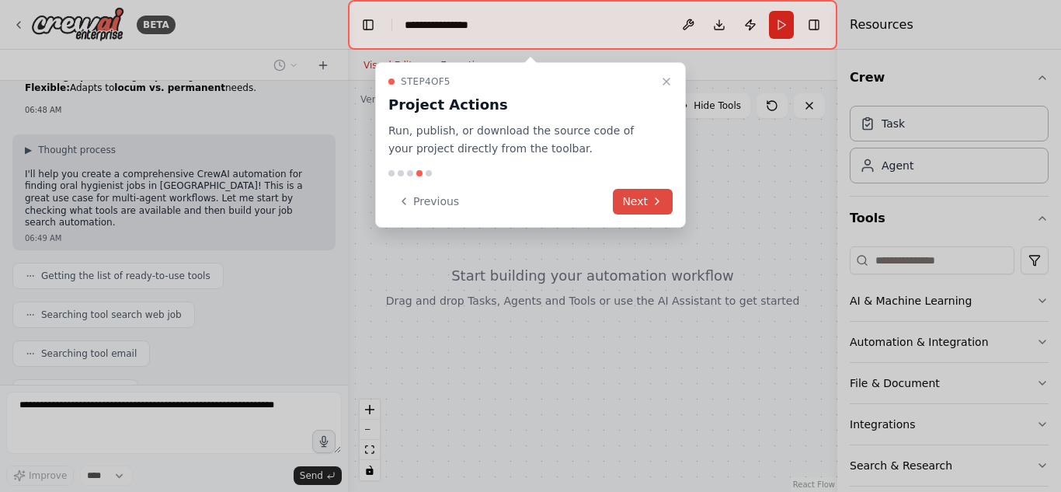
click at [629, 202] on button "Next" at bounding box center [643, 202] width 60 height 26
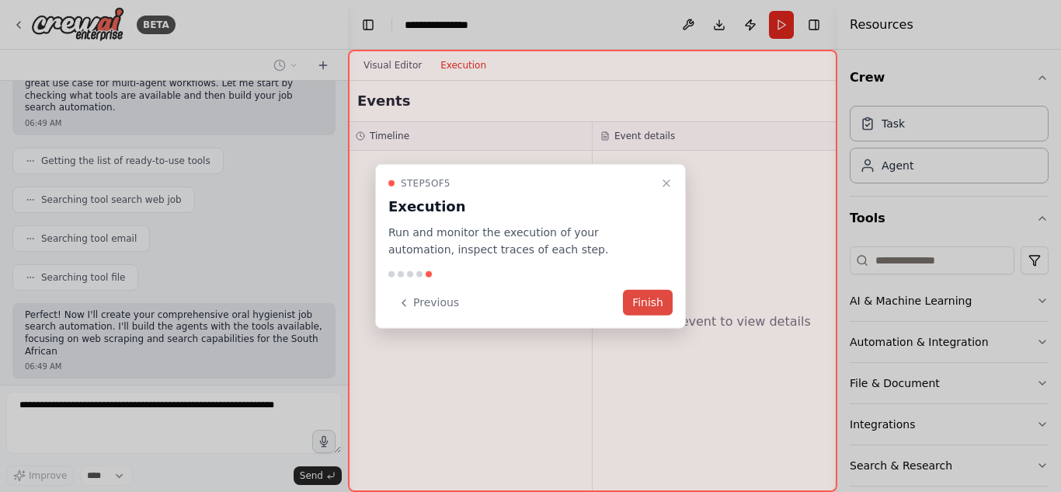
scroll to position [1058, 0]
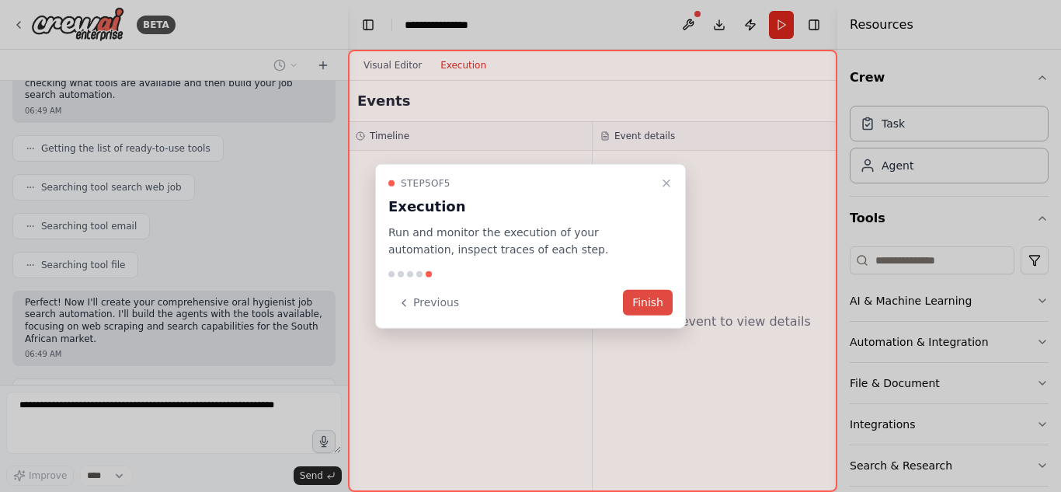
click at [655, 299] on button "Finish" at bounding box center [648, 303] width 50 height 26
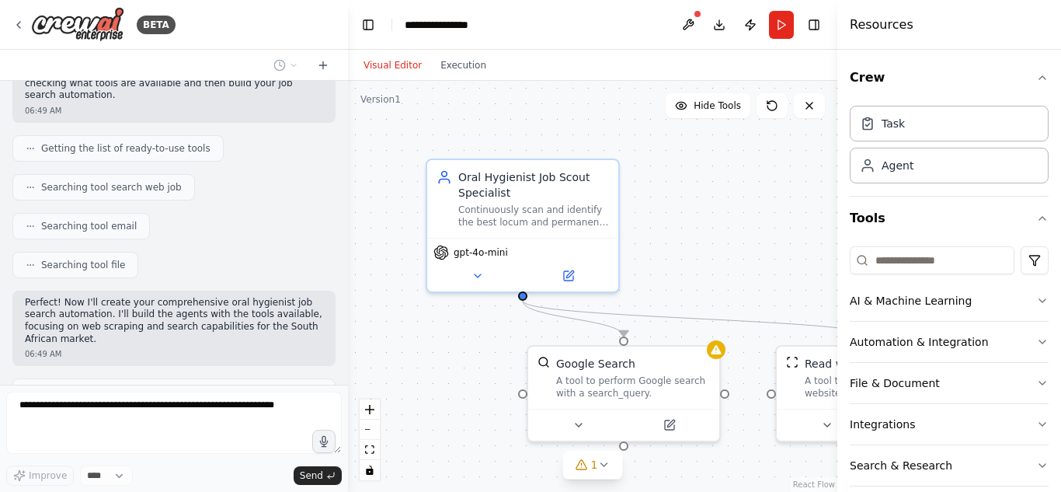
scroll to position [1110, 0]
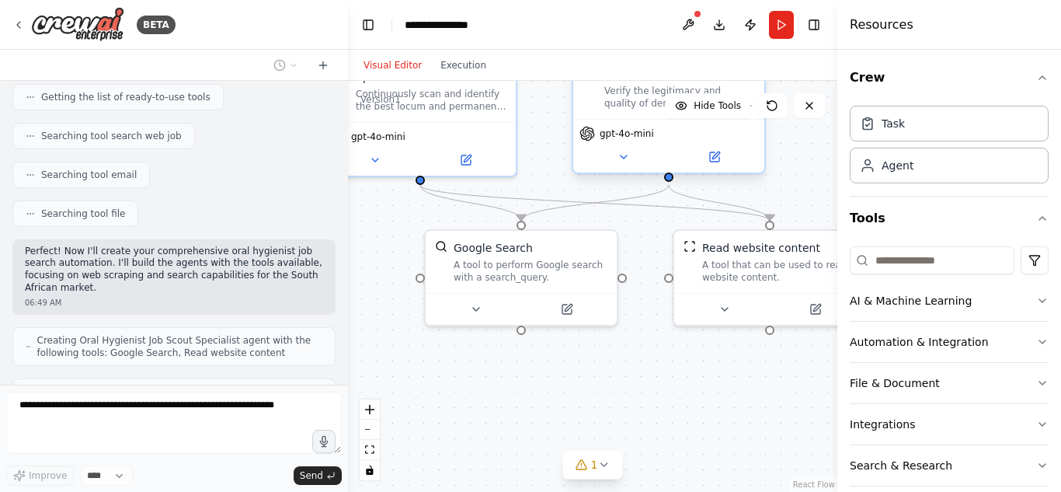
drag, startPoint x: 697, startPoint y: 258, endPoint x: 467, endPoint y: 155, distance: 252.7
click at [467, 155] on div ".deletable-edge-delete-btn { width: 20px; height: 20px; border: 0px solid #ffff…" at bounding box center [592, 286] width 489 height 411
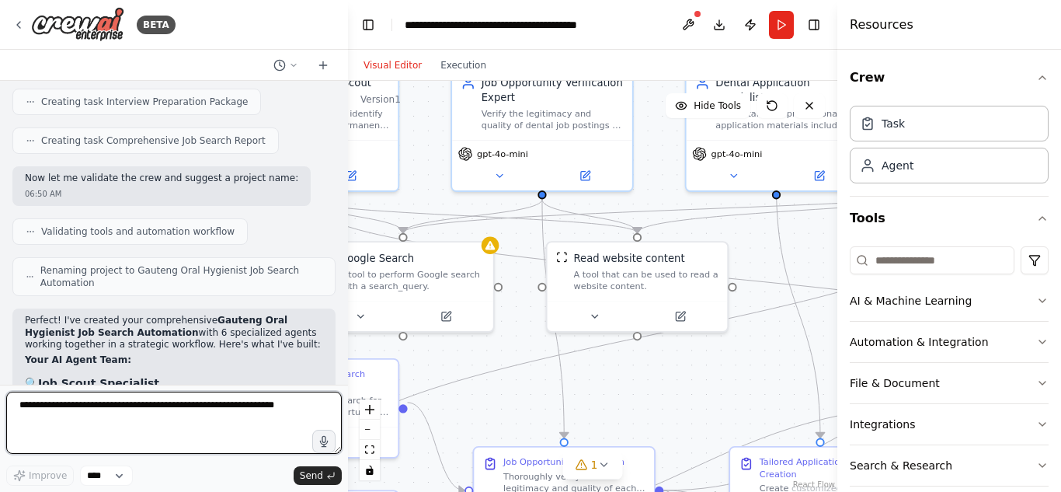
click at [200, 402] on textarea at bounding box center [173, 422] width 335 height 62
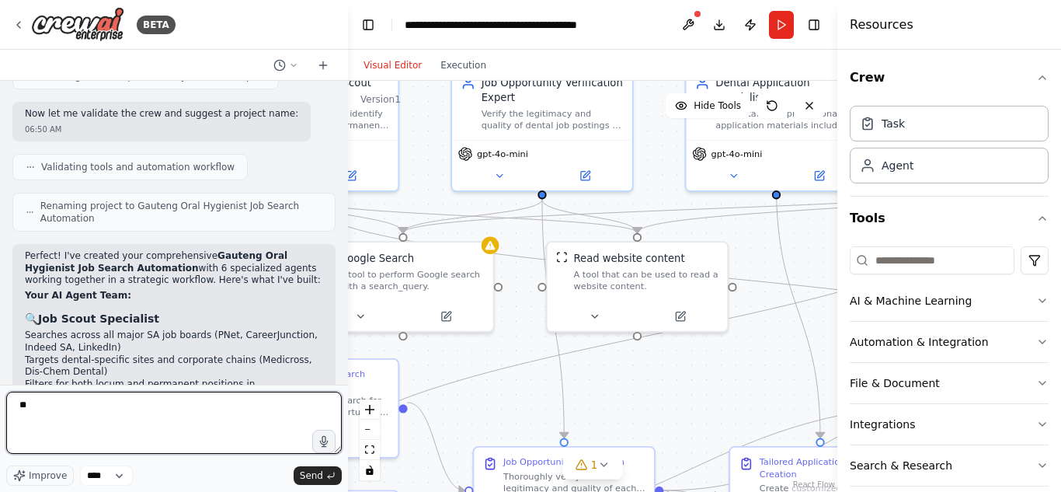
type textarea "*"
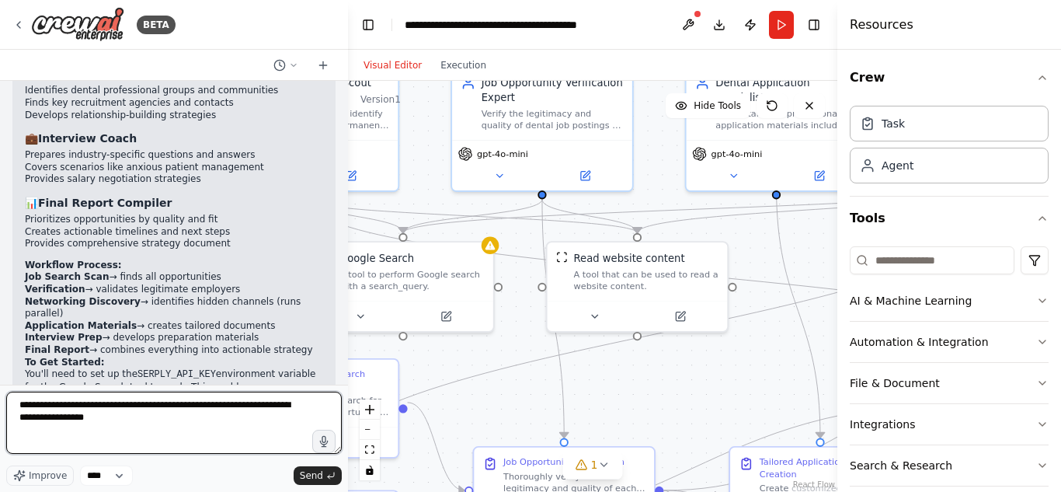
scroll to position [2349, 0]
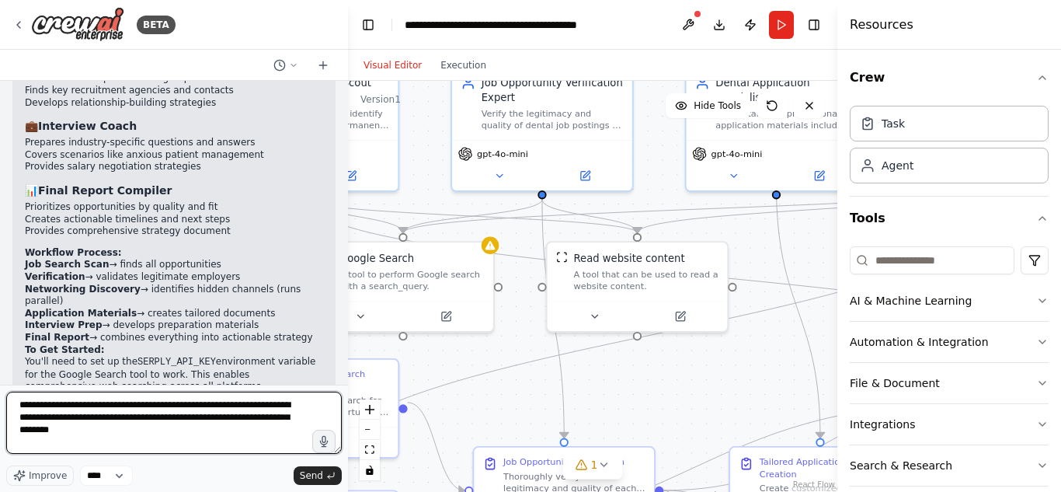
paste textarea "**********"
type textarea "**********"
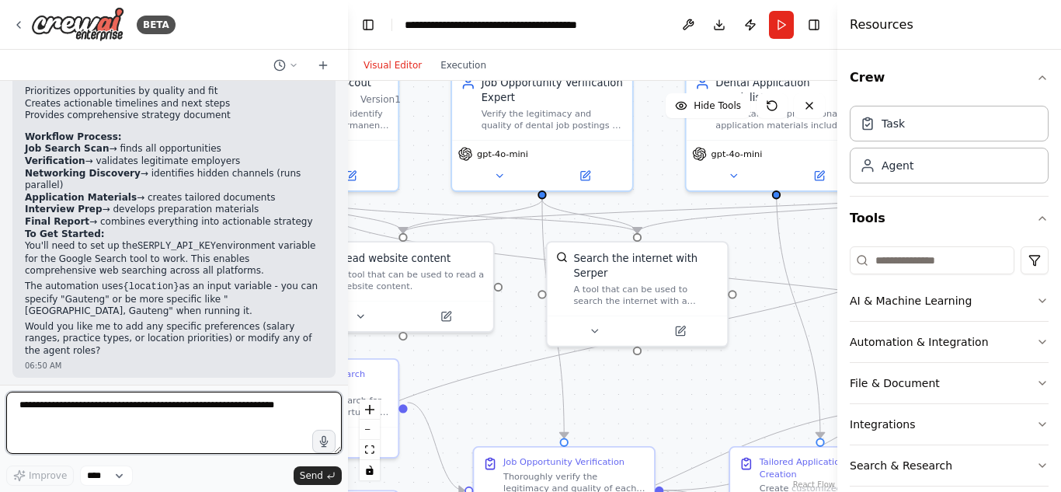
scroll to position [3367, 0]
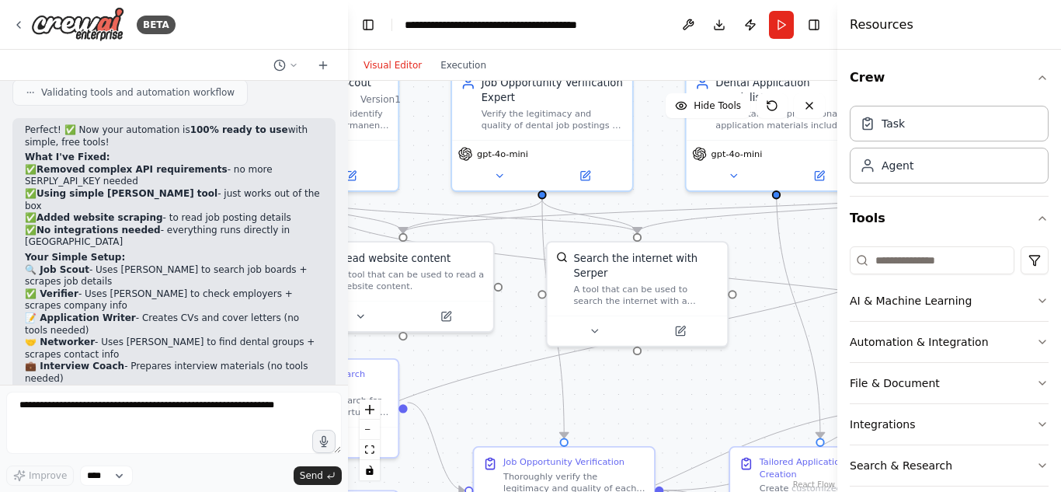
click at [246, 62] on div at bounding box center [174, 65] width 348 height 31
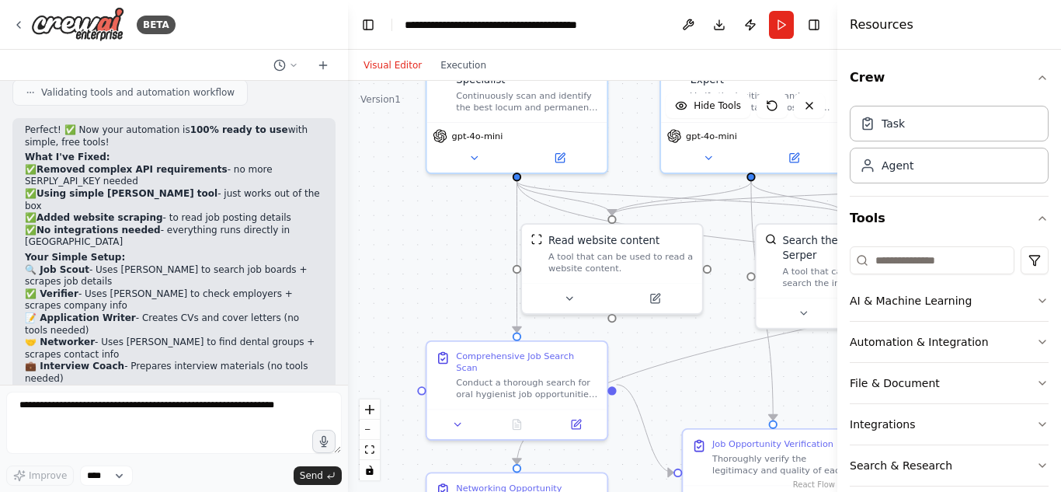
drag, startPoint x: 481, startPoint y: 348, endPoint x: 718, endPoint y: 332, distance: 236.6
click at [718, 332] on div ".deletable-edge-delete-btn { width: 20px; height: 20px; border: 0px solid #ffff…" at bounding box center [592, 286] width 489 height 411
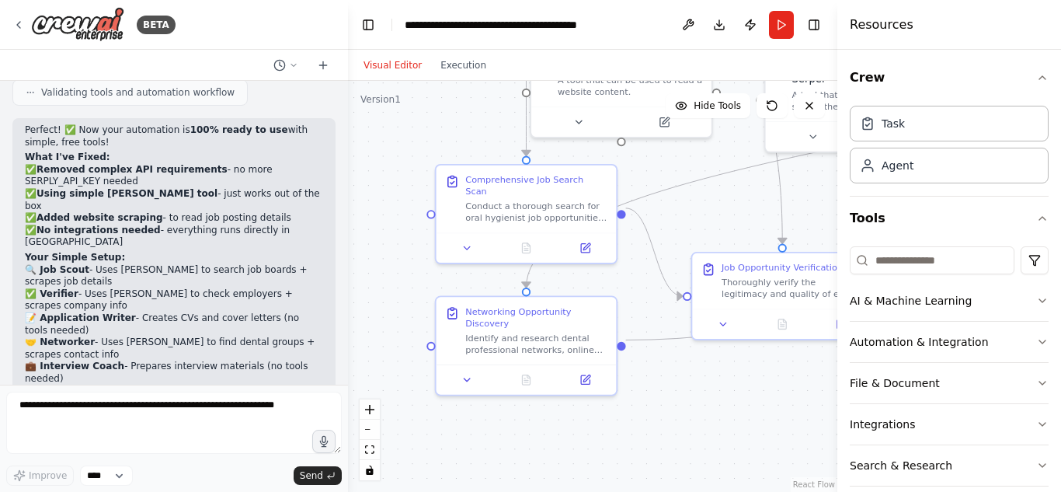
drag, startPoint x: 481, startPoint y: 324, endPoint x: 463, endPoint y: 145, distance: 179.5
click at [463, 145] on div ".deletable-edge-delete-btn { width: 20px; height: 20px; border: 0px solid #ffff…" at bounding box center [592, 286] width 489 height 411
click at [479, 238] on button at bounding box center [467, 245] width 50 height 18
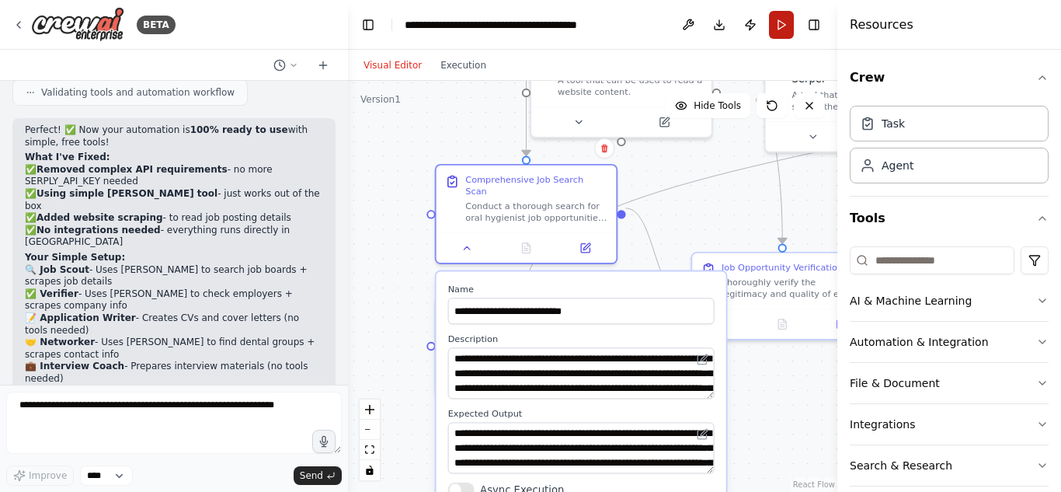
click at [776, 16] on button "Run" at bounding box center [781, 25] width 25 height 28
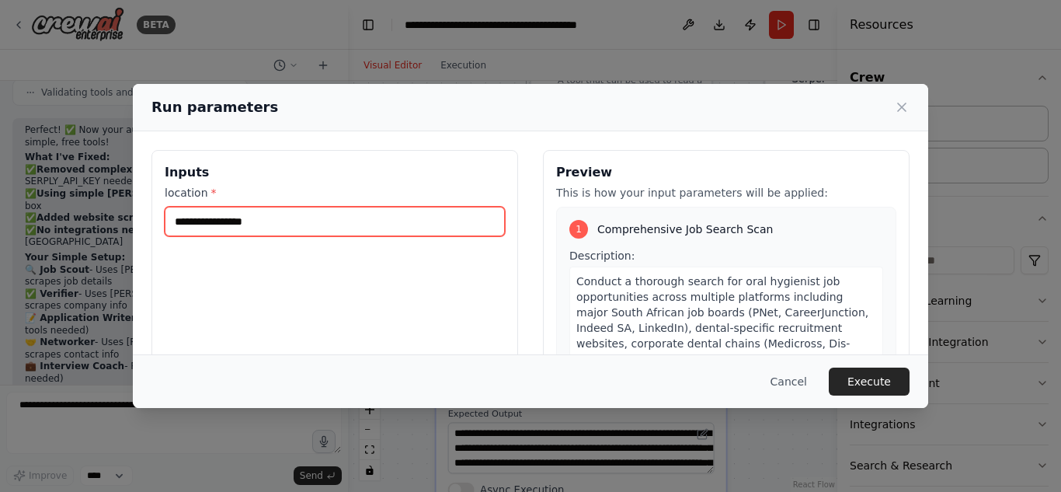
click at [394, 211] on input "location *" at bounding box center [335, 222] width 340 height 30
type input "*"
type input "*******"
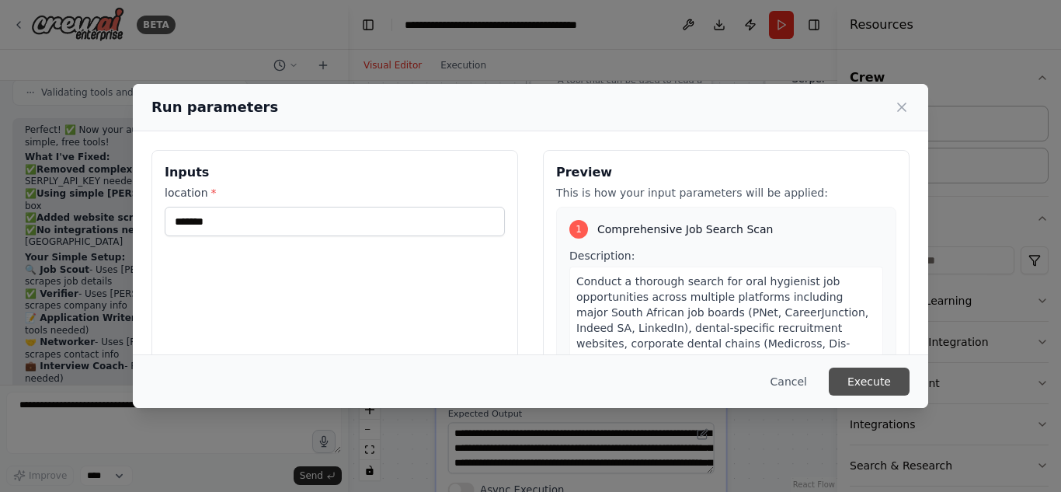
click at [846, 379] on button "Execute" at bounding box center [869, 381] width 81 height 28
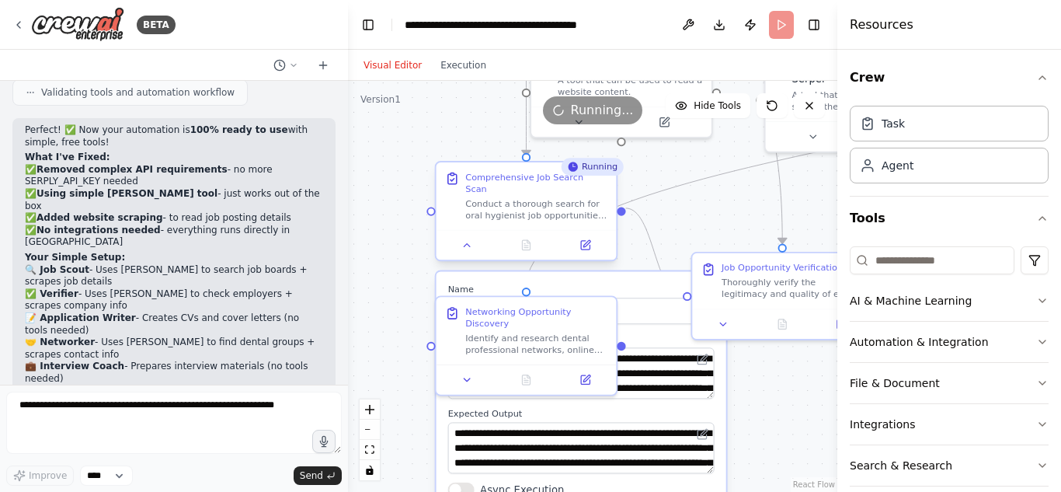
click at [466, 243] on div at bounding box center [526, 245] width 180 height 30
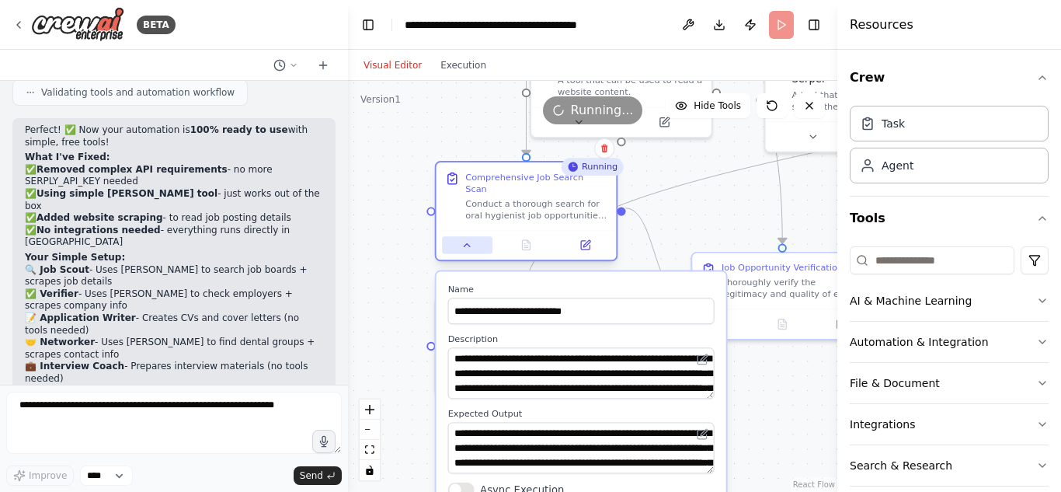
click at [464, 239] on icon at bounding box center [467, 245] width 12 height 12
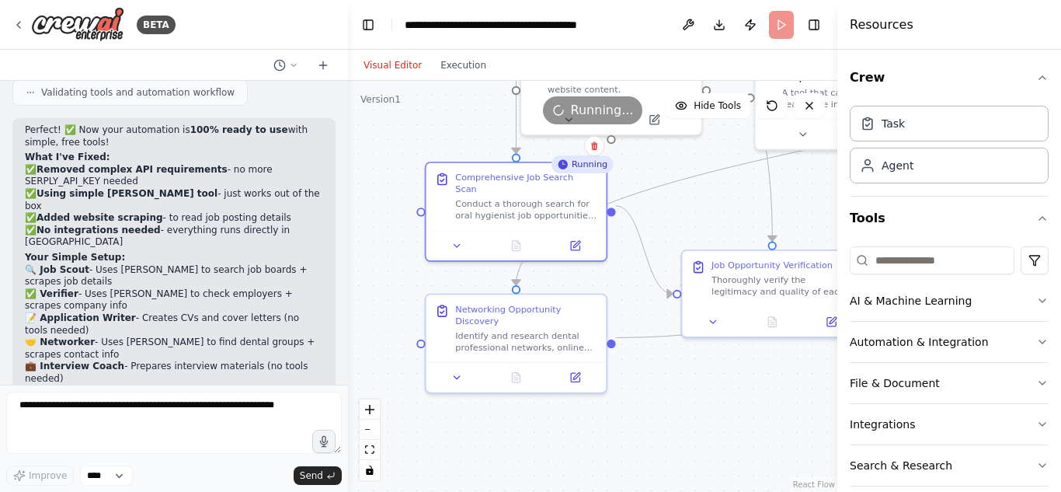
drag, startPoint x: 391, startPoint y: 246, endPoint x: 355, endPoint y: 234, distance: 37.8
click at [355, 234] on div ".deletable-edge-delete-btn { width: 20px; height: 20px; border: 0px solid #ffff…" at bounding box center [592, 286] width 489 height 411
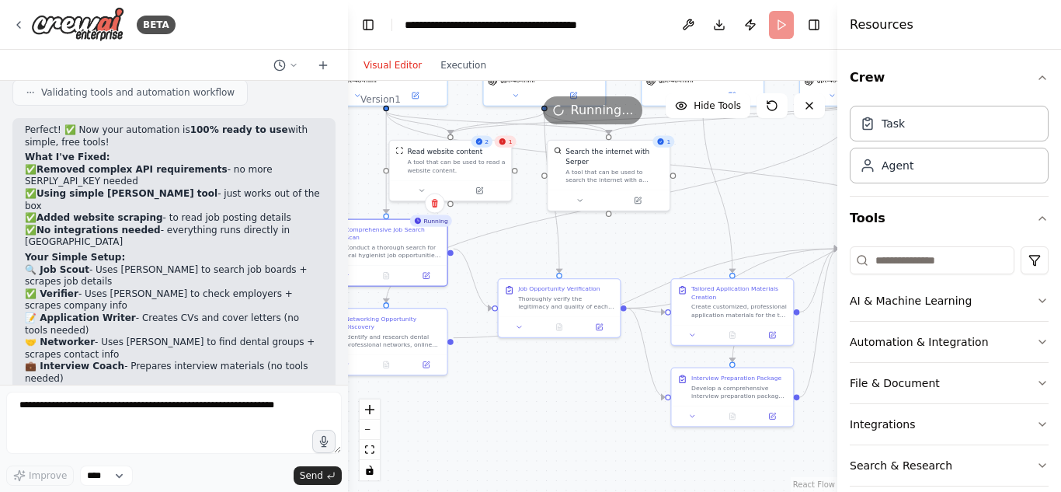
drag, startPoint x: 752, startPoint y: 388, endPoint x: 597, endPoint y: 379, distance: 154.8
click at [597, 379] on div ".deletable-edge-delete-btn { width: 20px; height: 20px; border: 0px solid #ffff…" at bounding box center [592, 286] width 489 height 411
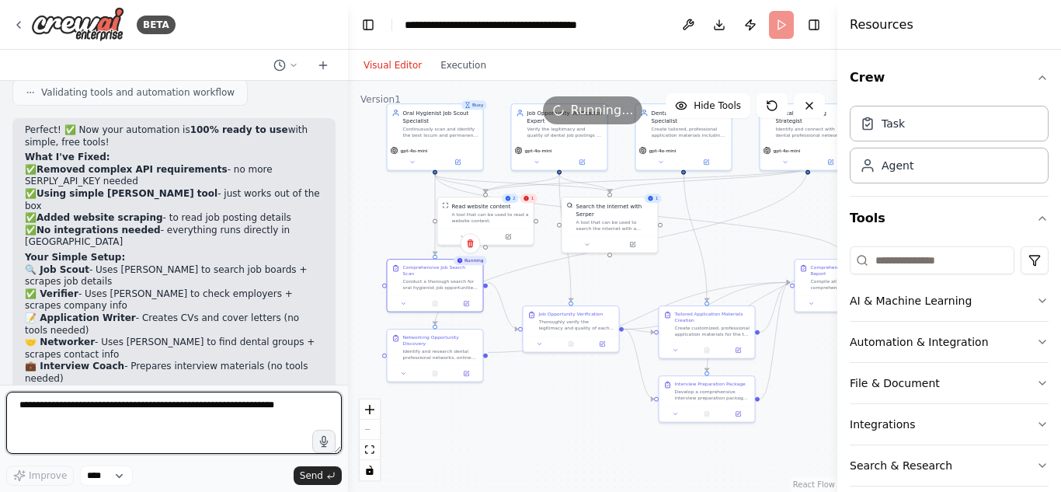
click at [210, 401] on textarea at bounding box center [173, 422] width 335 height 62
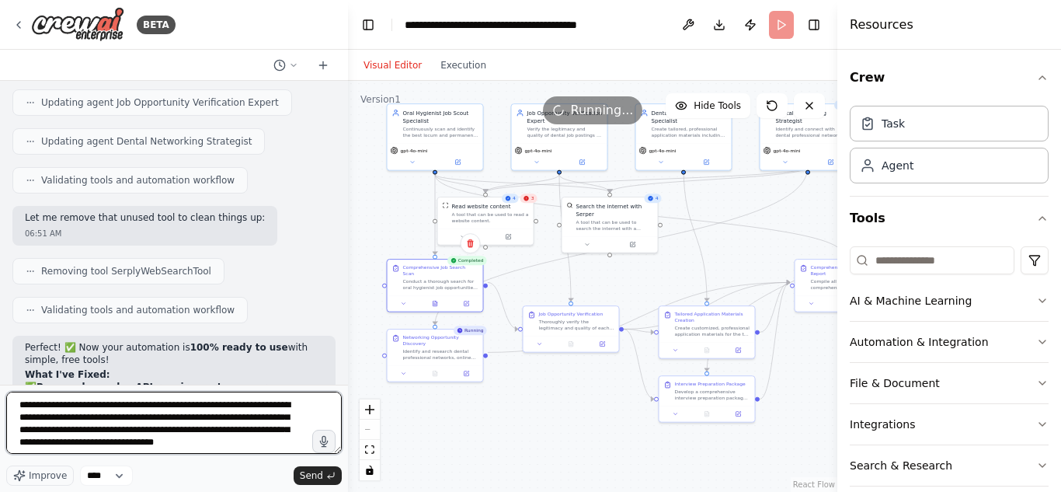
scroll to position [3151, 0]
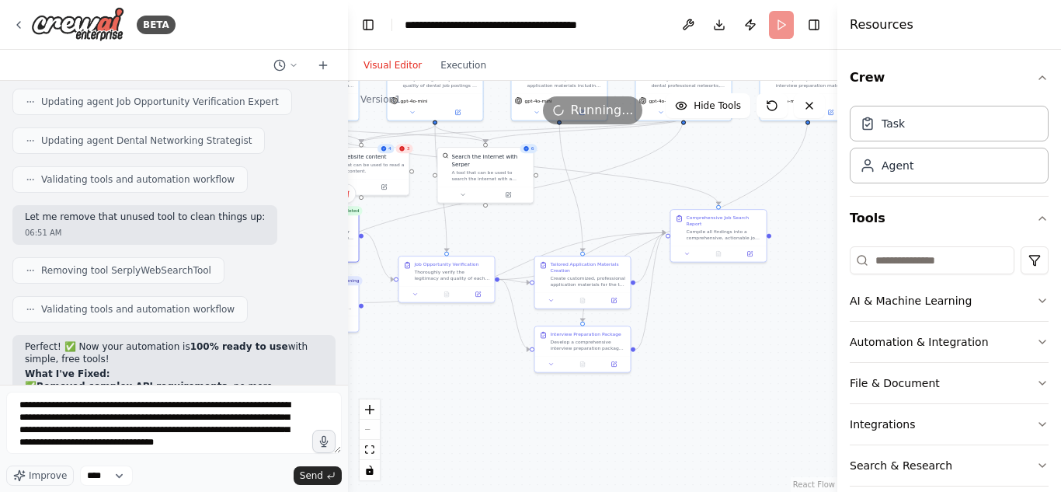
drag, startPoint x: 523, startPoint y: 423, endPoint x: 398, endPoint y: 373, distance: 134.1
click at [398, 373] on div ".deletable-edge-delete-btn { width: 20px; height: 20px; border: 0px solid #ffff…" at bounding box center [592, 286] width 489 height 411
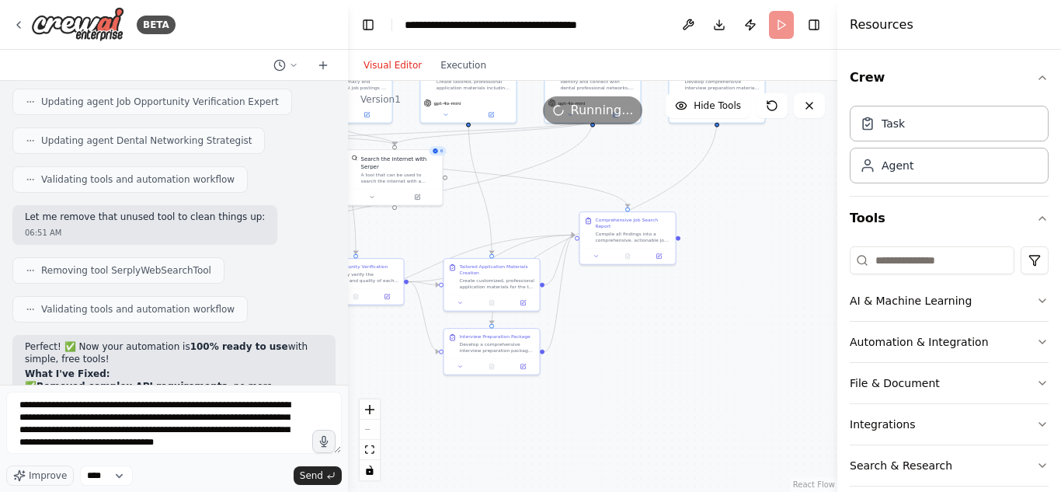
drag, startPoint x: 713, startPoint y: 393, endPoint x: 622, endPoint y: 395, distance: 90.9
click at [622, 395] on div ".deletable-edge-delete-btn { width: 20px; height: 20px; border: 0px solid #ffff…" at bounding box center [592, 286] width 489 height 411
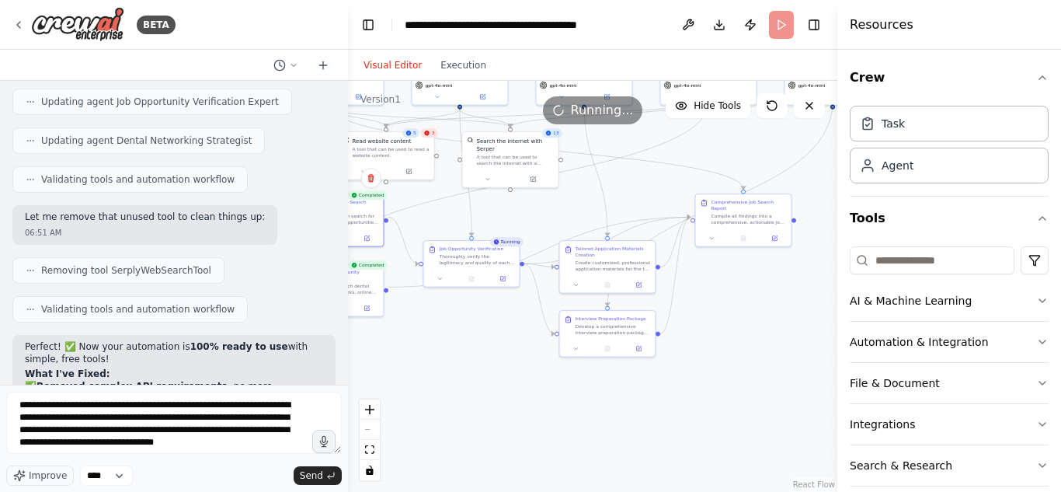
drag, startPoint x: 437, startPoint y: 202, endPoint x: 553, endPoint y: 185, distance: 117.0
click at [553, 185] on div ".deletable-edge-delete-btn { width: 20px; height: 20px; border: 0px solid #ffff…" at bounding box center [592, 286] width 489 height 411
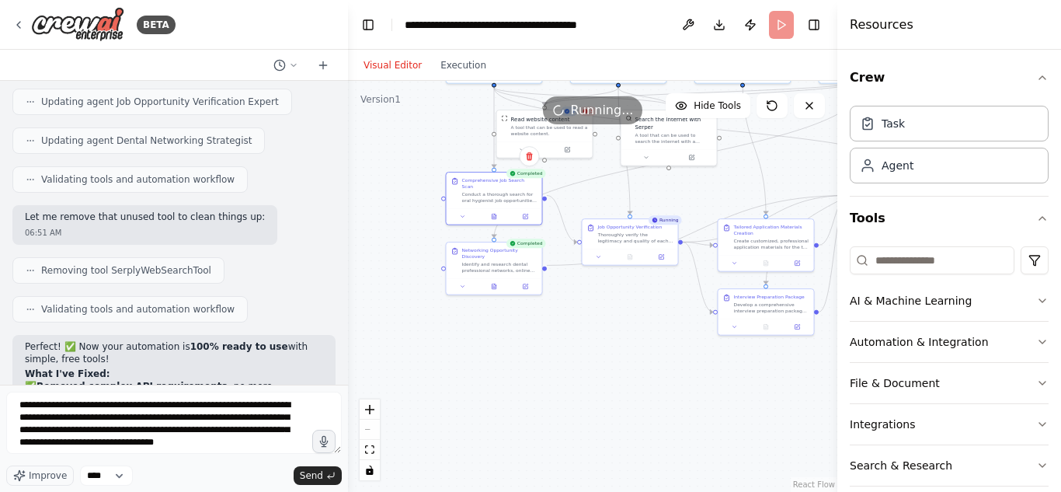
drag, startPoint x: 412, startPoint y: 370, endPoint x: 571, endPoint y: 351, distance: 159.6
click at [571, 351] on div ".deletable-edge-delete-btn { width: 20px; height: 20px; border: 0px solid #ffff…" at bounding box center [592, 286] width 489 height 411
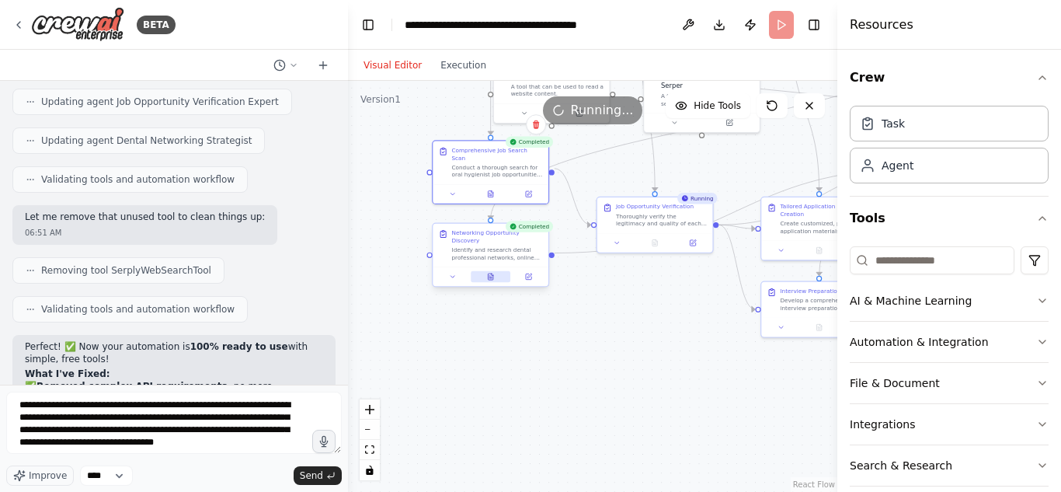
click at [492, 274] on button at bounding box center [491, 277] width 40 height 12
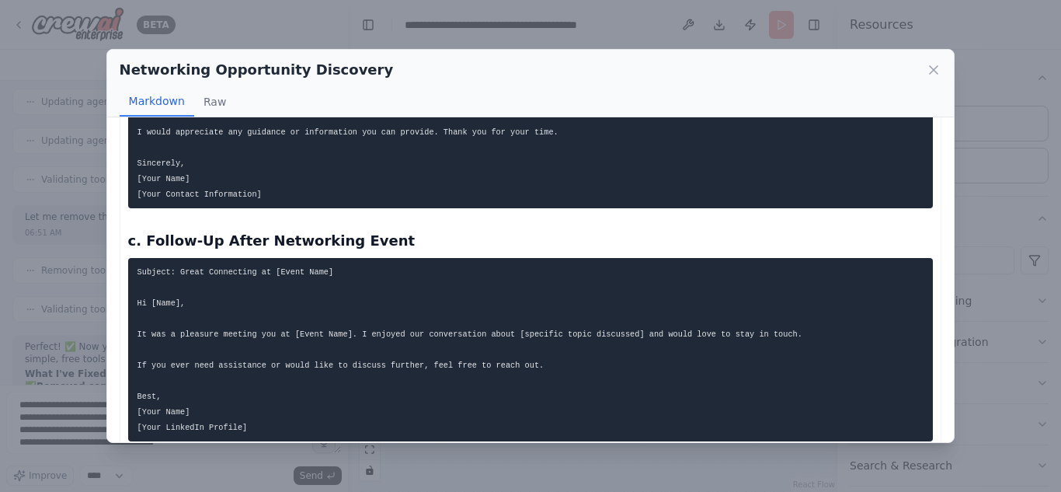
scroll to position [1174, 0]
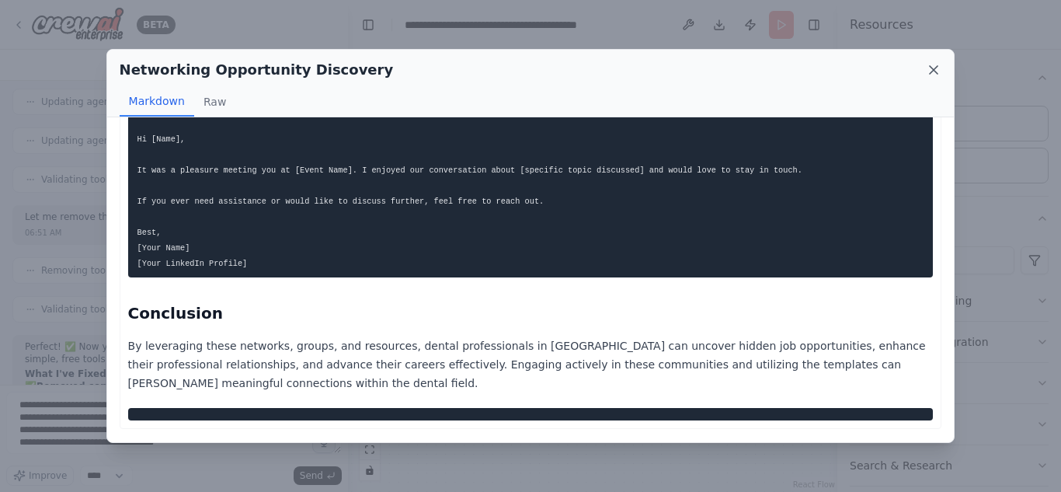
click at [938, 62] on icon at bounding box center [934, 70] width 16 height 16
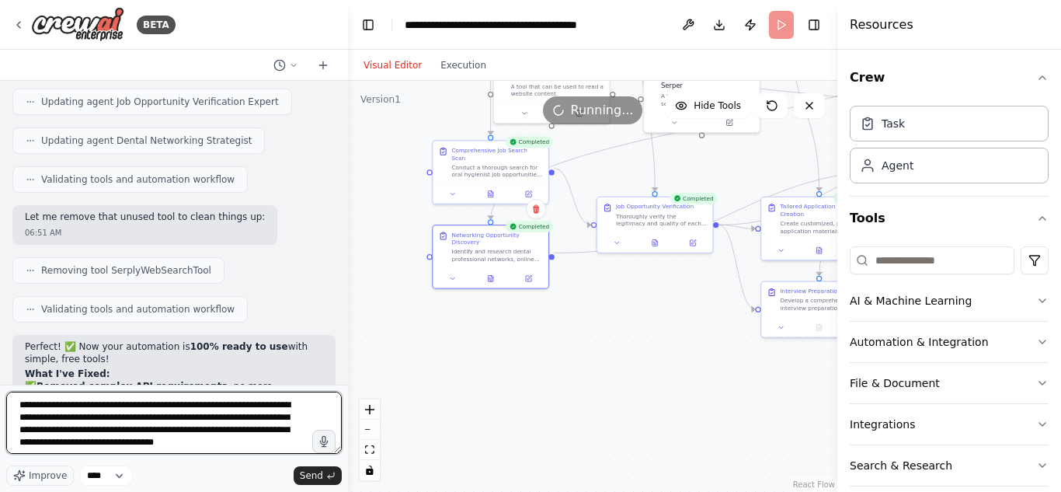
click at [269, 445] on textarea "**********" at bounding box center [173, 422] width 335 height 62
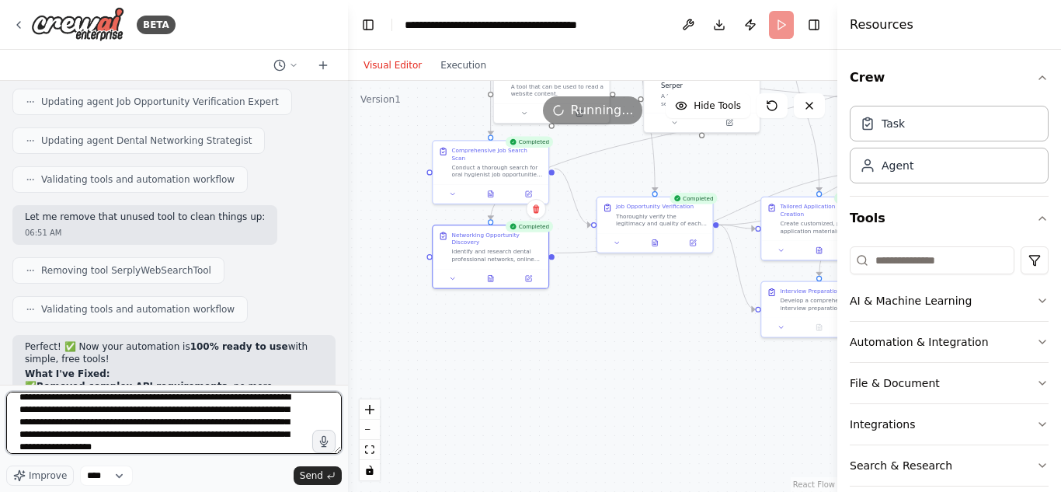
type textarea "**********"
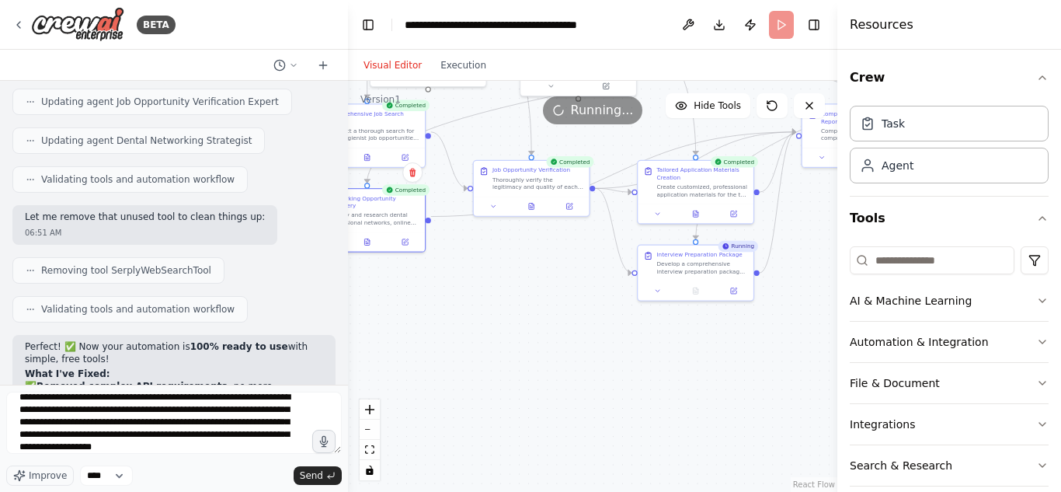
drag, startPoint x: 609, startPoint y: 353, endPoint x: 458, endPoint y: 311, distance: 156.6
click at [458, 311] on div ".deletable-edge-delete-btn { width: 20px; height: 20px; border: 0px solid #ffff…" at bounding box center [592, 286] width 489 height 411
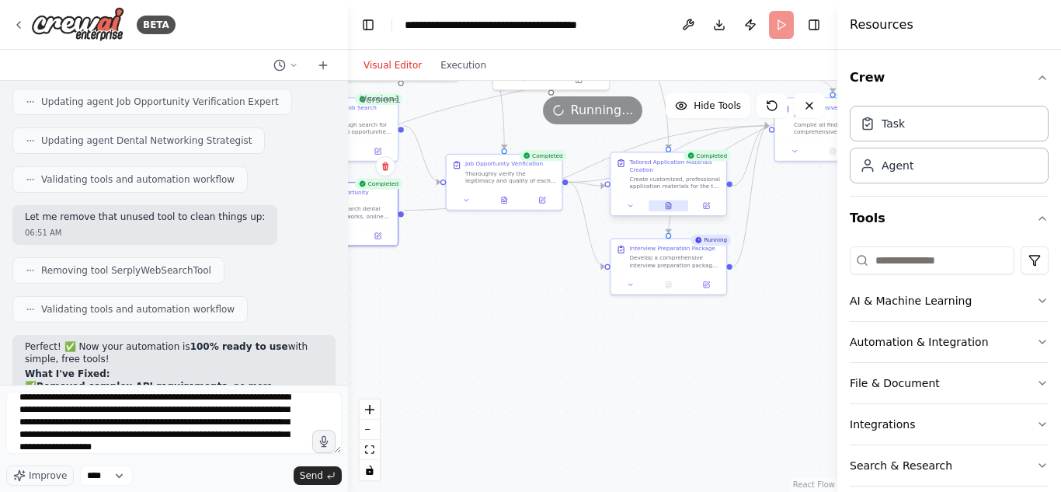
click at [673, 206] on button at bounding box center [668, 206] width 40 height 12
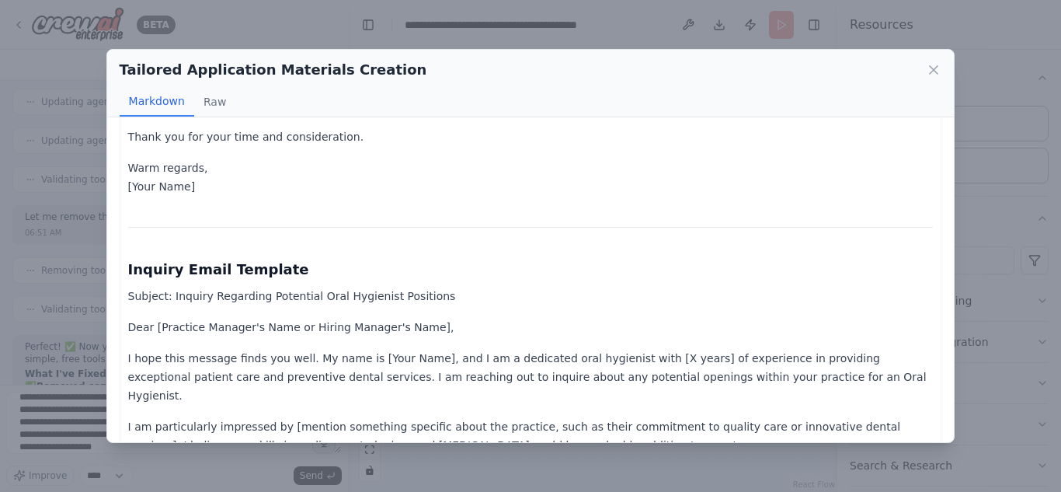
scroll to position [2514, 0]
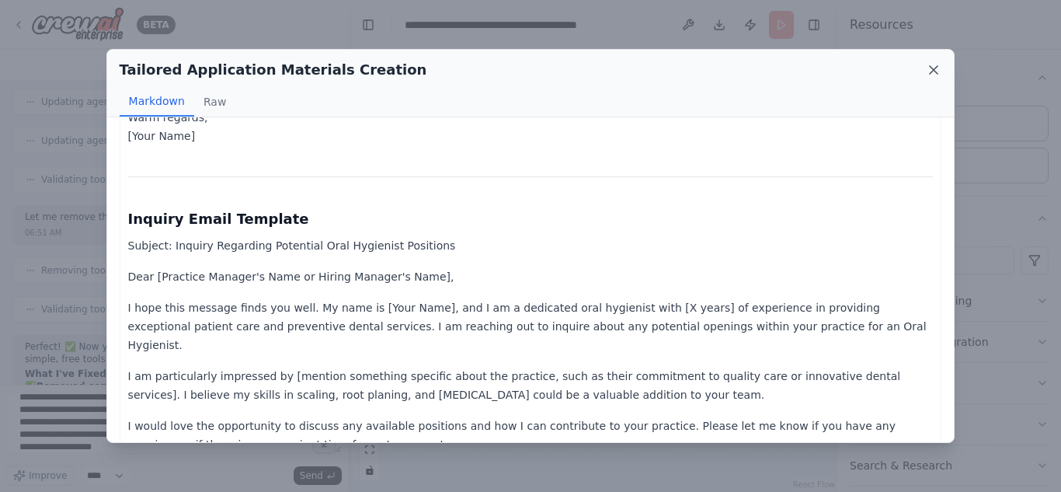
click at [937, 67] on icon at bounding box center [934, 70] width 8 height 8
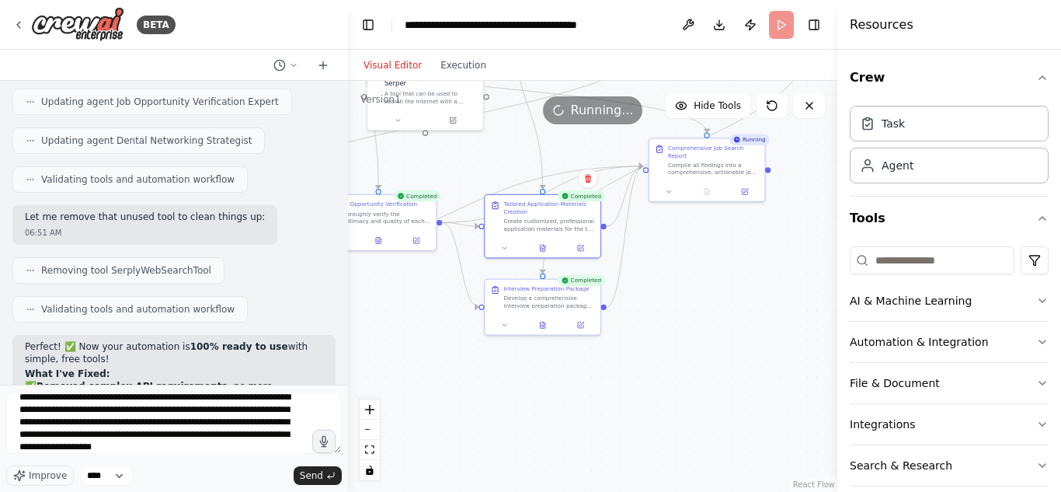
drag, startPoint x: 801, startPoint y: 279, endPoint x: 610, endPoint y: 333, distance: 197.9
click at [610, 333] on div ".deletable-edge-delete-btn { width: 20px; height: 20px; border: 0px solid #ffff…" at bounding box center [592, 286] width 489 height 411
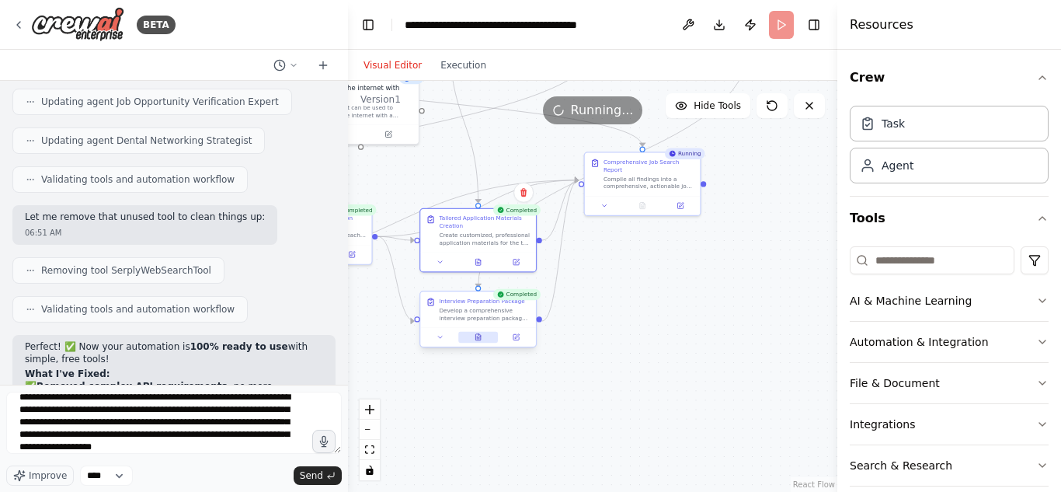
click at [475, 334] on icon at bounding box center [478, 337] width 8 height 8
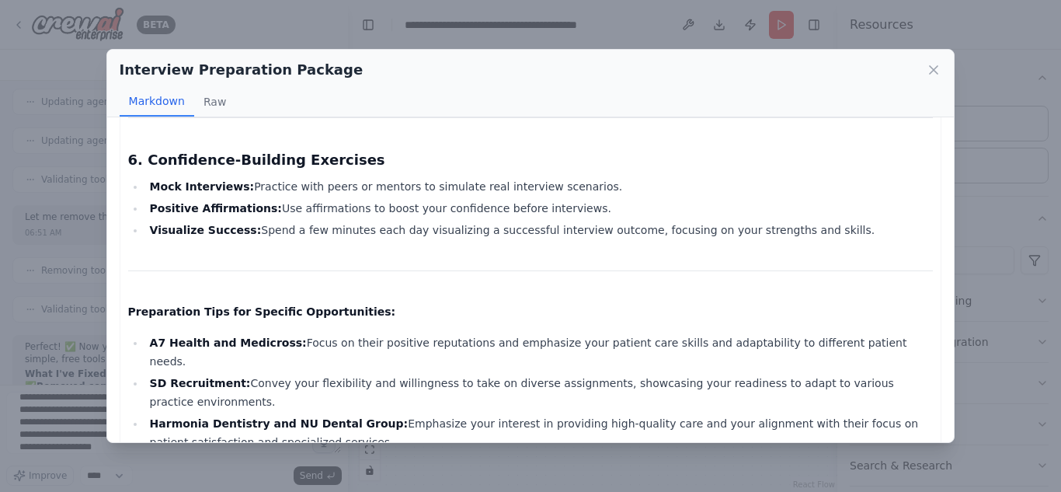
scroll to position [1767, 0]
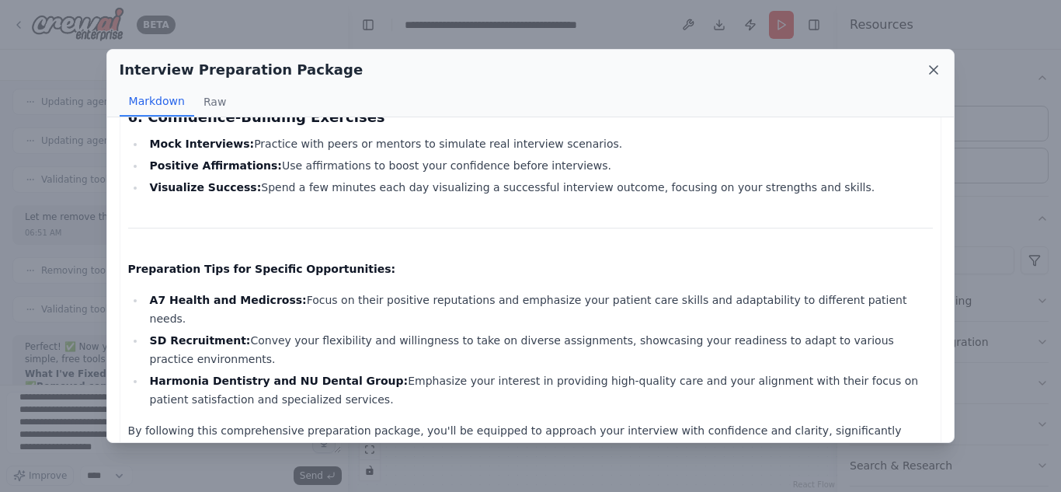
click at [933, 64] on icon at bounding box center [934, 70] width 16 height 16
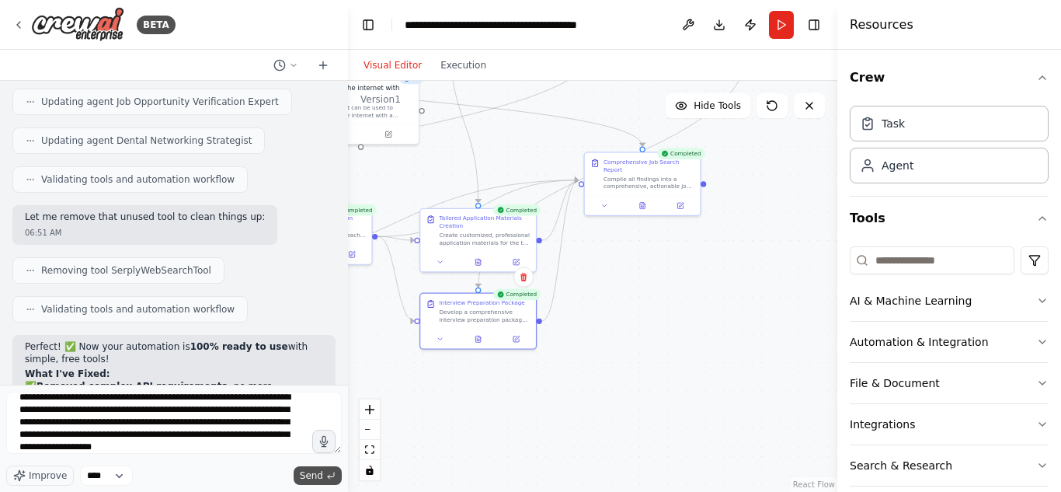
click at [325, 471] on button "Send" at bounding box center [318, 475] width 48 height 19
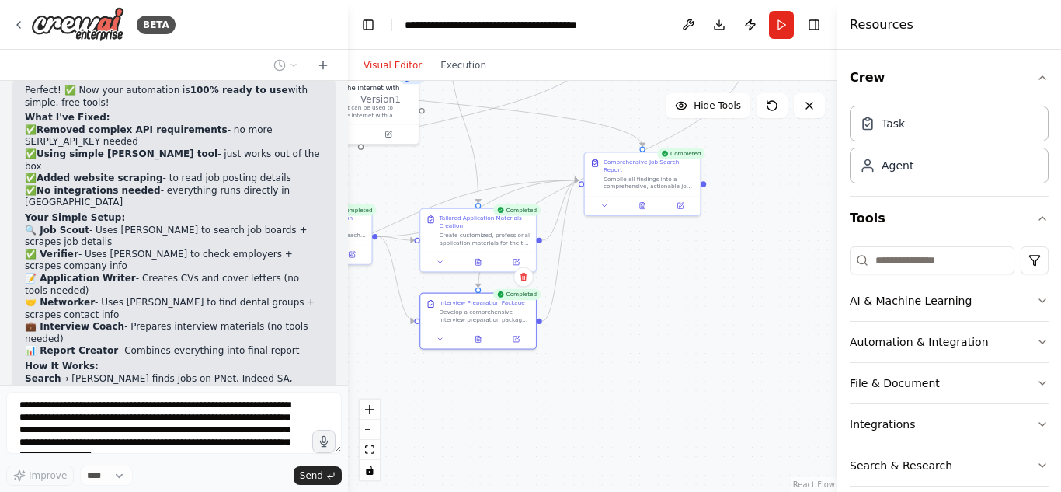
scroll to position [3508, 0]
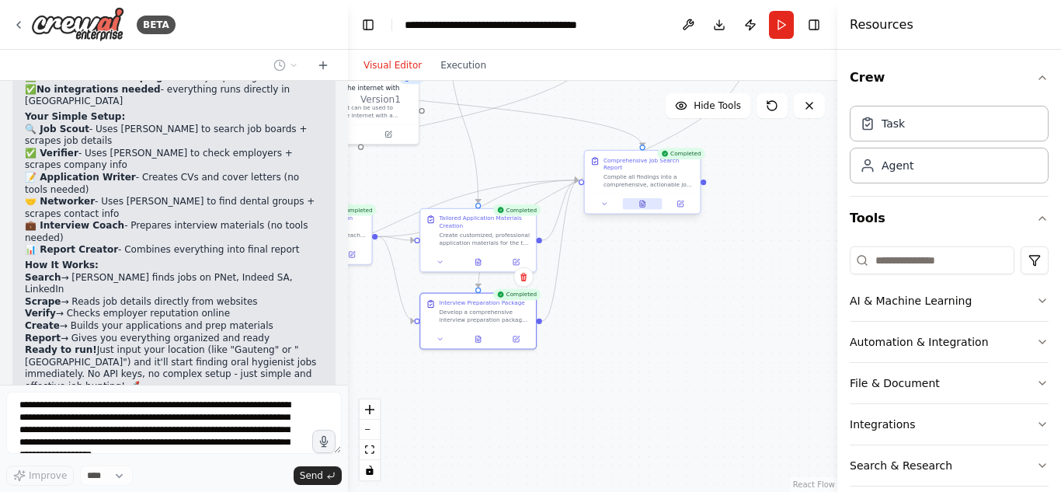
click at [646, 198] on button at bounding box center [643, 204] width 40 height 12
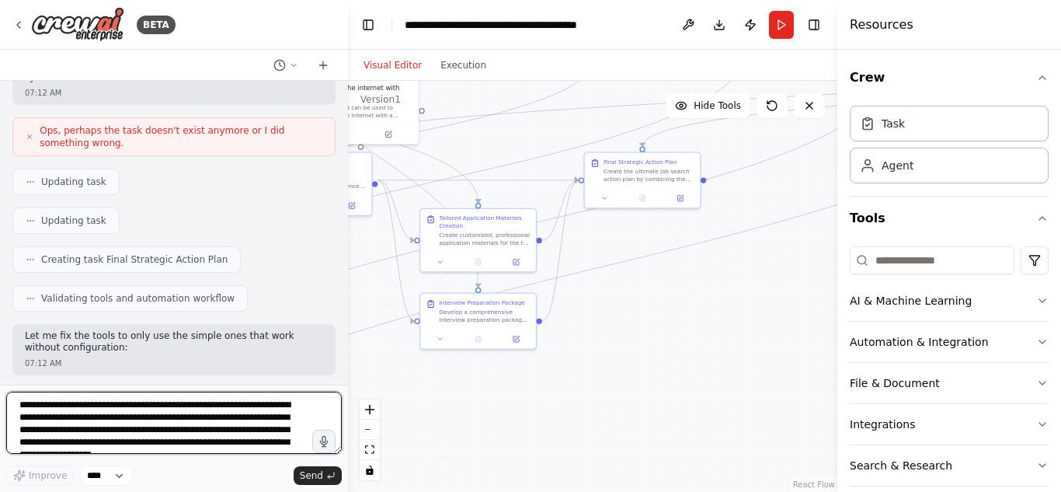
scroll to position [5370, 0]
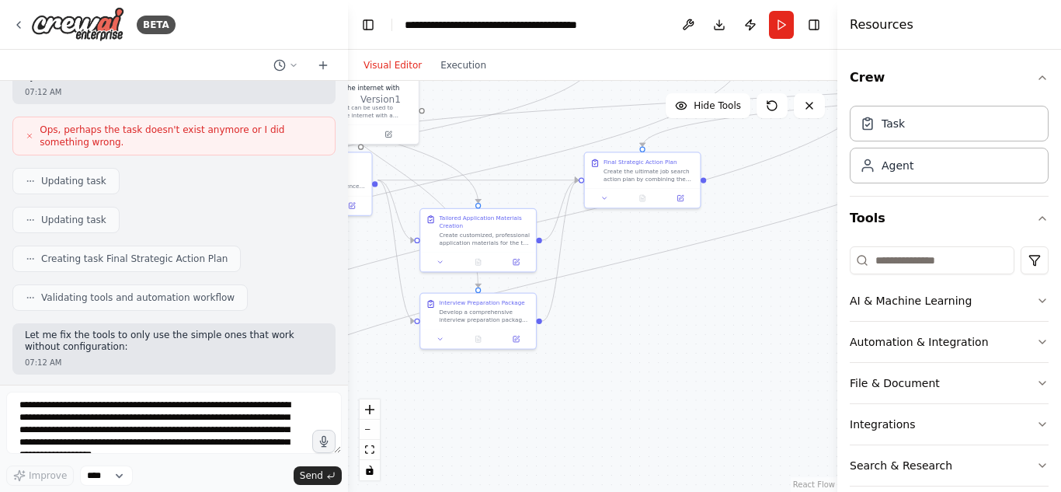
drag, startPoint x: 196, startPoint y: 176, endPoint x: 242, endPoint y: 231, distance: 70.6
click at [242, 231] on div "Here’s a holistic, detailed prompt you can use for CrewAI to create AI agents t…" at bounding box center [174, 233] width 348 height 304
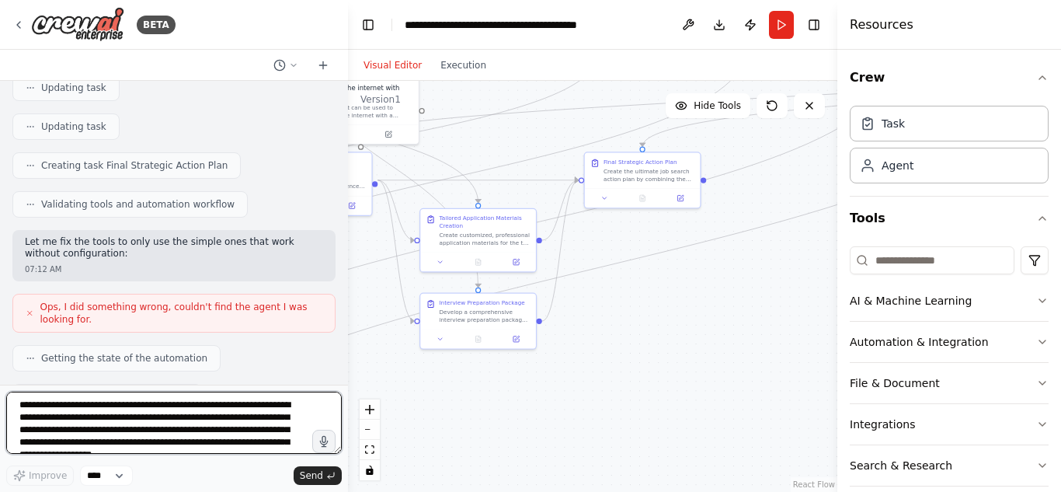
click at [162, 408] on textarea "**********" at bounding box center [173, 422] width 335 height 62
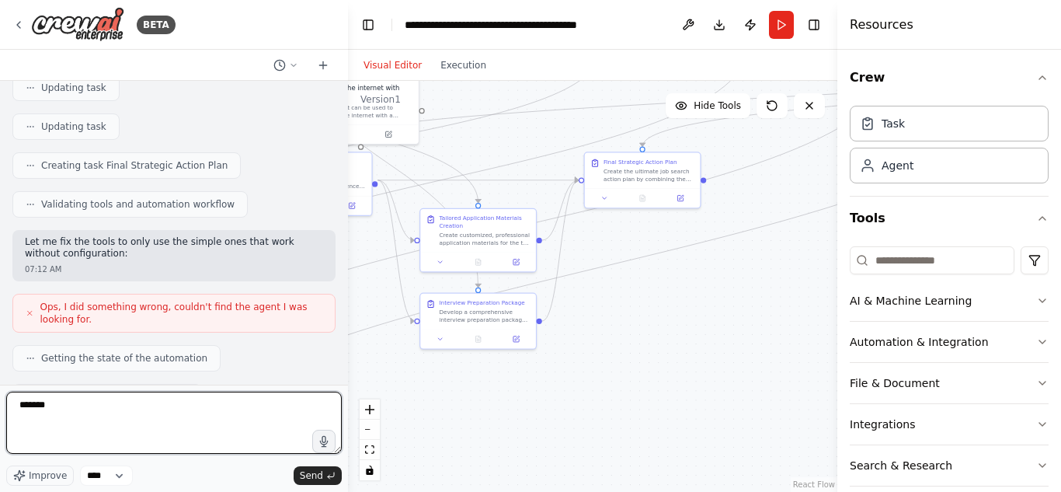
type textarea "********"
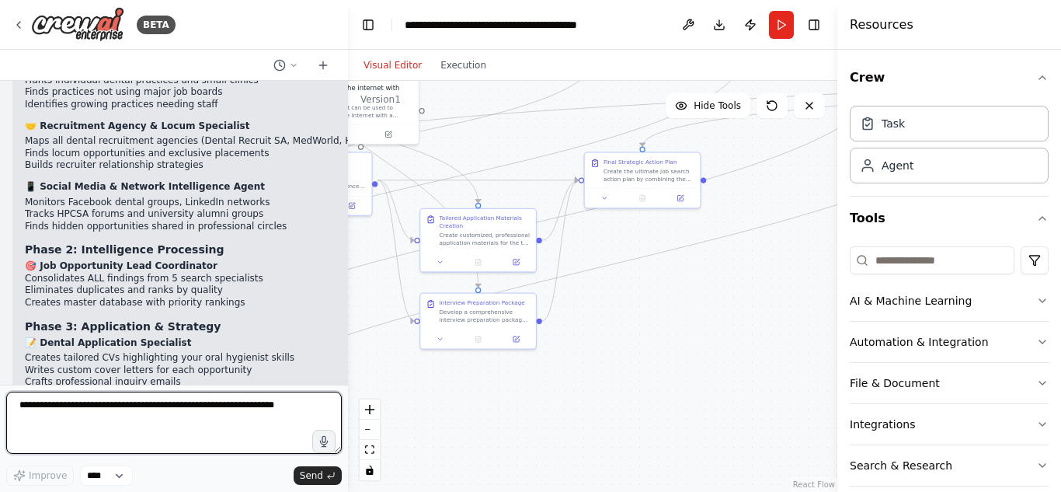
scroll to position [6335, 0]
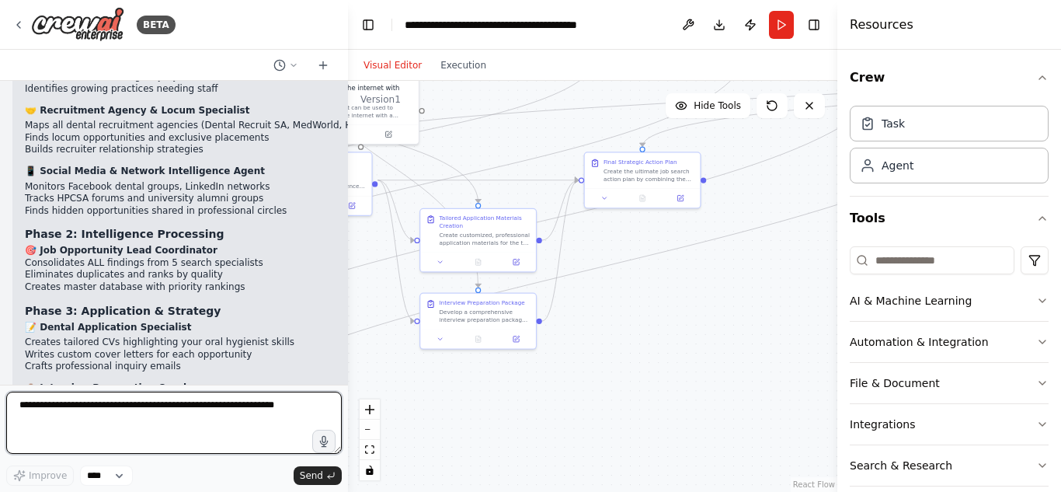
click at [123, 410] on textarea at bounding box center [173, 422] width 335 height 62
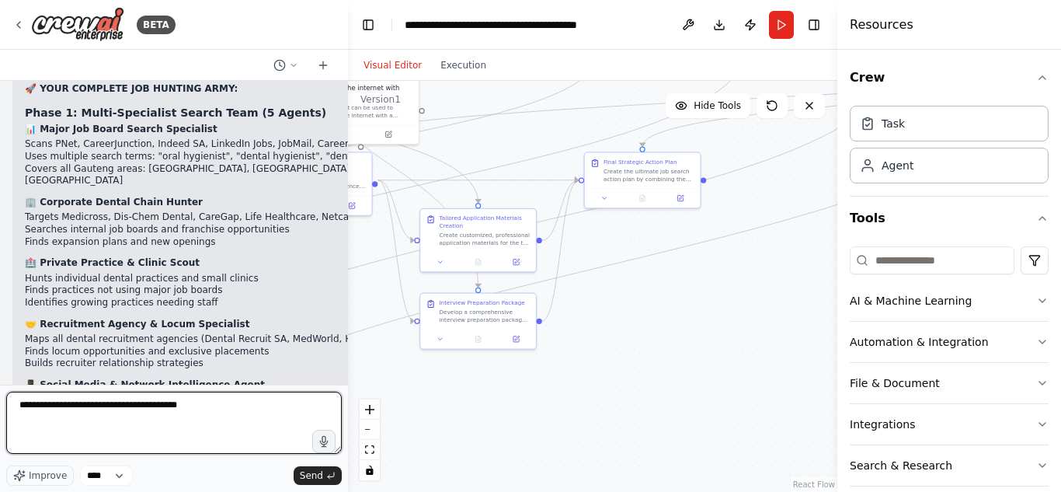
scroll to position [6210, 0]
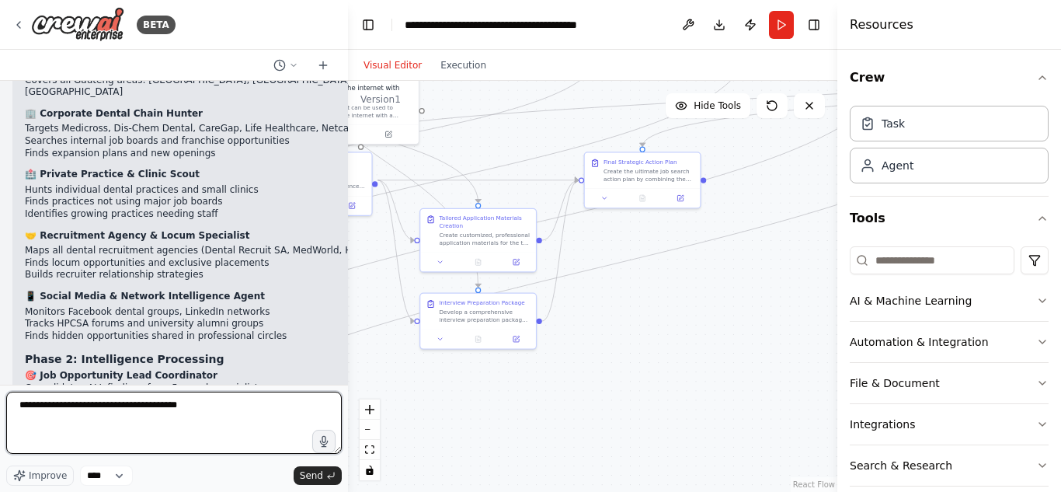
type textarea "**********"
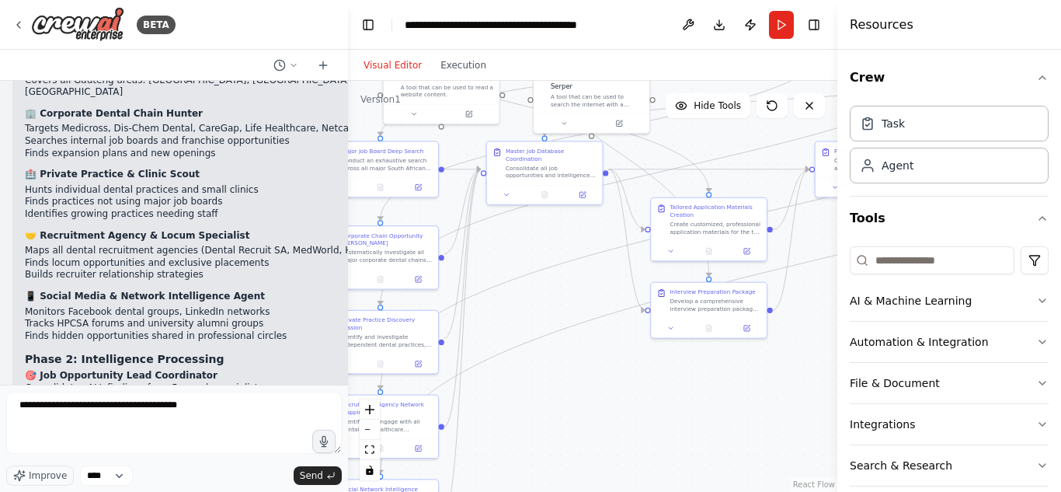
drag, startPoint x: 498, startPoint y: 386, endPoint x: 742, endPoint y: 372, distance: 244.3
click at [742, 372] on div ".deletable-edge-delete-btn { width: 20px; height: 20px; border: 0px solid #ffff…" at bounding box center [592, 286] width 489 height 411
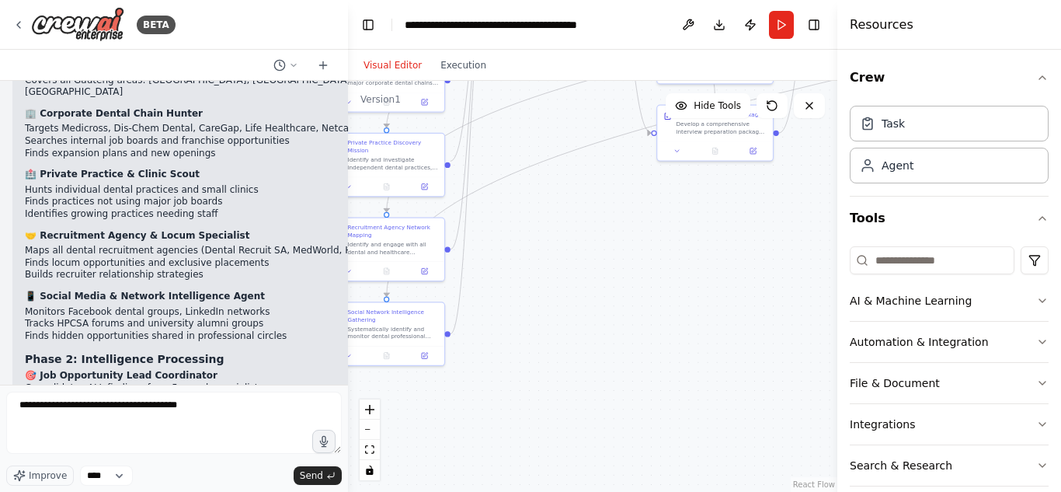
drag, startPoint x: 568, startPoint y: 384, endPoint x: 318, endPoint y: 284, distance: 269.4
click at [318, 284] on div "BETA Here’s a holistic, detailed prompt you can use for CrewAI to create AI age…" at bounding box center [530, 246] width 1061 height 492
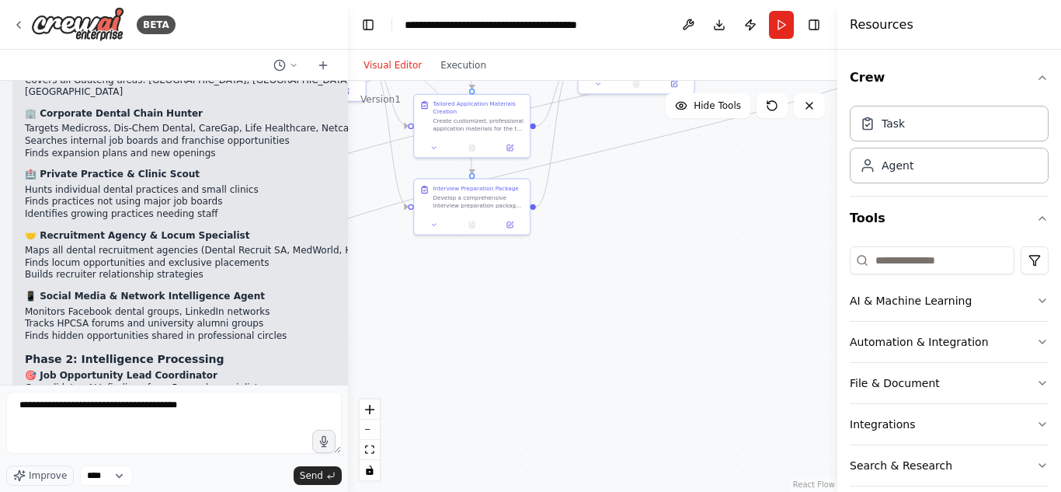
drag, startPoint x: 662, startPoint y: 225, endPoint x: 493, endPoint y: 280, distance: 177.3
click at [493, 280] on div ".deletable-edge-delete-btn { width: 20px; height: 20px; border: 0px solid #ffff…" at bounding box center [592, 286] width 489 height 411
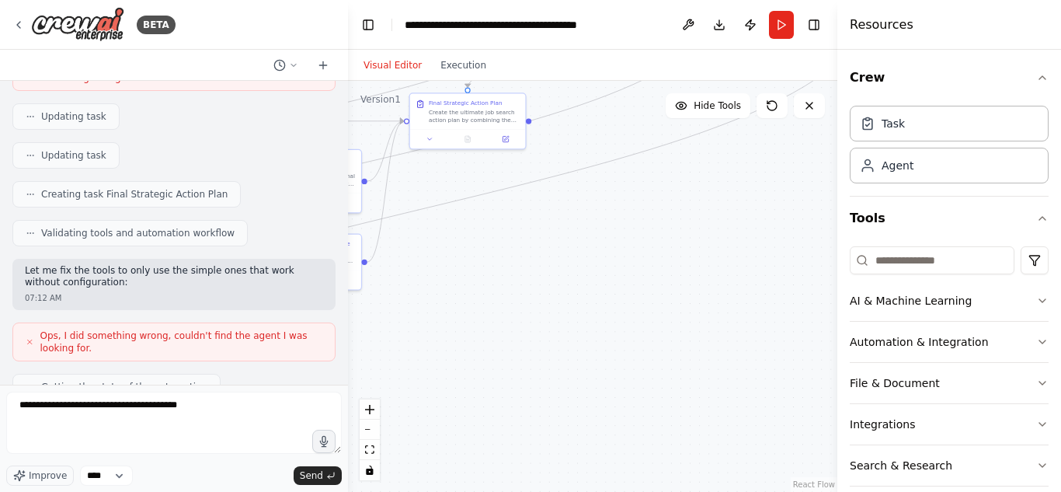
scroll to position [5434, 0]
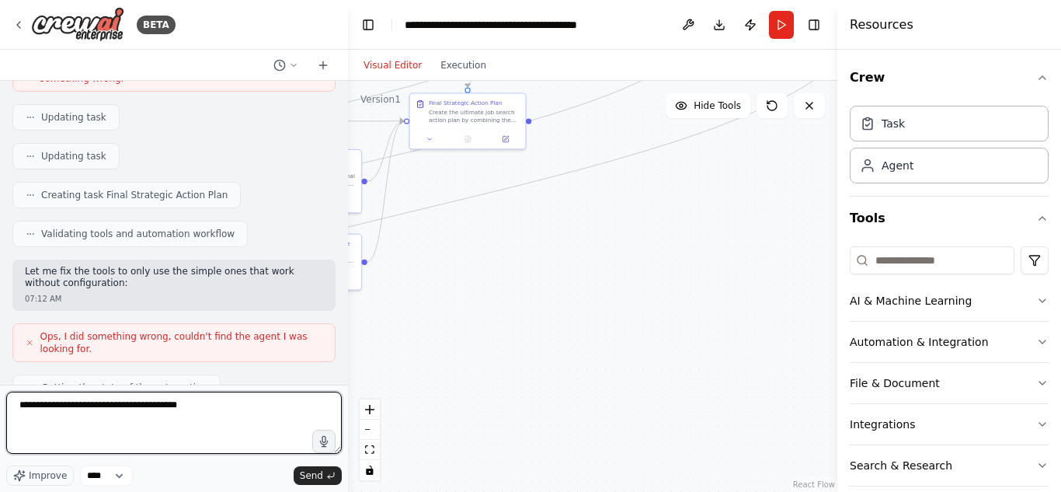
click at [228, 405] on textarea "**********" at bounding box center [173, 422] width 335 height 62
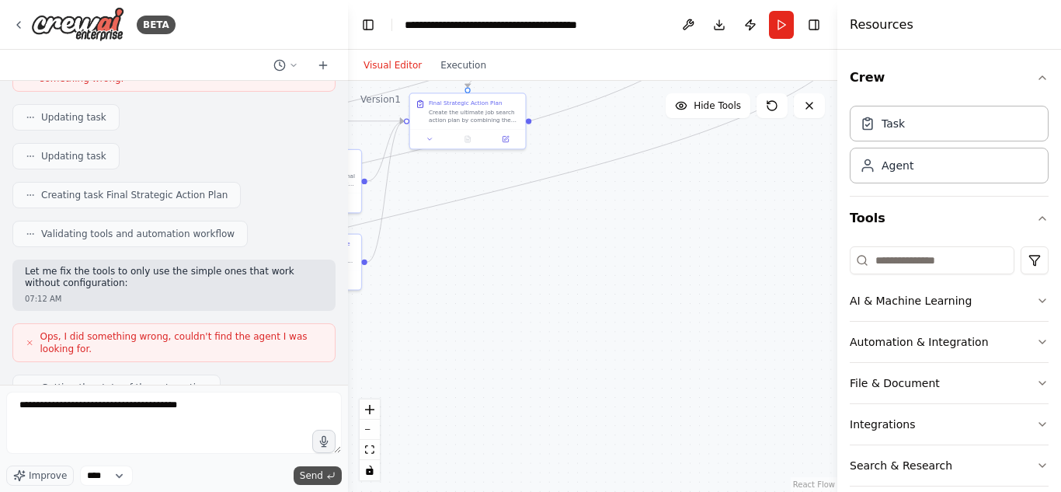
click at [325, 469] on button "Send" at bounding box center [318, 475] width 48 height 19
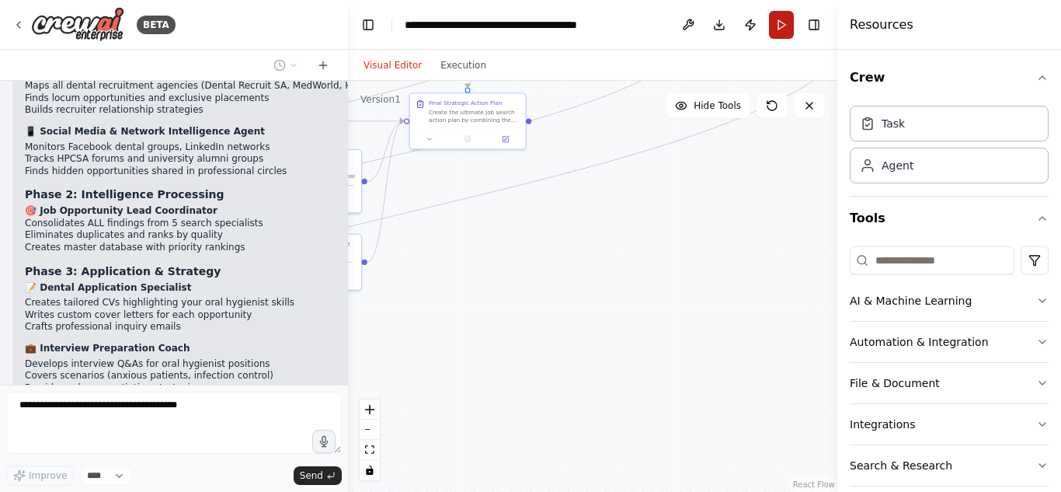
scroll to position [6426, 0]
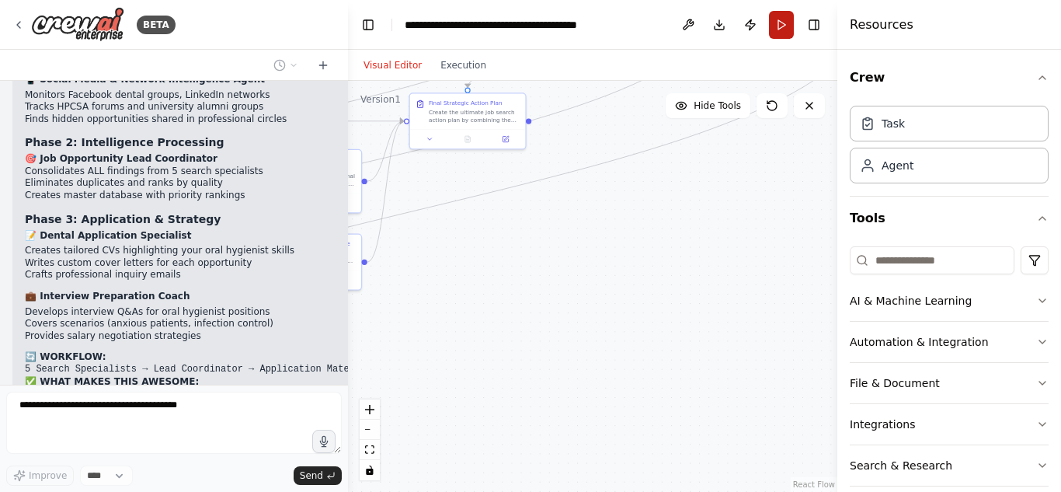
click at [777, 30] on button "Run" at bounding box center [781, 25] width 25 height 28
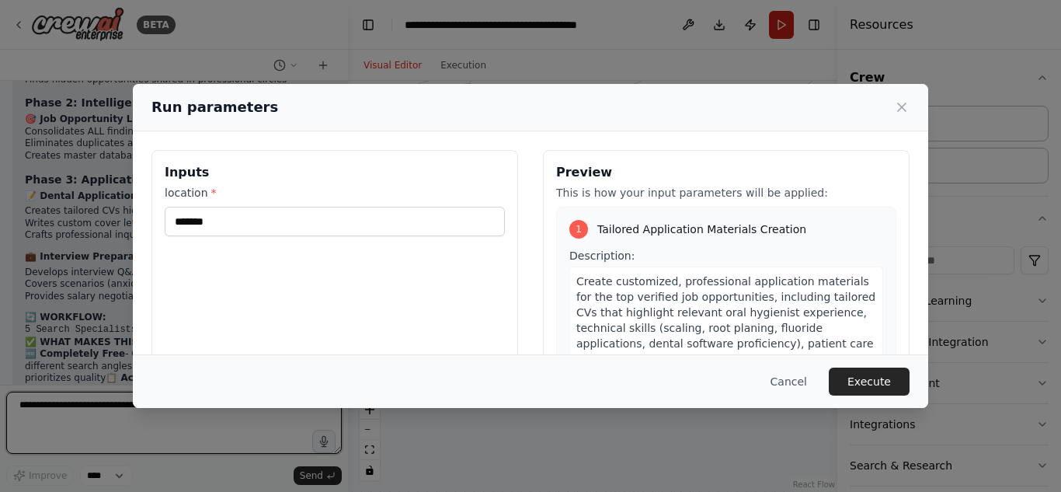
scroll to position [6478, 0]
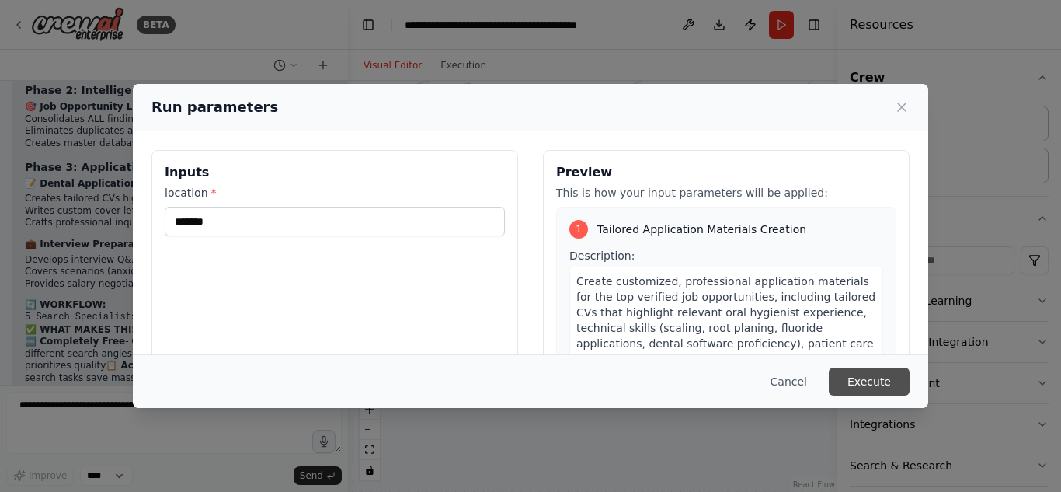
click at [862, 378] on button "Execute" at bounding box center [869, 381] width 81 height 28
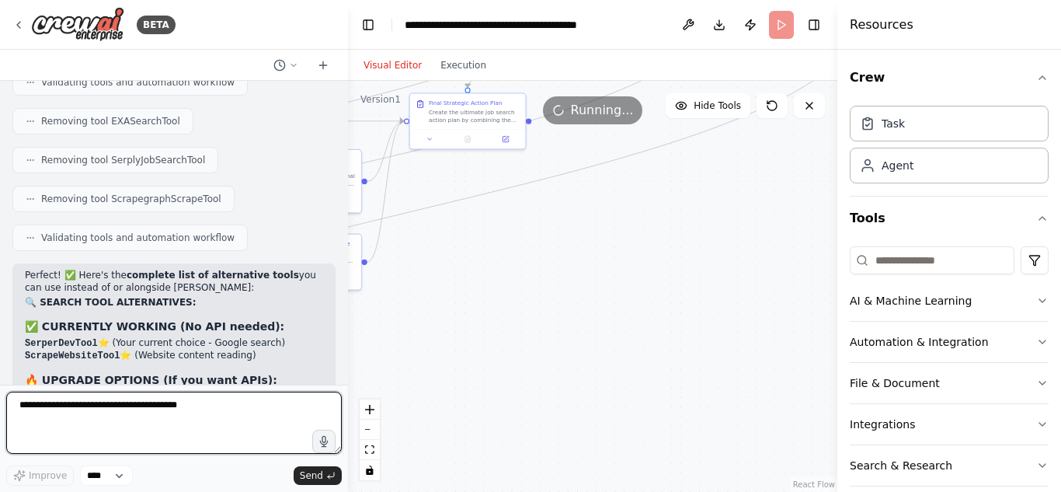
scroll to position [8404, 0]
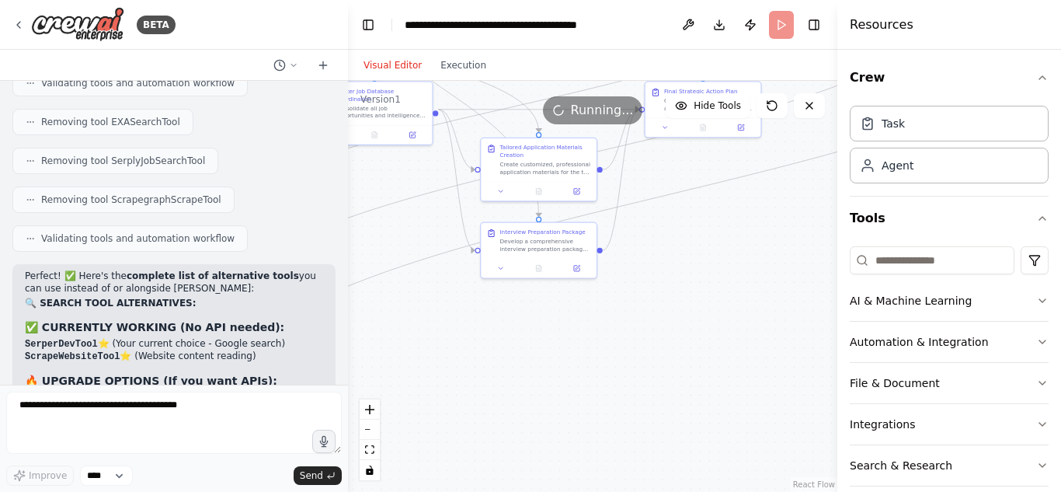
drag, startPoint x: 463, startPoint y: 220, endPoint x: 698, endPoint y: 208, distance: 235.6
click at [698, 208] on div ".deletable-edge-delete-btn { width: 20px; height: 20px; border: 0px solid #ffff…" at bounding box center [592, 286] width 489 height 411
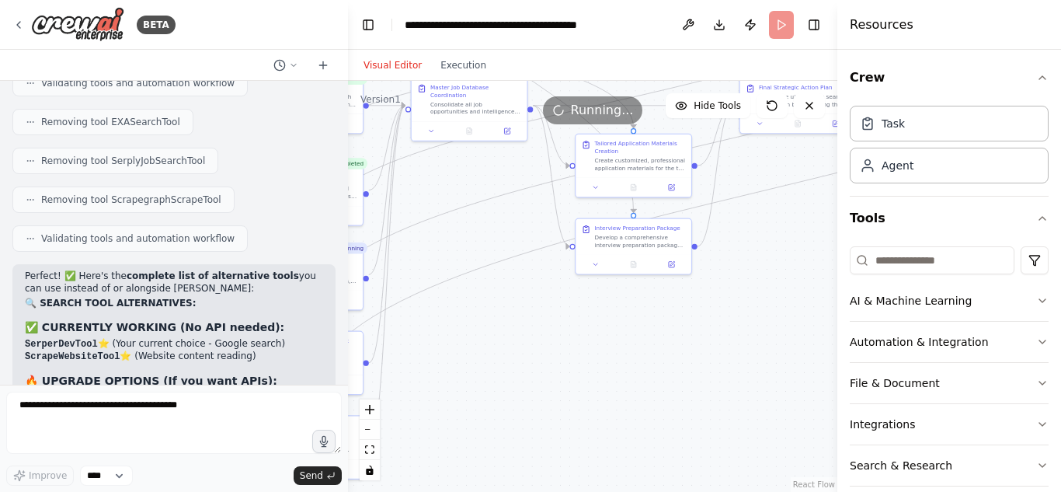
drag, startPoint x: 676, startPoint y: 284, endPoint x: 828, endPoint y: 285, distance: 152.2
click at [828, 285] on div ".deletable-edge-delete-btn { width: 20px; height: 20px; border: 0px solid #ffff…" at bounding box center [592, 286] width 489 height 411
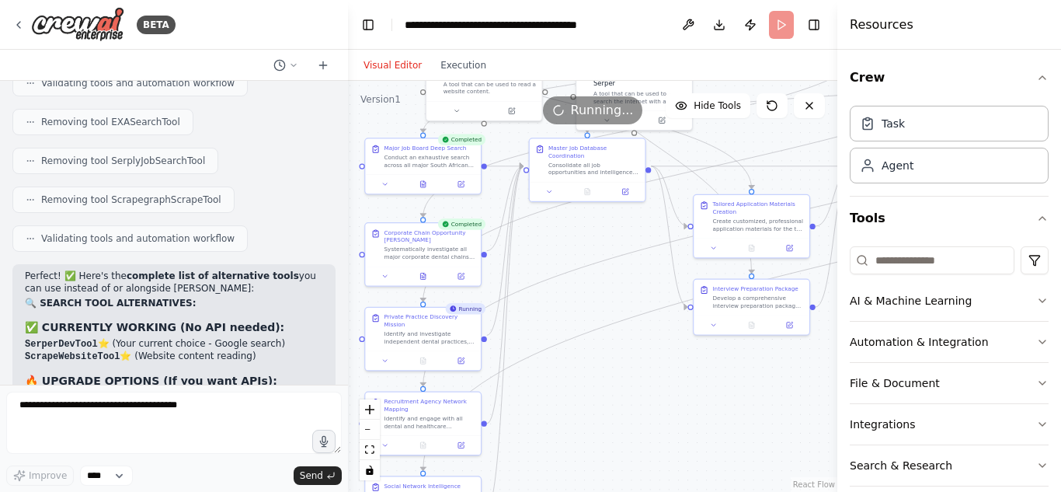
drag, startPoint x: 555, startPoint y: 300, endPoint x: 610, endPoint y: 360, distance: 80.8
click at [610, 360] on div ".deletable-edge-delete-btn { width: 20px; height: 20px; border: 0px solid #ffff…" at bounding box center [592, 286] width 489 height 411
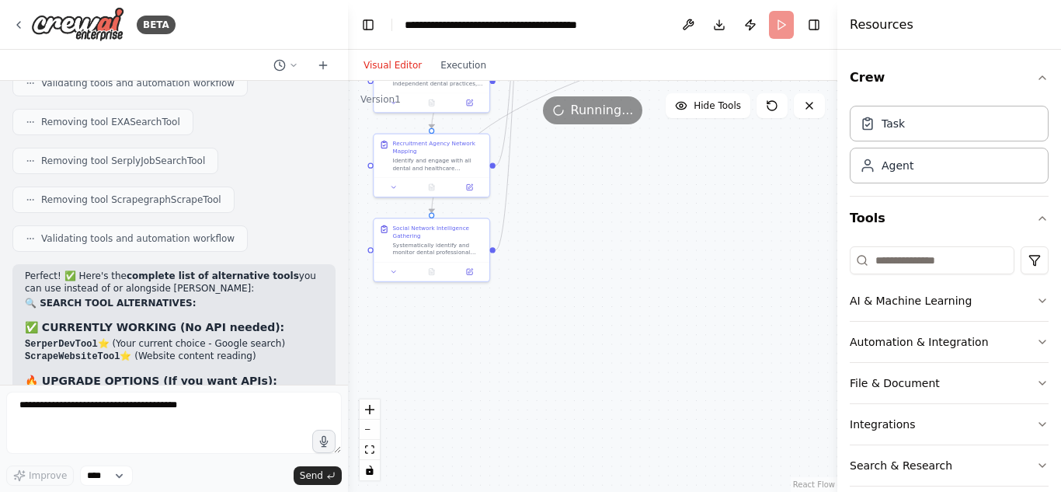
drag, startPoint x: 551, startPoint y: 297, endPoint x: 573, endPoint y: 12, distance: 286.6
click at [573, 12] on main "**********" at bounding box center [592, 246] width 489 height 492
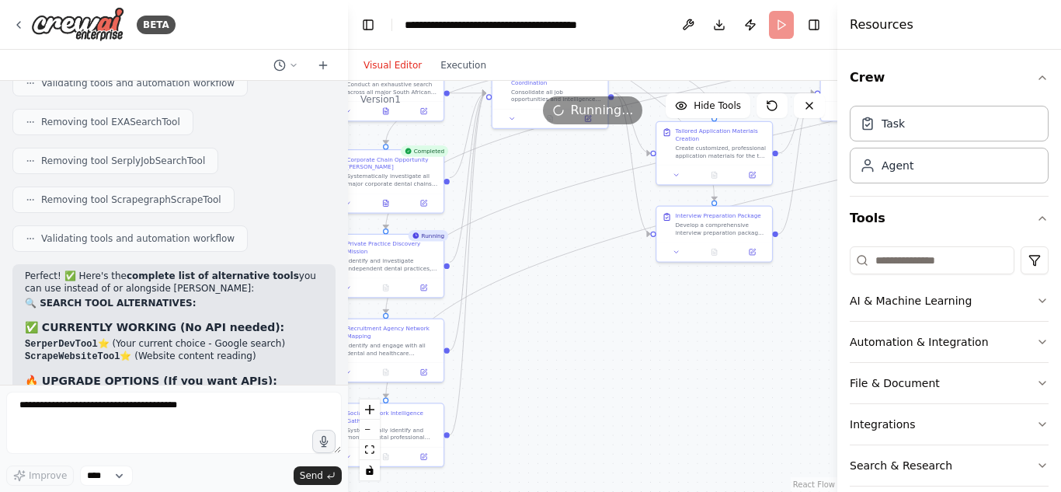
drag, startPoint x: 584, startPoint y: 247, endPoint x: 529, endPoint y: 463, distance: 222.8
click at [529, 463] on div ".deletable-edge-delete-btn { width: 20px; height: 20px; border: 0px solid #ffff…" at bounding box center [592, 286] width 489 height 411
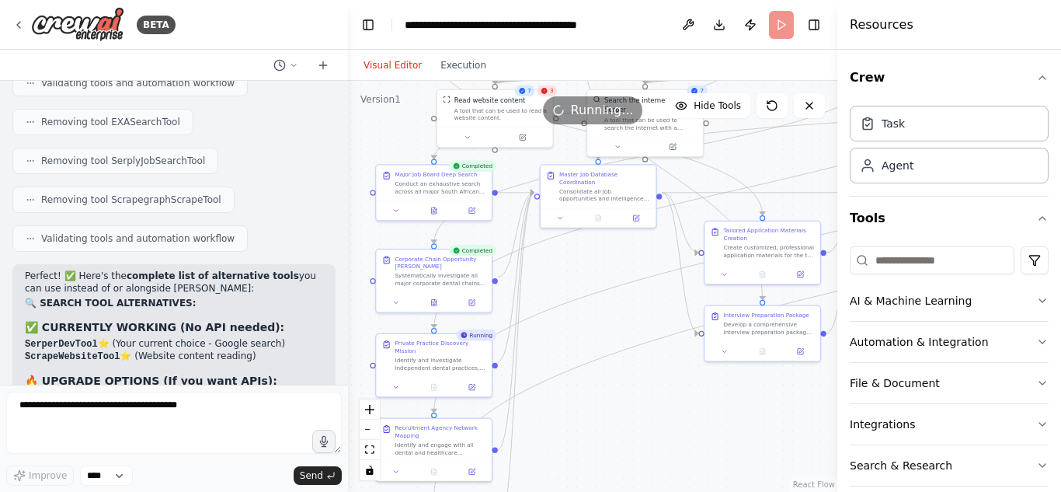
drag, startPoint x: 572, startPoint y: 308, endPoint x: 623, endPoint y: 400, distance: 105.7
click at [623, 400] on div ".deletable-edge-delete-btn { width: 20px; height: 20px; border: 0px solid #ffff…" at bounding box center [592, 286] width 489 height 411
click at [436, 205] on icon at bounding box center [435, 209] width 8 height 8
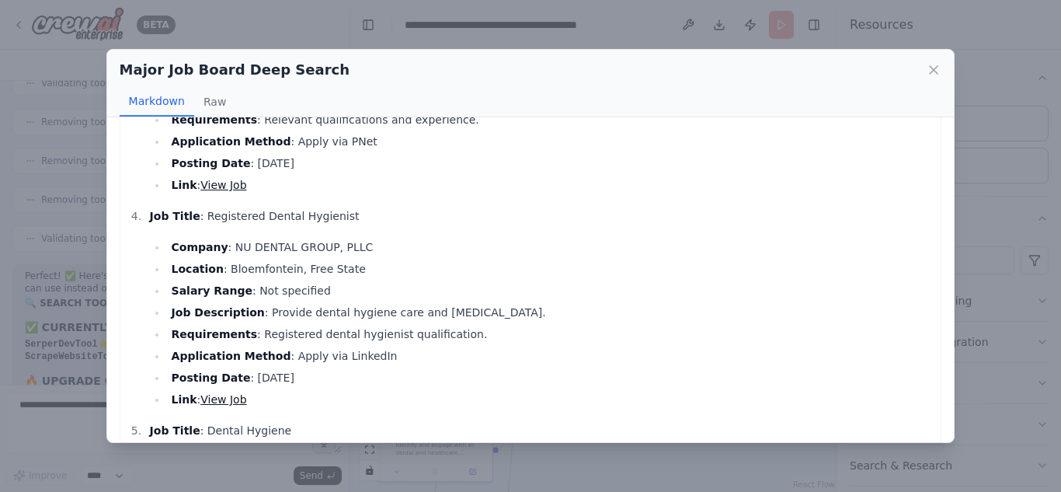
scroll to position [820, 0]
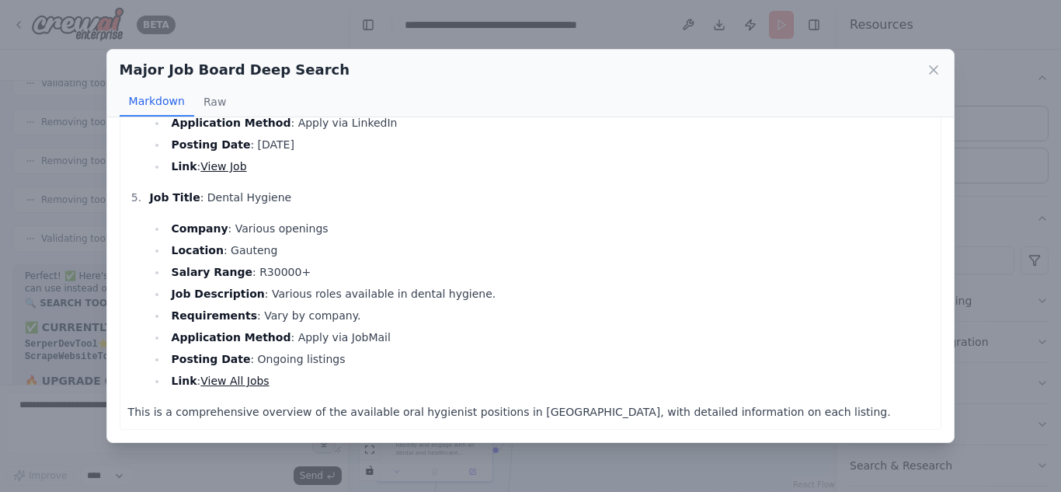
click at [958, 161] on div "Major Job Board Deep Search Markdown Raw Job Title : Dental Hygienist Company :…" at bounding box center [530, 246] width 1061 height 492
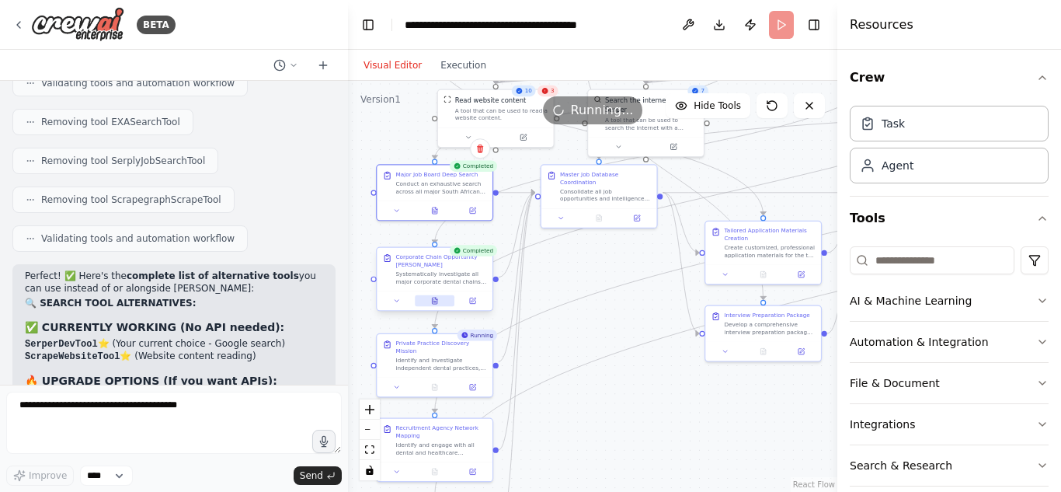
click at [443, 297] on button at bounding box center [435, 301] width 40 height 12
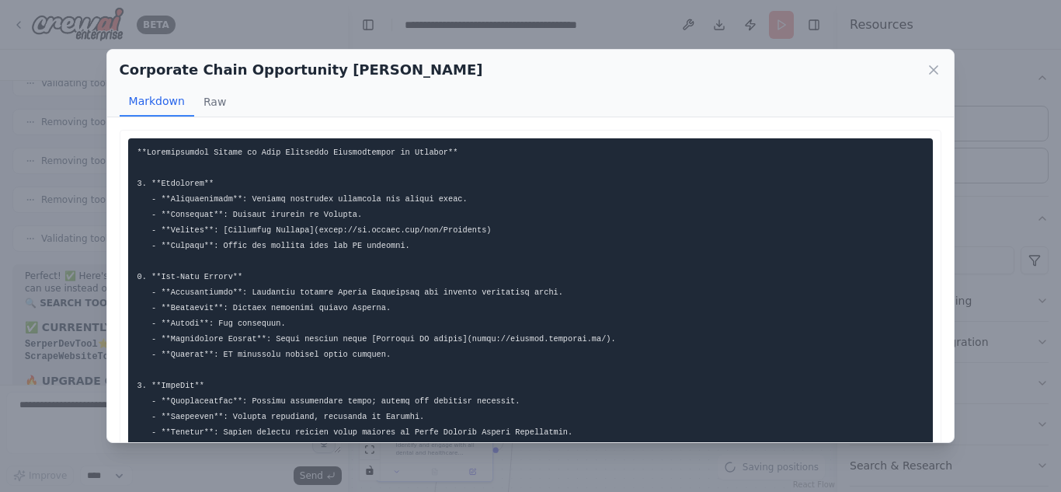
scroll to position [507, 0]
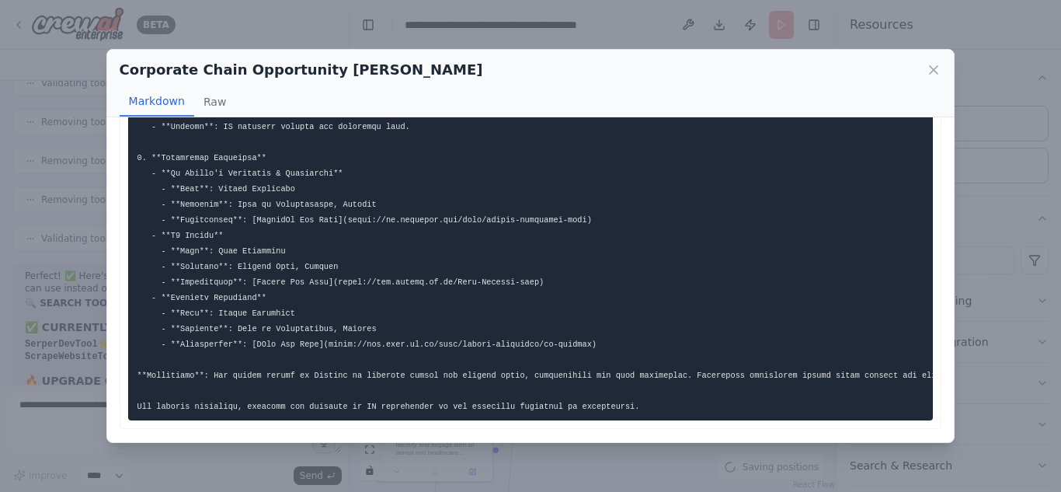
click at [976, 207] on div "Corporate Chain Opportunity Hunt Markdown Raw ... Show more Not valid JSON" at bounding box center [530, 246] width 1061 height 492
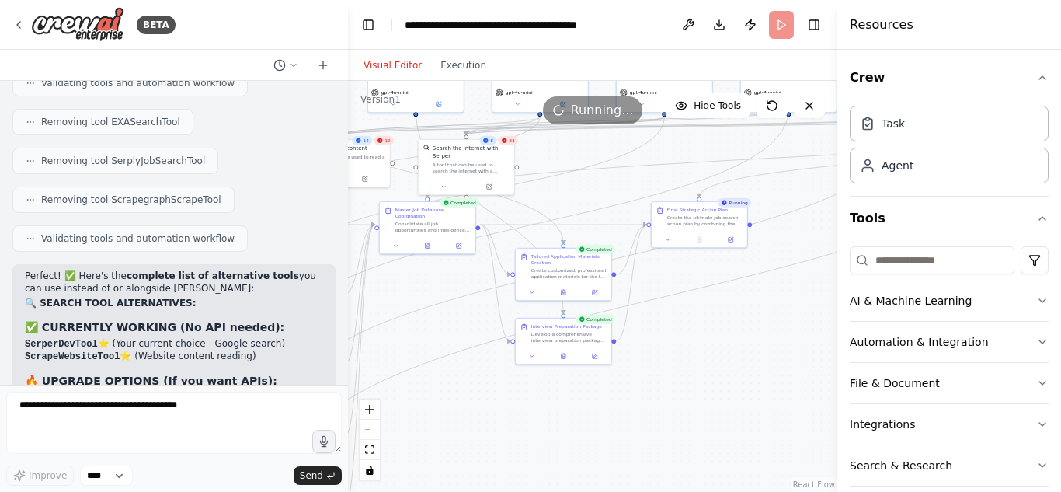
drag, startPoint x: 813, startPoint y: 326, endPoint x: 604, endPoint y: 332, distance: 209.0
click at [604, 332] on div ".deletable-edge-delete-btn { width: 20px; height: 20px; border: 0px solid #ffff…" at bounding box center [592, 286] width 489 height 411
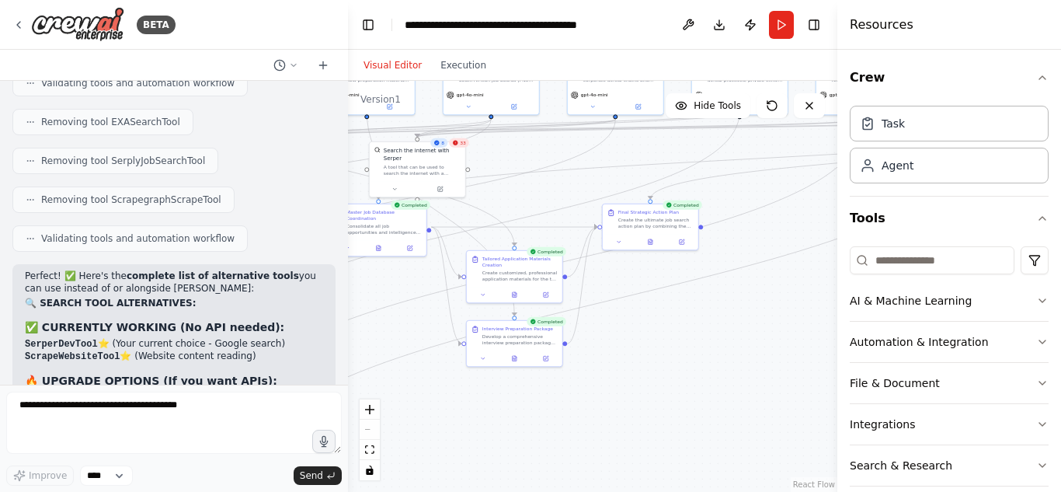
click at [649, 250] on div ".deletable-edge-delete-btn { width: 20px; height: 20px; border: 0px solid #ffff…" at bounding box center [592, 286] width 489 height 411
click at [650, 242] on icon at bounding box center [649, 239] width 6 height 6
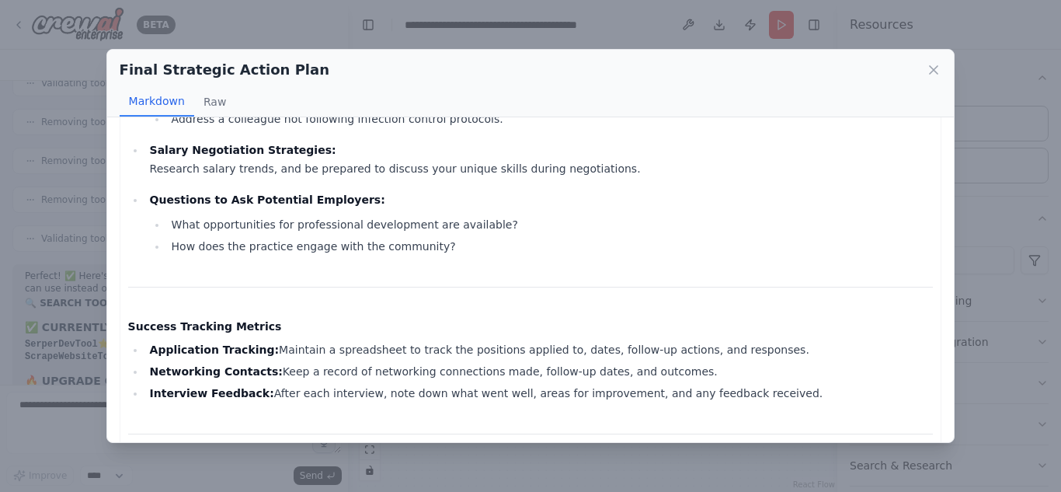
scroll to position [3120, 0]
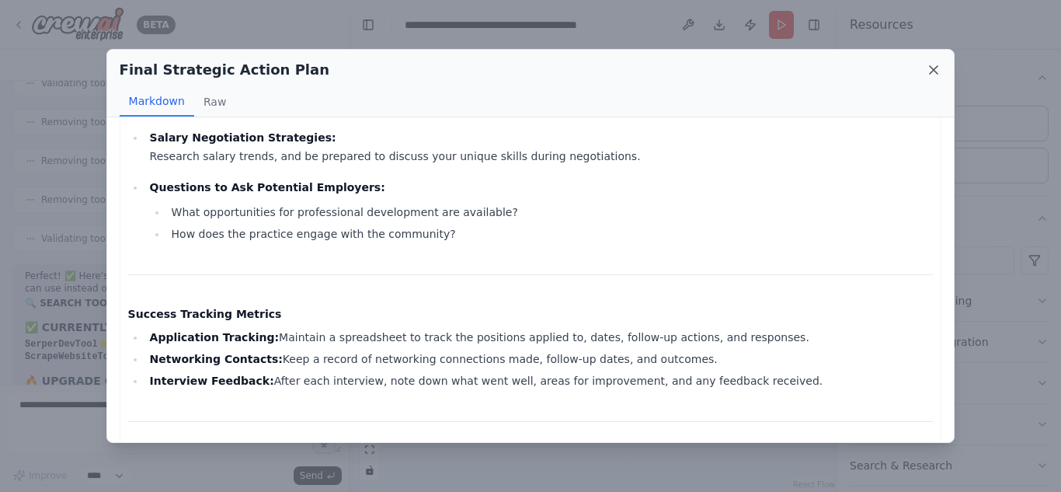
click at [933, 66] on icon at bounding box center [934, 70] width 16 height 16
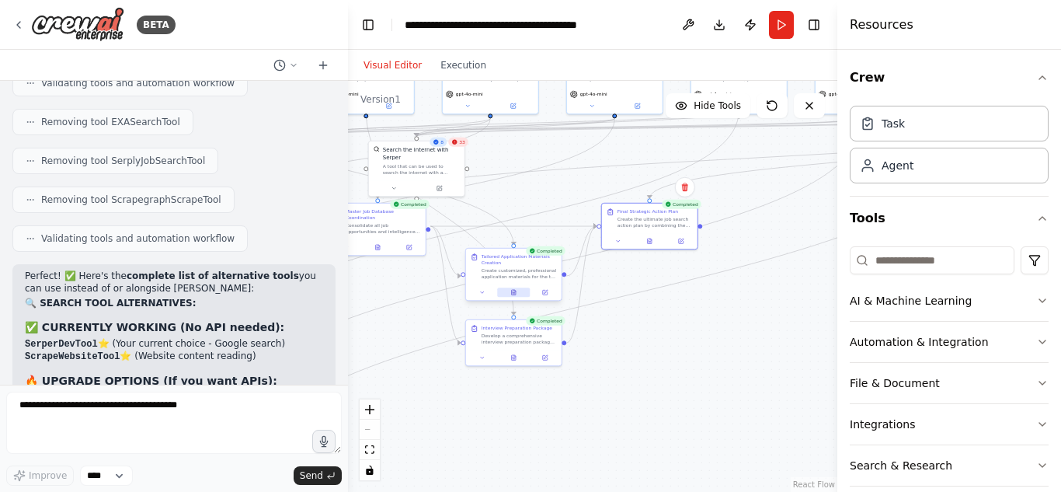
click at [519, 294] on button at bounding box center [513, 291] width 33 height 9
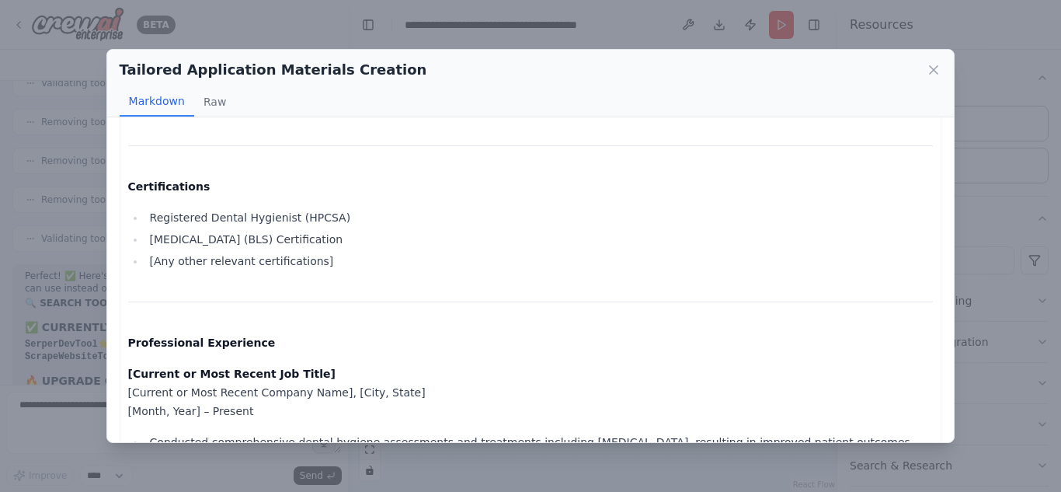
scroll to position [575, 0]
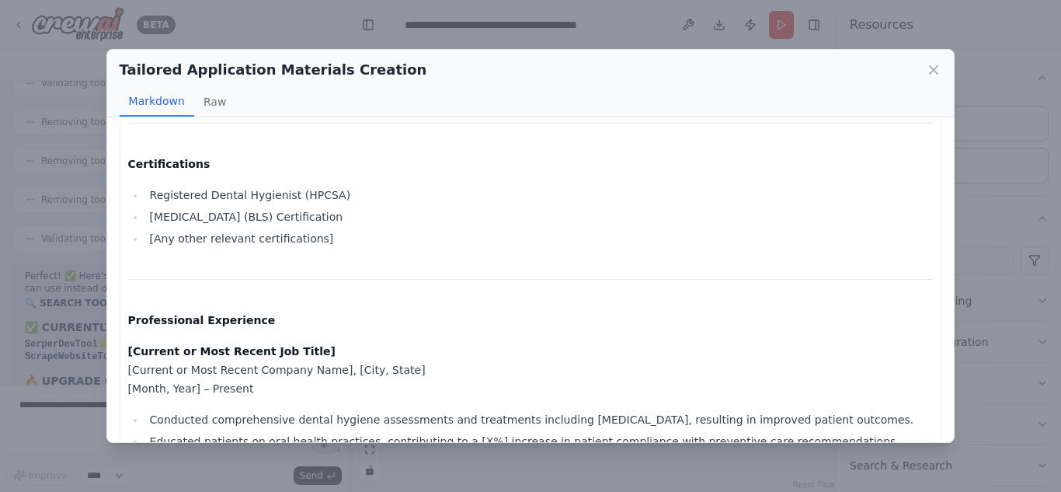
click at [947, 23] on div "Tailored Application Materials Creation Markdown Raw Customized Application Pac…" at bounding box center [530, 246] width 1061 height 492
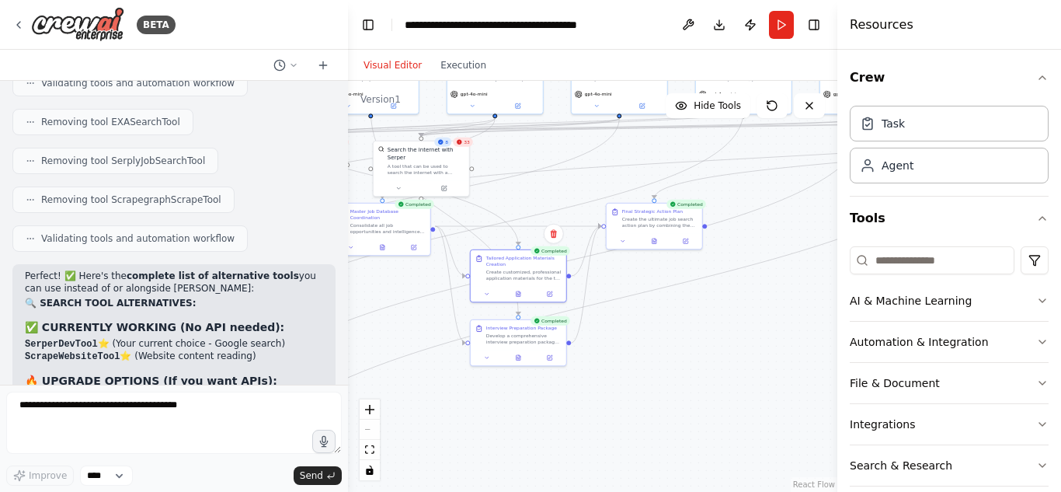
drag, startPoint x: 401, startPoint y: 346, endPoint x: 472, endPoint y: 339, distance: 71.8
click at [472, 339] on div ".deletable-edge-delete-btn { width: 20px; height: 20px; border: 0px solid #ffff…" at bounding box center [592, 286] width 489 height 411
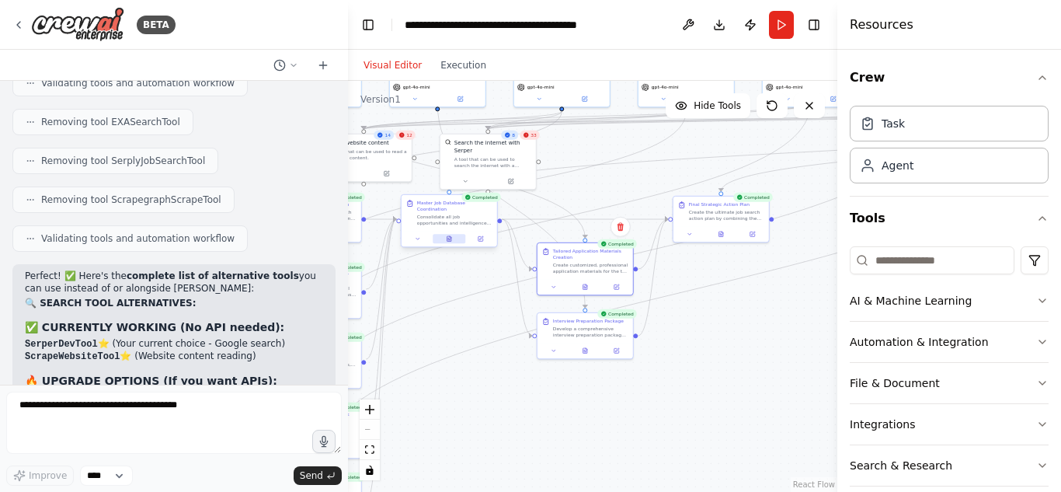
click at [443, 234] on button at bounding box center [449, 238] width 33 height 9
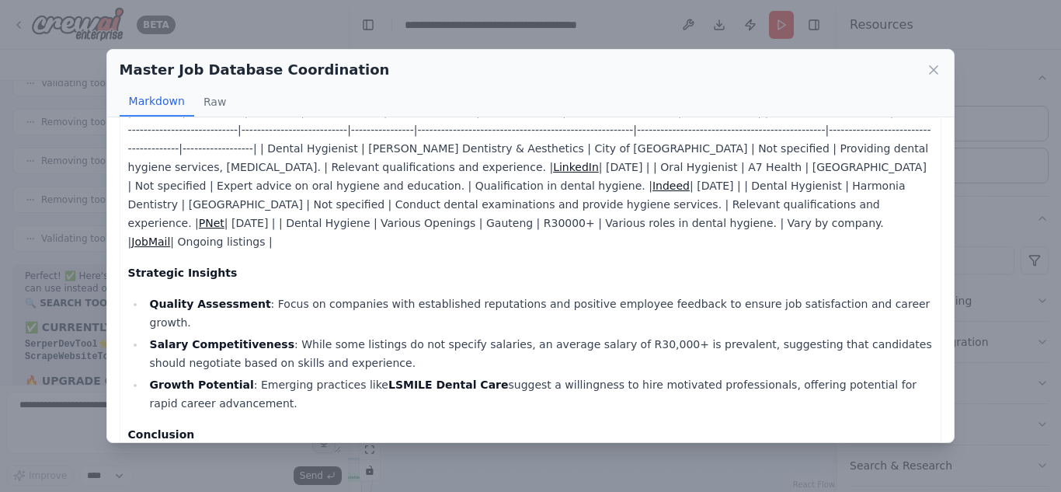
scroll to position [711, 0]
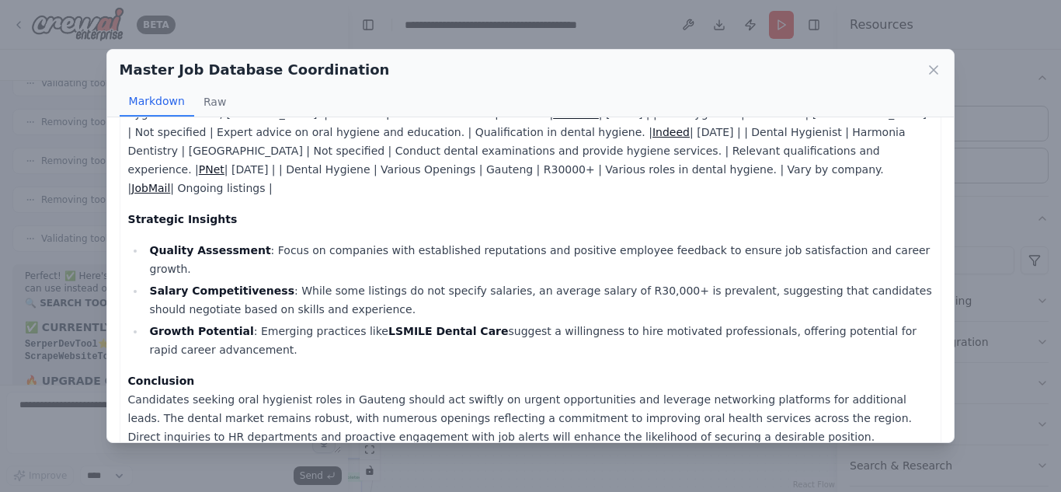
click at [1002, 204] on div "Master Job Database Coordination Markdown Raw Comprehensive Master Database of …" at bounding box center [530, 246] width 1061 height 492
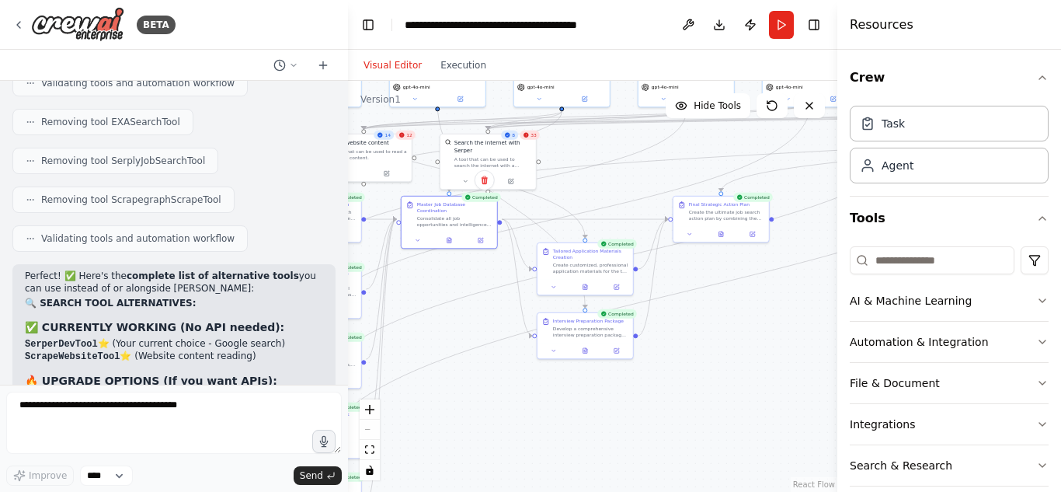
scroll to position [8593, 0]
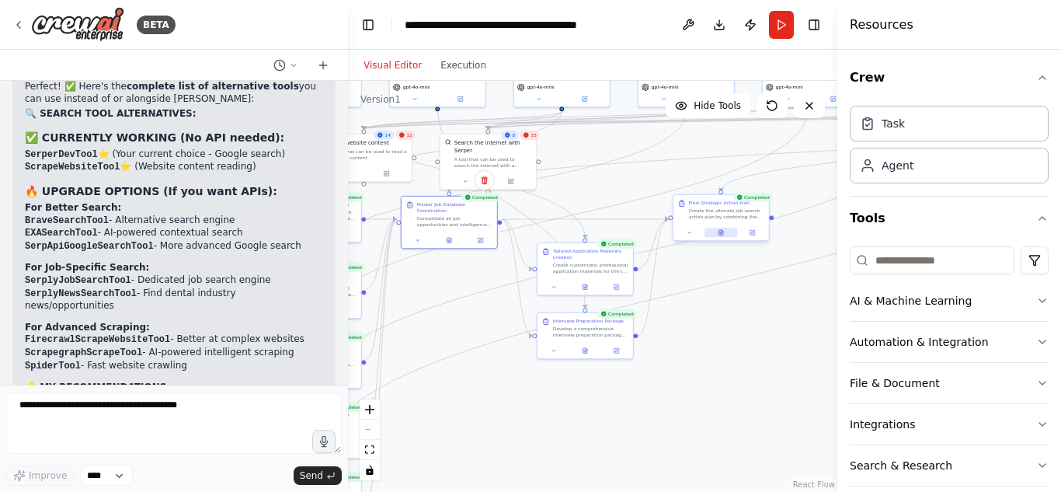
click at [718, 235] on icon at bounding box center [721, 232] width 6 height 6
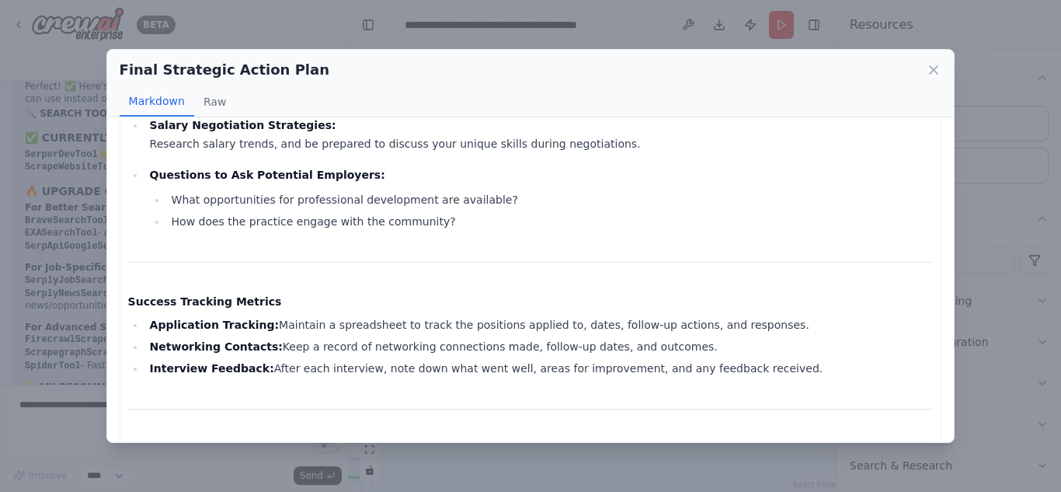
scroll to position [3152, 0]
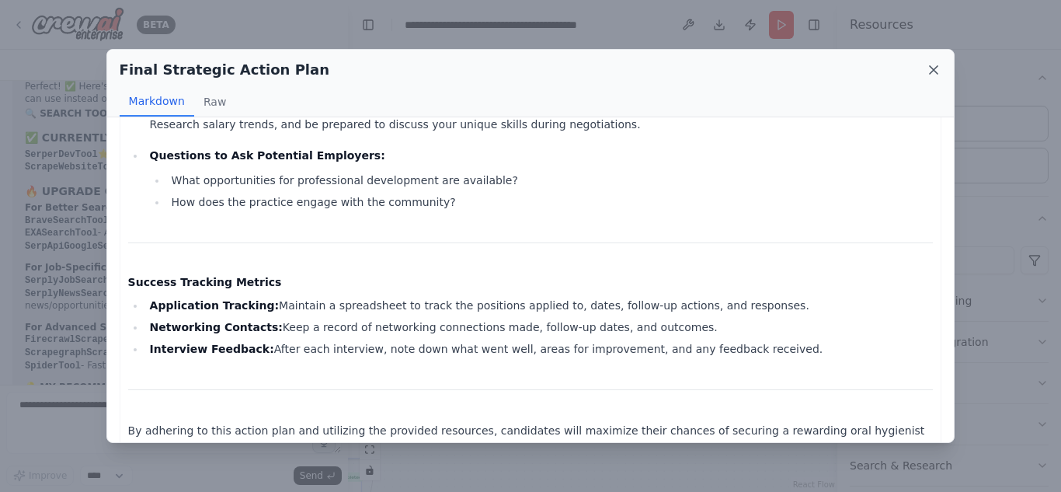
click at [937, 64] on icon at bounding box center [934, 70] width 16 height 16
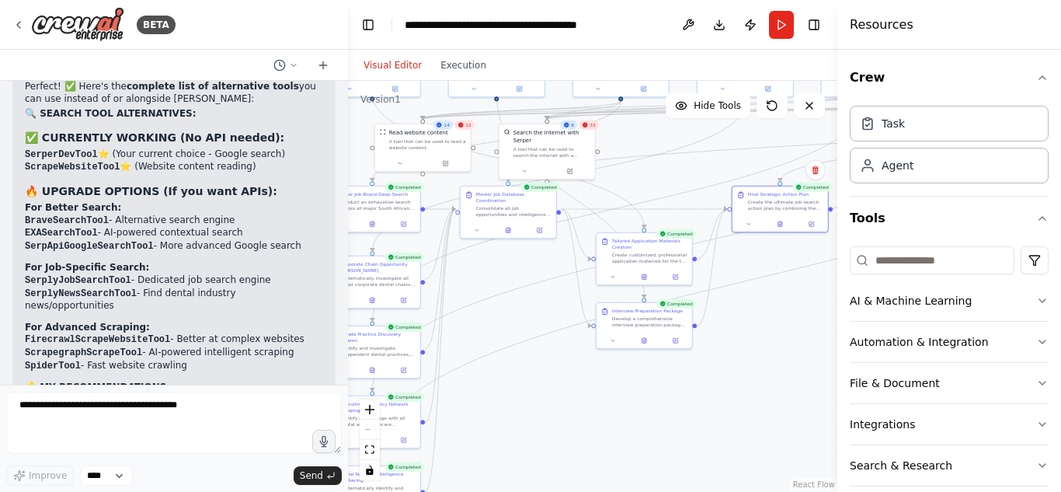
drag, startPoint x: 458, startPoint y: 341, endPoint x: 517, endPoint y: 331, distance: 59.9
click at [517, 331] on div ".deletable-edge-delete-btn { width: 20px; height: 20px; border: 0px solid #ffff…" at bounding box center [592, 286] width 489 height 411
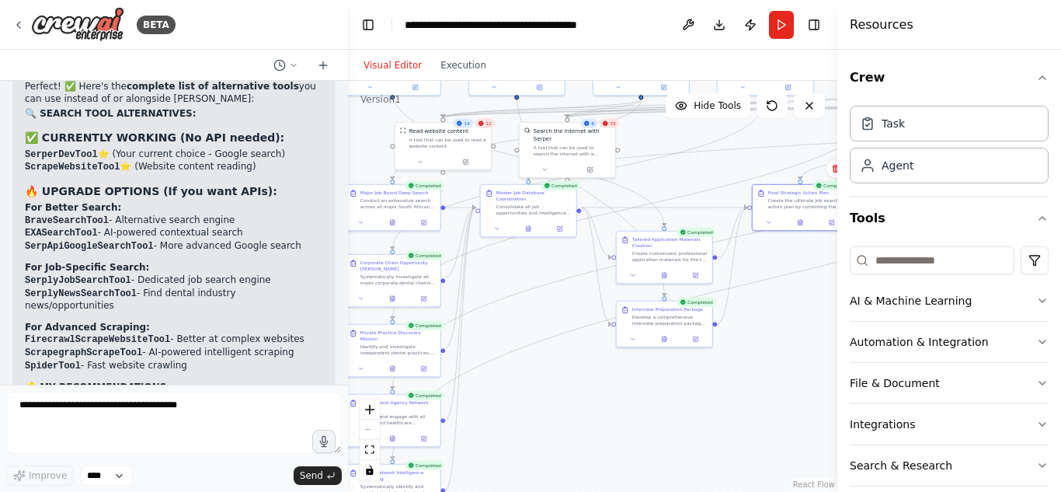
drag, startPoint x: 517, startPoint y: 331, endPoint x: 589, endPoint y: 322, distance: 72.1
click at [589, 322] on div ".deletable-edge-delete-btn { width: 20px; height: 20px; border: 0px solid #ffff…" at bounding box center [592, 286] width 489 height 411
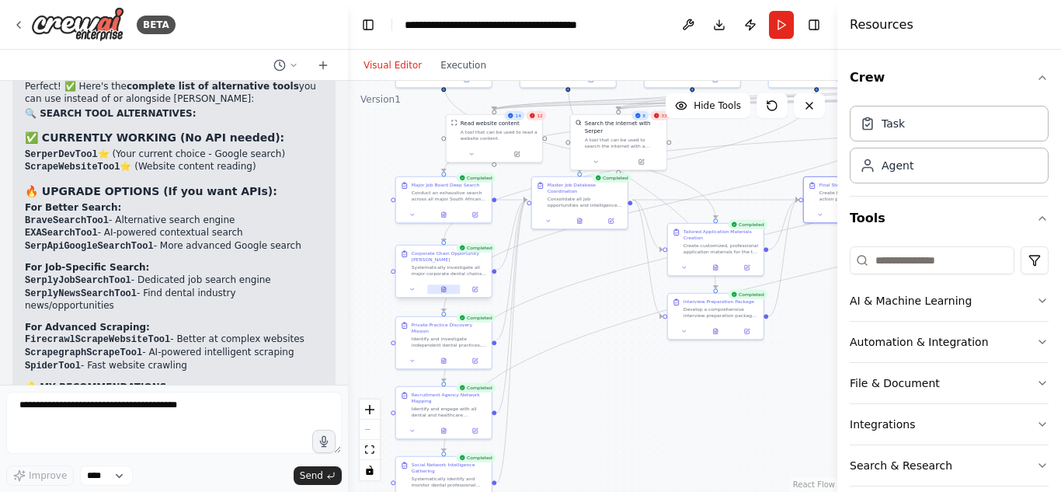
click at [449, 285] on button at bounding box center [443, 288] width 33 height 9
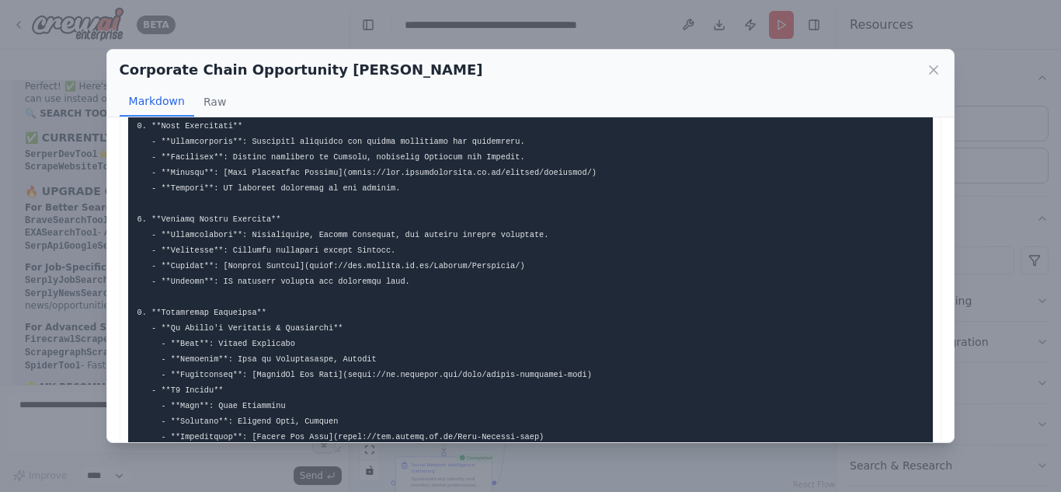
scroll to position [507, 0]
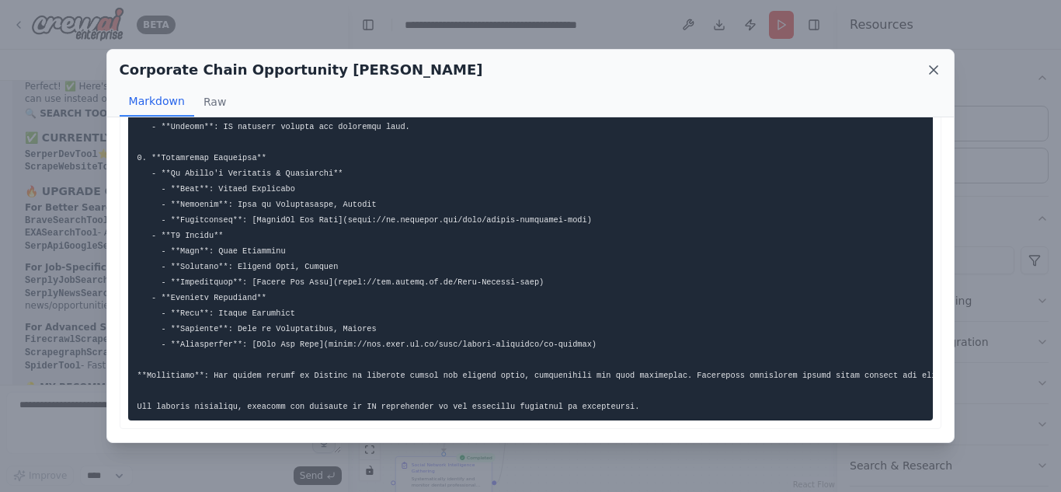
click at [933, 66] on icon at bounding box center [934, 70] width 16 height 16
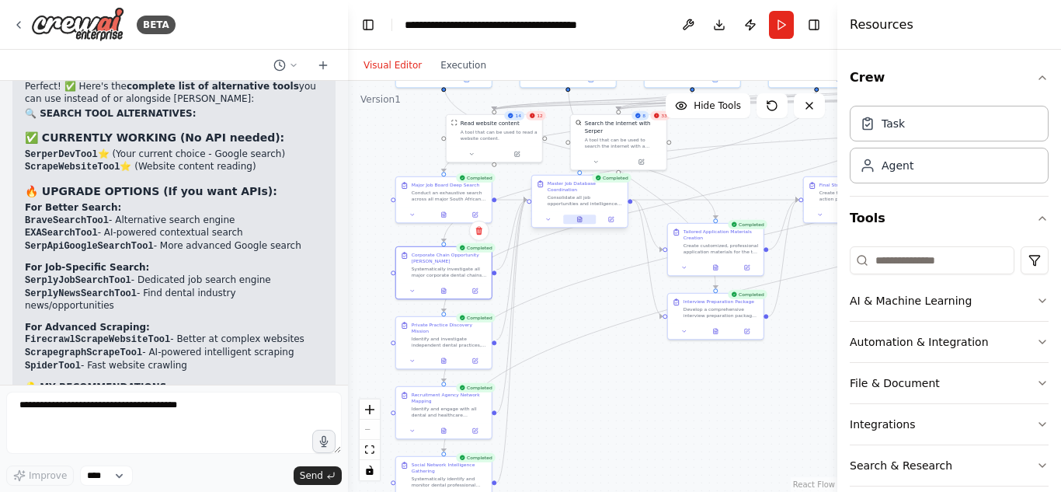
click at [581, 217] on icon at bounding box center [581, 218] width 2 height 2
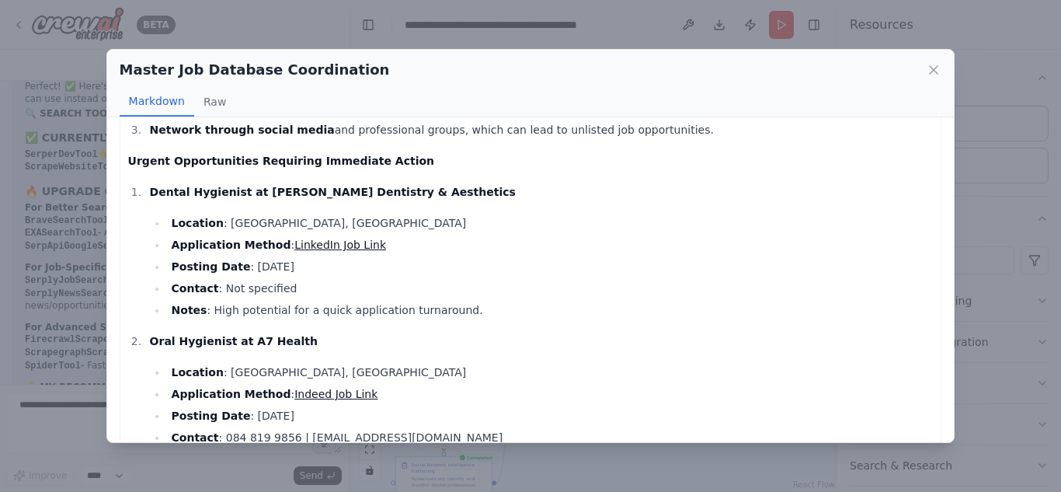
scroll to position [249, 0]
drag, startPoint x: 207, startPoint y: 164, endPoint x: 217, endPoint y: 148, distance: 18.5
click at [217, 182] on li "Dental Hygienist at Dr Nyathi's Dentistry & Aesthetics Location : City of Johan…" at bounding box center [539, 250] width 788 height 137
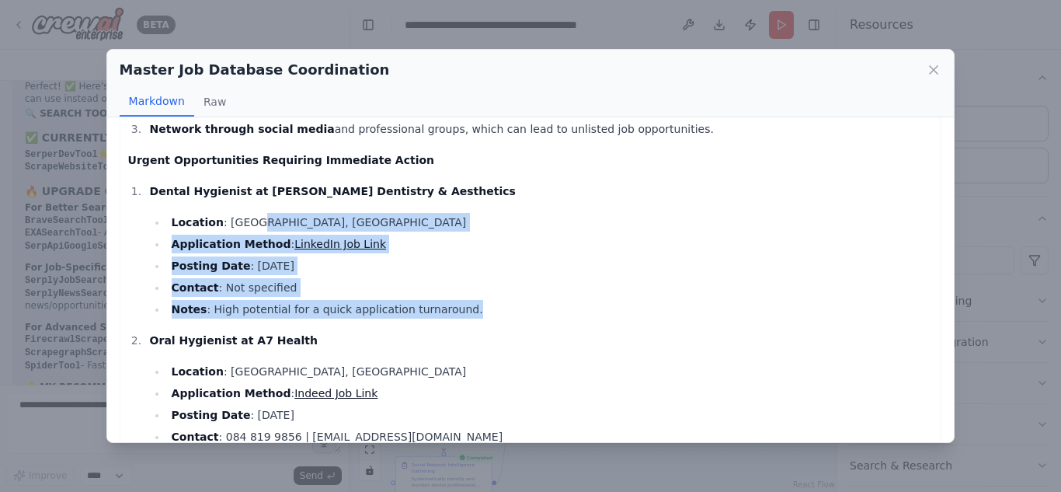
drag, startPoint x: 240, startPoint y: 172, endPoint x: 380, endPoint y: 283, distance: 178.0
click at [380, 283] on ol "Dental Hygienist at Dr Nyathi's Dentistry & Aesthetics Location : City of Johan…" at bounding box center [530, 325] width 805 height 286
click at [349, 256] on li "Posting Date : 3 days ago" at bounding box center [550, 265] width 766 height 19
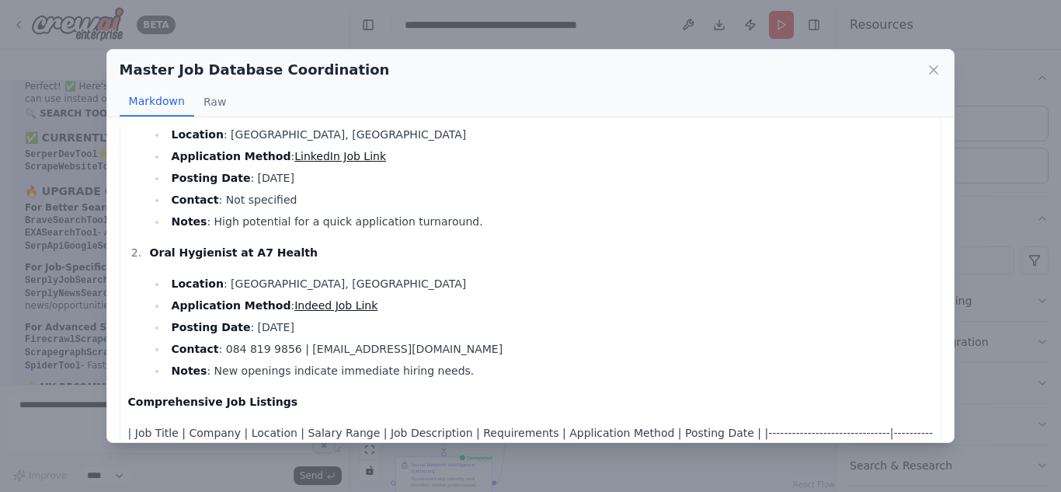
scroll to position [338, 0]
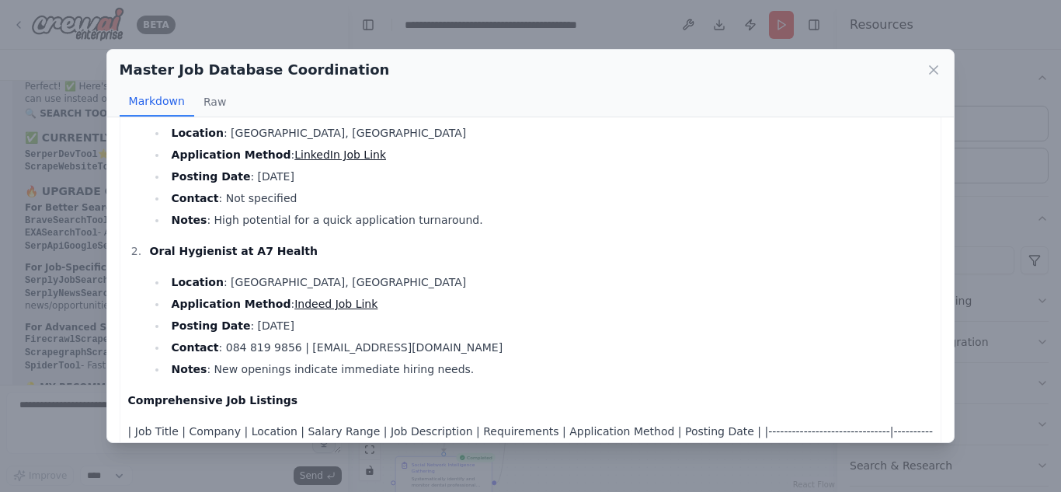
click at [329, 297] on link "Indeed Job Link" at bounding box center [335, 303] width 83 height 12
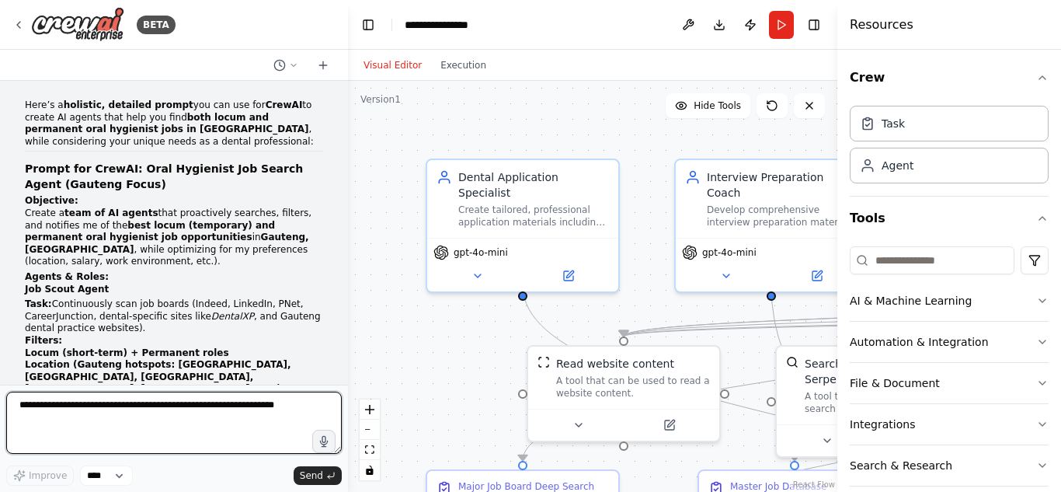
scroll to position [8593, 0]
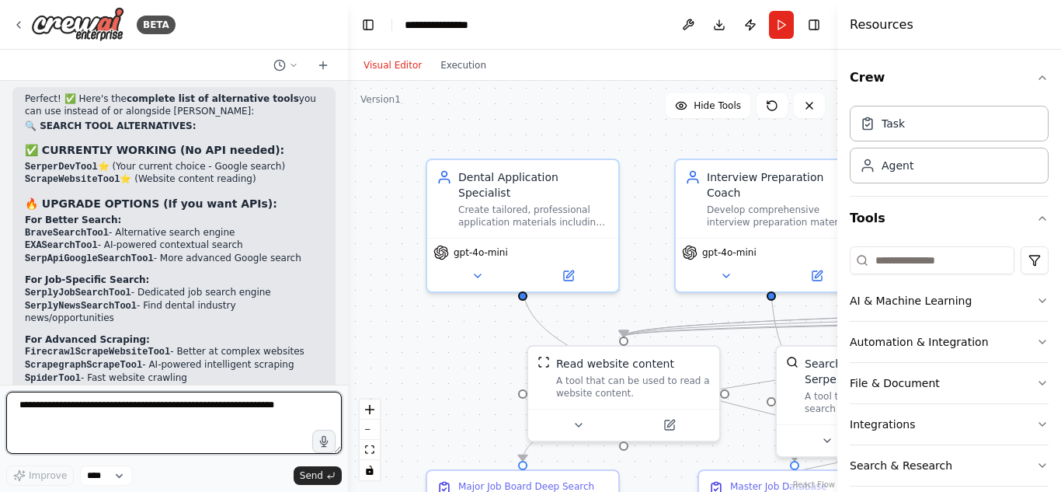
click at [200, 398] on textarea at bounding box center [173, 422] width 335 height 62
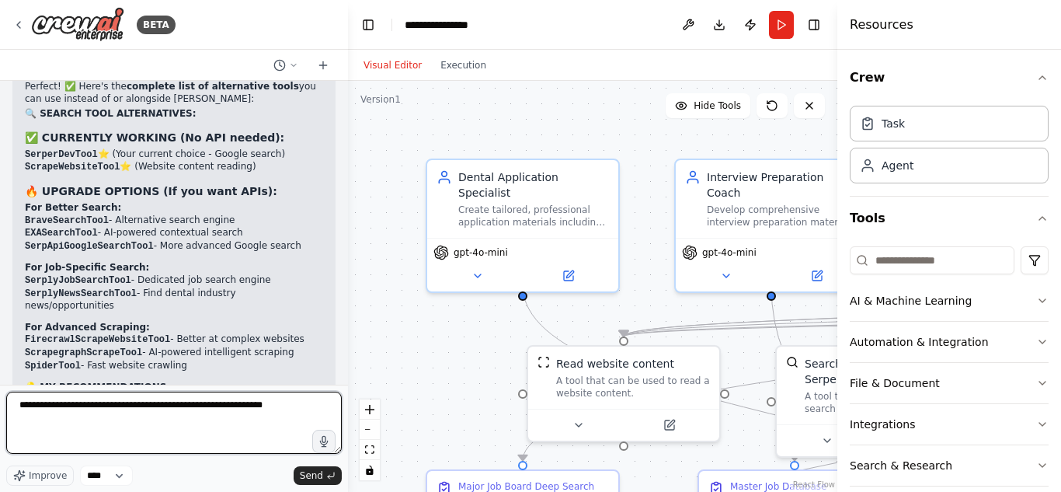
type textarea "**********"
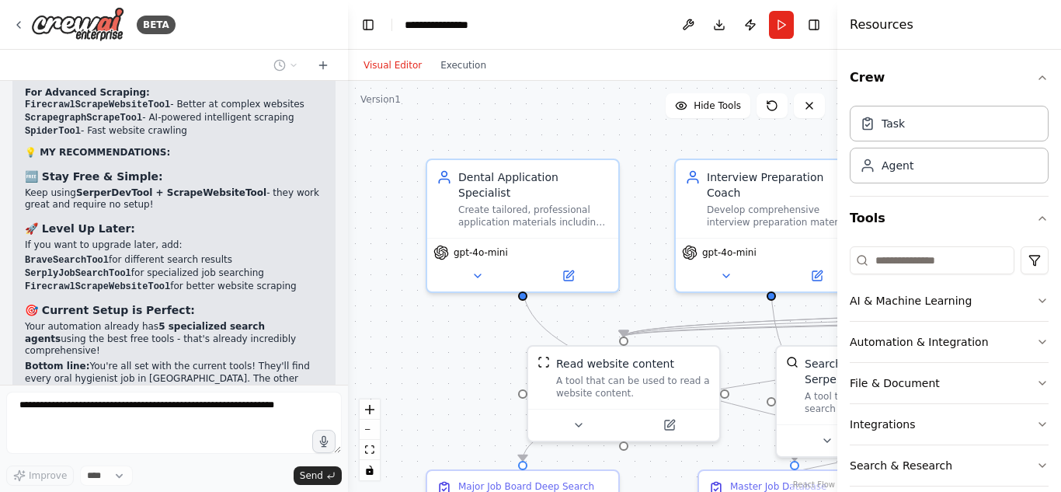
scroll to position [8891, 0]
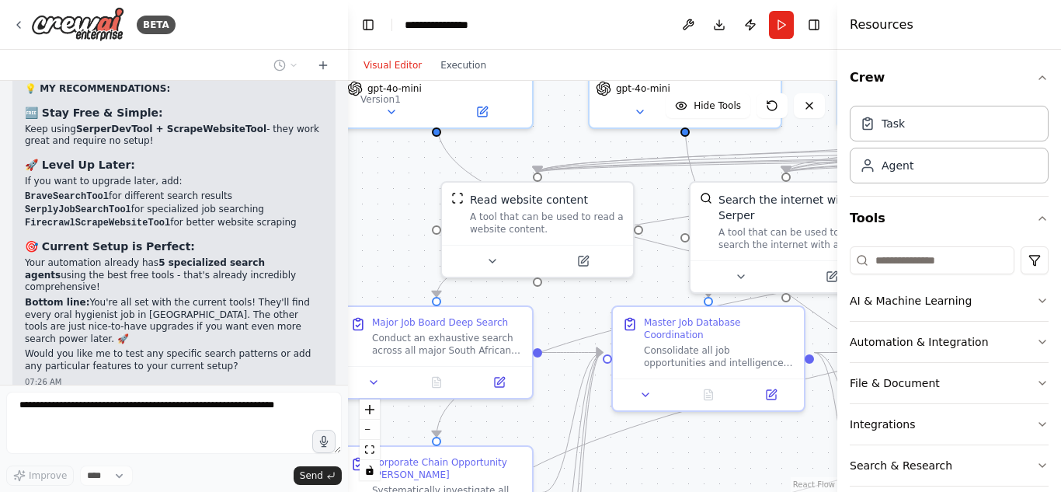
drag, startPoint x: 470, startPoint y: 370, endPoint x: 401, endPoint y: 100, distance: 279.0
click at [401, 100] on div ".deletable-edge-delete-btn { width: 20px; height: 20px; border: 0px solid #ffff…" at bounding box center [592, 286] width 489 height 411
